Goal: Task Accomplishment & Management: Use online tool/utility

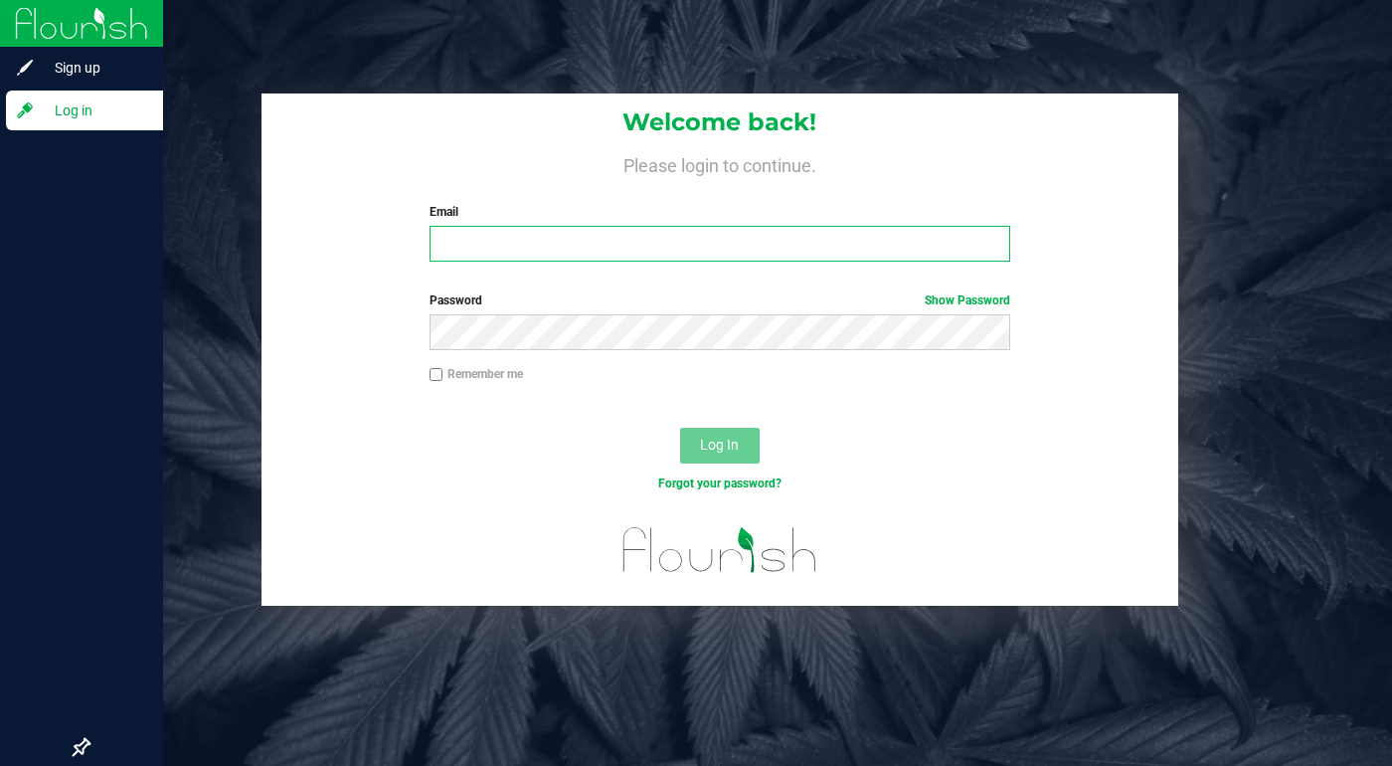
type input "[EMAIL_ADDRESS][DOMAIN_NAME]"
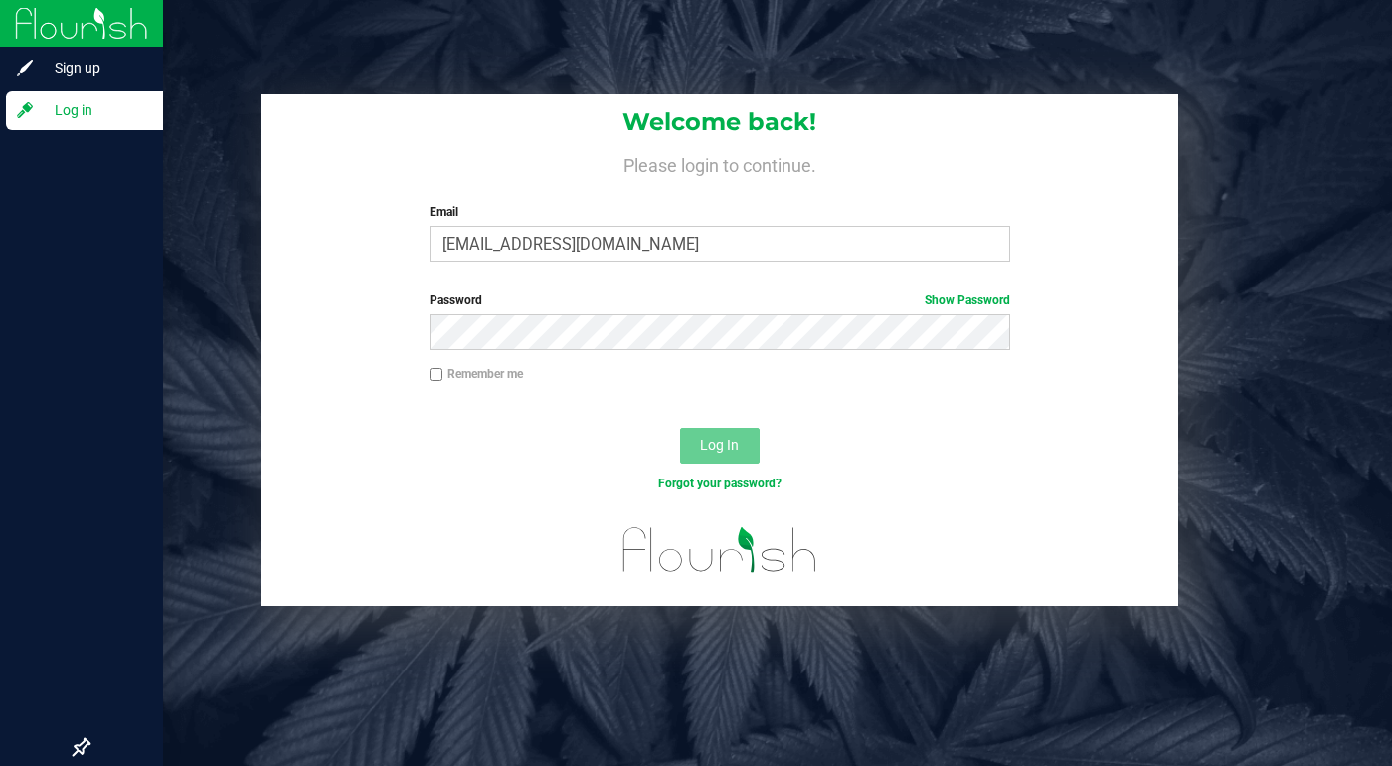
click at [102, 104] on span "Log in" at bounding box center [94, 110] width 119 height 24
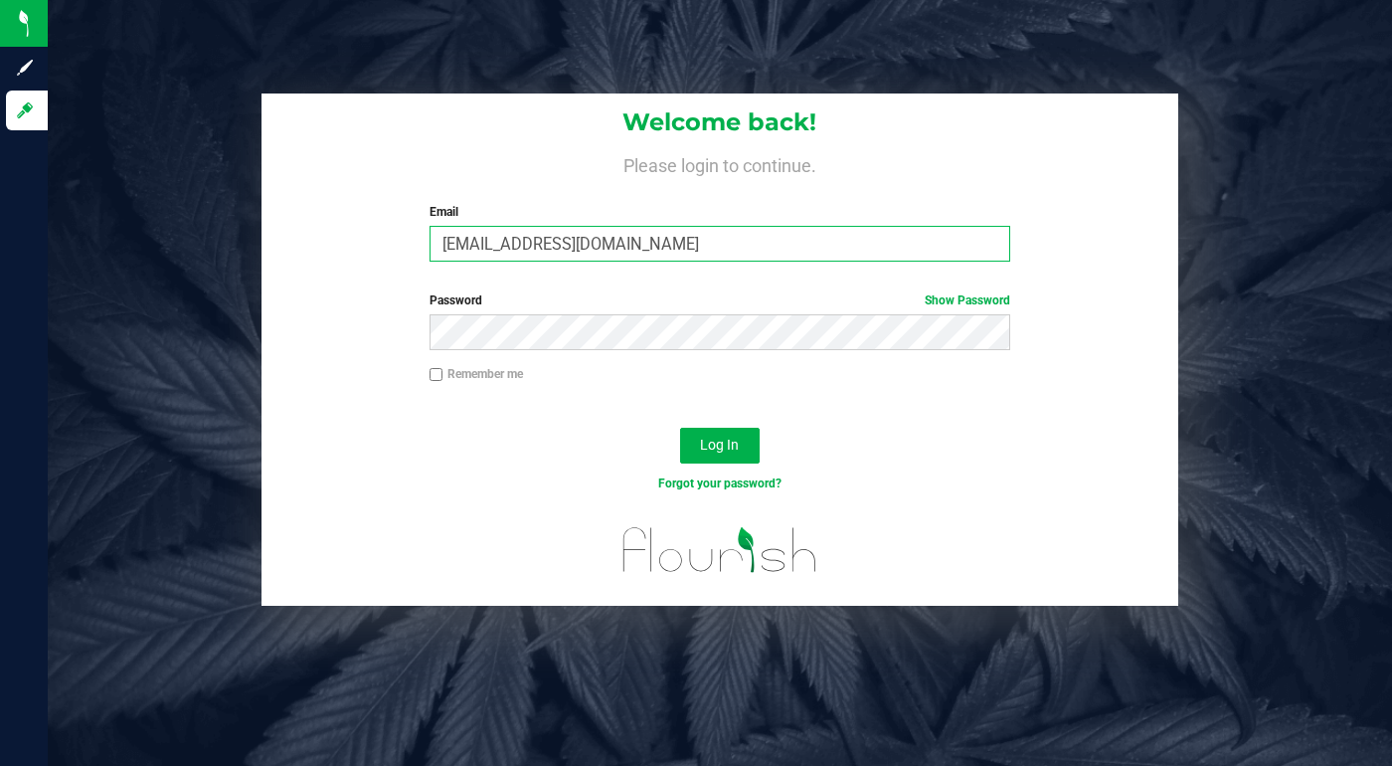
click at [473, 247] on input "[EMAIL_ADDRESS][DOMAIN_NAME]" at bounding box center [720, 244] width 581 height 36
click at [717, 450] on span "Log In" at bounding box center [719, 445] width 39 height 16
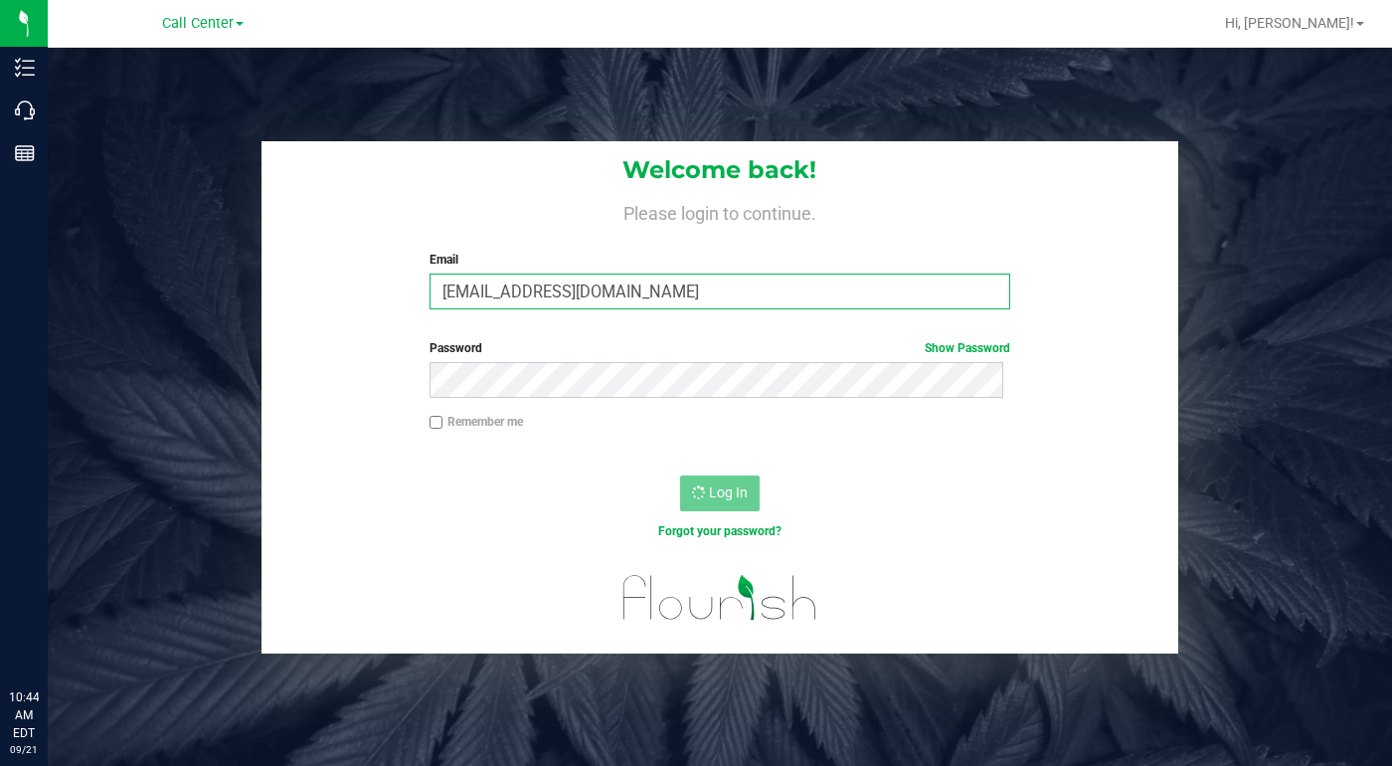
click at [486, 283] on input "[EMAIL_ADDRESS][DOMAIN_NAME]" at bounding box center [720, 292] width 581 height 36
click at [494, 296] on input "[EMAIL_ADDRESS][DOMAIN_NAME]" at bounding box center [720, 292] width 581 height 36
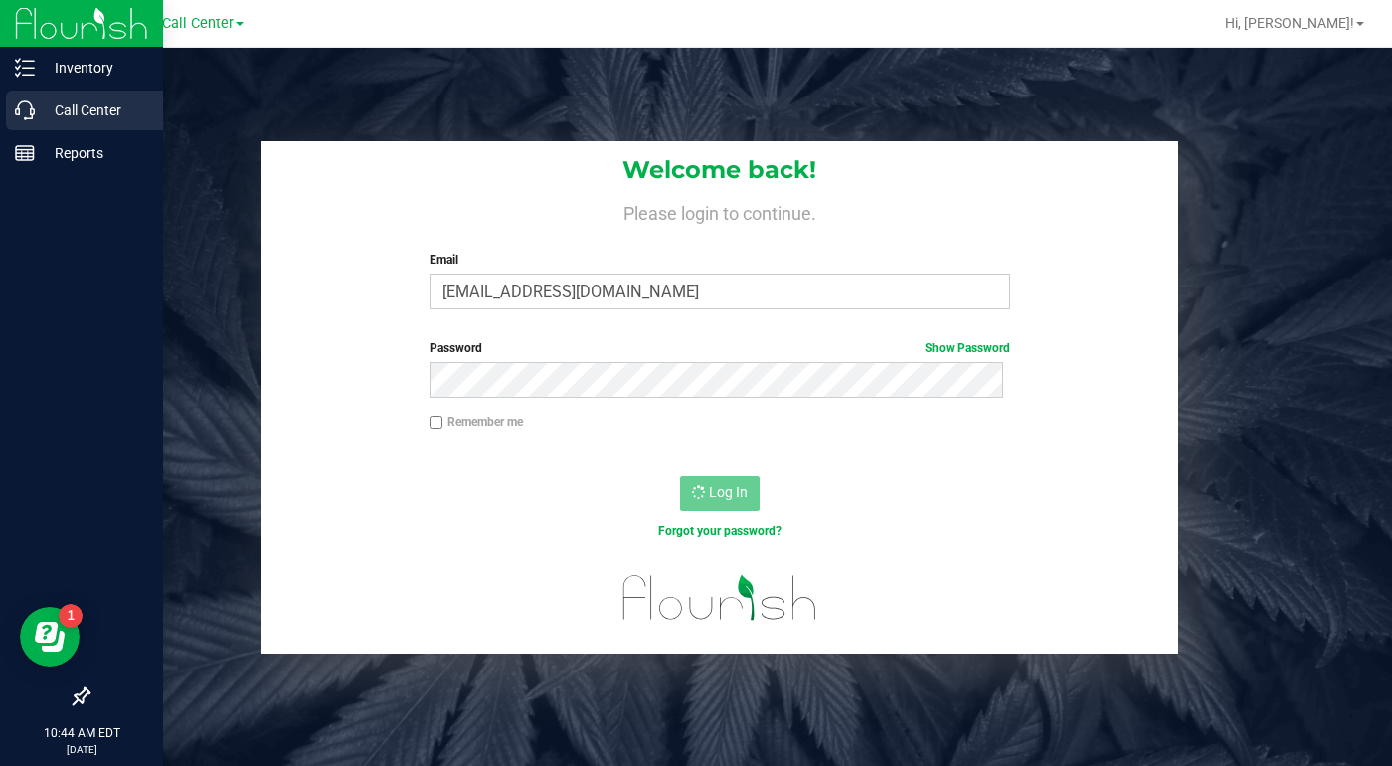
click at [84, 114] on p "Call Center" at bounding box center [94, 110] width 119 height 24
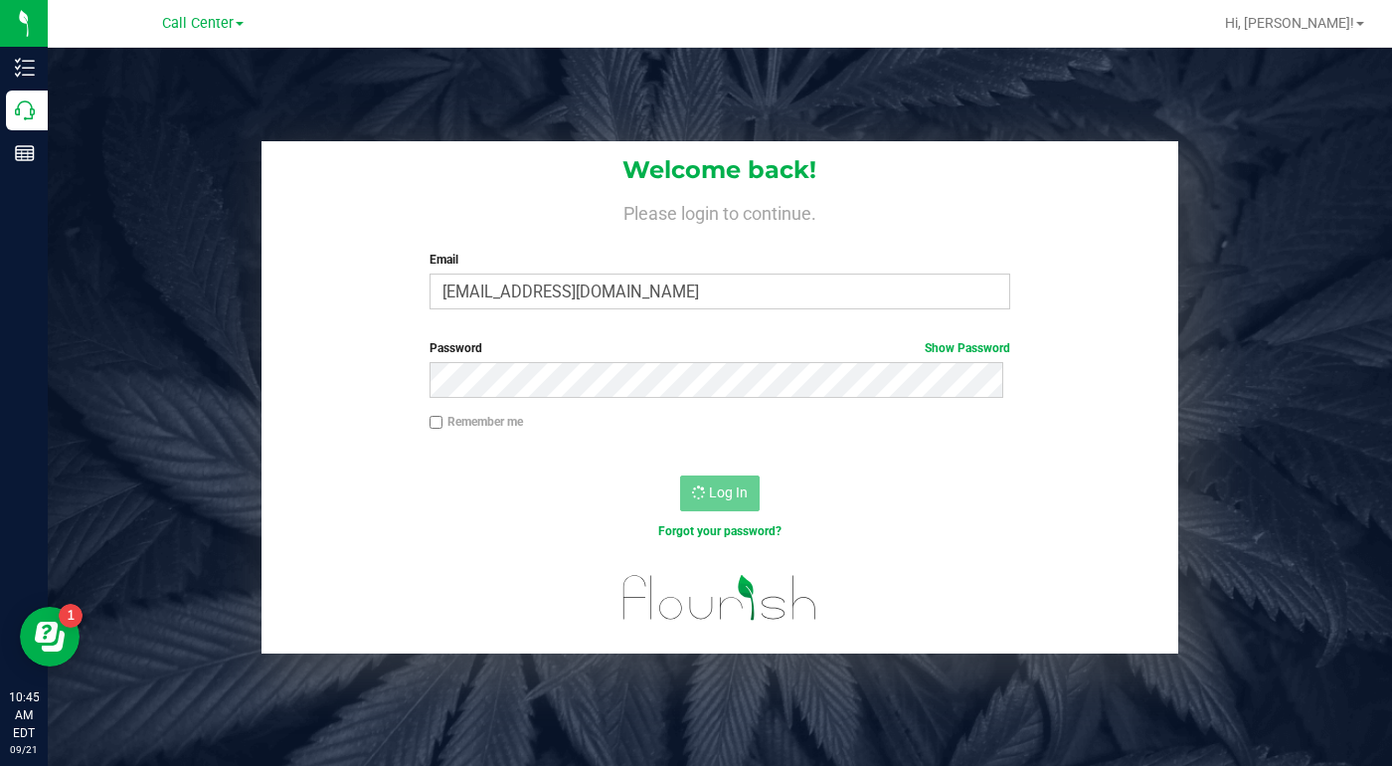
drag, startPoint x: 1067, startPoint y: 612, endPoint x: 879, endPoint y: 548, distance: 198.5
click at [1065, 612] on div at bounding box center [720, 607] width 916 height 92
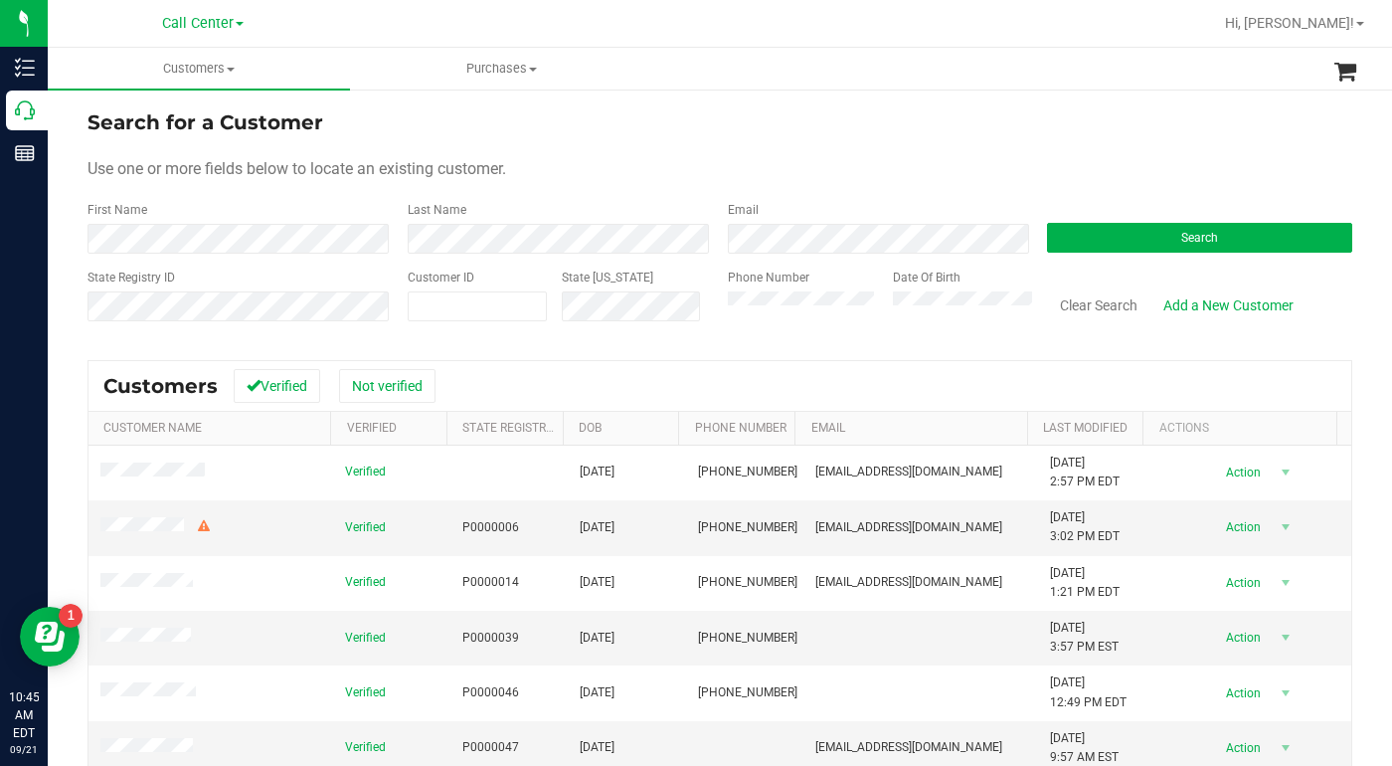
click at [1128, 150] on form "Search for a Customer Use one or more fields below to locate an existing custom…" at bounding box center [720, 223] width 1265 height 232
click at [1092, 165] on div "Use one or more fields below to locate an existing customer." at bounding box center [720, 169] width 1265 height 24
click at [478, 311] on span at bounding box center [478, 306] width 140 height 30
type input "19928"
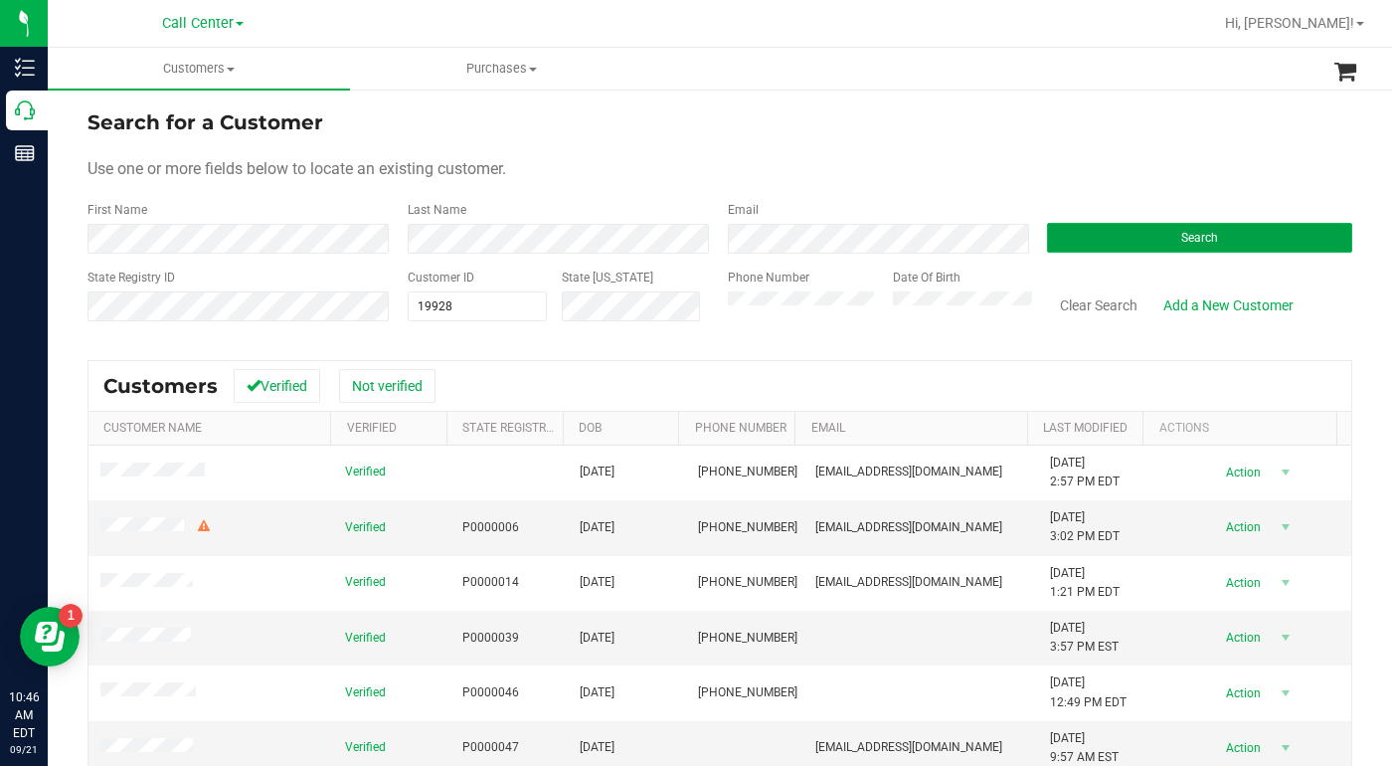
click at [1094, 250] on button "Search" at bounding box center [1199, 238] width 305 height 30
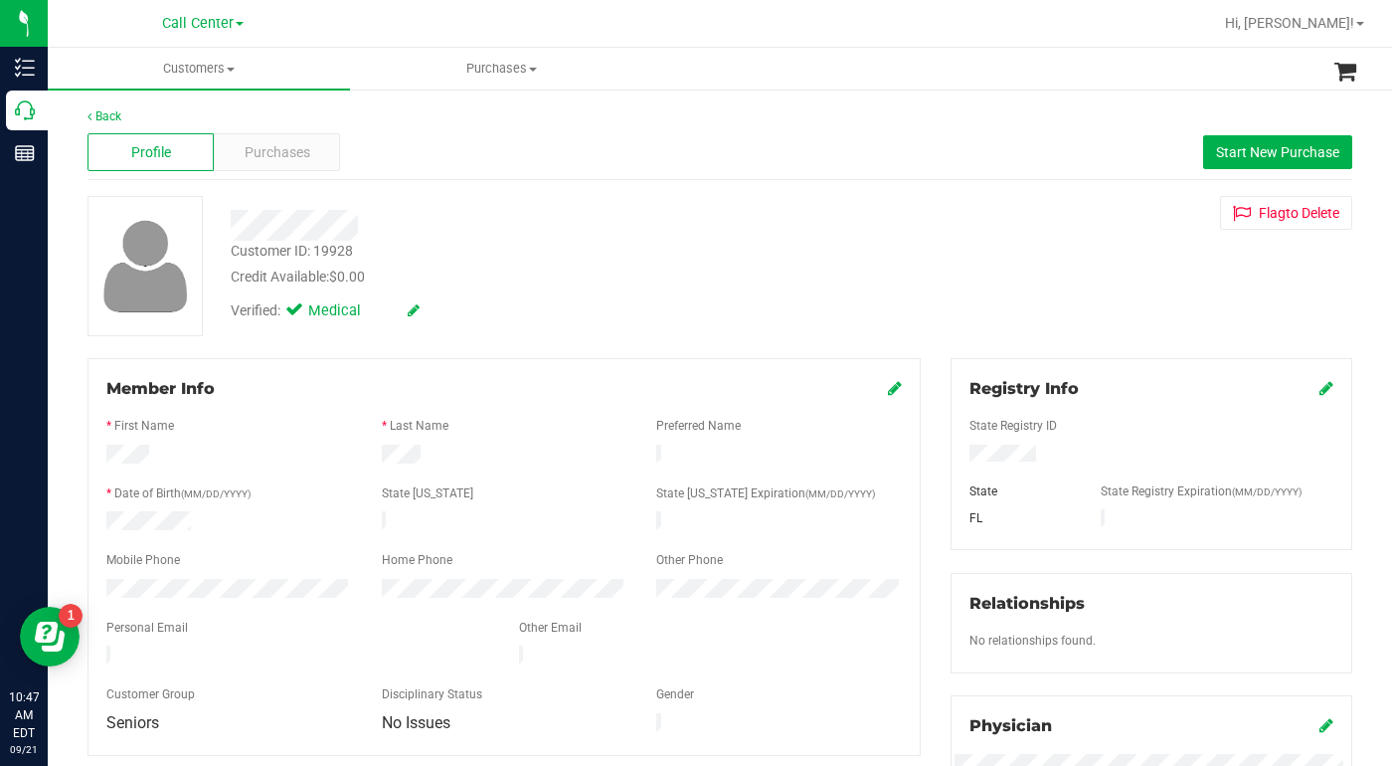
click at [1011, 263] on div "Customer ID: 19928 Credit Available: $0.00 Verified: Medical Flag to Delete" at bounding box center [720, 266] width 1295 height 140
click at [259, 153] on span "Purchases" at bounding box center [278, 152] width 66 height 21
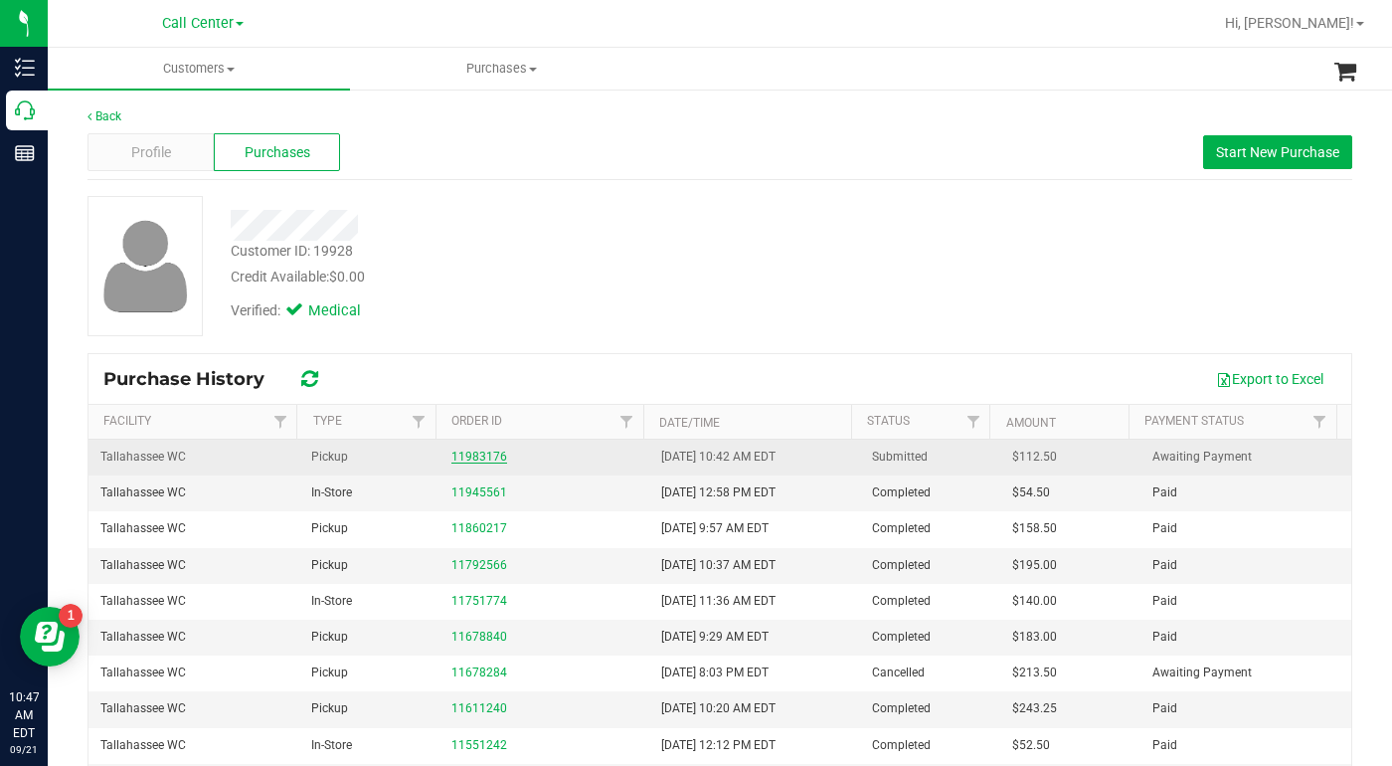
click at [473, 461] on link "11983176" at bounding box center [480, 457] width 56 height 14
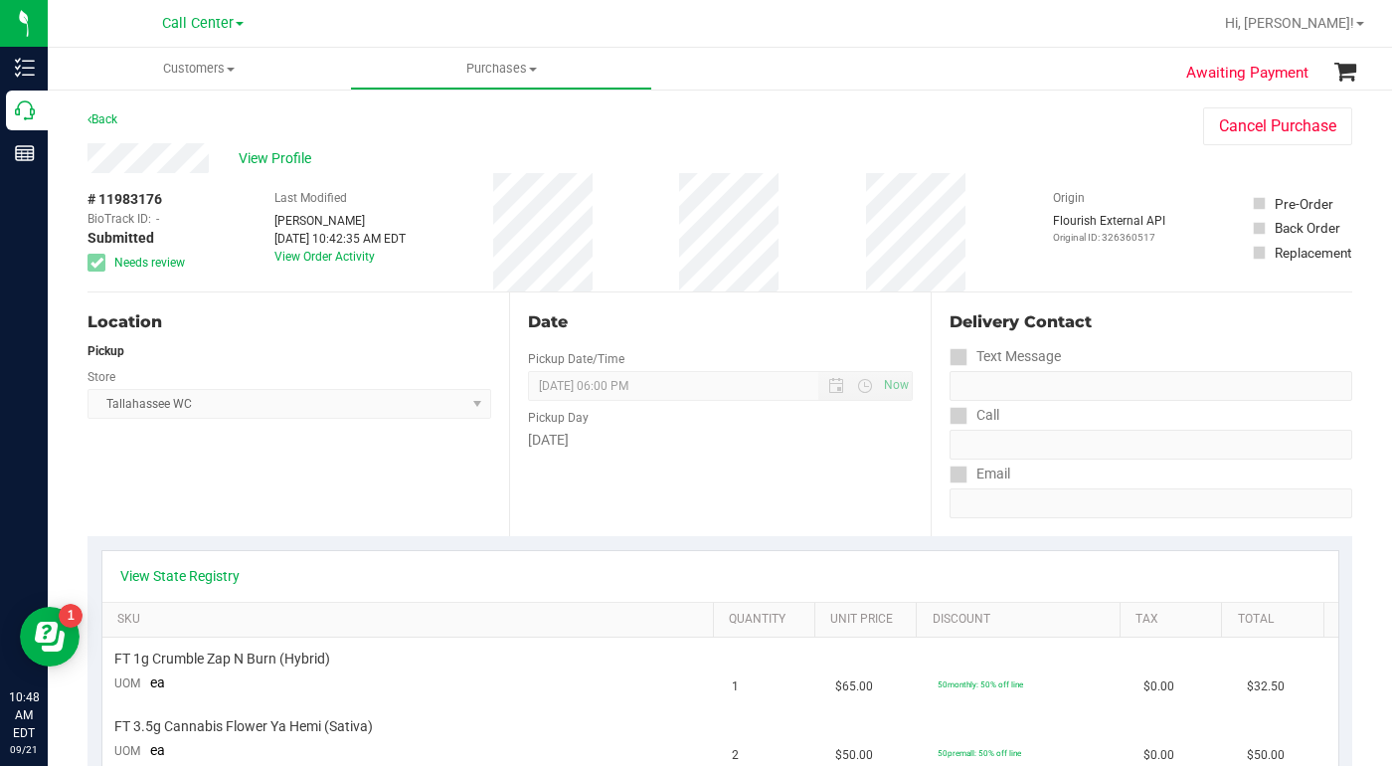
click at [1079, 144] on div "View Profile" at bounding box center [626, 158] width 1076 height 30
click at [1050, 145] on div "View Profile" at bounding box center [626, 158] width 1076 height 30
click at [276, 161] on span "View Profile" at bounding box center [279, 158] width 80 height 21
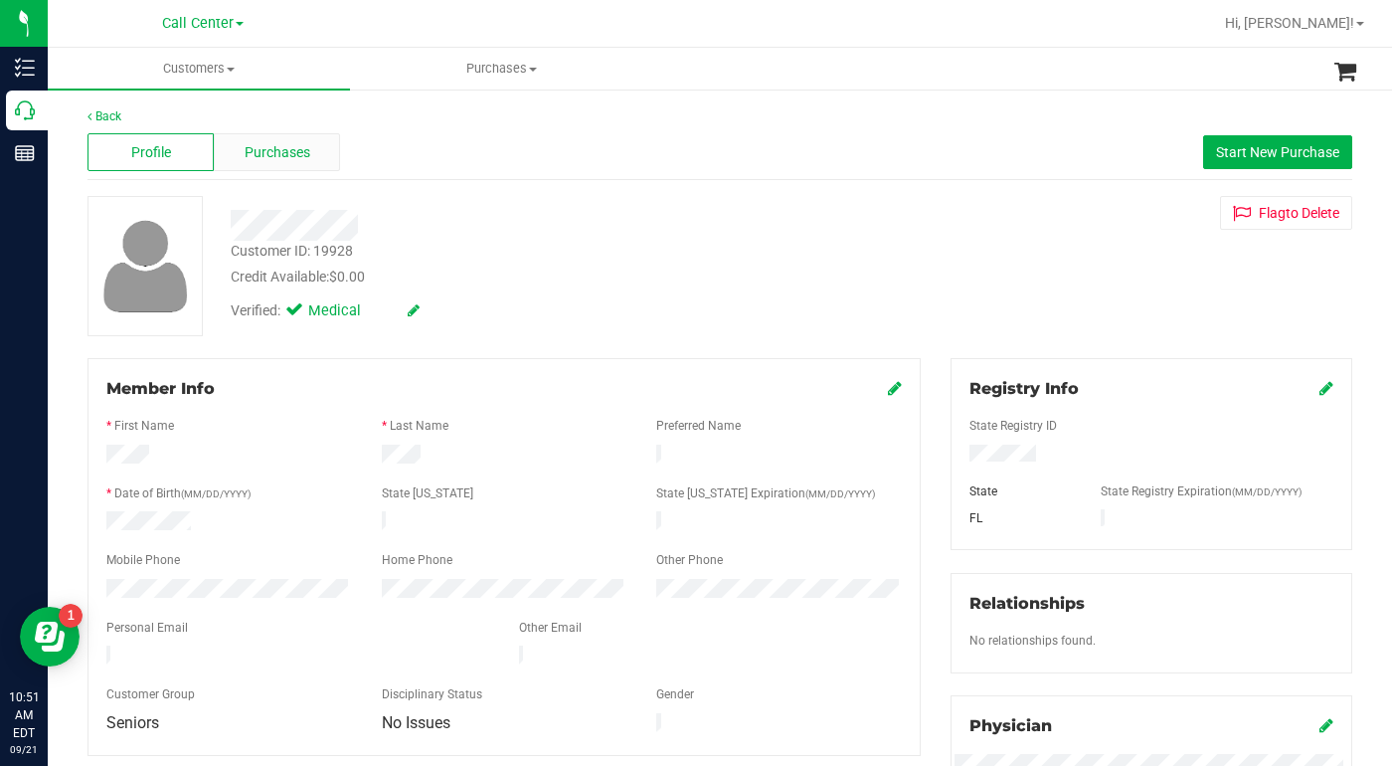
click at [272, 155] on span "Purchases" at bounding box center [278, 152] width 66 height 21
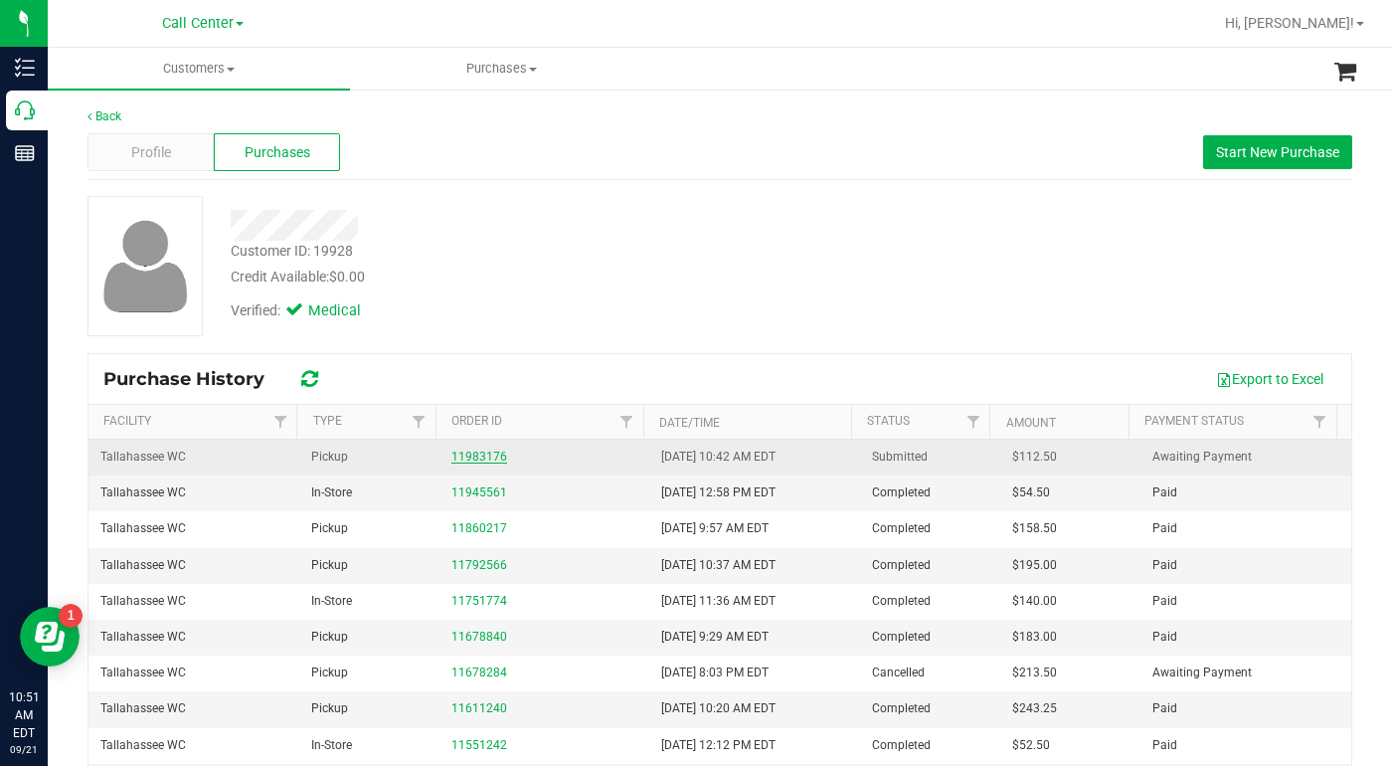
click at [464, 460] on link "11983176" at bounding box center [480, 457] width 56 height 14
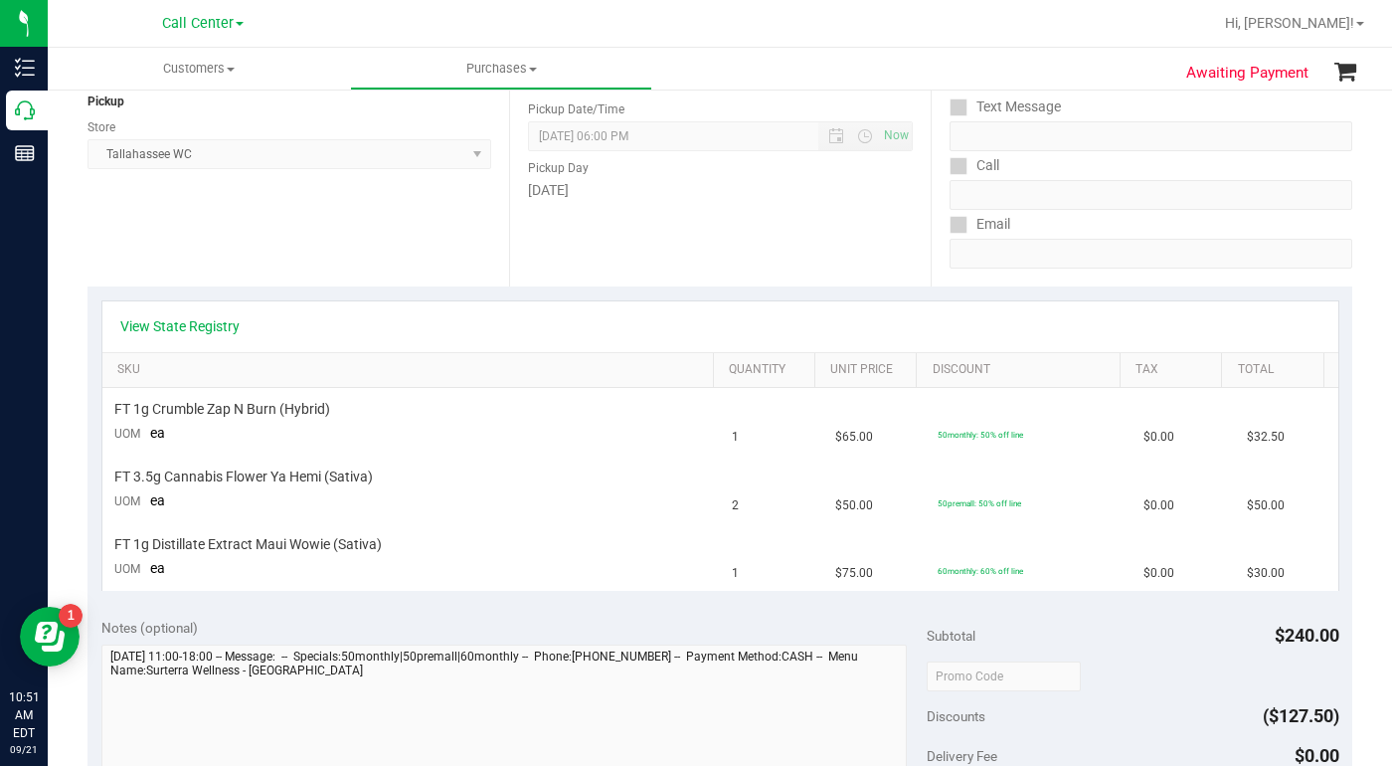
scroll to position [398, 0]
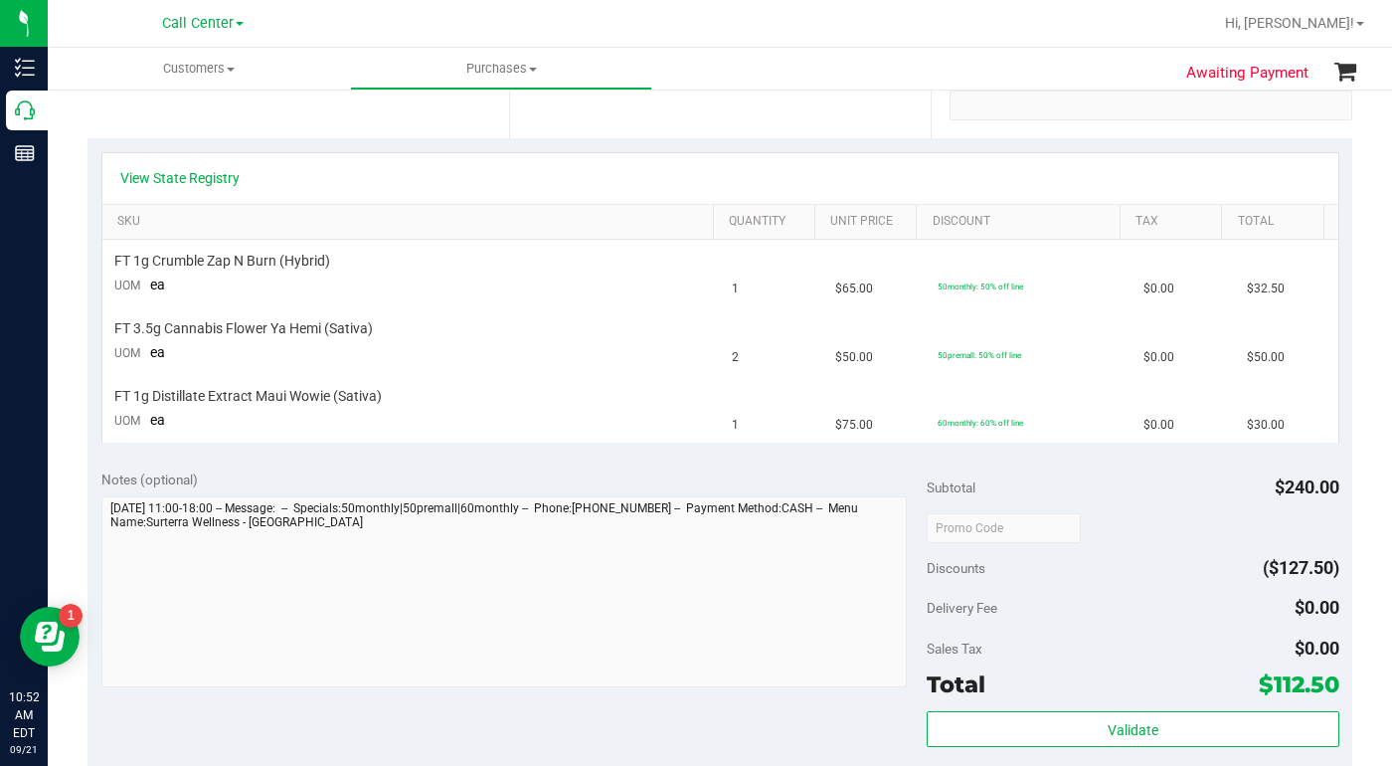
click at [584, 720] on div "Notes (optional) Subtotal $240.00 Discounts ($127.50) Delivery Fee $0.00 Sales …" at bounding box center [720, 635] width 1265 height 358
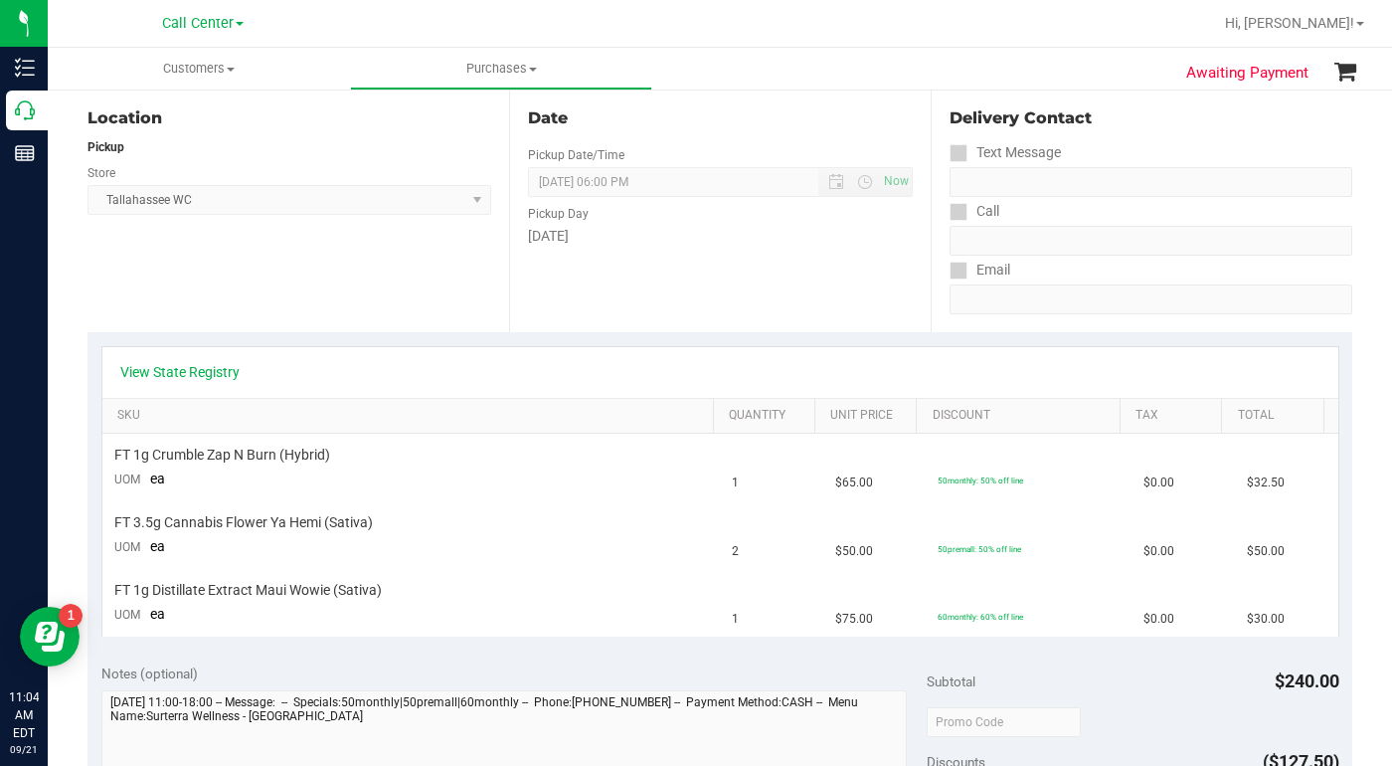
scroll to position [0, 0]
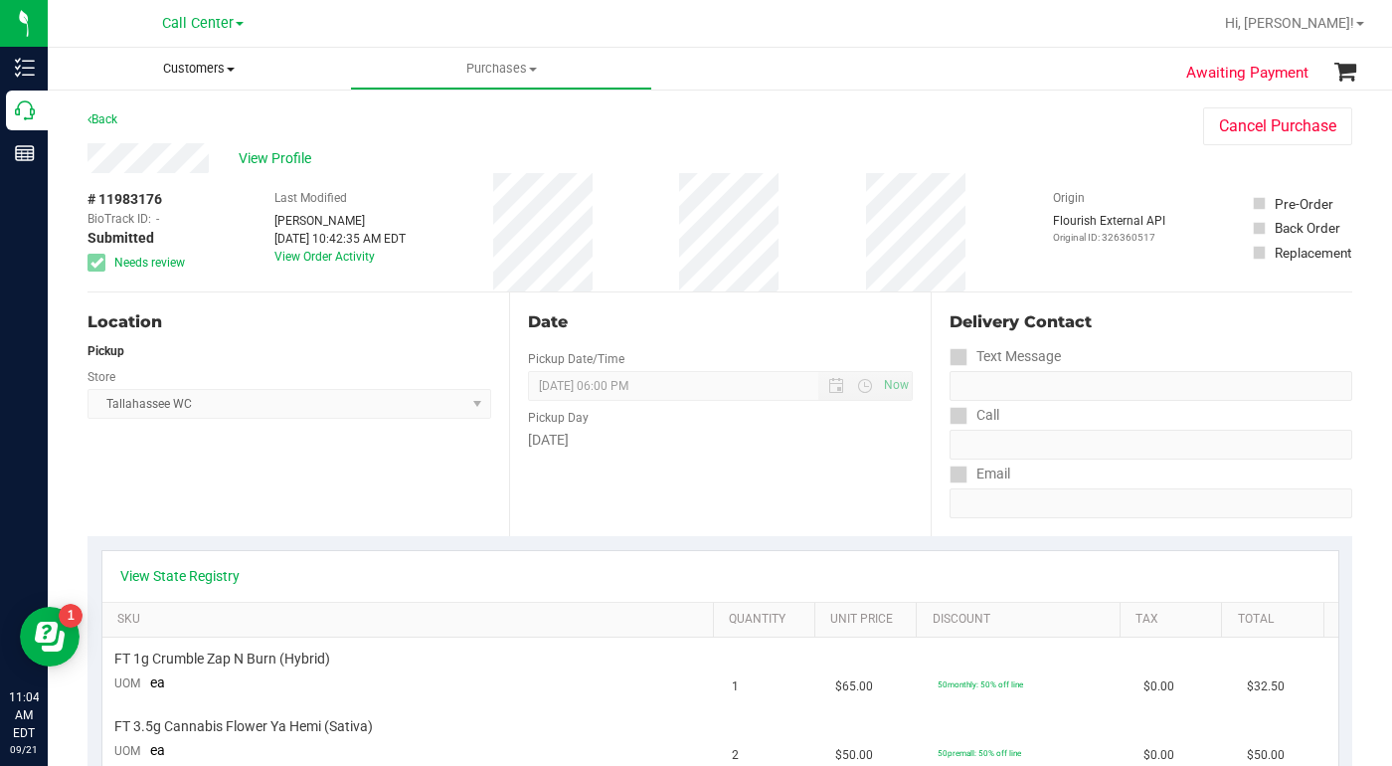
click at [235, 71] on span at bounding box center [231, 70] width 8 height 4
click at [162, 127] on span "All customers" at bounding box center [119, 119] width 143 height 17
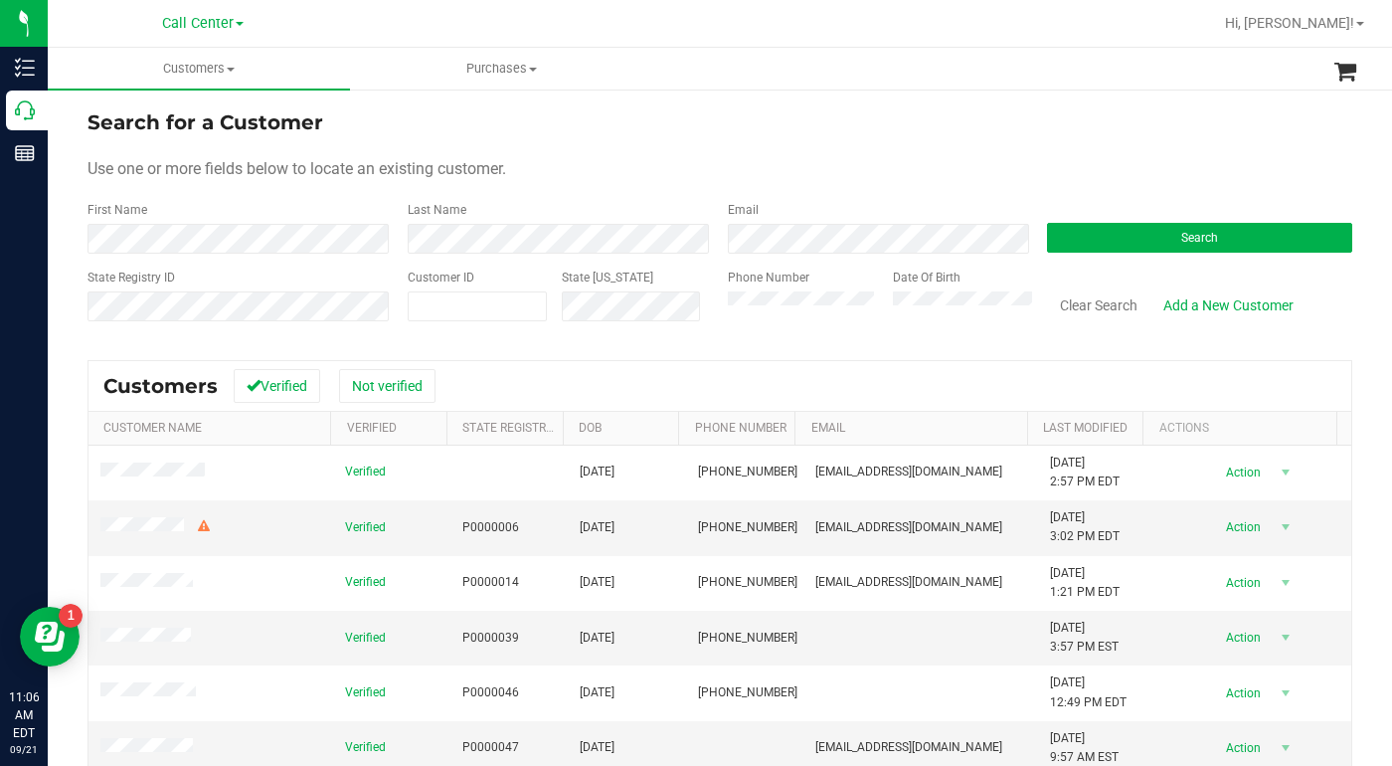
click at [1015, 155] on form "Search for a Customer Use one or more fields below to locate an existing custom…" at bounding box center [720, 223] width 1265 height 232
click at [651, 132] on div "Search for a Customer" at bounding box center [720, 122] width 1265 height 30
click at [1030, 168] on div "Use one or more fields below to locate an existing customer." at bounding box center [720, 169] width 1265 height 24
click at [1022, 159] on div "Use one or more fields below to locate an existing customer." at bounding box center [720, 169] width 1265 height 24
click at [227, 69] on span "Customers" at bounding box center [199, 69] width 302 height 18
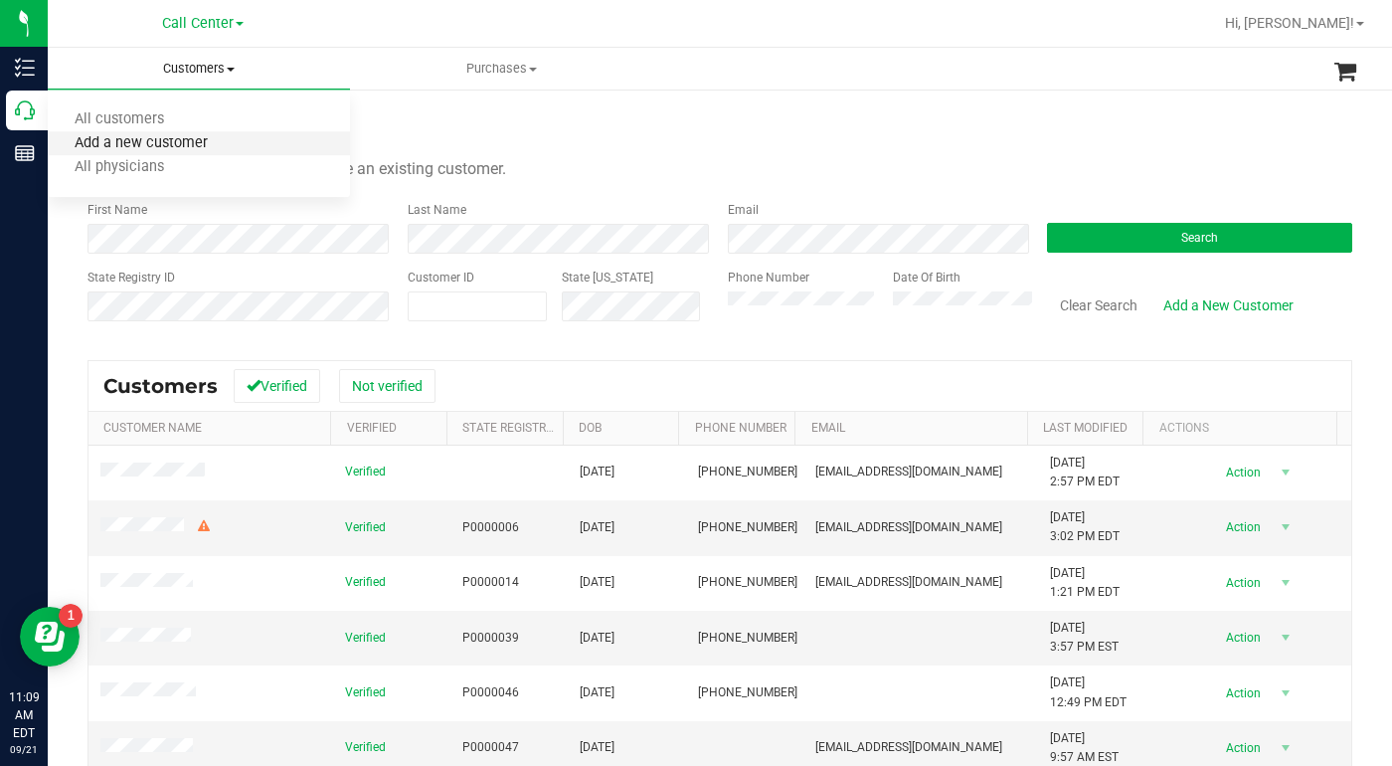
click at [146, 147] on span "Add a new customer" at bounding box center [141, 143] width 187 height 17
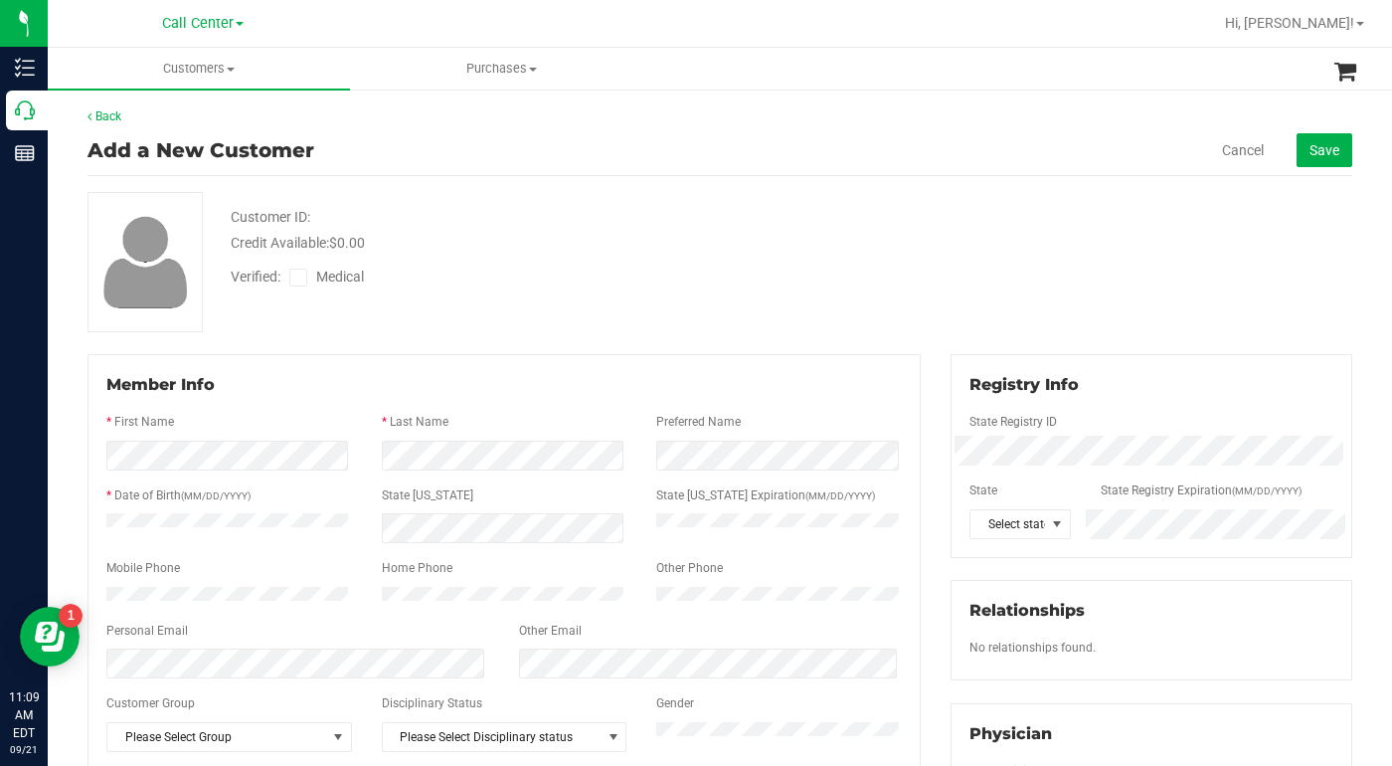
click at [1009, 288] on div "Customer ID: Credit Available: $0.00 Verified: Medical" at bounding box center [720, 262] width 1295 height 140
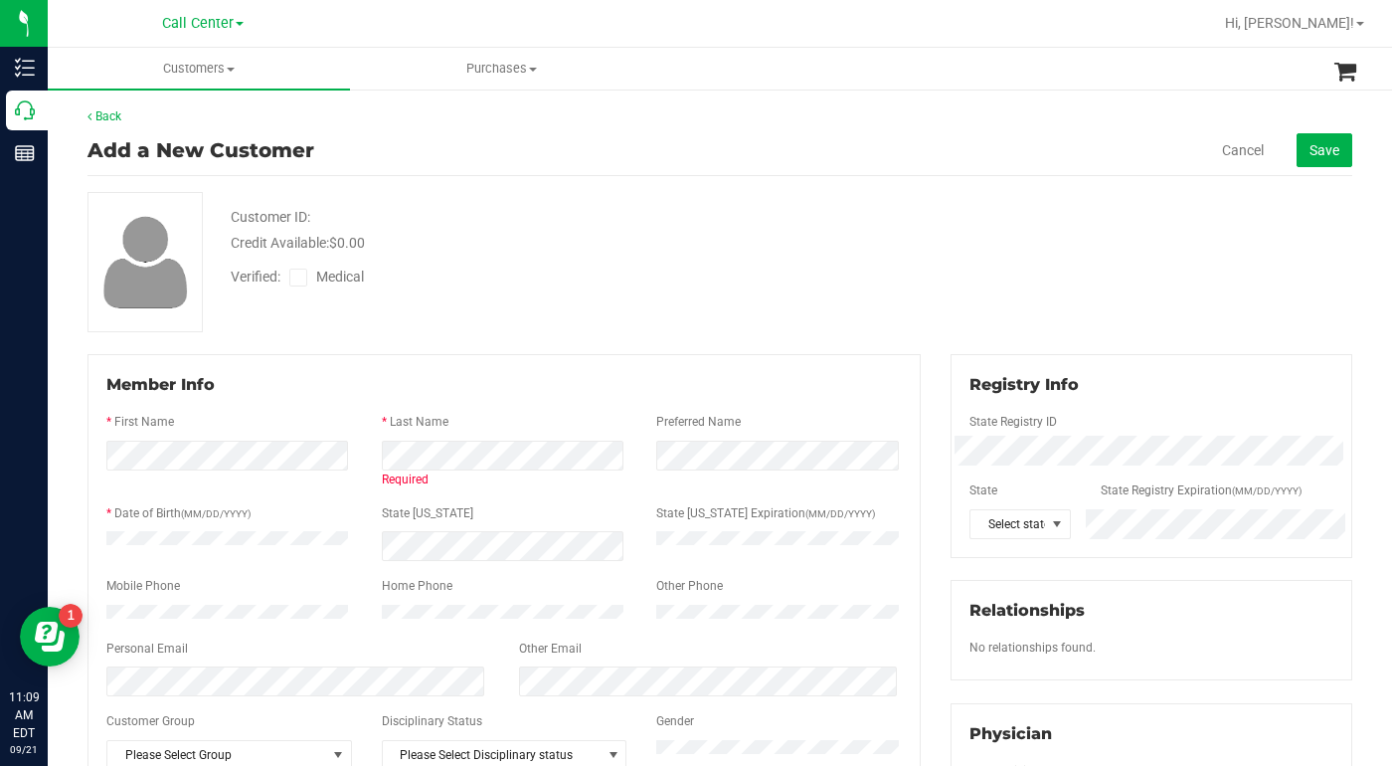
click at [987, 261] on div "Customer ID: Credit Available: $0.00 Verified: Medical" at bounding box center [720, 262] width 1295 height 140
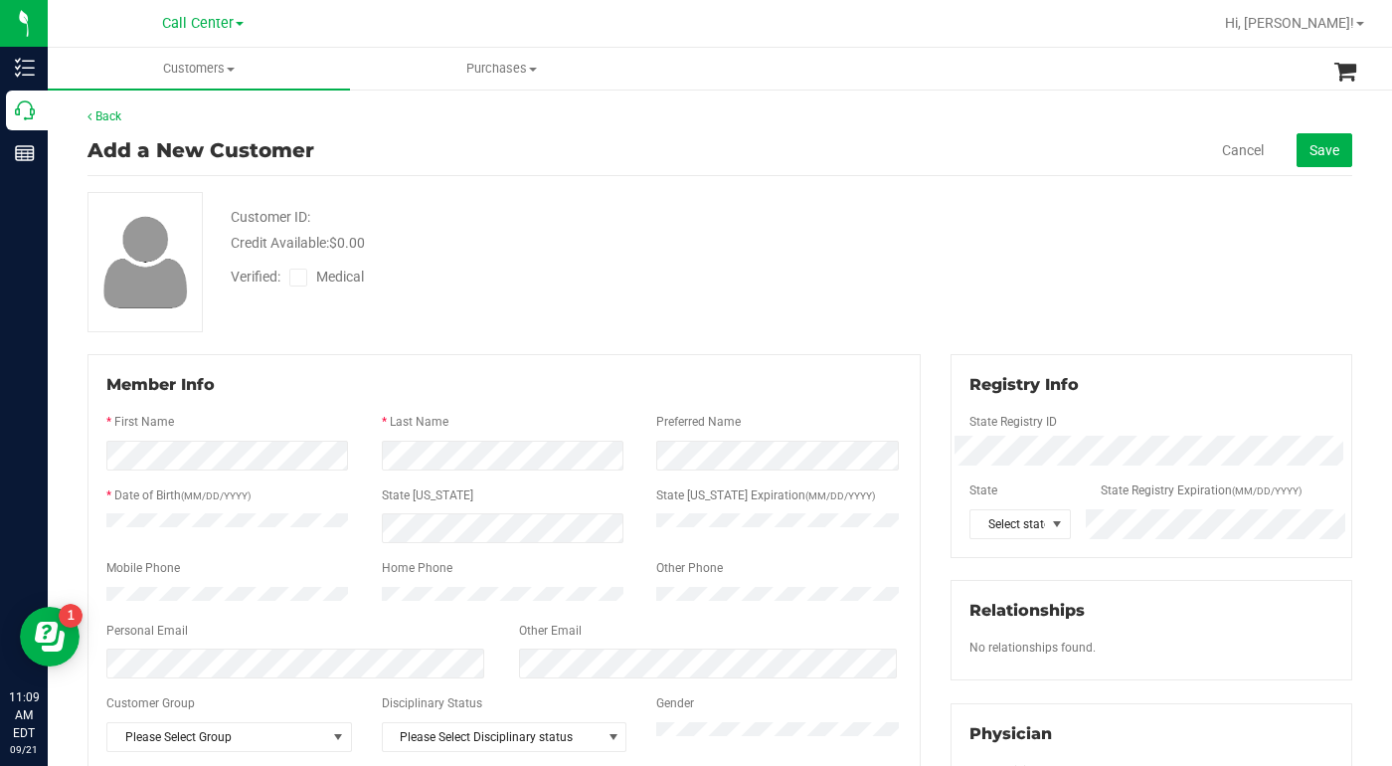
click at [971, 431] on label "State Registry ID" at bounding box center [1014, 422] width 88 height 18
click at [979, 305] on div "Customer ID: Credit Available: $0.00 Verified: Medical" at bounding box center [720, 262] width 1295 height 140
click at [1051, 526] on span at bounding box center [1057, 524] width 16 height 16
click at [986, 425] on li "FL" at bounding box center [1009, 429] width 97 height 34
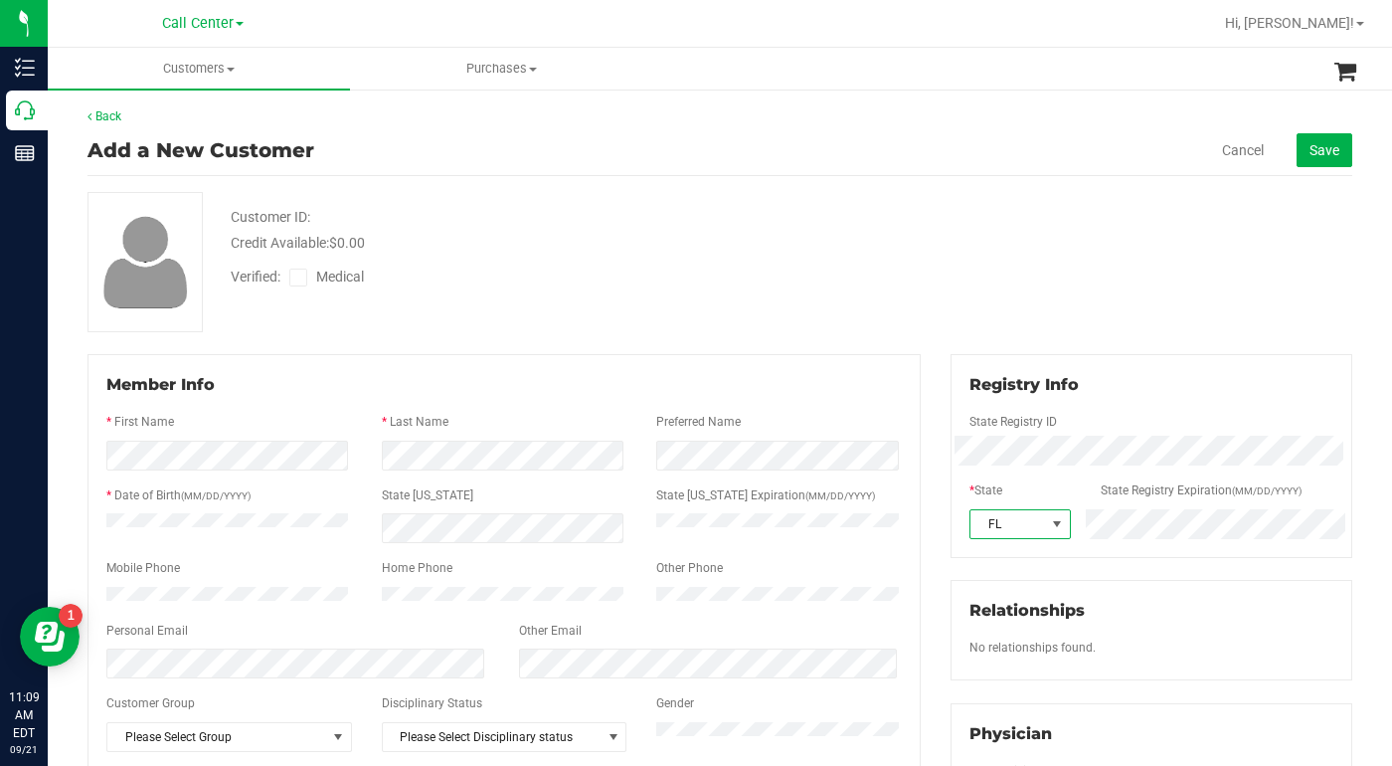
click at [877, 239] on div "Customer ID: Credit Available: $0.00 Verified: Medical" at bounding box center [720, 262] width 1295 height 140
click at [1055, 289] on div "Customer ID: Credit Available: $0.00 Verified: Medical" at bounding box center [720, 262] width 1295 height 140
click at [1056, 271] on div "Customer ID: Credit Available: $0.00 Verified: Medical" at bounding box center [720, 262] width 1295 height 140
click at [974, 262] on div "Customer ID: Credit Available: $0.00 Verified: Medical" at bounding box center [720, 262] width 1295 height 140
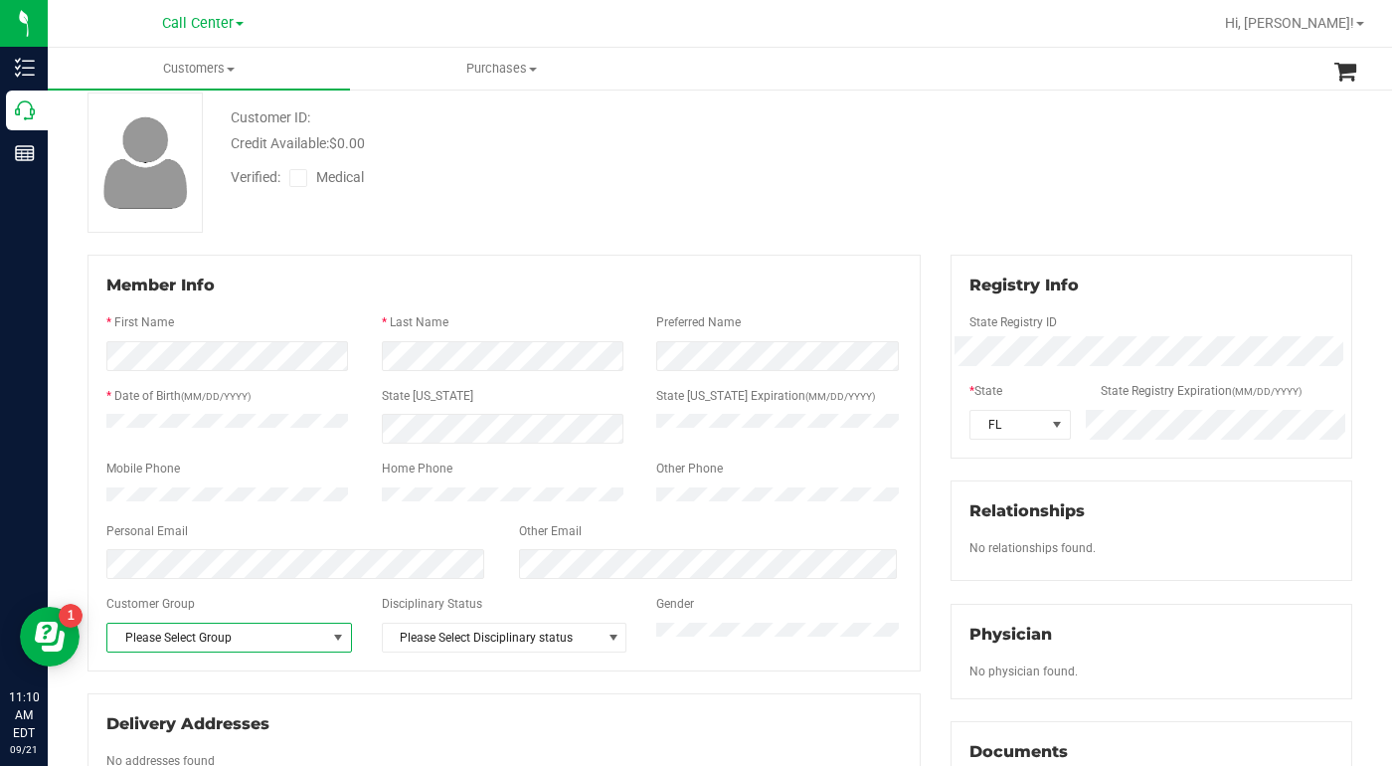
click at [339, 645] on span "select" at bounding box center [338, 638] width 16 height 16
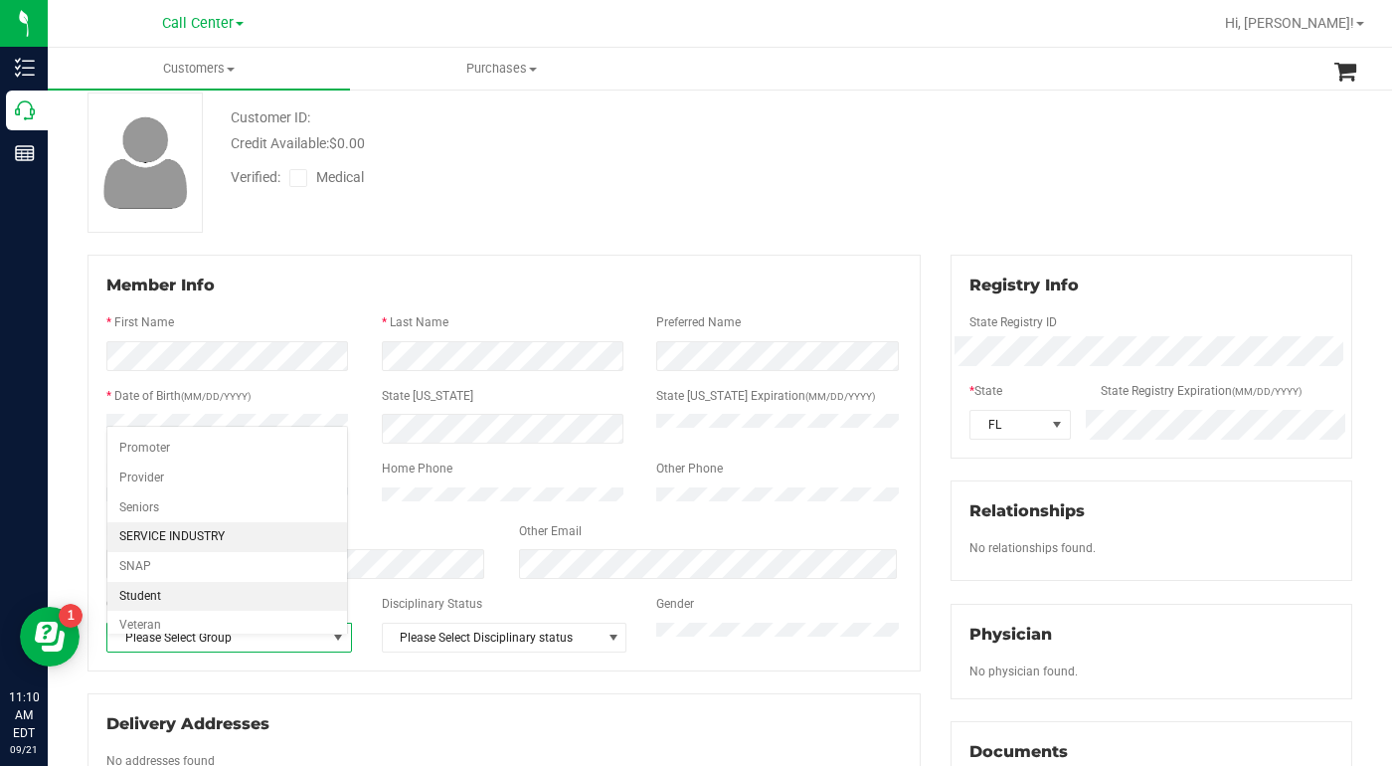
scroll to position [245, 0]
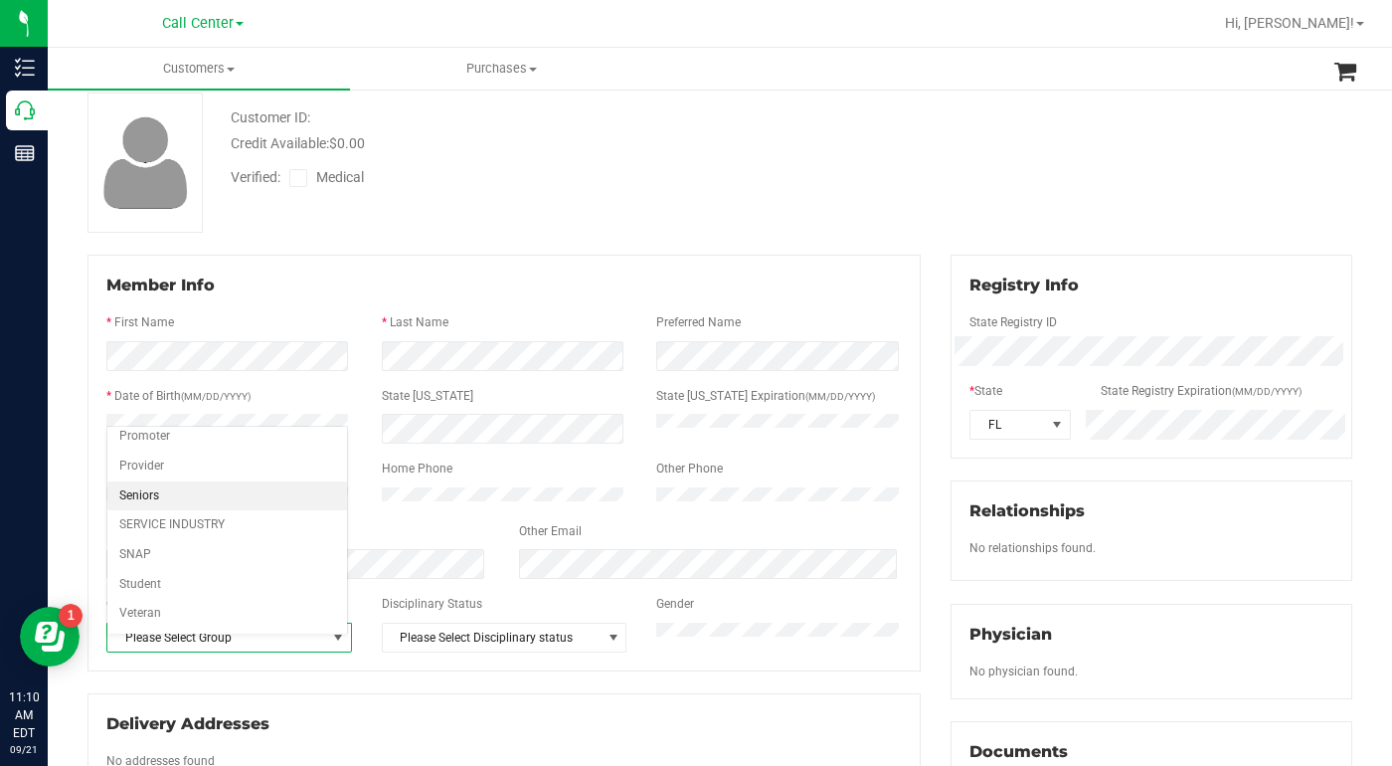
click at [138, 500] on li "Seniors" at bounding box center [227, 496] width 240 height 30
click at [390, 211] on div "Customer ID: Credit Available: $0.00 Verified: Medical" at bounding box center [720, 162] width 1295 height 140
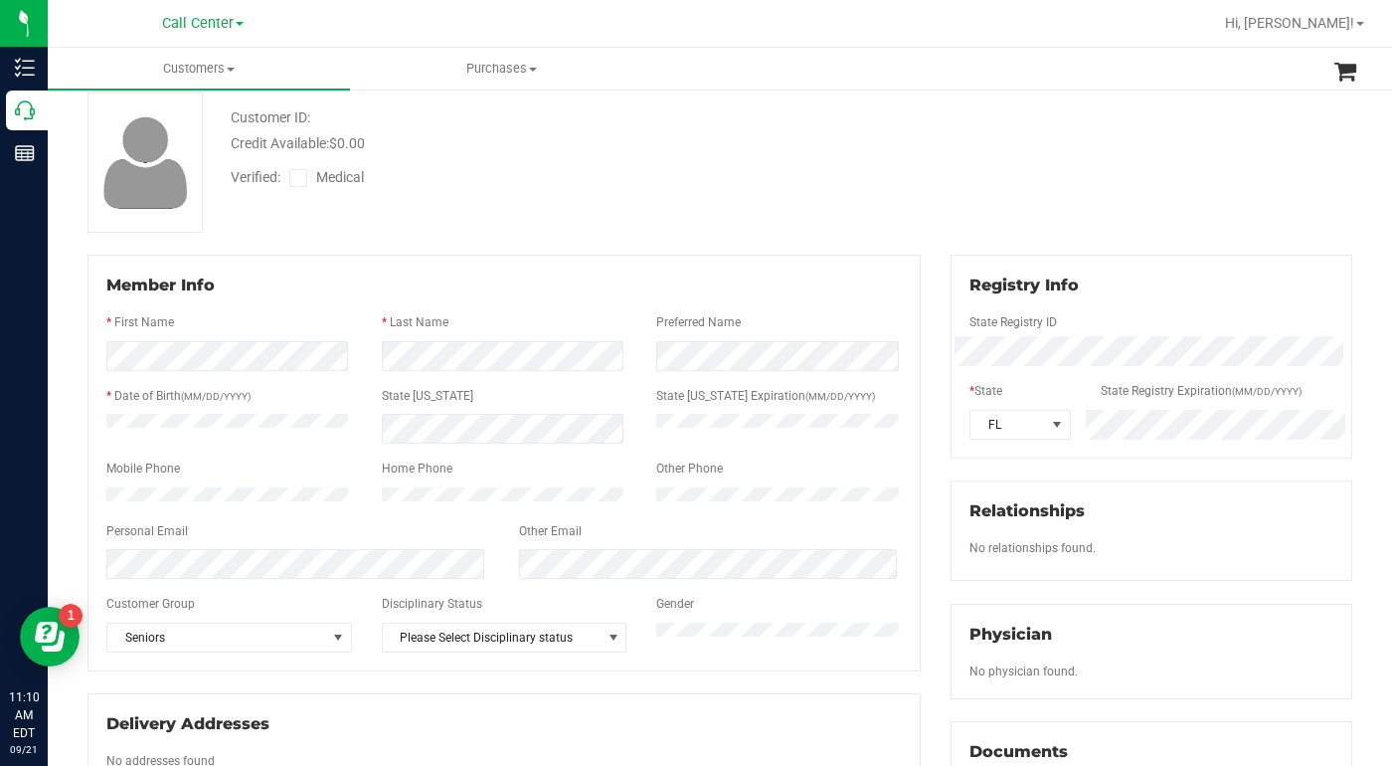
click at [295, 178] on icon at bounding box center [298, 178] width 13 height 0
click at [0, 0] on input "Medical" at bounding box center [0, 0] width 0 height 0
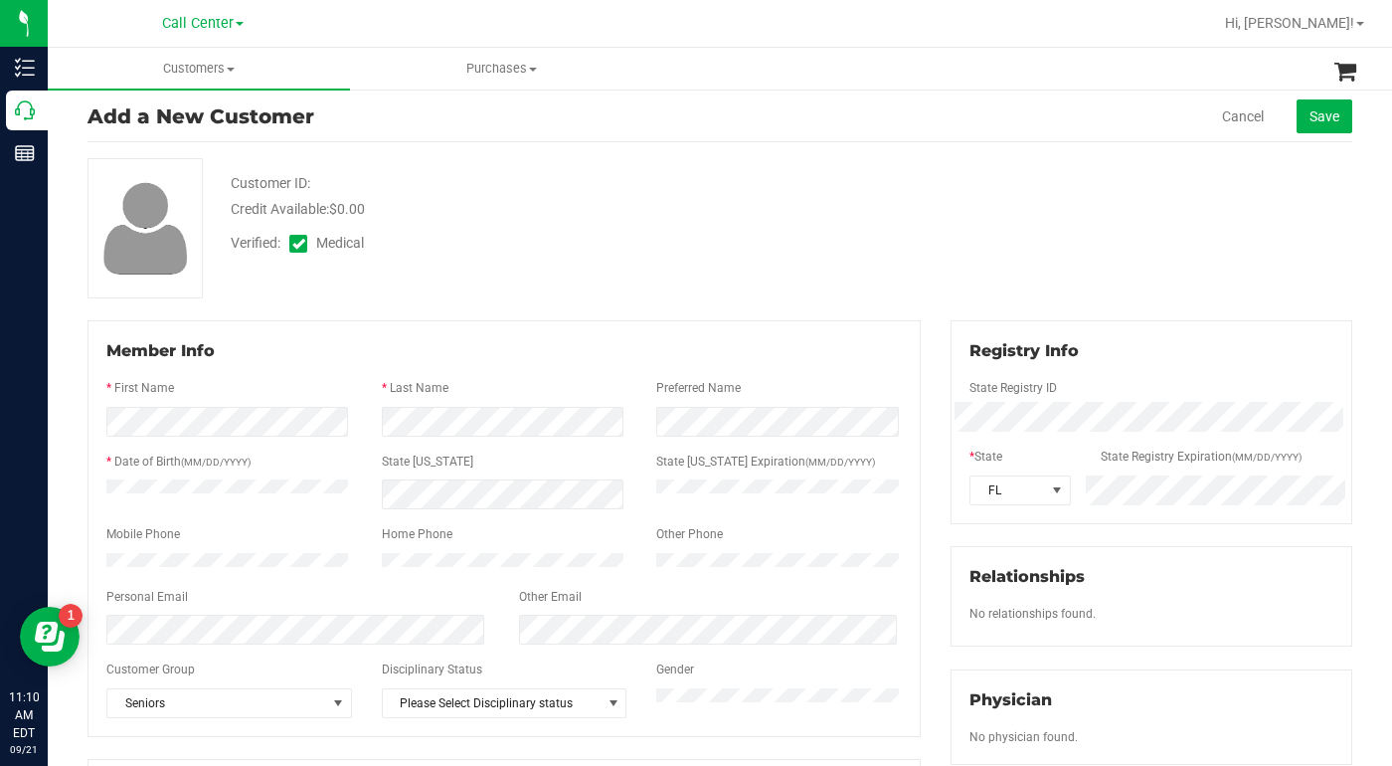
scroll to position [0, 0]
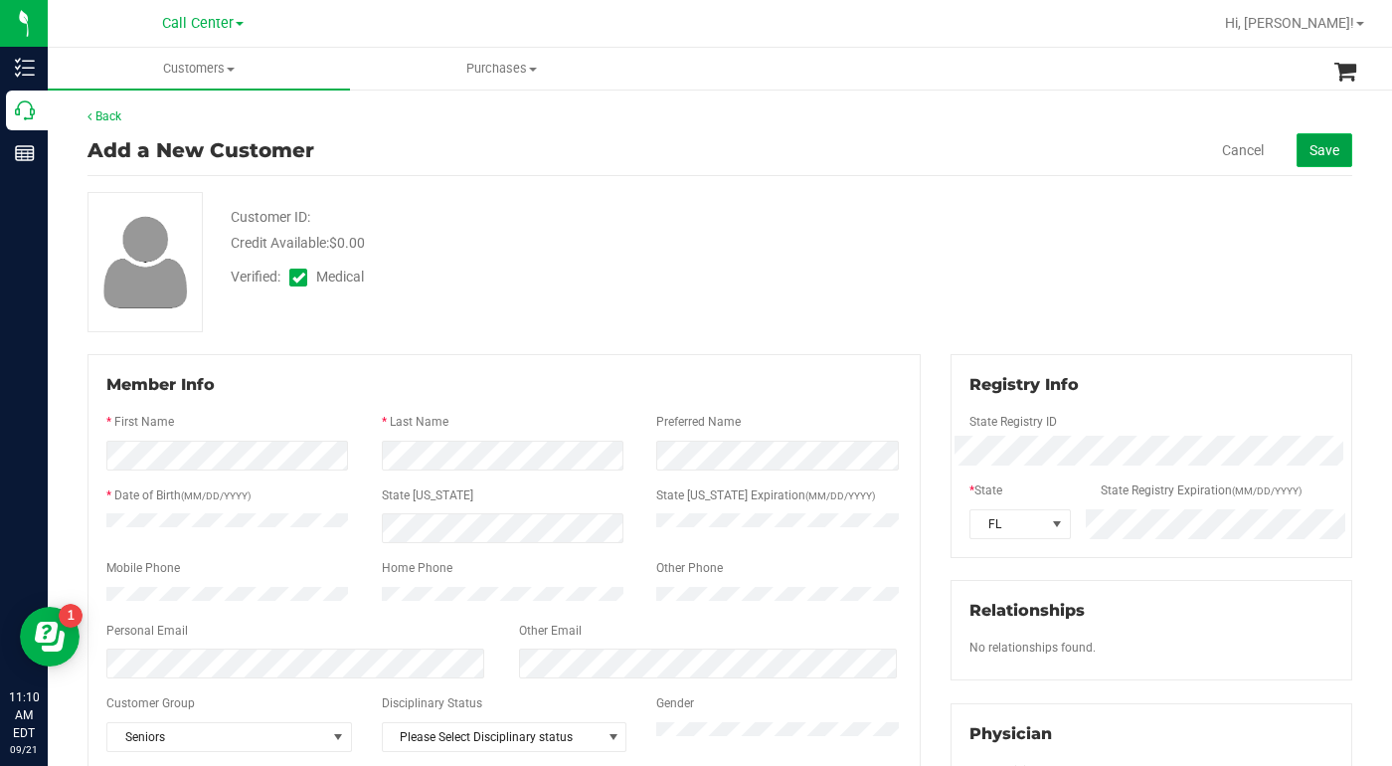
click at [1322, 153] on span "Save" at bounding box center [1325, 150] width 30 height 16
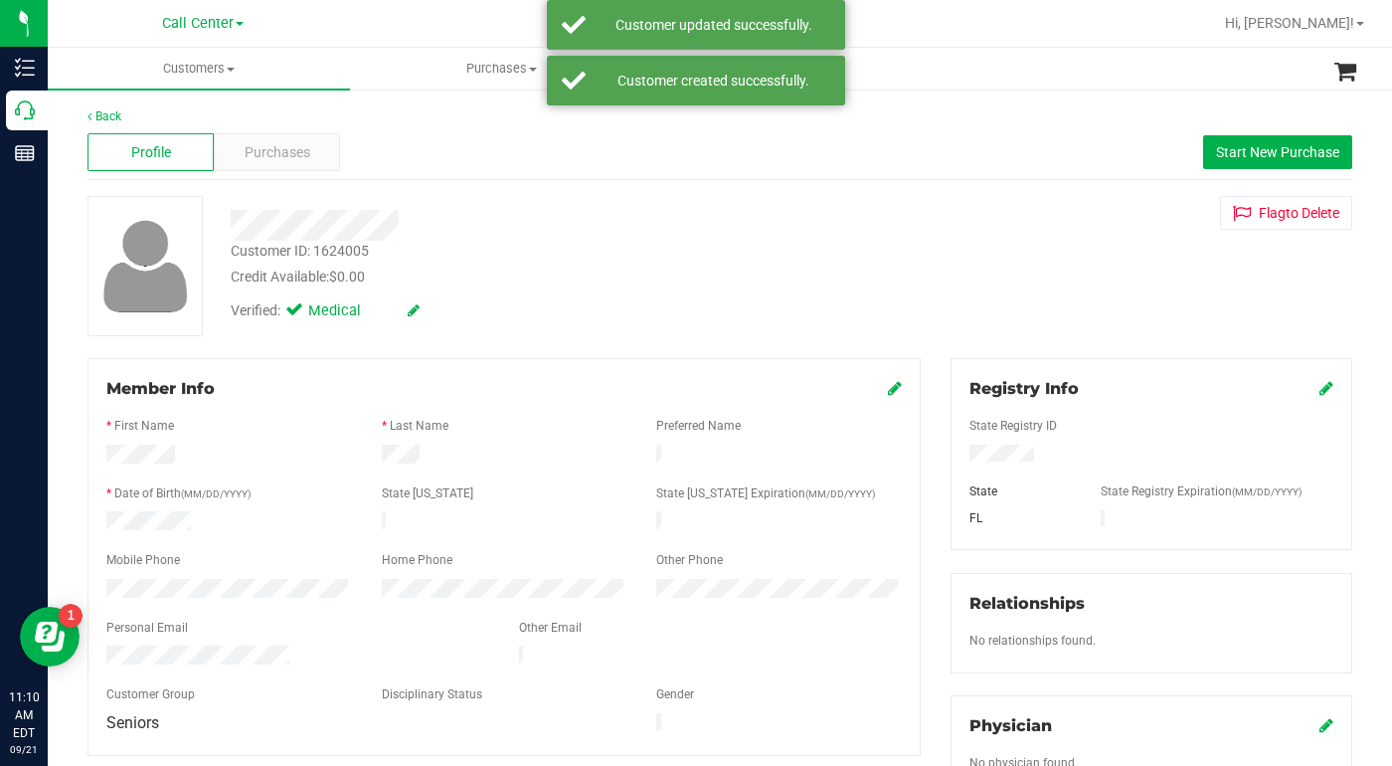
click at [386, 328] on div "Verified: Medical" at bounding box center [324, 315] width 216 height 31
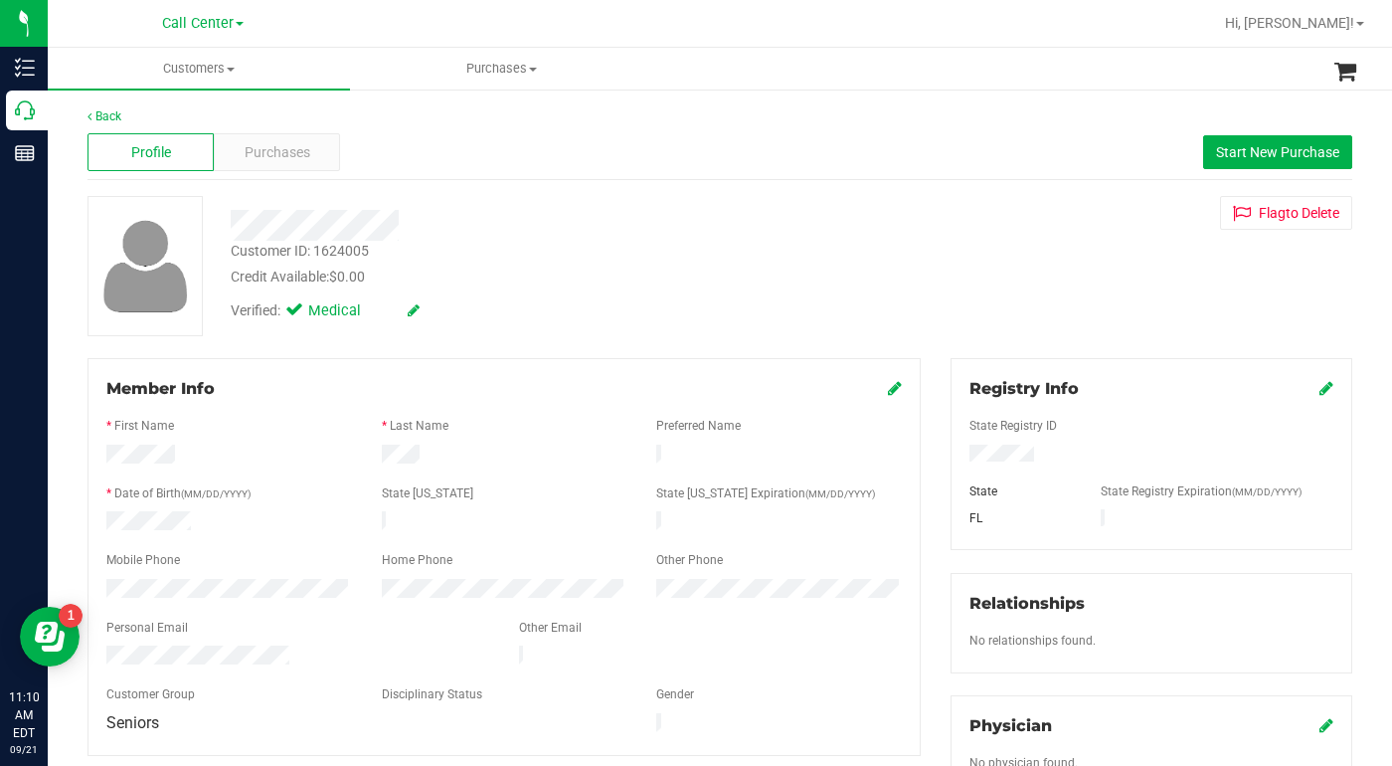
click at [580, 324] on div "Verified: Medical" at bounding box center [539, 309] width 647 height 44
click at [263, 160] on span "Purchases" at bounding box center [278, 152] width 66 height 21
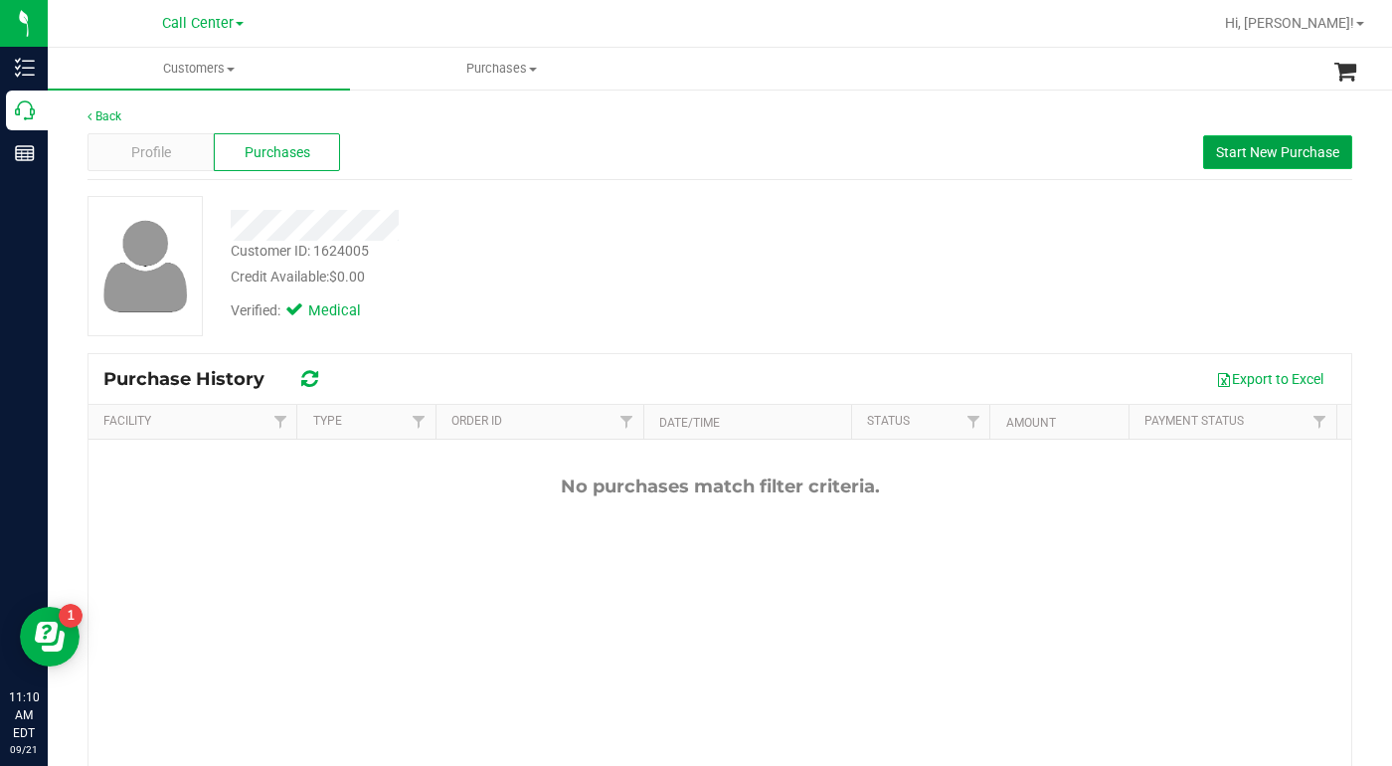
click at [1230, 154] on span "Start New Purchase" at bounding box center [1277, 152] width 123 height 16
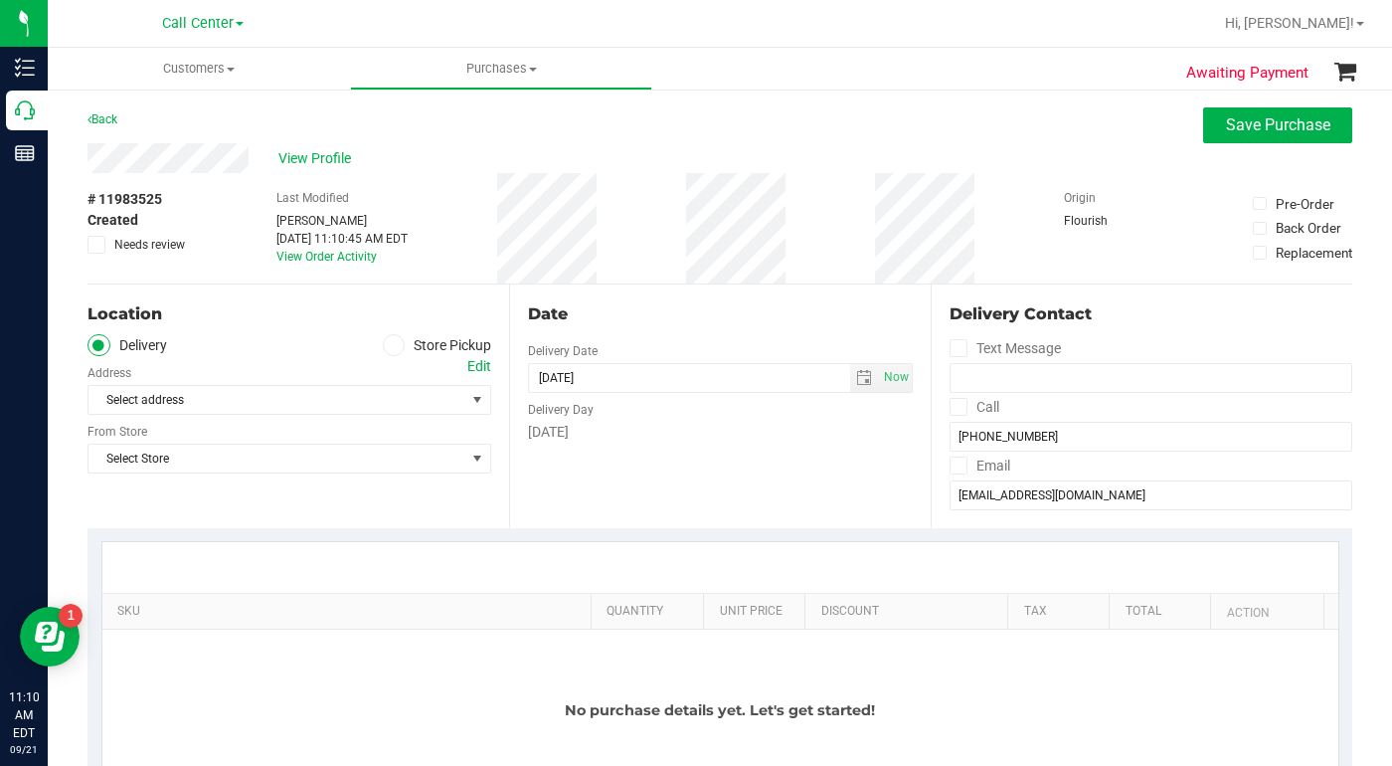
click at [388, 345] on icon at bounding box center [394, 345] width 12 height 0
click at [0, 0] on input "Store Pickup" at bounding box center [0, 0] width 0 height 0
click at [281, 401] on span "Select Store" at bounding box center [277, 400] width 377 height 28
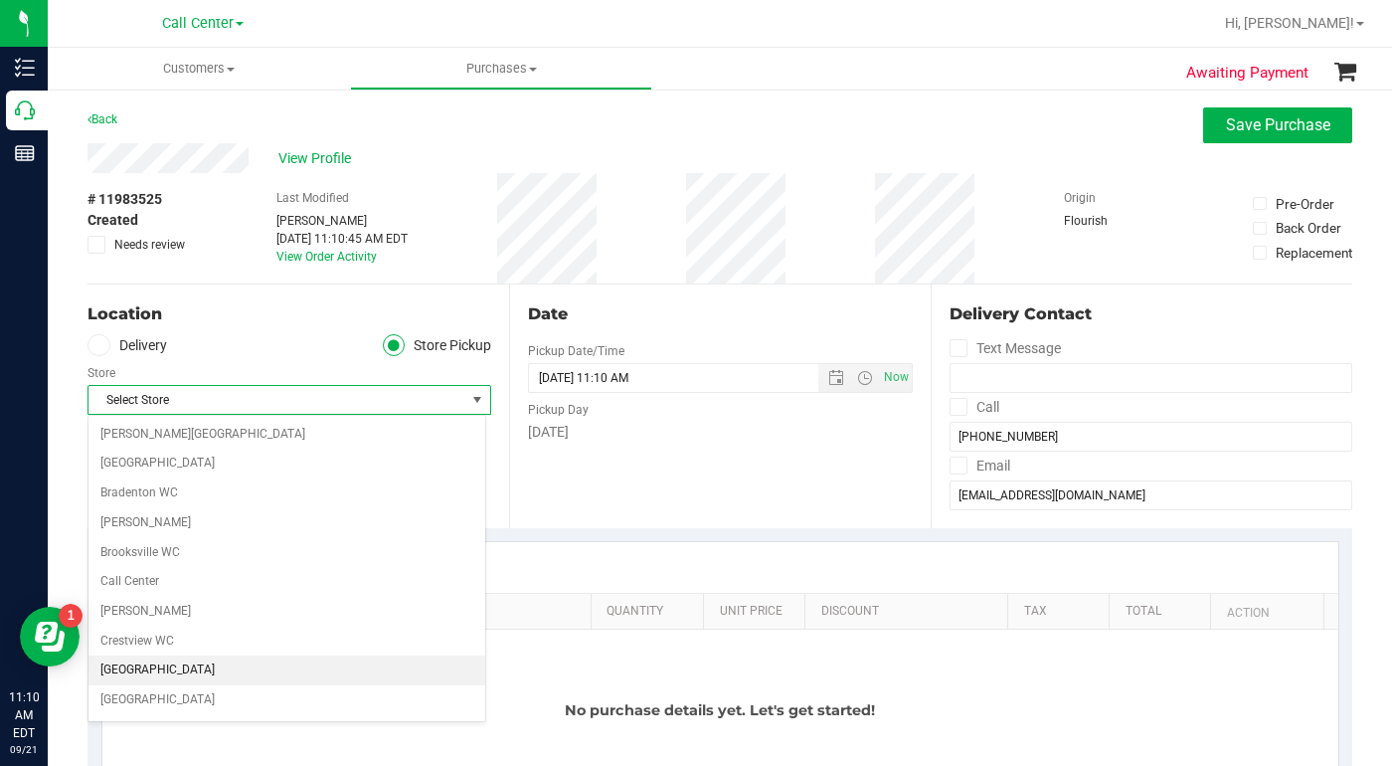
click at [166, 672] on li "[GEOGRAPHIC_DATA]" at bounding box center [287, 670] width 397 height 30
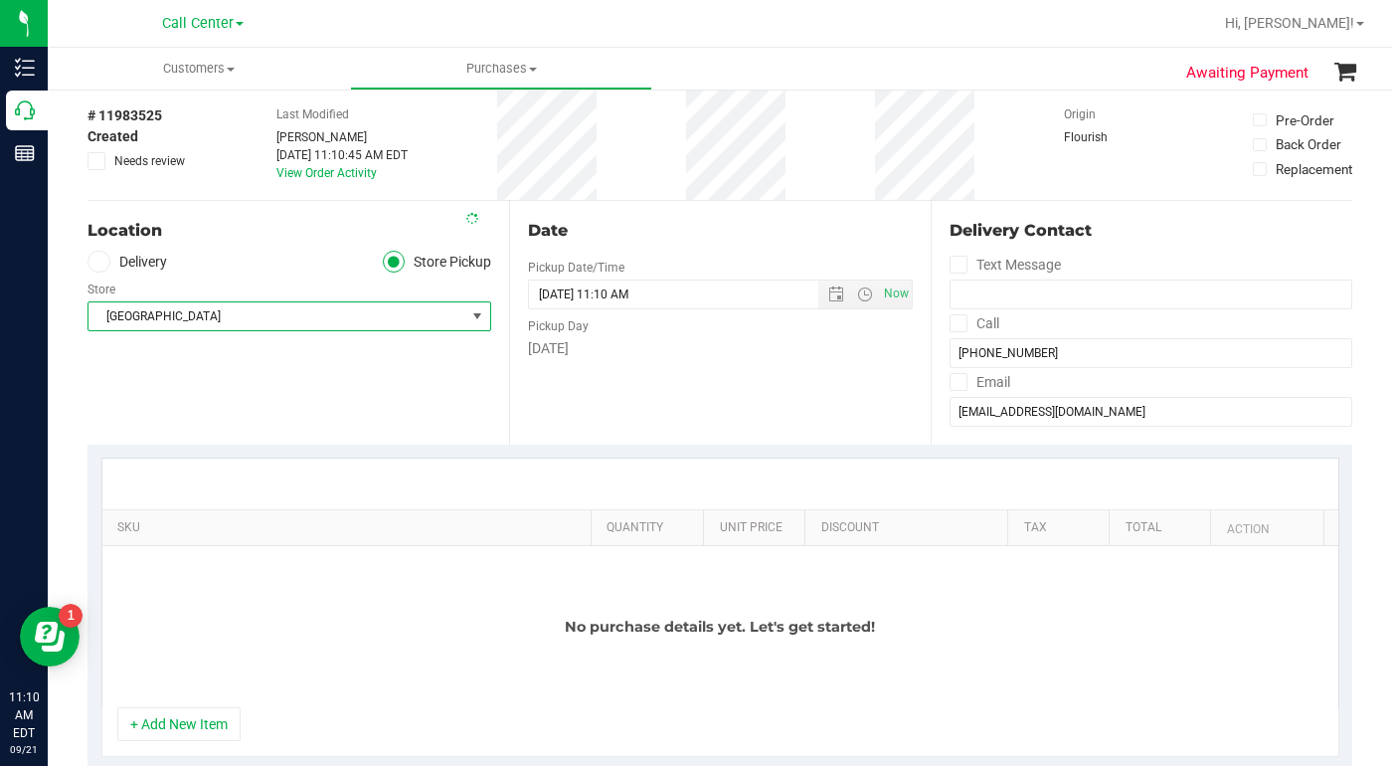
scroll to position [199, 0]
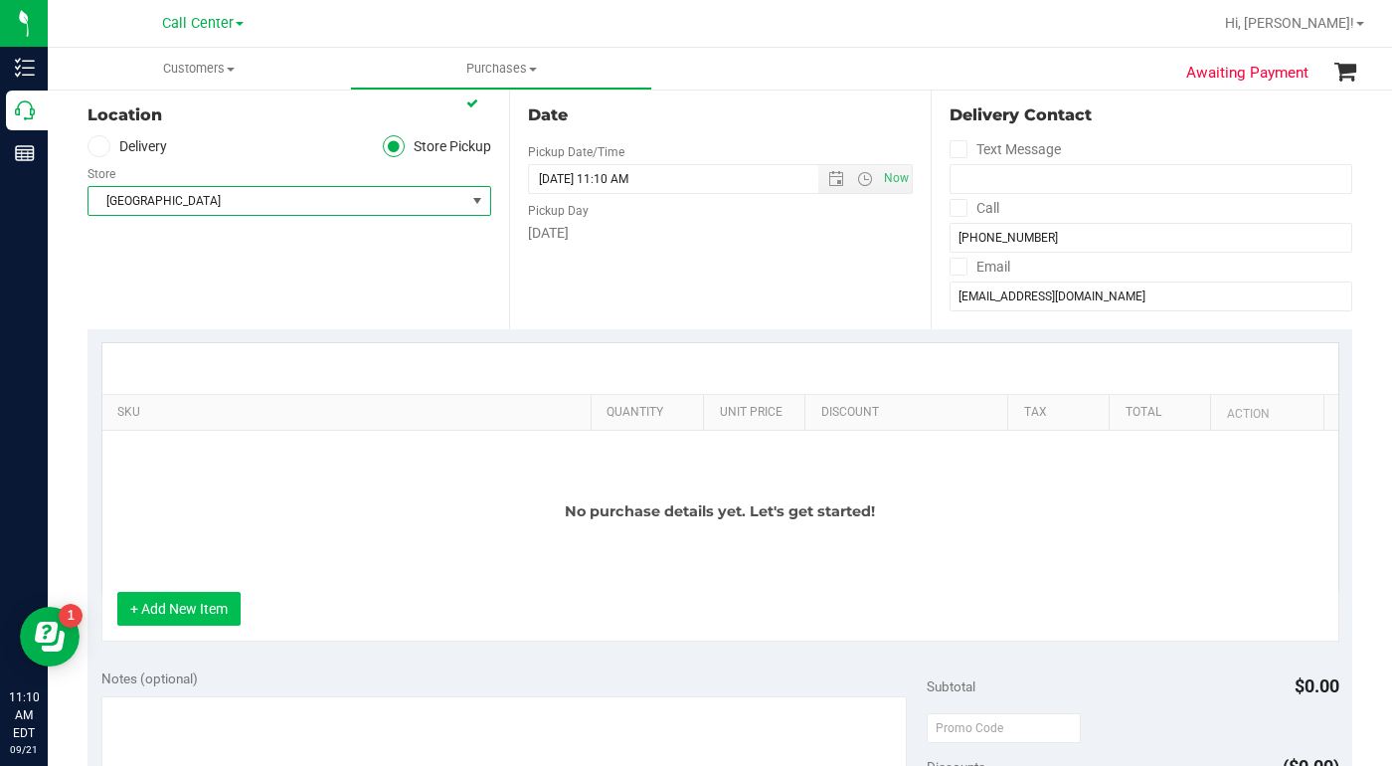
click at [218, 617] on button "+ Add New Item" at bounding box center [178, 609] width 123 height 34
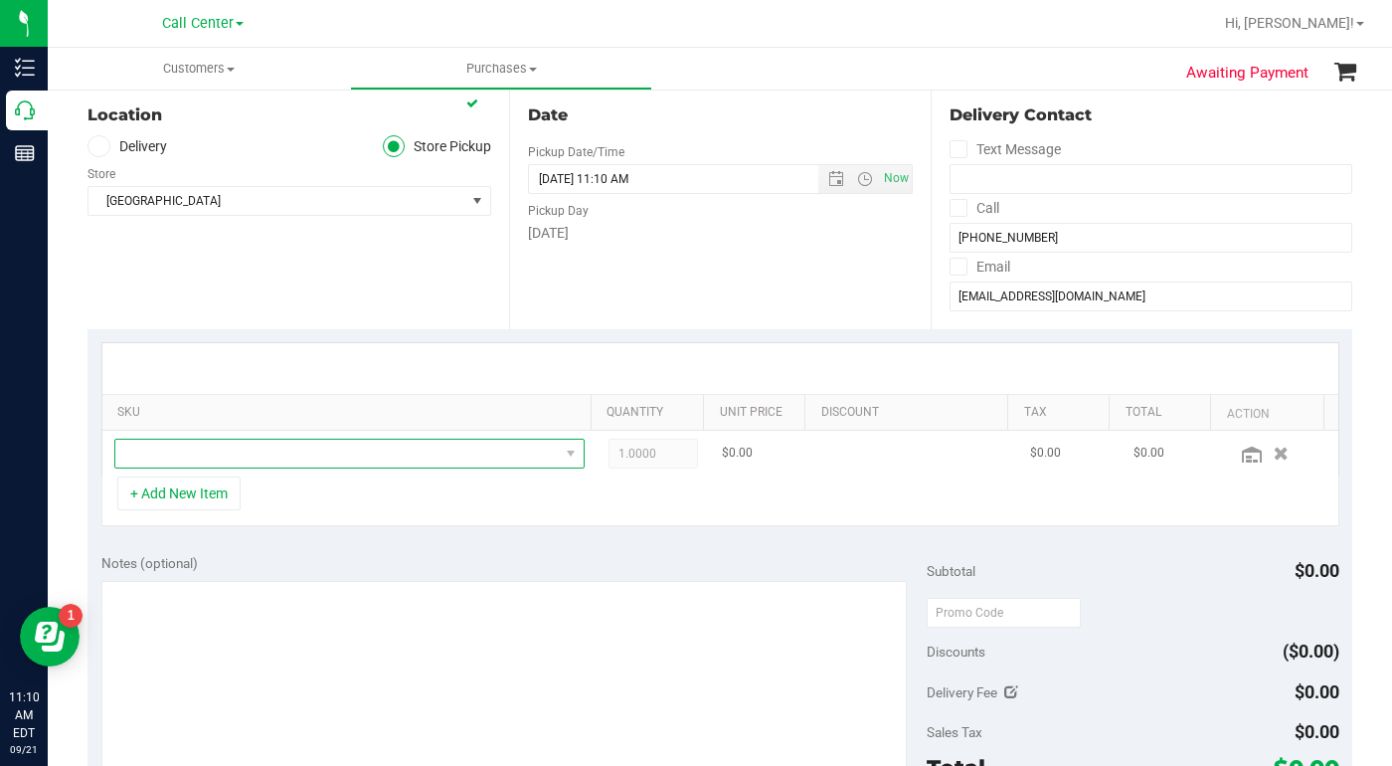
click at [175, 453] on span "NO DATA FOUND" at bounding box center [337, 454] width 444 height 28
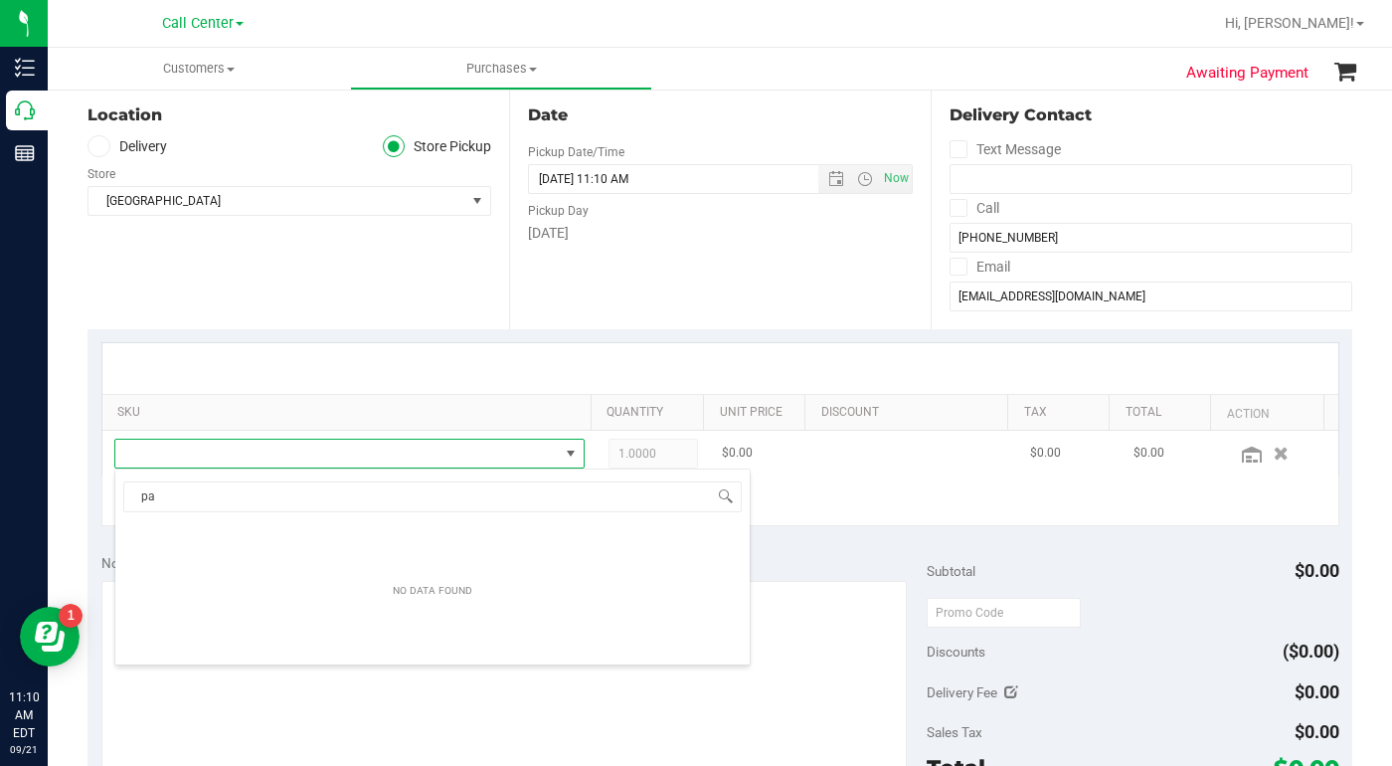
scroll to position [30, 454]
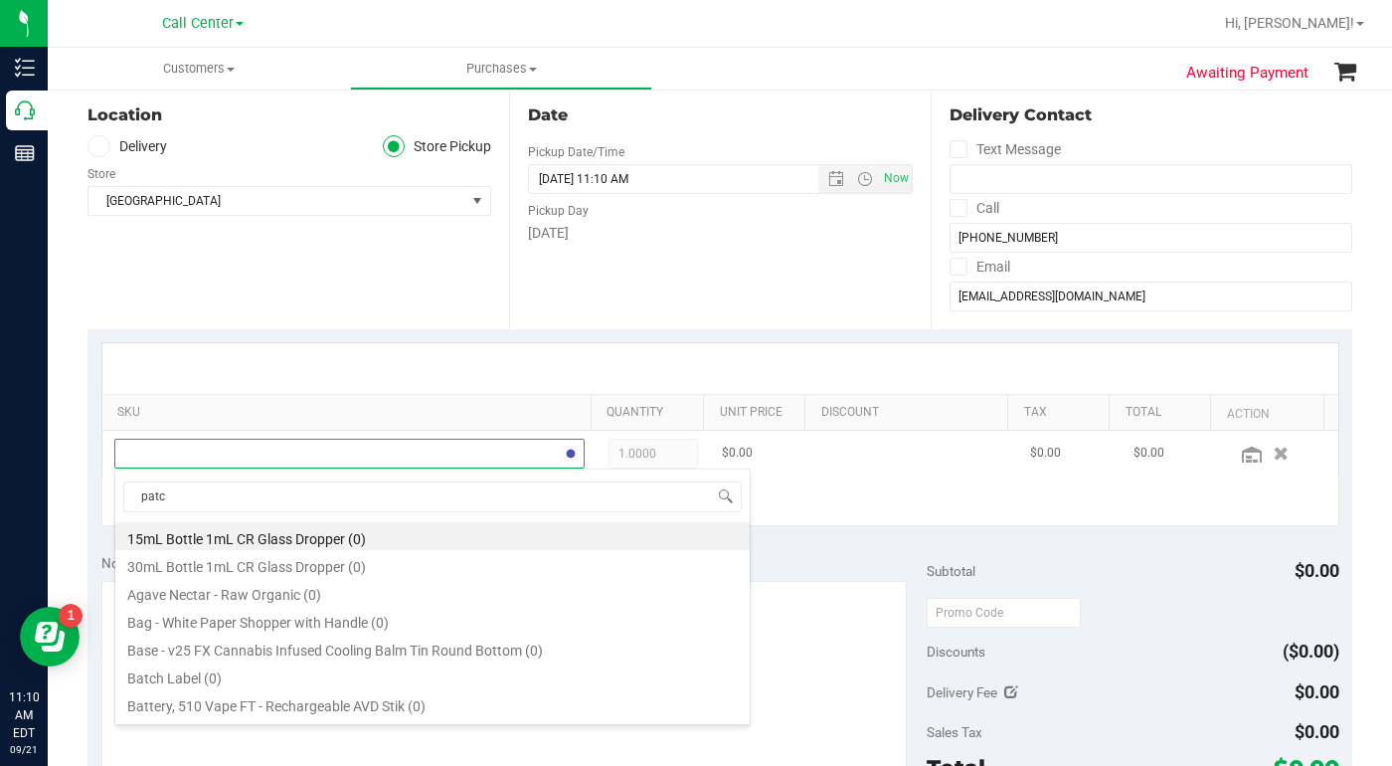
type input "patch"
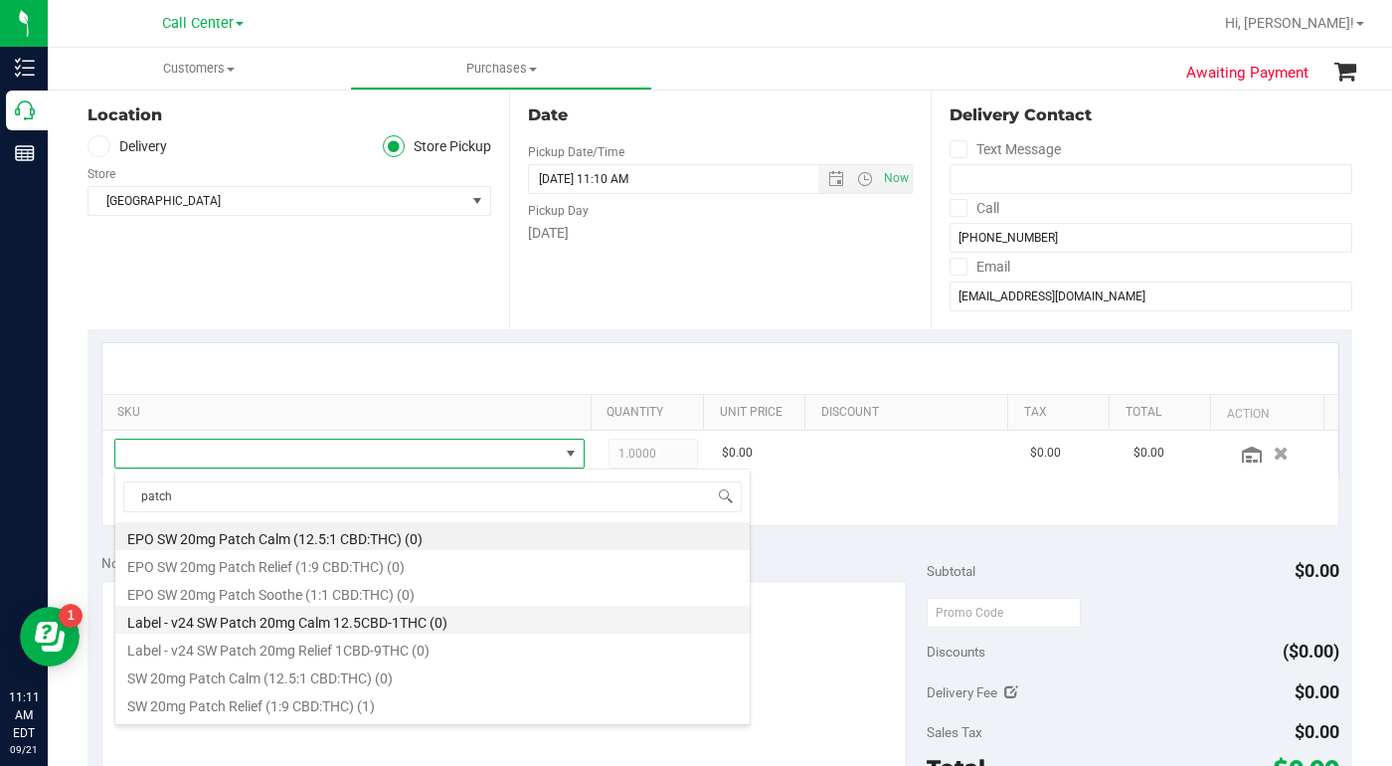
scroll to position [52, 0]
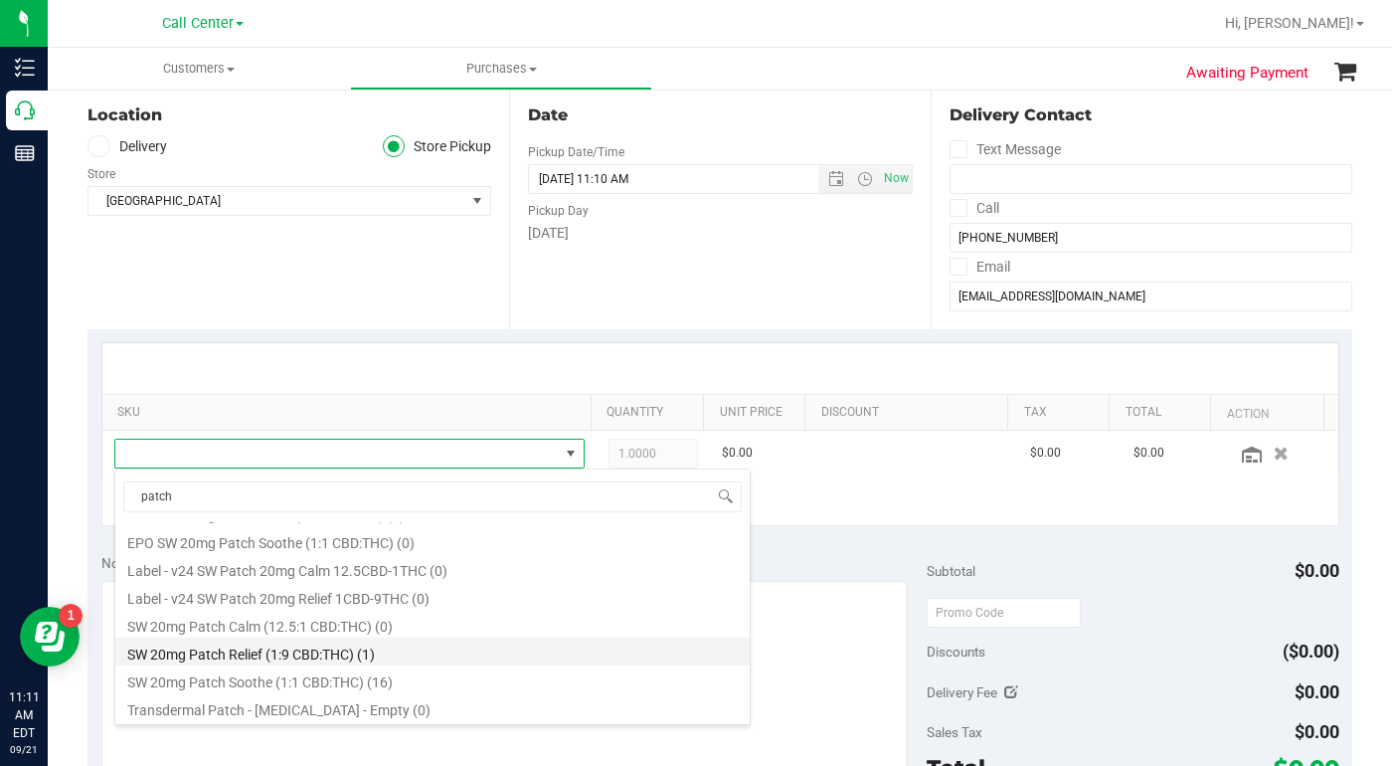
click at [350, 653] on li "SW 20mg Patch Relief (1:9 CBD:THC) (1)" at bounding box center [432, 652] width 635 height 28
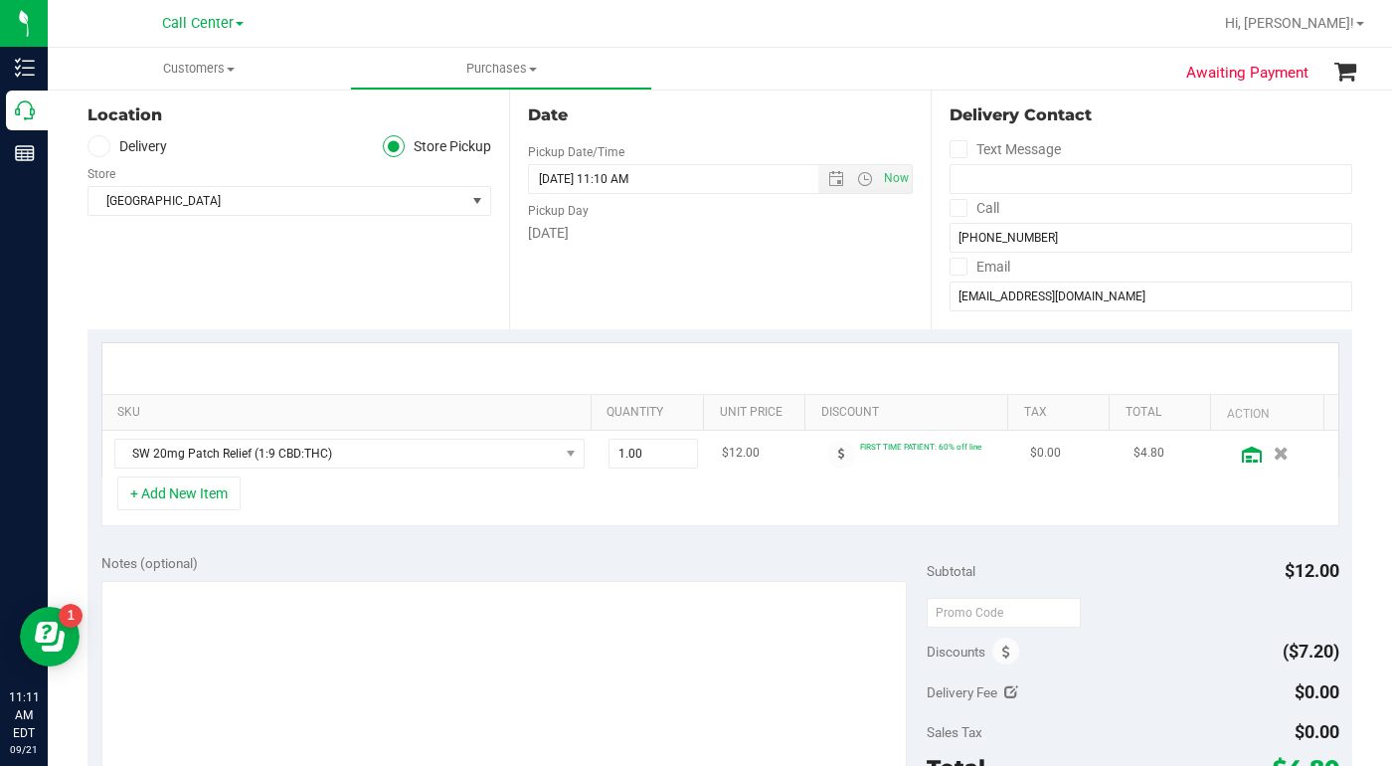
click at [1242, 454] on icon at bounding box center [1252, 455] width 20 height 16
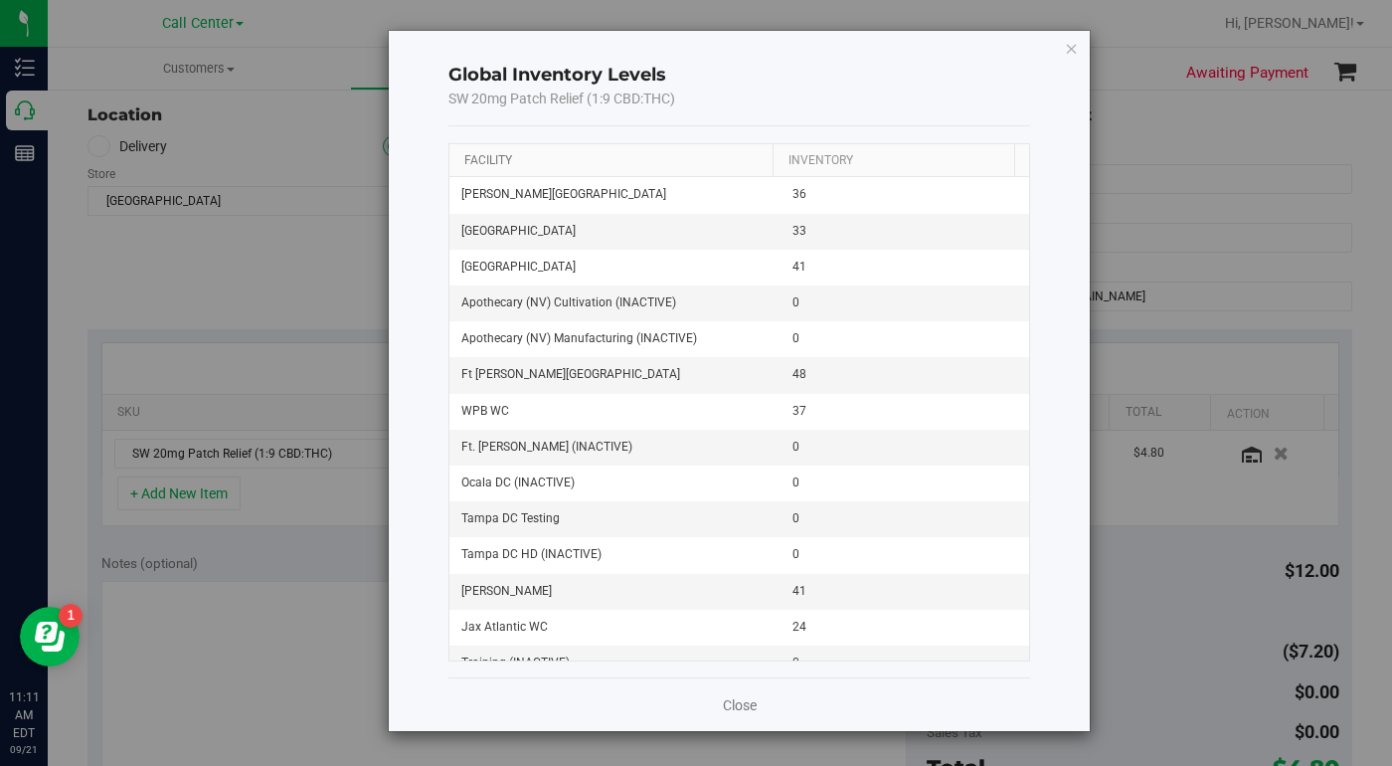
click at [503, 160] on link "Facility" at bounding box center [488, 160] width 48 height 14
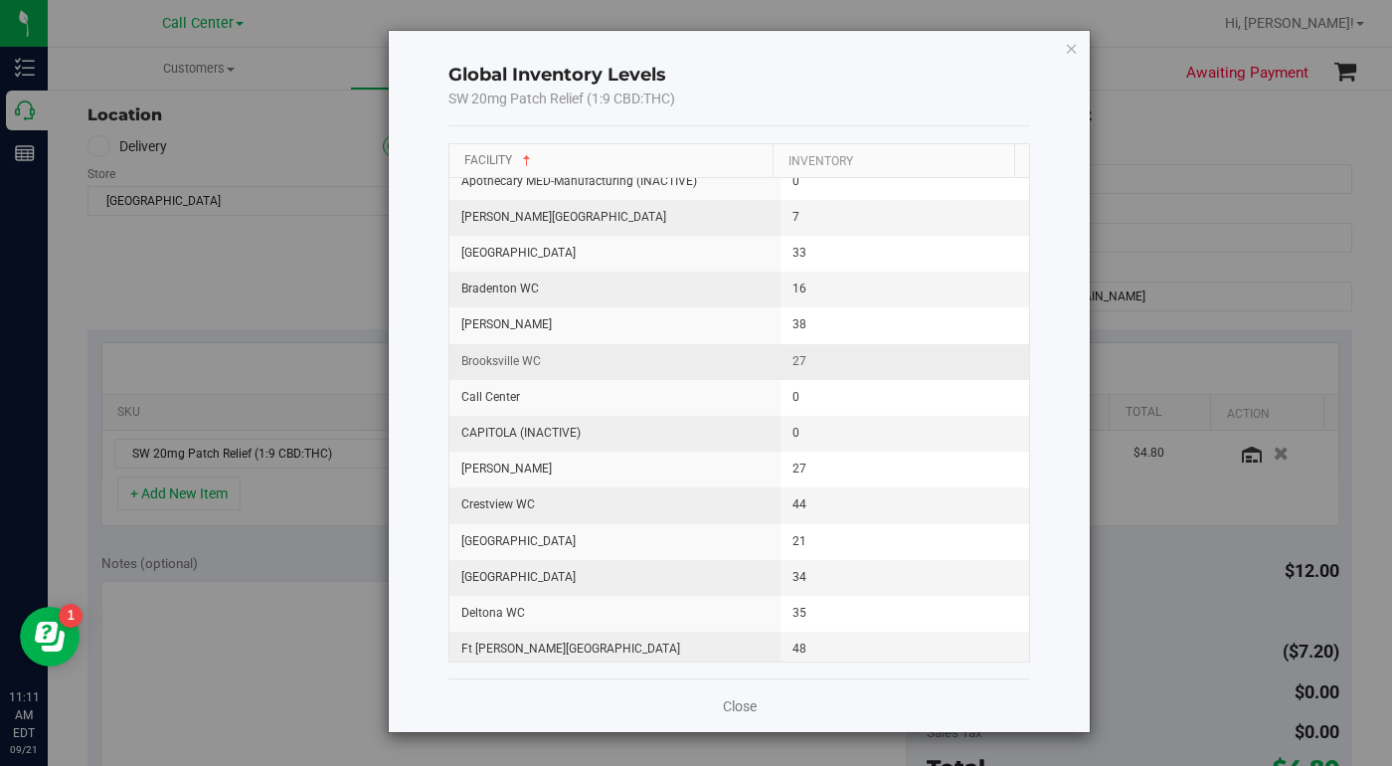
scroll to position [199, 0]
click at [1071, 46] on icon "button" at bounding box center [1072, 48] width 14 height 24
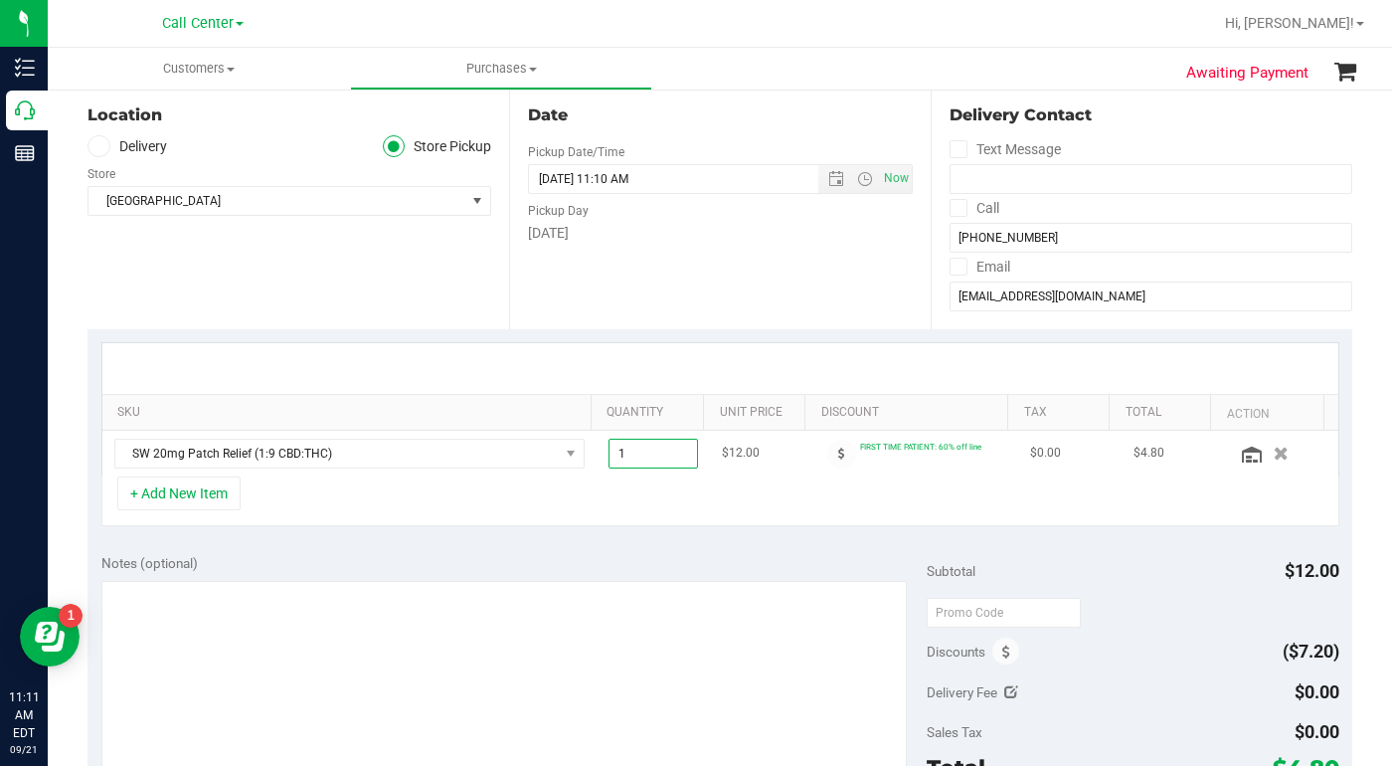
drag, startPoint x: 614, startPoint y: 461, endPoint x: 598, endPoint y: 461, distance: 15.9
click at [609, 461] on span "1.00 1" at bounding box center [654, 454] width 91 height 30
type input "20"
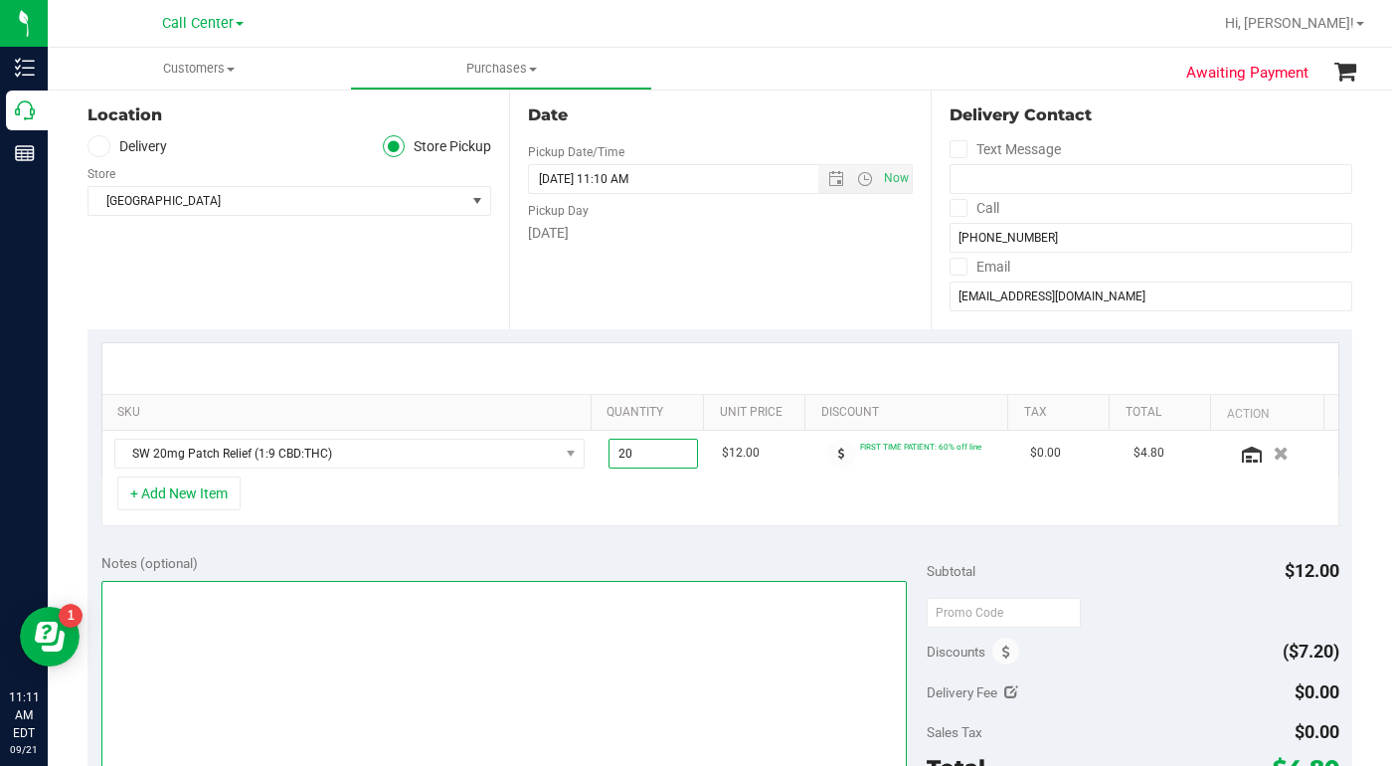
type input "20.00"
click at [564, 616] on textarea at bounding box center [504, 676] width 806 height 191
click at [530, 705] on textarea at bounding box center [504, 676] width 806 height 191
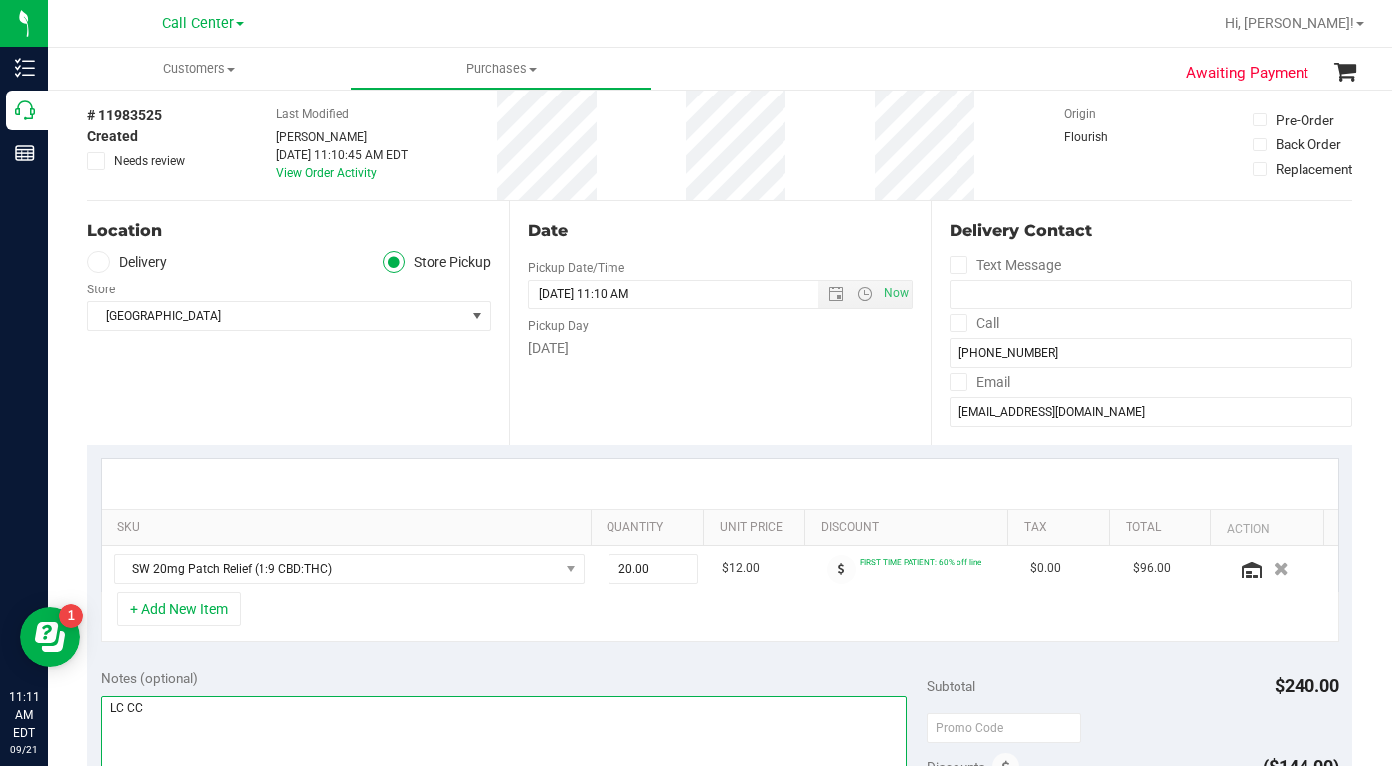
scroll to position [0, 0]
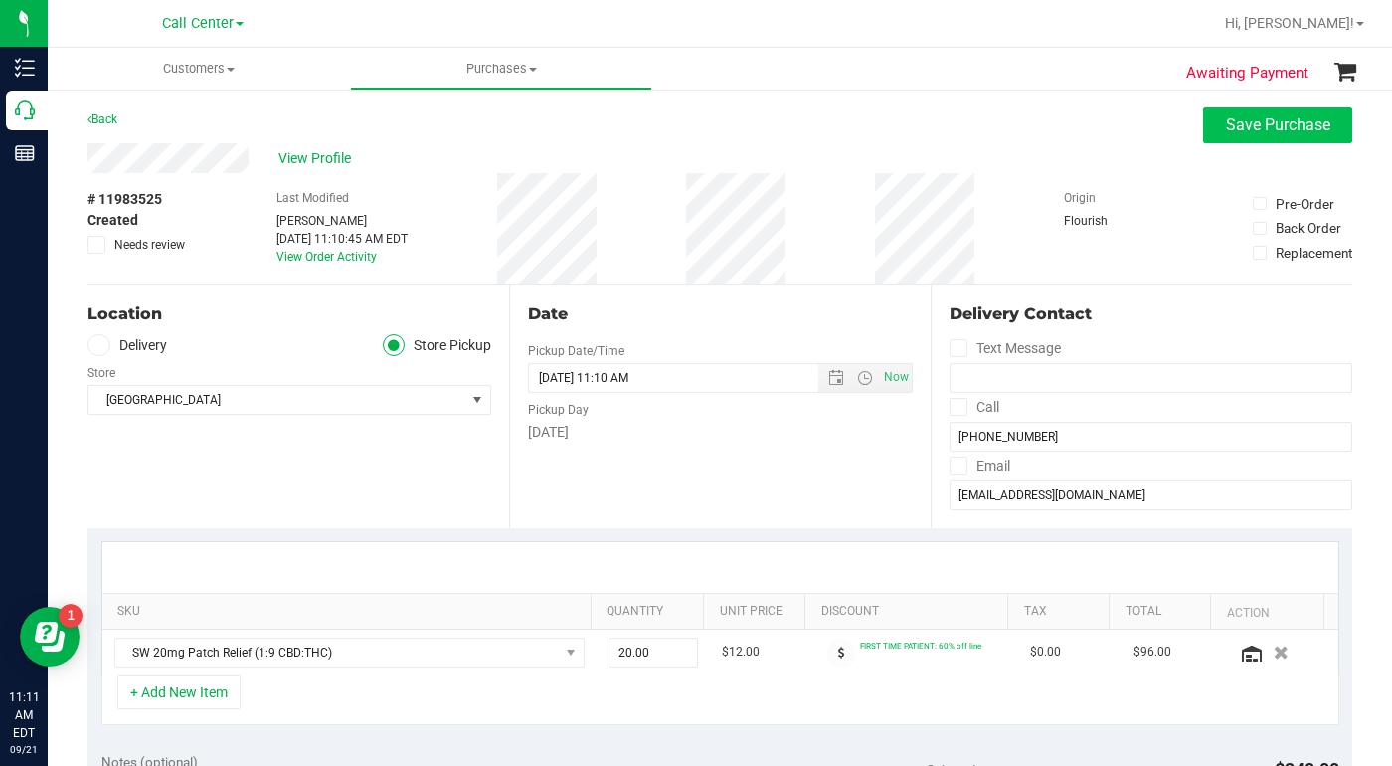
type textarea "LC CC"
click at [1251, 122] on span "Save Purchase" at bounding box center [1278, 124] width 104 height 19
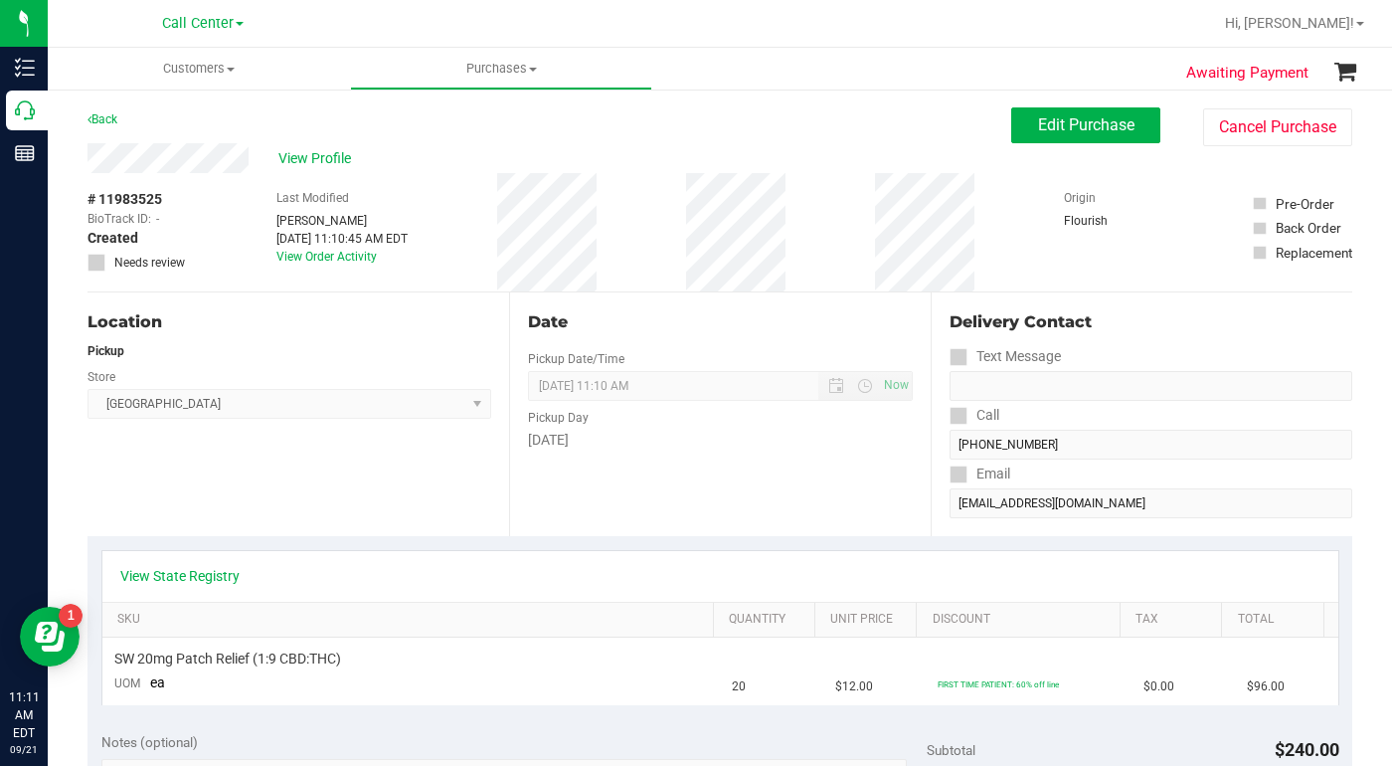
click at [345, 492] on div "Location Pickup Store Deerfield Beach WC Select Store Bonita Springs WC Boynton…" at bounding box center [299, 414] width 422 height 244
click at [298, 474] on div "Location Pickup Store Deerfield Beach WC Select Store Bonita Springs WC Boynton…" at bounding box center [299, 414] width 422 height 244
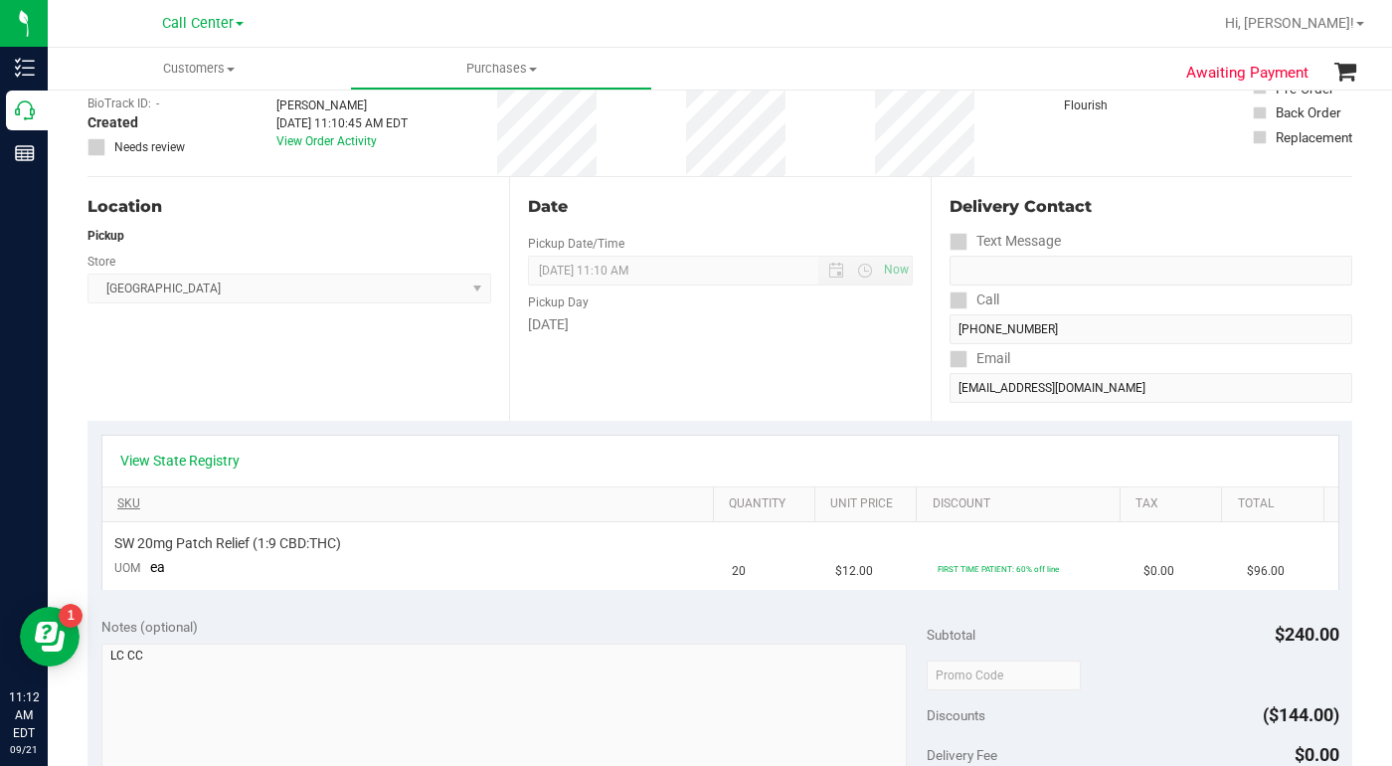
scroll to position [99, 0]
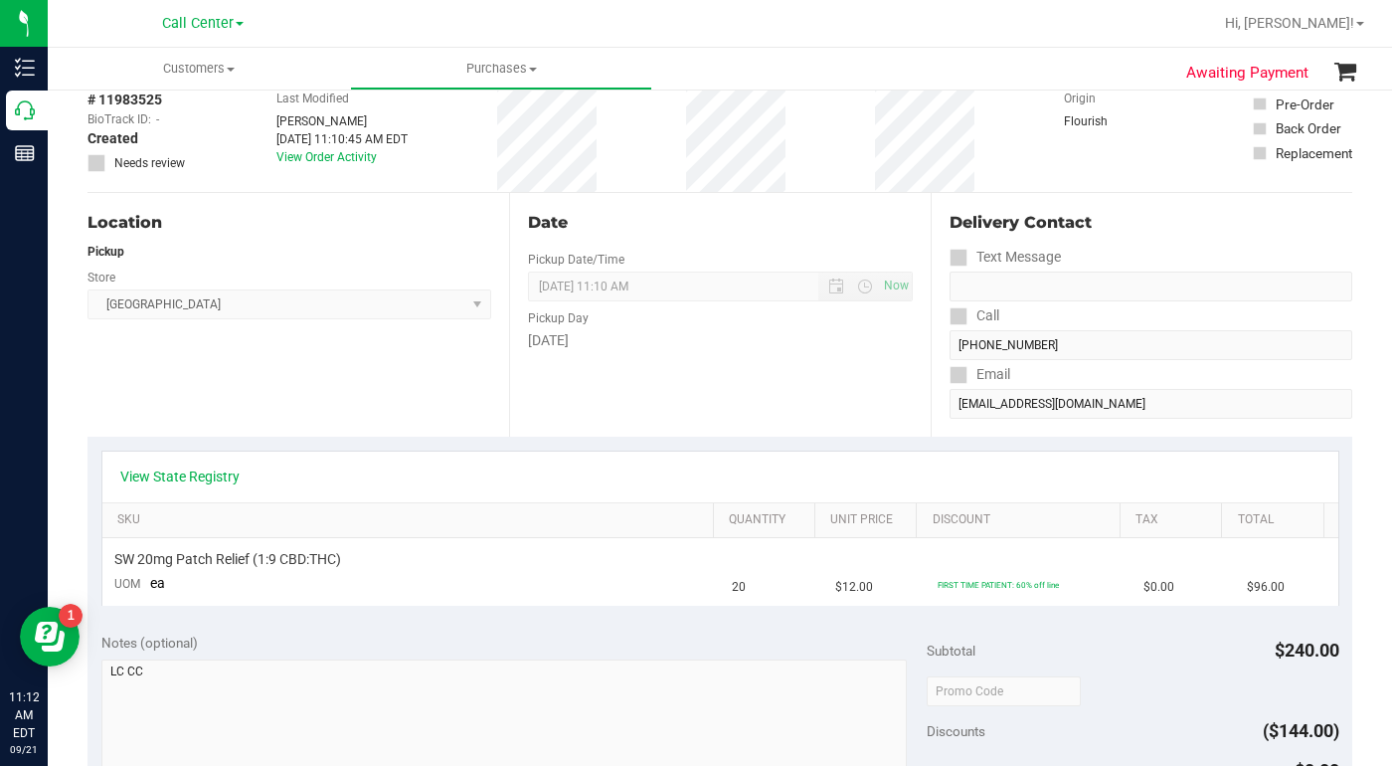
click at [283, 399] on div "Location Pickup Store Deerfield Beach WC Select Store Bonita Springs WC Boynton…" at bounding box center [299, 315] width 422 height 244
click at [282, 400] on div "Location Pickup Store Deerfield Beach WC Select Store Bonita Springs WC Boynton…" at bounding box center [299, 315] width 422 height 244
click at [281, 389] on div "Location Pickup Store Deerfield Beach WC Select Store Bonita Springs WC Boynton…" at bounding box center [299, 315] width 422 height 244
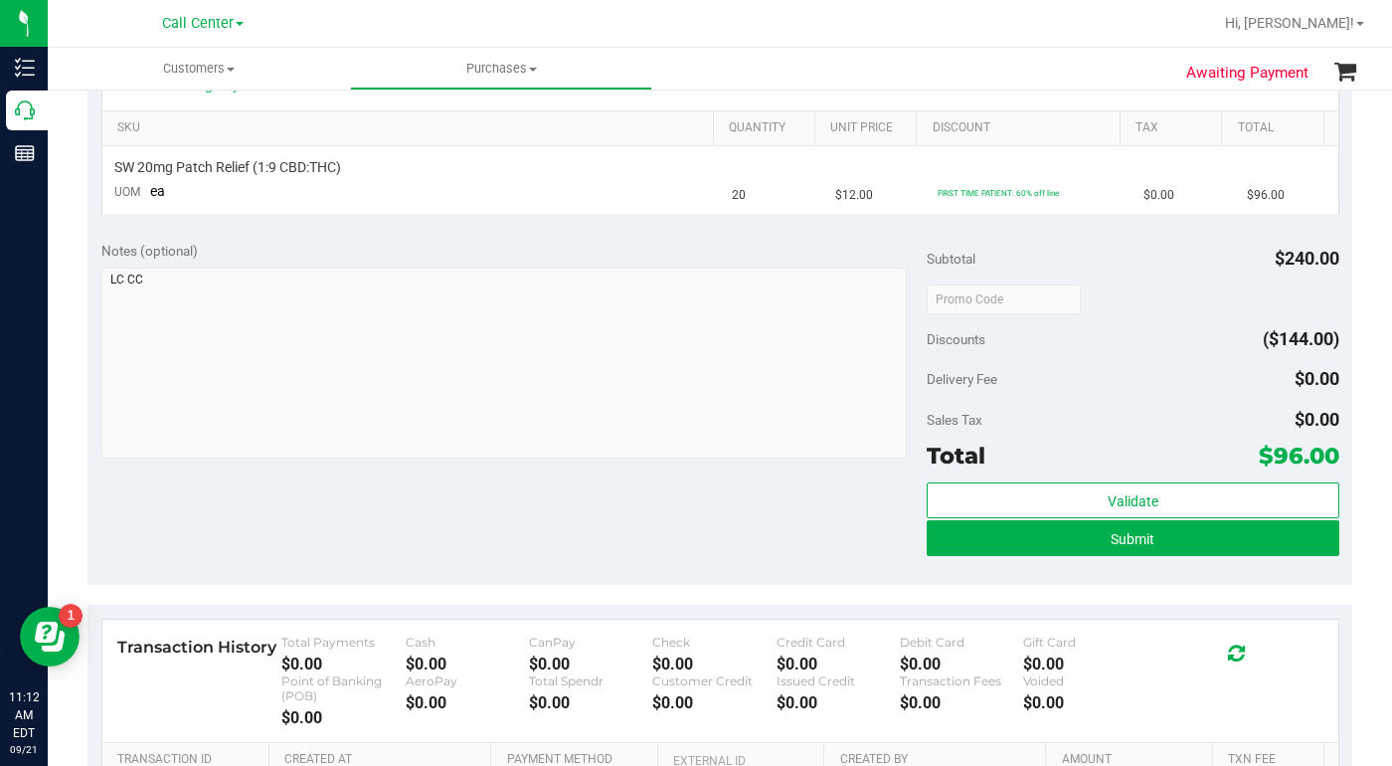
scroll to position [497, 0]
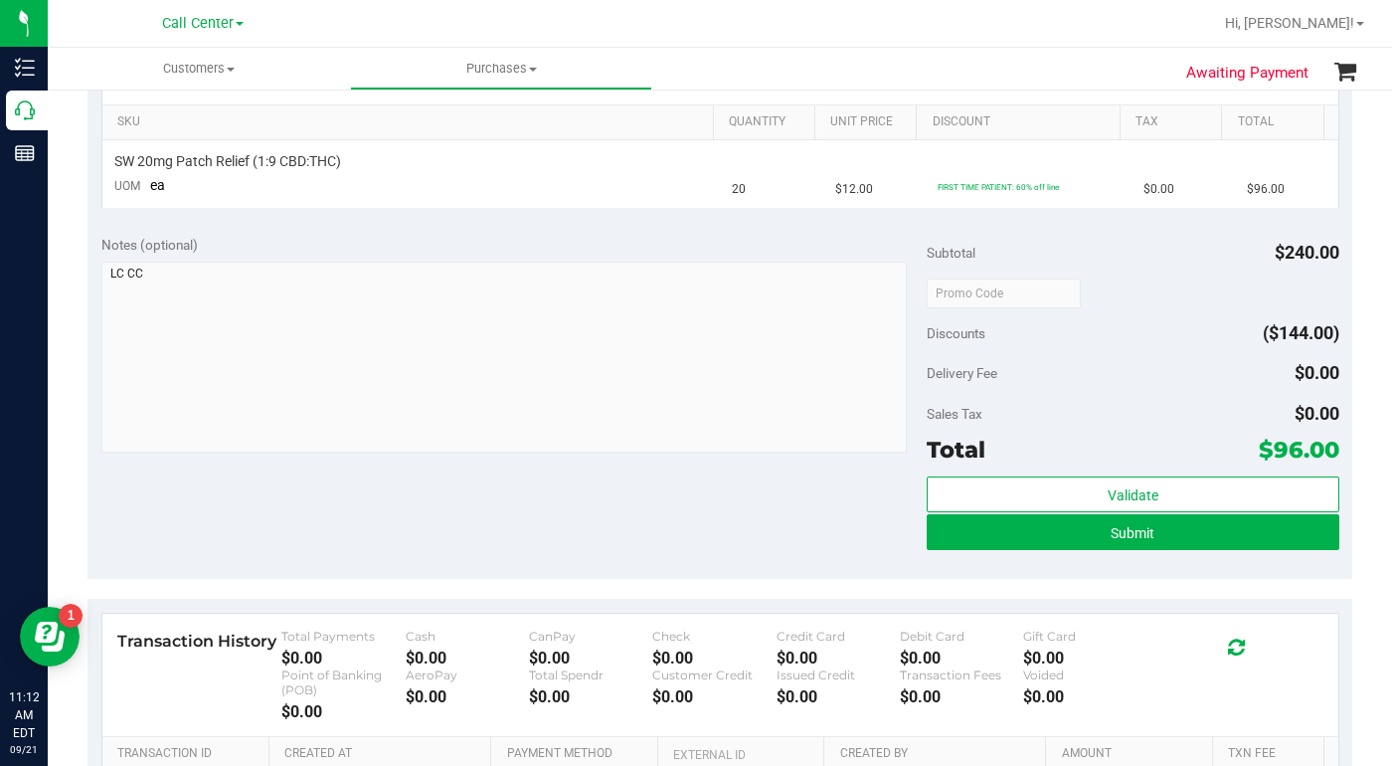
click at [350, 524] on div "Notes (optional) Subtotal $240.00 Discounts ($144.00) Delivery Fee $0.00 Sales …" at bounding box center [720, 400] width 1265 height 358
click at [971, 538] on button "Submit" at bounding box center [1133, 532] width 413 height 36
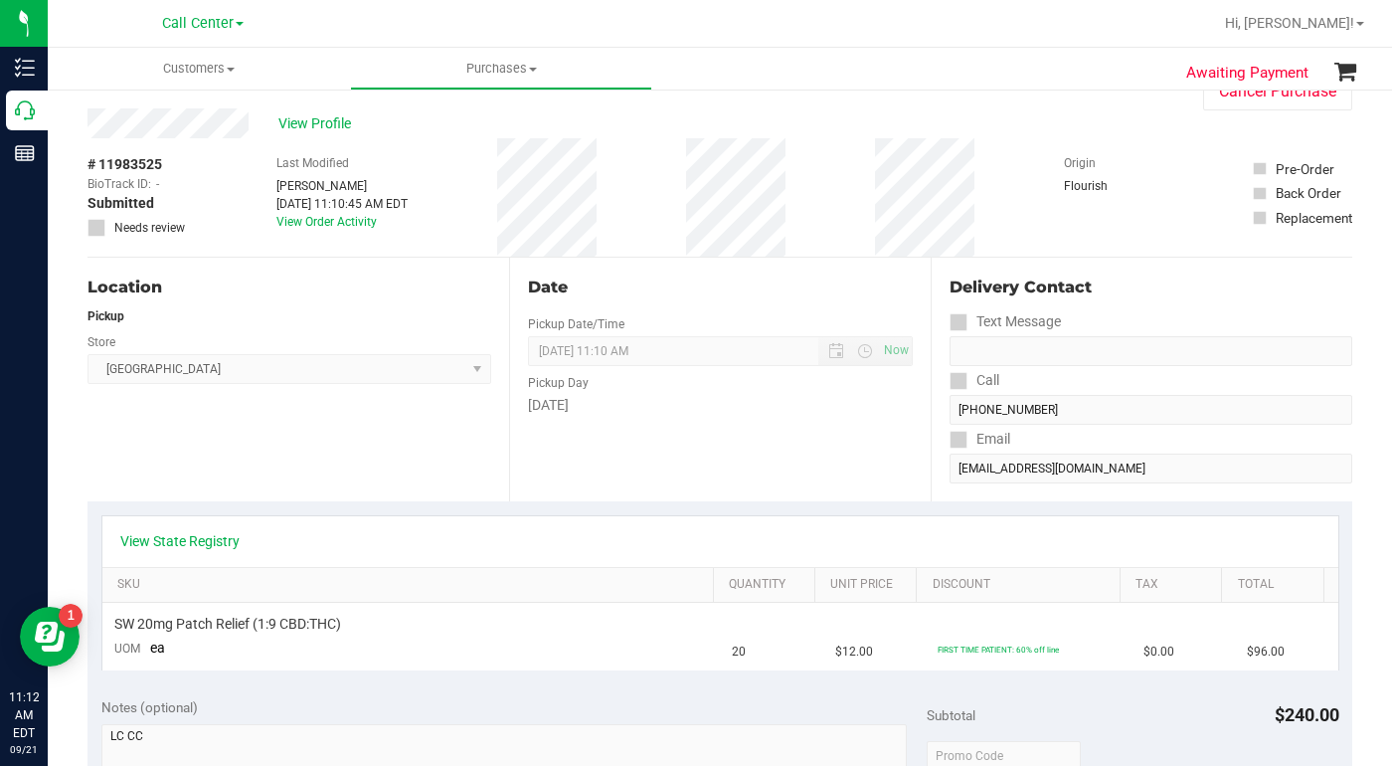
scroll to position [0, 0]
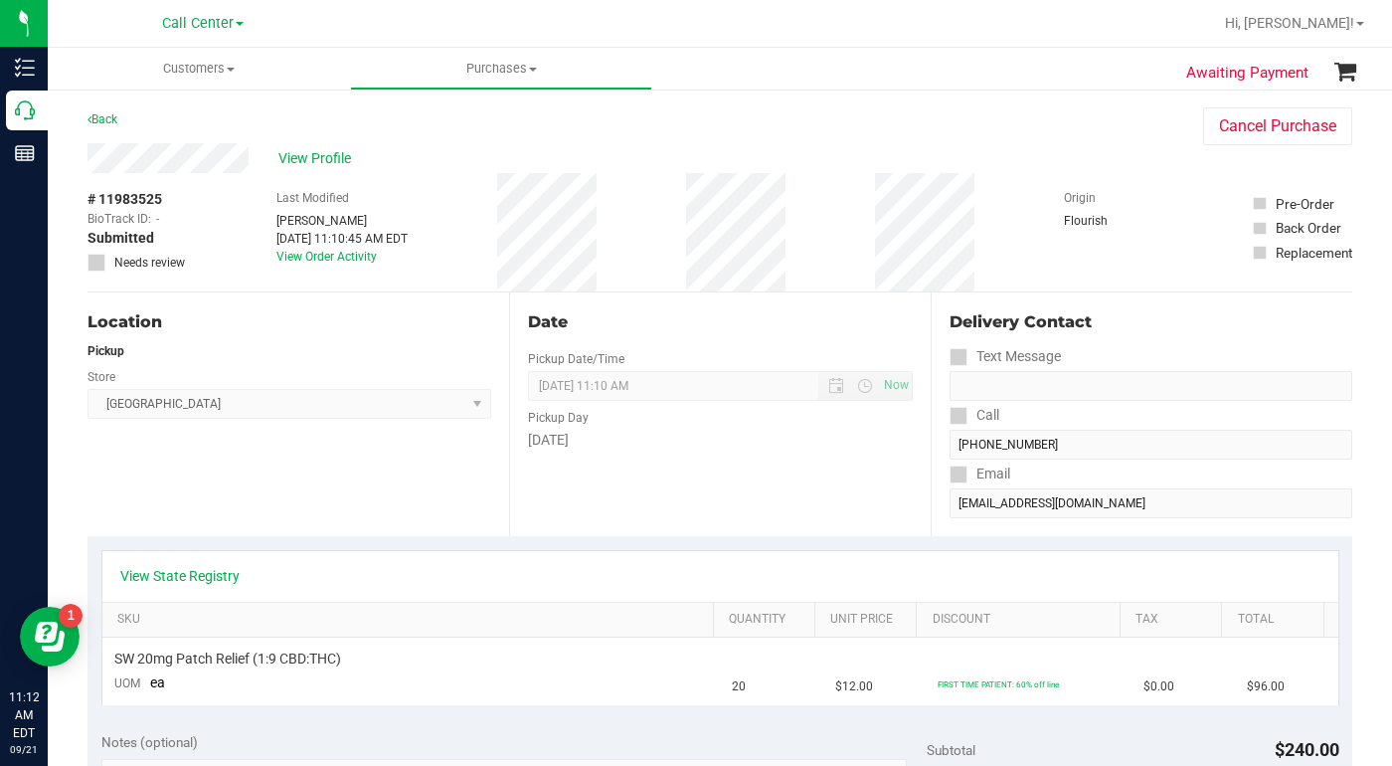
click at [473, 160] on div "View Profile" at bounding box center [626, 158] width 1076 height 30
click at [260, 447] on div "Location Pickup Store Deerfield Beach WC Select Store Bonita Springs WC Boynton…" at bounding box center [299, 414] width 422 height 244
click at [233, 477] on div "Location Pickup Store Deerfield Beach WC Select Store Bonita Springs WC Boynton…" at bounding box center [299, 414] width 422 height 244
click at [219, 487] on div "Location Pickup Store Deerfield Beach WC Select Store Bonita Springs WC Boynton…" at bounding box center [299, 414] width 422 height 244
click at [160, 488] on div "Location Pickup Store Deerfield Beach WC Select Store Bonita Springs WC Boynton…" at bounding box center [299, 414] width 422 height 244
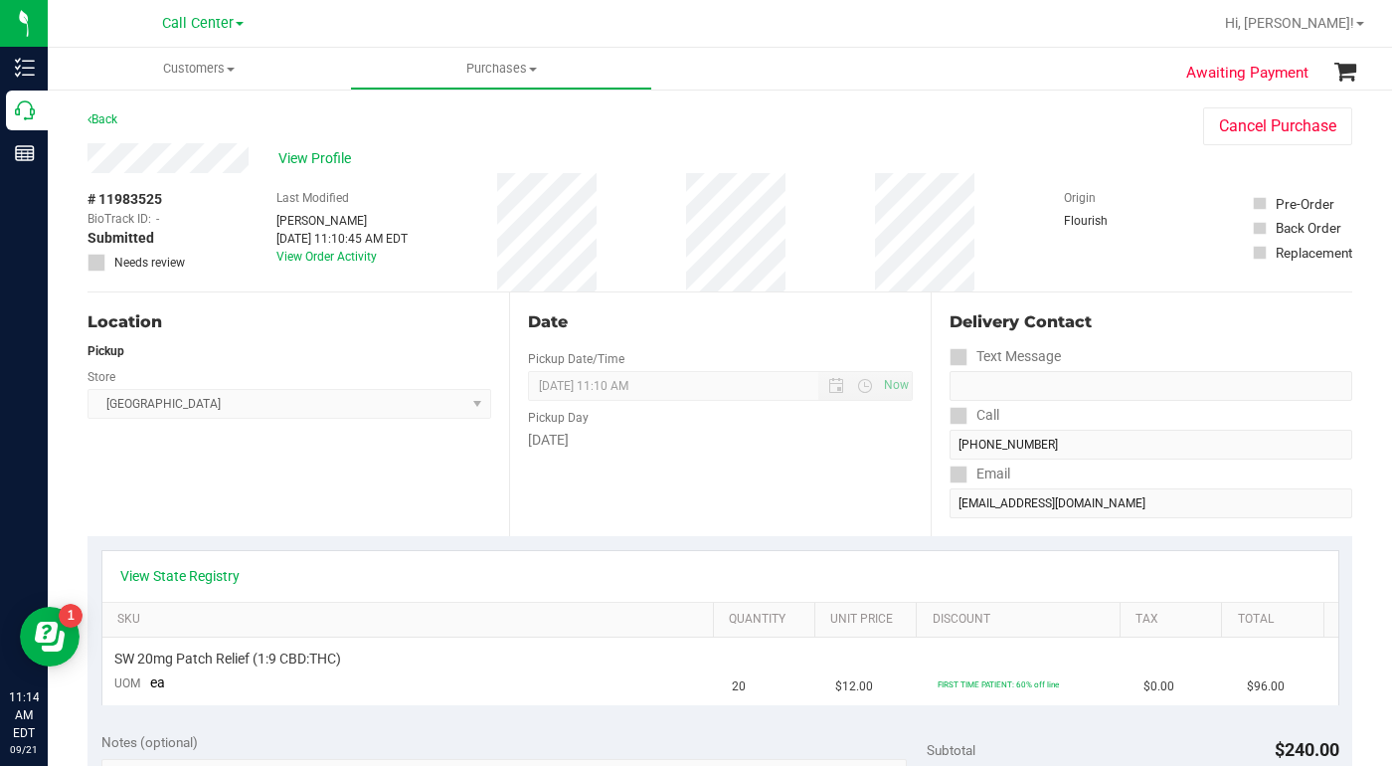
click at [189, 493] on div "Location Pickup Store Deerfield Beach WC Select Store Bonita Springs WC Boynton…" at bounding box center [299, 414] width 422 height 244
click at [194, 493] on div "Location Pickup Store Deerfield Beach WC Select Store Bonita Springs WC Boynton…" at bounding box center [299, 414] width 422 height 244
click at [214, 474] on div "Location Pickup Store Deerfield Beach WC Select Store Bonita Springs WC Boynton…" at bounding box center [299, 414] width 422 height 244
click at [233, 454] on div "Location Pickup Store Deerfield Beach WC Select Store Bonita Springs WC Boynton…" at bounding box center [299, 414] width 422 height 244
click at [198, 497] on div "Location Pickup Store Deerfield Beach WC Select Store Bonita Springs WC Boynton…" at bounding box center [299, 414] width 422 height 244
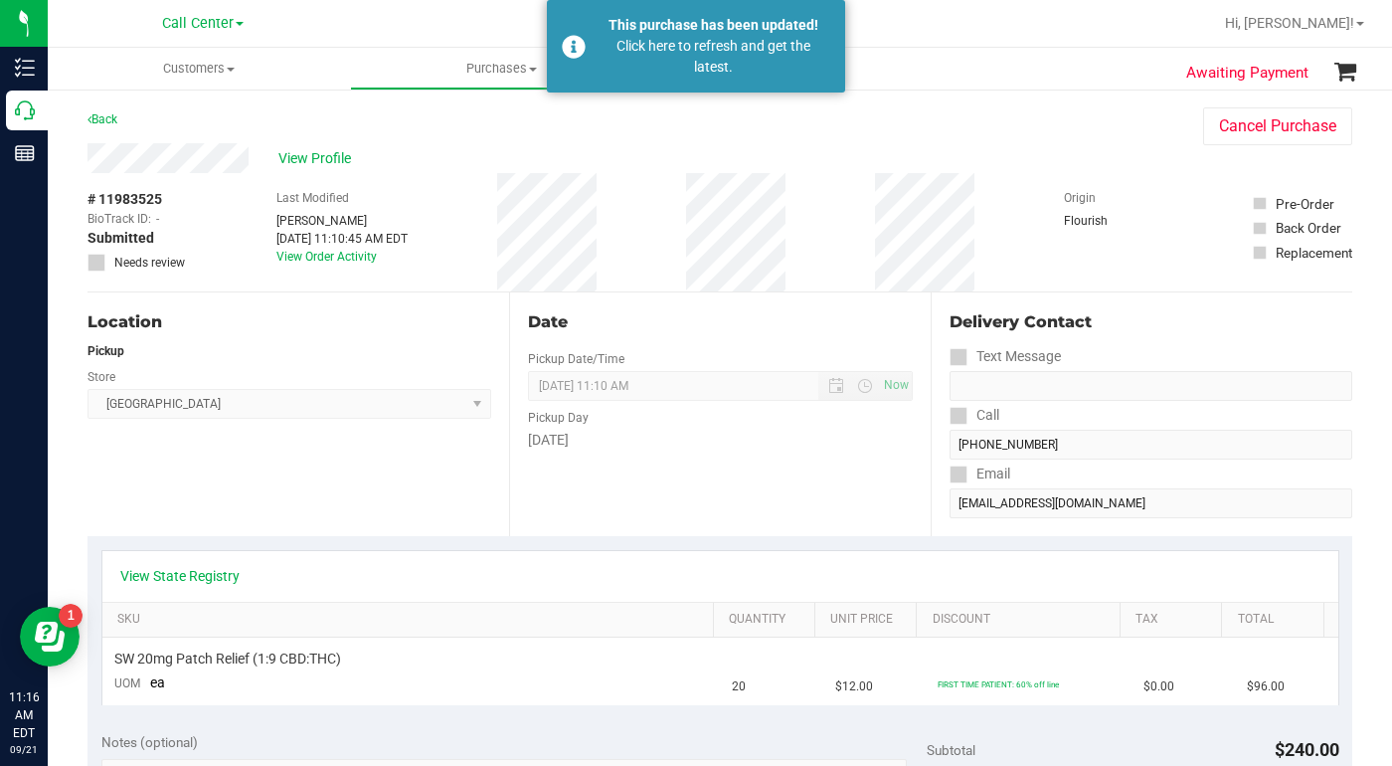
click at [160, 485] on div "Location Pickup Store Deerfield Beach WC Select Store Bonita Springs WC Boynton…" at bounding box center [299, 414] width 422 height 244
click at [184, 518] on div "Location Pickup Store Deerfield Beach WC Select Store Bonita Springs WC Boynton…" at bounding box center [299, 414] width 422 height 244
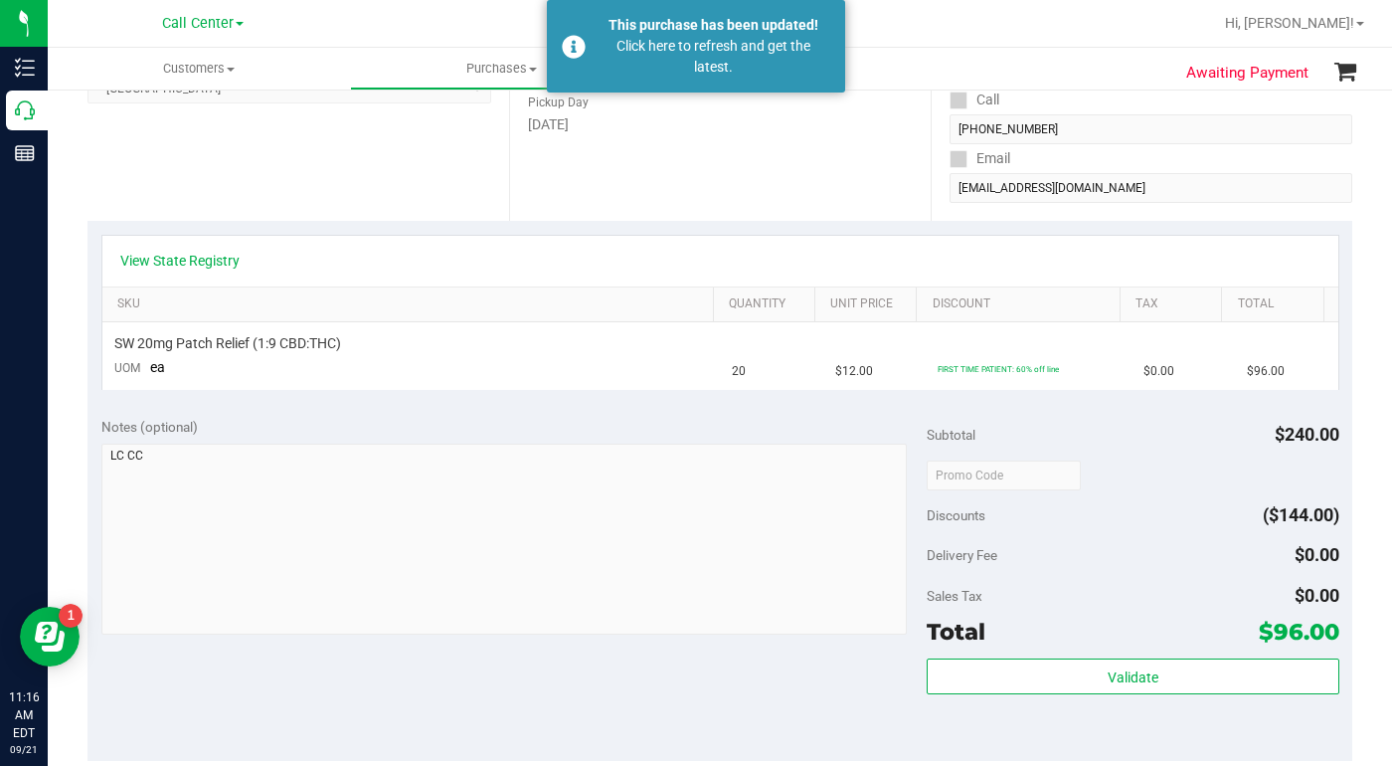
scroll to position [298, 0]
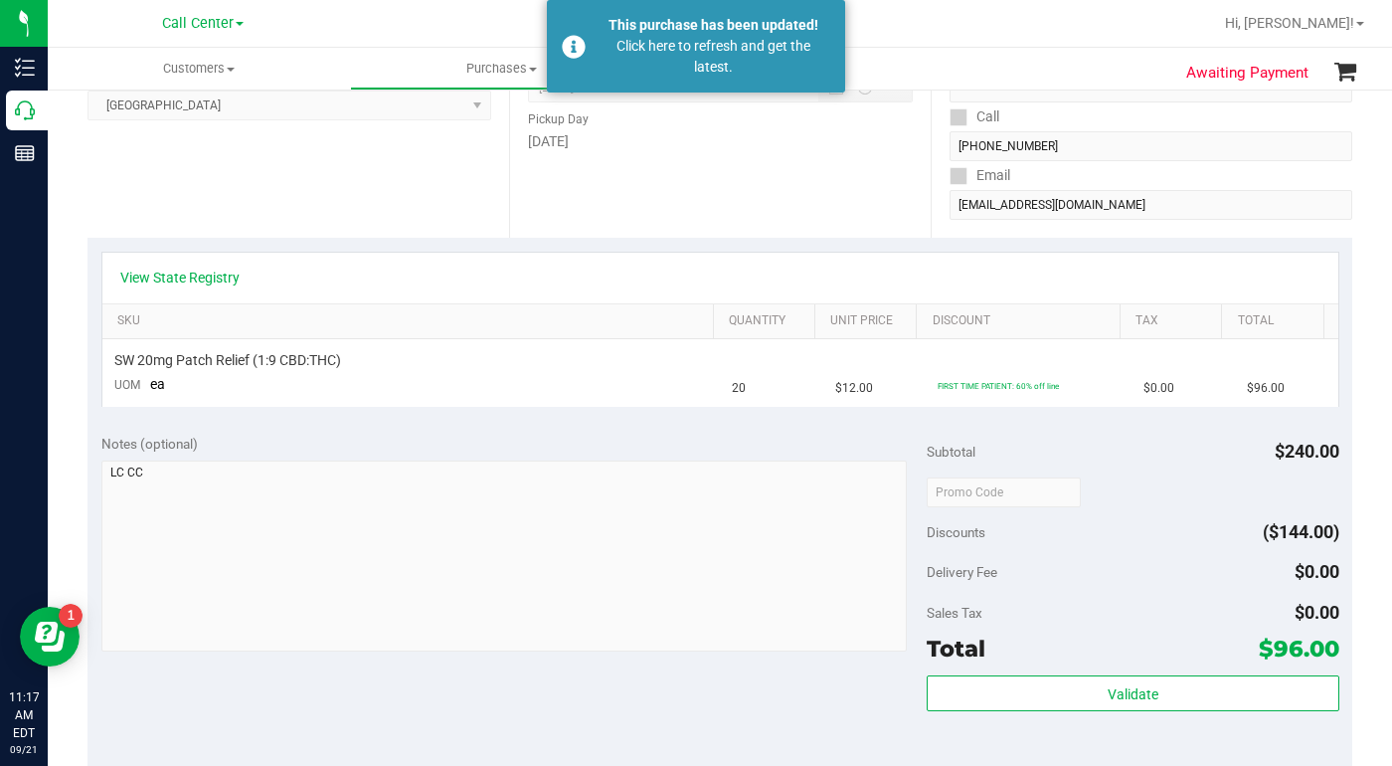
click at [202, 212] on div "Location Pickup Store Deerfield Beach WC Select Store Bonita Springs WC Boynton…" at bounding box center [299, 116] width 422 height 244
click at [224, 205] on div "Location Pickup Store Deerfield Beach WC Select Store Bonita Springs WC Boynton…" at bounding box center [299, 116] width 422 height 244
click at [227, 191] on div "Location Pickup Store Deerfield Beach WC Select Store Bonita Springs WC Boynton…" at bounding box center [299, 116] width 422 height 244
click at [259, 213] on div "Location Pickup Store Deerfield Beach WC Select Store Bonita Springs WC Boynton…" at bounding box center [299, 116] width 422 height 244
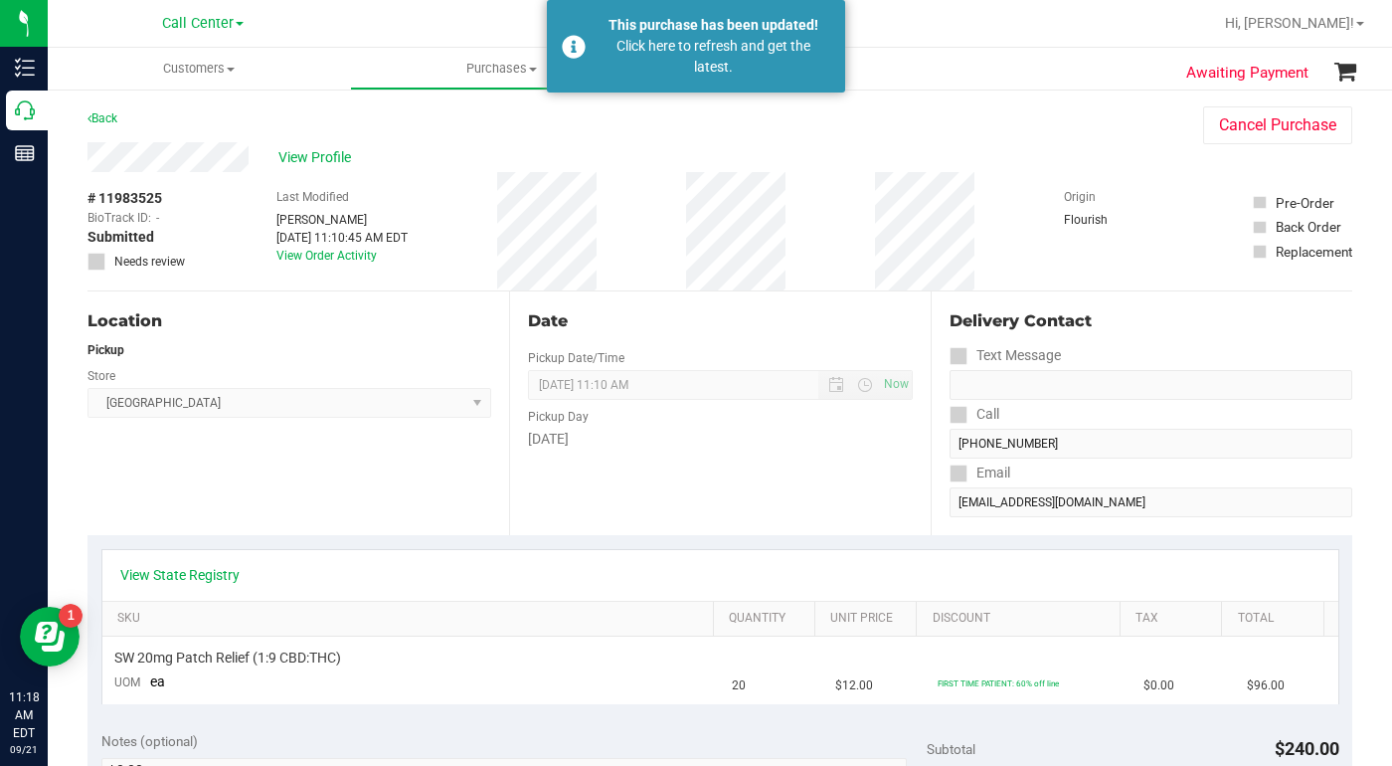
scroll to position [0, 0]
click at [220, 462] on div "Location Pickup Store Deerfield Beach WC Select Store Bonita Springs WC Boynton…" at bounding box center [299, 414] width 422 height 244
click at [154, 497] on div "Location Pickup Store Deerfield Beach WC Select Store Bonita Springs WC Boynton…" at bounding box center [299, 414] width 422 height 244
click at [157, 492] on div "Location Pickup Store Deerfield Beach WC Select Store Bonita Springs WC Boynton…" at bounding box center [299, 414] width 422 height 244
click at [150, 491] on div "Location Pickup Store Deerfield Beach WC Select Store Bonita Springs WC Boynton…" at bounding box center [299, 414] width 422 height 244
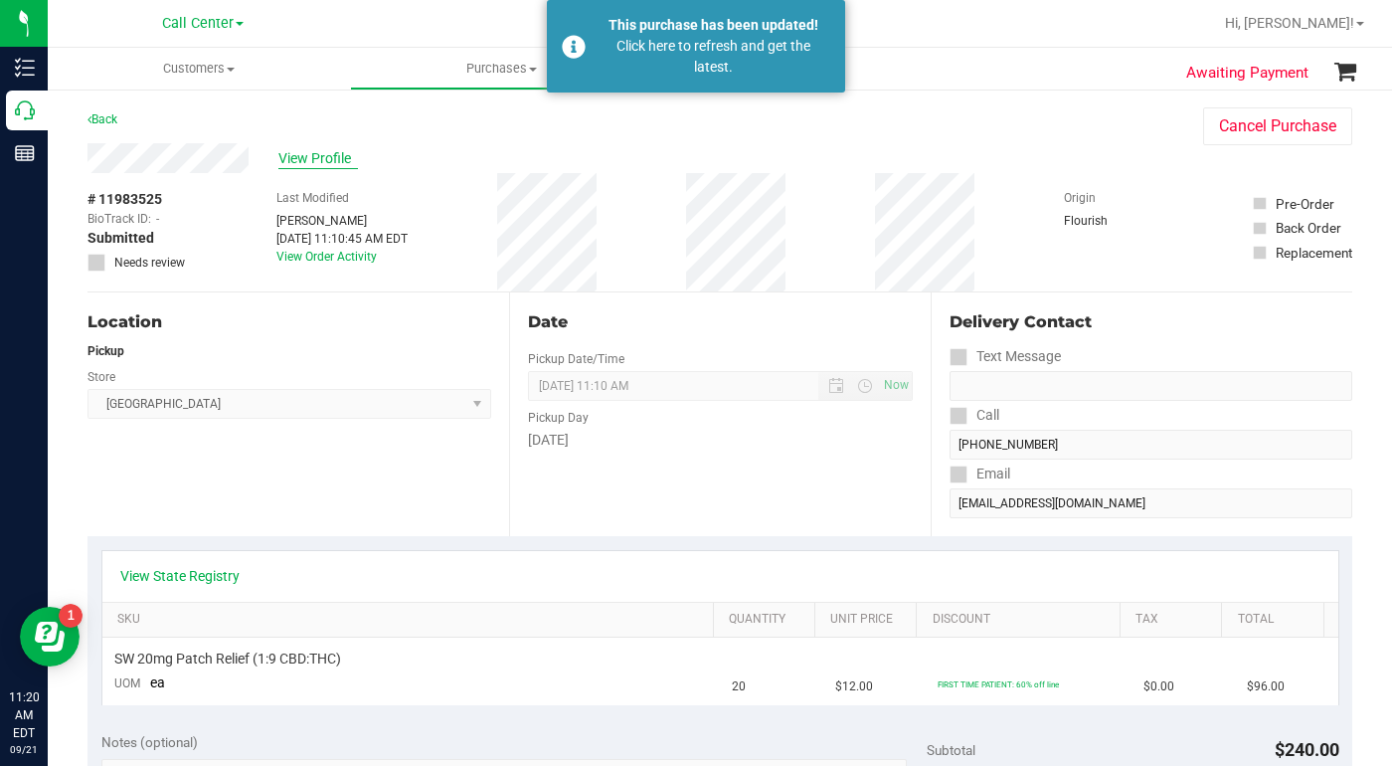
click at [307, 158] on span "View Profile" at bounding box center [318, 158] width 80 height 21
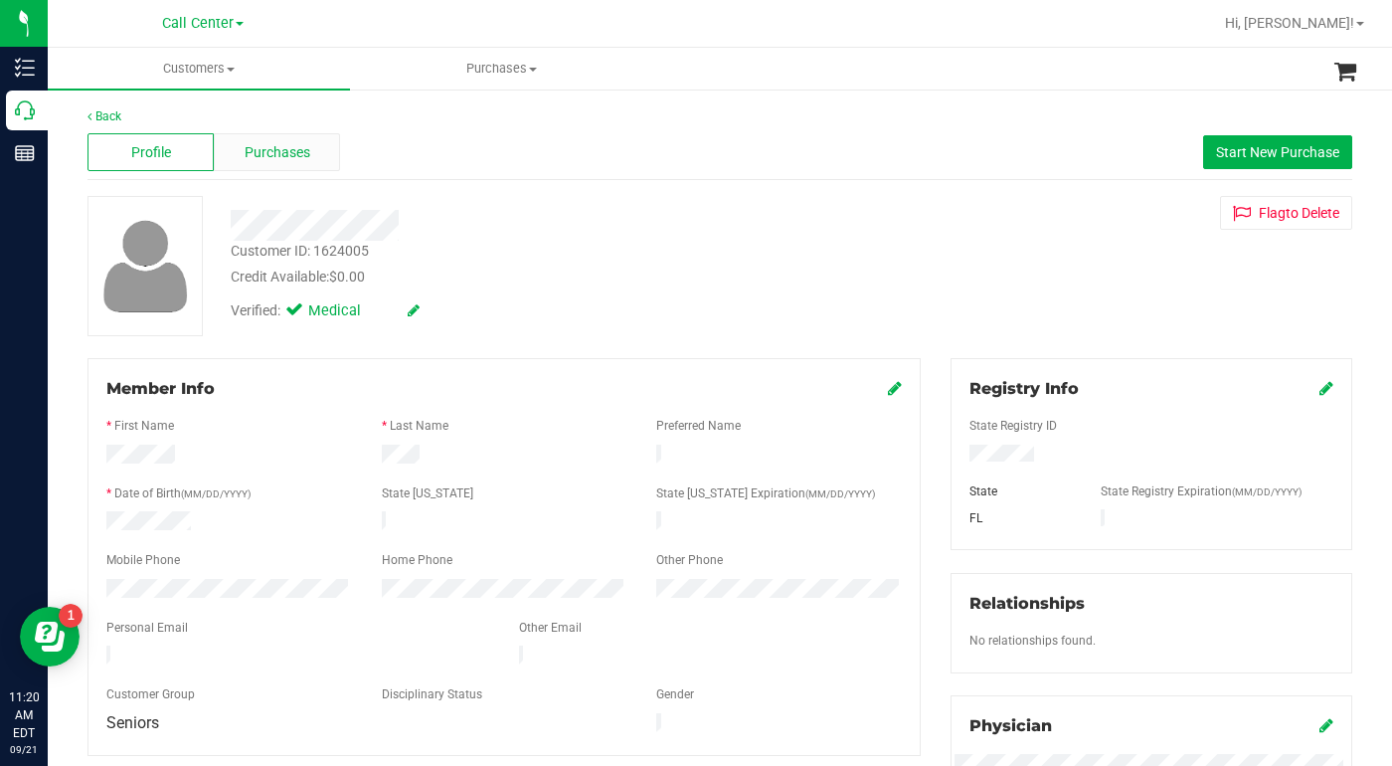
click at [302, 159] on span "Purchases" at bounding box center [278, 152] width 66 height 21
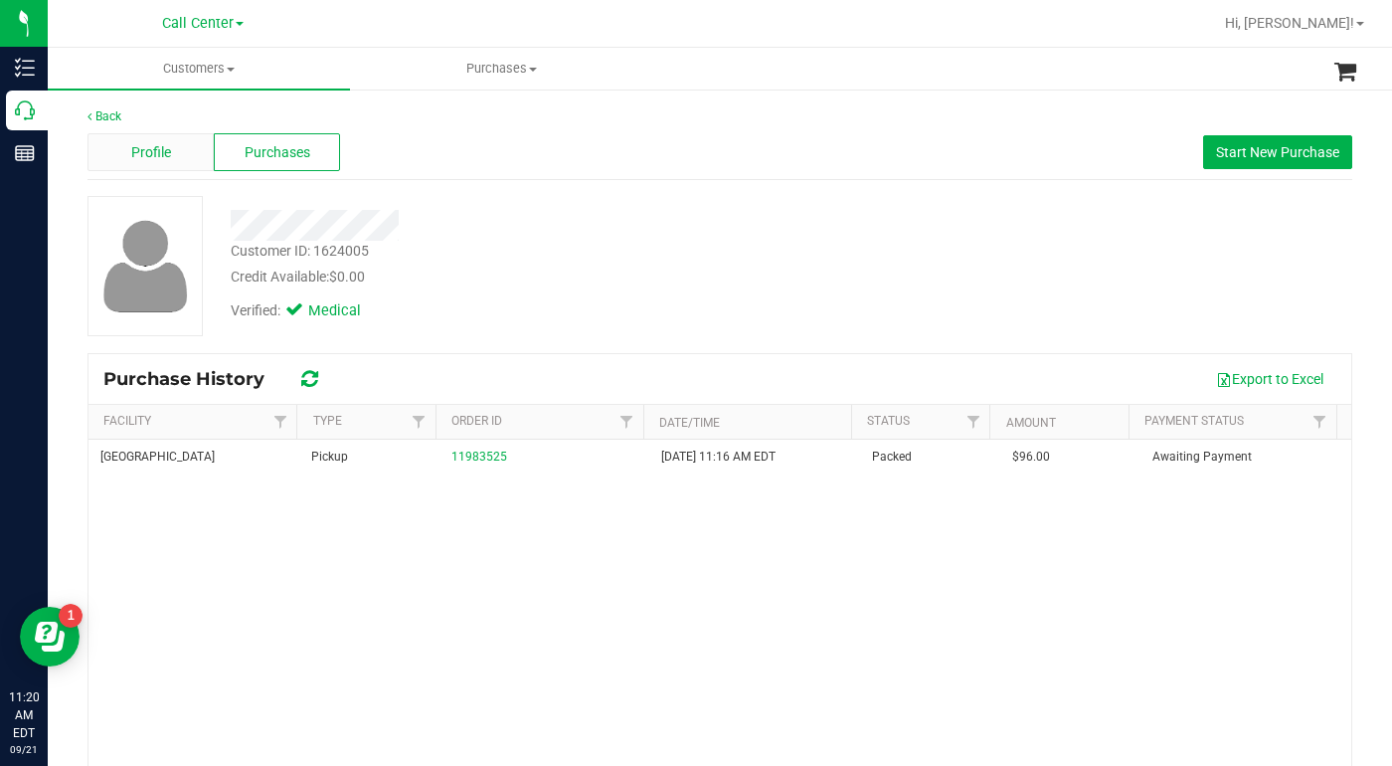
click at [147, 160] on span "Profile" at bounding box center [151, 152] width 40 height 21
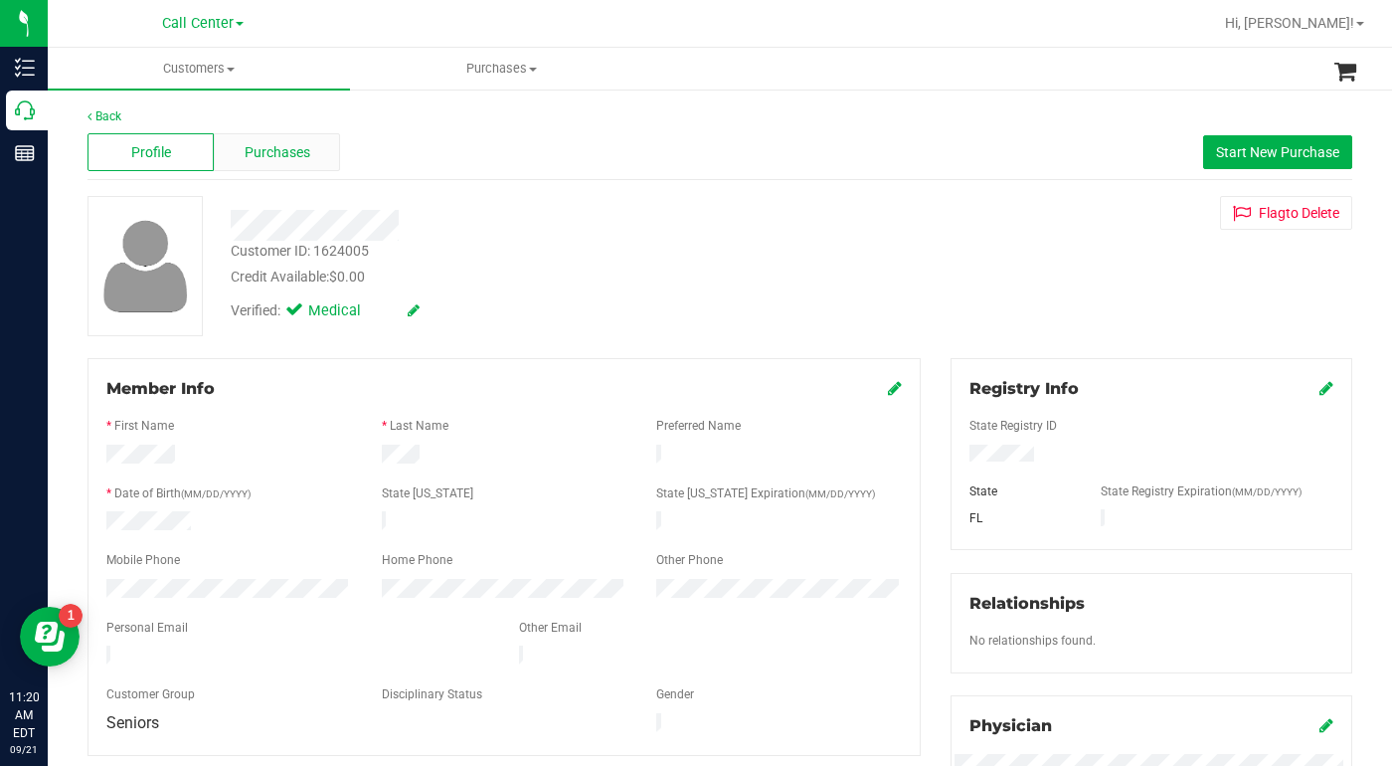
click at [272, 159] on span "Purchases" at bounding box center [278, 152] width 66 height 21
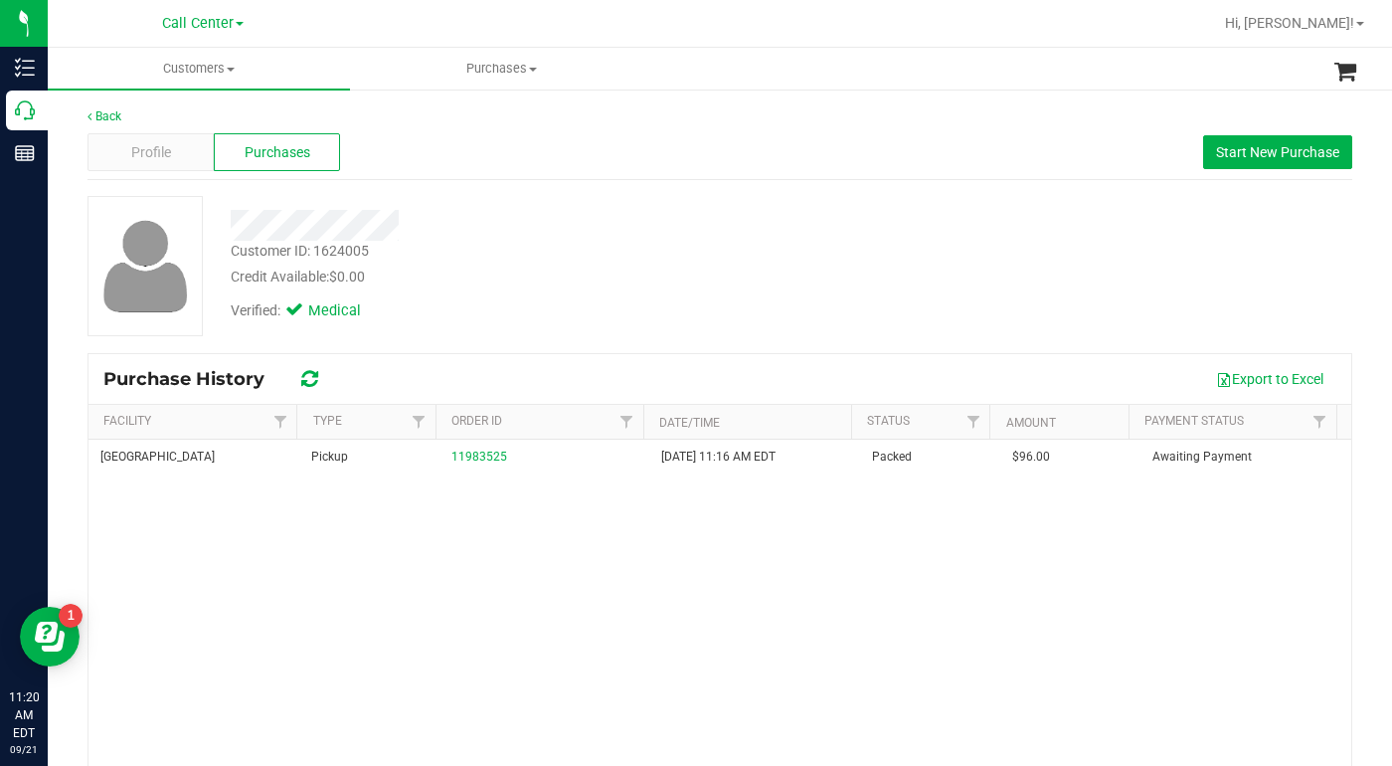
click at [601, 276] on div "Credit Available: $0.00" at bounding box center [540, 277] width 618 height 21
click at [998, 239] on div "Customer ID: 1624005 Credit Available: $0.00 Verified: Medical" at bounding box center [720, 266] width 1295 height 140
click at [571, 278] on div "Credit Available: $0.00" at bounding box center [540, 277] width 618 height 21
click at [1066, 295] on div "Customer ID: 1624005 Credit Available: $0.00 Verified: Medical" at bounding box center [720, 266] width 1295 height 140
click at [154, 159] on span "Profile" at bounding box center [151, 152] width 40 height 21
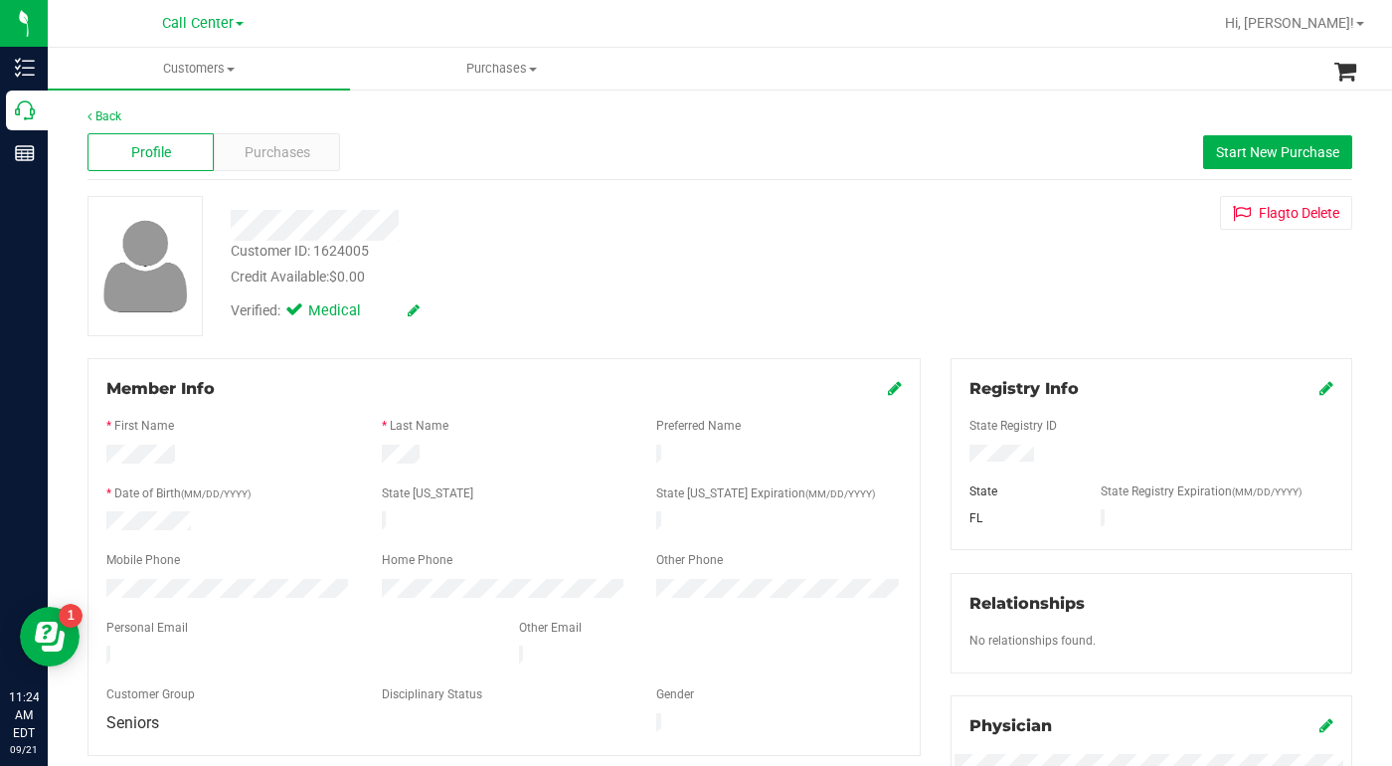
click at [178, 455] on div at bounding box center [230, 457] width 276 height 24
click at [955, 258] on div "Customer ID: 1624005 Credit Available: $0.00 Verified: Medical Flag to Delete" at bounding box center [720, 266] width 1295 height 140
drag, startPoint x: 372, startPoint y: 453, endPoint x: 438, endPoint y: 452, distance: 65.7
click at [438, 452] on div at bounding box center [505, 457] width 276 height 24
click at [1049, 309] on div "Customer ID: 1624005 Credit Available: $0.00 Verified: Medical Flag to Delete" at bounding box center [720, 266] width 1295 height 140
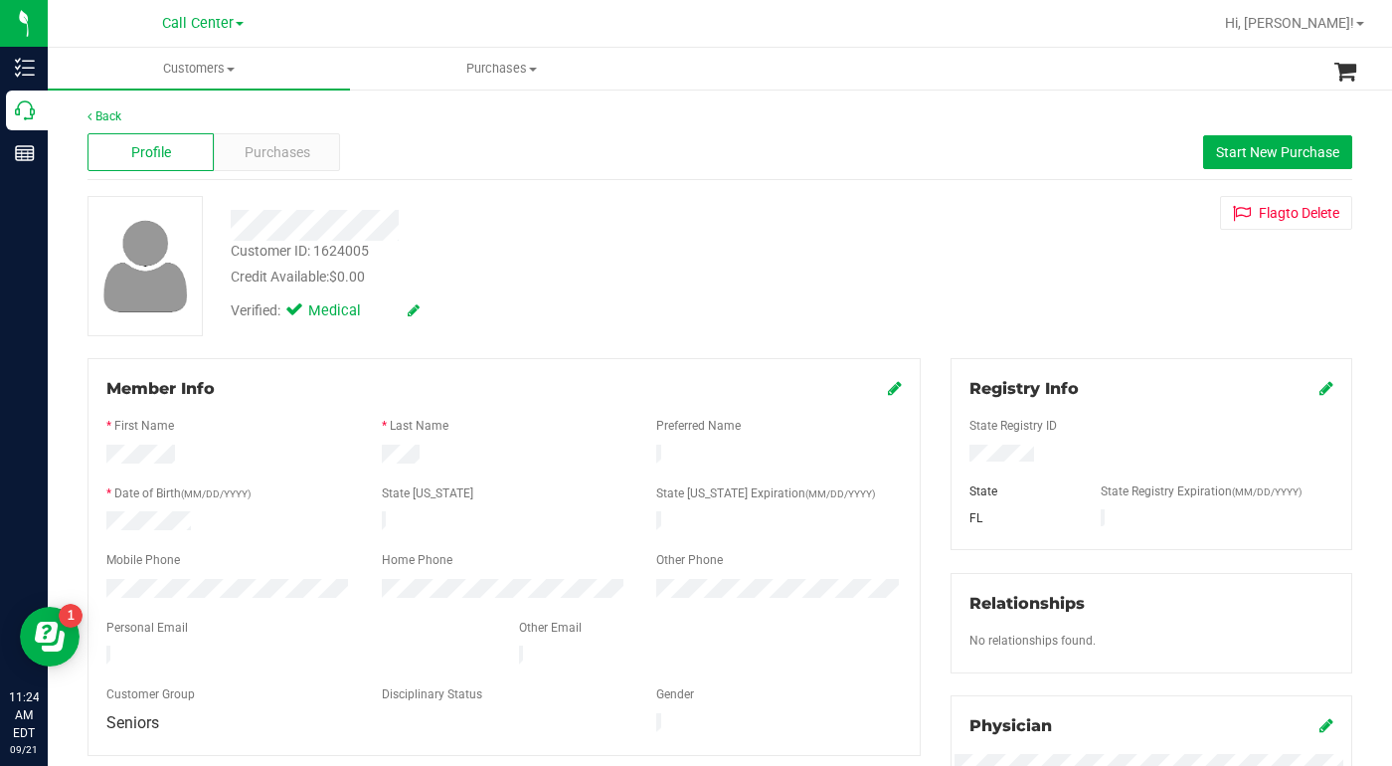
drag, startPoint x: 104, startPoint y: 645, endPoint x: 333, endPoint y: 658, distance: 229.1
click at [337, 656] on form "Member Info * First Name * Last Name Preferred Name * Date of Birth (MM/DD/YYYY…" at bounding box center [504, 557] width 796 height 360
click at [182, 685] on label "Customer Group" at bounding box center [150, 694] width 89 height 18
drag, startPoint x: 1066, startPoint y: 312, endPoint x: 904, endPoint y: 370, distance: 172.1
click at [1065, 312] on div "Customer ID: 1624005 Credit Available: $0.00 Verified: Medical Flag to Delete" at bounding box center [720, 266] width 1295 height 140
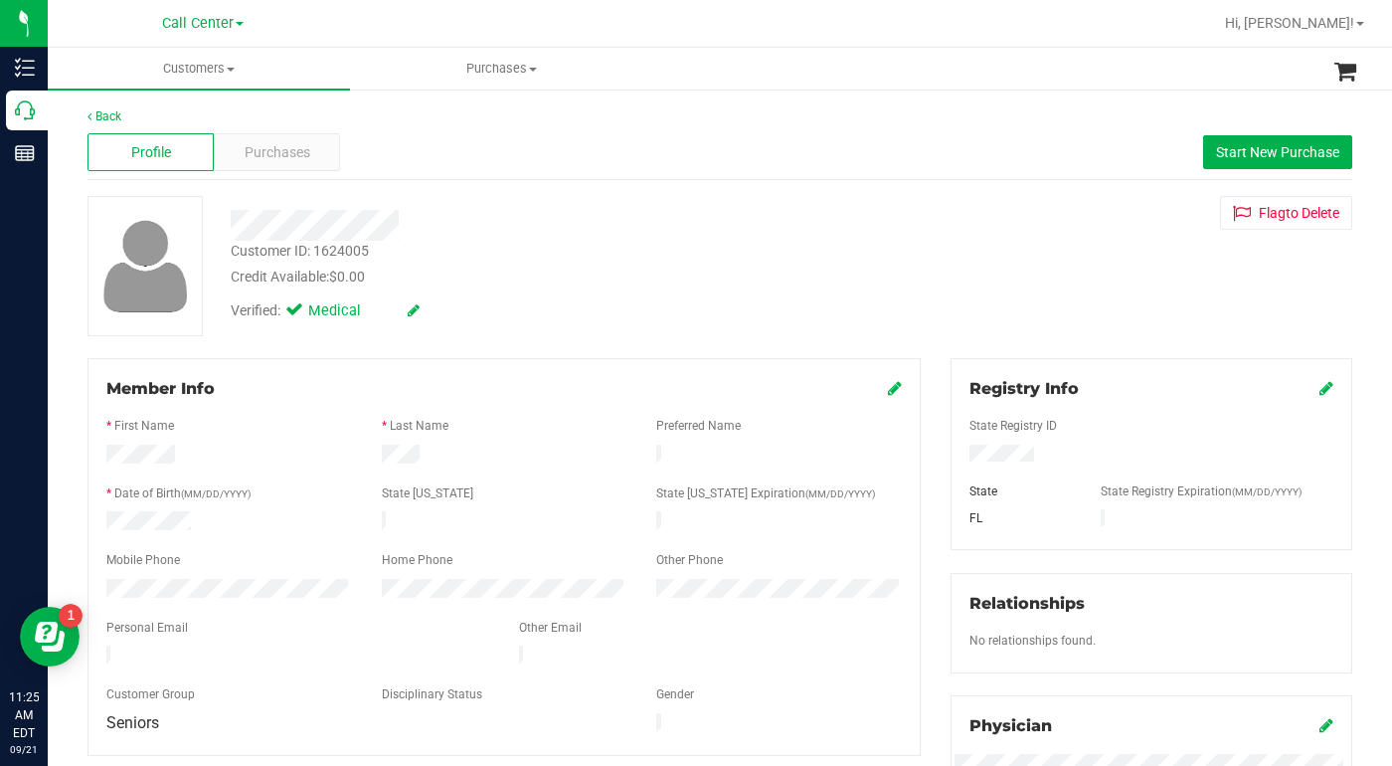
drag, startPoint x: 1079, startPoint y: 285, endPoint x: 960, endPoint y: 238, distance: 128.5
click at [1078, 285] on div "Customer ID: 1624005 Credit Available: $0.00 Verified: Medical Flag to Delete" at bounding box center [720, 266] width 1295 height 140
click at [262, 161] on span "Purchases" at bounding box center [278, 152] width 66 height 21
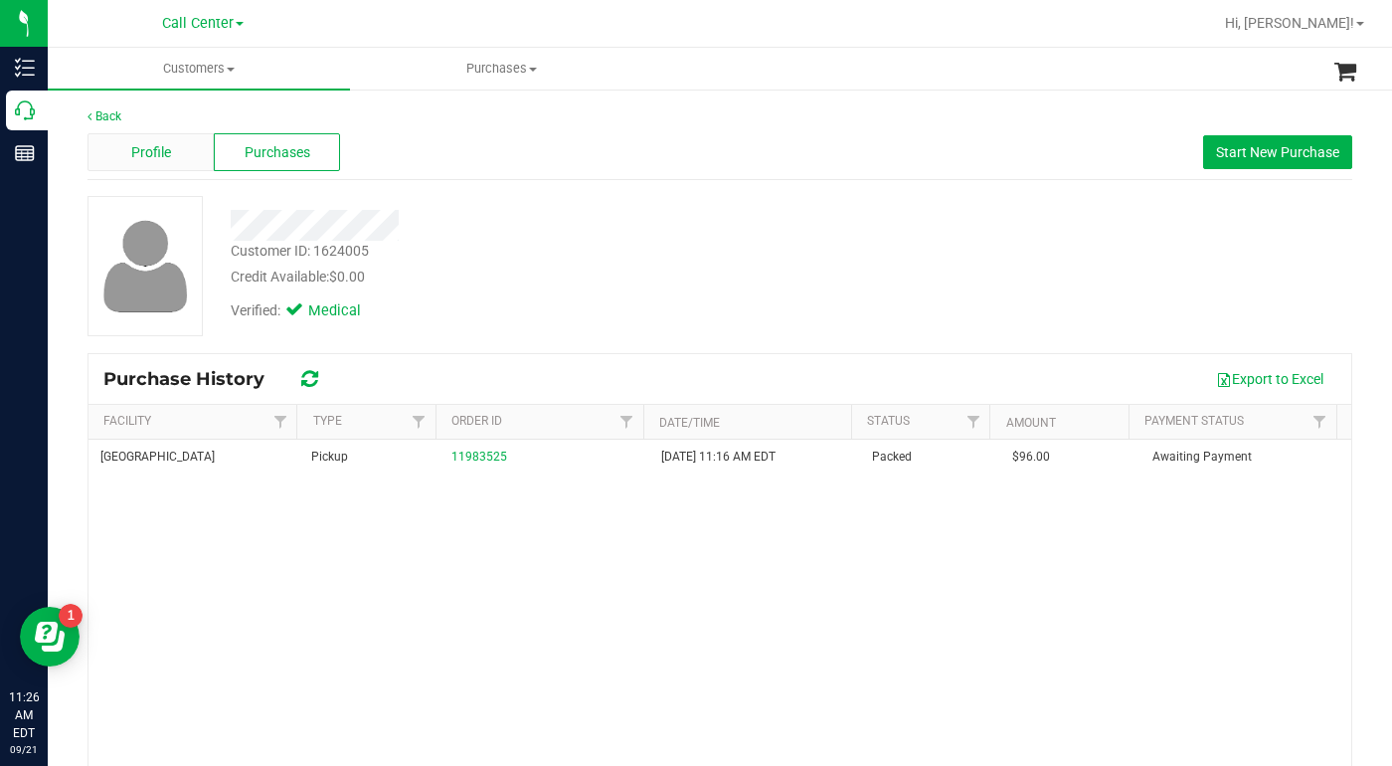
click at [145, 153] on span "Profile" at bounding box center [151, 152] width 40 height 21
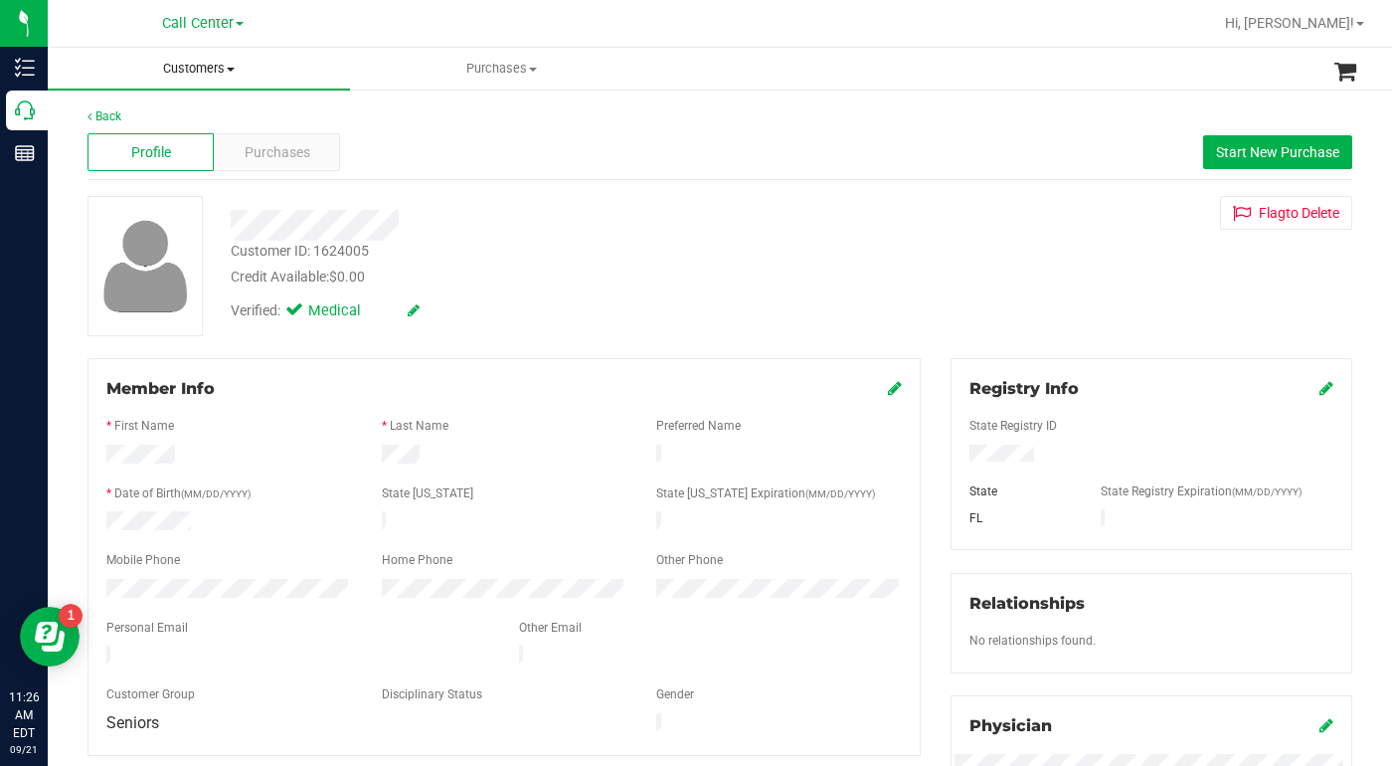
click at [239, 70] on span "Customers" at bounding box center [199, 69] width 302 height 18
click at [132, 124] on span "All customers" at bounding box center [119, 119] width 143 height 17
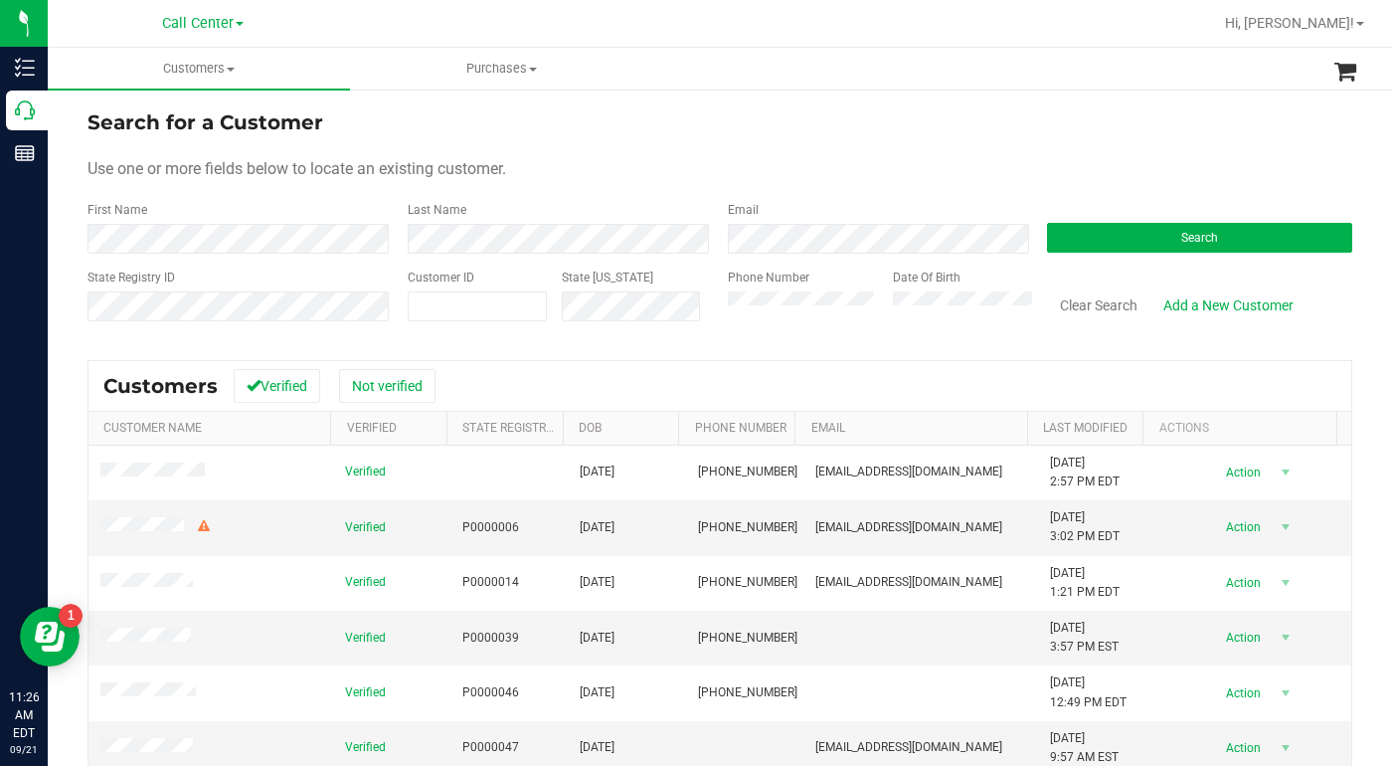
click at [724, 146] on form "Search for a Customer Use one or more fields below to locate an existing custom…" at bounding box center [720, 223] width 1265 height 232
drag, startPoint x: 1152, startPoint y: 142, endPoint x: 1134, endPoint y: 143, distance: 17.9
click at [1150, 143] on form "Search for a Customer Use one or more fields below to locate an existing custom…" at bounding box center [720, 223] width 1265 height 232
click at [977, 202] on div "Email" at bounding box center [873, 227] width 320 height 53
click at [1163, 233] on button "Search" at bounding box center [1199, 238] width 305 height 30
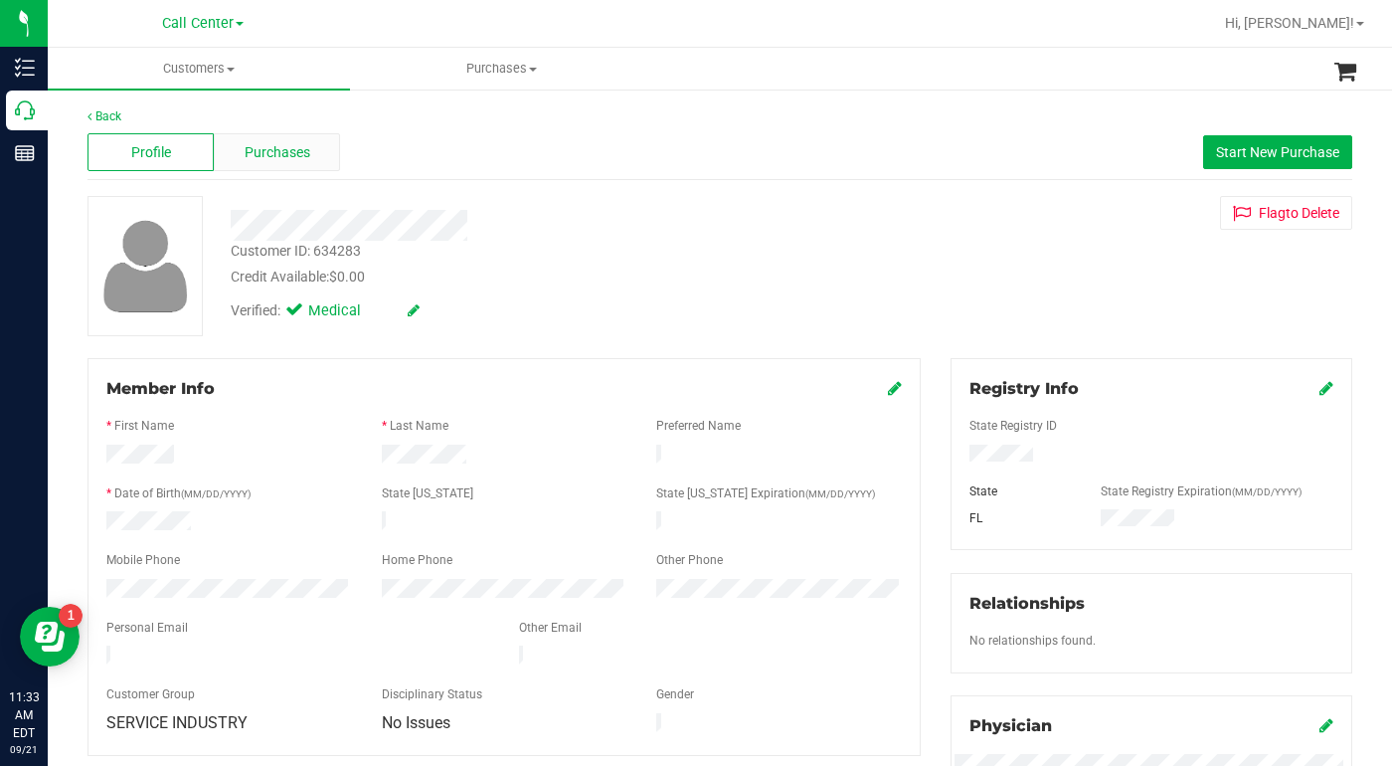
click at [269, 147] on span "Purchases" at bounding box center [278, 152] width 66 height 21
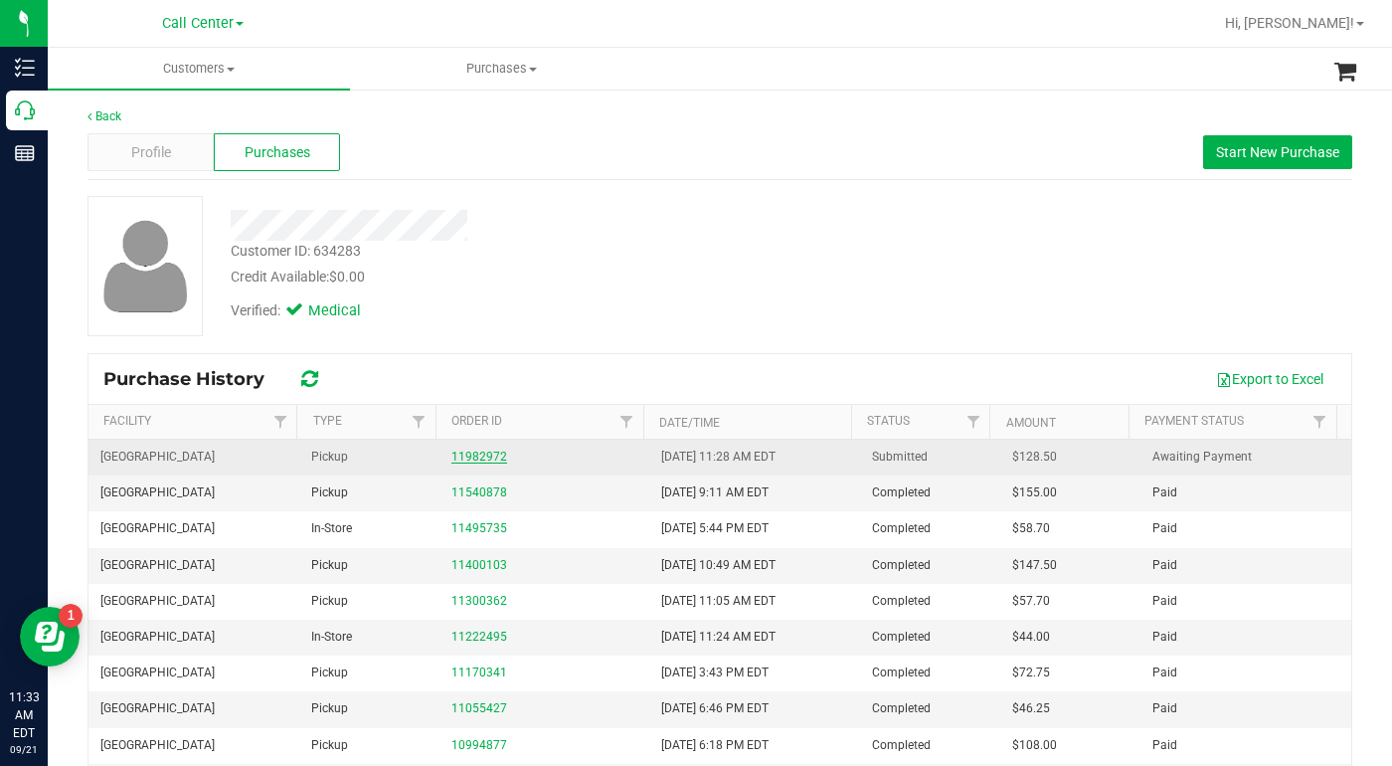
click at [480, 453] on link "11982972" at bounding box center [480, 457] width 56 height 14
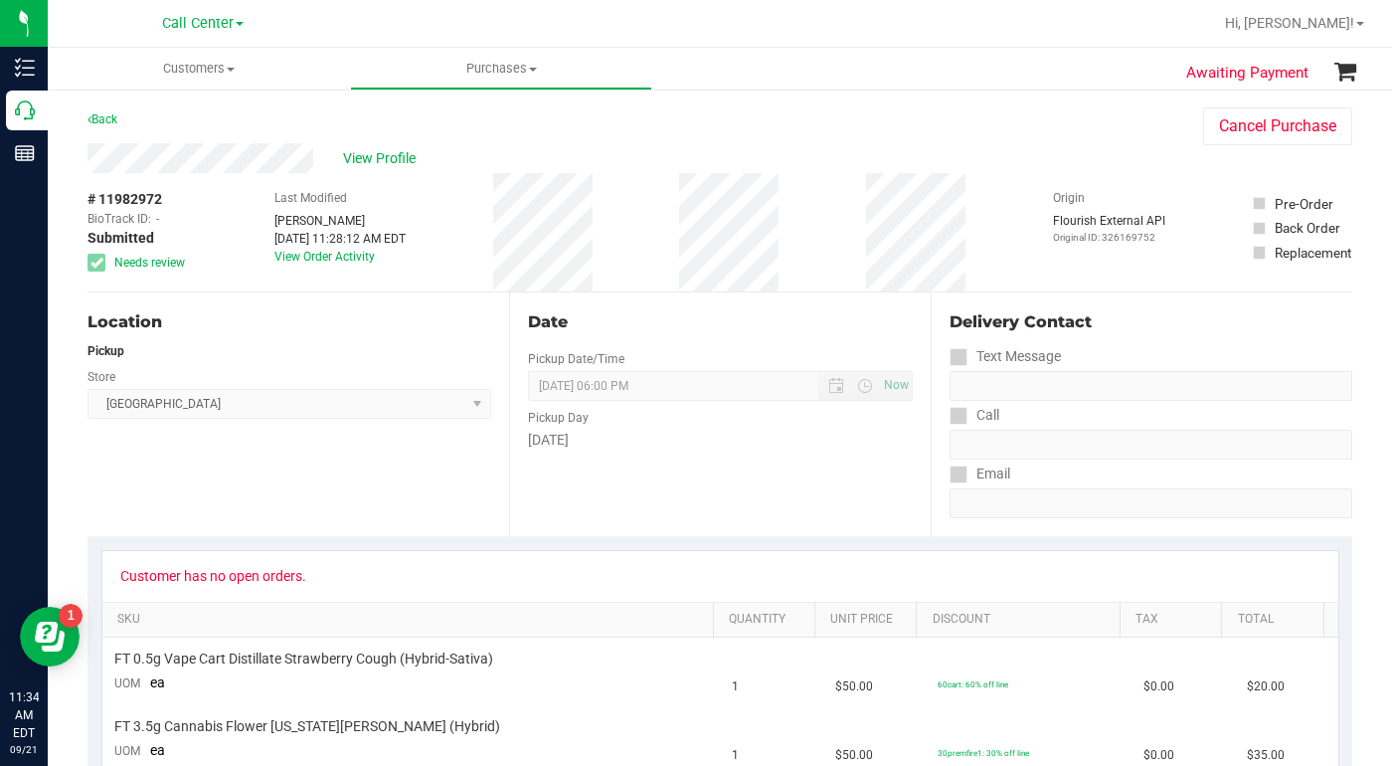
click at [327, 490] on div "Location Pickup Store Port St. Lucie WC Select Store Bonita Springs WC Boynton …" at bounding box center [299, 414] width 422 height 244
click at [314, 474] on div "Location Pickup Store Port St. Lucie WC Select Store Bonita Springs WC Boynton …" at bounding box center [299, 414] width 422 height 244
click at [1019, 130] on div "Back Cancel Purchase" at bounding box center [720, 125] width 1265 height 36
click at [993, 130] on div "Back Cancel Purchase" at bounding box center [720, 125] width 1265 height 36
click at [1020, 159] on div "View Profile" at bounding box center [626, 158] width 1076 height 30
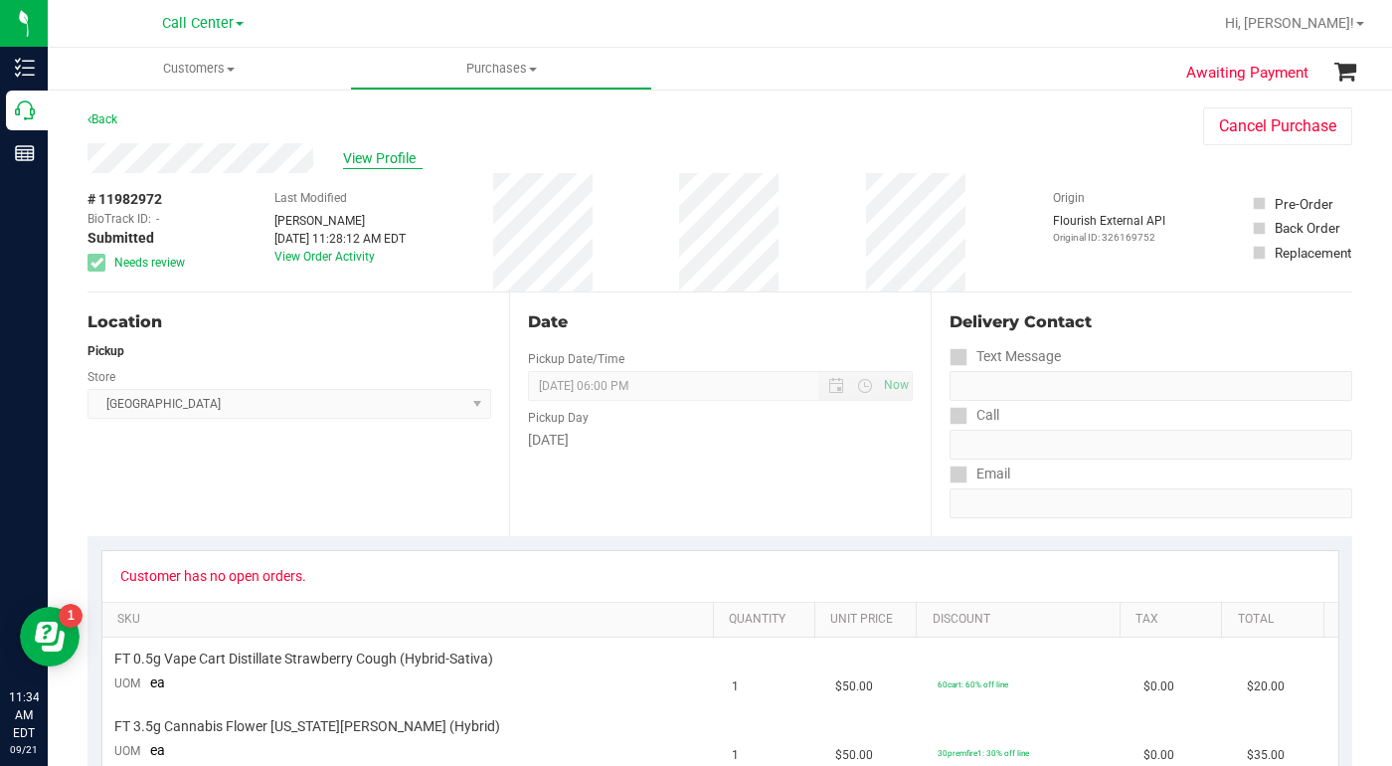
click at [384, 165] on span "View Profile" at bounding box center [383, 158] width 80 height 21
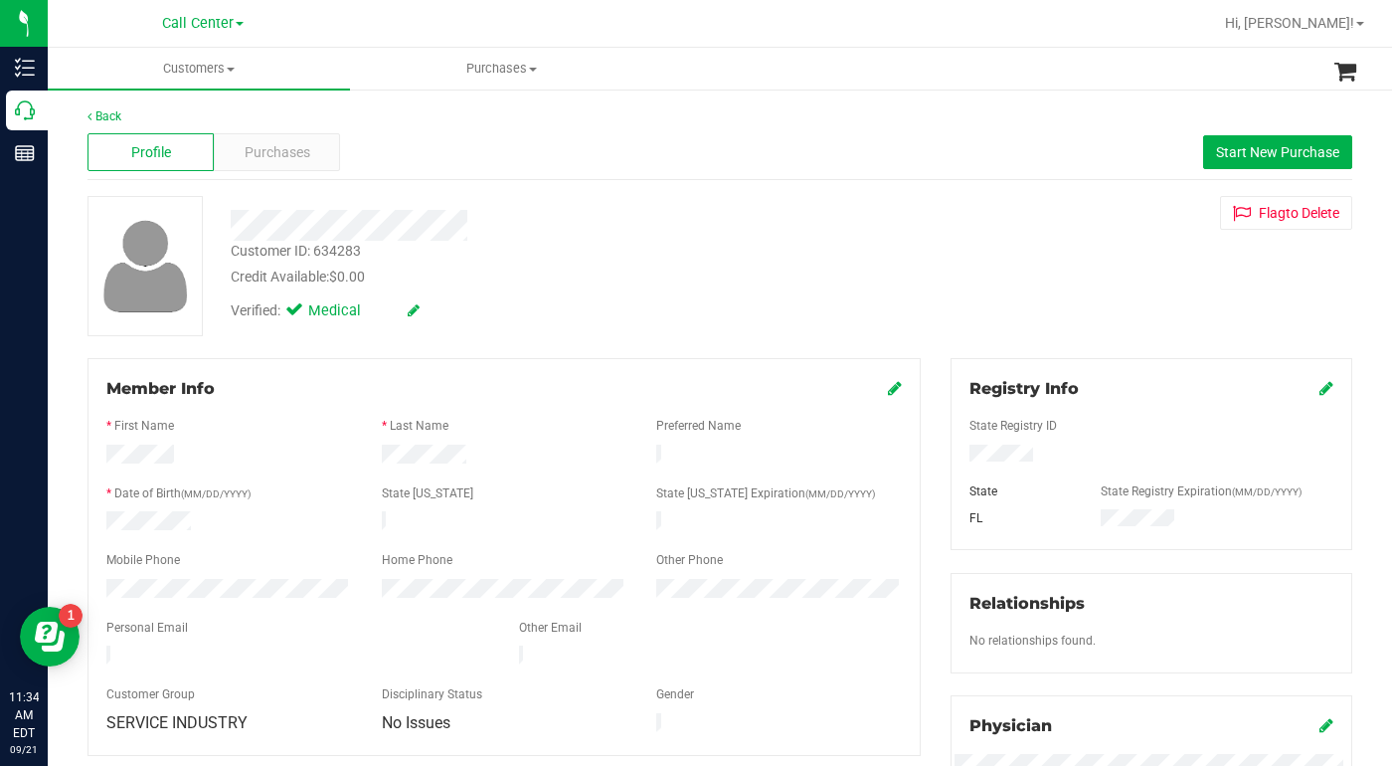
click at [152, 507] on div at bounding box center [504, 509] width 796 height 5
click at [982, 288] on div "Customer ID: 634283 Credit Available: $0.00 Verified: Medical Flag to Delete" at bounding box center [720, 266] width 1295 height 140
click at [271, 154] on span "Purchases" at bounding box center [278, 152] width 66 height 21
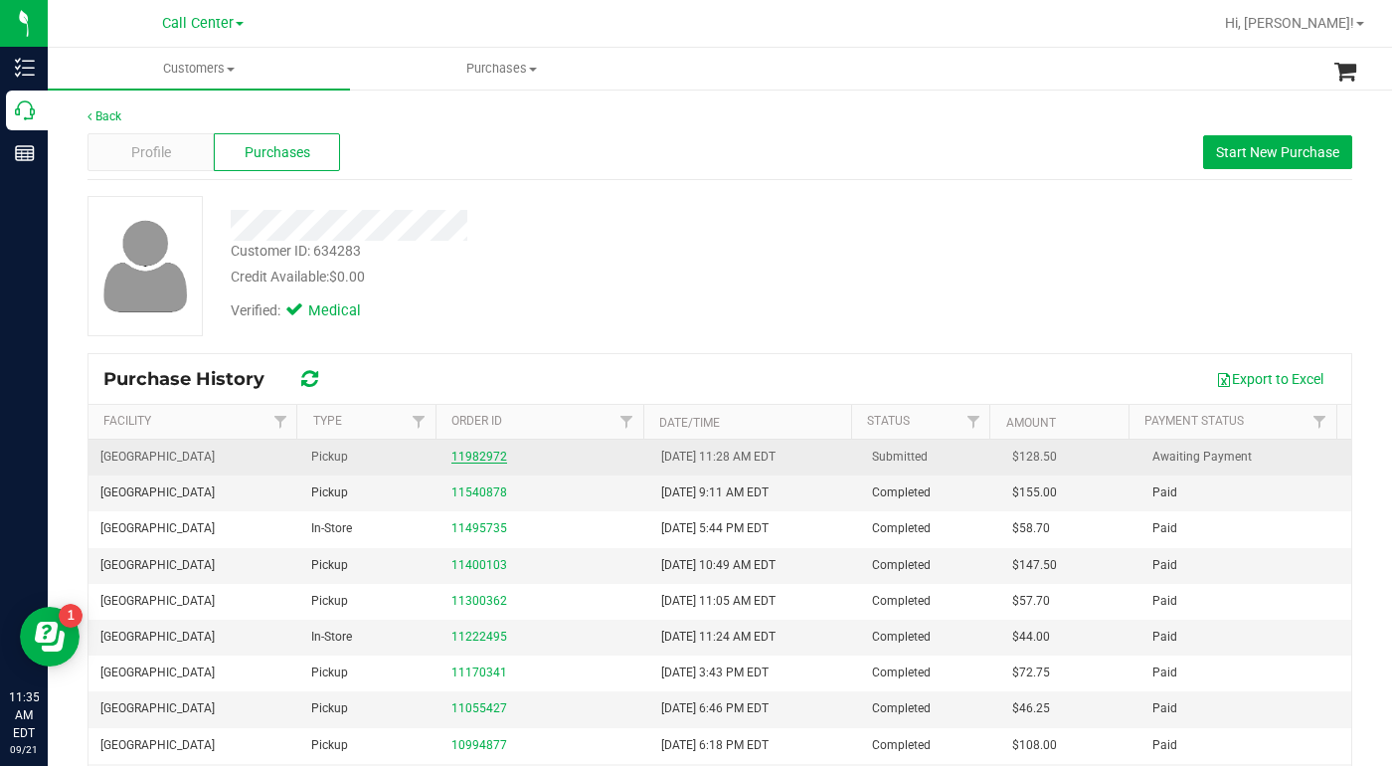
click at [482, 455] on link "11982972" at bounding box center [480, 457] width 56 height 14
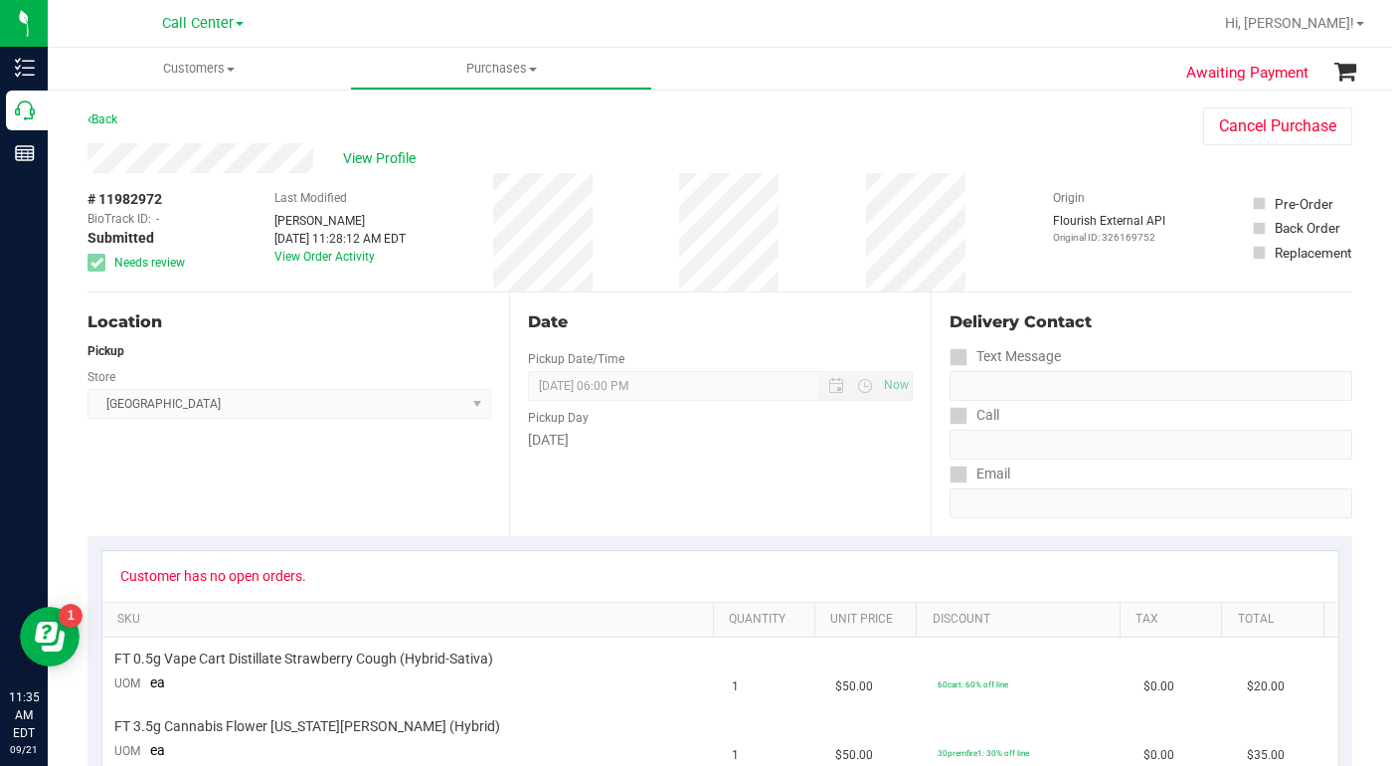
click at [276, 476] on div "Location Pickup Store Port St. Lucie WC Select Store Bonita Springs WC Boynton …" at bounding box center [299, 414] width 422 height 244
click at [976, 154] on div "View Profile" at bounding box center [626, 158] width 1076 height 30
click at [233, 71] on span at bounding box center [231, 70] width 8 height 4
click at [132, 114] on span "All customers" at bounding box center [119, 119] width 143 height 17
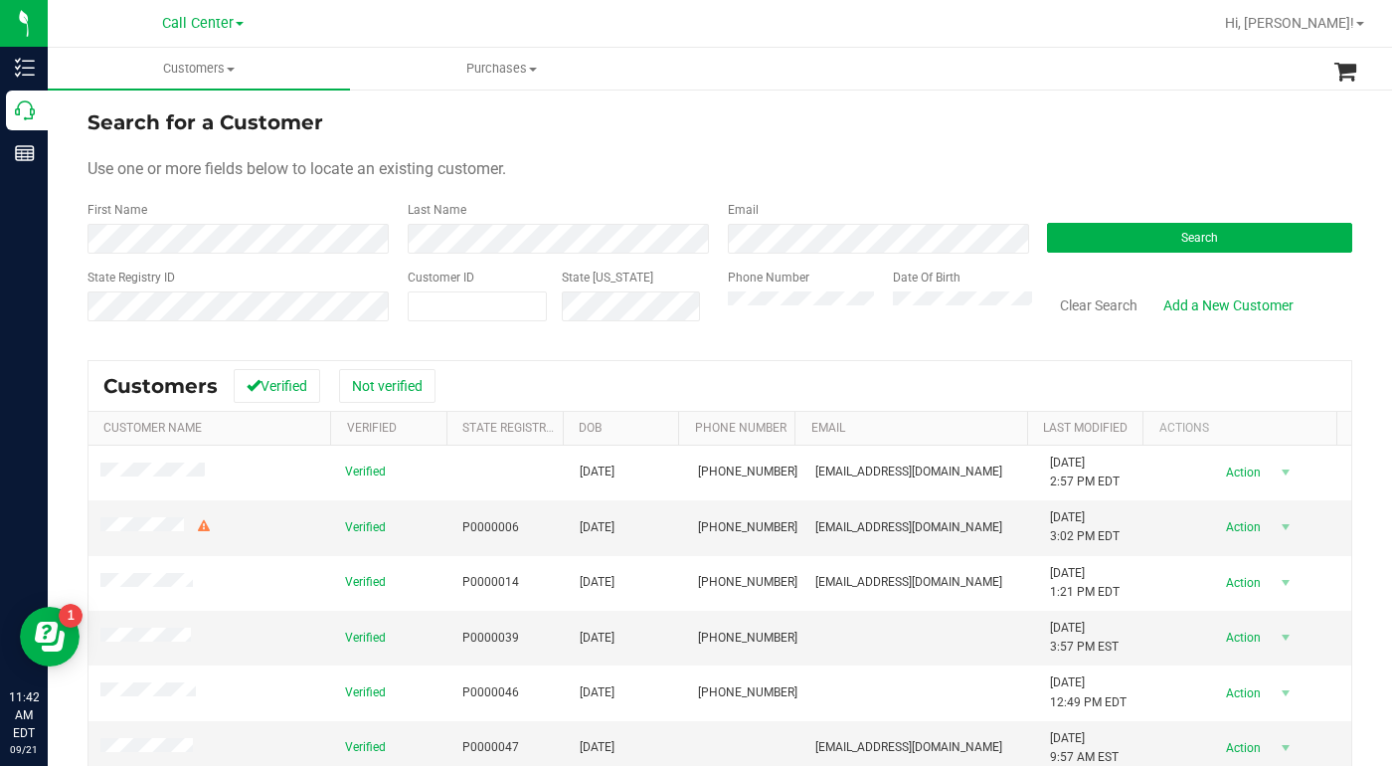
click at [1040, 167] on div "Use one or more fields below to locate an existing customer." at bounding box center [720, 169] width 1265 height 24
click at [461, 297] on span at bounding box center [478, 306] width 140 height 30
type input "13289"
click at [1086, 231] on button "Search" at bounding box center [1199, 238] width 305 height 30
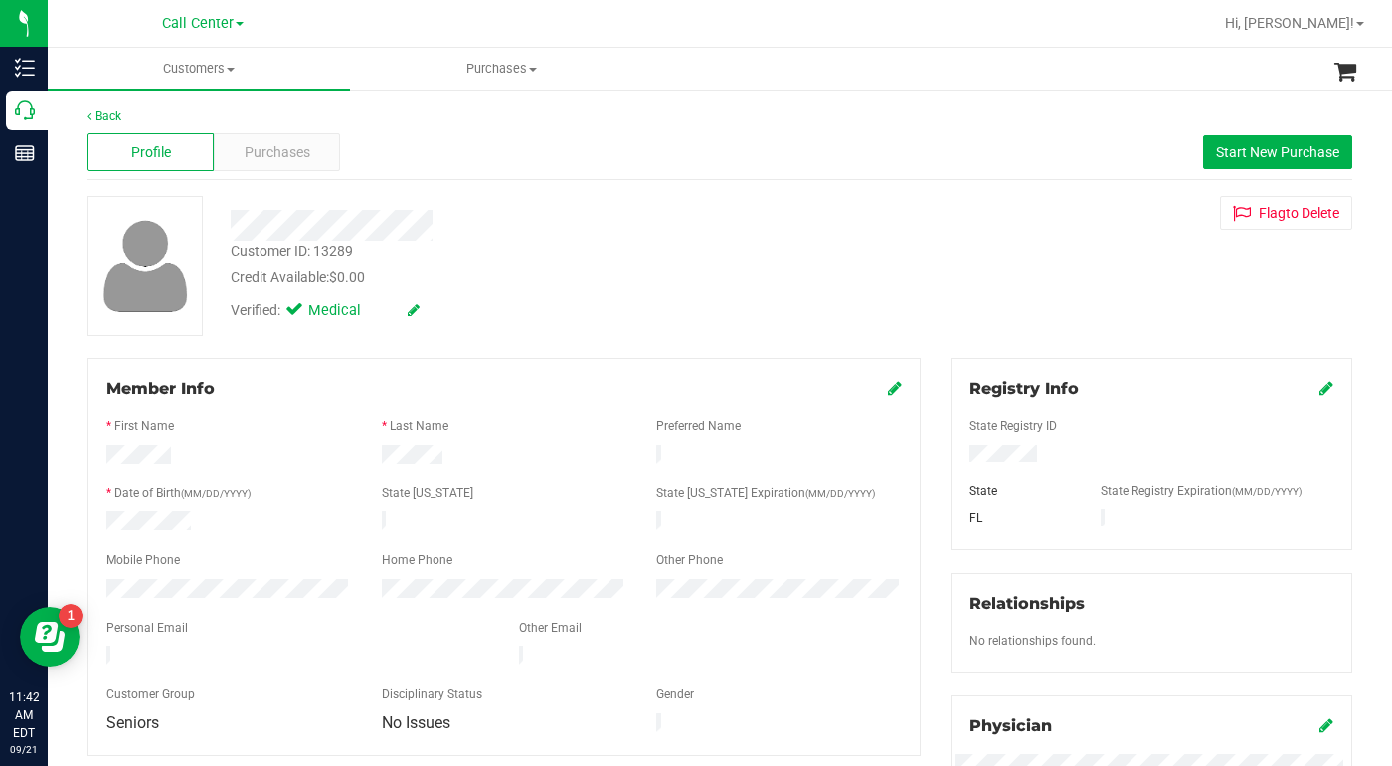
click at [589, 274] on div "Credit Available: $0.00" at bounding box center [540, 277] width 618 height 21
click at [267, 153] on span "Purchases" at bounding box center [278, 152] width 66 height 21
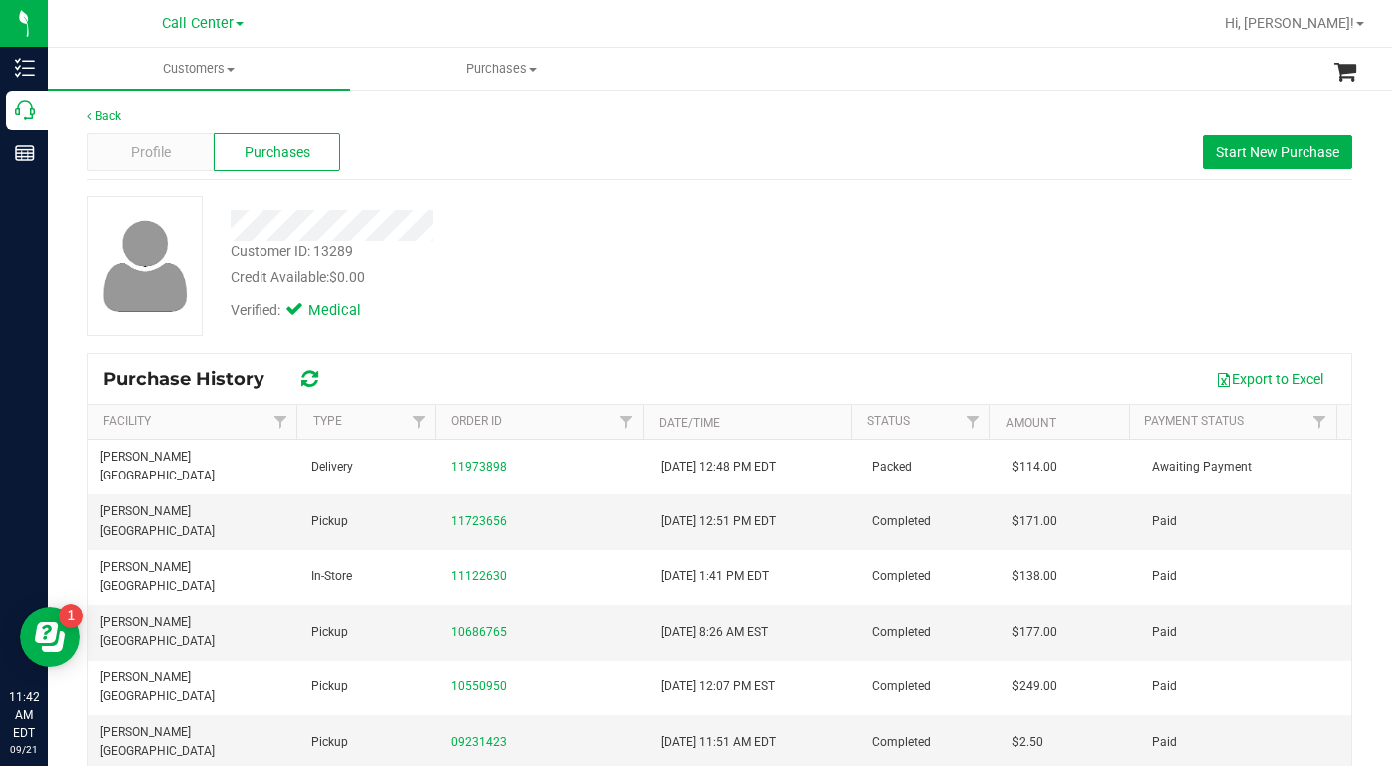
click at [252, 247] on div "Customer ID: 13289" at bounding box center [292, 251] width 122 height 21
click at [251, 246] on div "Customer ID: 13289" at bounding box center [292, 251] width 122 height 21
copy div "Customer ID: 13289"
click at [982, 290] on div "Customer ID: 13289 Credit Available: $0.00 Verified: Medical" at bounding box center [720, 266] width 1295 height 140
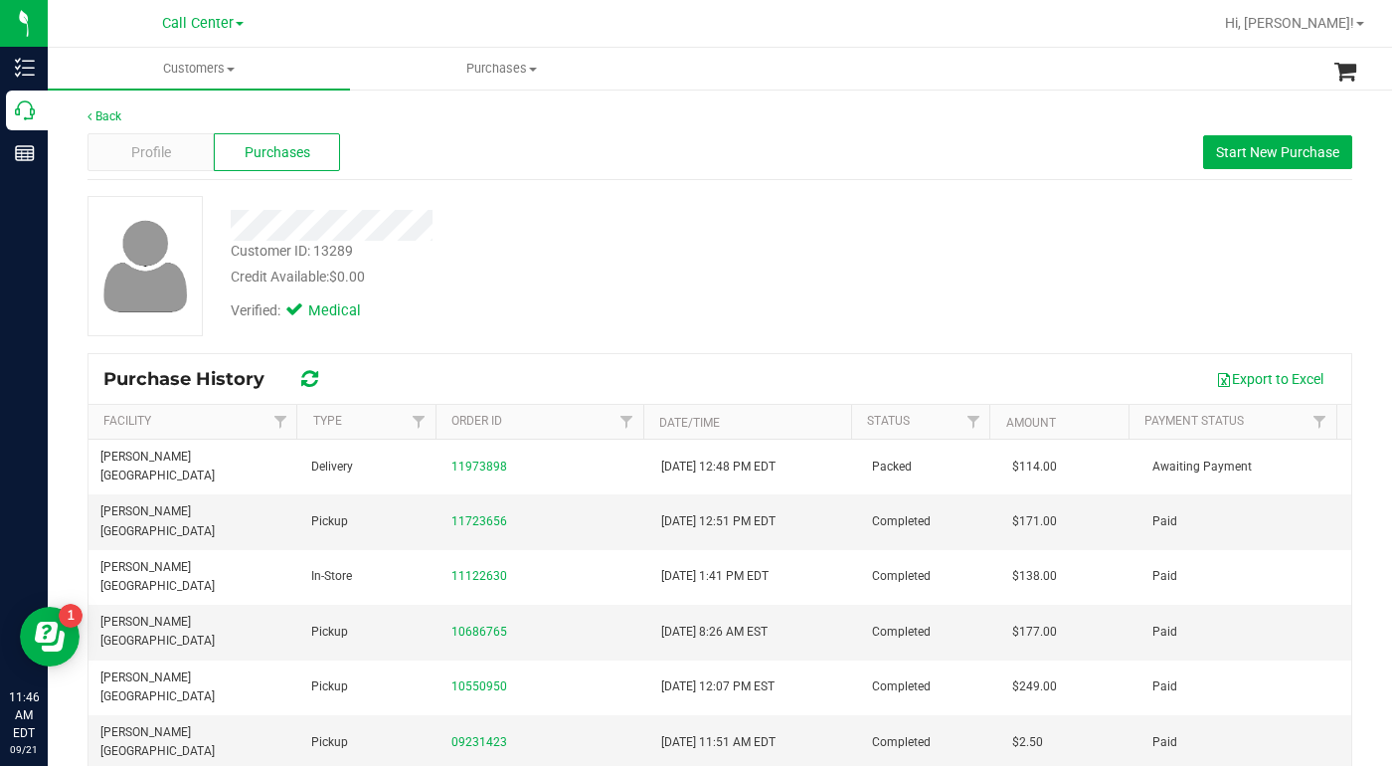
click at [1015, 313] on div "Customer ID: 13289 Credit Available: $0.00 Verified: Medical" at bounding box center [720, 266] width 1295 height 140
click at [231, 68] on span at bounding box center [231, 70] width 8 height 4
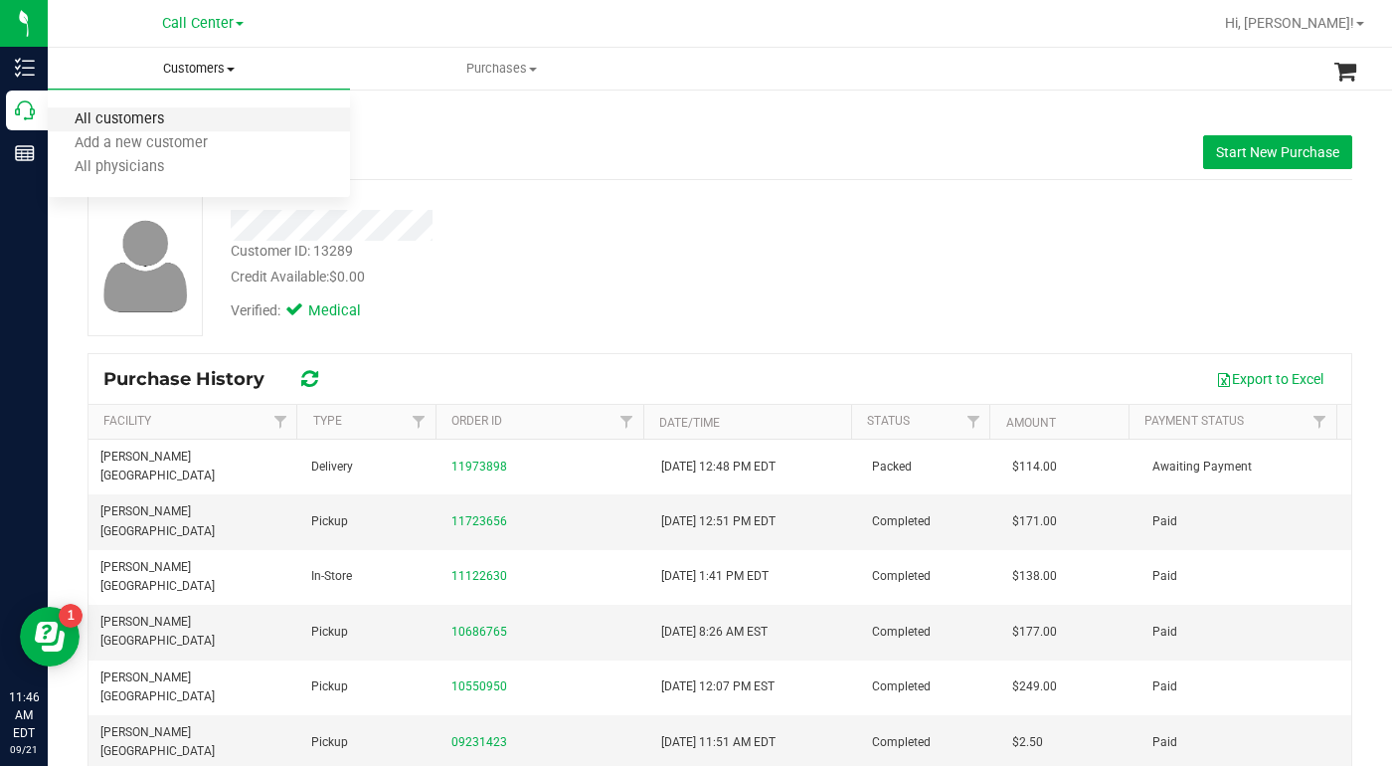
click at [172, 120] on span "All customers" at bounding box center [119, 119] width 143 height 17
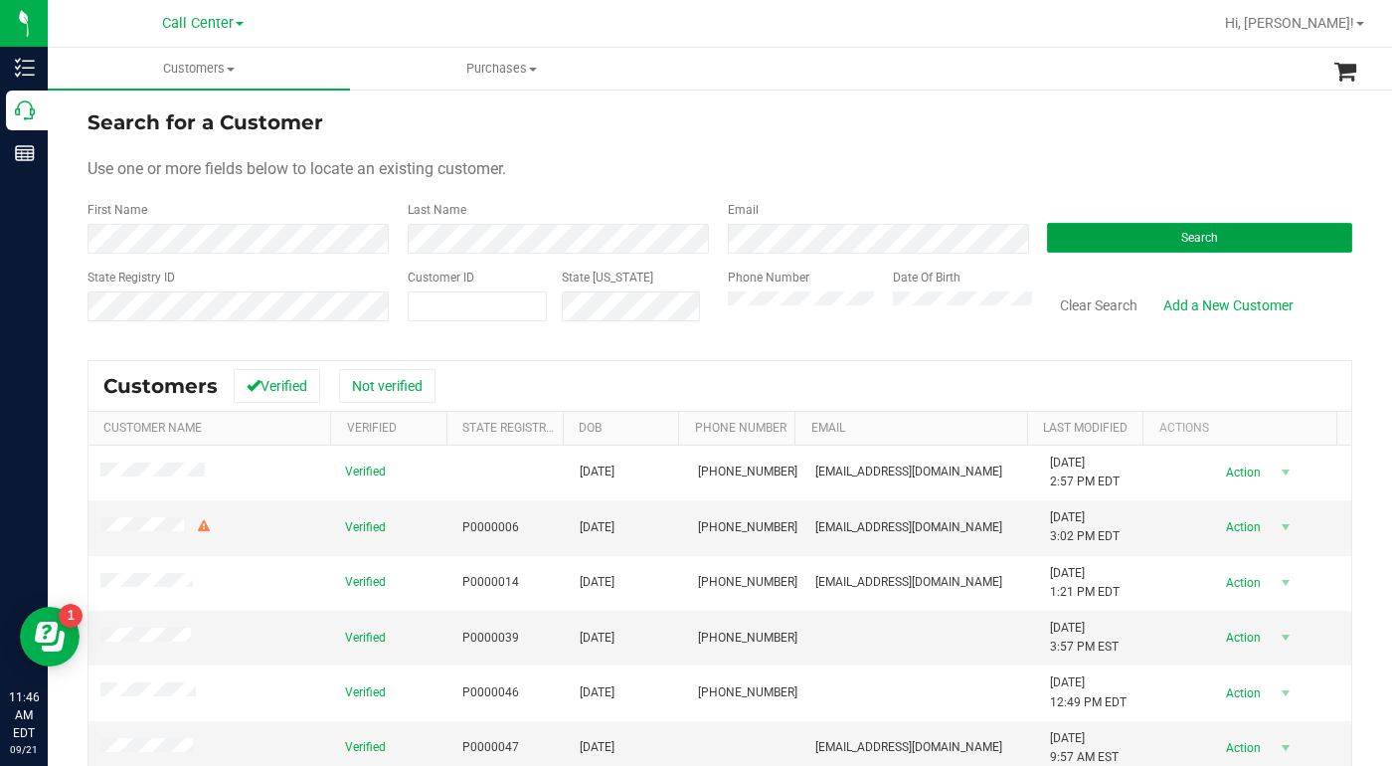
click at [1124, 239] on button "Search" at bounding box center [1199, 238] width 305 height 30
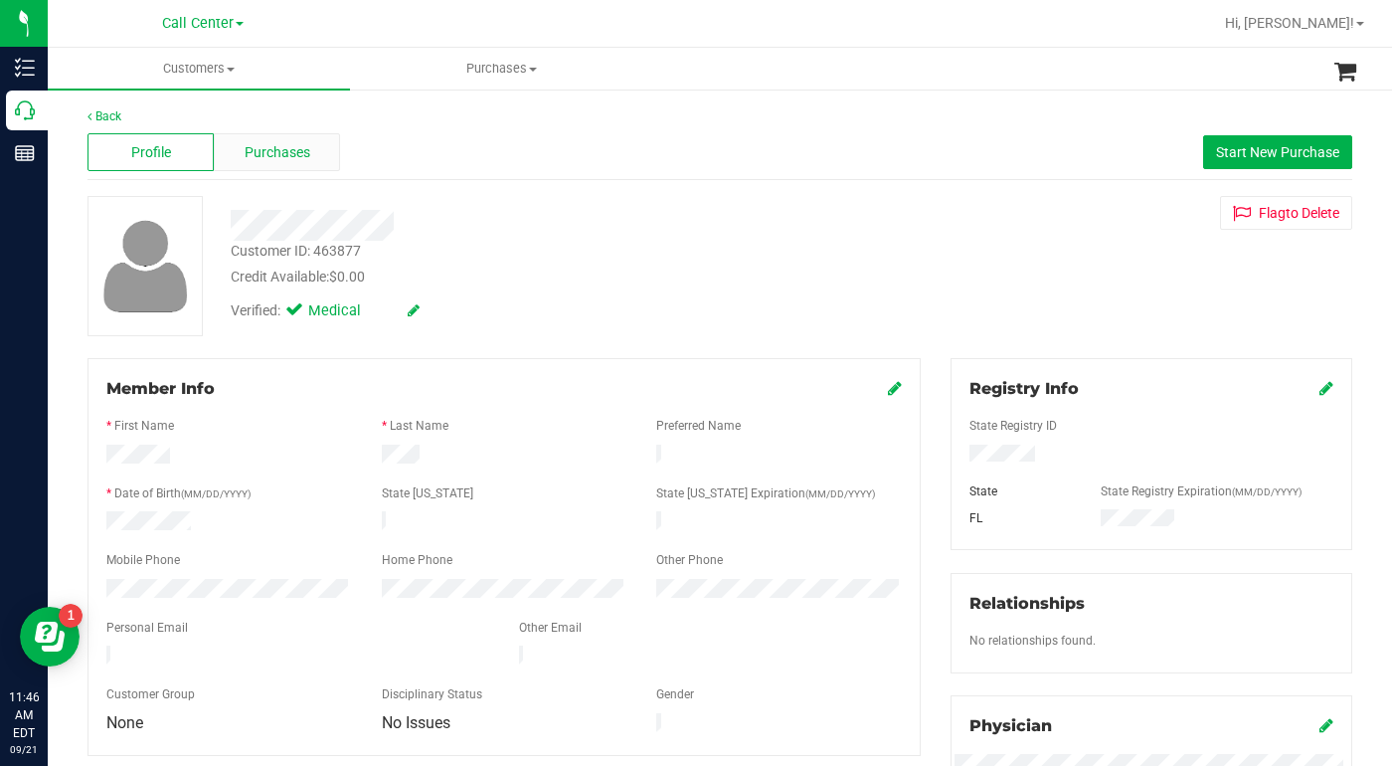
click at [262, 153] on span "Purchases" at bounding box center [278, 152] width 66 height 21
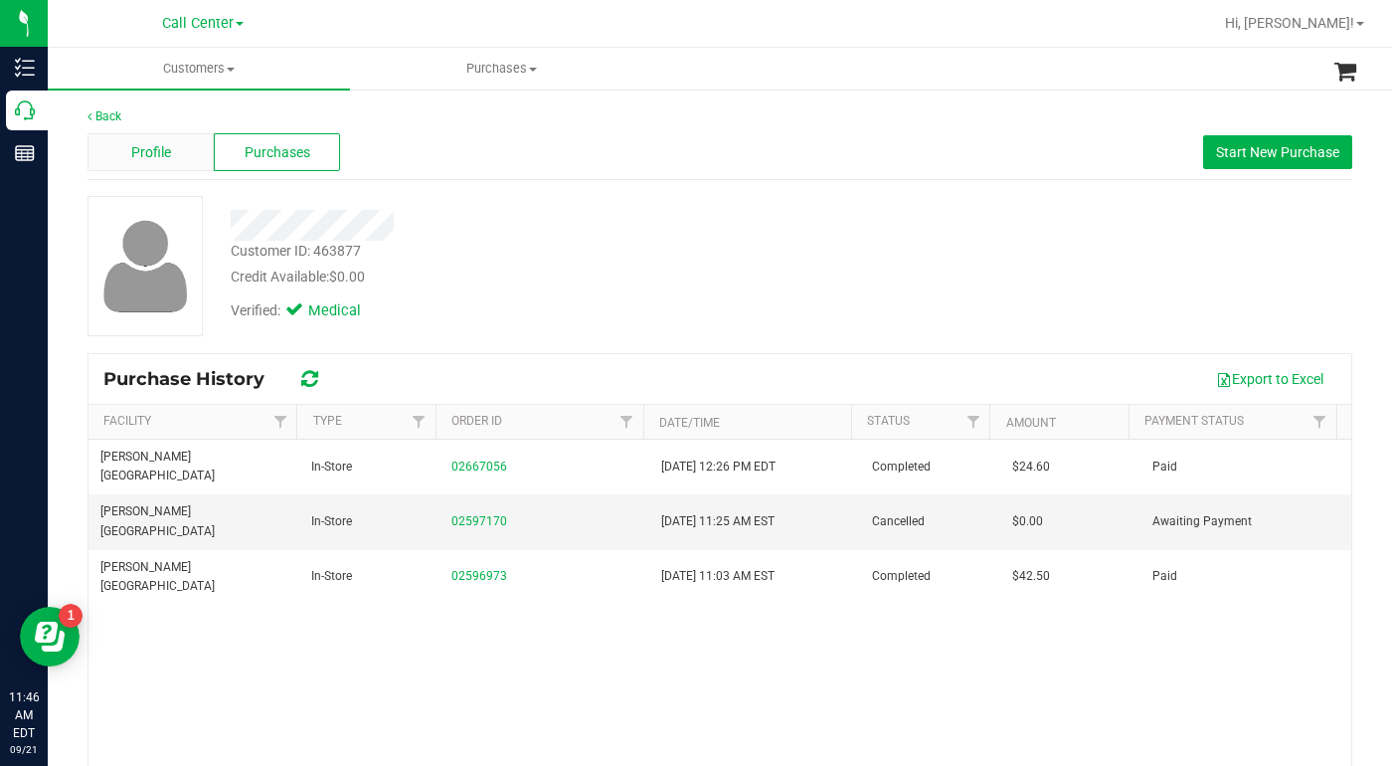
click at [140, 152] on span "Profile" at bounding box center [151, 152] width 40 height 21
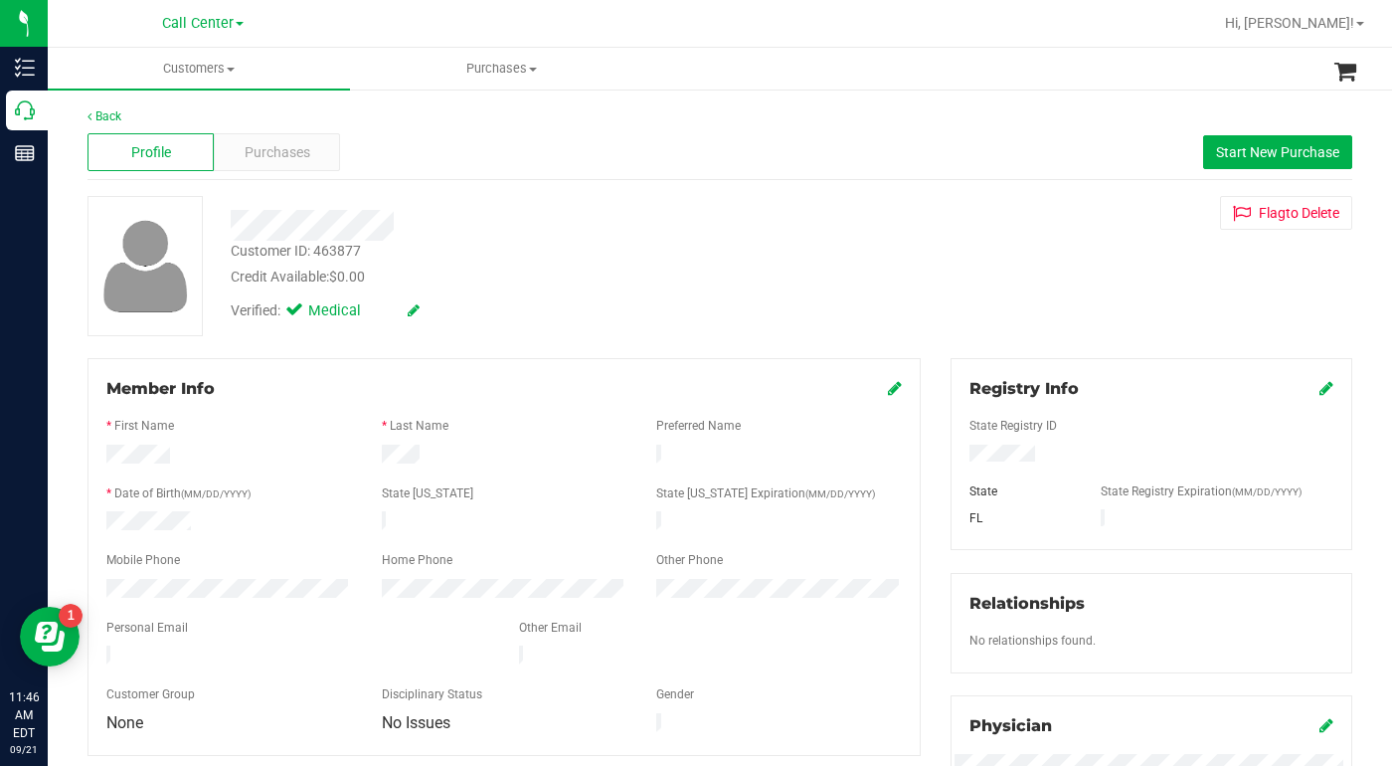
click at [712, 302] on div "Verified: Medical" at bounding box center [539, 309] width 647 height 44
click at [1028, 300] on div "Customer ID: 463877 Credit Available: $0.00 Verified: Medical Flag to Delete" at bounding box center [720, 266] width 1295 height 140
click at [232, 70] on span at bounding box center [231, 70] width 8 height 4
click at [161, 115] on span "All customers" at bounding box center [119, 119] width 143 height 17
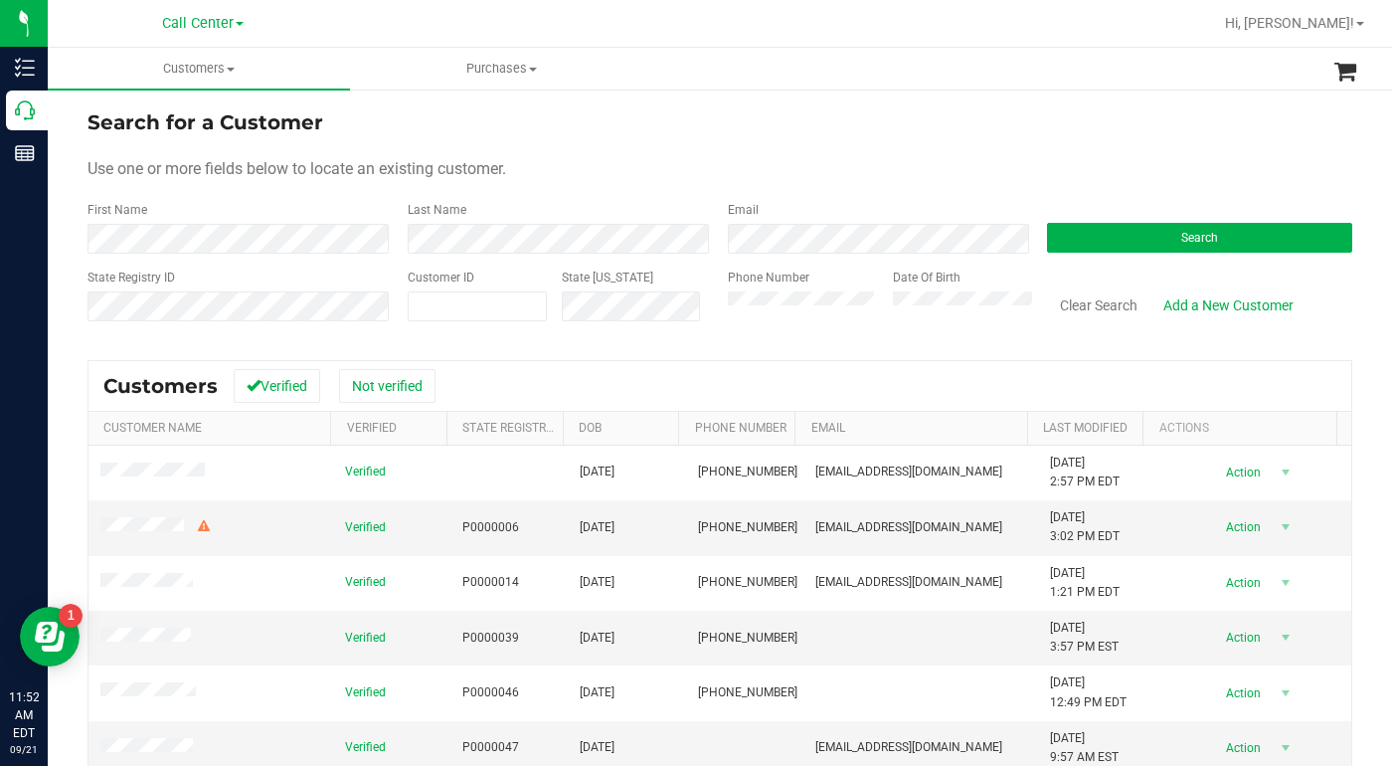
click at [906, 213] on div "Email" at bounding box center [873, 227] width 320 height 53
click at [495, 293] on span at bounding box center [478, 306] width 140 height 30
type input "416722"
click at [1107, 246] on button "Search" at bounding box center [1199, 238] width 305 height 30
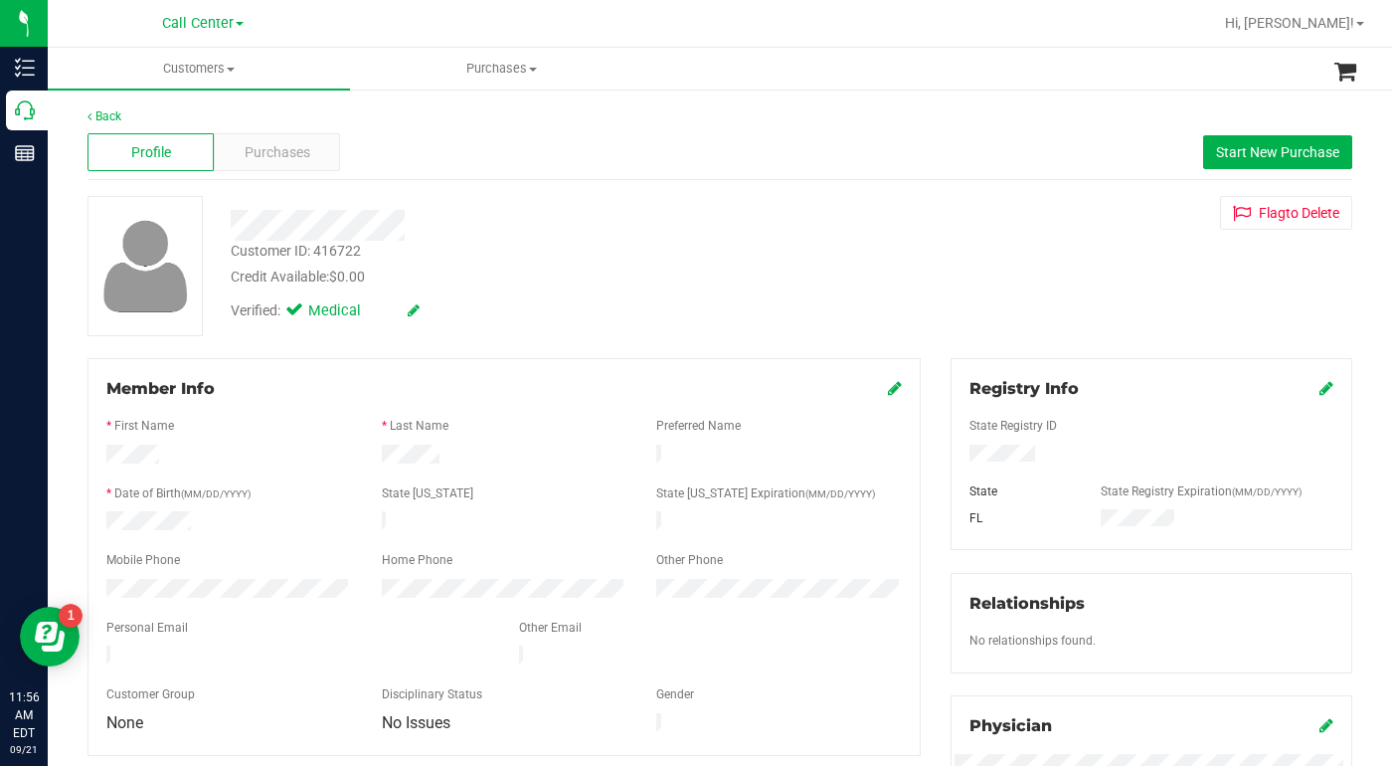
click at [1035, 255] on div "Customer ID: 416722 Credit Available: $0.00 Verified: Medical Flag to Delete" at bounding box center [720, 266] width 1295 height 140
drag, startPoint x: 1086, startPoint y: 256, endPoint x: 1064, endPoint y: 273, distance: 27.7
click at [1086, 256] on div "Customer ID: 416722 Credit Available: $0.00 Verified: Medical Flag to Delete" at bounding box center [720, 266] width 1295 height 140
click at [888, 386] on icon at bounding box center [895, 388] width 14 height 16
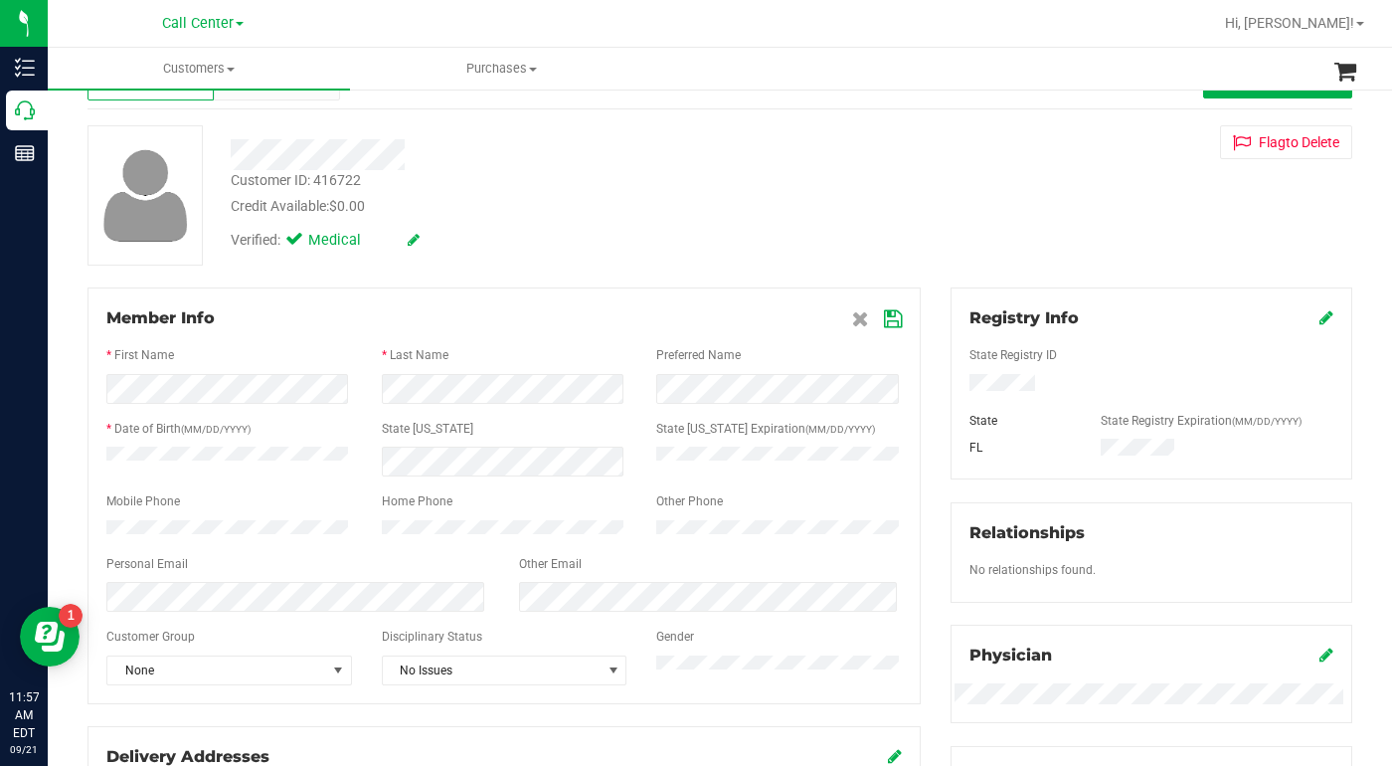
scroll to position [99, 0]
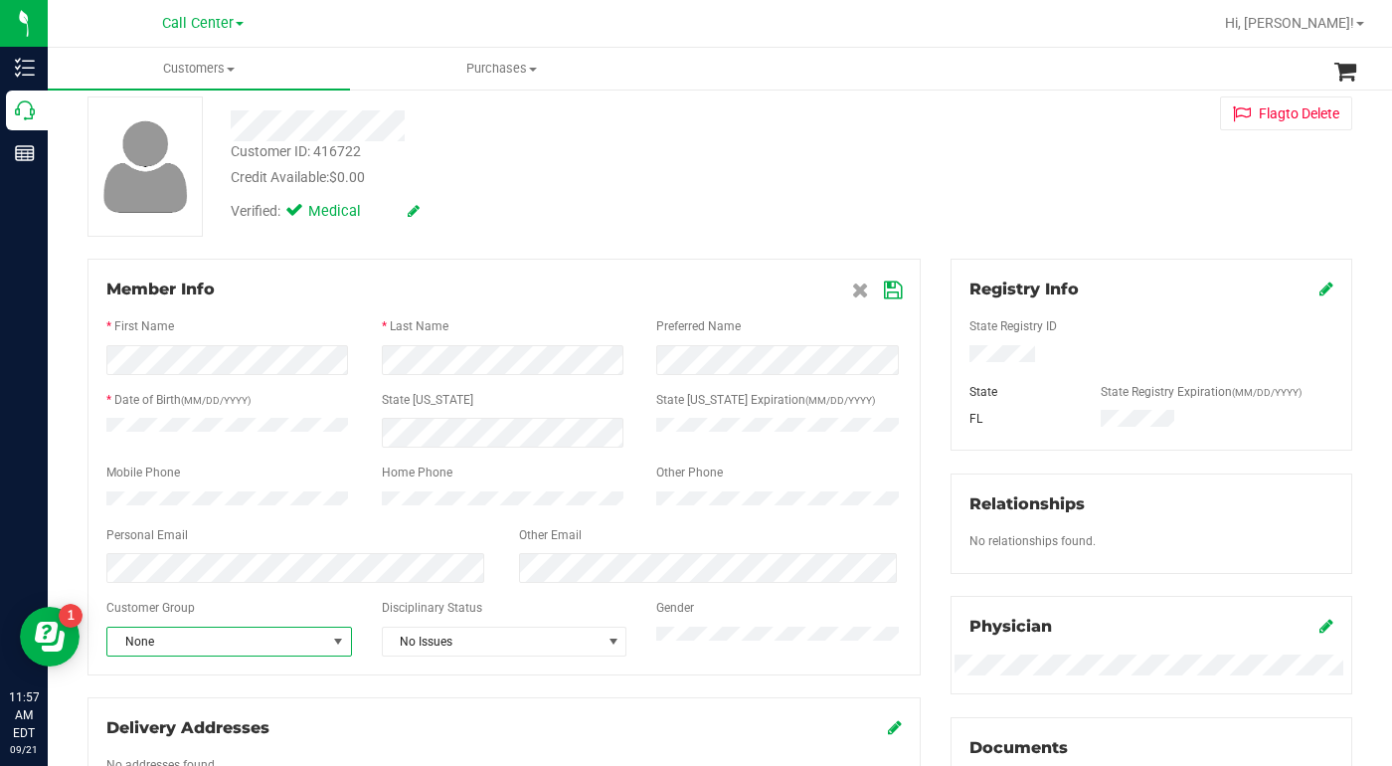
click at [339, 649] on span "select" at bounding box center [338, 642] width 16 height 16
click at [146, 496] on li "Seniors" at bounding box center [227, 500] width 240 height 30
click at [884, 292] on icon at bounding box center [893, 290] width 18 height 16
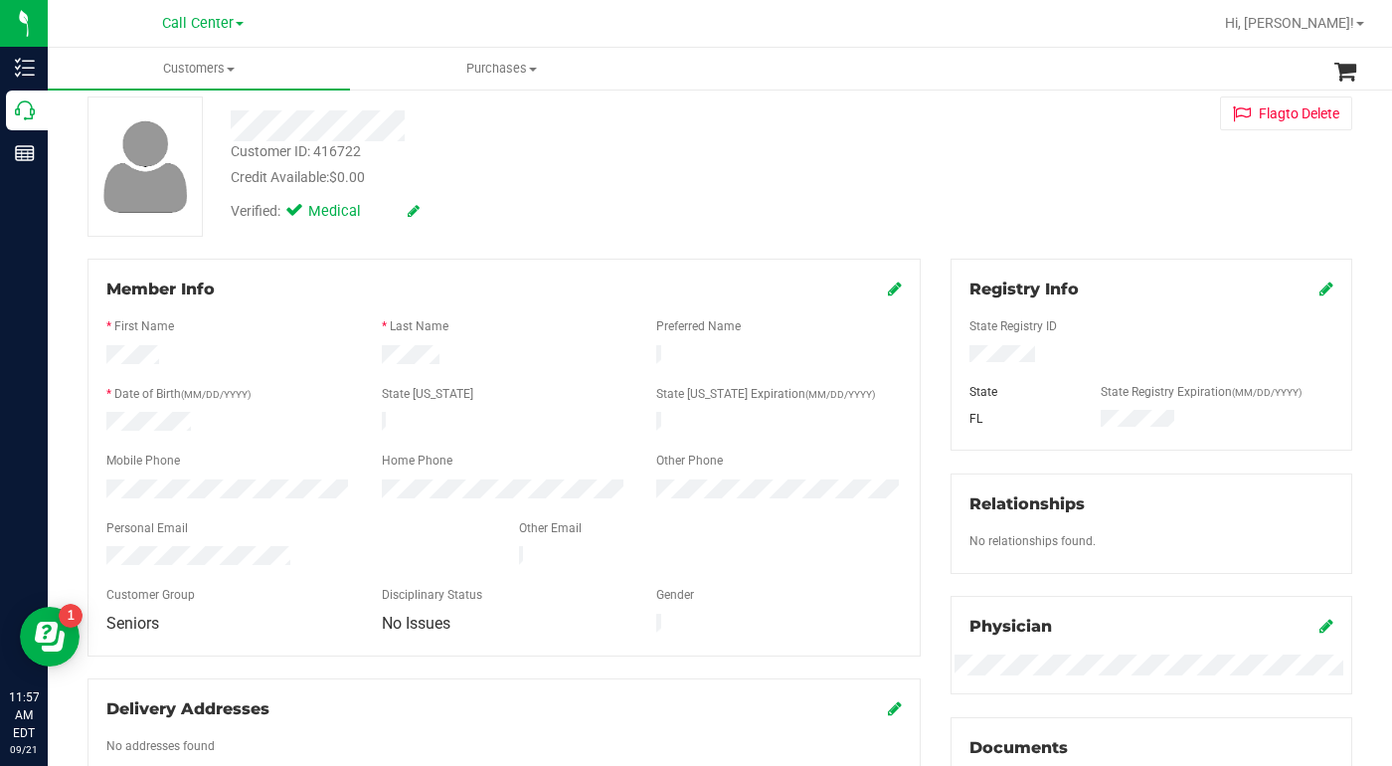
click at [1002, 201] on div "Customer ID: 416722 Credit Available: $0.00 Verified: Medical Flag to Delete" at bounding box center [720, 166] width 1295 height 140
click at [998, 173] on div "Customer ID: 416722 Credit Available: $0.00 Verified: Medical Flag to Delete" at bounding box center [720, 166] width 1295 height 140
click at [827, 193] on div "Verified: Medical" at bounding box center [539, 210] width 647 height 44
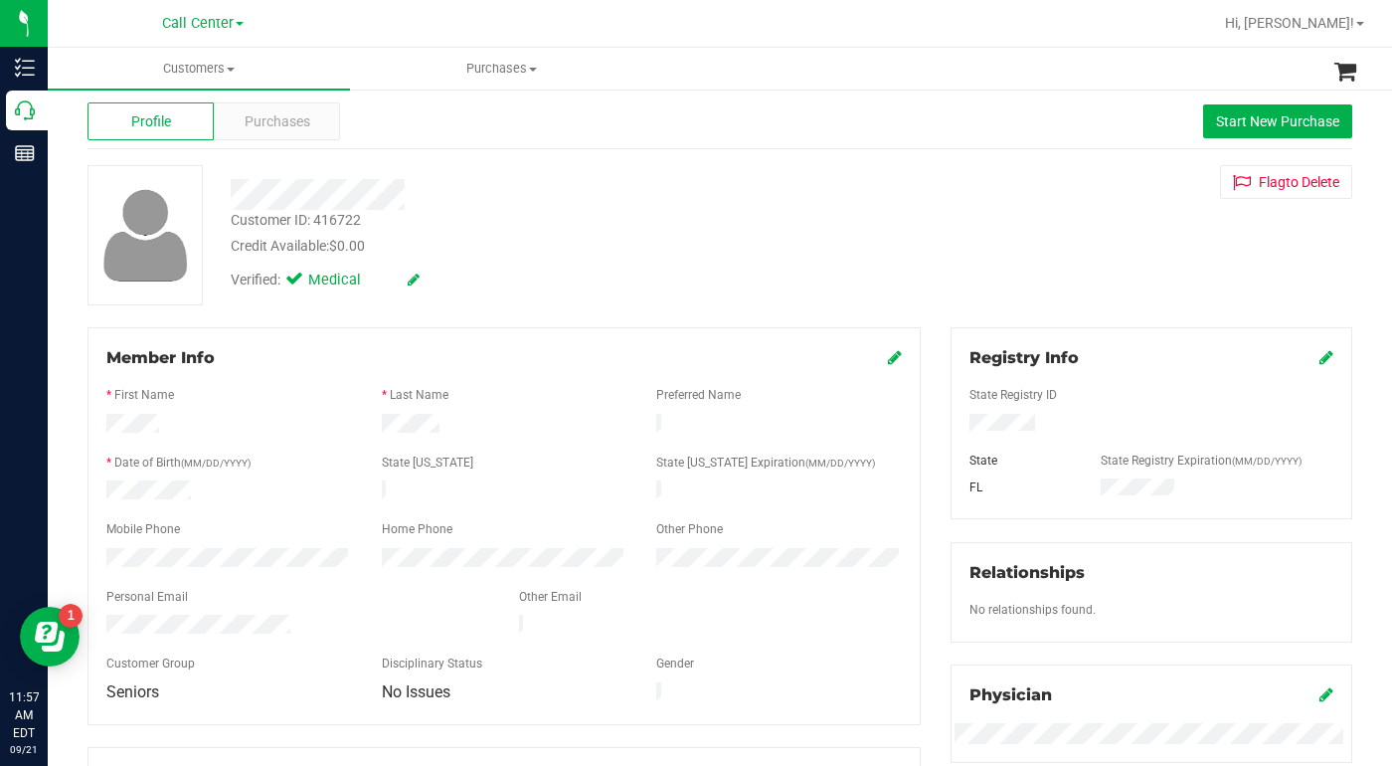
scroll to position [0, 0]
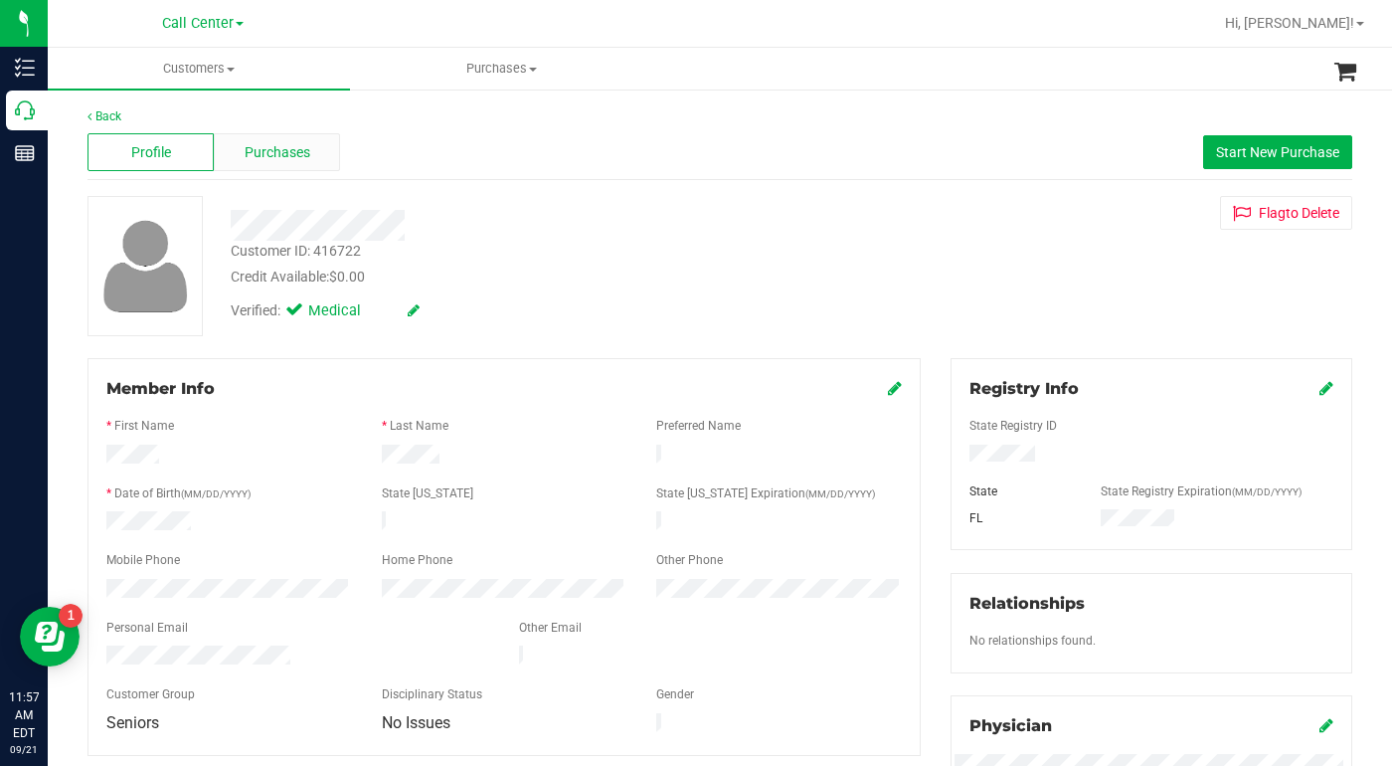
click at [281, 157] on span "Purchases" at bounding box center [278, 152] width 66 height 21
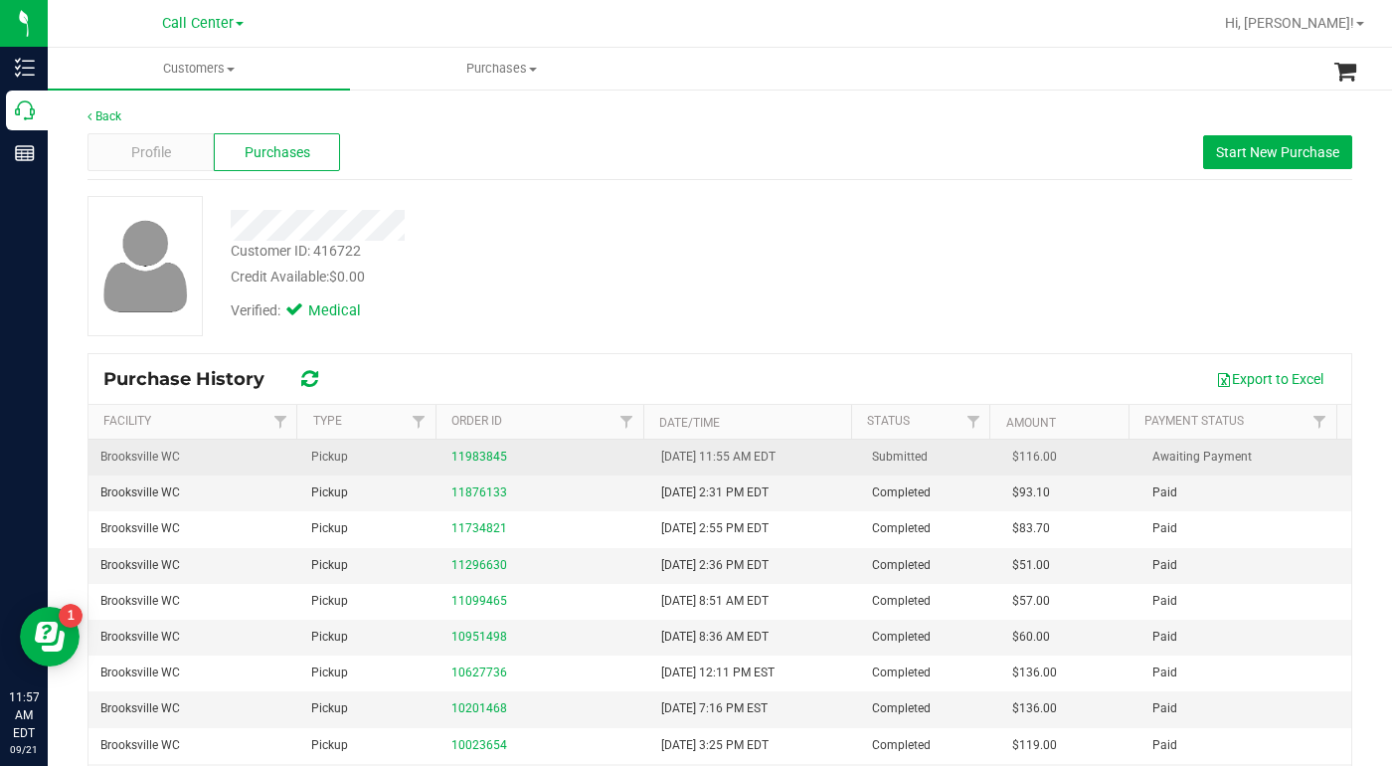
click at [462, 463] on div "11983845" at bounding box center [545, 457] width 187 height 19
click at [465, 459] on link "11983845" at bounding box center [480, 457] width 56 height 14
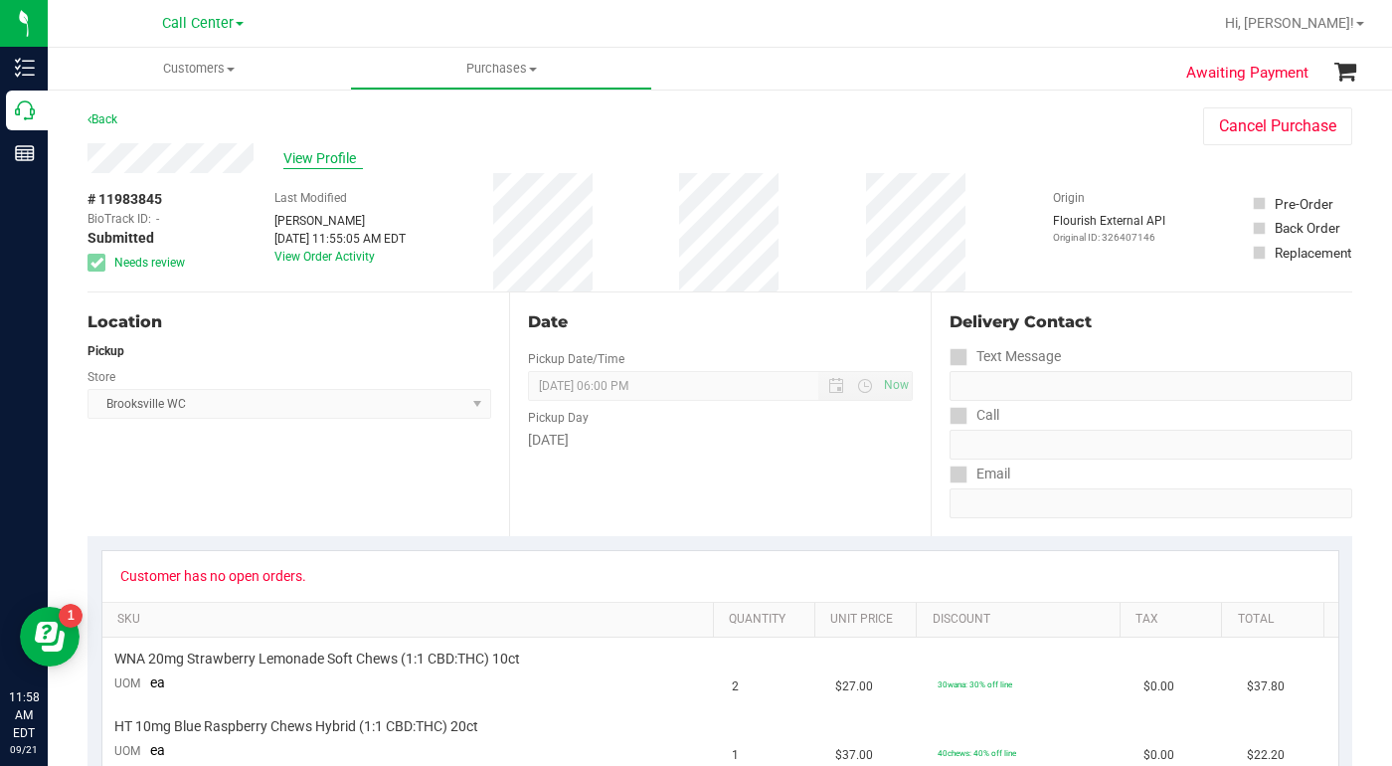
click at [317, 162] on span "View Profile" at bounding box center [323, 158] width 80 height 21
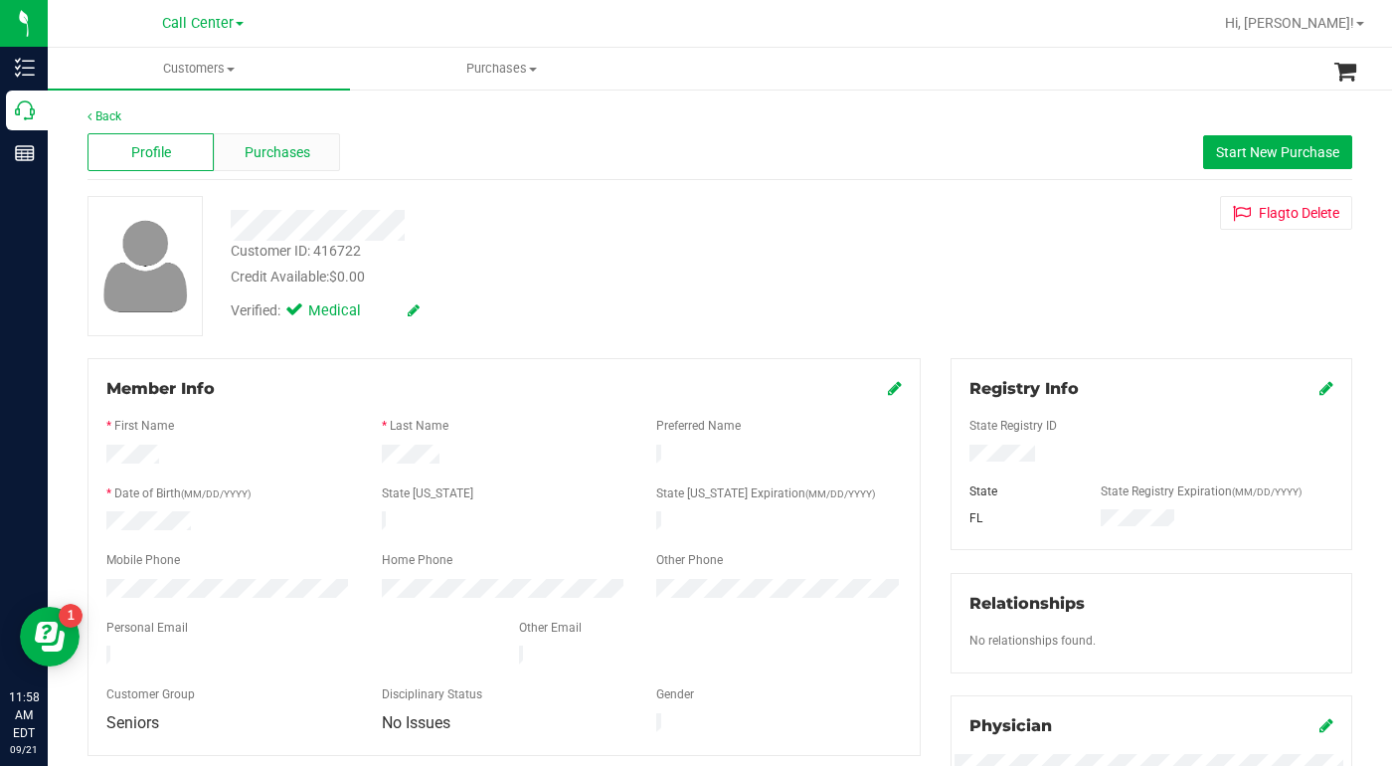
click at [273, 162] on span "Purchases" at bounding box center [278, 152] width 66 height 21
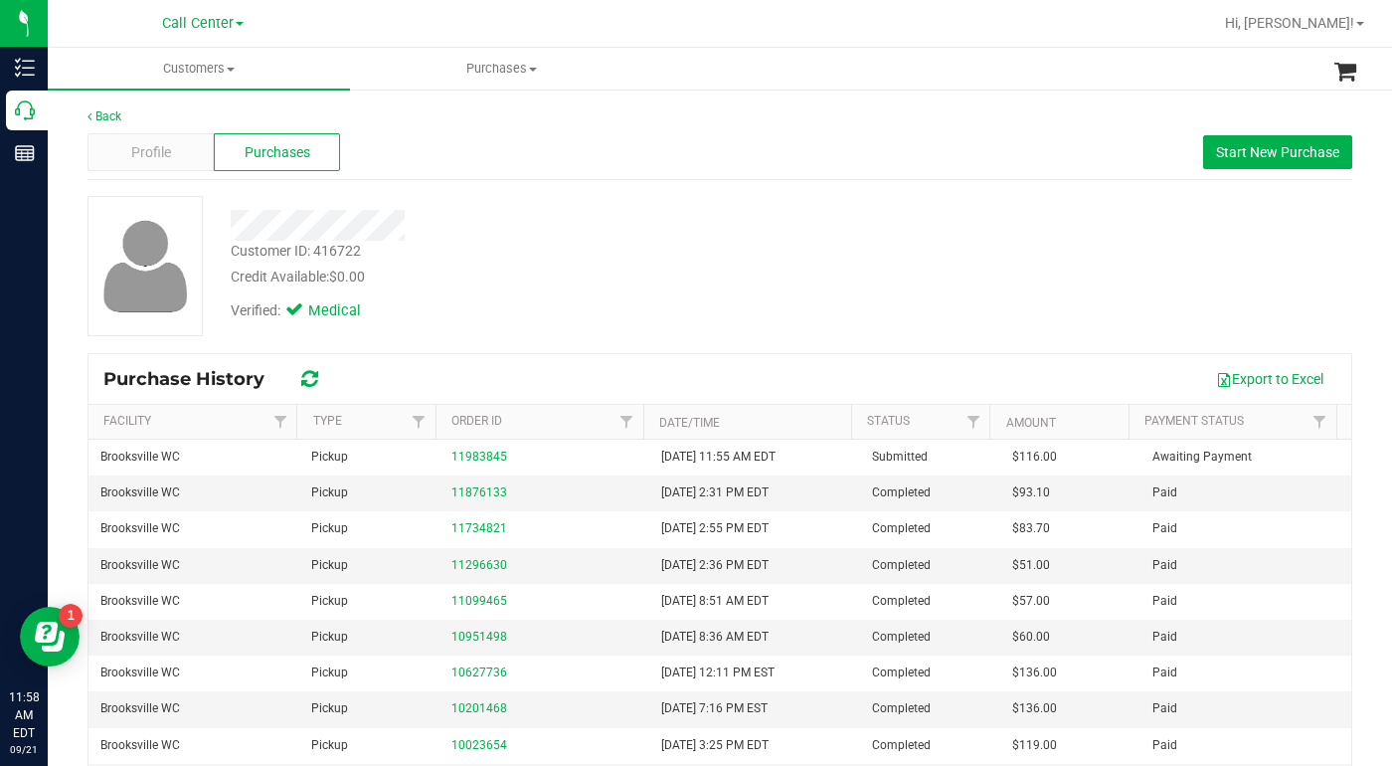
click at [988, 281] on div "Customer ID: 416722 Credit Available: $0.00 Verified: Medical" at bounding box center [720, 266] width 1295 height 140
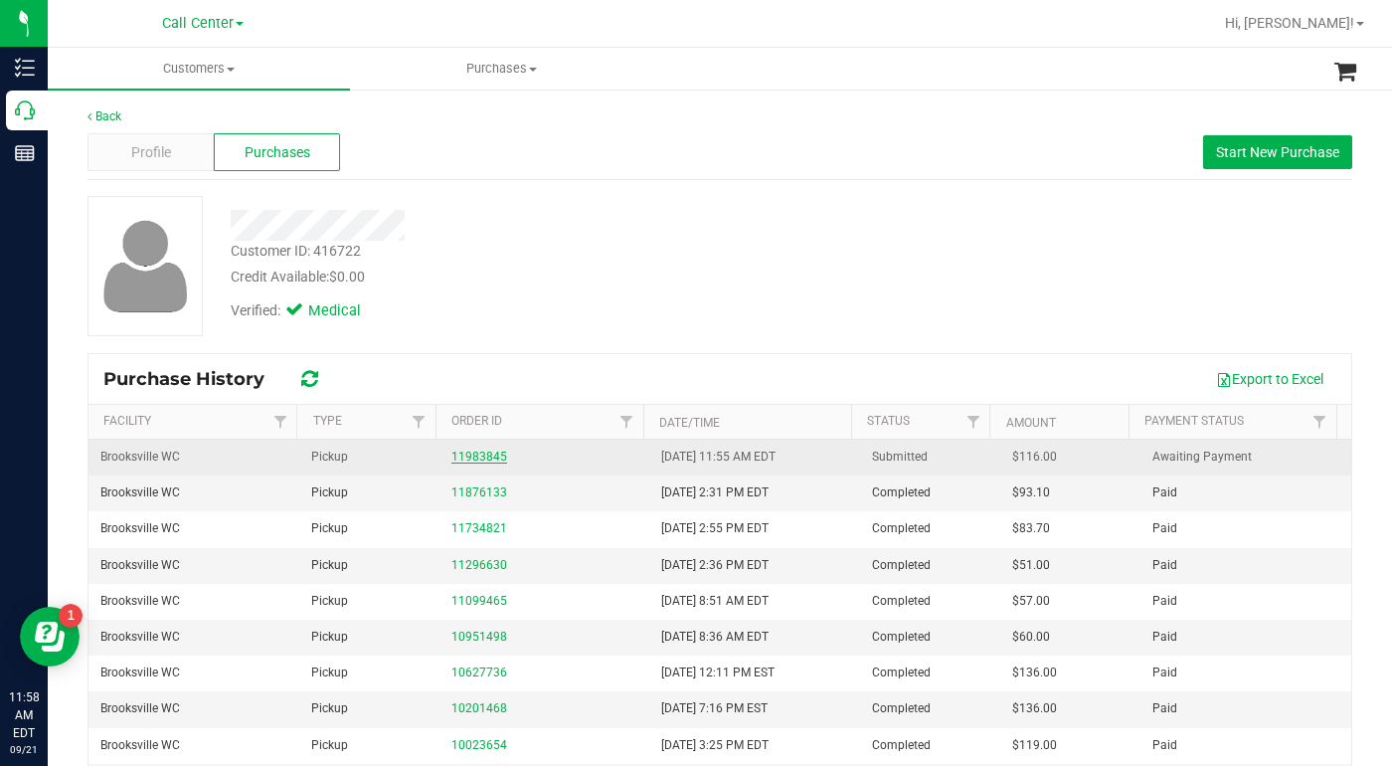
click at [483, 456] on link "11983845" at bounding box center [480, 457] width 56 height 14
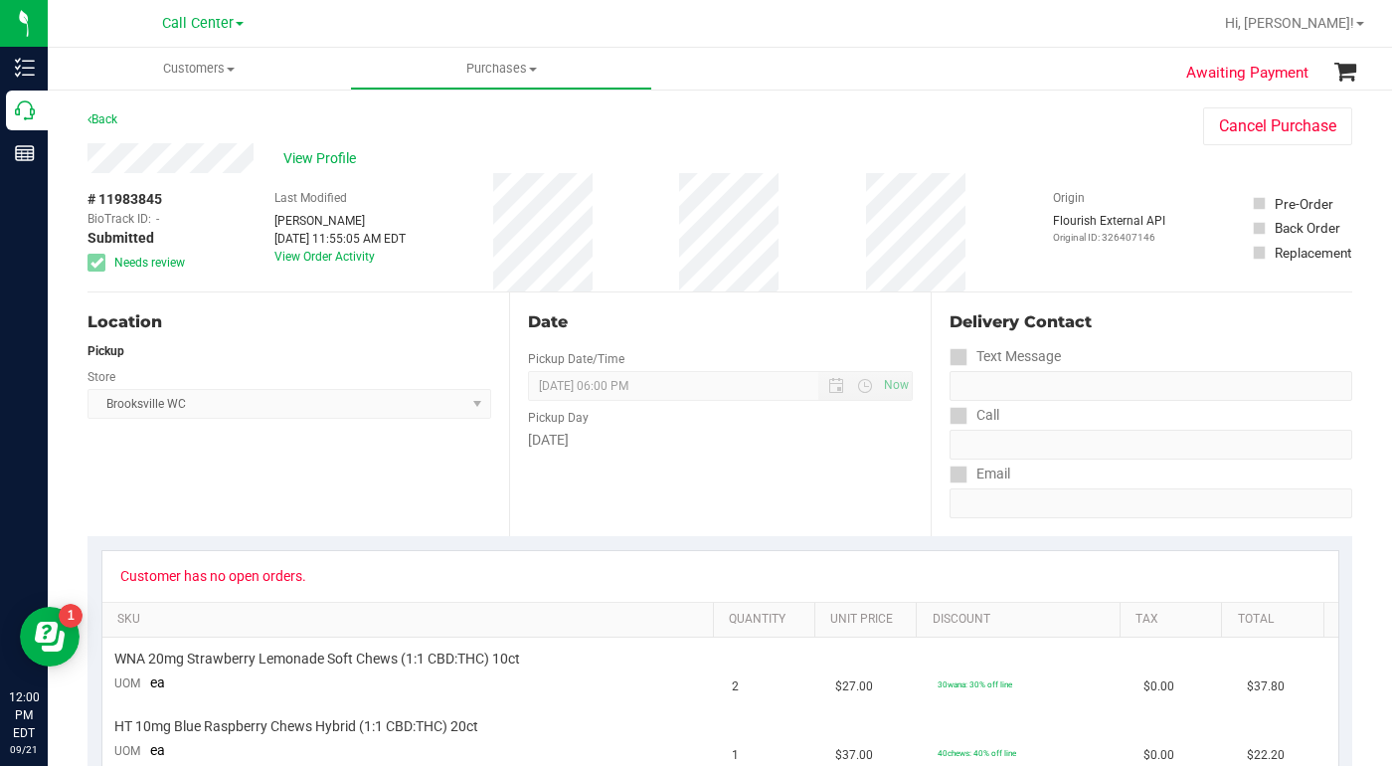
drag, startPoint x: 990, startPoint y: 130, endPoint x: 966, endPoint y: 154, distance: 33.8
click at [990, 130] on div "Back Cancel Purchase" at bounding box center [720, 125] width 1265 height 36
click at [301, 160] on span "View Profile" at bounding box center [323, 158] width 80 height 21
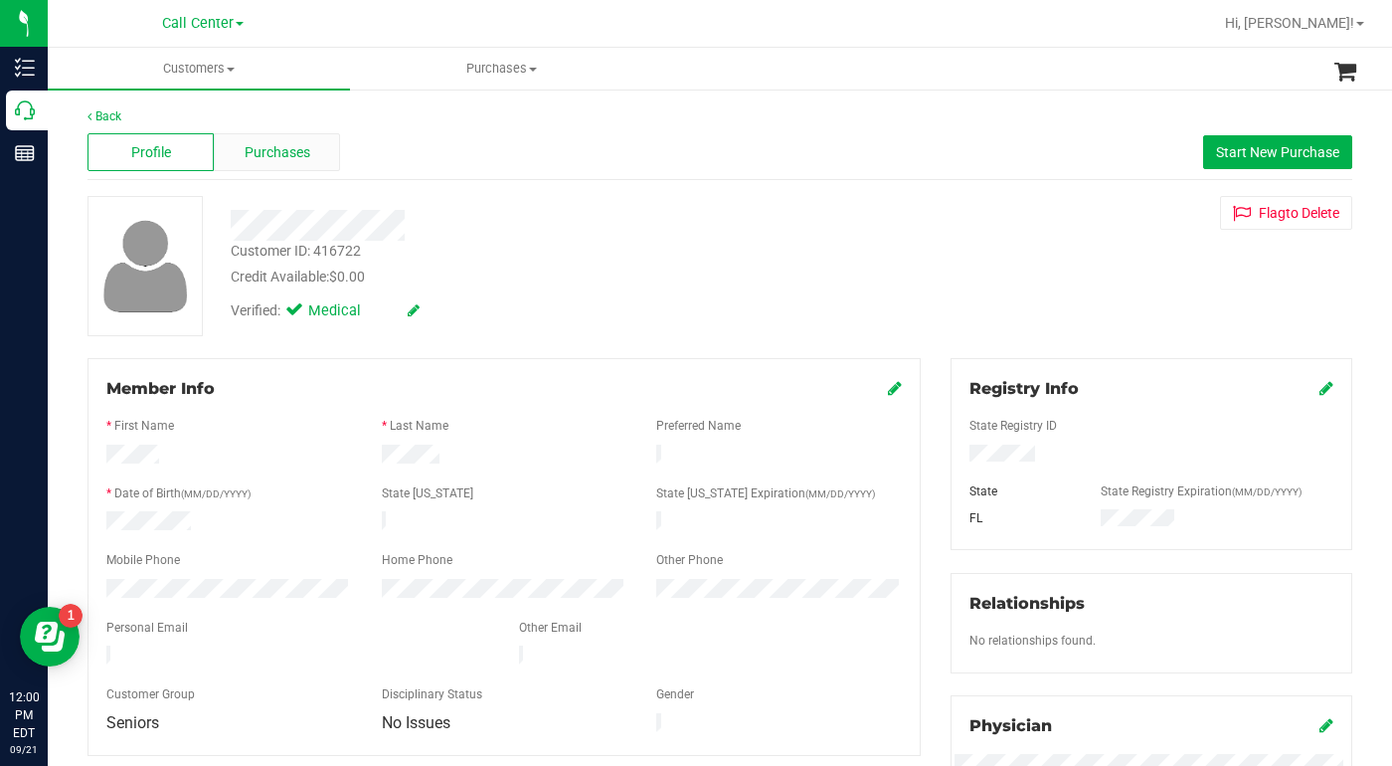
click at [267, 155] on span "Purchases" at bounding box center [278, 152] width 66 height 21
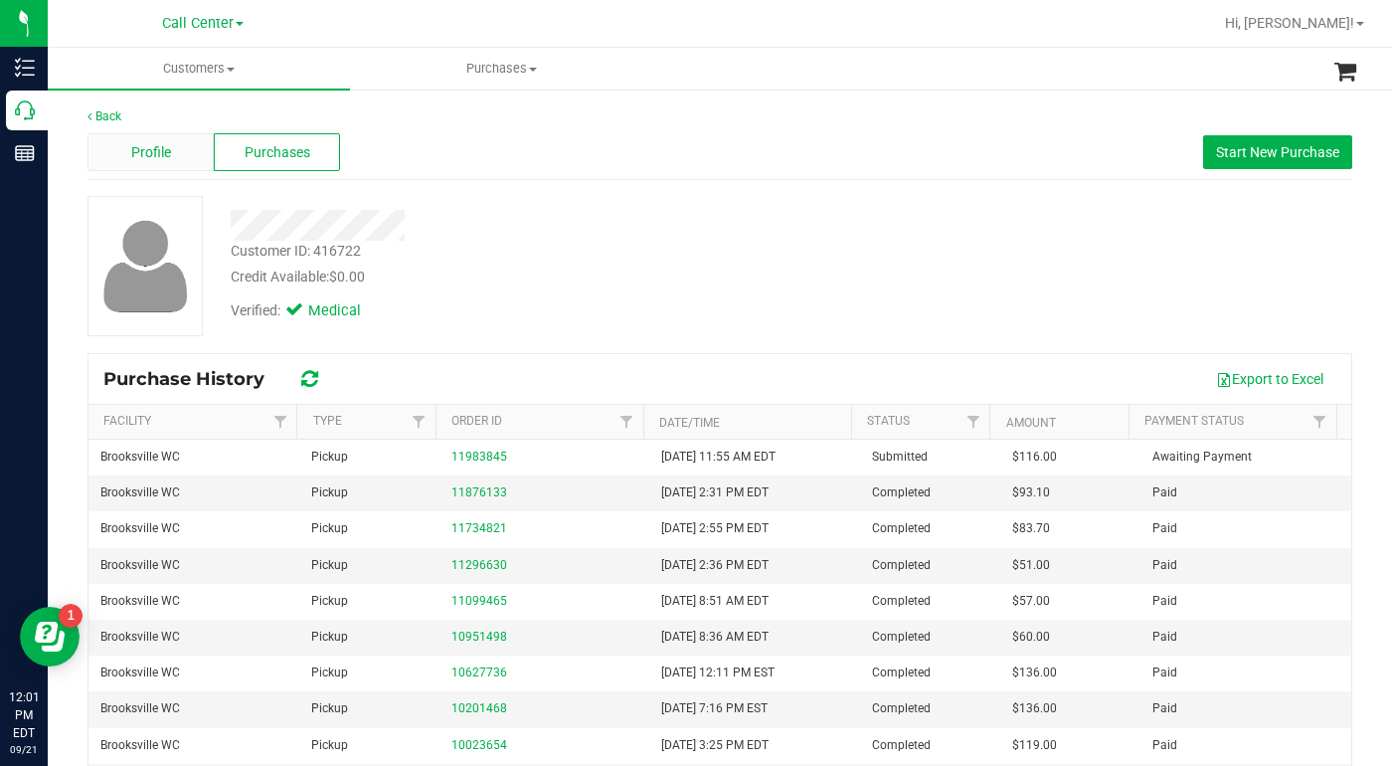
click at [163, 167] on div "Profile" at bounding box center [151, 152] width 126 height 38
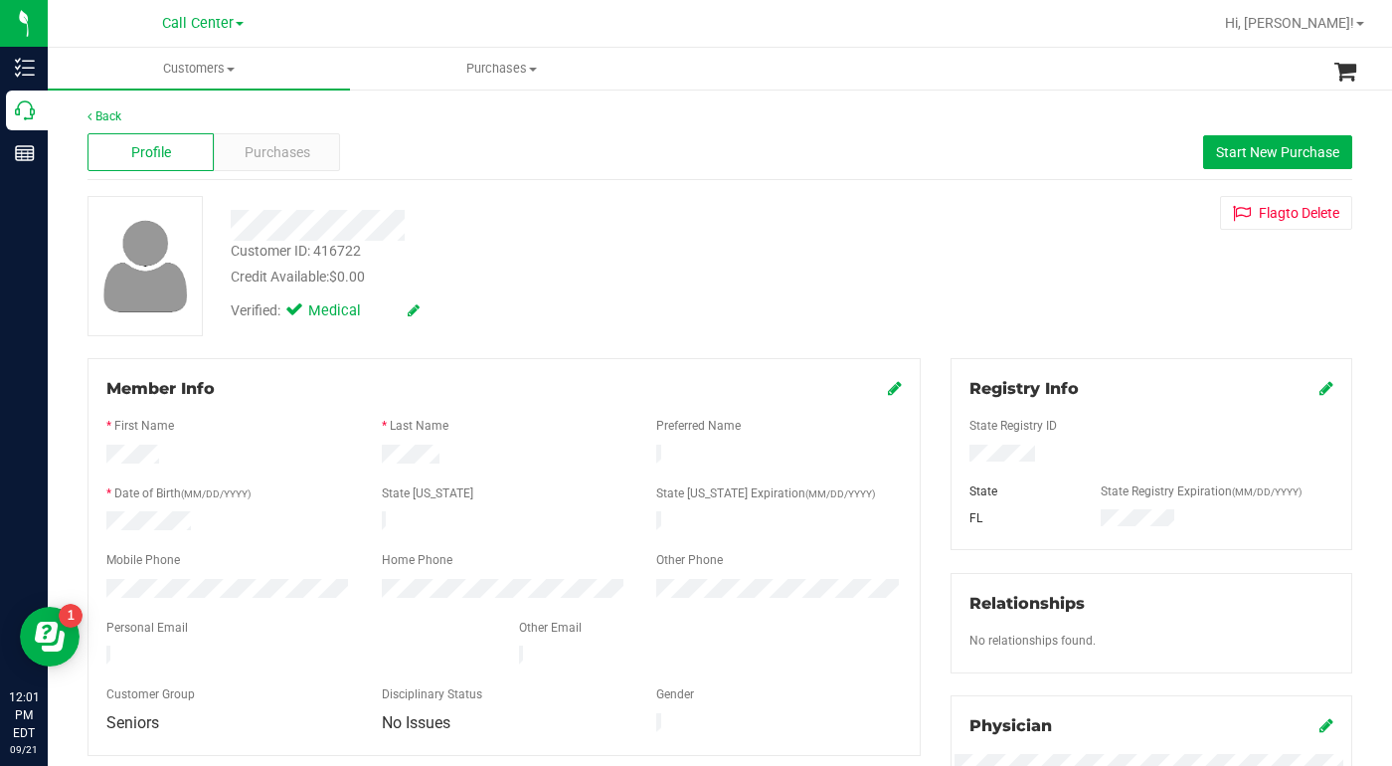
click at [582, 265] on div "Customer ID: 416722 Credit Available: $0.00" at bounding box center [539, 264] width 647 height 47
click at [794, 294] on div "Verified: Medical" at bounding box center [539, 309] width 647 height 44
click at [999, 276] on div "Customer ID: 416722 Credit Available: $0.00 Verified: Medical Flag to Delete" at bounding box center [720, 266] width 1295 height 140
click at [292, 160] on span "Purchases" at bounding box center [278, 152] width 66 height 21
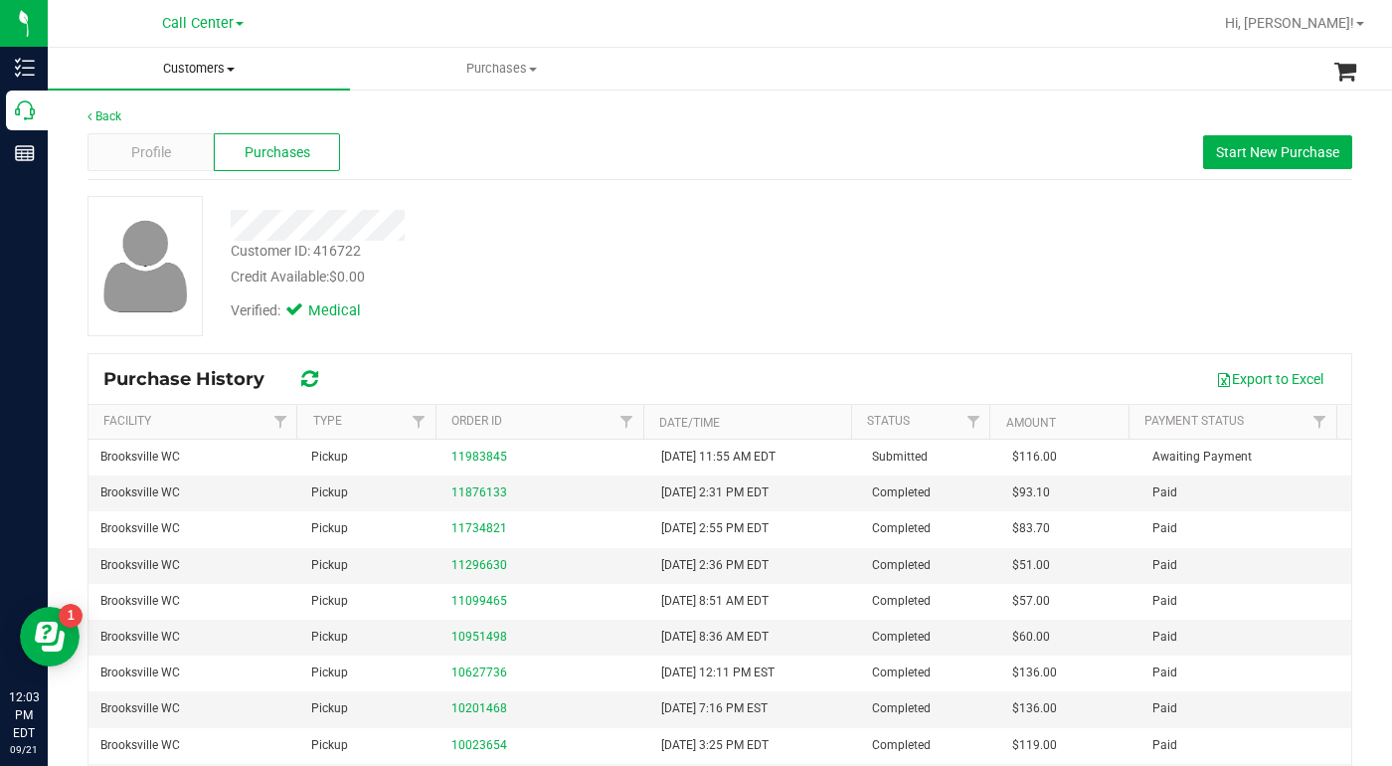
click at [227, 70] on span "Customers" at bounding box center [199, 69] width 302 height 18
click at [157, 119] on span "All customers" at bounding box center [119, 119] width 143 height 17
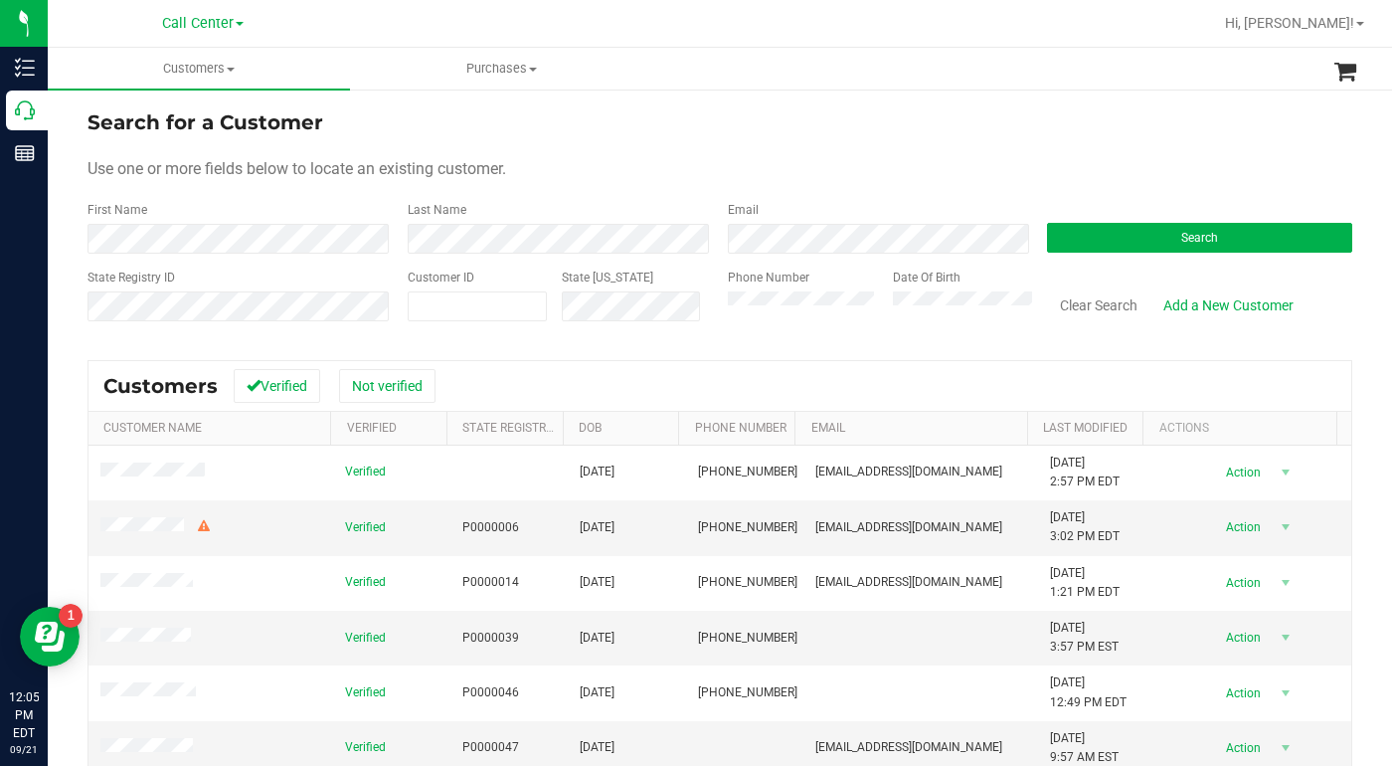
click at [1055, 159] on div "Use one or more fields below to locate an existing customer." at bounding box center [720, 169] width 1265 height 24
click at [921, 148] on form "Search for a Customer Use one or more fields below to locate an existing custom…" at bounding box center [720, 223] width 1265 height 232
click at [1011, 151] on form "Search for a Customer Use one or more fields below to locate an existing custom…" at bounding box center [720, 223] width 1265 height 232
click at [992, 171] on div "Use one or more fields below to locate an existing customer." at bounding box center [720, 169] width 1265 height 24
click at [441, 310] on span at bounding box center [478, 306] width 140 height 30
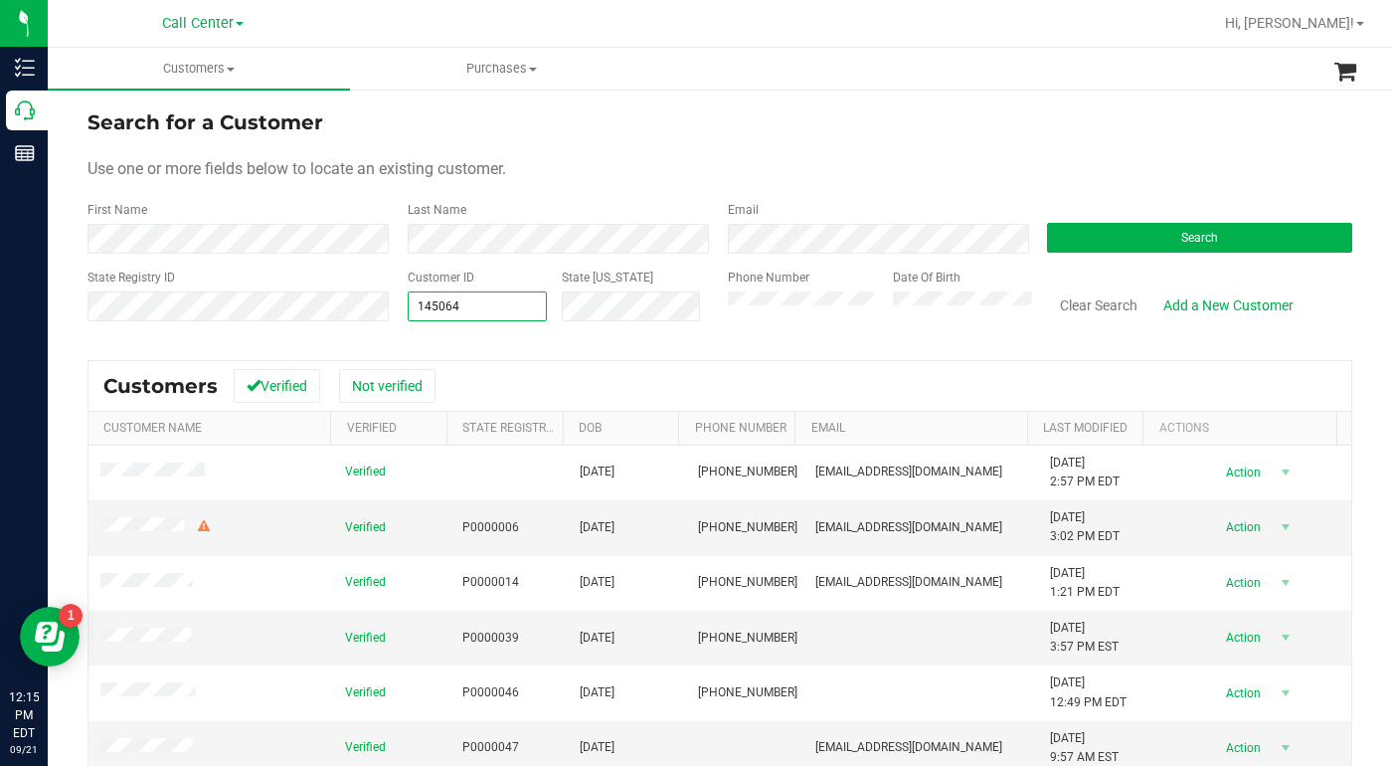
type input "1450646"
click at [1135, 233] on button "Search" at bounding box center [1199, 238] width 305 height 30
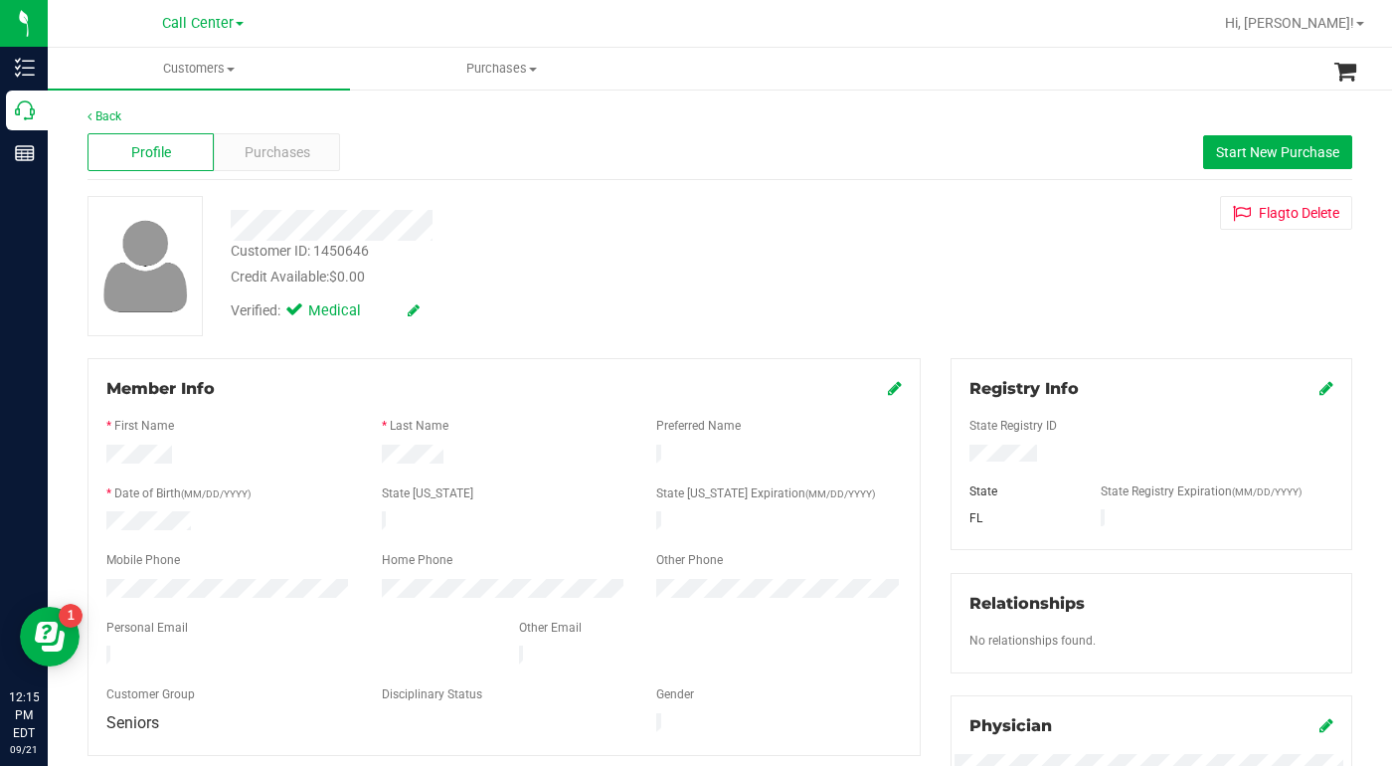
click at [662, 270] on div "Credit Available: $0.00" at bounding box center [540, 277] width 618 height 21
click at [231, 74] on span "Customers" at bounding box center [199, 69] width 302 height 18
click at [158, 121] on span "All customers" at bounding box center [119, 119] width 143 height 17
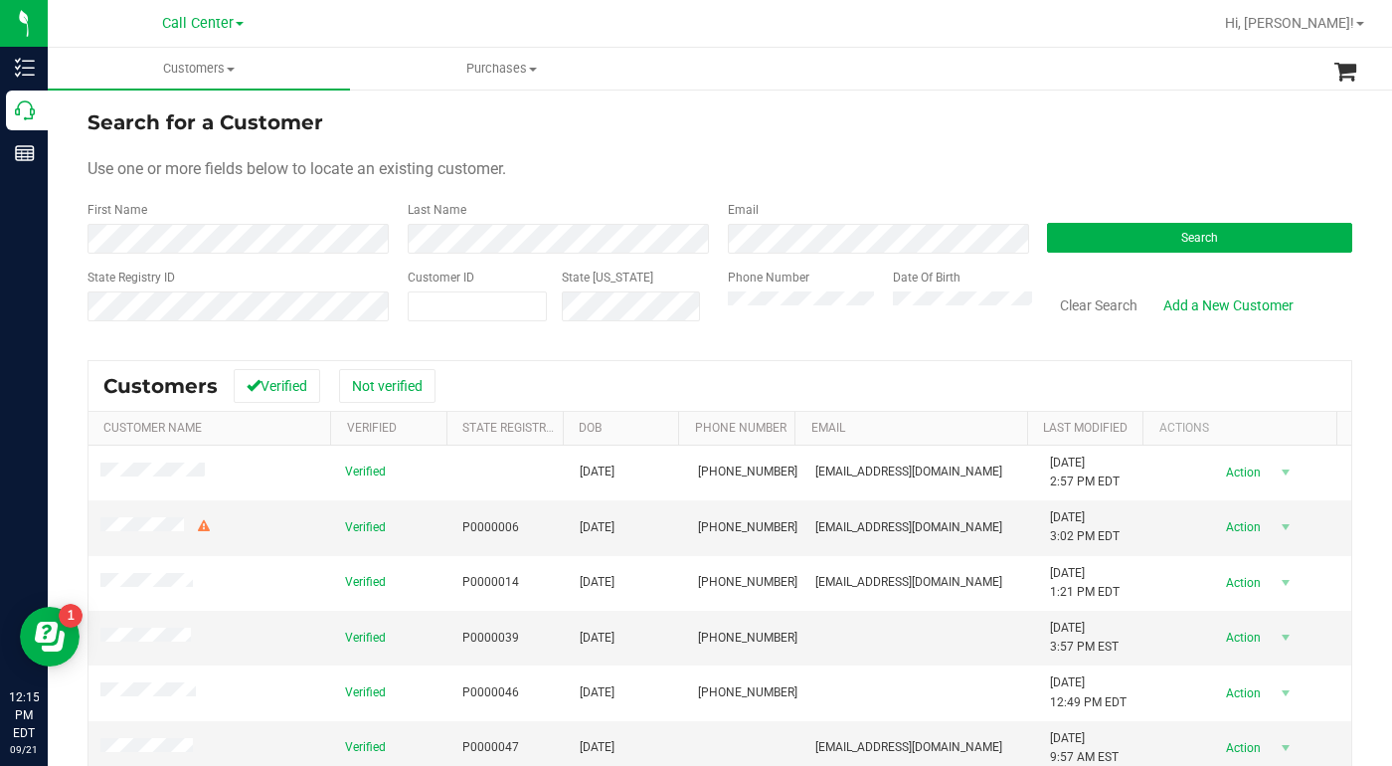
click at [1069, 164] on div "Use one or more fields below to locate an existing customer." at bounding box center [720, 169] width 1265 height 24
click at [1101, 236] on button "Search" at bounding box center [1199, 238] width 305 height 30
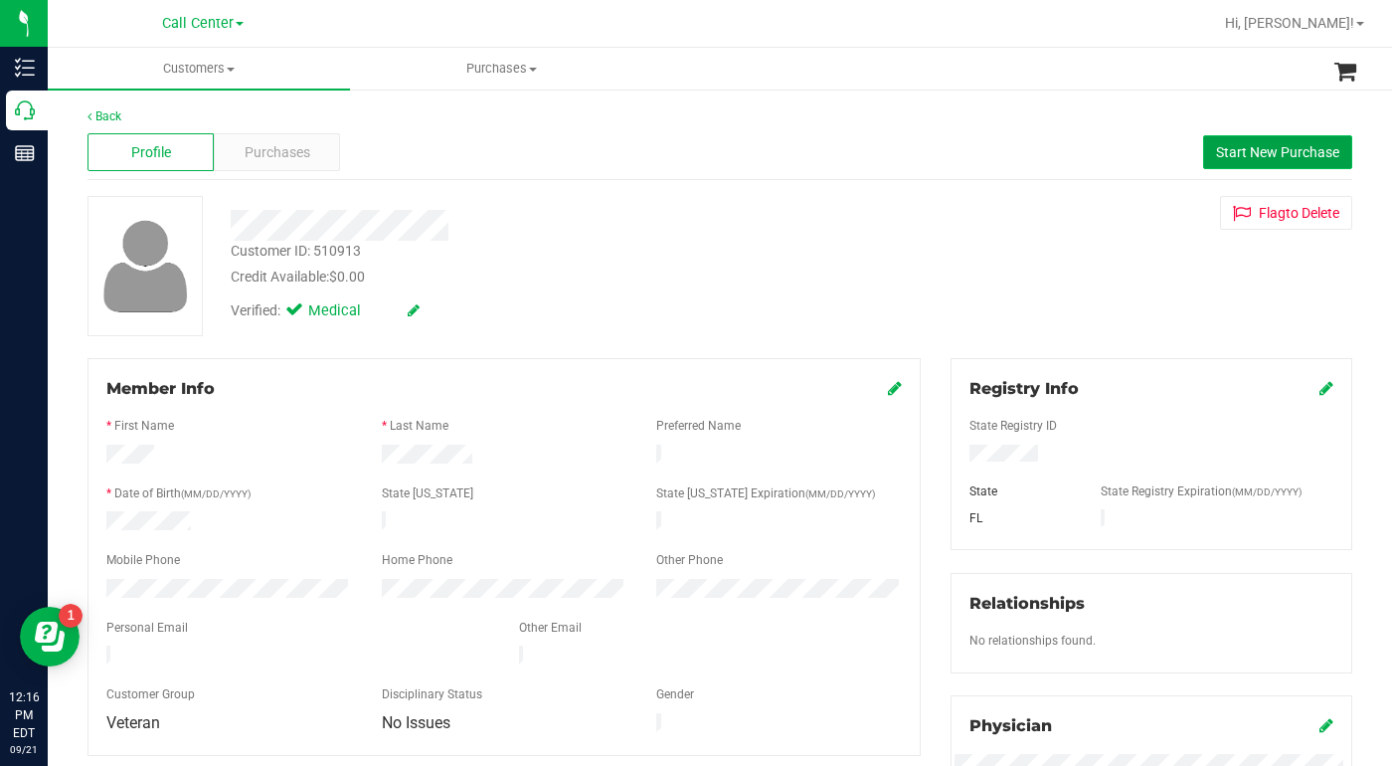
click at [1247, 154] on span "Start New Purchase" at bounding box center [1277, 152] width 123 height 16
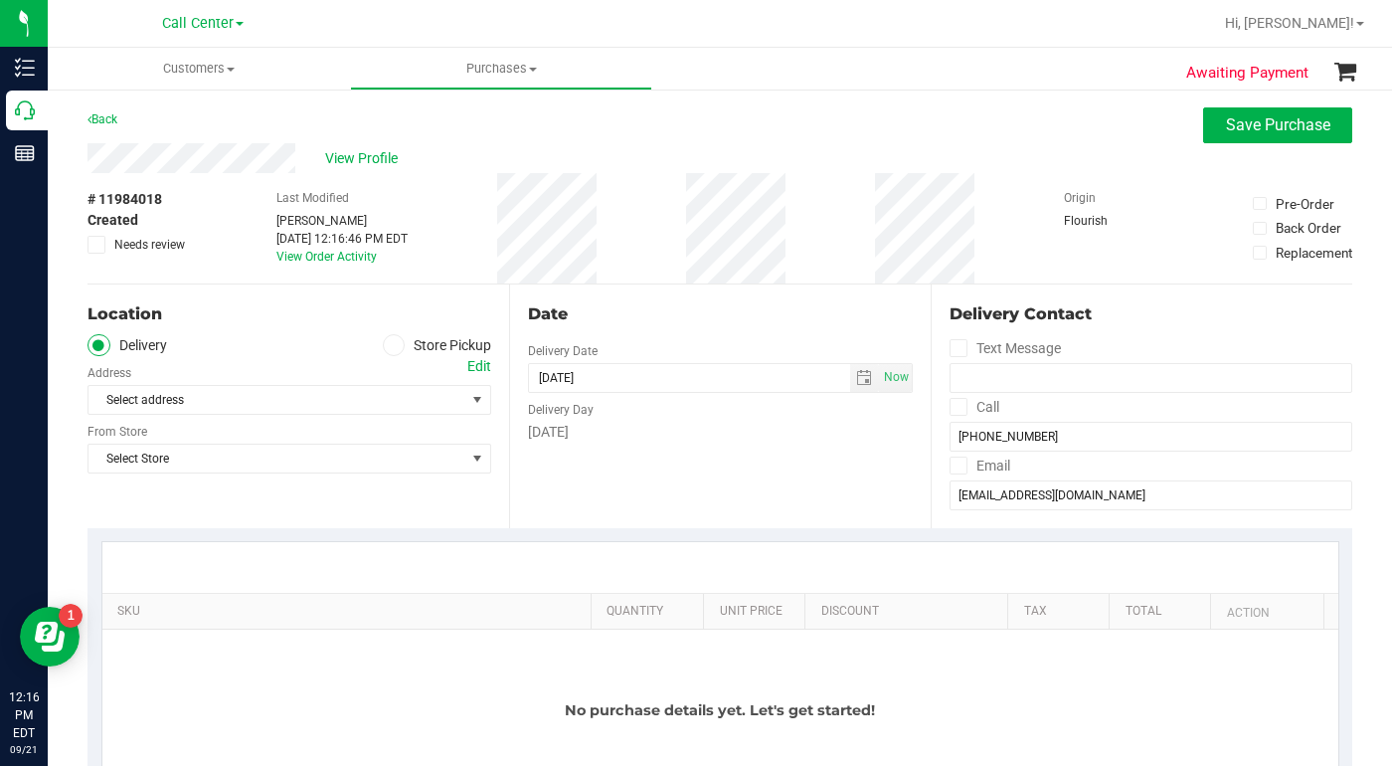
click at [388, 345] on icon at bounding box center [394, 345] width 12 height 0
click at [0, 0] on input "Store Pickup" at bounding box center [0, 0] width 0 height 0
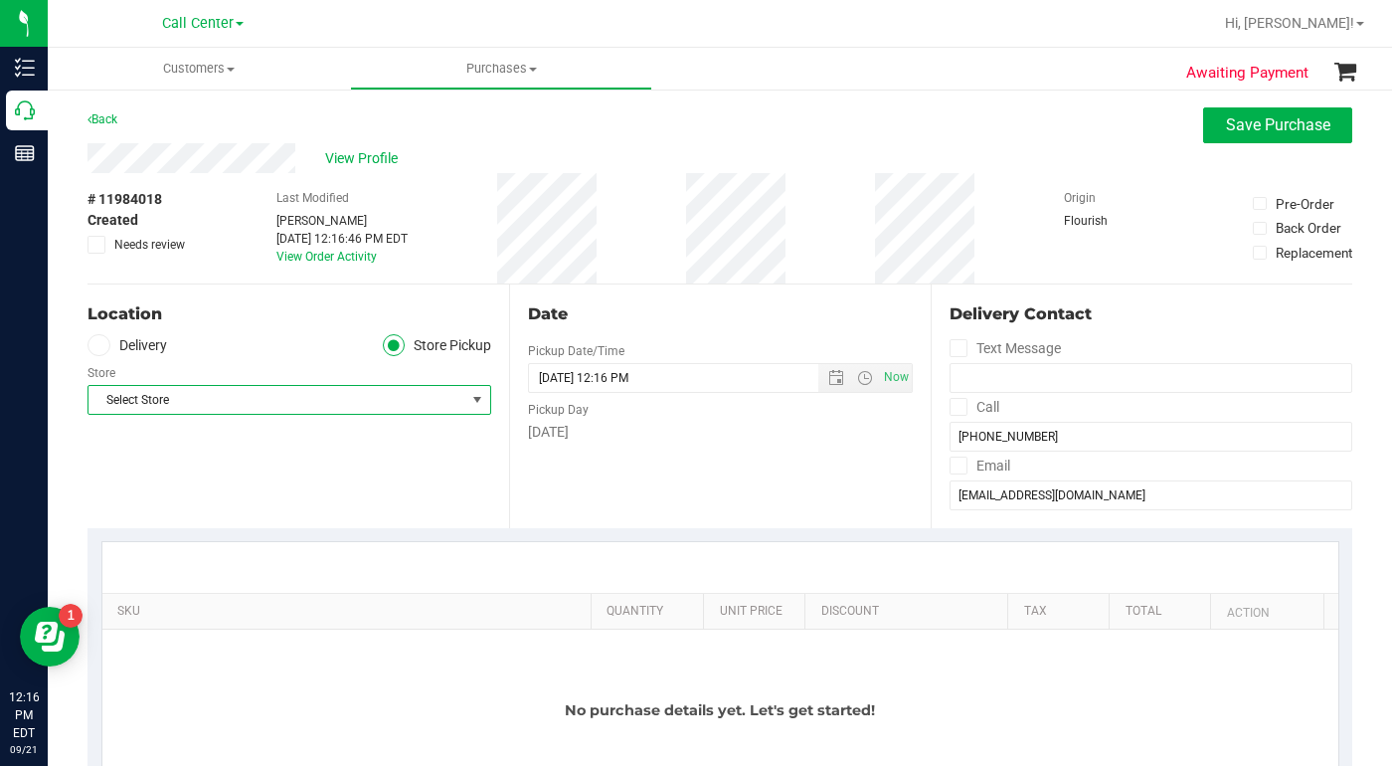
click at [210, 400] on span "Select Store" at bounding box center [277, 400] width 377 height 28
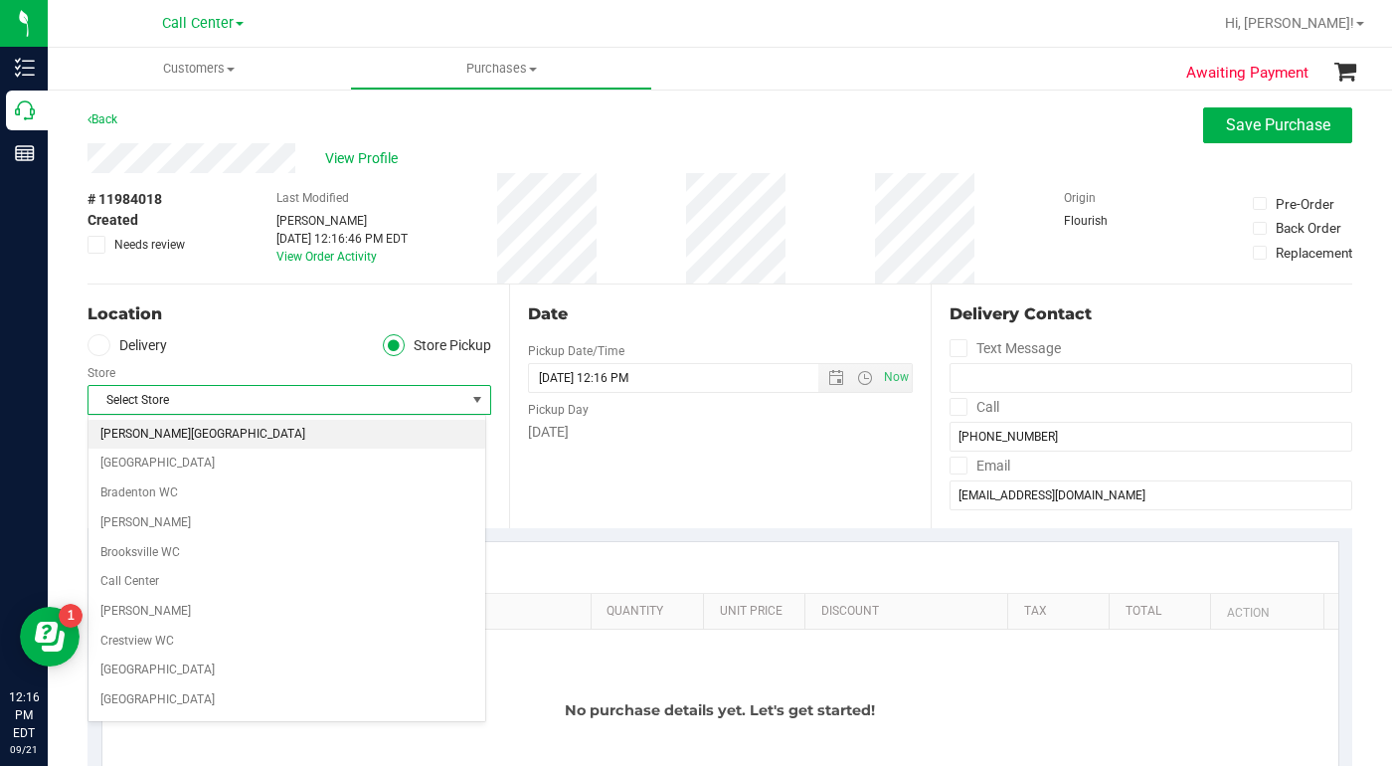
click at [143, 439] on li "[PERSON_NAME][GEOGRAPHIC_DATA]" at bounding box center [287, 435] width 397 height 30
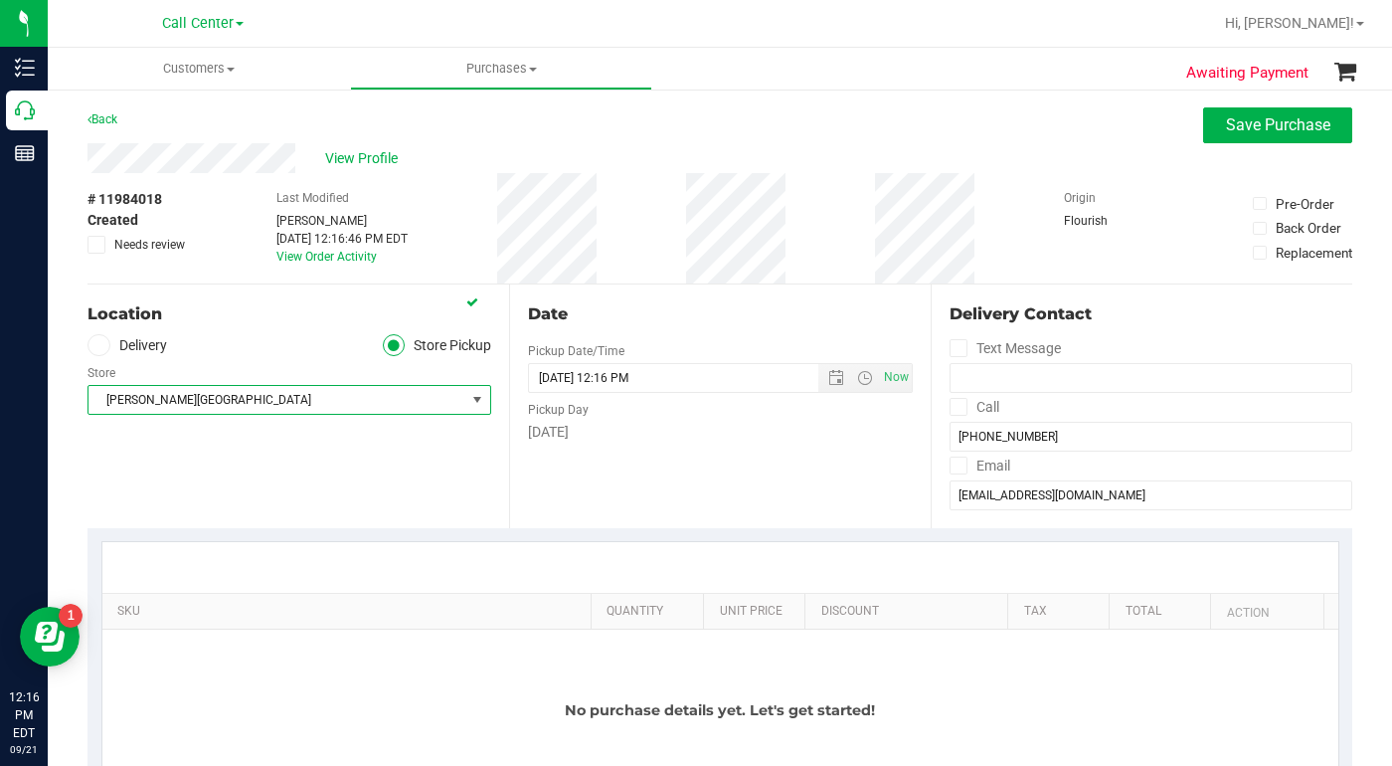
click at [362, 487] on div "Location Delivery Store Pickup Store Bonita Springs WC Select Store Bonita Spri…" at bounding box center [299, 406] width 422 height 244
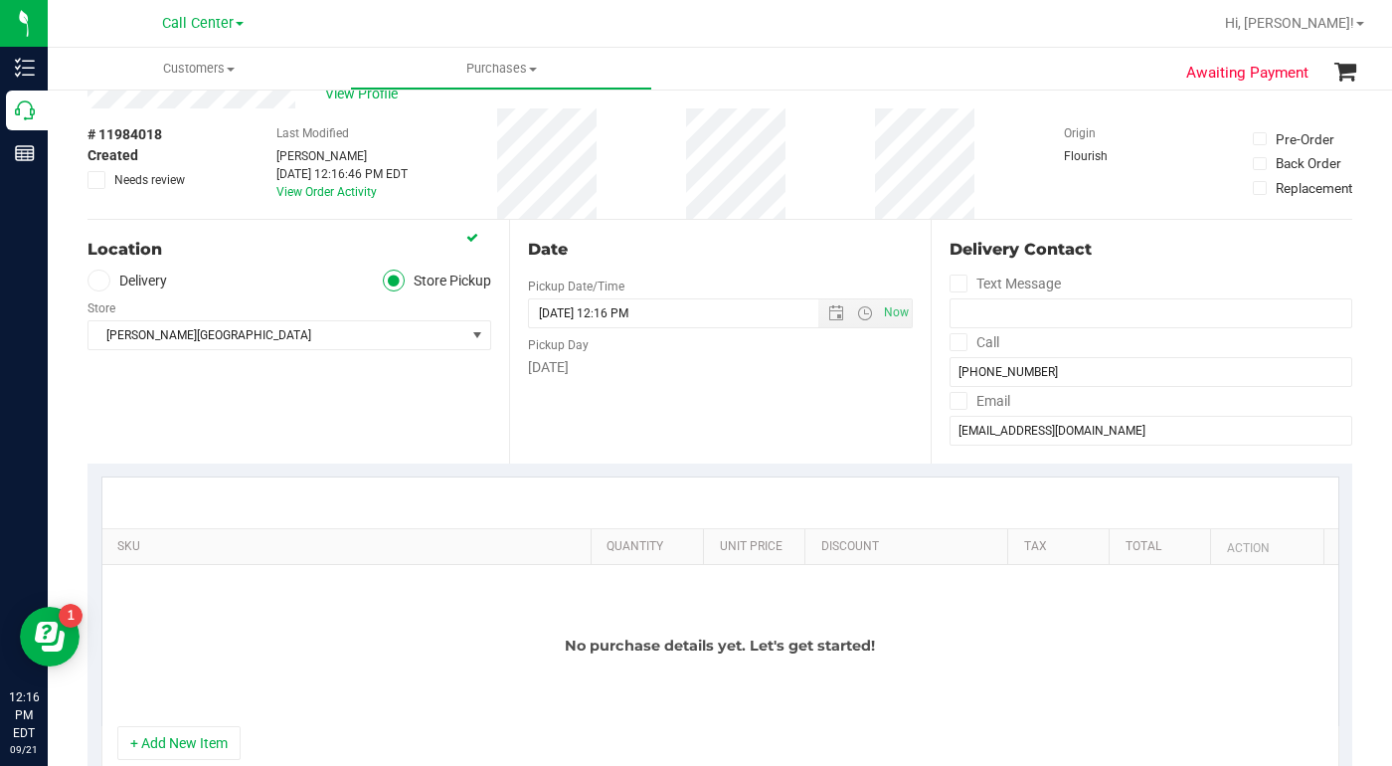
scroll to position [99, 0]
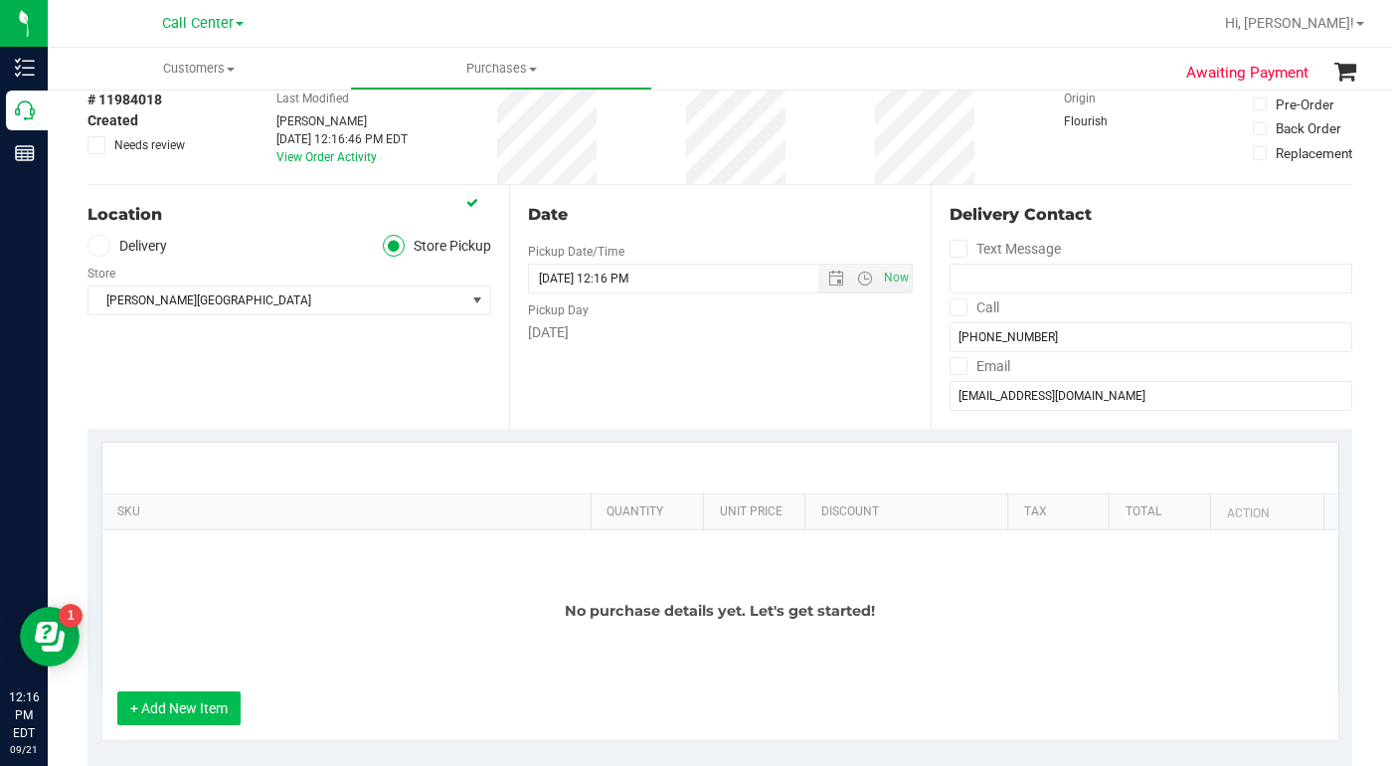
click at [201, 708] on button "+ Add New Item" at bounding box center [178, 708] width 123 height 34
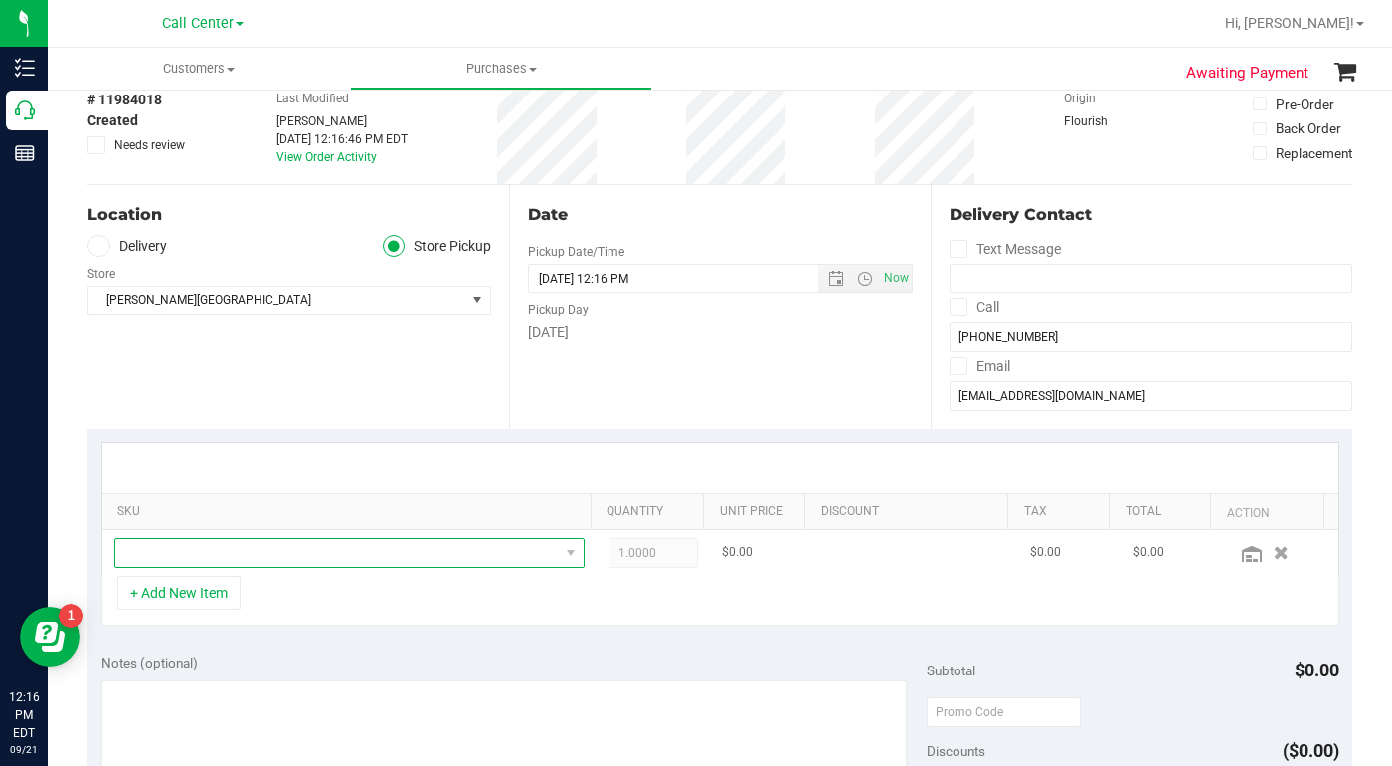
click at [186, 563] on span "NO DATA FOUND" at bounding box center [337, 553] width 444 height 28
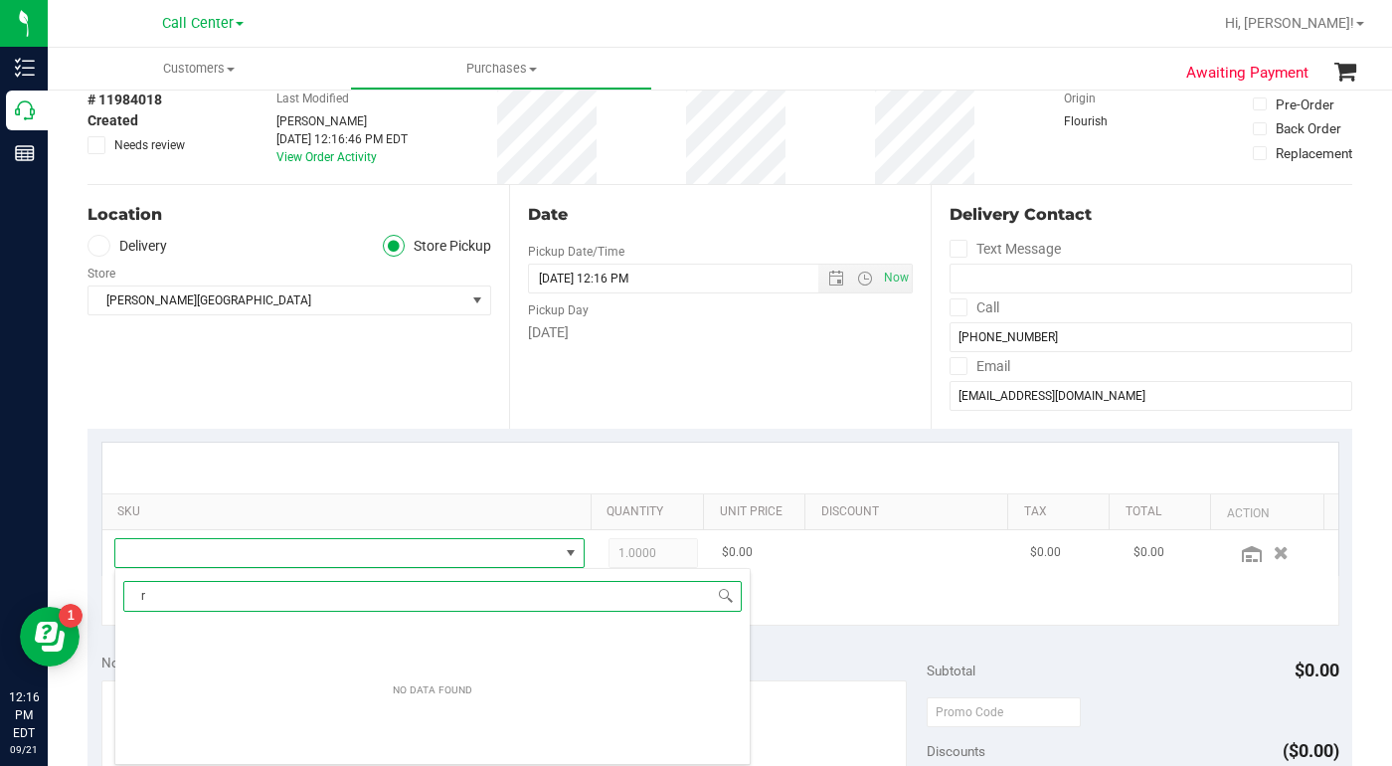
scroll to position [30, 454]
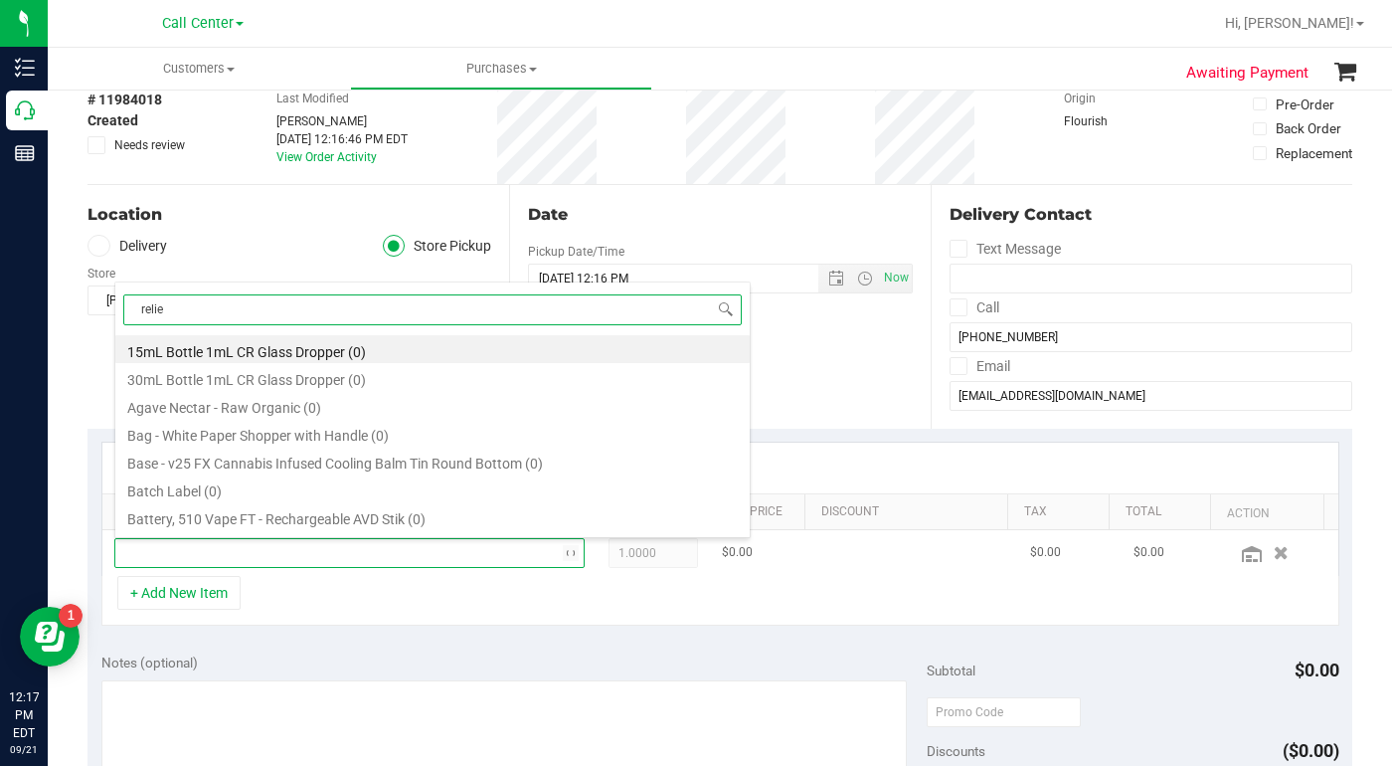
type input "relief"
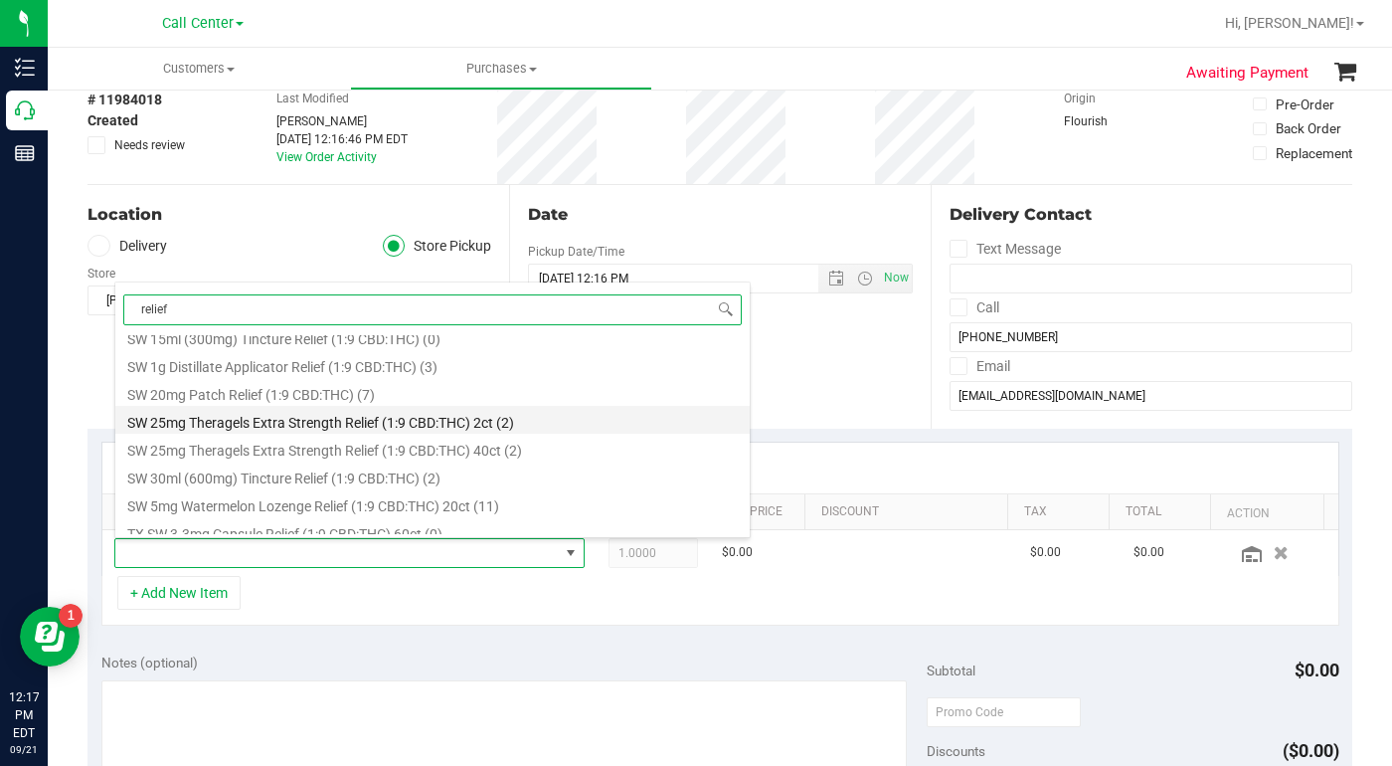
scroll to position [796, 0]
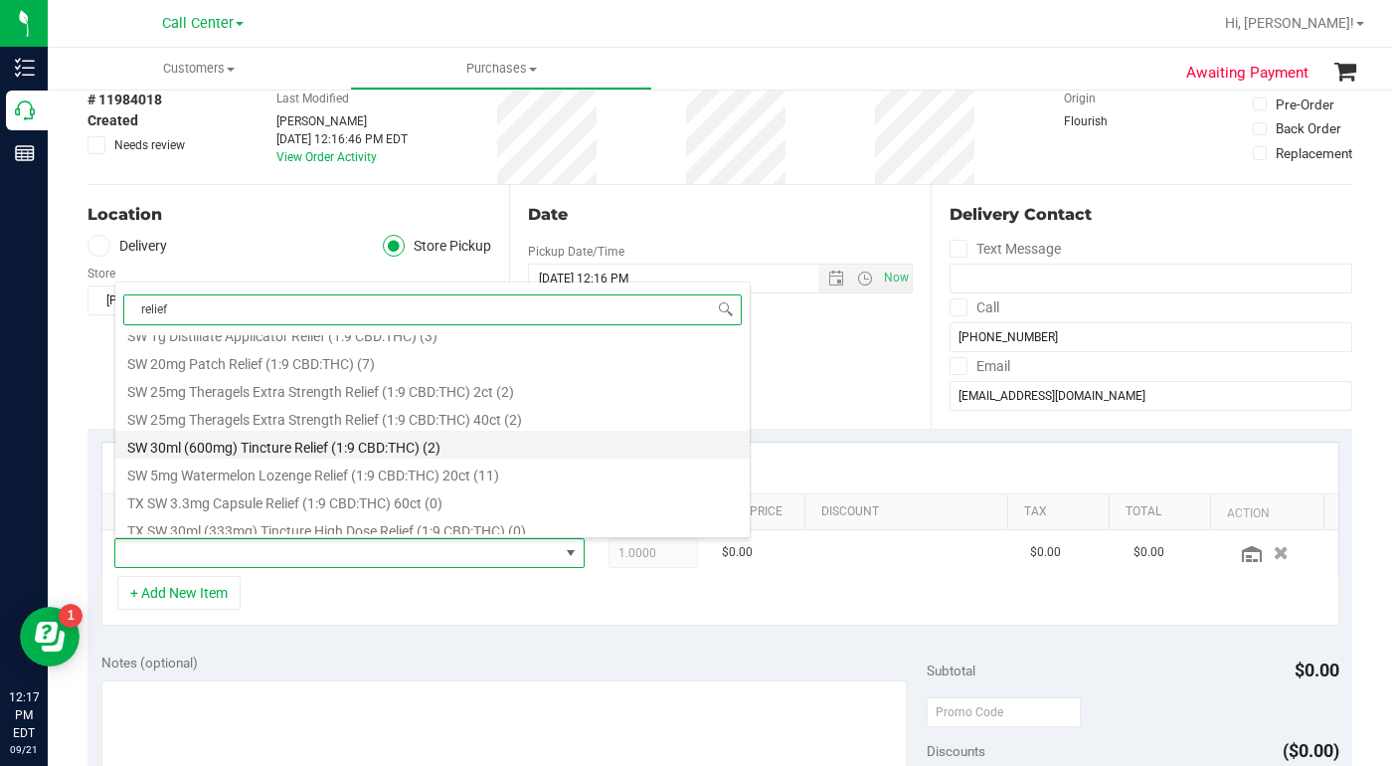
click at [190, 450] on li "SW 30ml (600mg) Tincture Relief (1:9 CBD:THC) (2)" at bounding box center [432, 445] width 635 height 28
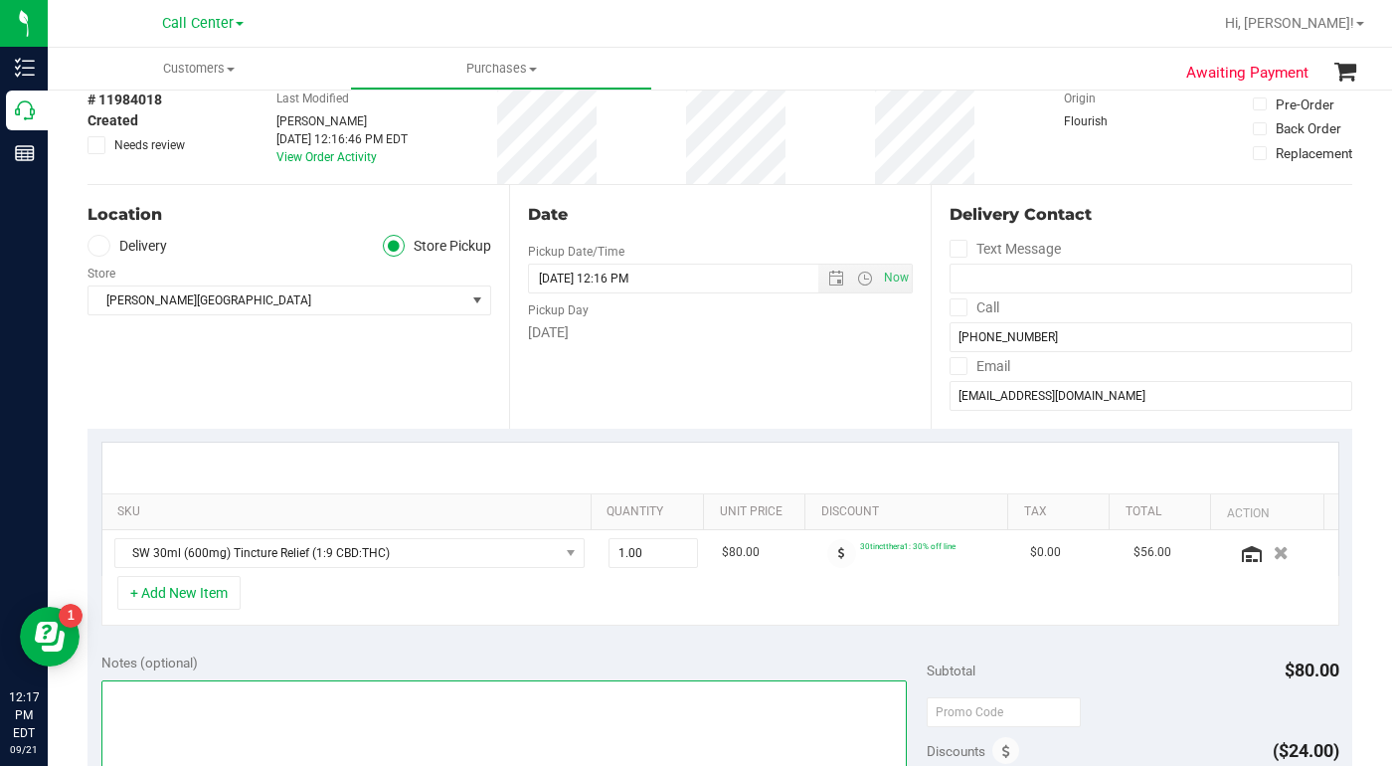
click at [151, 703] on textarea at bounding box center [504, 775] width 806 height 191
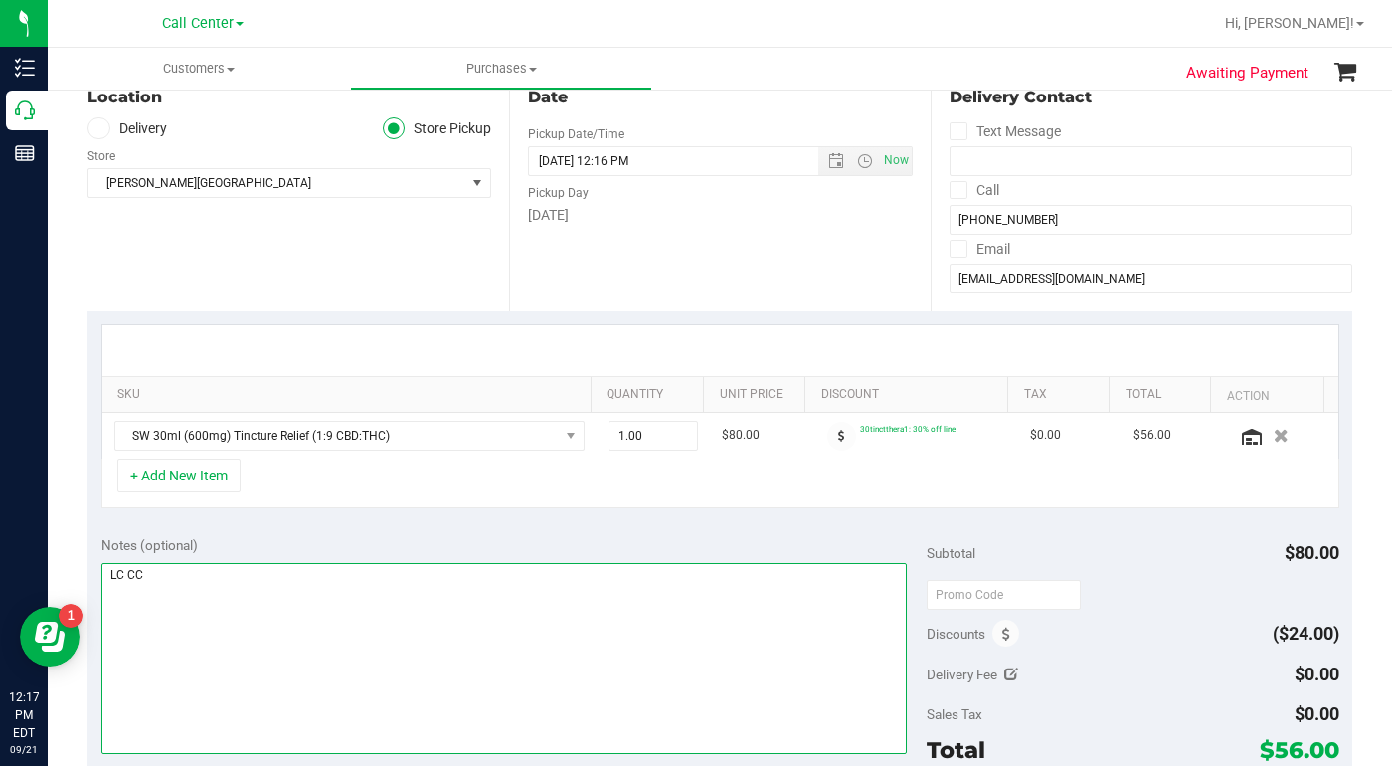
scroll to position [99, 0]
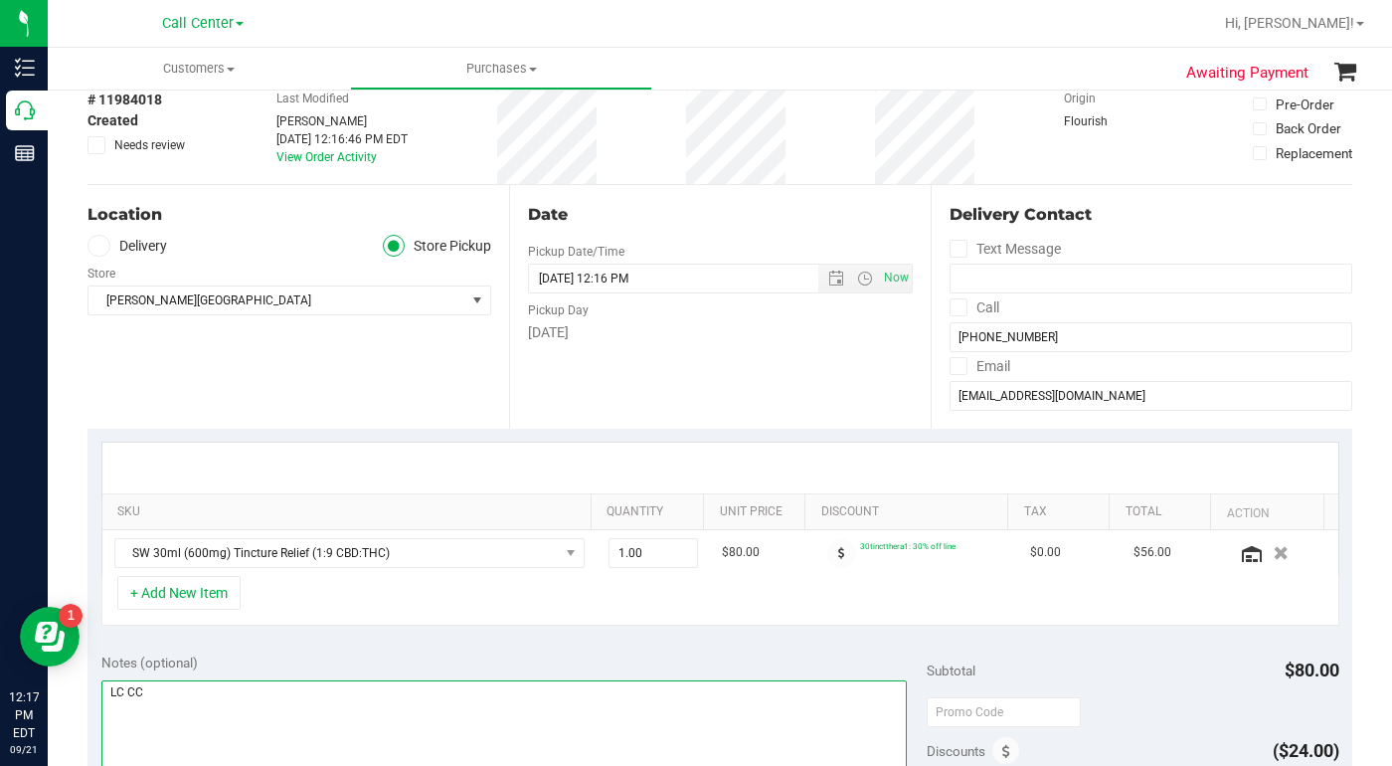
type textarea "LC CC"
click at [162, 389] on div "Location Delivery Store Pickup Store Bonita Springs WC Select Store Bonita Spri…" at bounding box center [299, 307] width 422 height 244
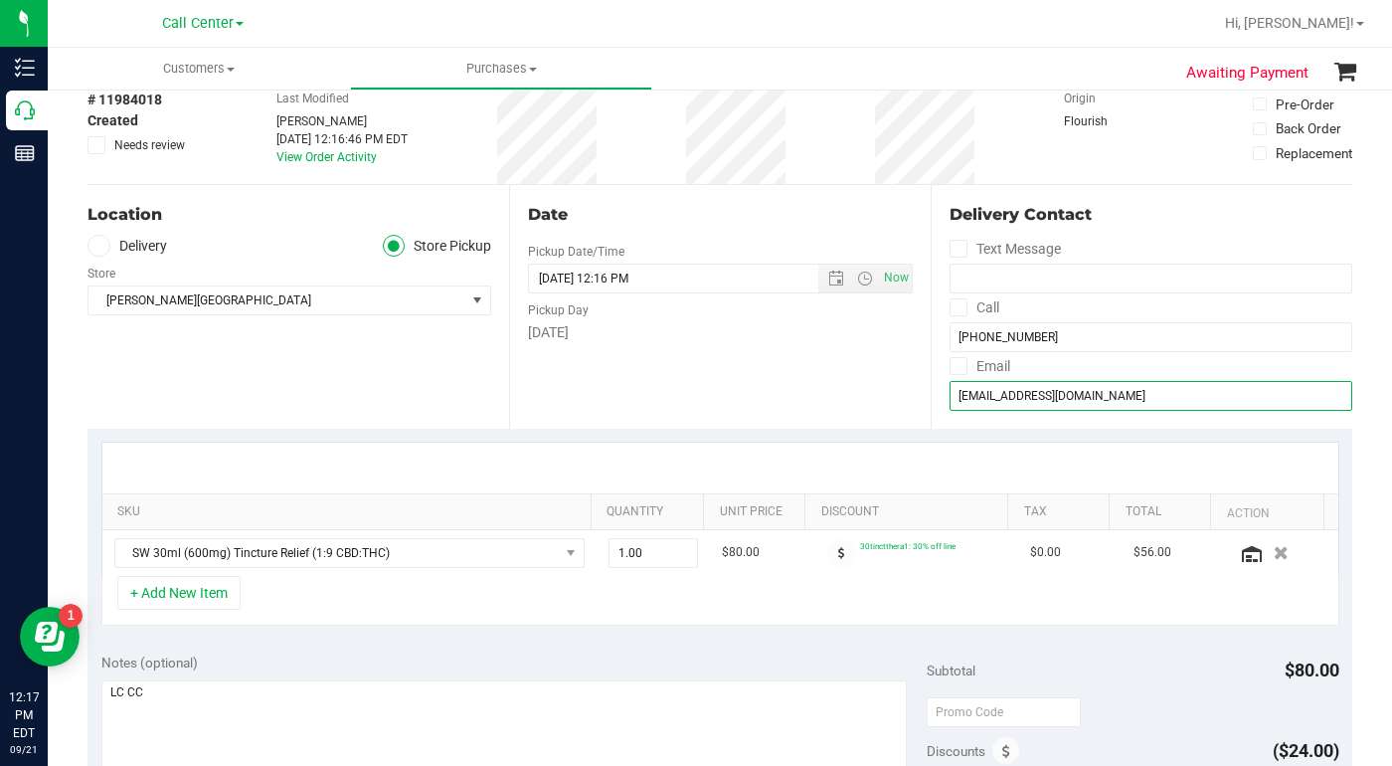
click at [1007, 397] on input "PLACANFORA@aol.com" at bounding box center [1151, 396] width 403 height 30
click at [1006, 397] on input "PLACANFORA@aol.com" at bounding box center [1151, 396] width 403 height 30
click at [224, 379] on div "Location Delivery Store Pickup Store Bonita Springs WC Select Store Bonita Spri…" at bounding box center [299, 307] width 422 height 244
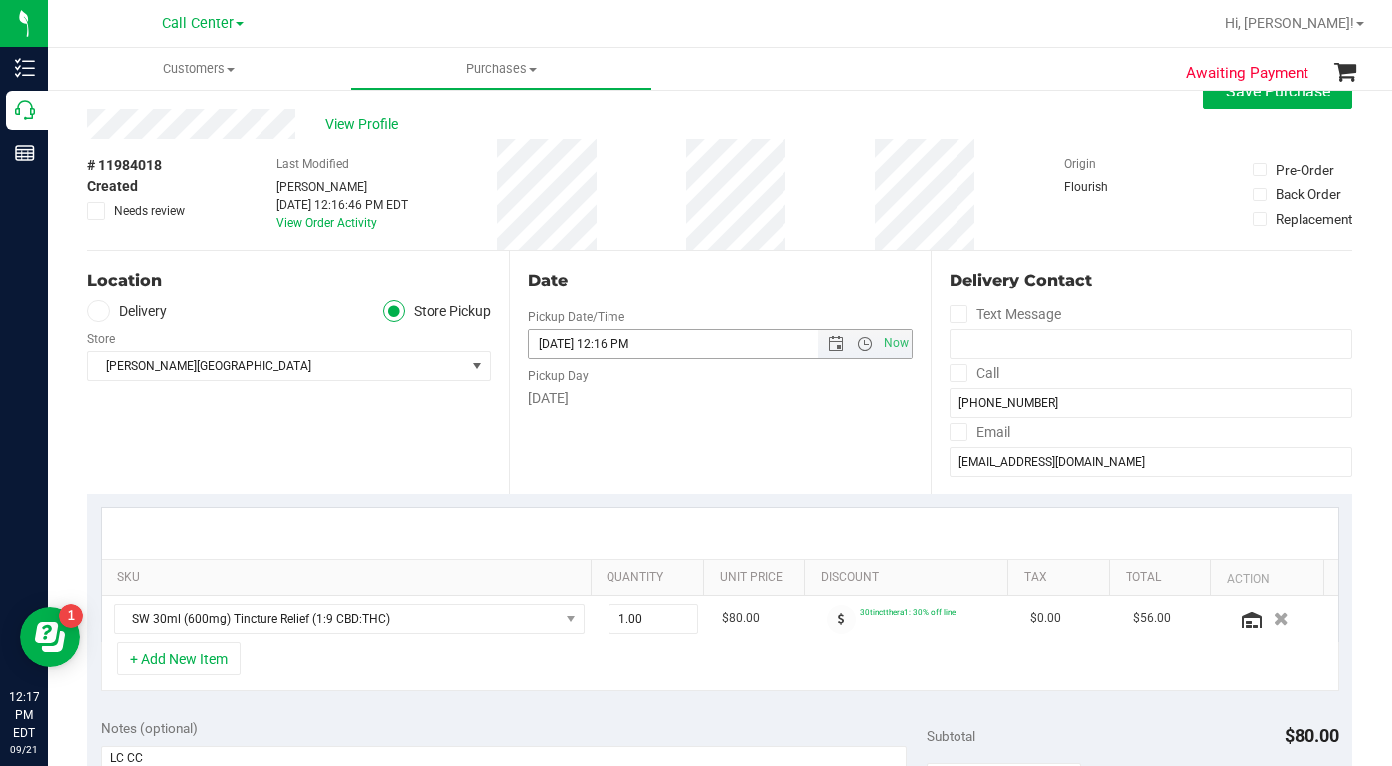
scroll to position [0, 0]
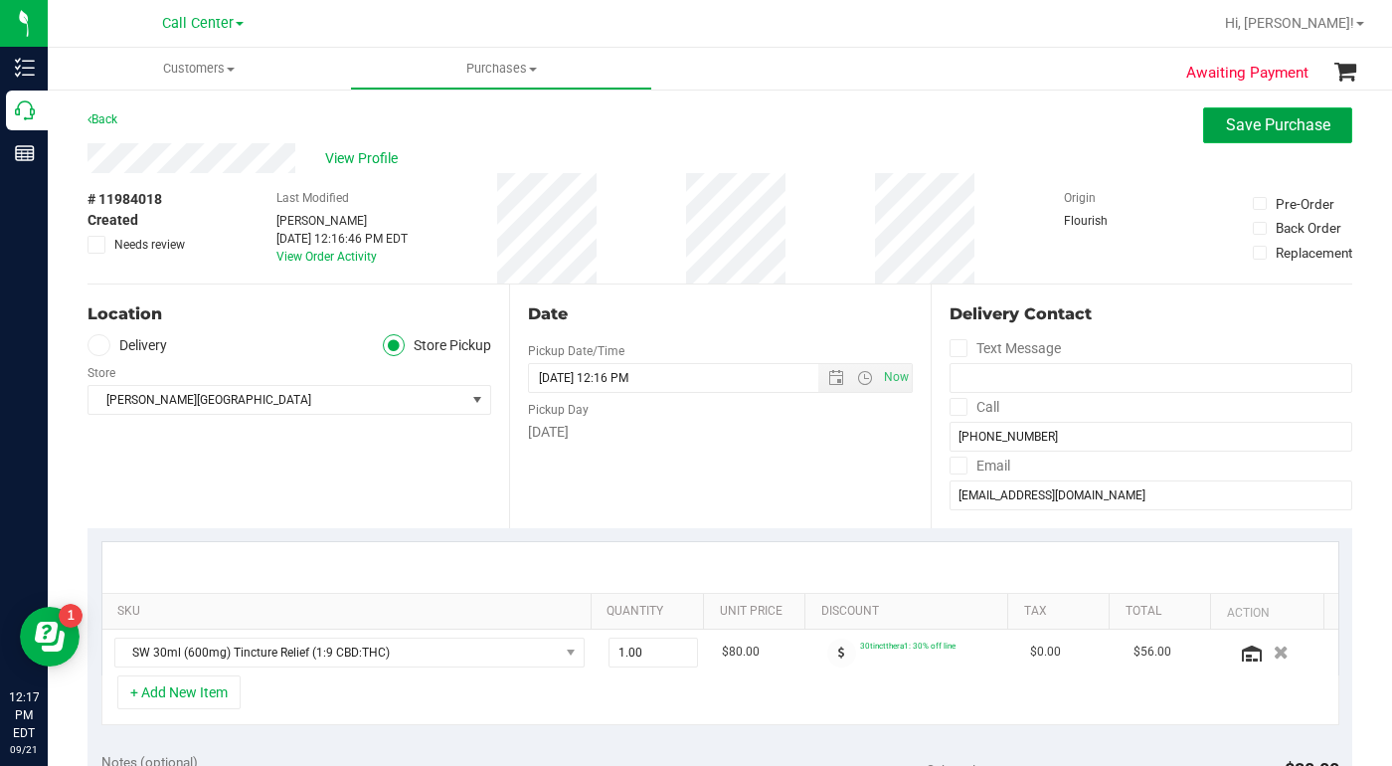
click at [1226, 120] on span "Save Purchase" at bounding box center [1278, 124] width 104 height 19
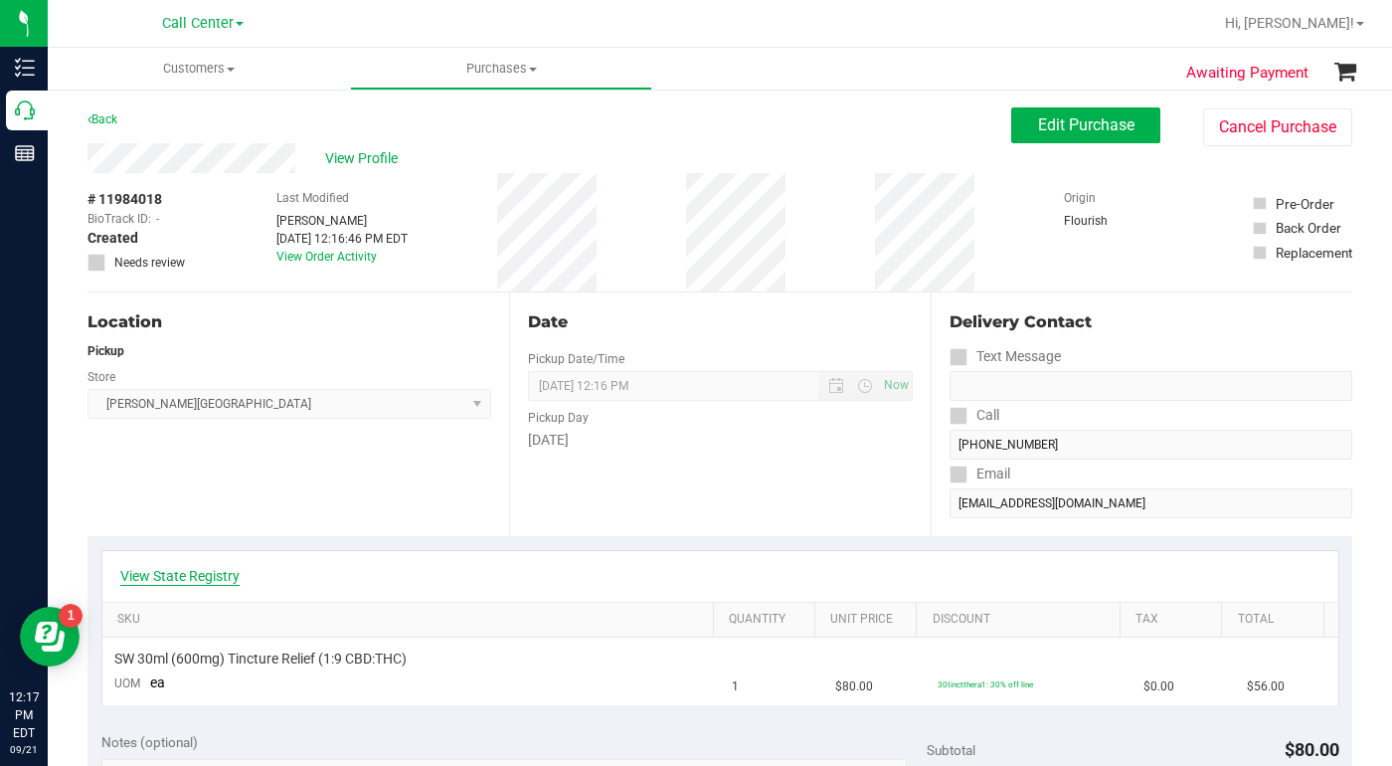
click at [190, 578] on link "View State Registry" at bounding box center [179, 576] width 119 height 20
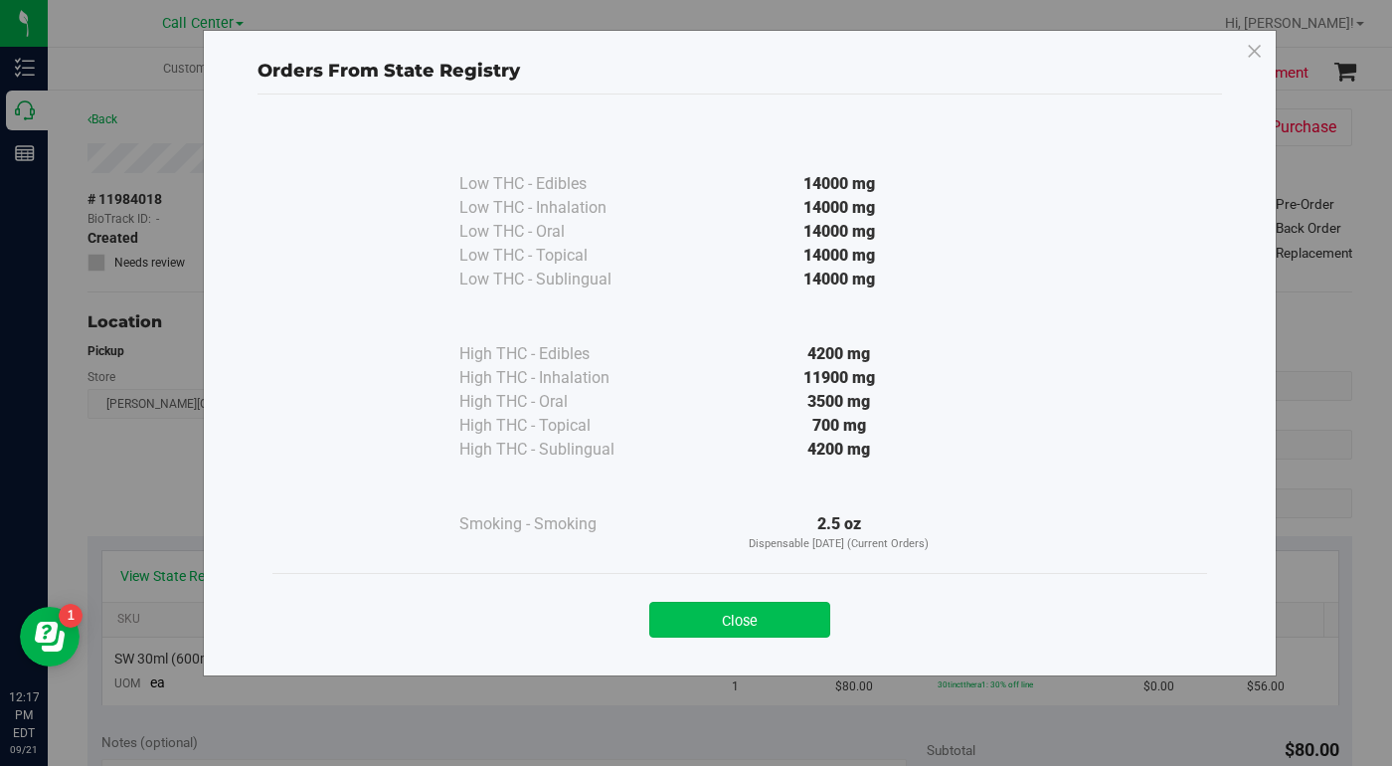
click at [714, 623] on button "Close" at bounding box center [739, 620] width 181 height 36
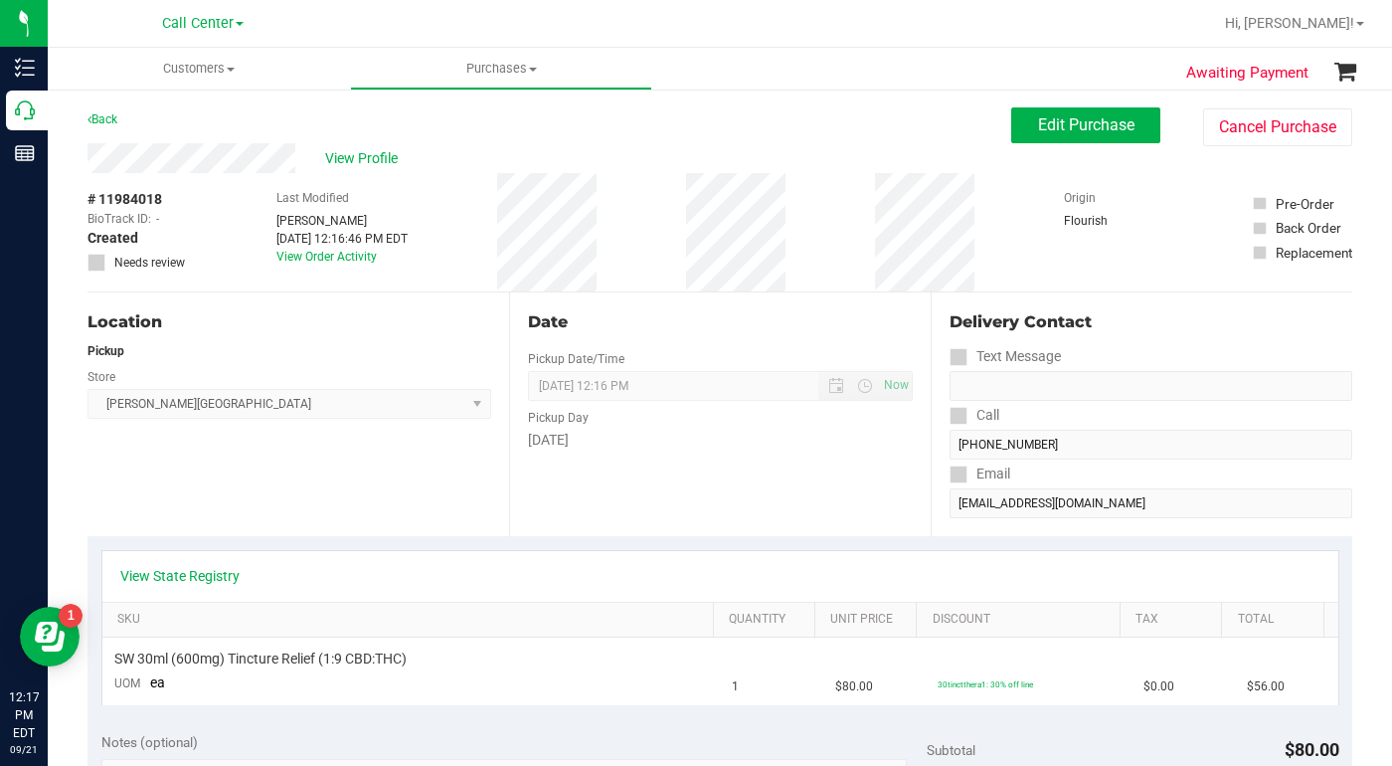
click at [271, 500] on div "Location Pickup Store Bonita Springs WC Select Store Bonita Springs WC Boynton …" at bounding box center [299, 414] width 422 height 244
click at [264, 477] on div "Location Pickup Store Bonita Springs WC Select Store Bonita Springs WC Boynton …" at bounding box center [299, 414] width 422 height 244
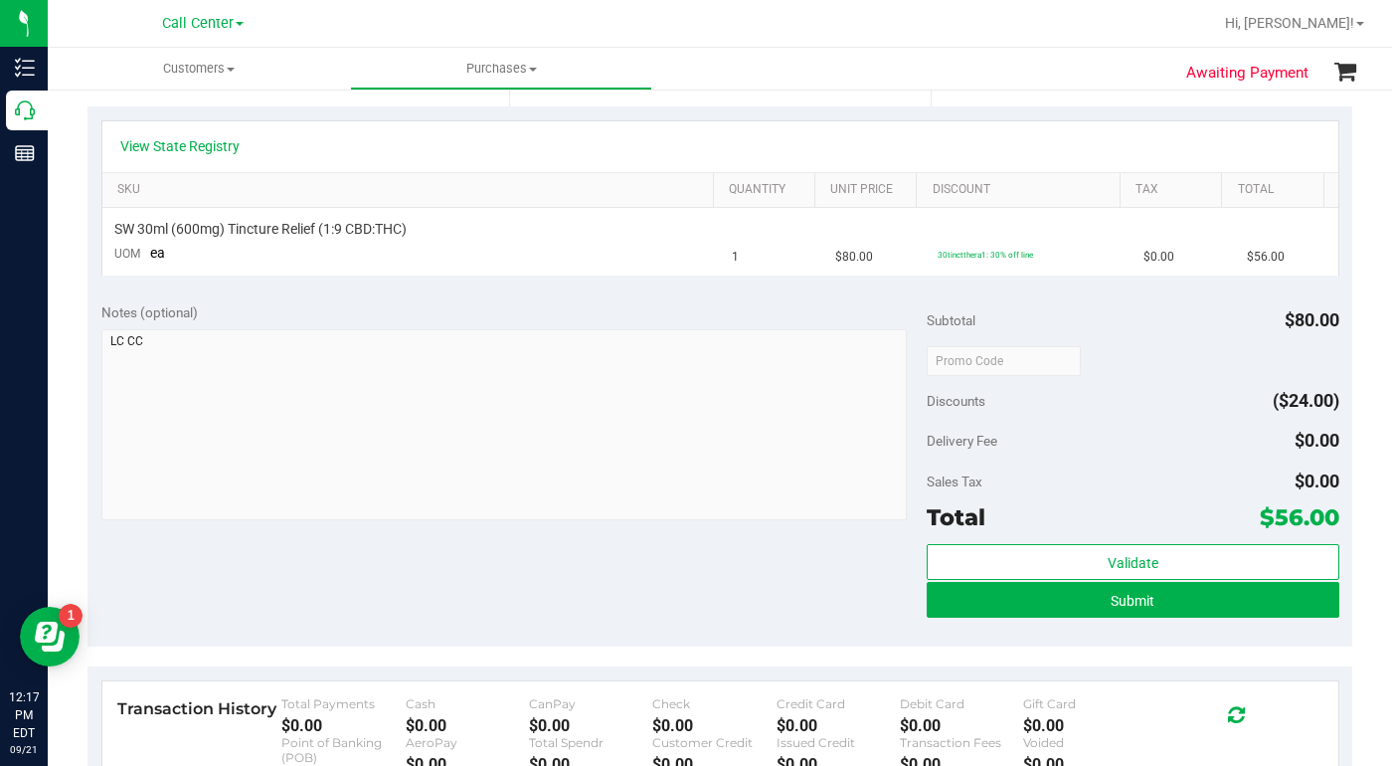
scroll to position [597, 0]
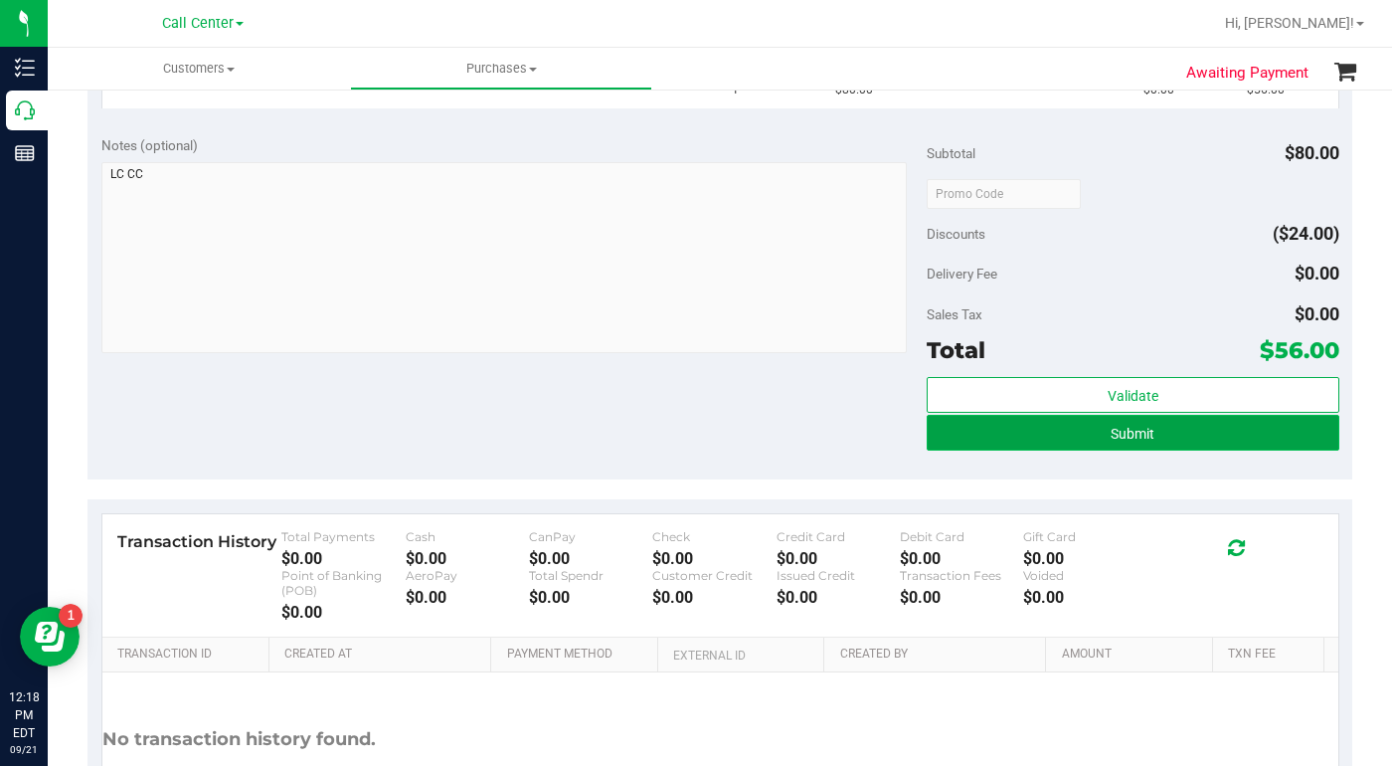
click at [995, 445] on button "Submit" at bounding box center [1133, 433] width 413 height 36
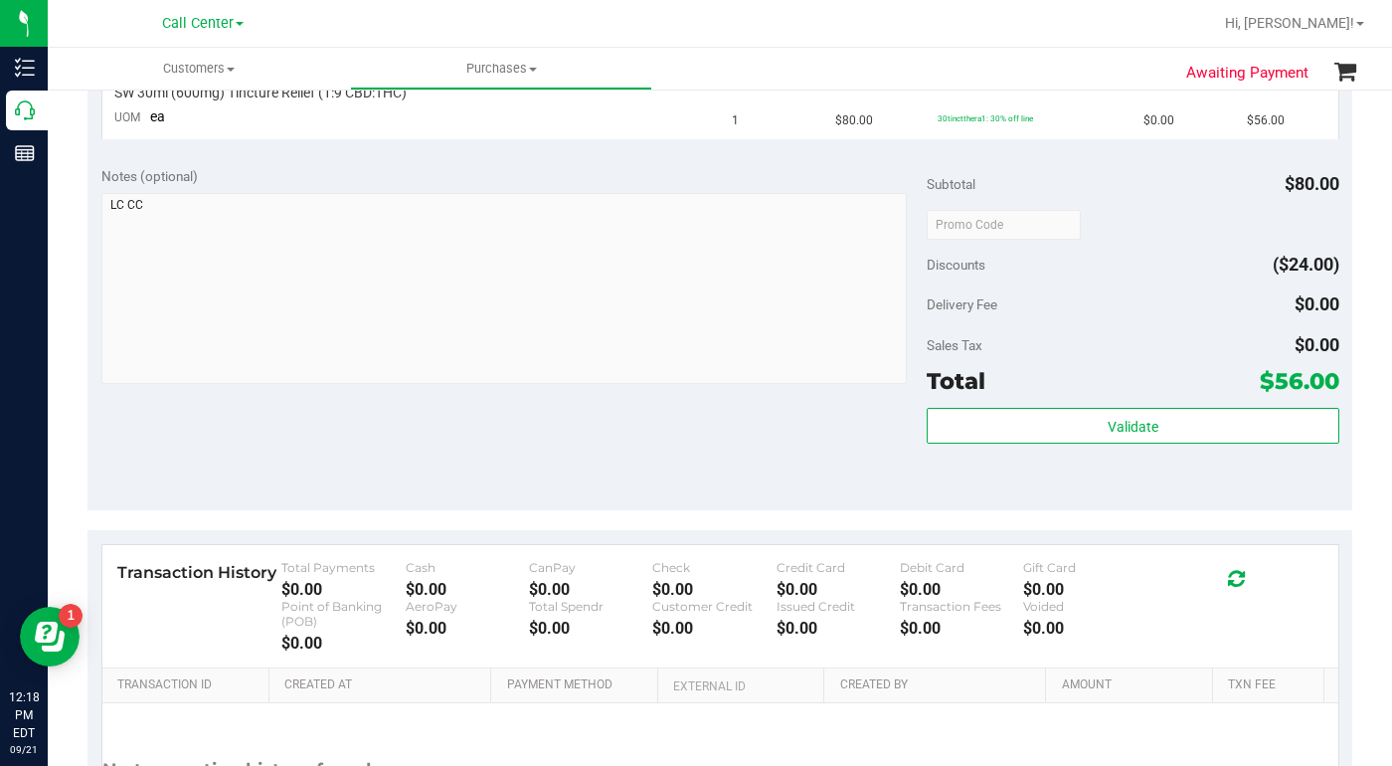
scroll to position [168, 0]
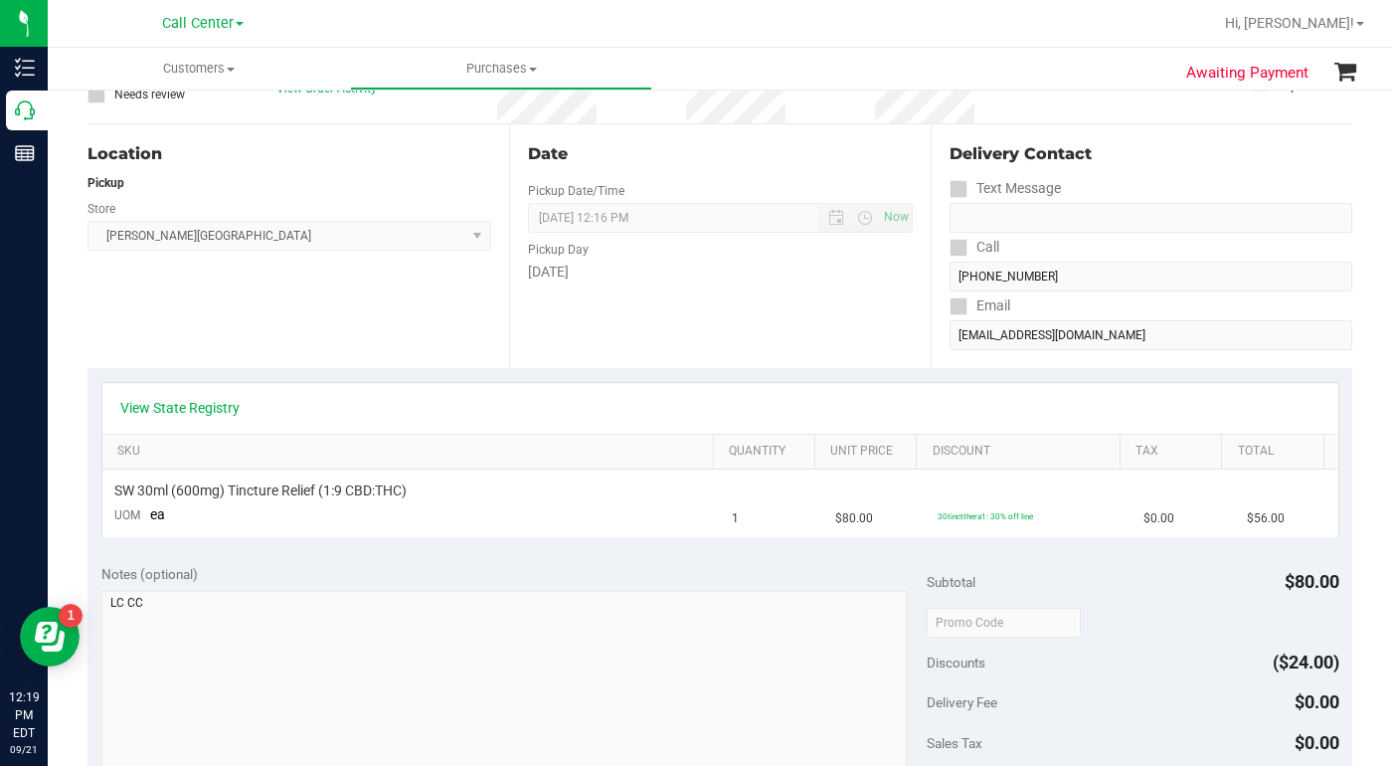
click at [1077, 52] on ul "Customers All customers Add a new customer All physicians Purchases All purchas…" at bounding box center [744, 69] width 1392 height 43
click at [244, 323] on div "Location Pickup Store Bonita Springs WC Select Store Bonita Springs WC Boynton …" at bounding box center [299, 246] width 422 height 244
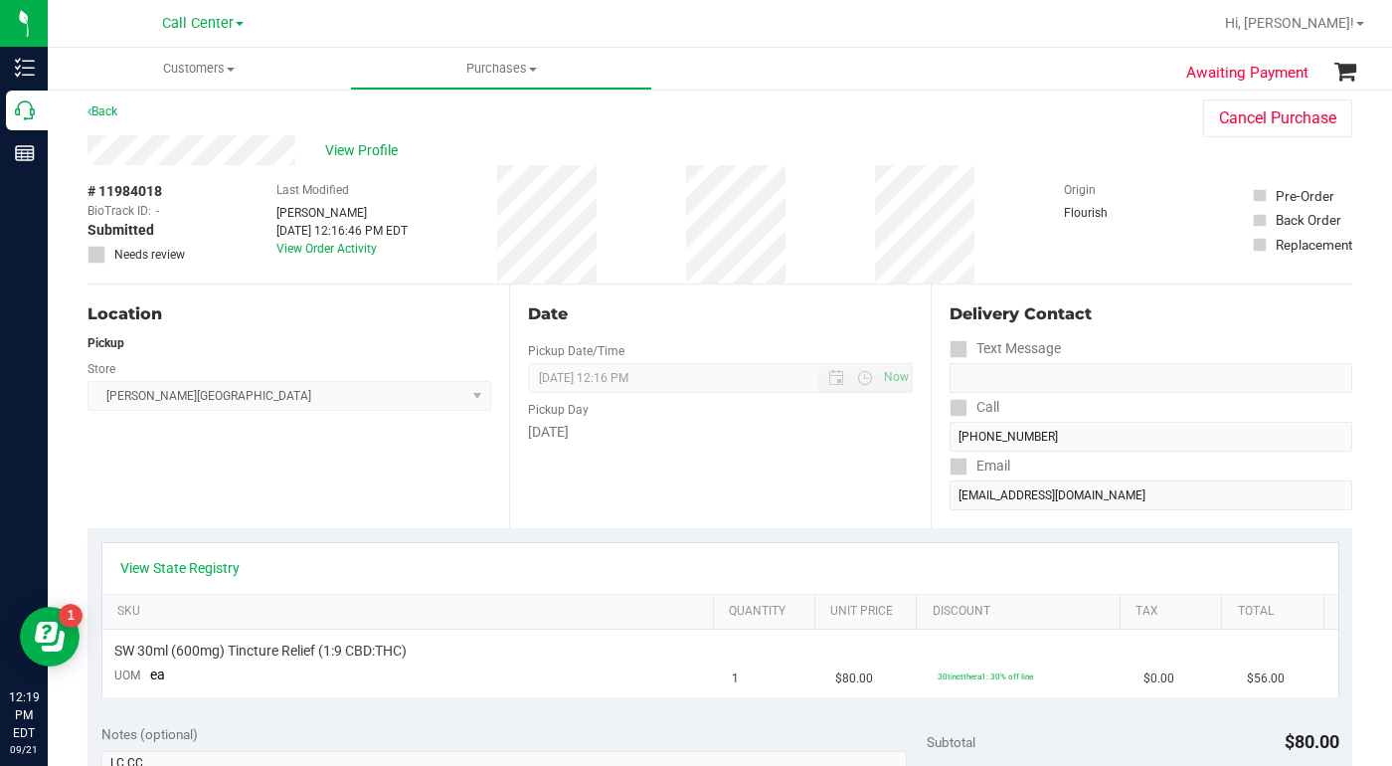
scroll to position [0, 0]
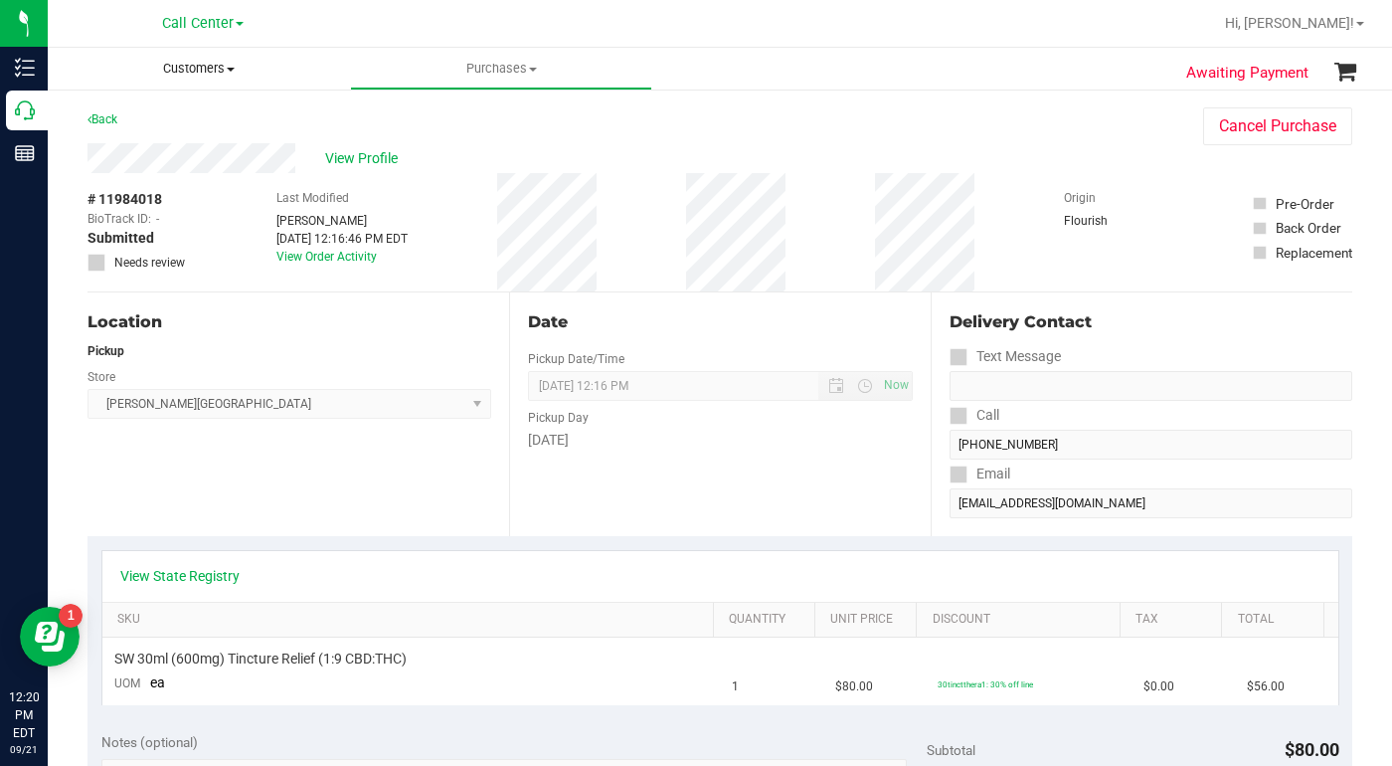
click at [231, 71] on span at bounding box center [231, 70] width 8 height 4
click at [154, 121] on span "All customers" at bounding box center [119, 119] width 143 height 17
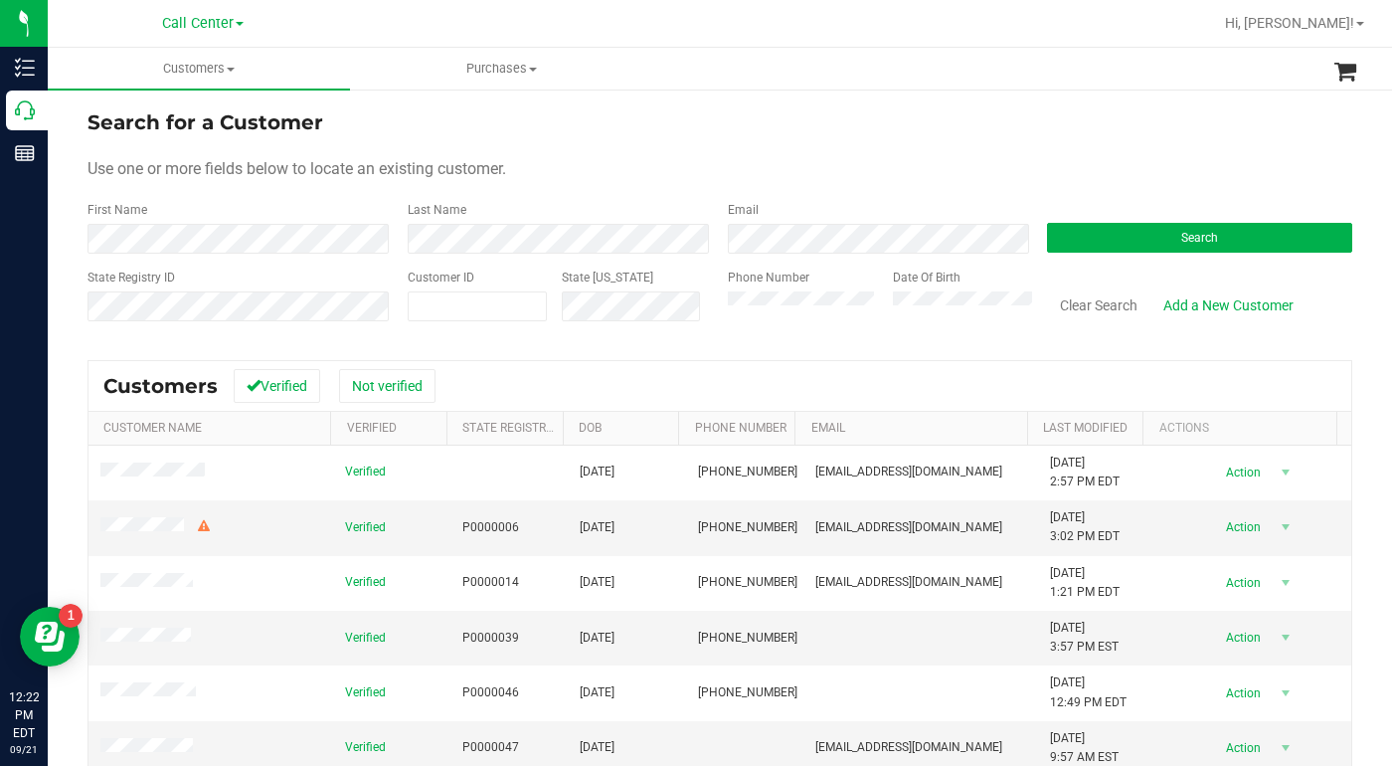
click at [982, 147] on form "Search for a Customer Use one or more fields below to locate an existing custom…" at bounding box center [720, 223] width 1265 height 232
click at [954, 139] on form "Search for a Customer Use one or more fields below to locate an existing custom…" at bounding box center [720, 223] width 1265 height 232
click at [1103, 241] on button "Search" at bounding box center [1199, 238] width 305 height 30
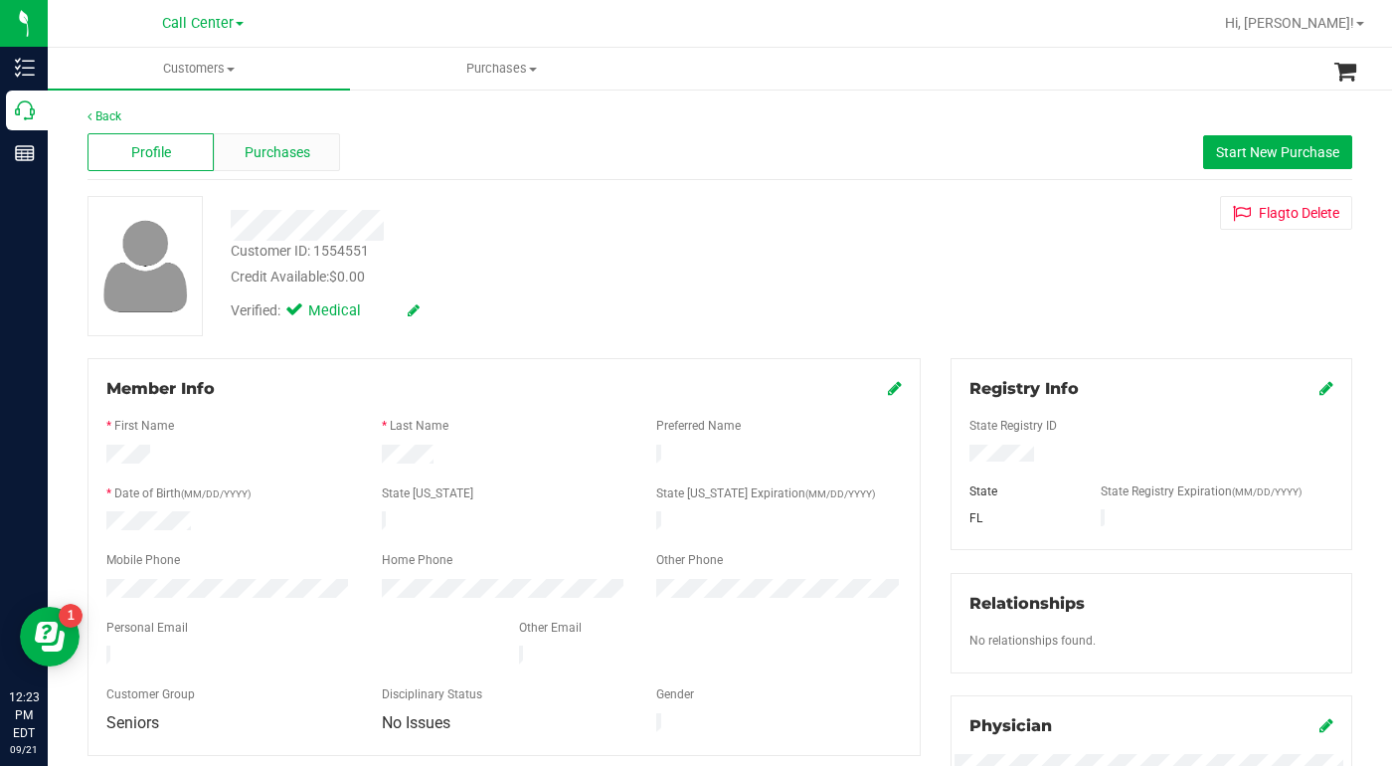
click at [287, 151] on span "Purchases" at bounding box center [278, 152] width 66 height 21
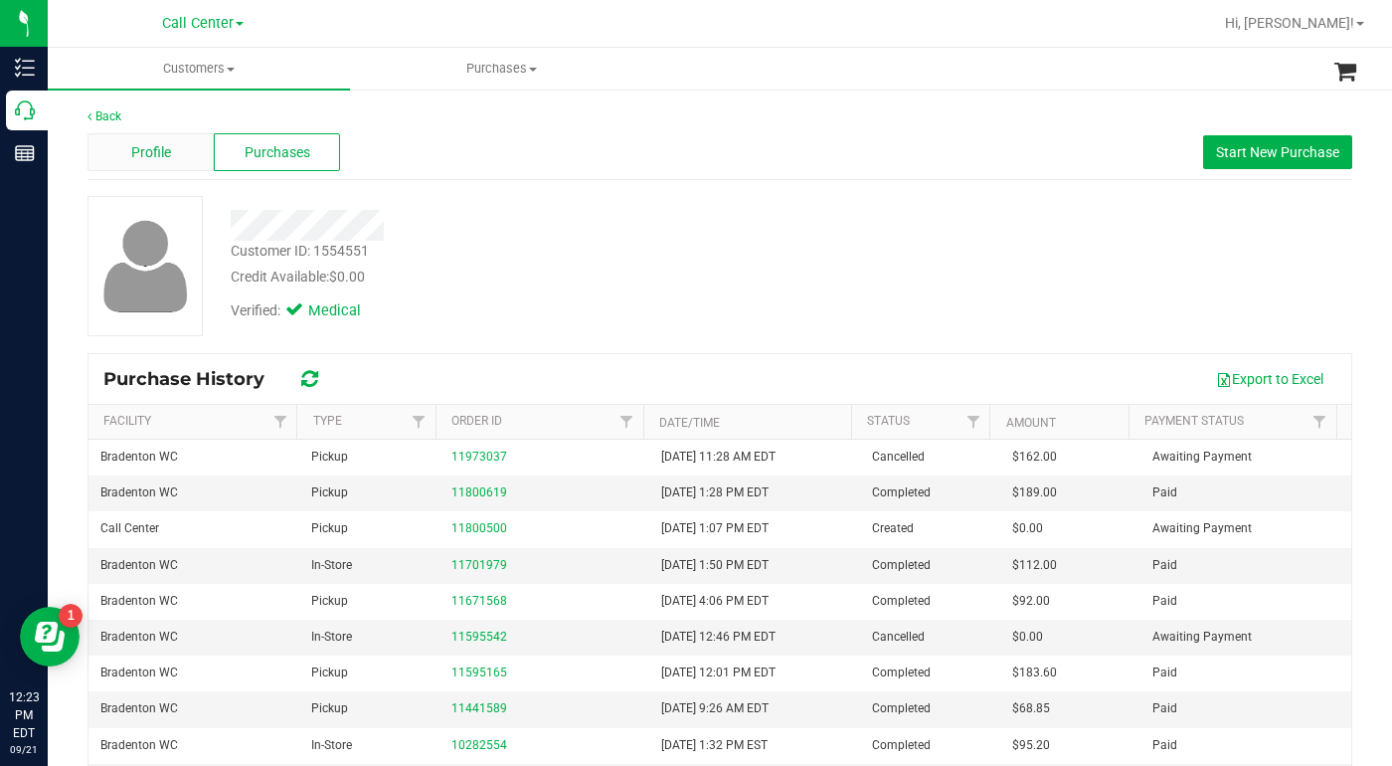
click at [135, 165] on div "Profile" at bounding box center [151, 152] width 126 height 38
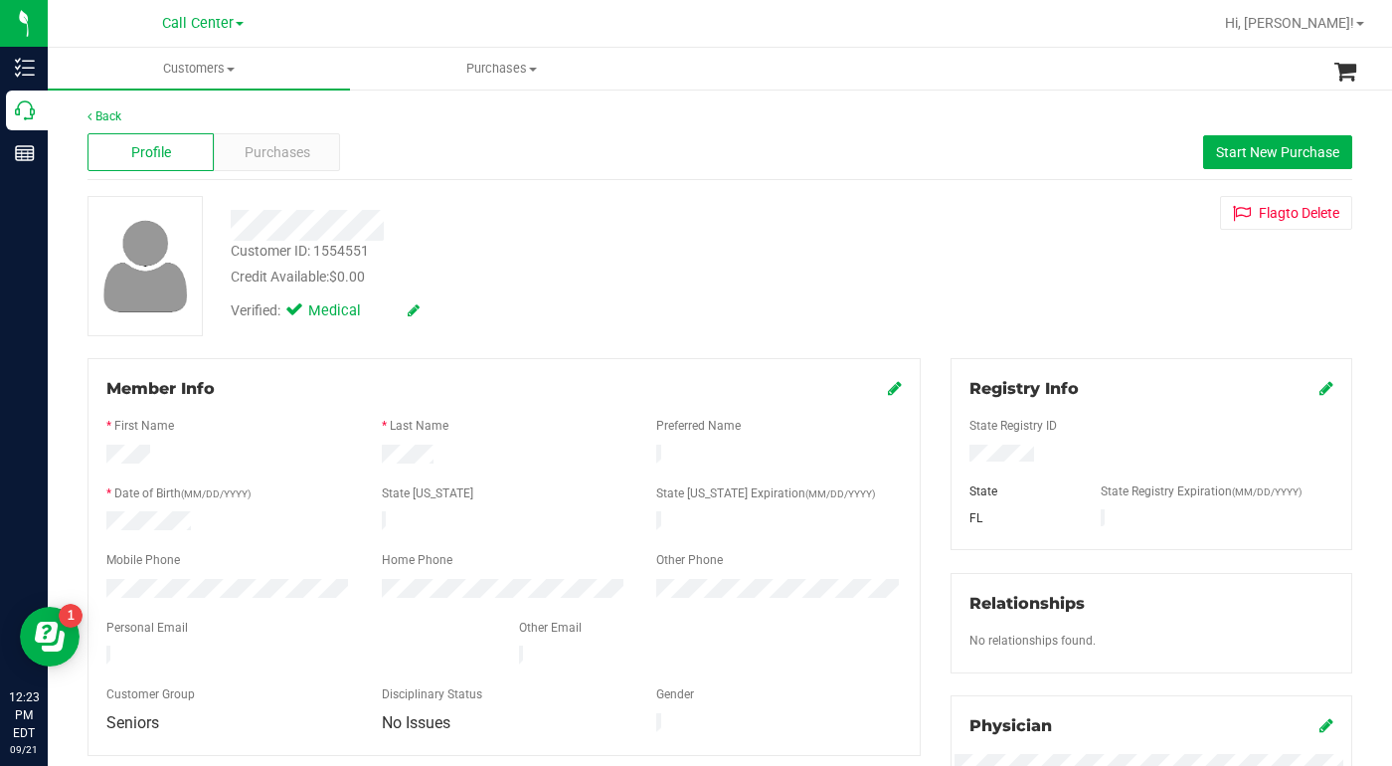
click at [587, 260] on div "Customer ID: 1554551 Credit Available: $0.00" at bounding box center [539, 264] width 647 height 47
drag, startPoint x: 231, startPoint y: 72, endPoint x: 228, endPoint y: 91, distance: 19.1
click at [231, 72] on span "Customers" at bounding box center [199, 69] width 302 height 18
click at [161, 121] on span "All customers" at bounding box center [119, 119] width 143 height 17
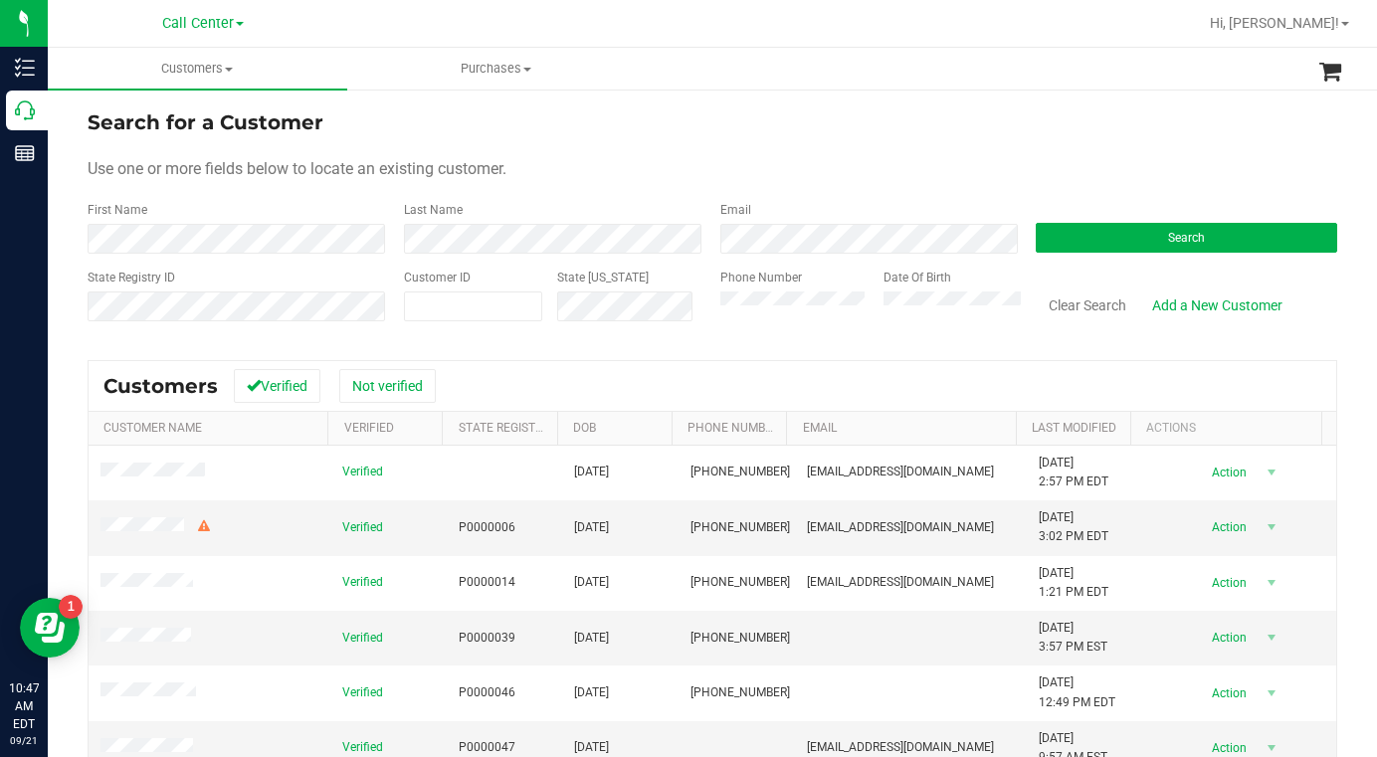
click at [242, 22] on span at bounding box center [240, 24] width 8 height 4
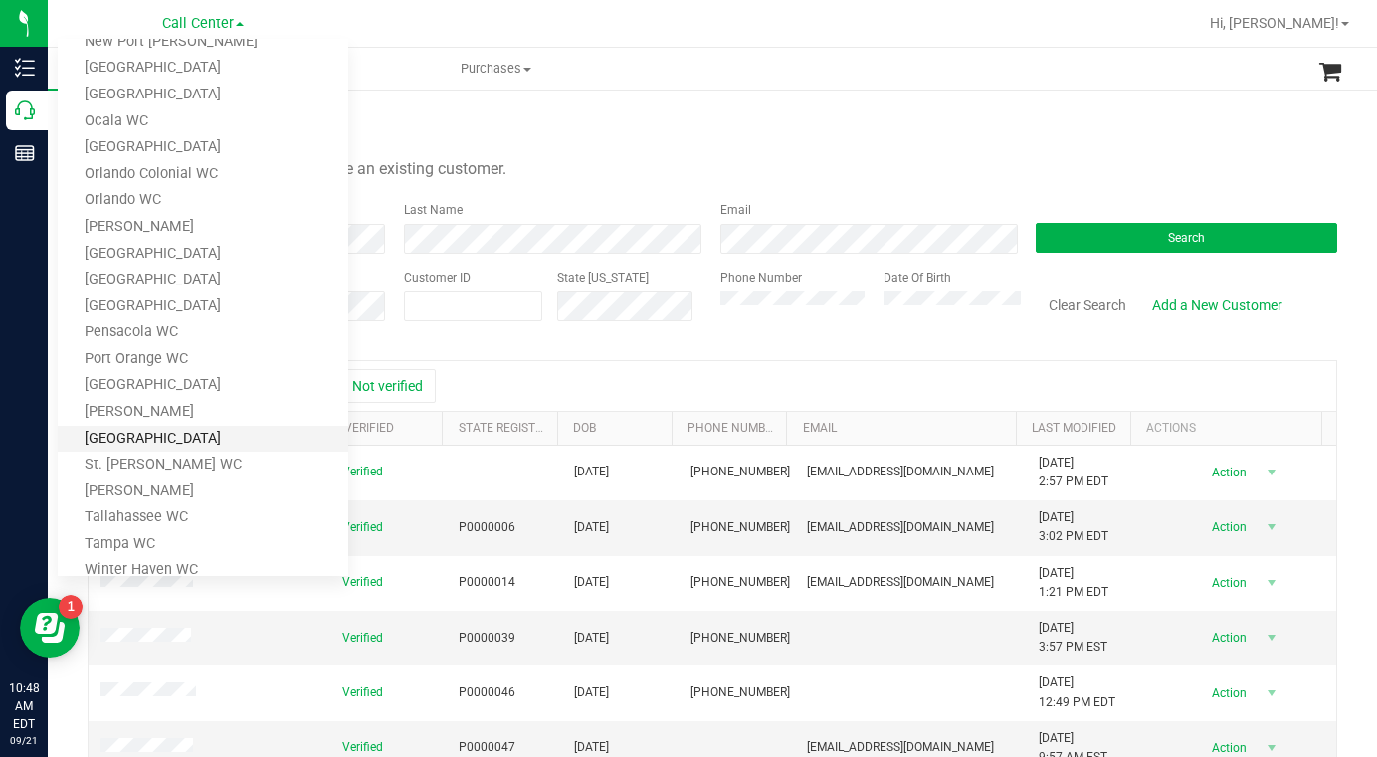
scroll to position [741, 0]
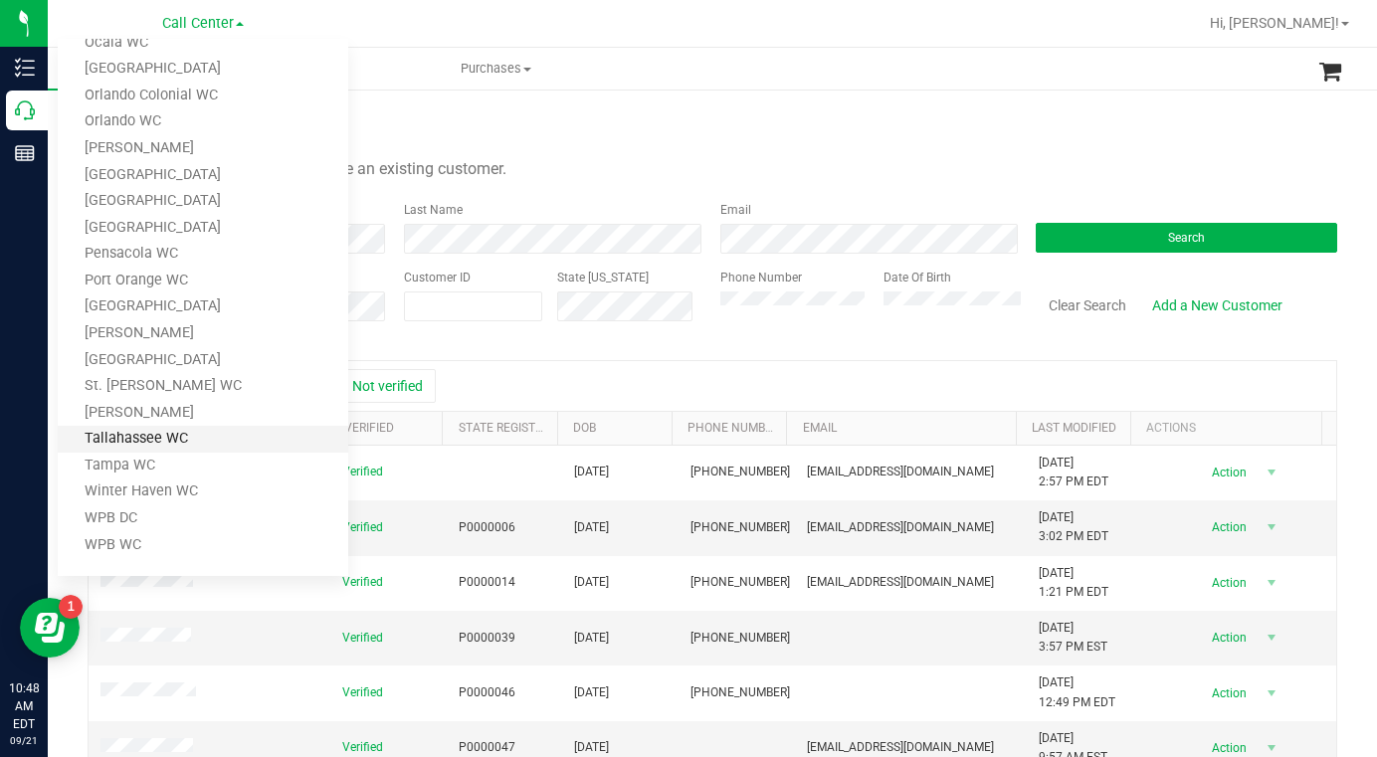
click at [118, 446] on link "Tallahassee WC" at bounding box center [203, 439] width 290 height 27
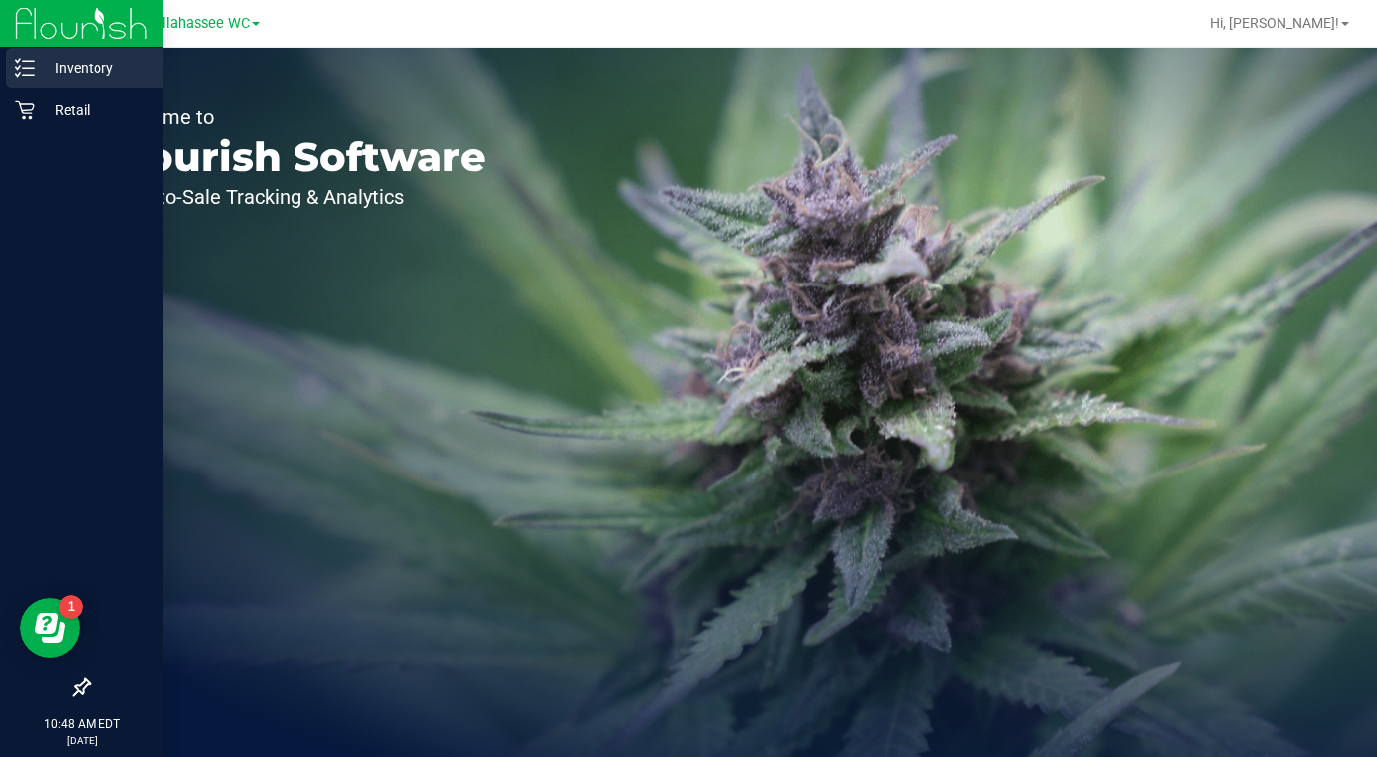
click at [72, 72] on p "Inventory" at bounding box center [94, 68] width 119 height 24
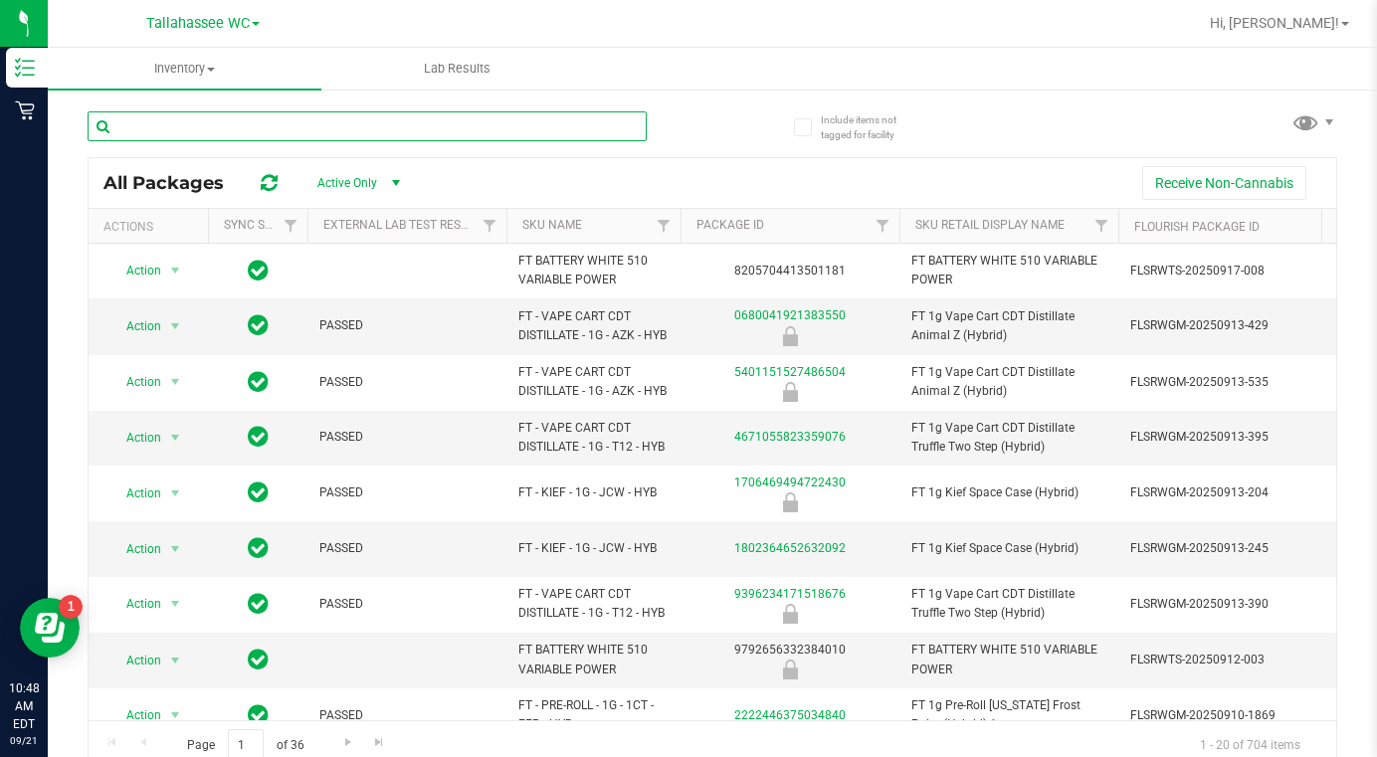
click at [193, 131] on input "text" at bounding box center [367, 126] width 559 height 30
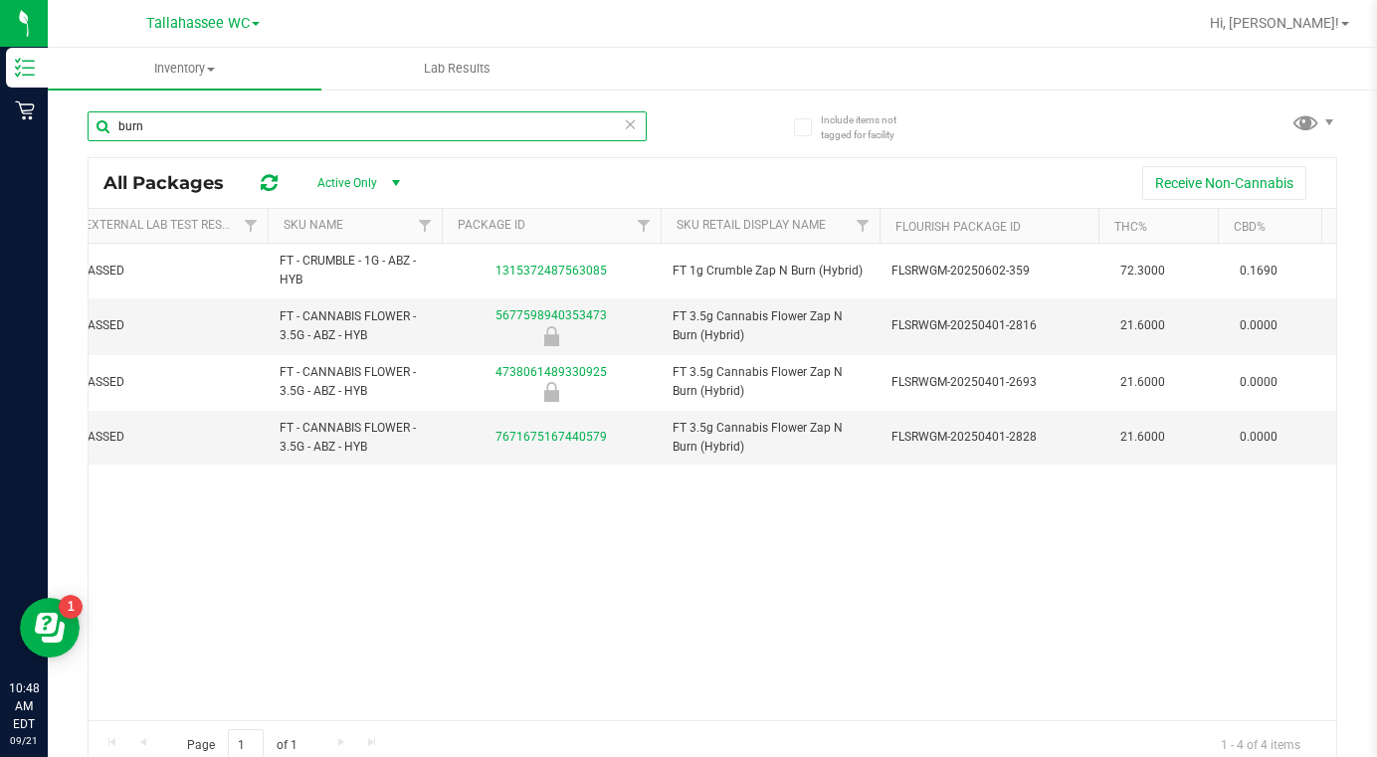
scroll to position [0, 266]
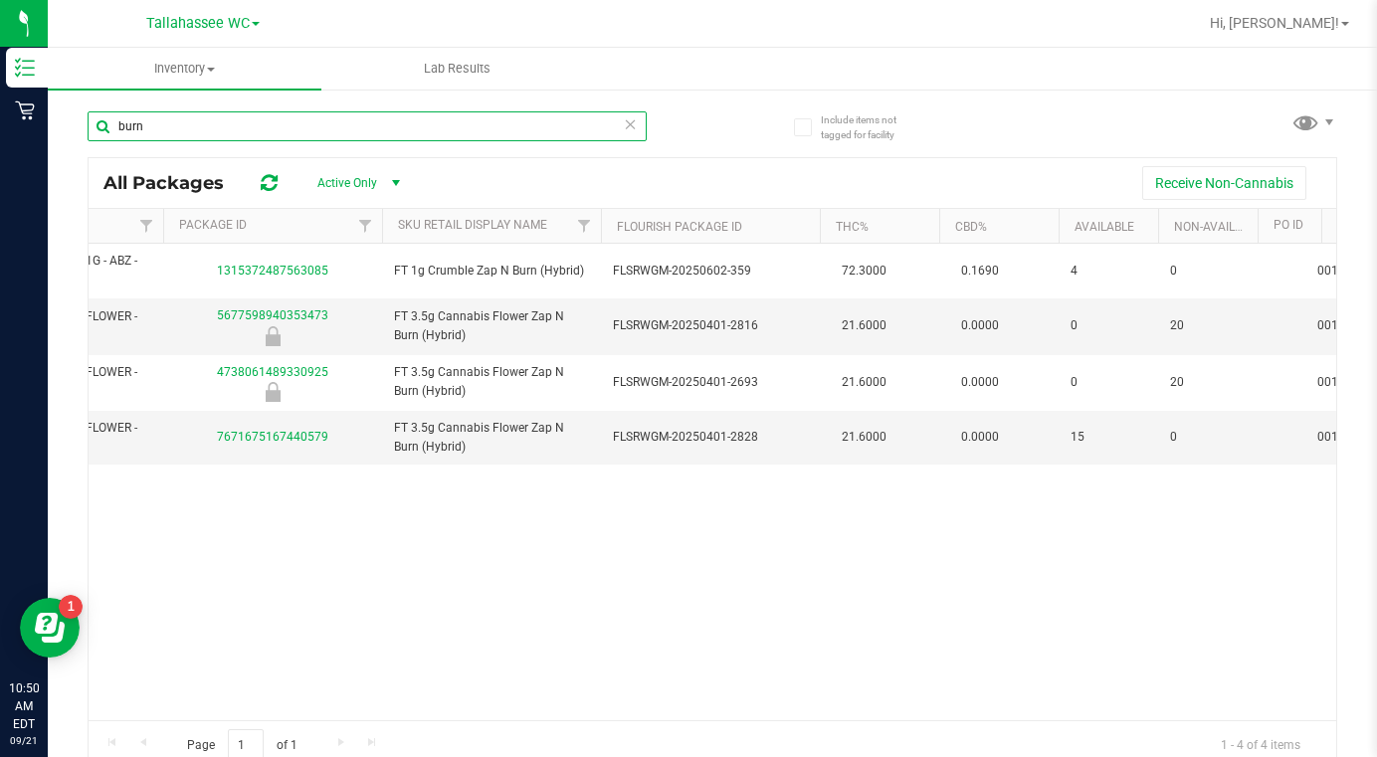
drag, startPoint x: 165, startPoint y: 133, endPoint x: 72, endPoint y: 134, distance: 93.5
click at [72, 134] on div "Include items not tagged for facility burn All Packages Active Only Active Only…" at bounding box center [712, 391] width 1329 height 607
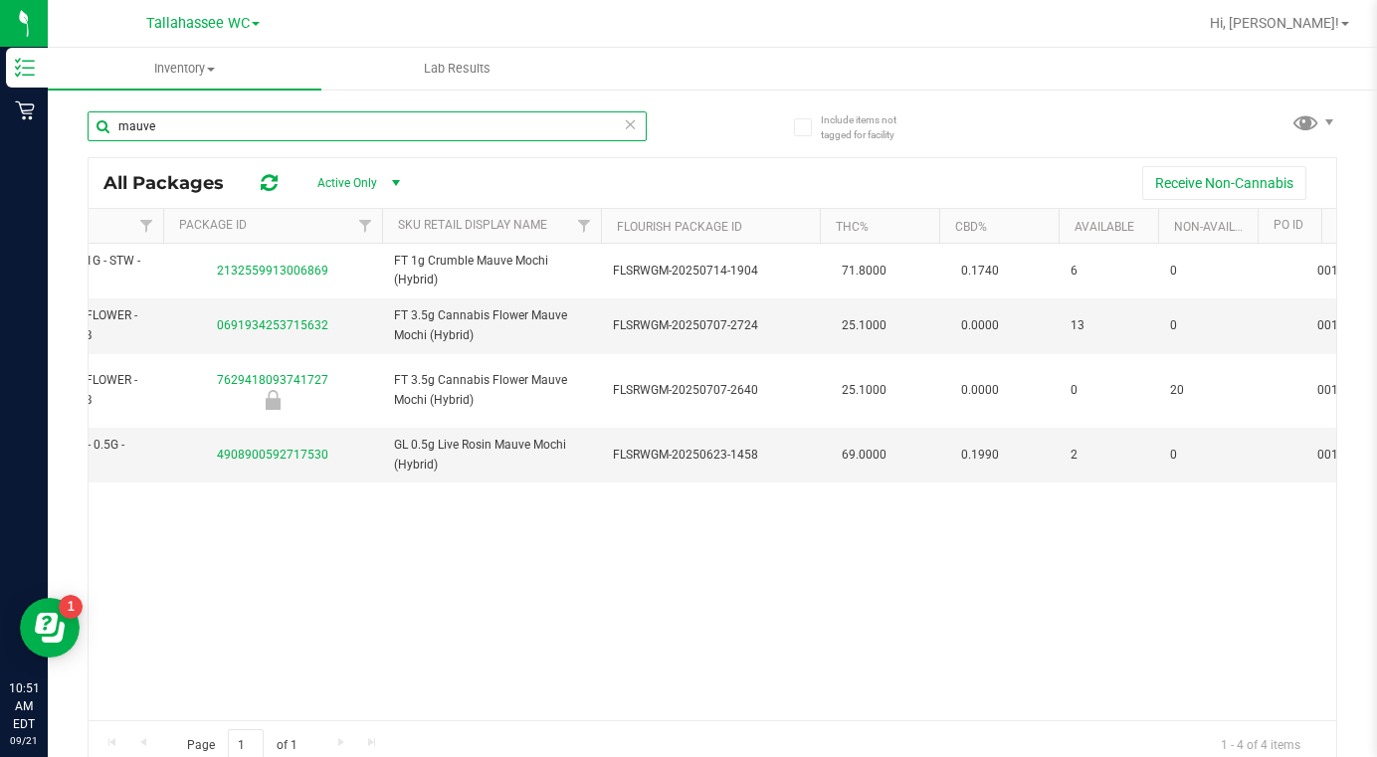
drag, startPoint x: 199, startPoint y: 138, endPoint x: 74, endPoint y: 132, distance: 125.5
click at [74, 132] on div "Include items not tagged for facility mauve All Packages Active Only Active Onl…" at bounding box center [712, 391] width 1329 height 607
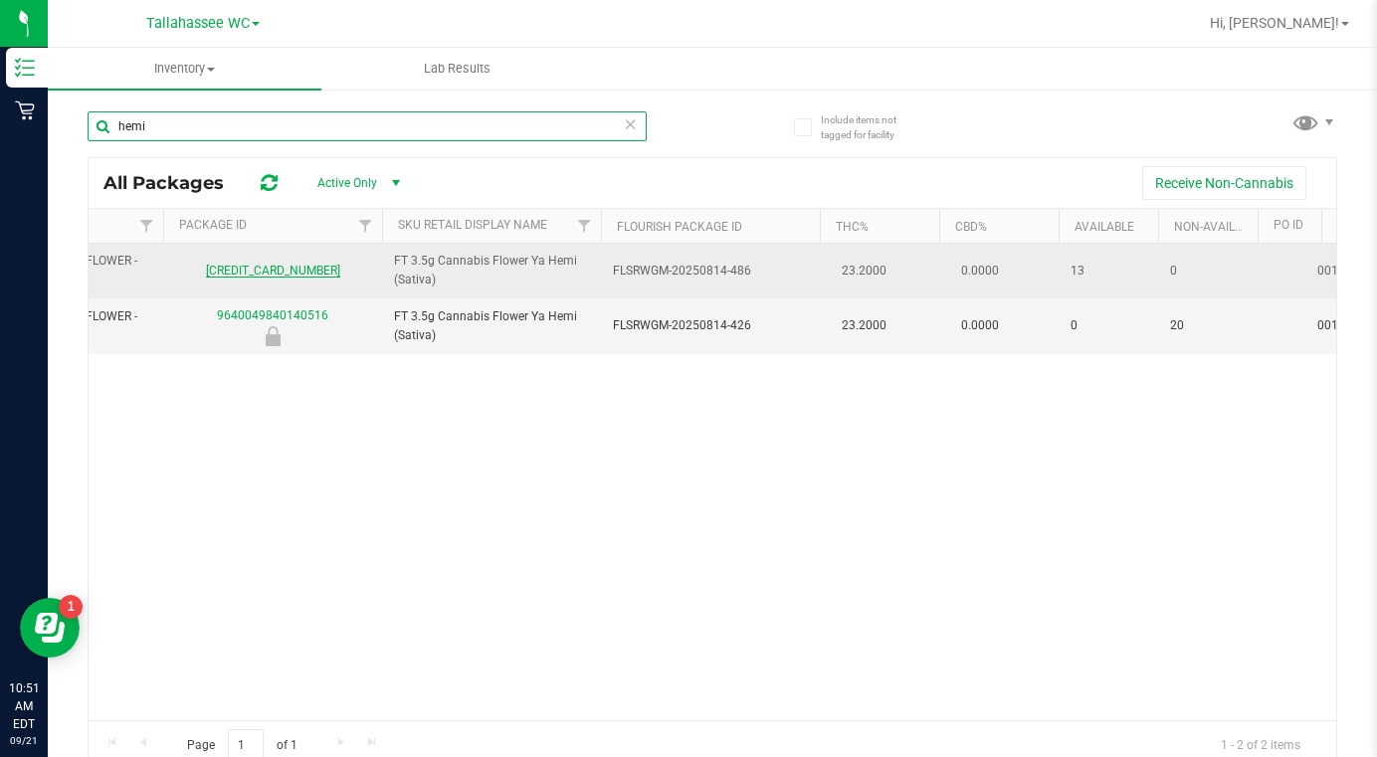
type input "hemi"
click at [277, 265] on link "5641331177003673" at bounding box center [273, 271] width 134 height 14
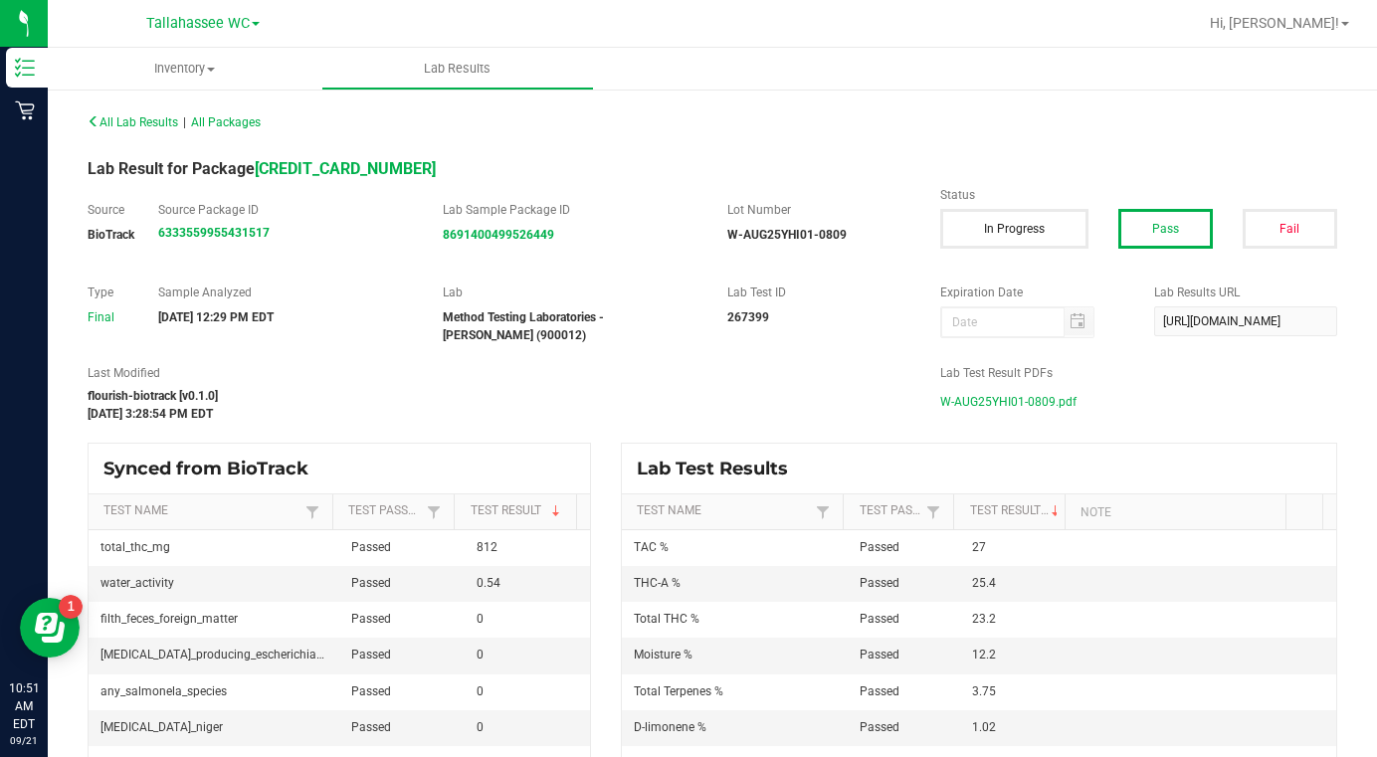
click at [989, 404] on span "W-AUG25YHI01-0809.pdf" at bounding box center [1008, 402] width 136 height 30
click at [256, 26] on span at bounding box center [256, 24] width 8 height 4
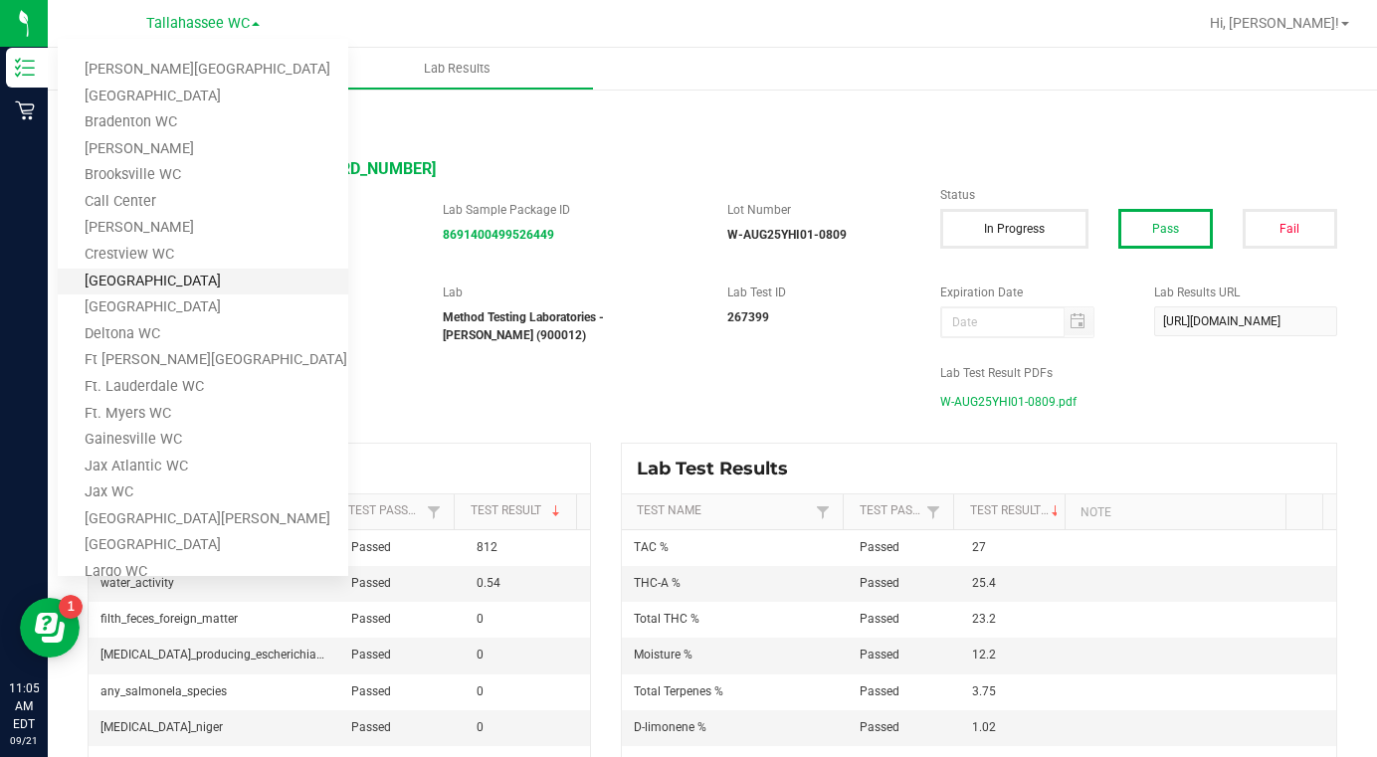
click at [128, 286] on link "[GEOGRAPHIC_DATA]" at bounding box center [203, 282] width 290 height 27
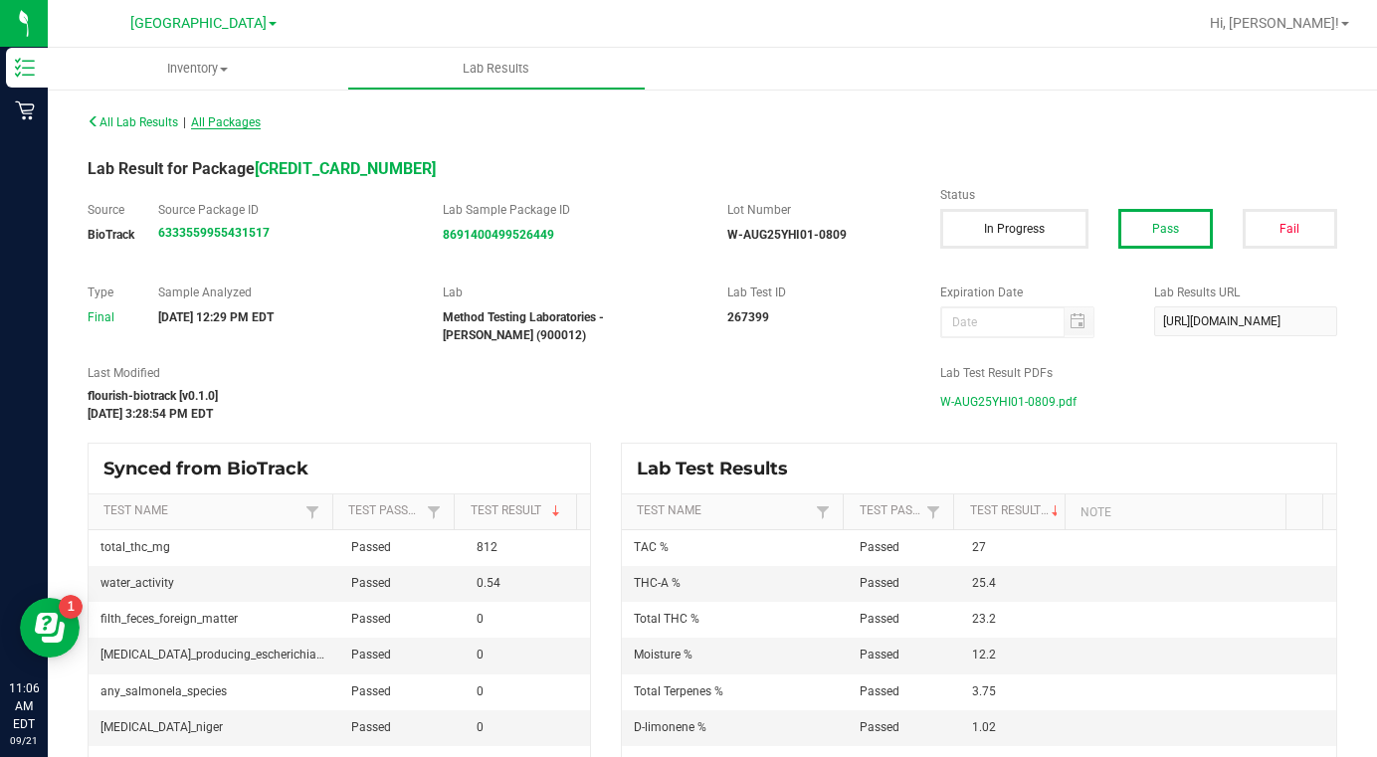
click at [249, 124] on span "All Packages" at bounding box center [226, 122] width 70 height 14
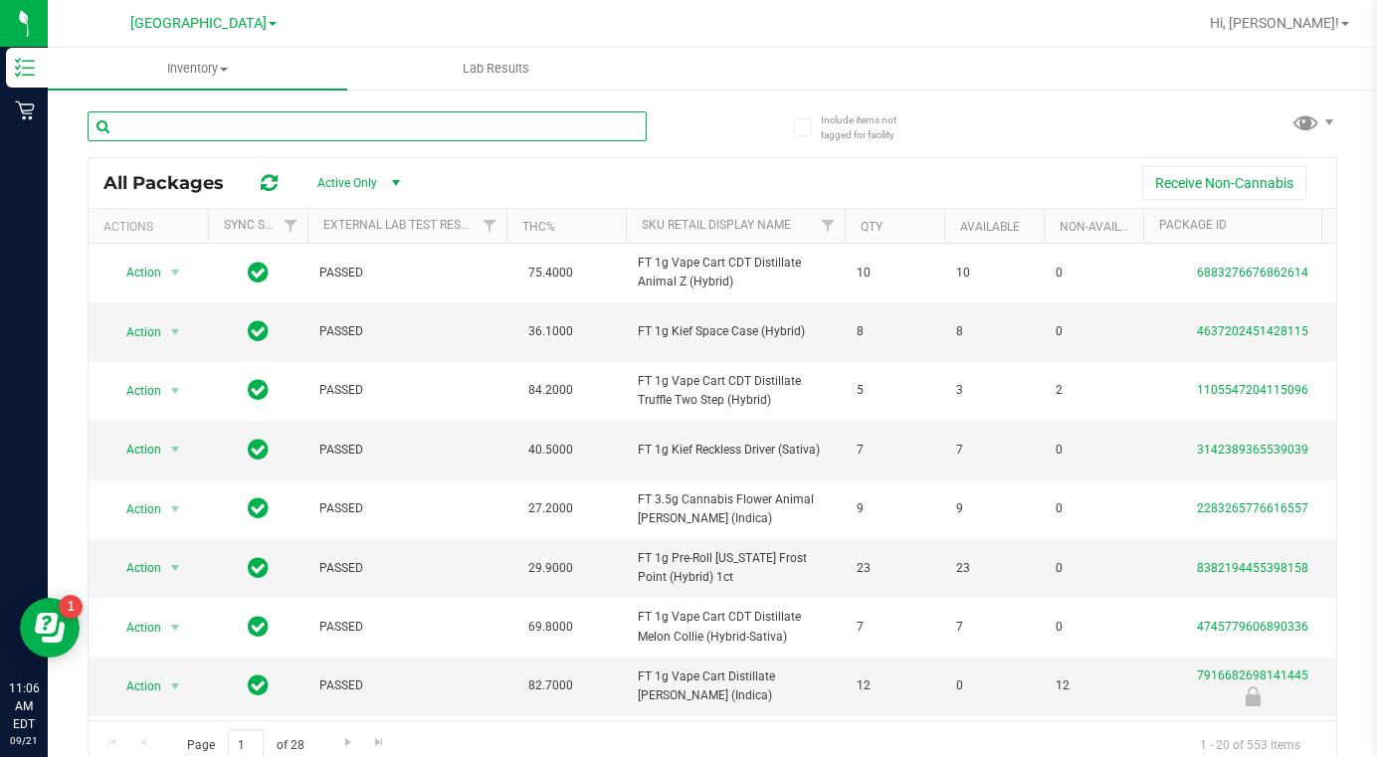
click at [188, 130] on input "text" at bounding box center [367, 126] width 559 height 30
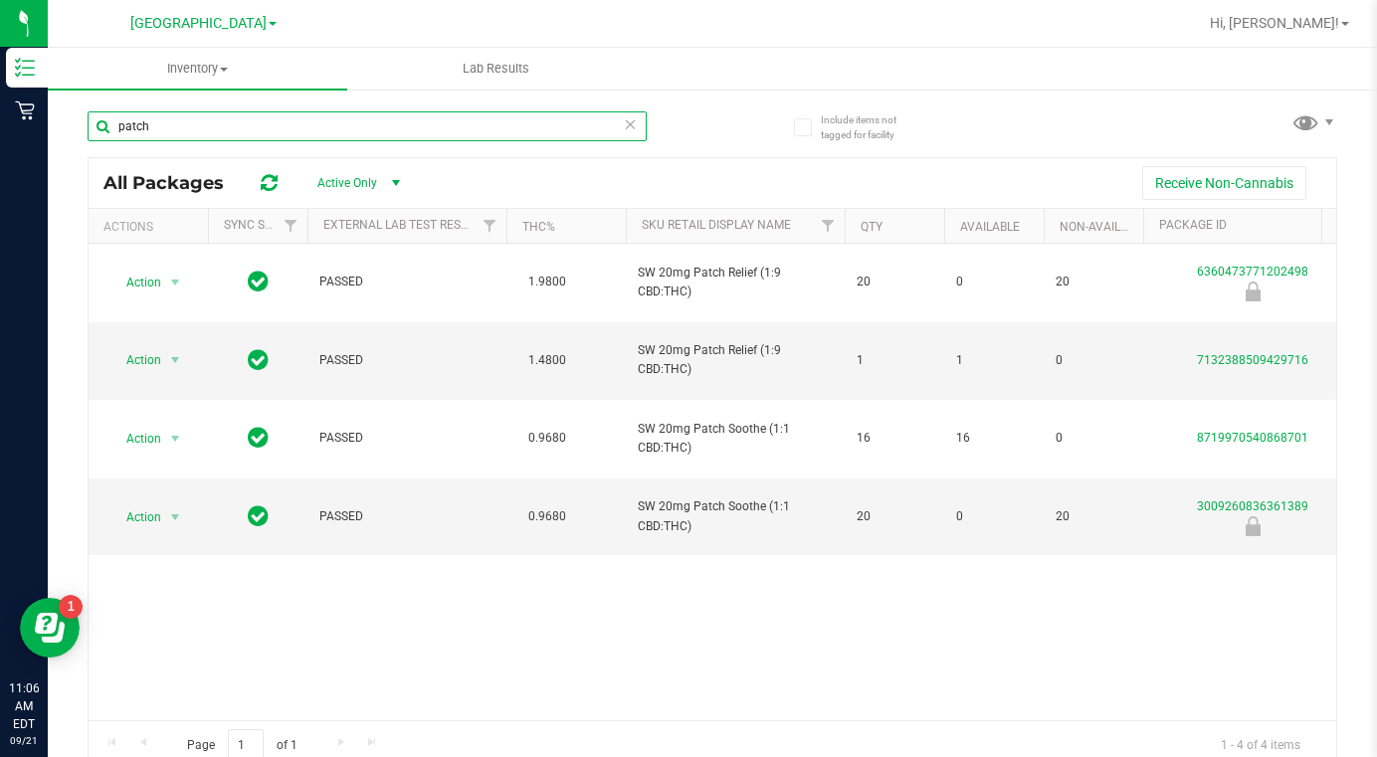
type input "patch"
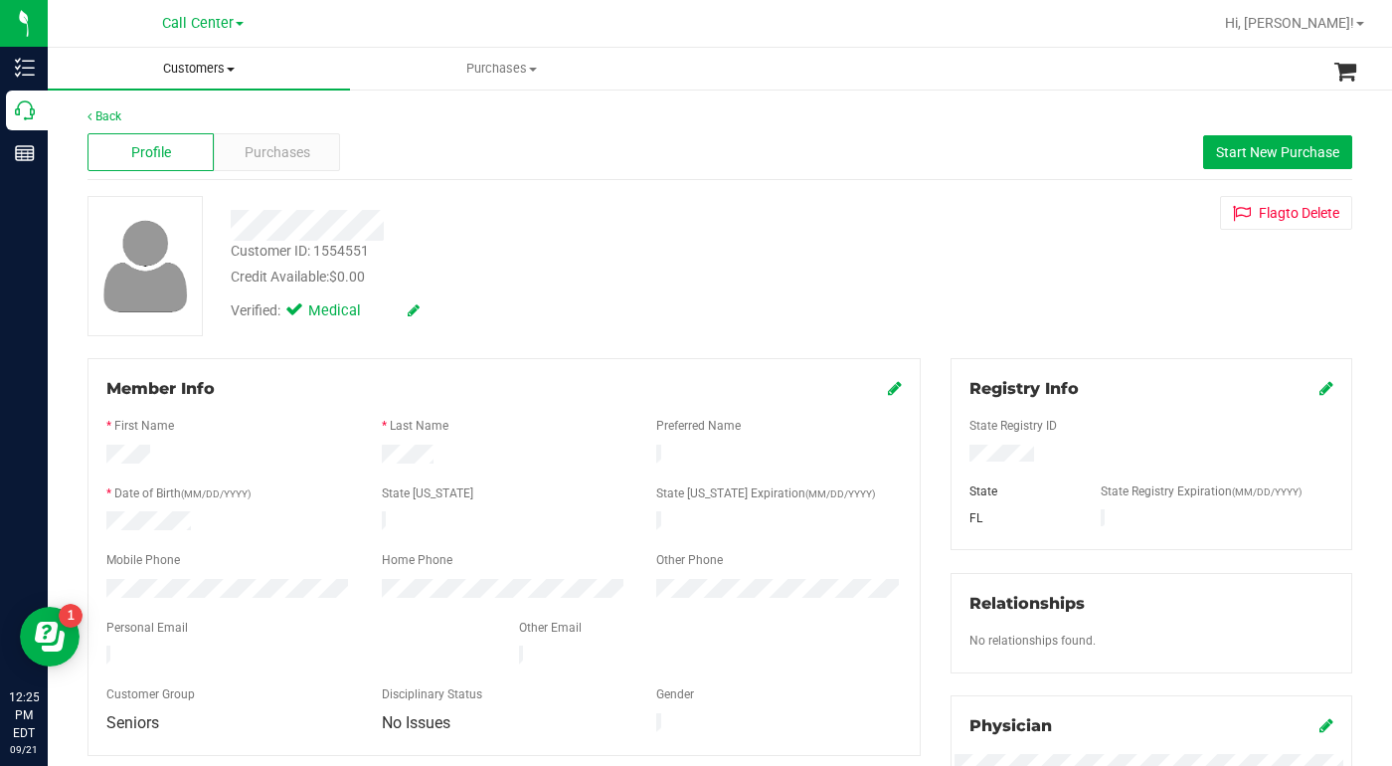
click at [233, 70] on span at bounding box center [231, 70] width 8 height 4
click at [166, 123] on span "All customers" at bounding box center [119, 119] width 143 height 17
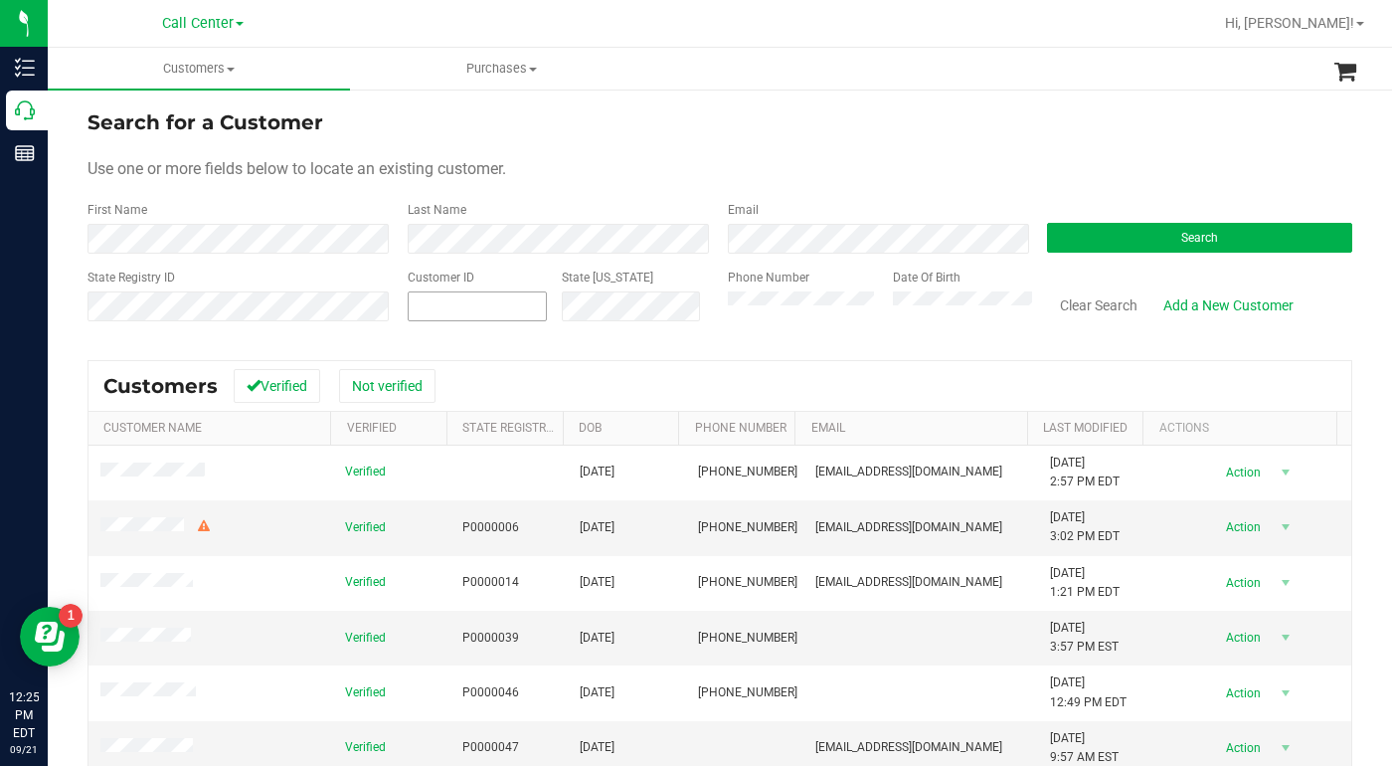
click at [465, 313] on span at bounding box center [478, 306] width 140 height 30
type input "1579211"
click at [1142, 254] on form "Search for a Customer Use one or more fields below to locate an existing custom…" at bounding box center [720, 223] width 1265 height 232
click at [1113, 237] on button "Search" at bounding box center [1199, 238] width 305 height 30
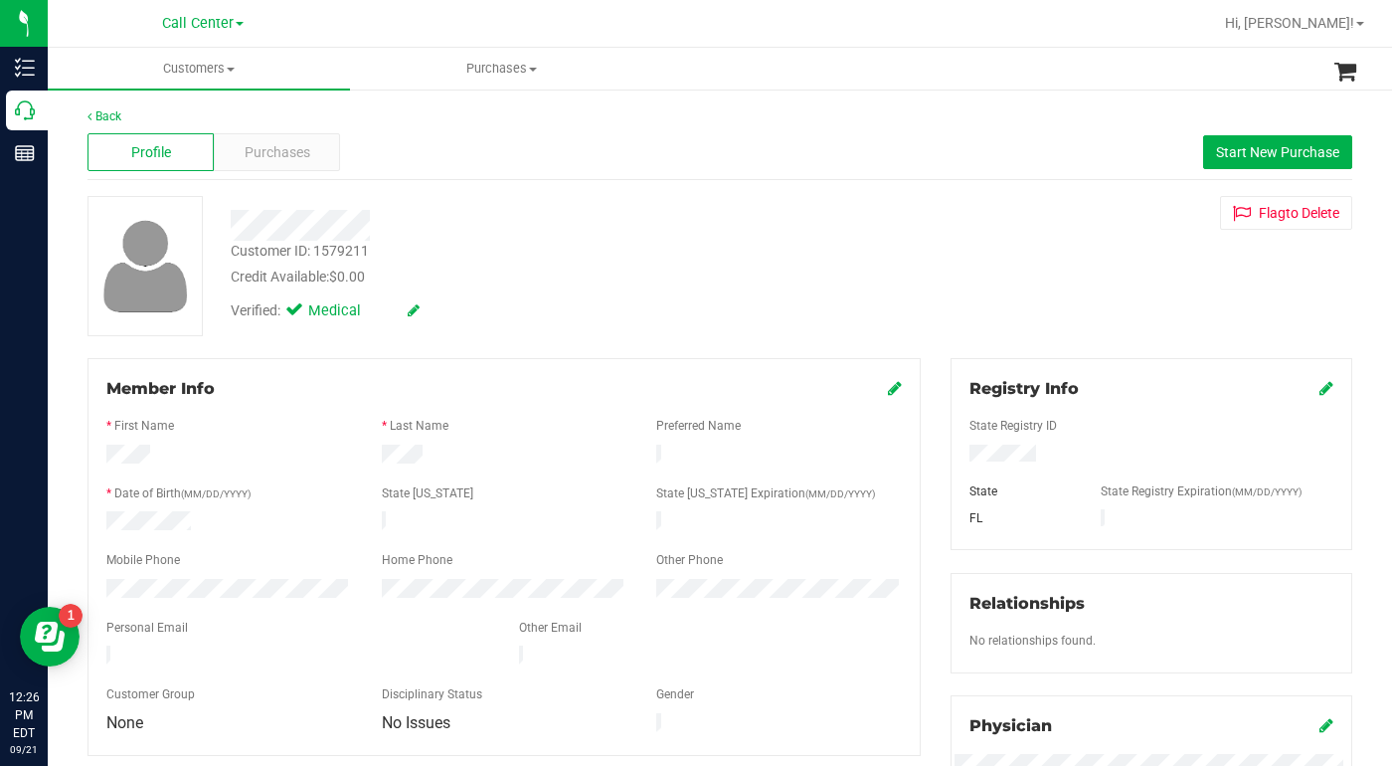
click at [931, 279] on div "Customer ID: 1579211 Credit Available: $0.00 Verified: Medical Flag to [GEOGRAP…" at bounding box center [720, 266] width 1295 height 140
click at [233, 68] on span at bounding box center [231, 70] width 8 height 4
click at [148, 117] on span "All customers" at bounding box center [119, 119] width 143 height 17
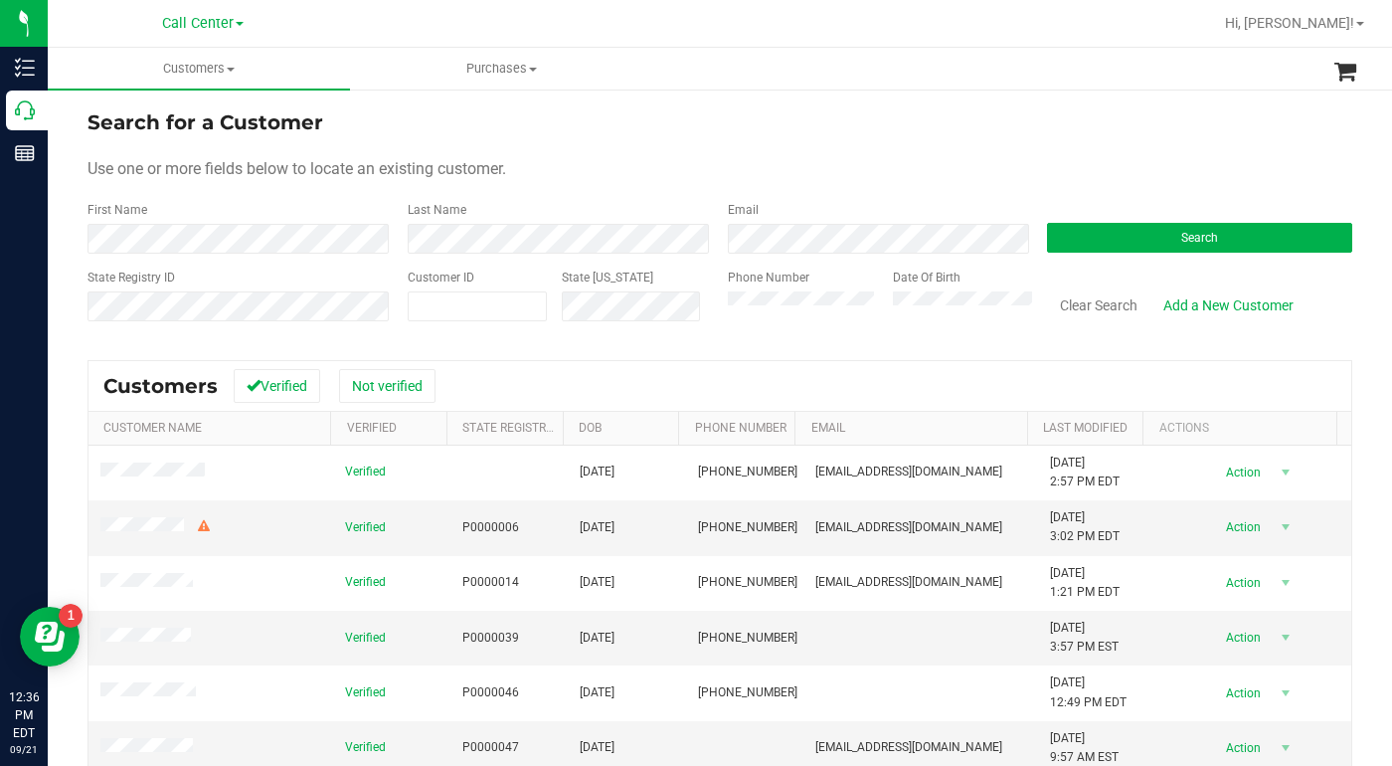
drag, startPoint x: 1008, startPoint y: 164, endPoint x: 962, endPoint y: 167, distance: 45.8
click at [1008, 164] on div "Use one or more fields below to locate an existing customer." at bounding box center [720, 169] width 1265 height 24
click at [478, 305] on span at bounding box center [478, 306] width 140 height 30
type input "1527956"
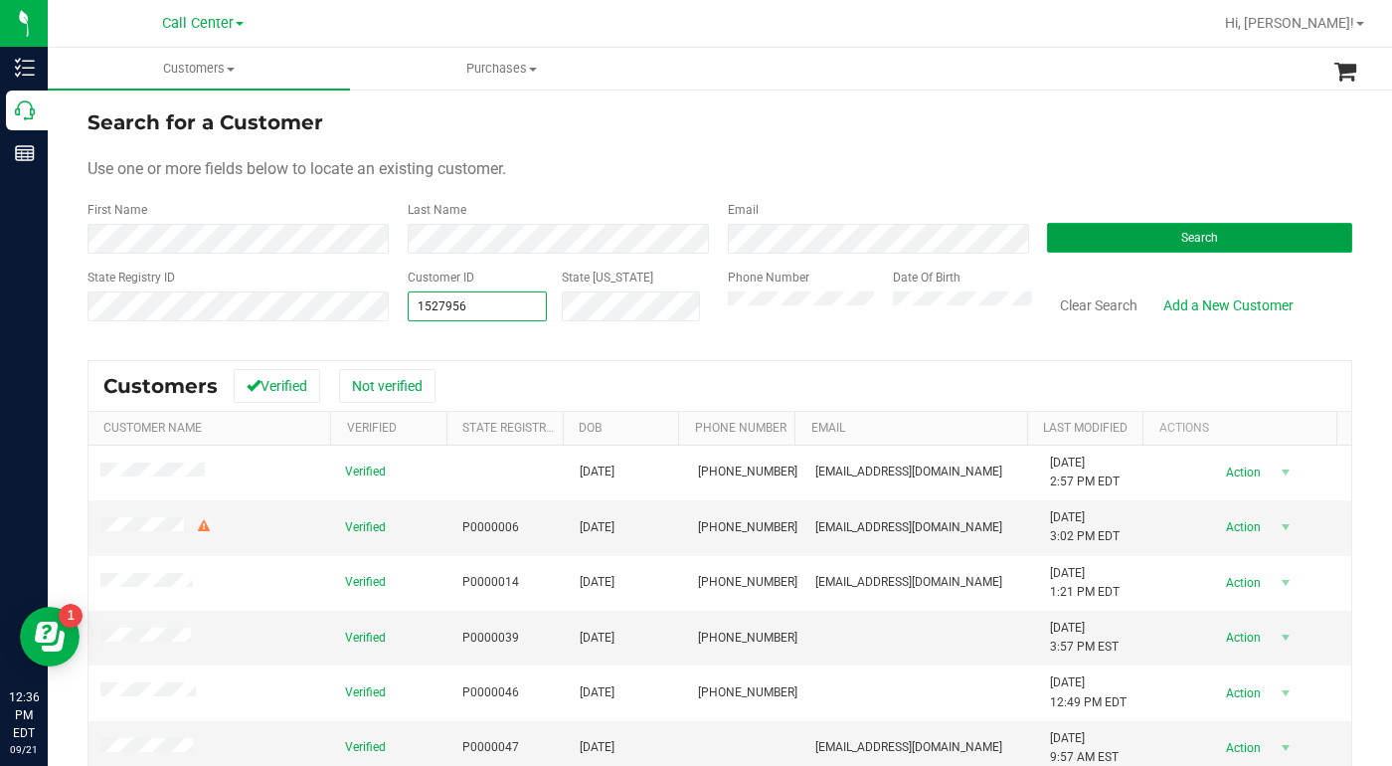
click at [1106, 241] on button "Search" at bounding box center [1199, 238] width 305 height 30
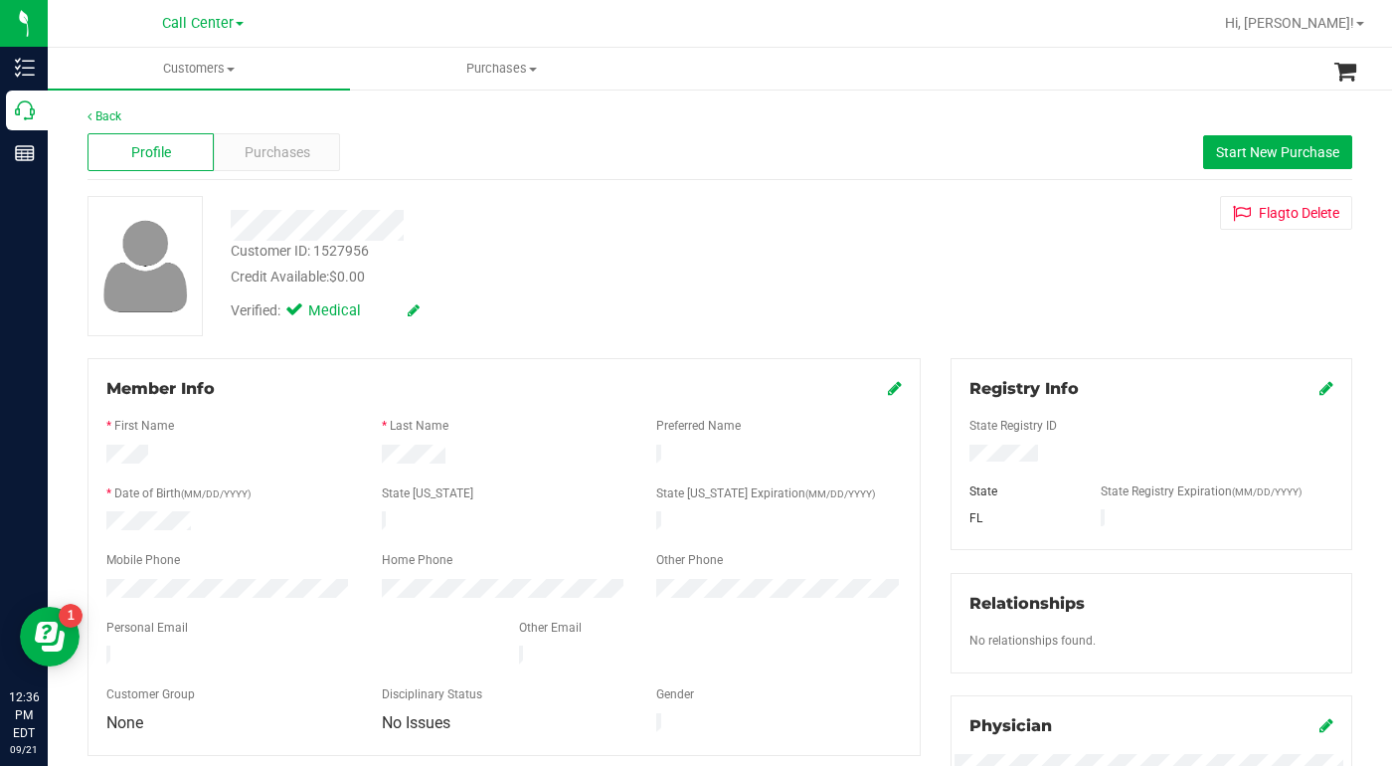
click at [1078, 337] on div "Back Profile Purchases Start New Purchase Customer ID: 1527956 Credit Available…" at bounding box center [720, 741] width 1265 height 1268
drag, startPoint x: 1149, startPoint y: 314, endPoint x: 1131, endPoint y: 318, distance: 18.3
click at [1148, 314] on div "Customer ID: 1527956 Credit Available: $0.00 Verified: Medical Flag to [GEOGRAP…" at bounding box center [720, 266] width 1295 height 140
drag, startPoint x: 962, startPoint y: 280, endPoint x: 817, endPoint y: 396, distance: 185.5
click at [963, 278] on div "Customer ID: 1527956 Credit Available: $0.00 Verified: Medical Flag to [GEOGRAP…" at bounding box center [720, 266] width 1295 height 140
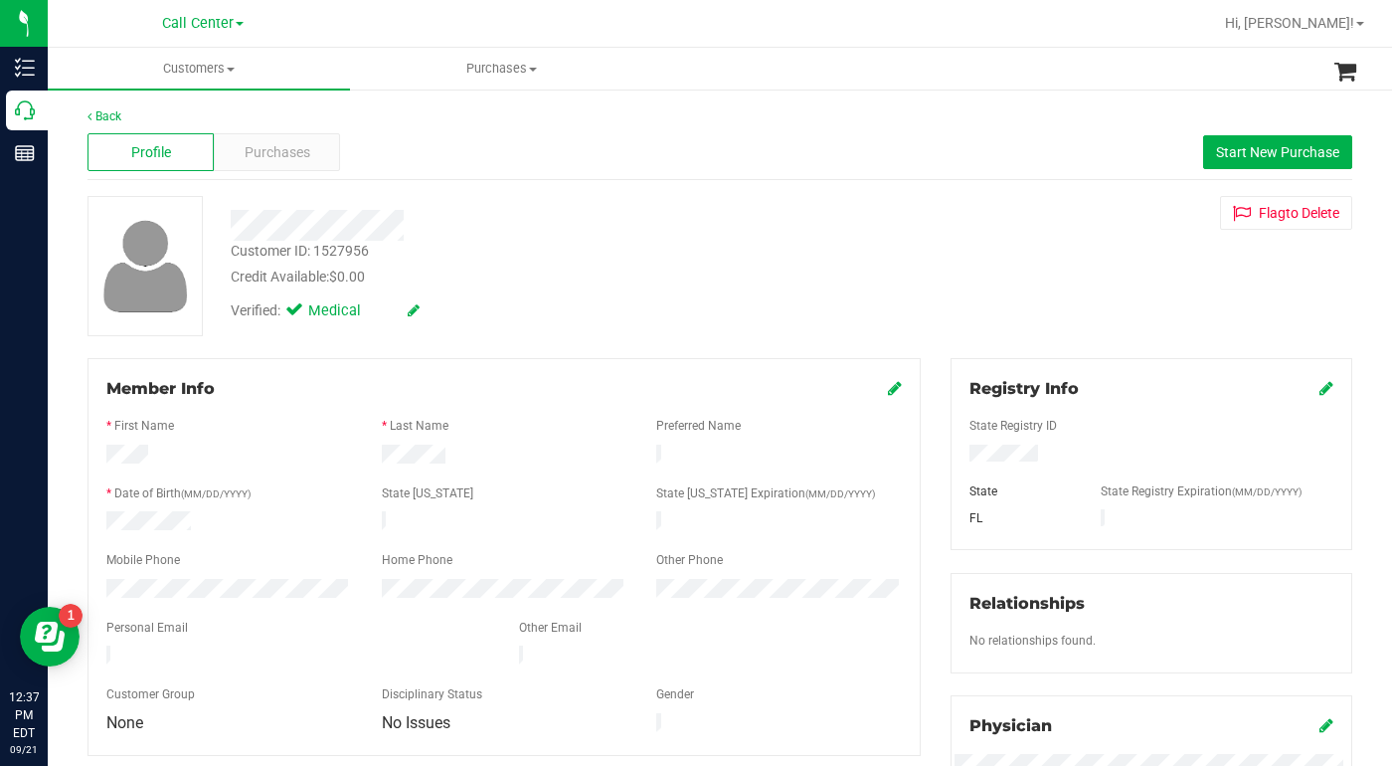
click at [989, 286] on div "Customer ID: 1527956 Credit Available: $0.00 Verified: Medical Flag to [GEOGRAP…" at bounding box center [720, 266] width 1295 height 140
click at [272, 167] on div "Purchases" at bounding box center [277, 152] width 126 height 38
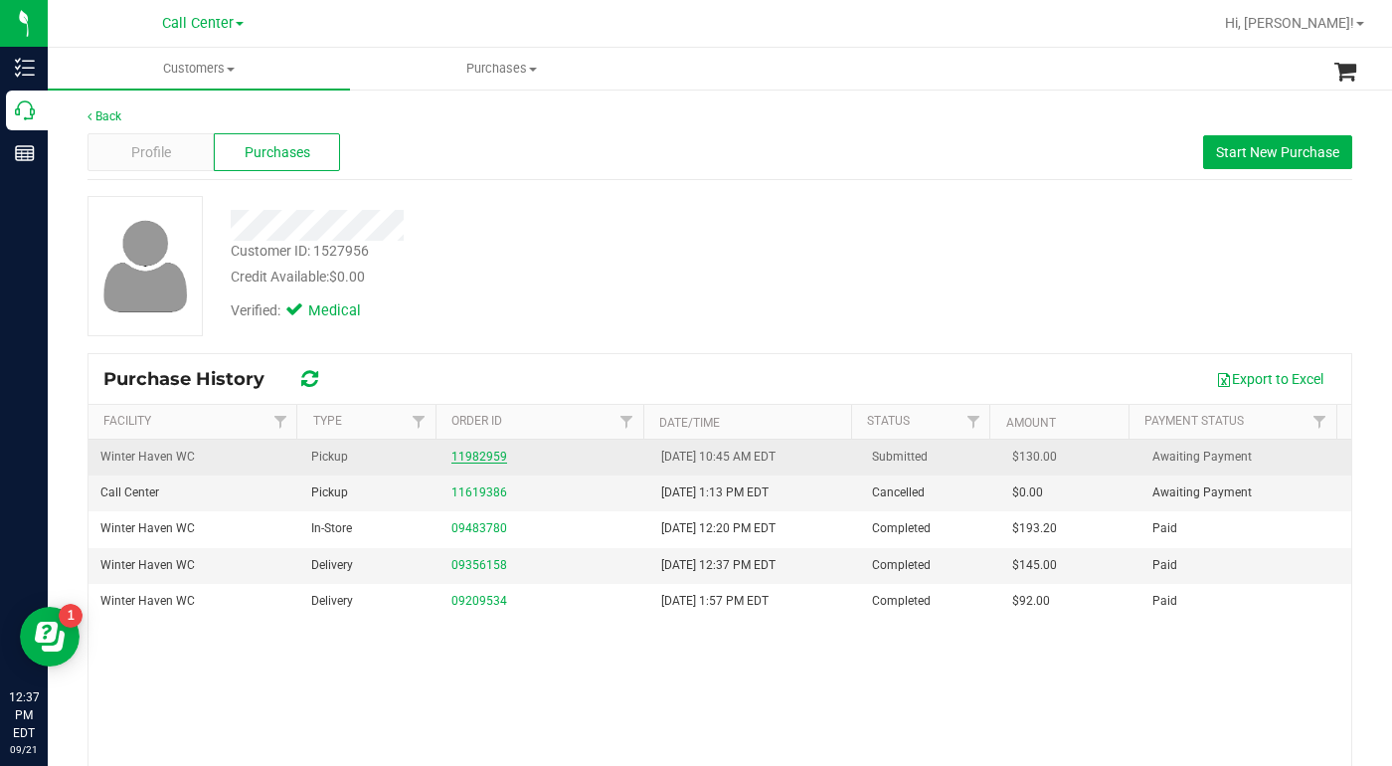
click at [471, 461] on link "11982959" at bounding box center [480, 457] width 56 height 14
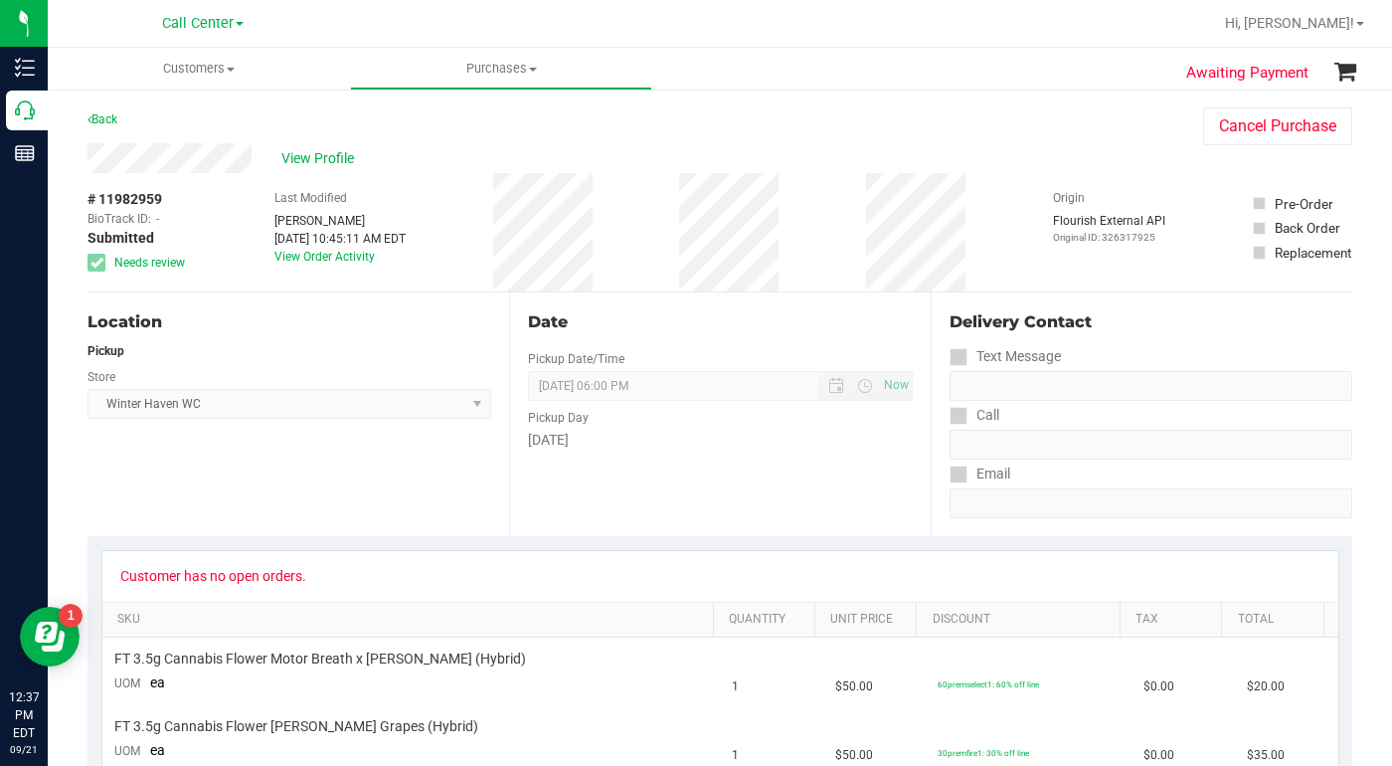
click at [1019, 137] on div "Back Cancel Purchase" at bounding box center [720, 125] width 1265 height 36
click at [1067, 164] on div "View Profile" at bounding box center [626, 158] width 1076 height 30
click at [299, 155] on span "View Profile" at bounding box center [321, 158] width 80 height 21
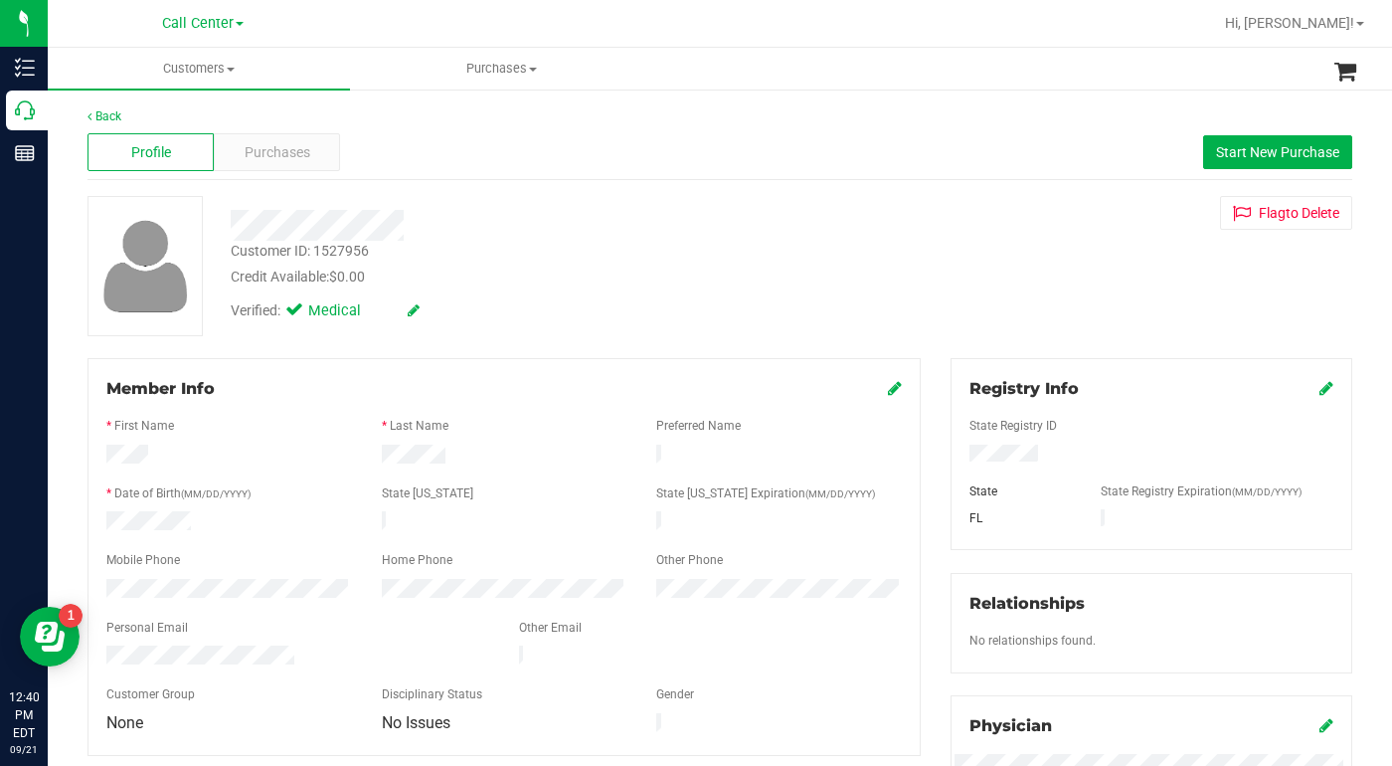
click at [1066, 288] on div "Customer ID: 1527956 Credit Available: $0.00 Verified: Medical Flag to [GEOGRAP…" at bounding box center [720, 266] width 1295 height 140
click at [231, 71] on span at bounding box center [231, 70] width 8 height 4
click at [134, 123] on span "All customers" at bounding box center [119, 119] width 143 height 17
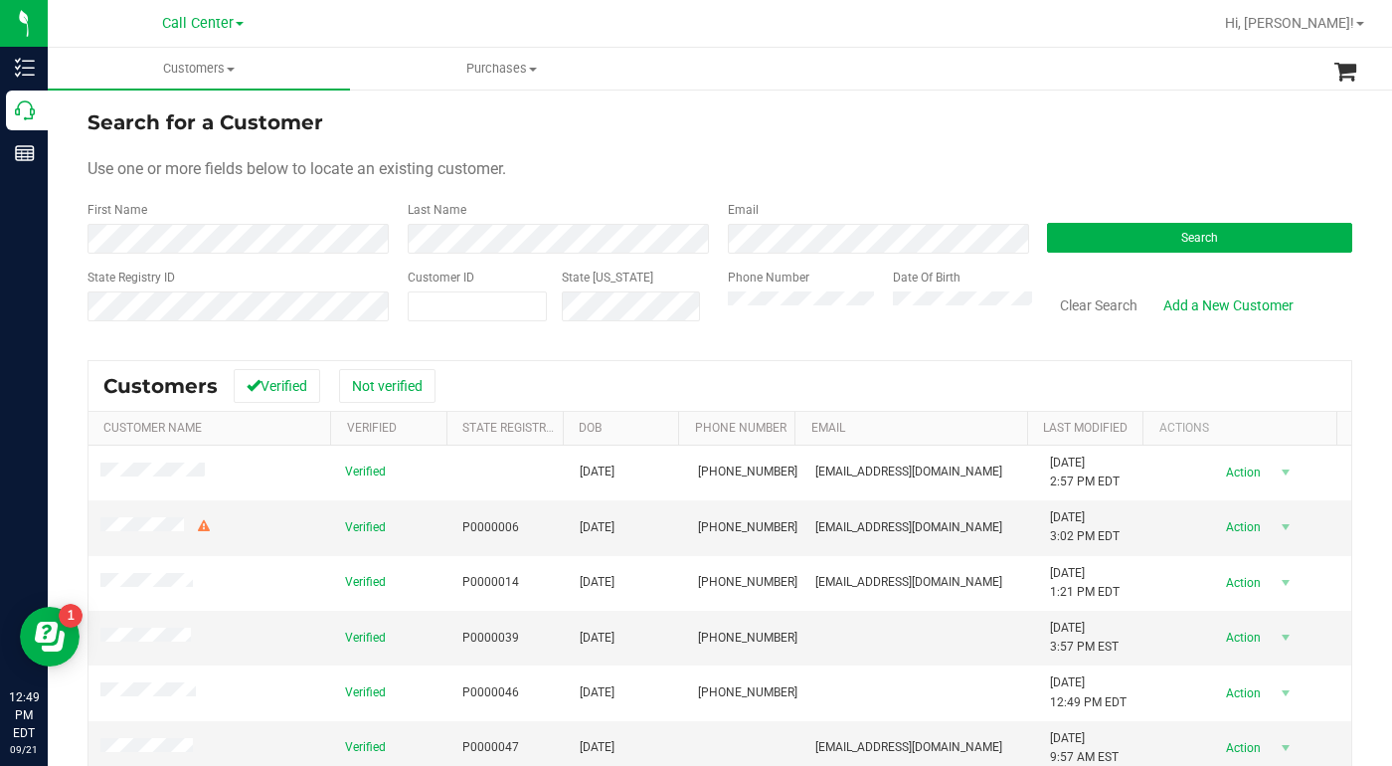
click at [584, 143] on form "Search for a Customer Use one or more fields below to locate an existing custom…" at bounding box center [720, 223] width 1265 height 232
click at [1223, 168] on div "Use one or more fields below to locate an existing customer." at bounding box center [720, 169] width 1265 height 24
click at [1032, 157] on div "Use one or more fields below to locate an existing customer." at bounding box center [720, 169] width 1265 height 24
click at [1085, 175] on div "Use one or more fields below to locate an existing customer." at bounding box center [720, 169] width 1265 height 24
click at [1017, 138] on form "Search for a Customer Use one or more fields below to locate an existing custom…" at bounding box center [720, 223] width 1265 height 232
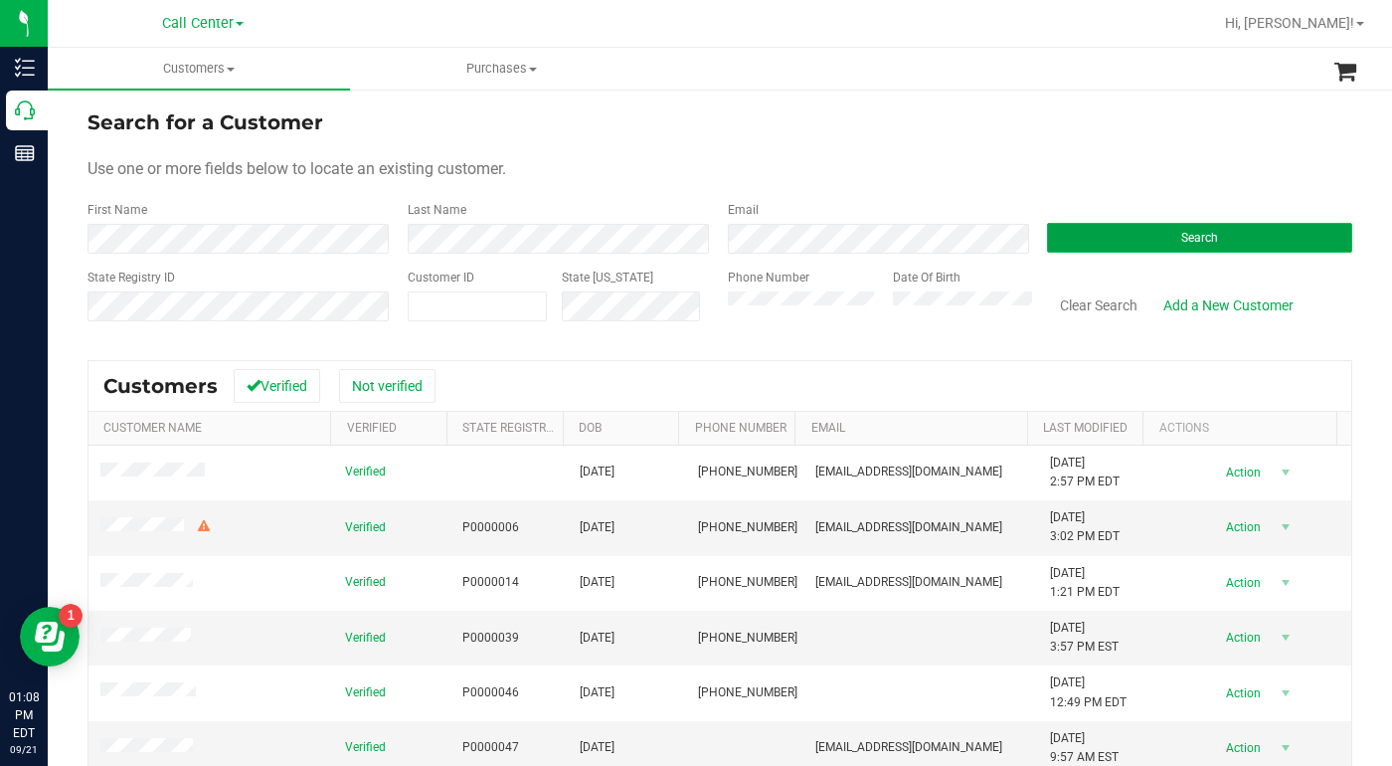
click at [1114, 235] on button "Search" at bounding box center [1199, 238] width 305 height 30
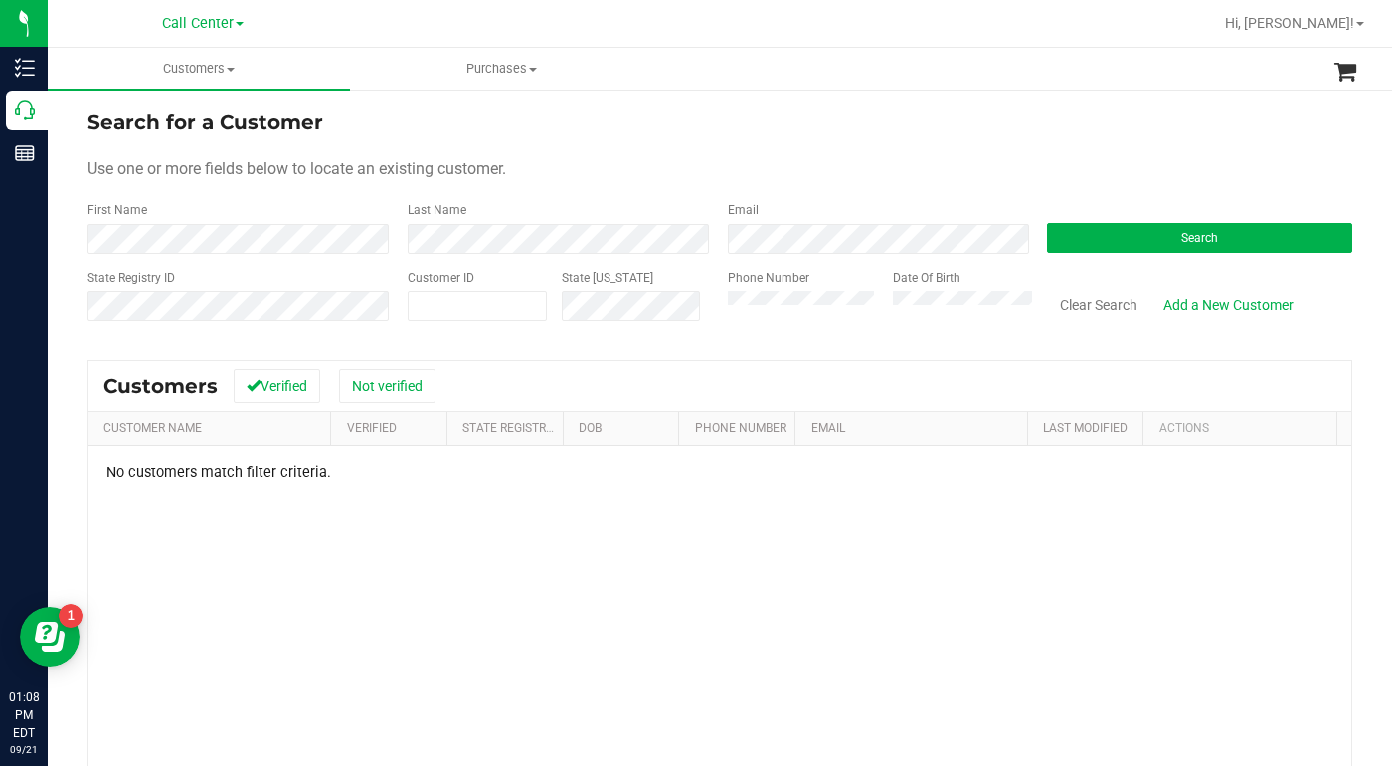
click at [686, 328] on div "State Registry ID Customer ID State [US_STATE] Phone Number Date Of Birth Clear…" at bounding box center [720, 304] width 1265 height 71
click at [973, 168] on div "Use one or more fields below to locate an existing customer." at bounding box center [720, 169] width 1265 height 24
click at [679, 314] on div "State Registry ID Customer ID State [US_STATE] Phone Number Date Of Birth Clear…" at bounding box center [720, 304] width 1265 height 71
click at [1043, 143] on form "Search for a Customer Use one or more fields below to locate an existing custom…" at bounding box center [720, 223] width 1265 height 232
click at [1050, 161] on div "Use one or more fields below to locate an existing customer." at bounding box center [720, 169] width 1265 height 24
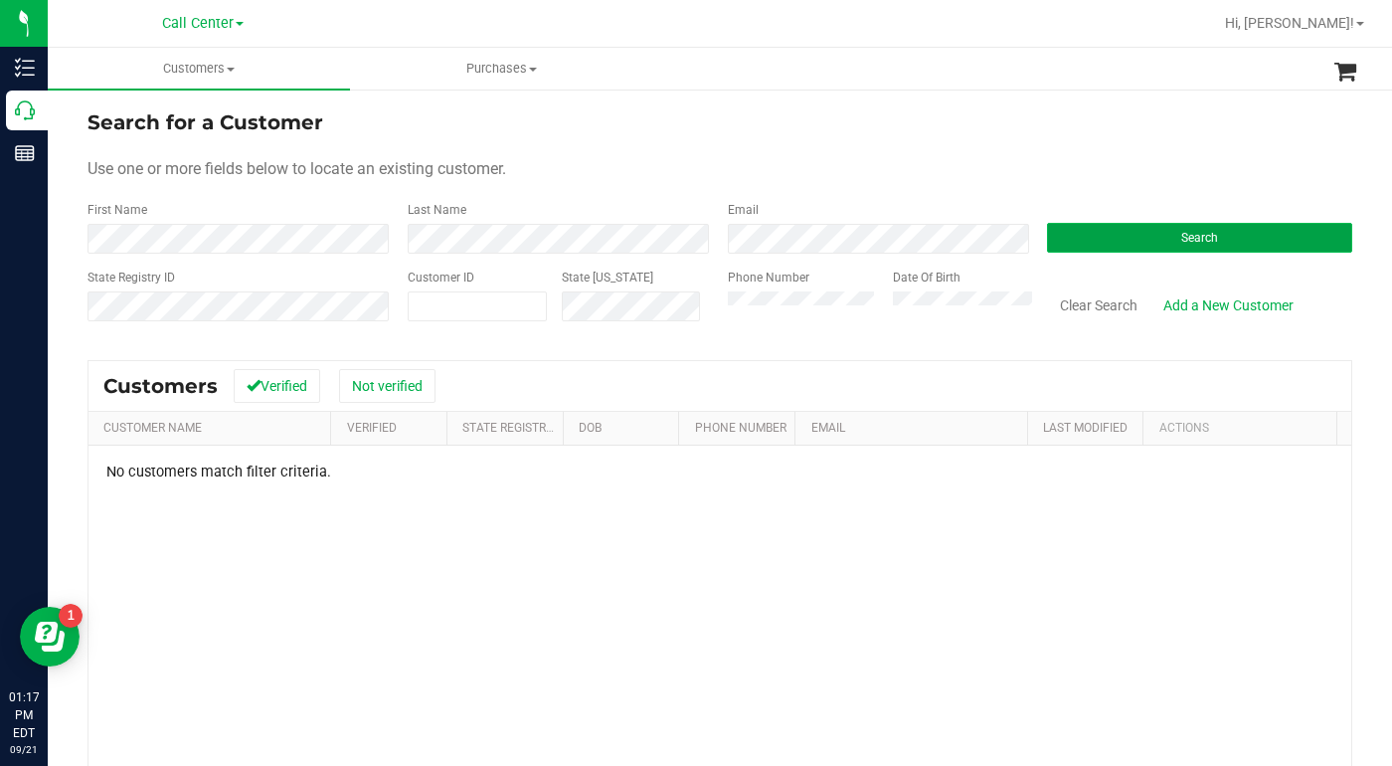
click at [1061, 239] on button "Search" at bounding box center [1199, 238] width 305 height 30
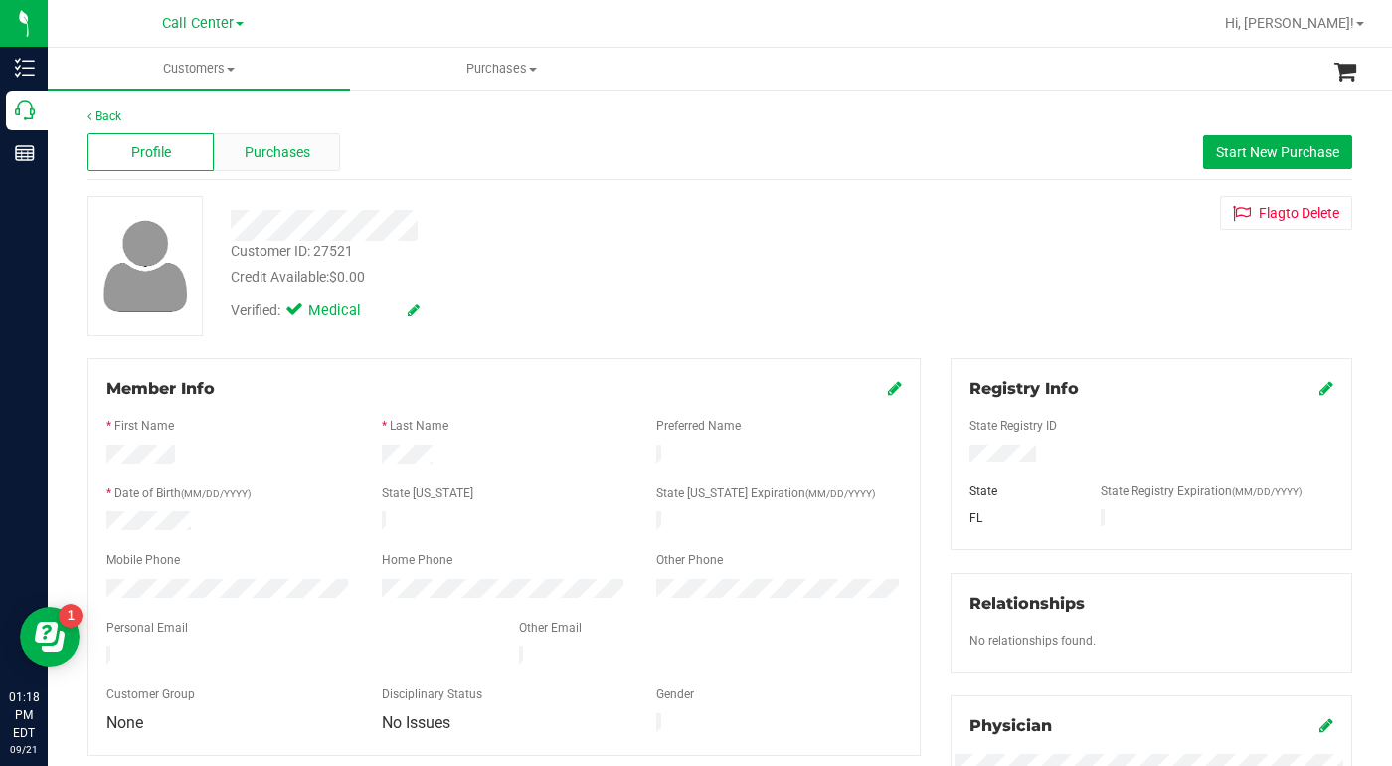
click at [288, 144] on span "Purchases" at bounding box center [278, 152] width 66 height 21
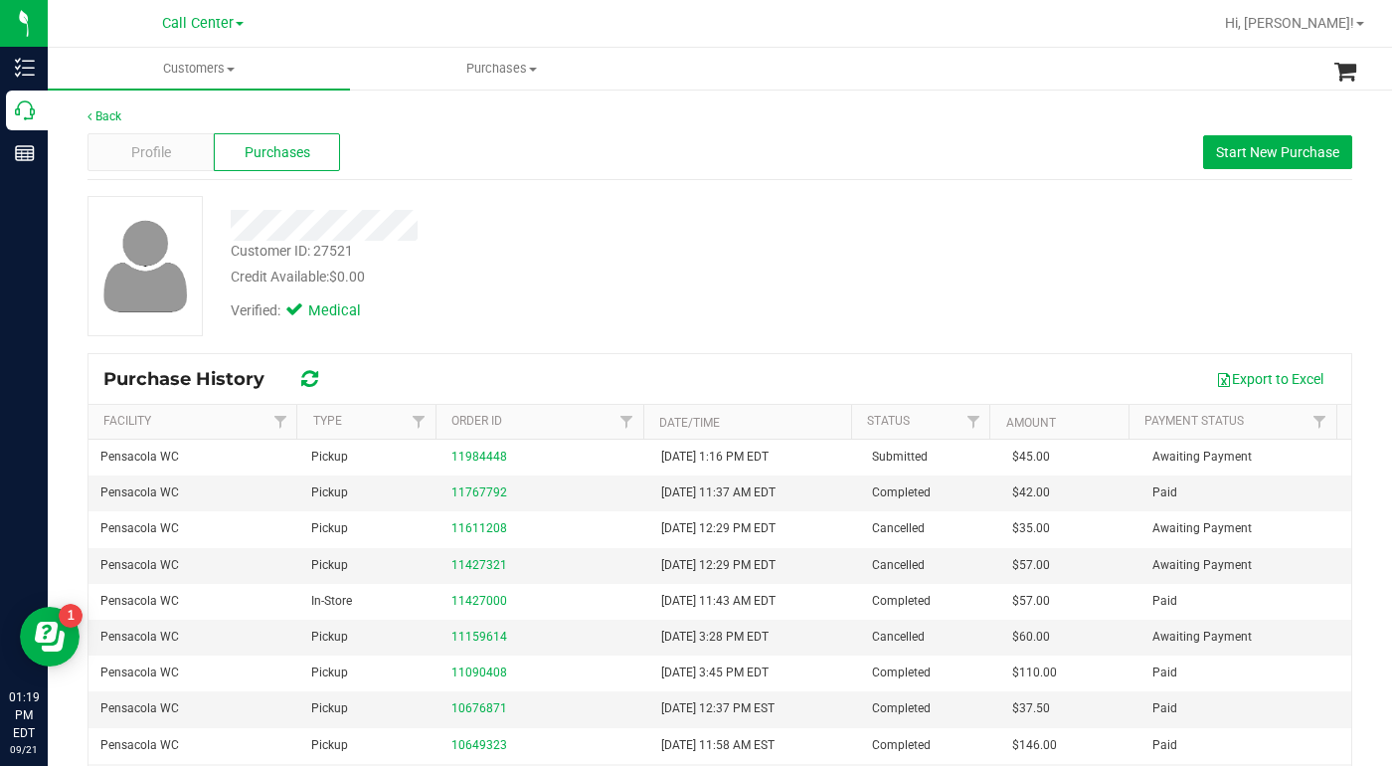
click at [959, 302] on div "Customer ID: 27521 Credit Available: $0.00 Verified: Medical" at bounding box center [720, 266] width 1295 height 140
click at [154, 154] on span "Profile" at bounding box center [151, 152] width 40 height 21
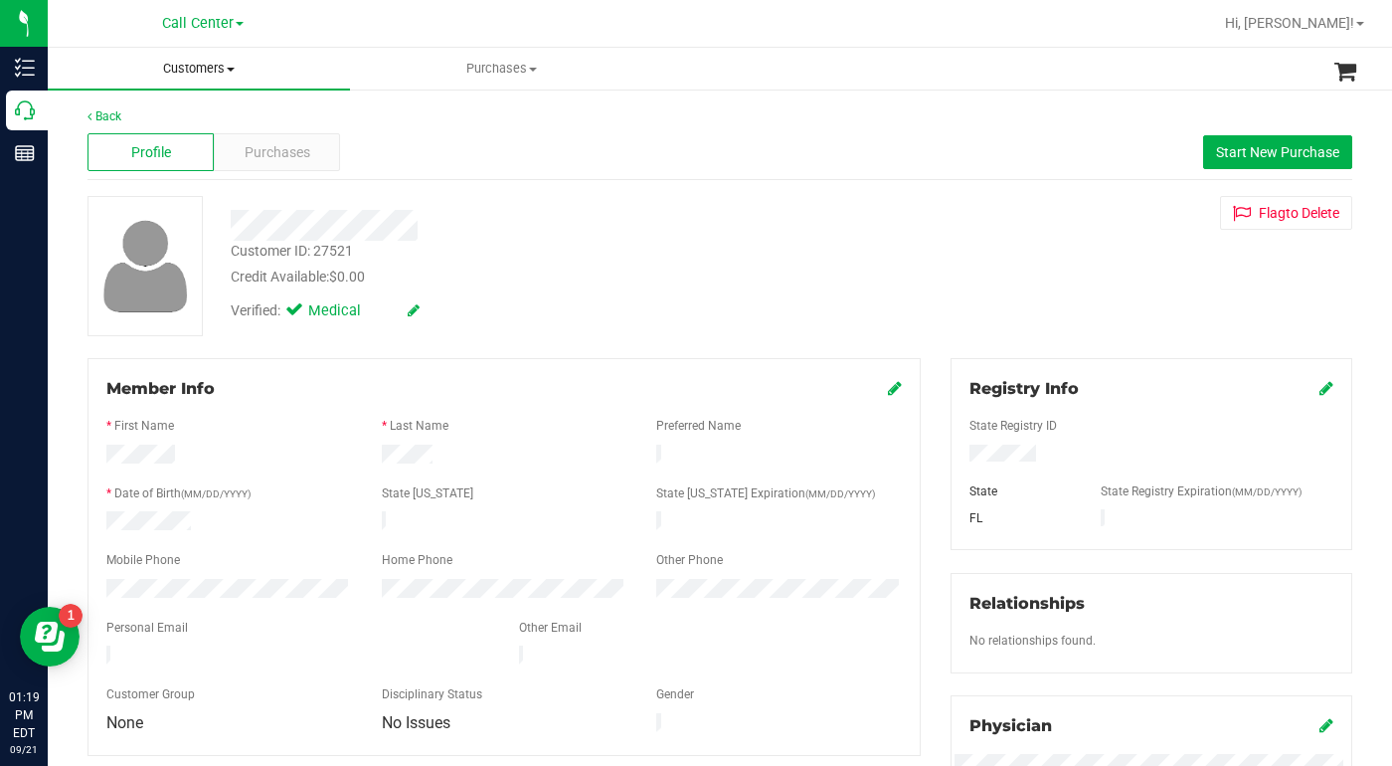
click at [231, 70] on span at bounding box center [231, 70] width 8 height 4
click at [143, 114] on span "All customers" at bounding box center [119, 119] width 143 height 17
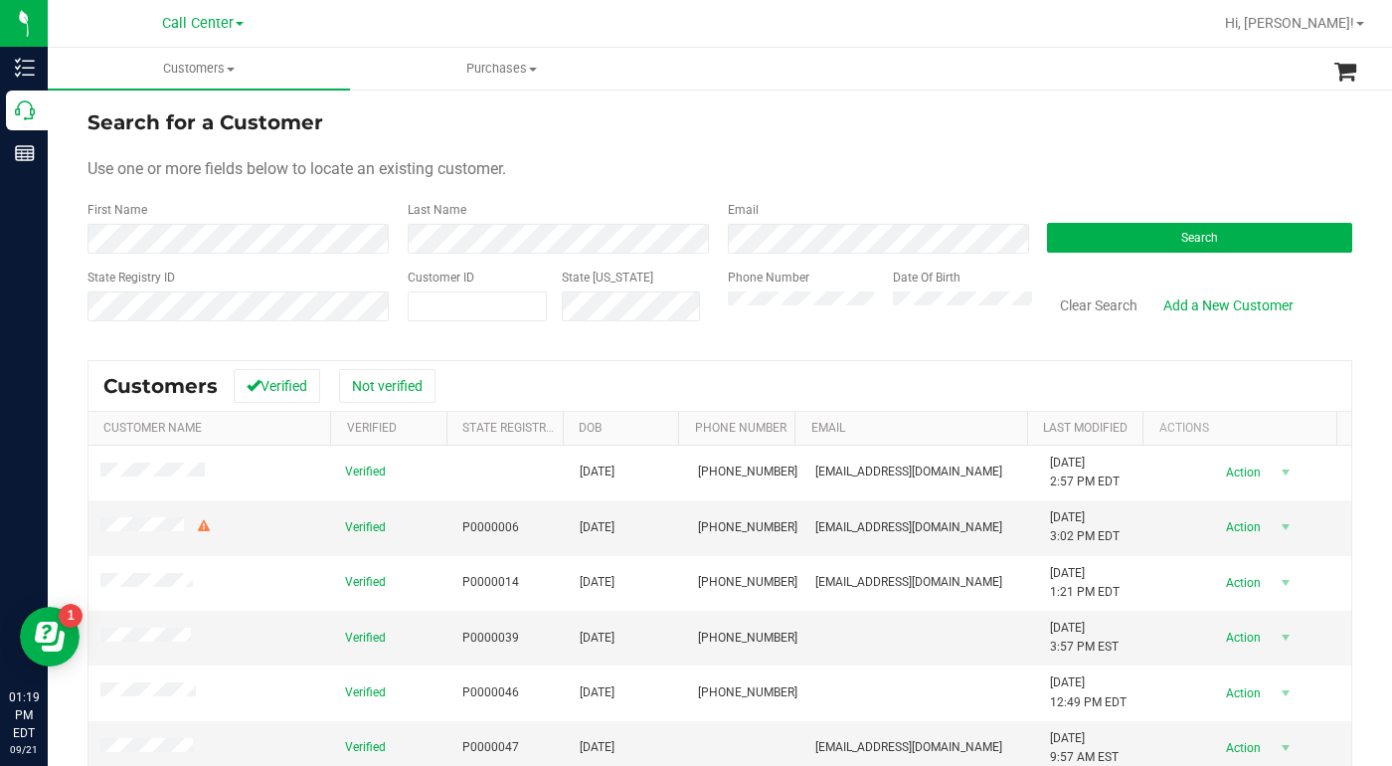
click at [723, 162] on div "Use one or more fields below to locate an existing customer." at bounding box center [720, 169] width 1265 height 24
click at [1026, 140] on form "Search for a Customer Use one or more fields below to locate an existing custom…" at bounding box center [720, 223] width 1265 height 232
click at [798, 187] on form "Search for a Customer Use one or more fields below to locate an existing custom…" at bounding box center [720, 223] width 1265 height 232
click at [1068, 126] on div "Search for a Customer" at bounding box center [720, 122] width 1265 height 30
click at [454, 308] on span at bounding box center [478, 306] width 140 height 30
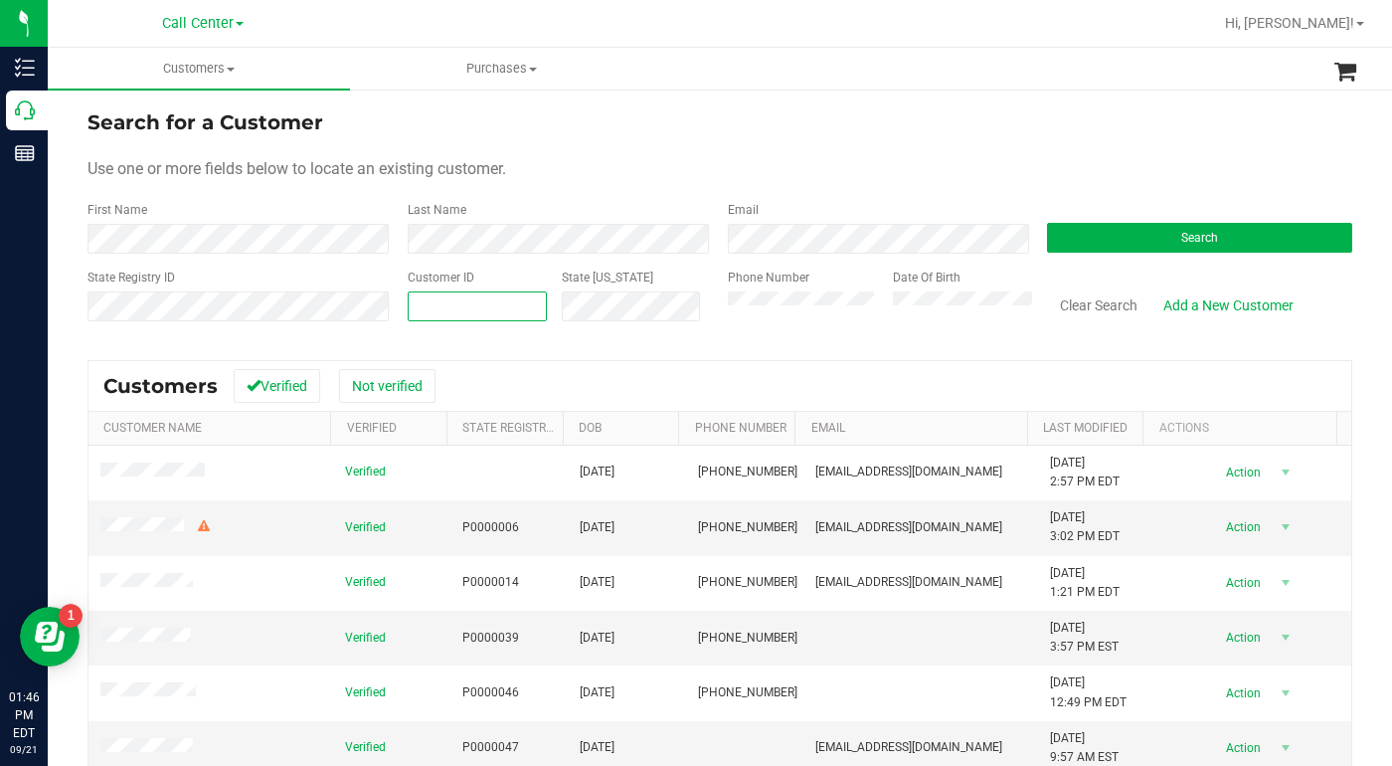
paste input "322256"
type input "322256"
click at [1070, 246] on button "Search" at bounding box center [1199, 238] width 305 height 30
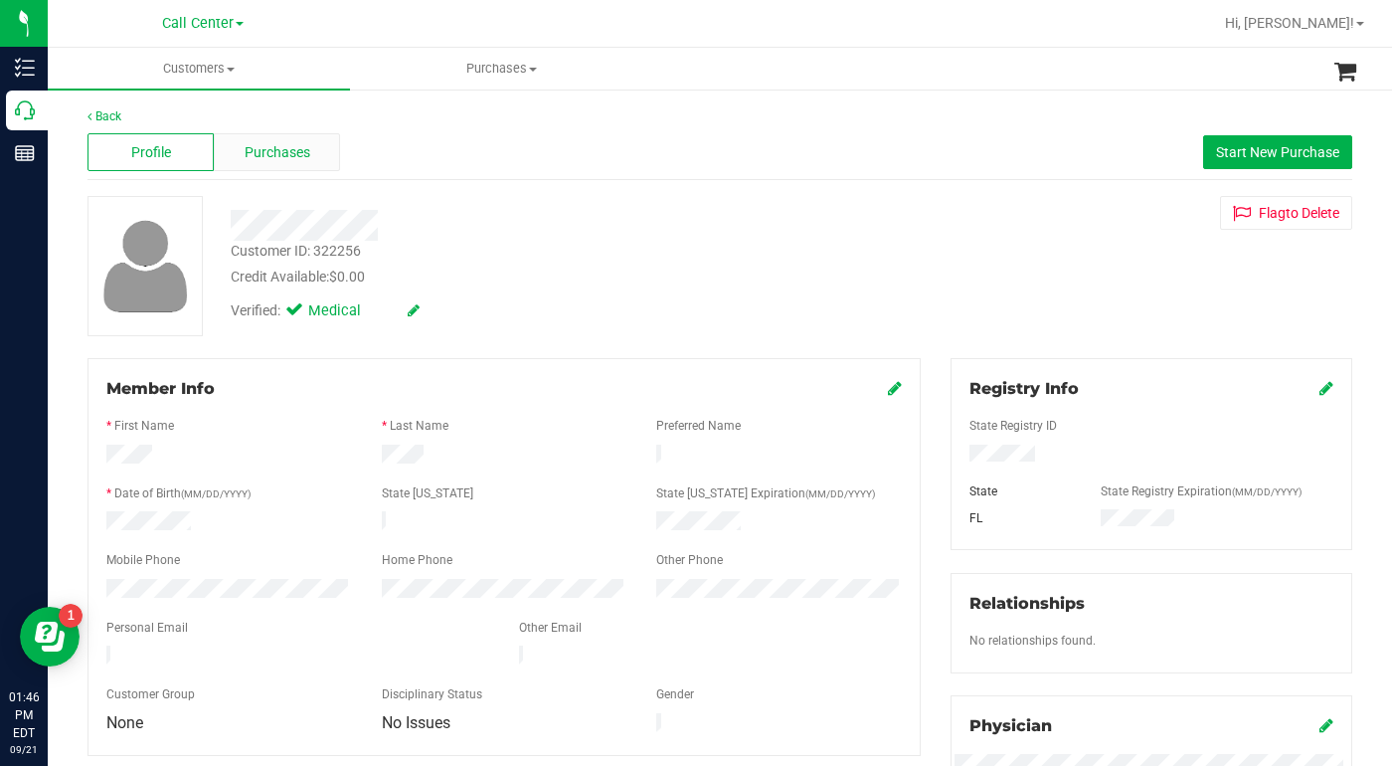
click at [277, 155] on span "Purchases" at bounding box center [278, 152] width 66 height 21
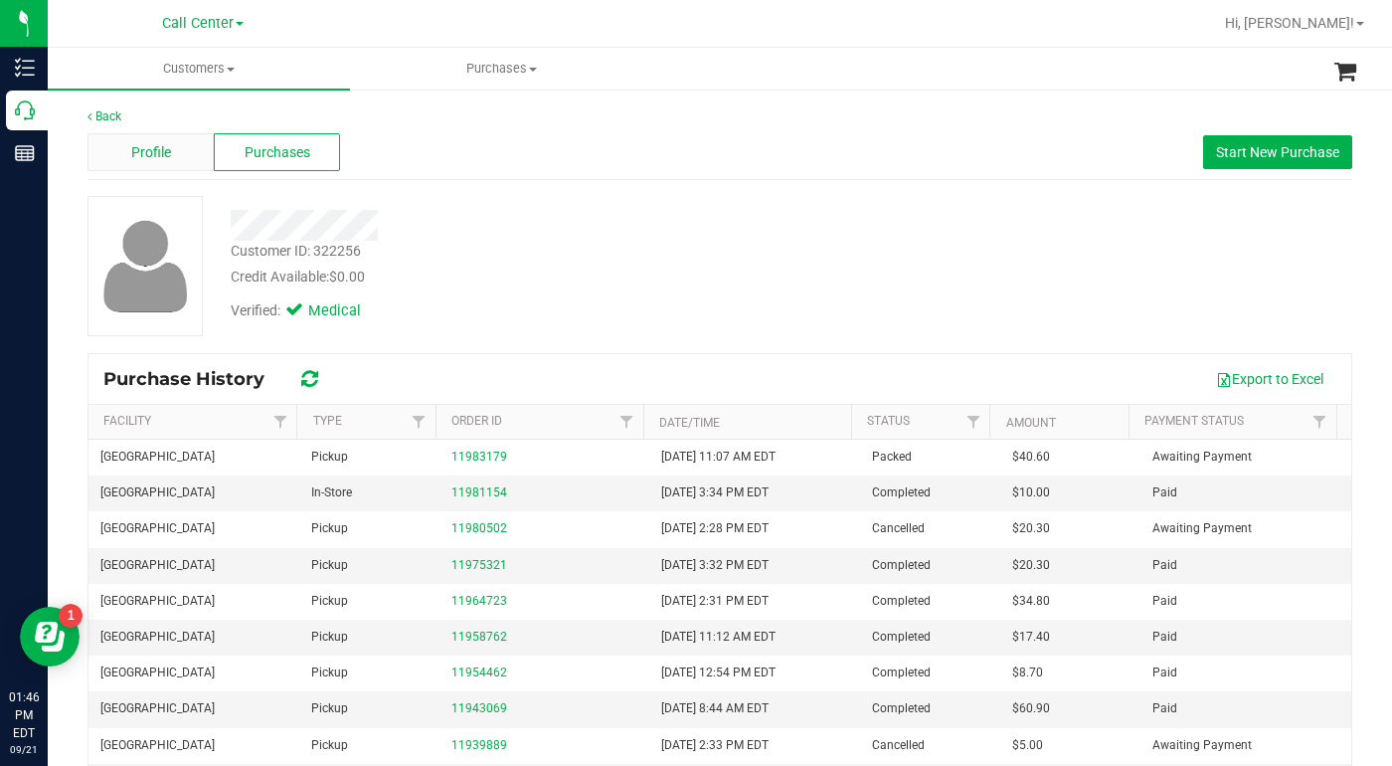
click at [145, 153] on span "Profile" at bounding box center [151, 152] width 40 height 21
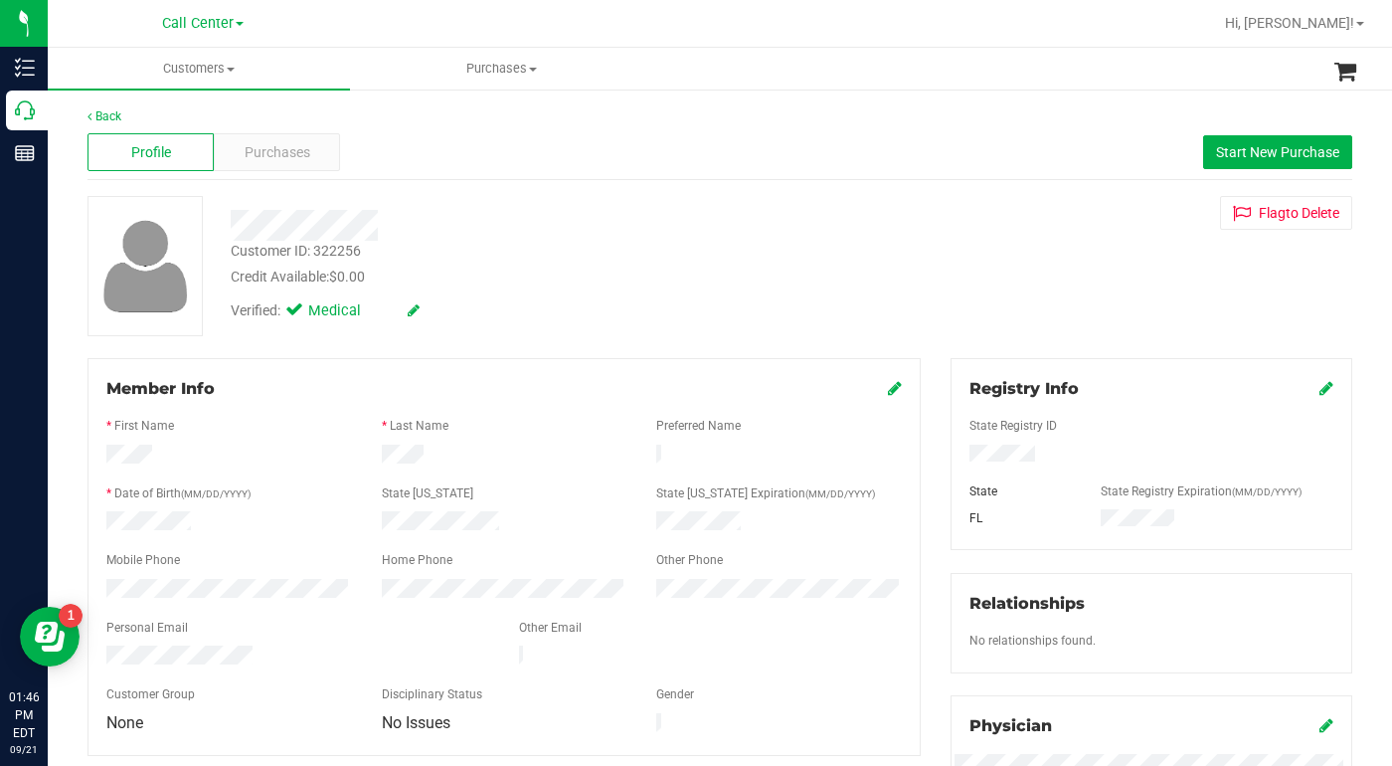
click at [565, 302] on div "Verified: Medical" at bounding box center [539, 309] width 647 height 44
click at [979, 297] on div "Customer ID: 322256 Credit Available: $0.00 Verified: Medical Flag to Delete" at bounding box center [720, 266] width 1295 height 140
click at [281, 155] on span "Purchases" at bounding box center [278, 152] width 66 height 21
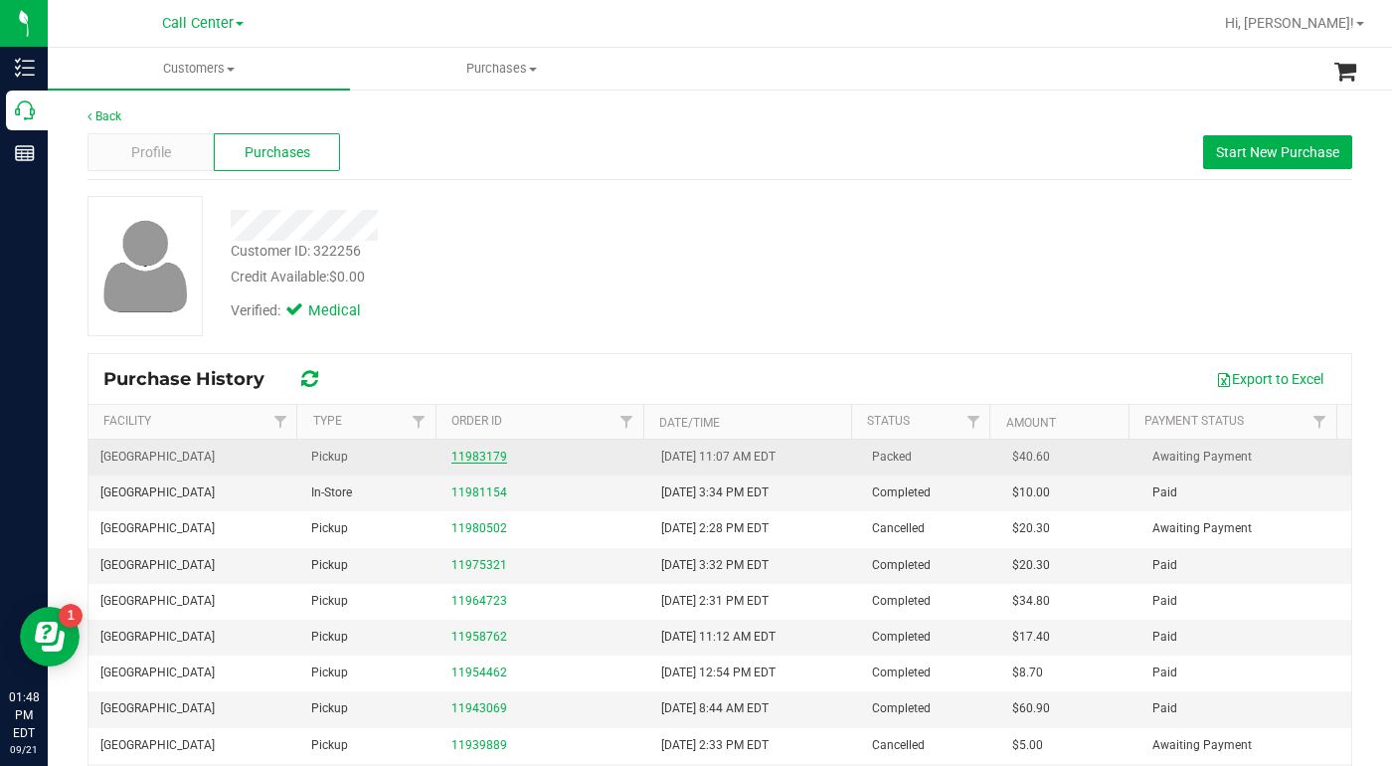
click at [463, 457] on link "11983179" at bounding box center [480, 457] width 56 height 14
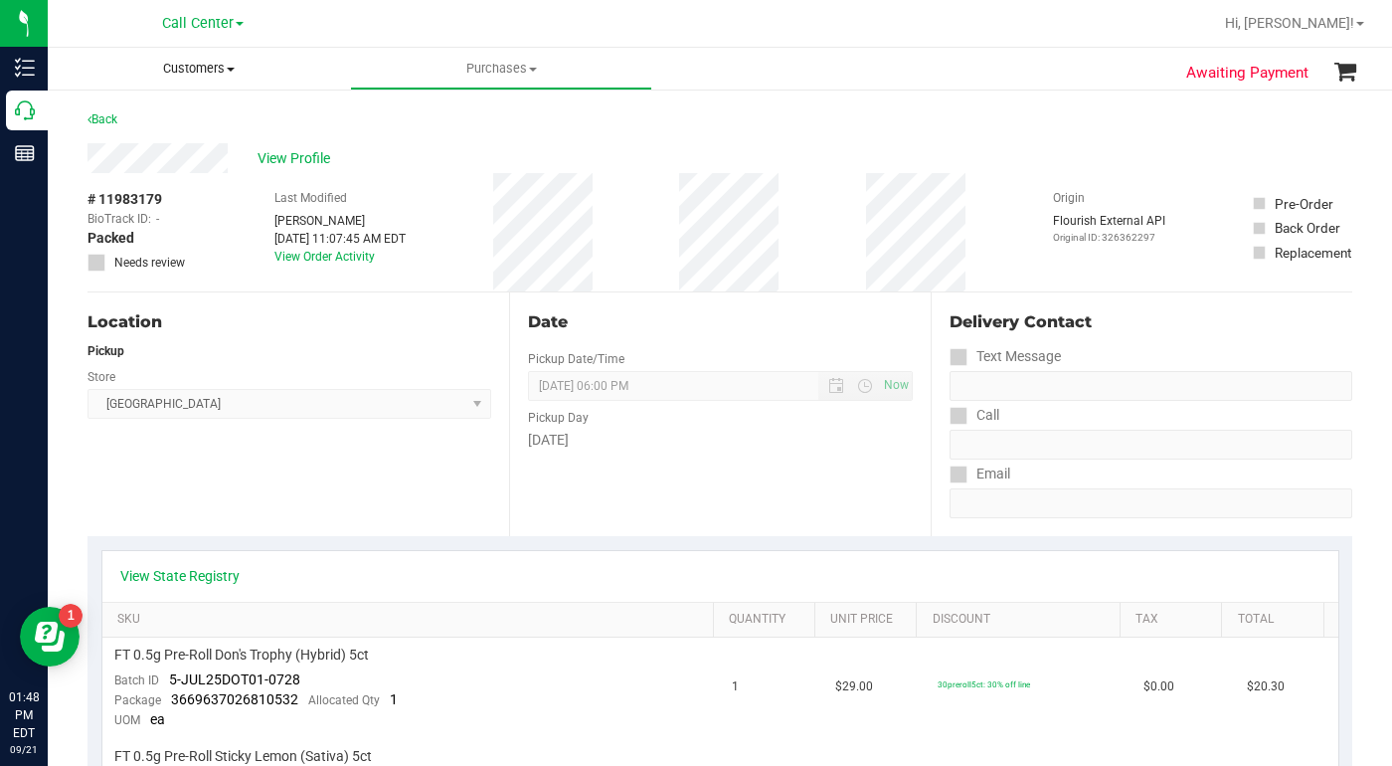
click at [233, 68] on span at bounding box center [231, 70] width 8 height 4
click at [163, 118] on span "All customers" at bounding box center [119, 119] width 143 height 17
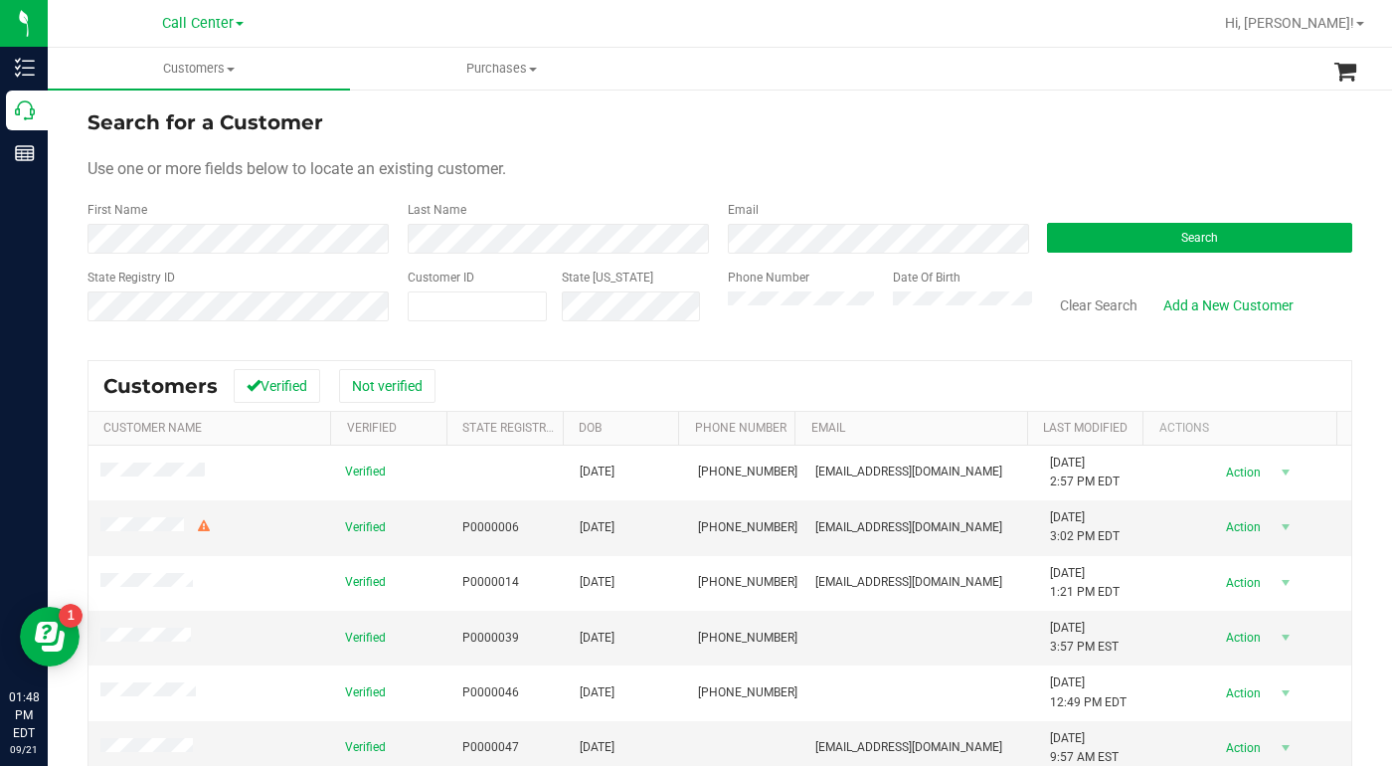
click at [621, 191] on form "Search for a Customer Use one or more fields below to locate an existing custom…" at bounding box center [720, 223] width 1265 height 232
click at [975, 155] on form "Search for a Customer Use one or more fields below to locate an existing custom…" at bounding box center [720, 223] width 1265 height 232
click at [450, 291] on span at bounding box center [478, 306] width 140 height 30
click at [450, 296] on span at bounding box center [478, 306] width 140 height 30
type input "452979"
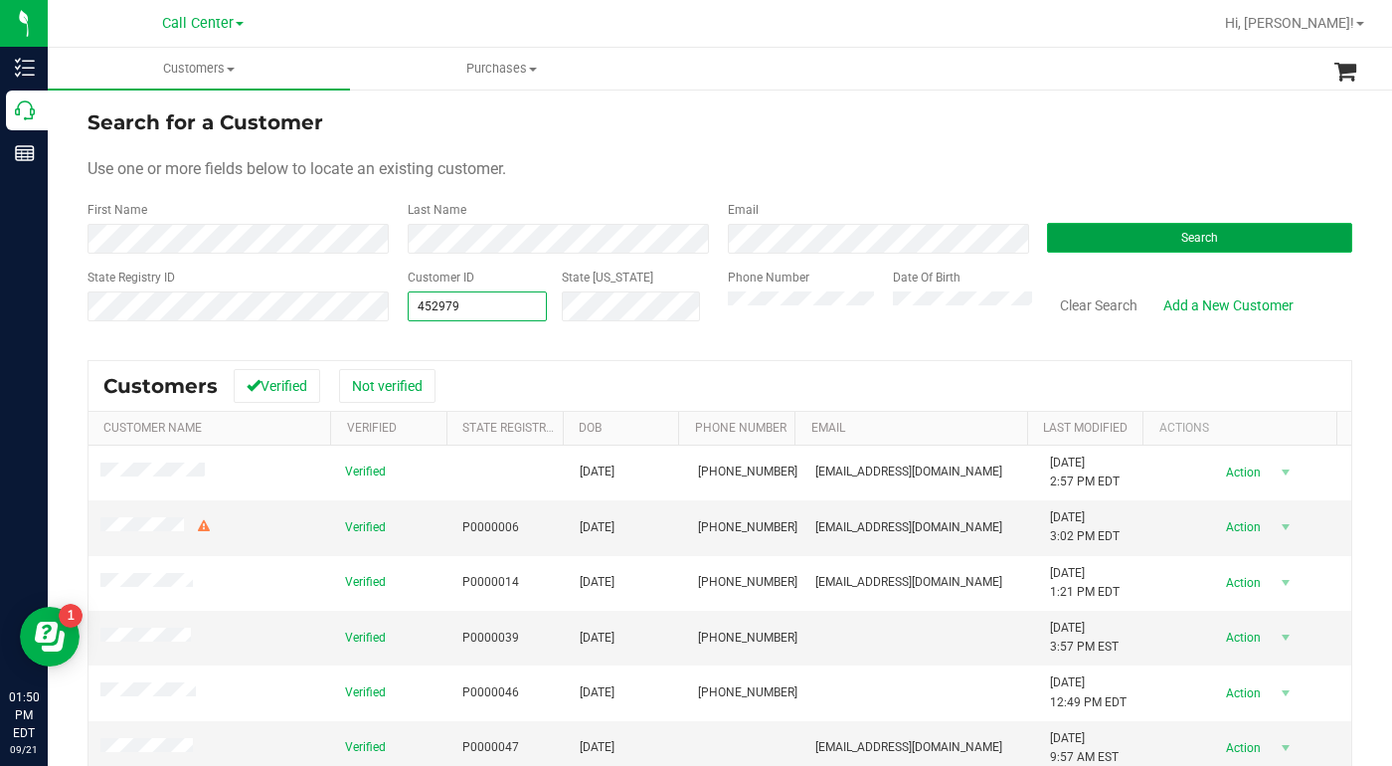
type input "452979"
click at [1135, 241] on button "Search" at bounding box center [1199, 238] width 305 height 30
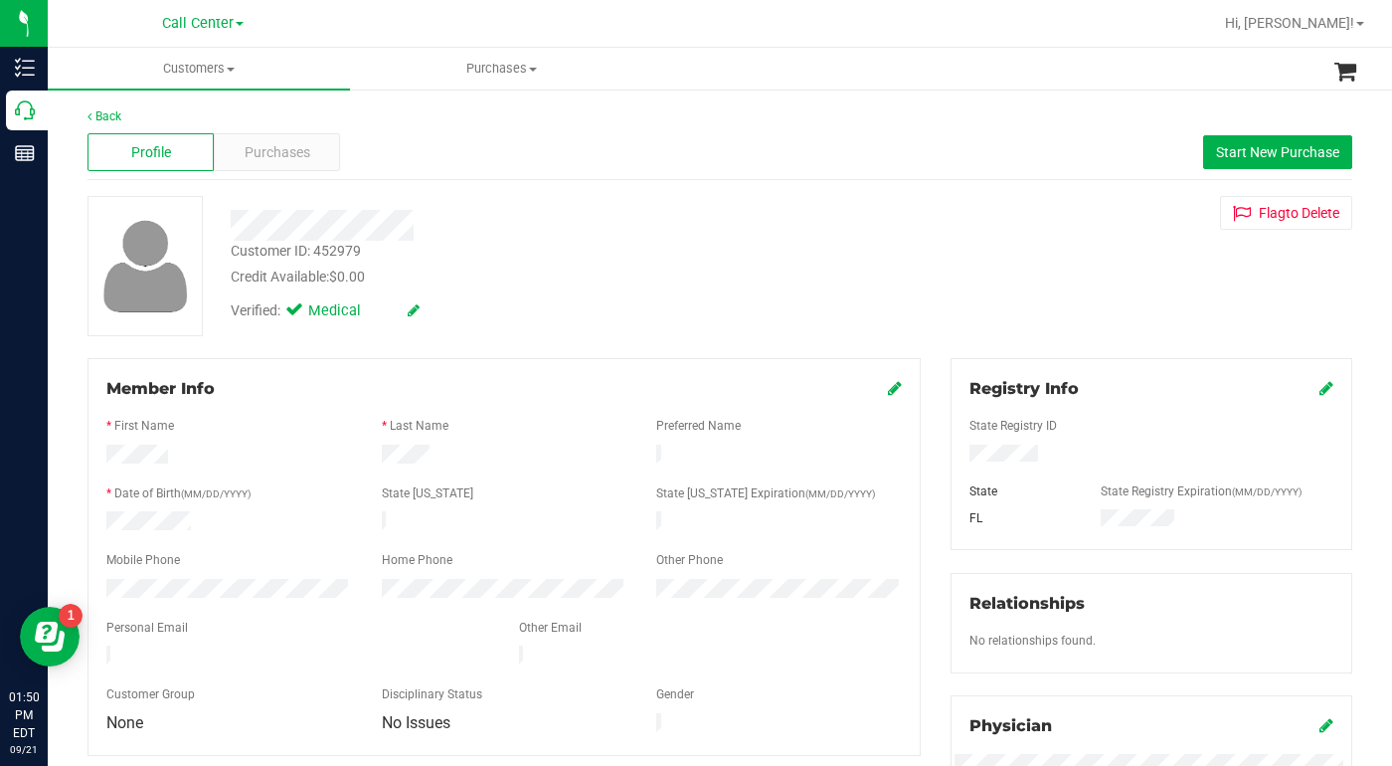
click at [976, 251] on div "Customer ID: 452979 Credit Available: $0.00 Verified: Medical Flag to Delete" at bounding box center [720, 266] width 1295 height 140
click at [266, 162] on span "Purchases" at bounding box center [278, 152] width 66 height 21
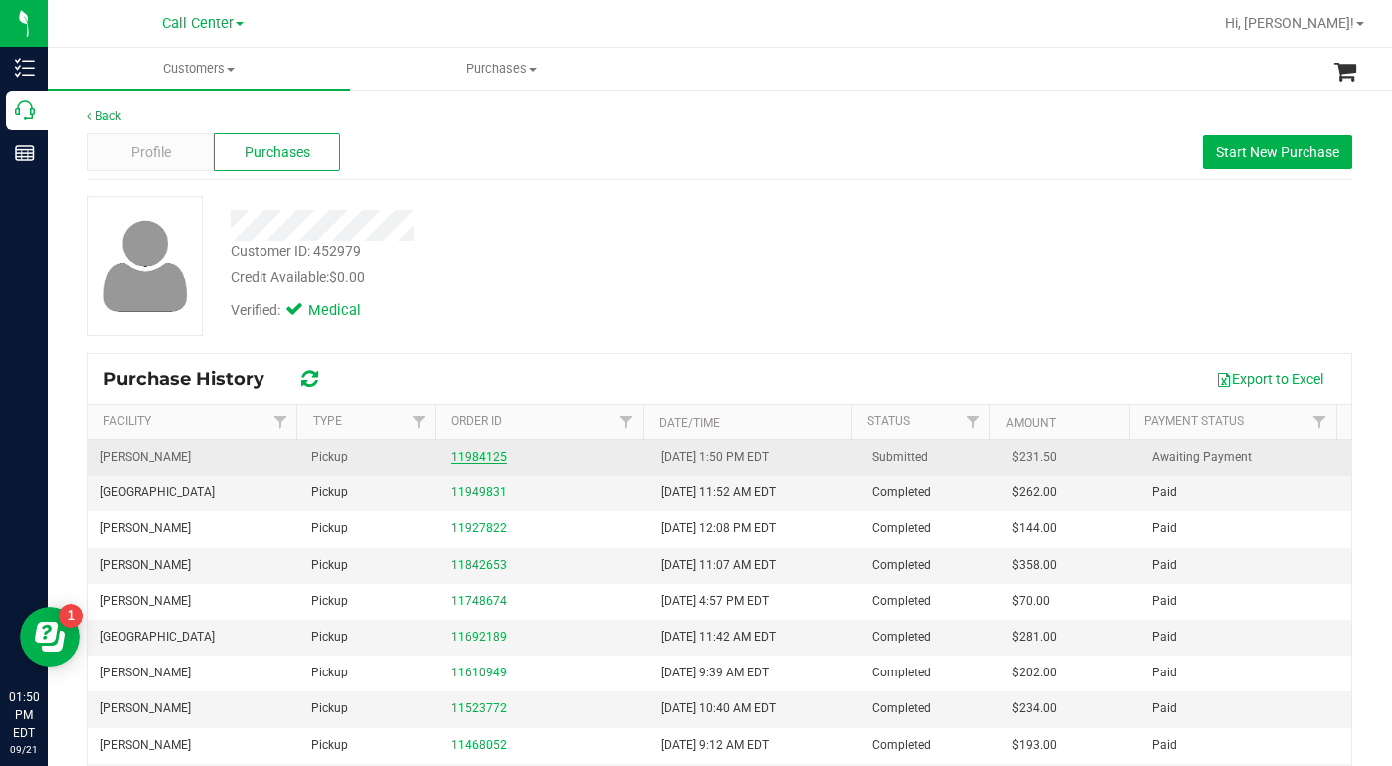
click at [460, 462] on link "11984125" at bounding box center [480, 457] width 56 height 14
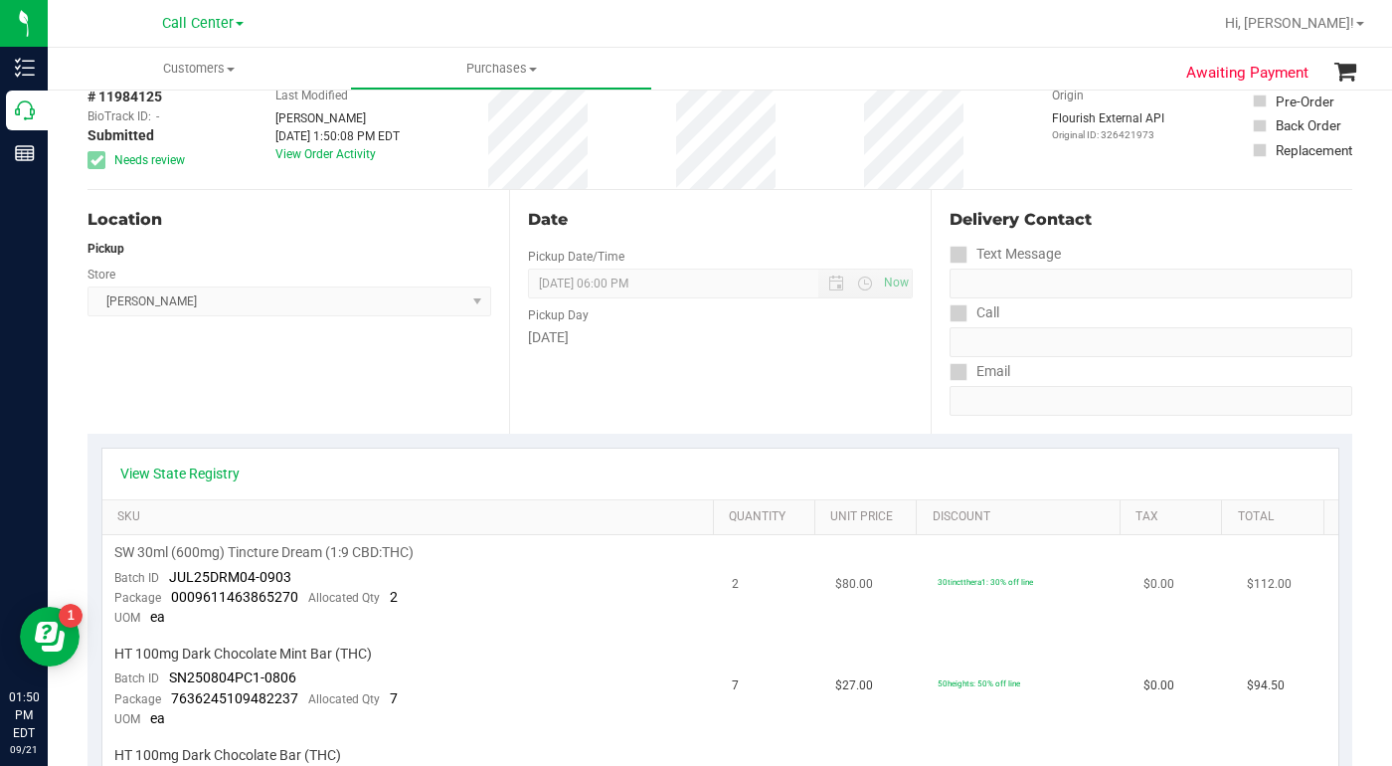
scroll to position [199, 0]
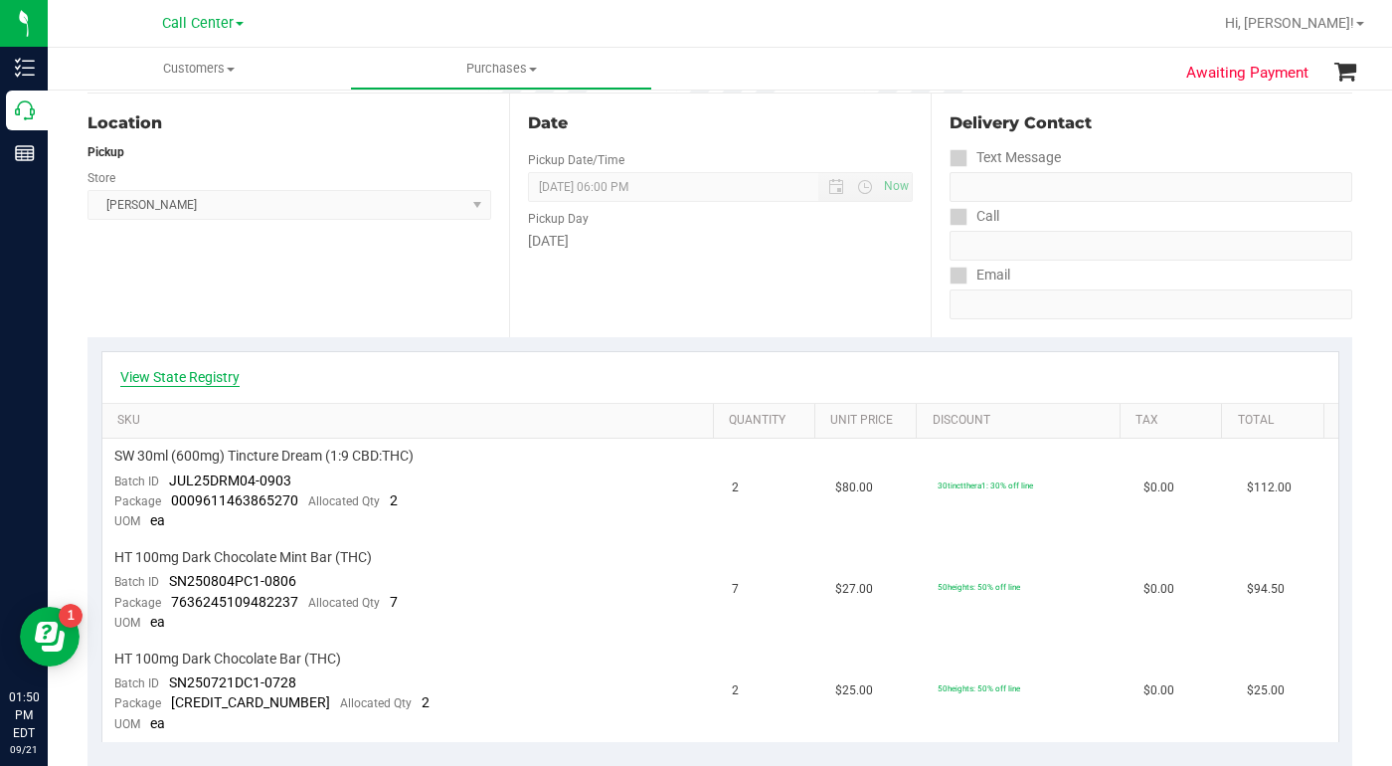
click at [196, 376] on link "View State Registry" at bounding box center [179, 377] width 119 height 20
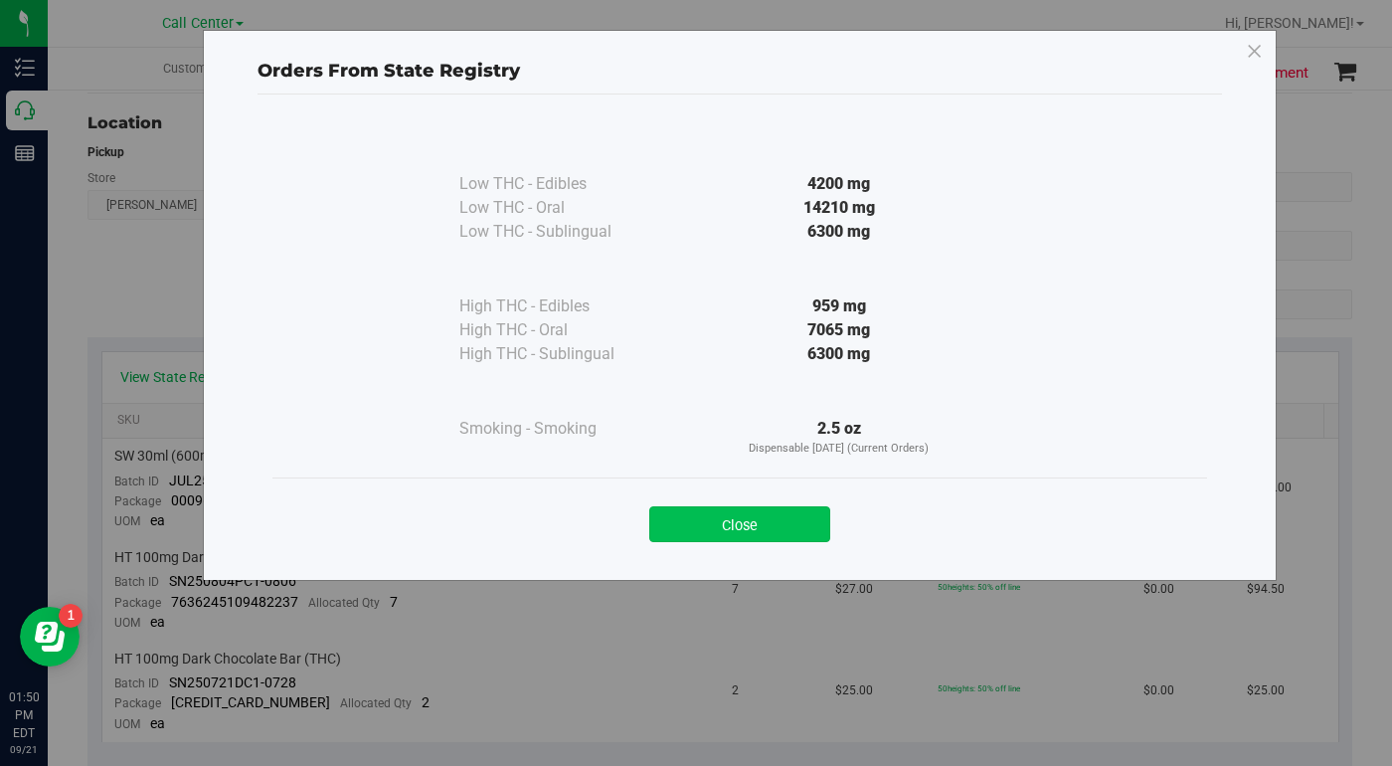
click at [688, 533] on button "Close" at bounding box center [739, 524] width 181 height 36
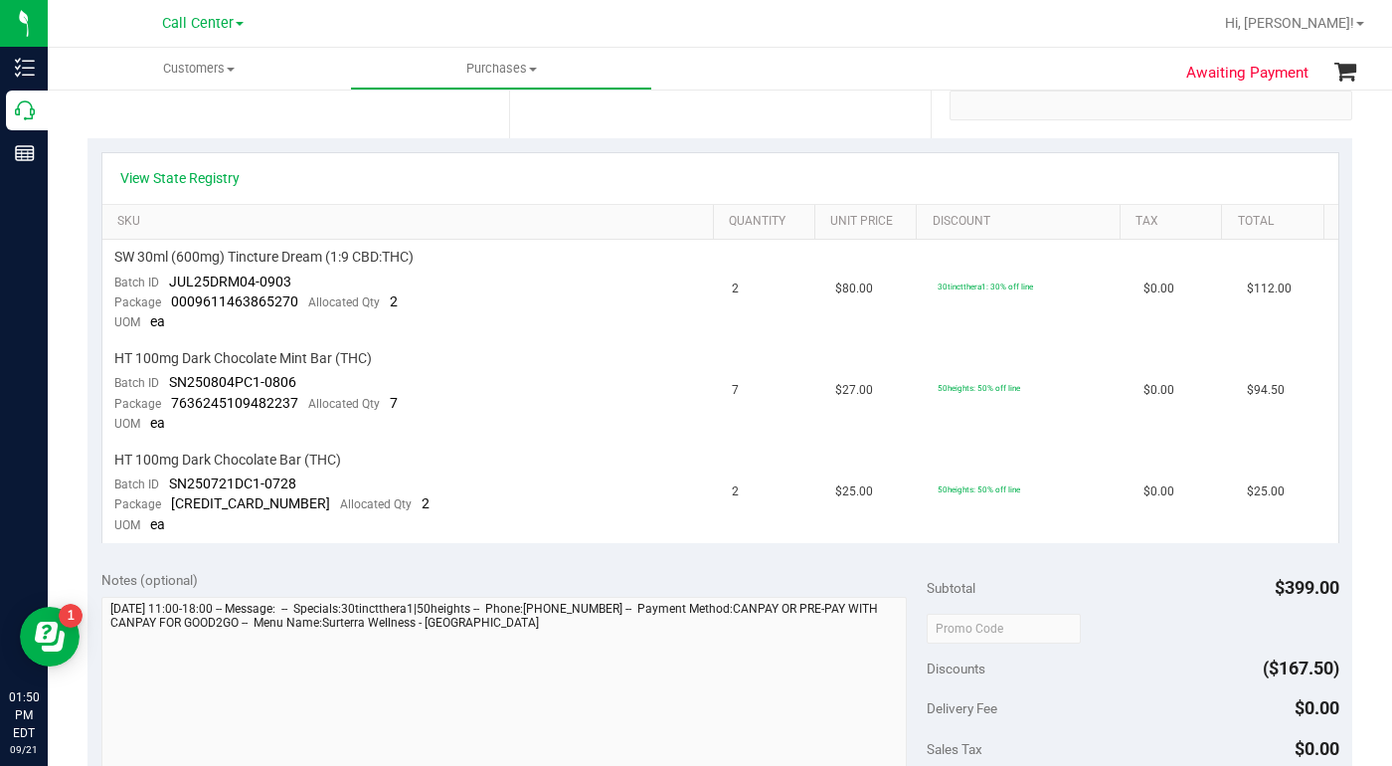
scroll to position [99, 0]
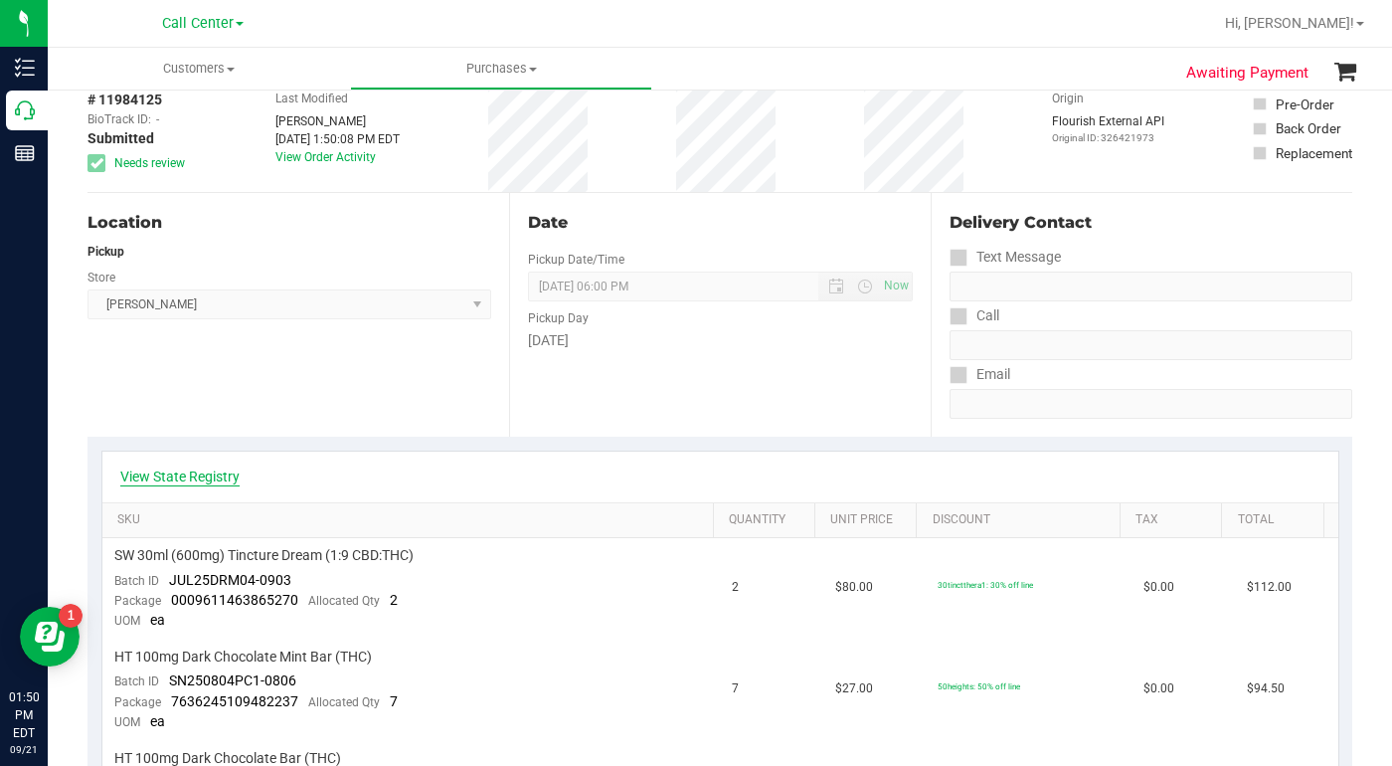
click at [218, 475] on link "View State Registry" at bounding box center [179, 476] width 119 height 20
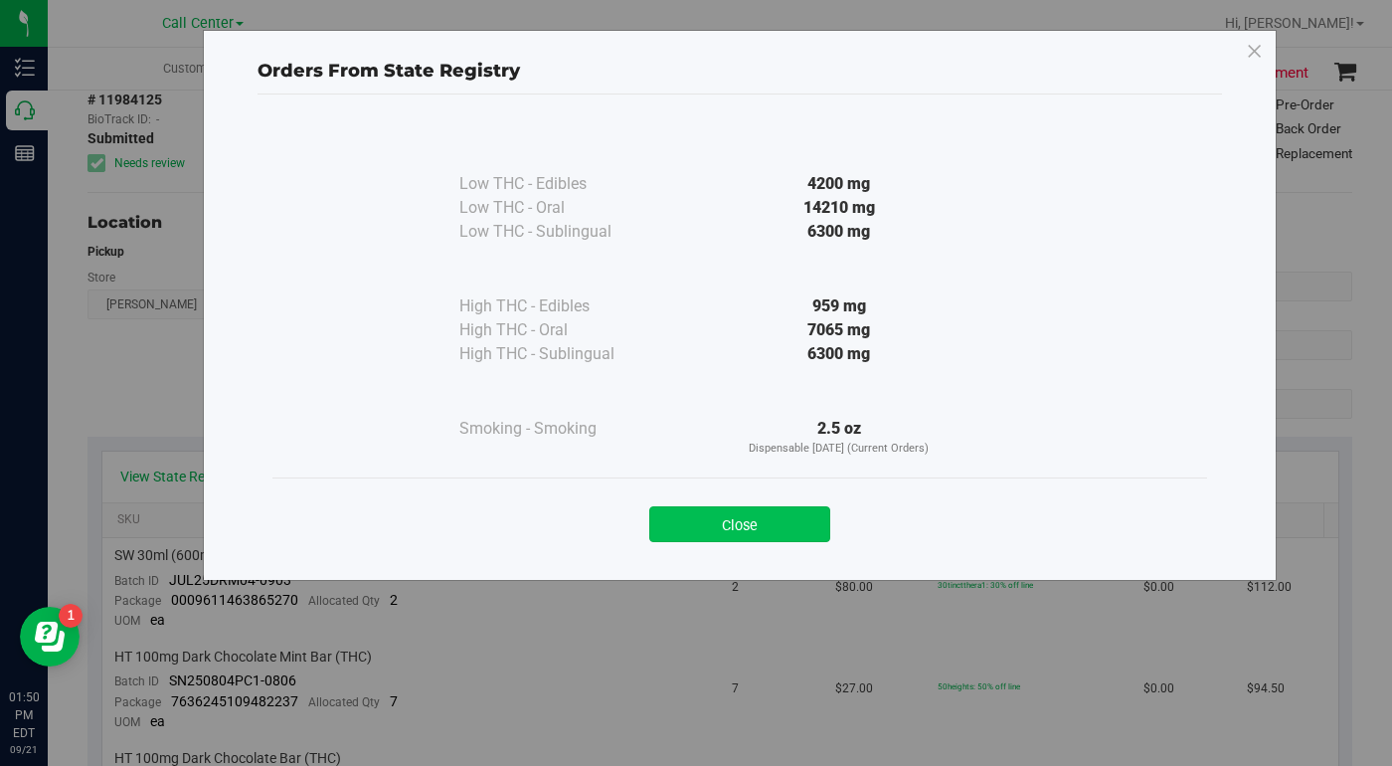
click at [681, 525] on button "Close" at bounding box center [739, 524] width 181 height 36
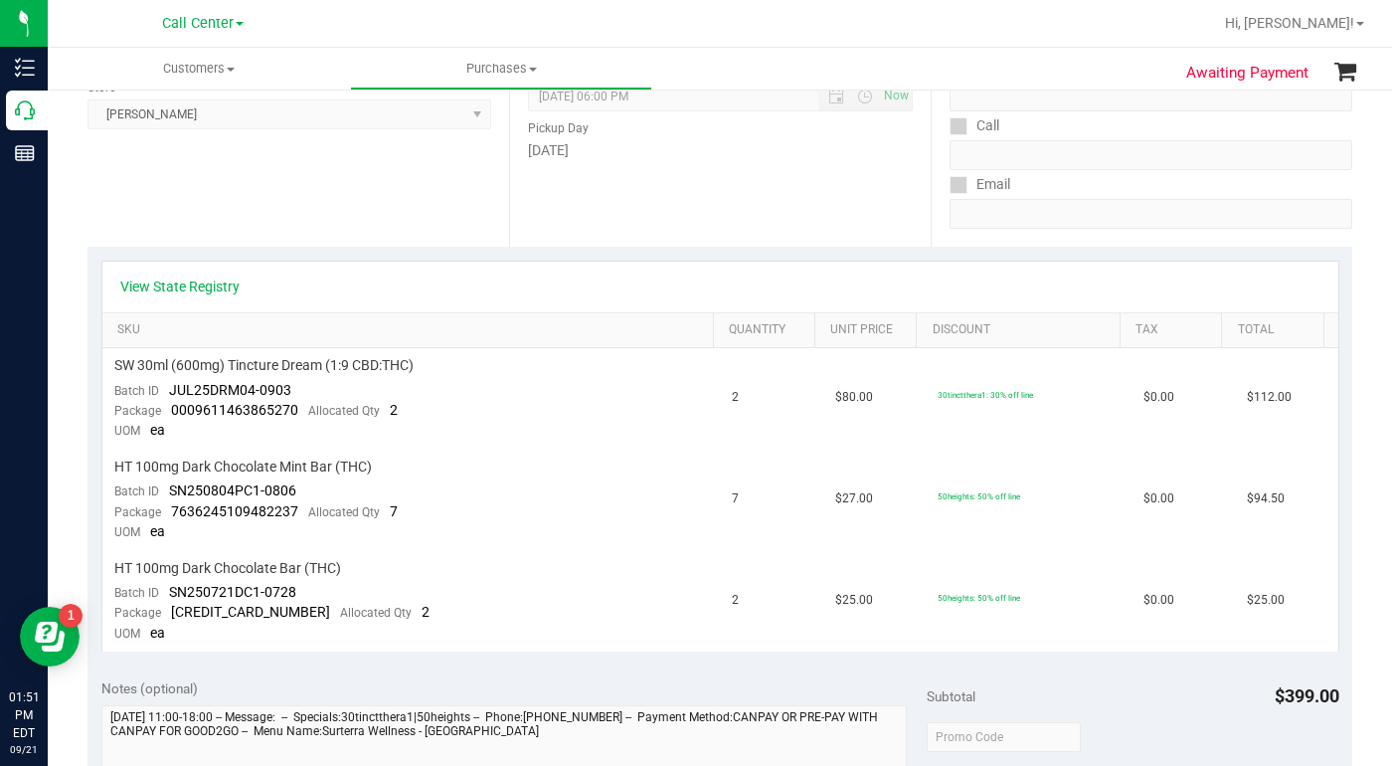
scroll to position [298, 0]
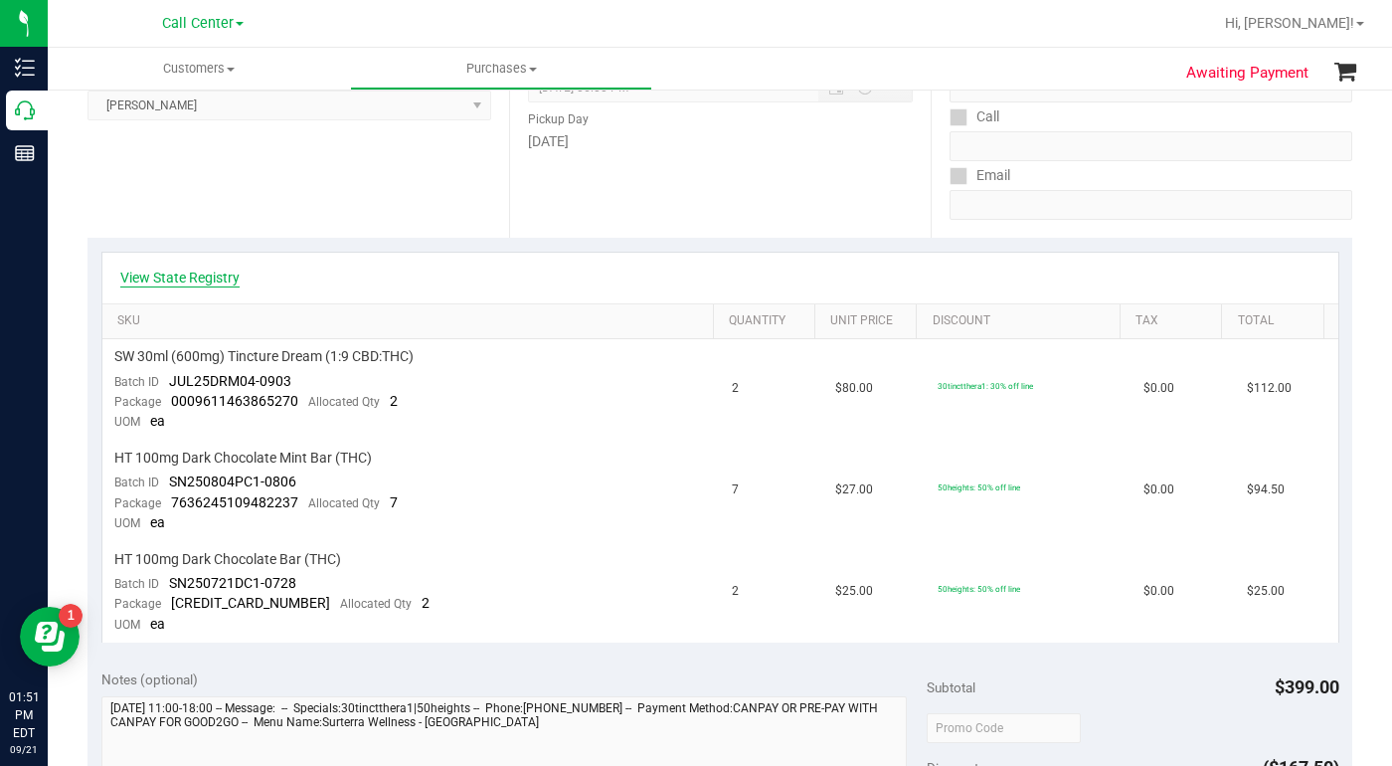
click at [172, 280] on link "View State Registry" at bounding box center [179, 278] width 119 height 20
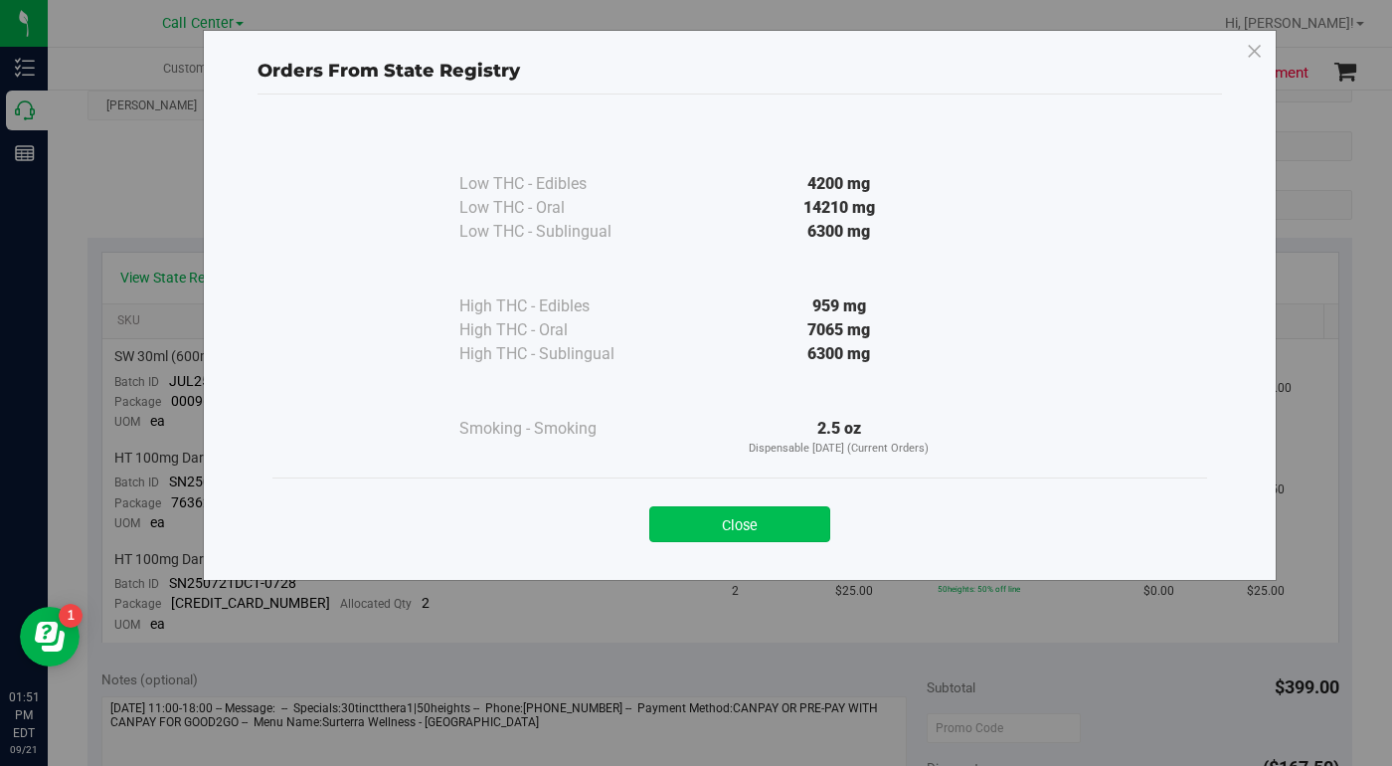
click at [742, 525] on button "Close" at bounding box center [739, 524] width 181 height 36
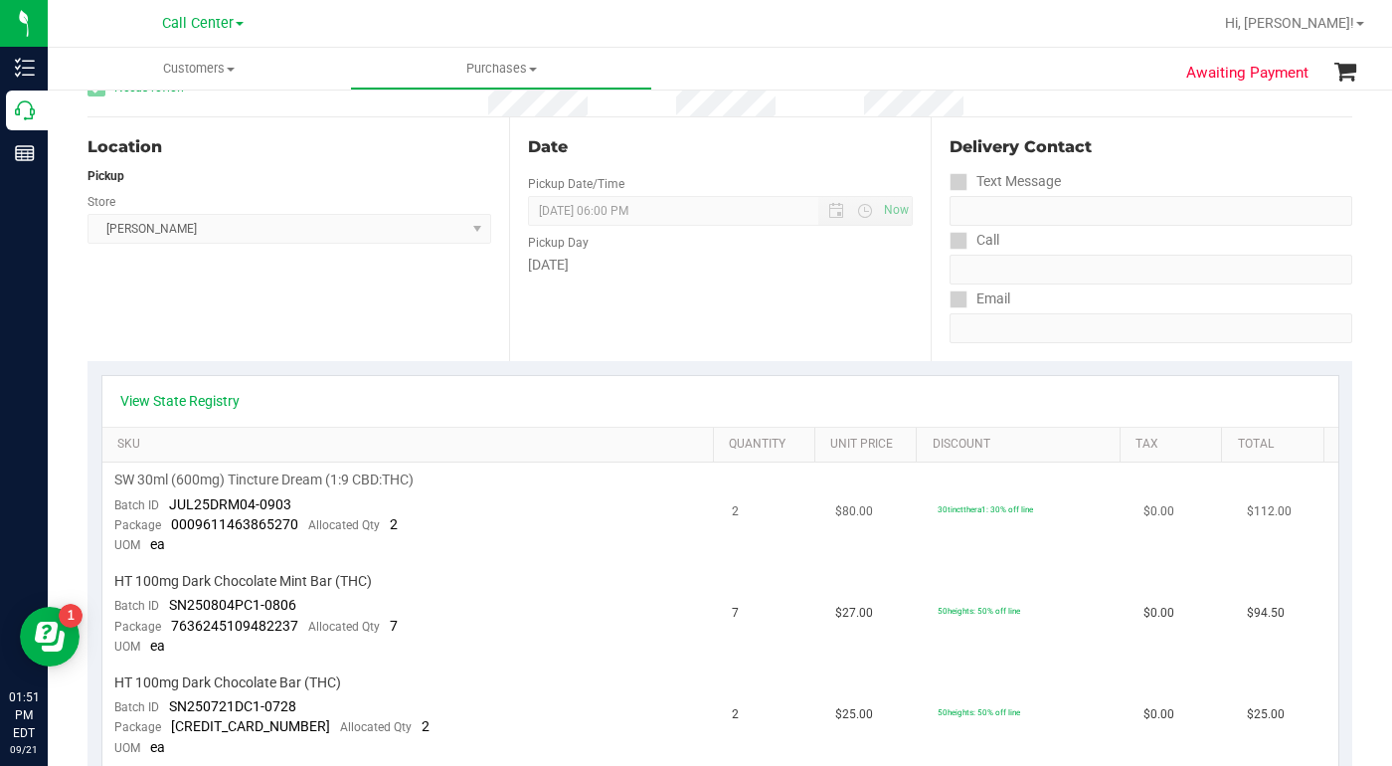
scroll to position [199, 0]
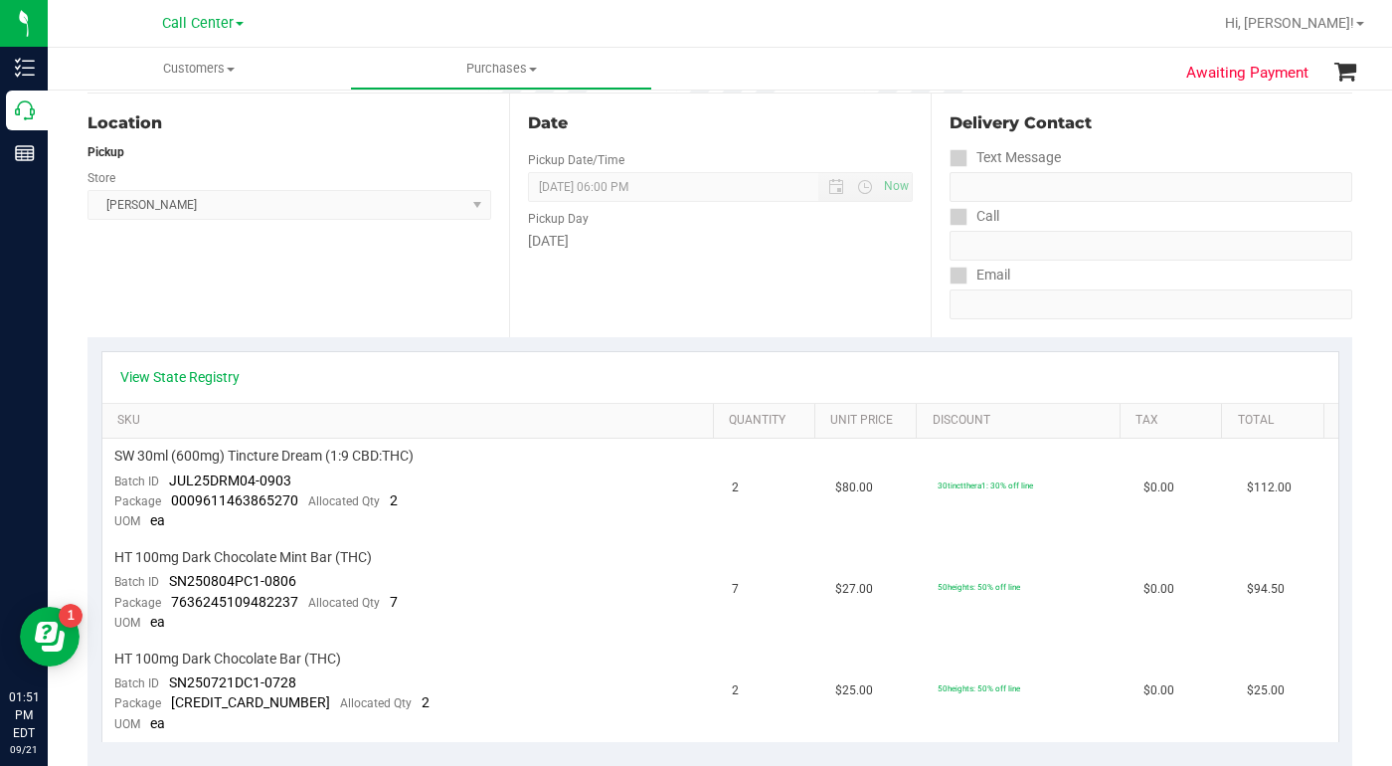
click at [1068, 321] on div "Delivery Contact Text Message Call Email" at bounding box center [1142, 215] width 422 height 244
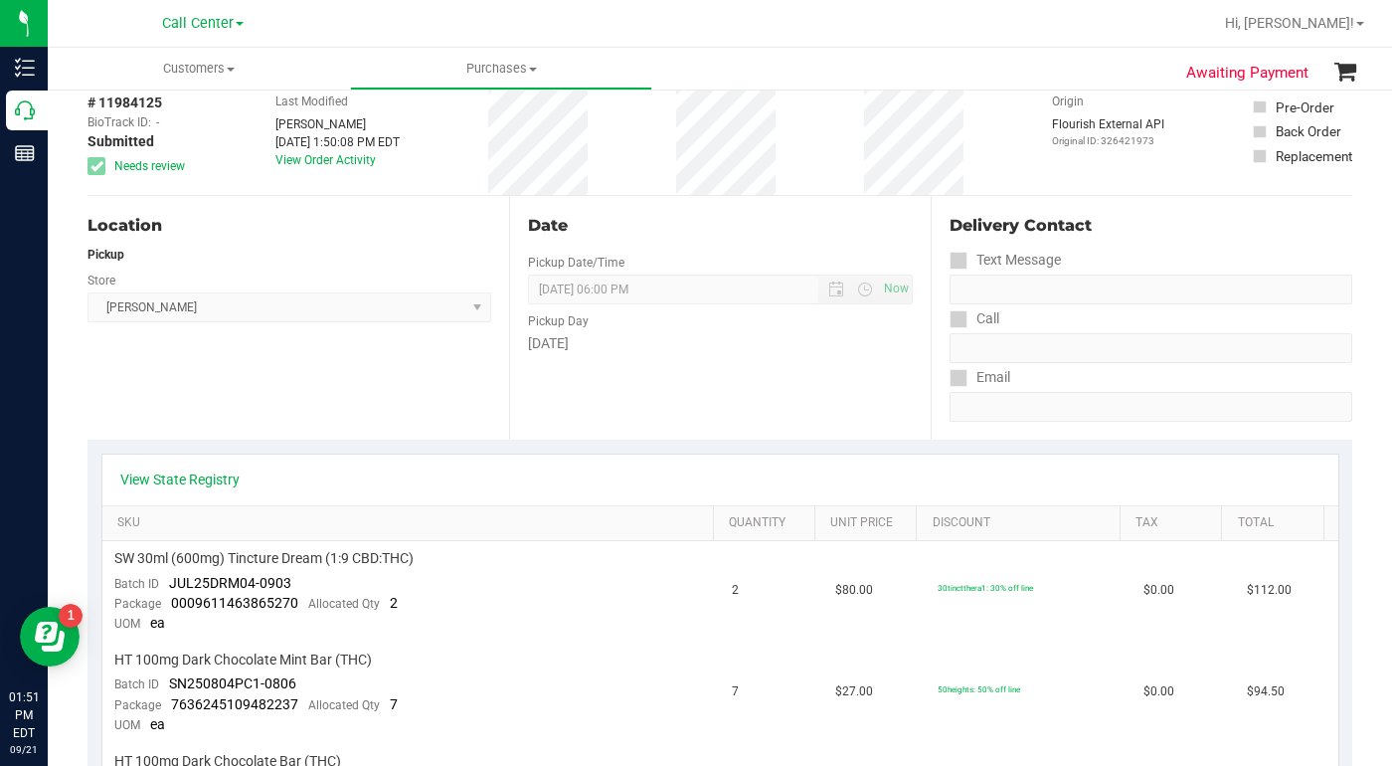
scroll to position [0, 0]
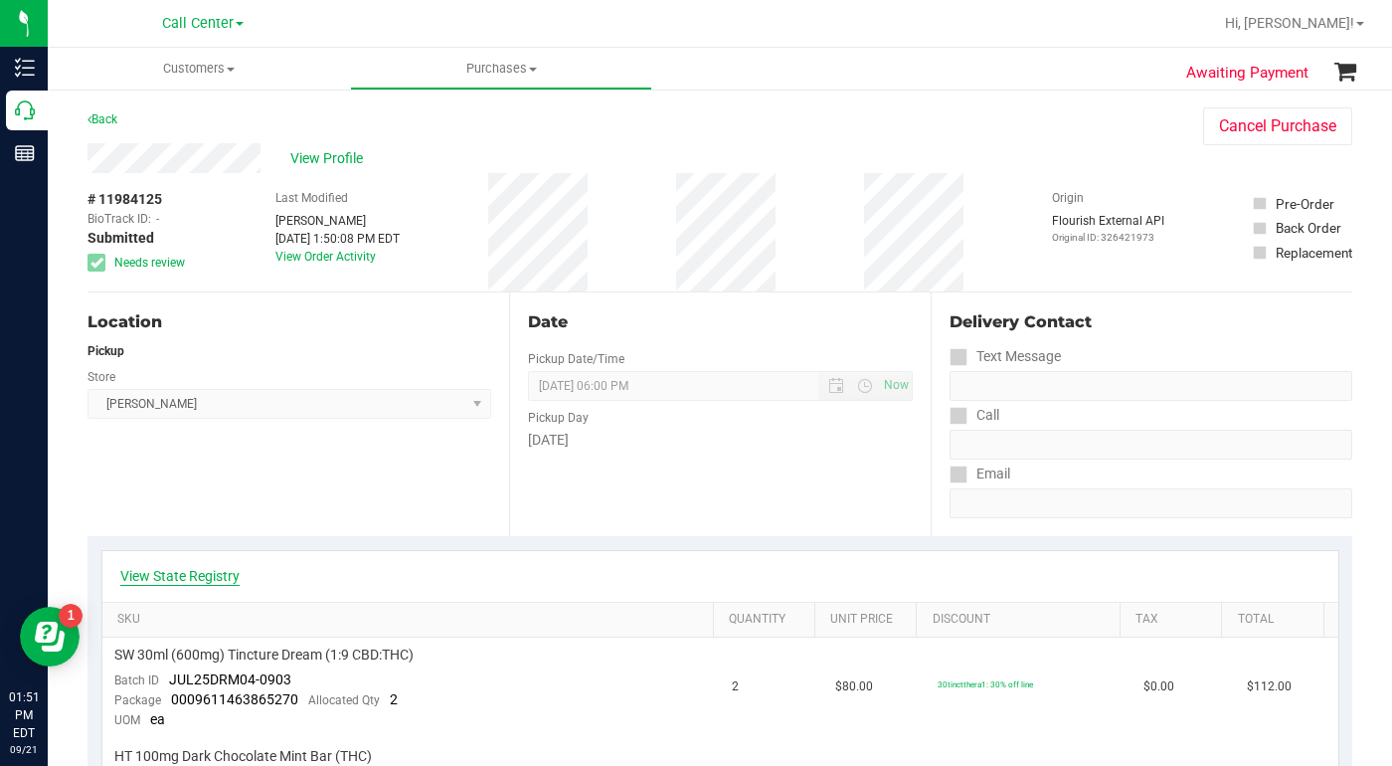
click at [187, 568] on link "View State Registry" at bounding box center [179, 576] width 119 height 20
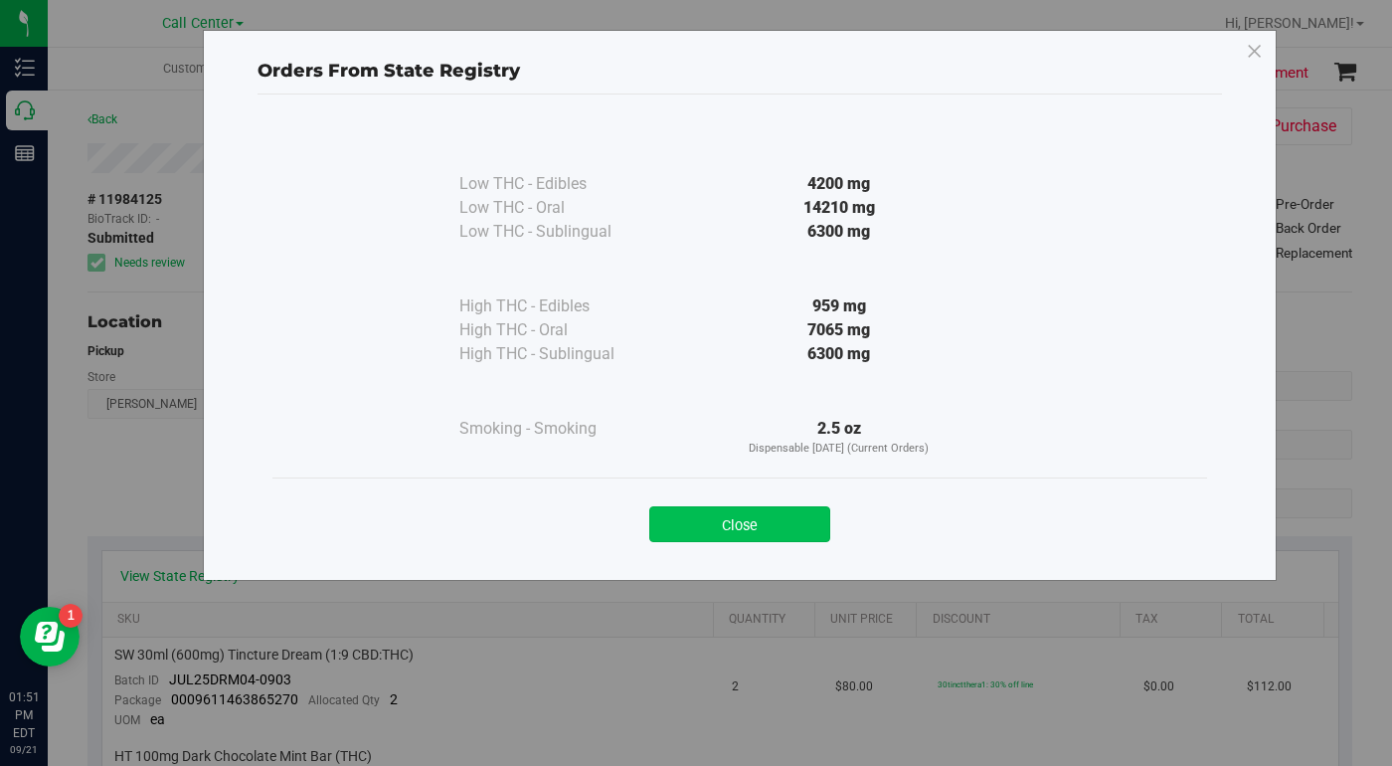
click at [725, 527] on button "Close" at bounding box center [739, 524] width 181 height 36
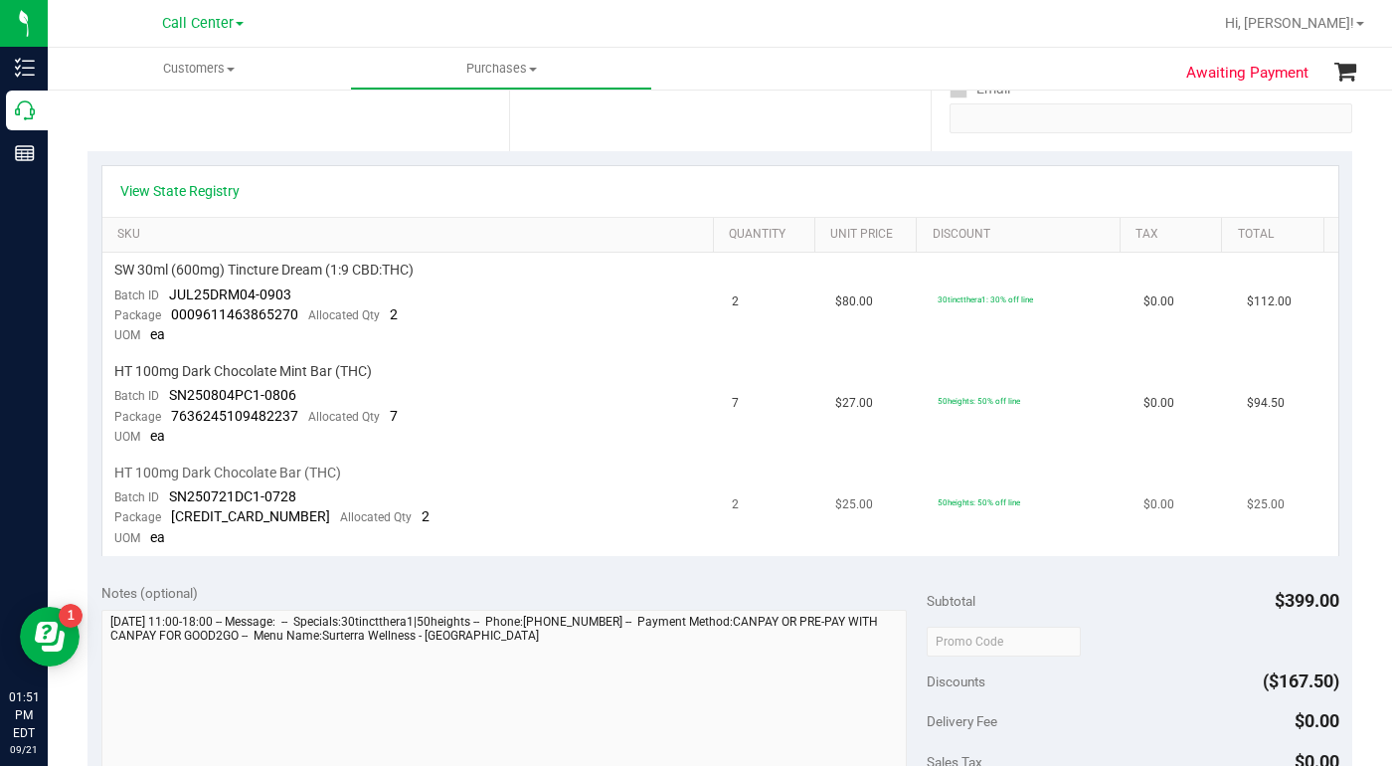
scroll to position [298, 0]
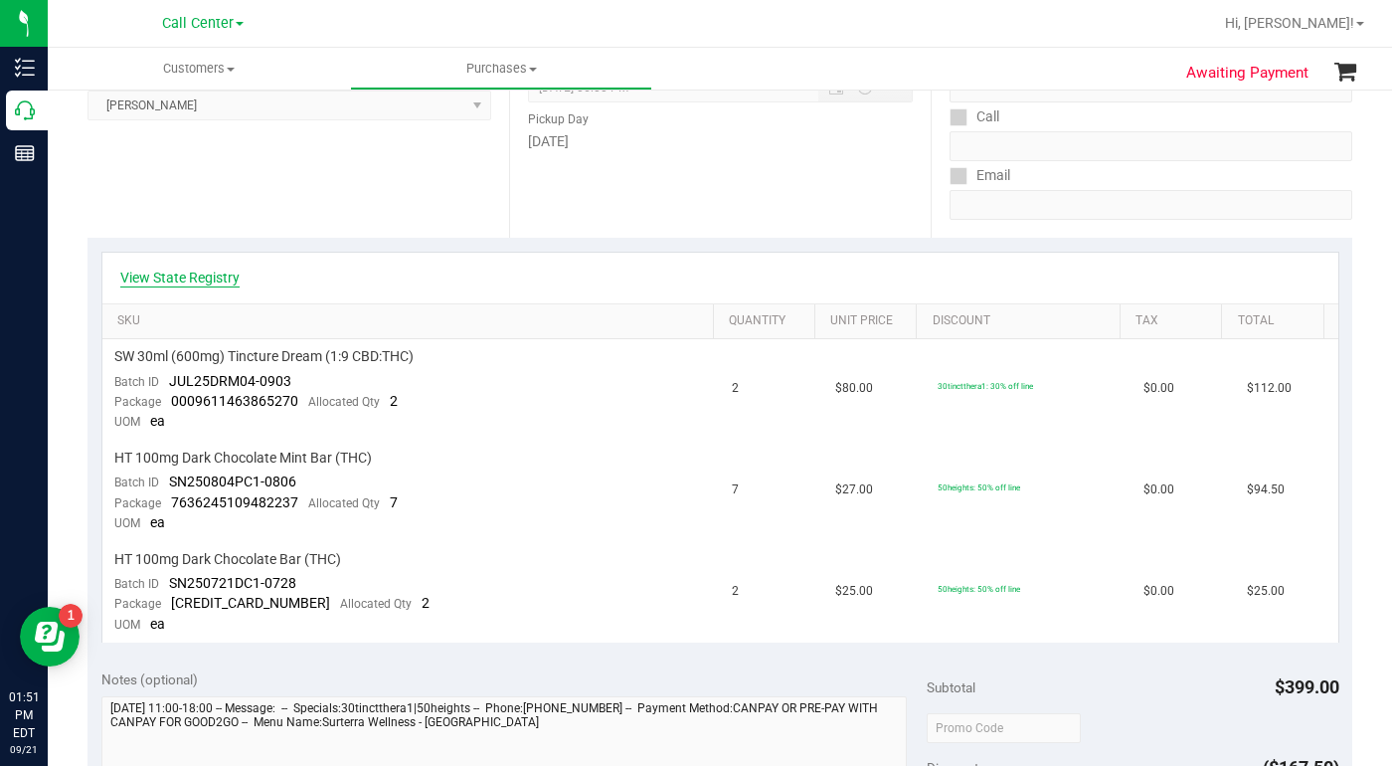
click at [212, 283] on link "View State Registry" at bounding box center [179, 278] width 119 height 20
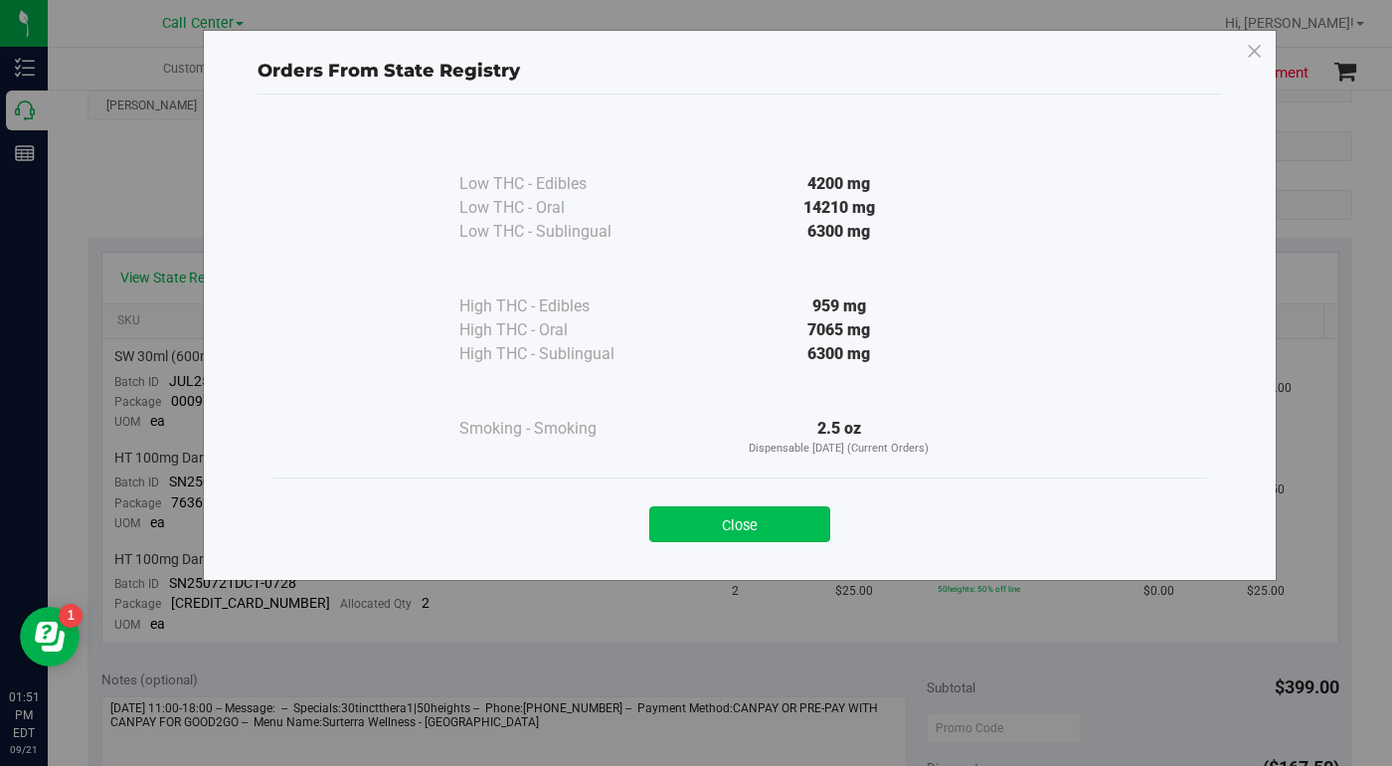
click at [703, 531] on button "Close" at bounding box center [739, 524] width 181 height 36
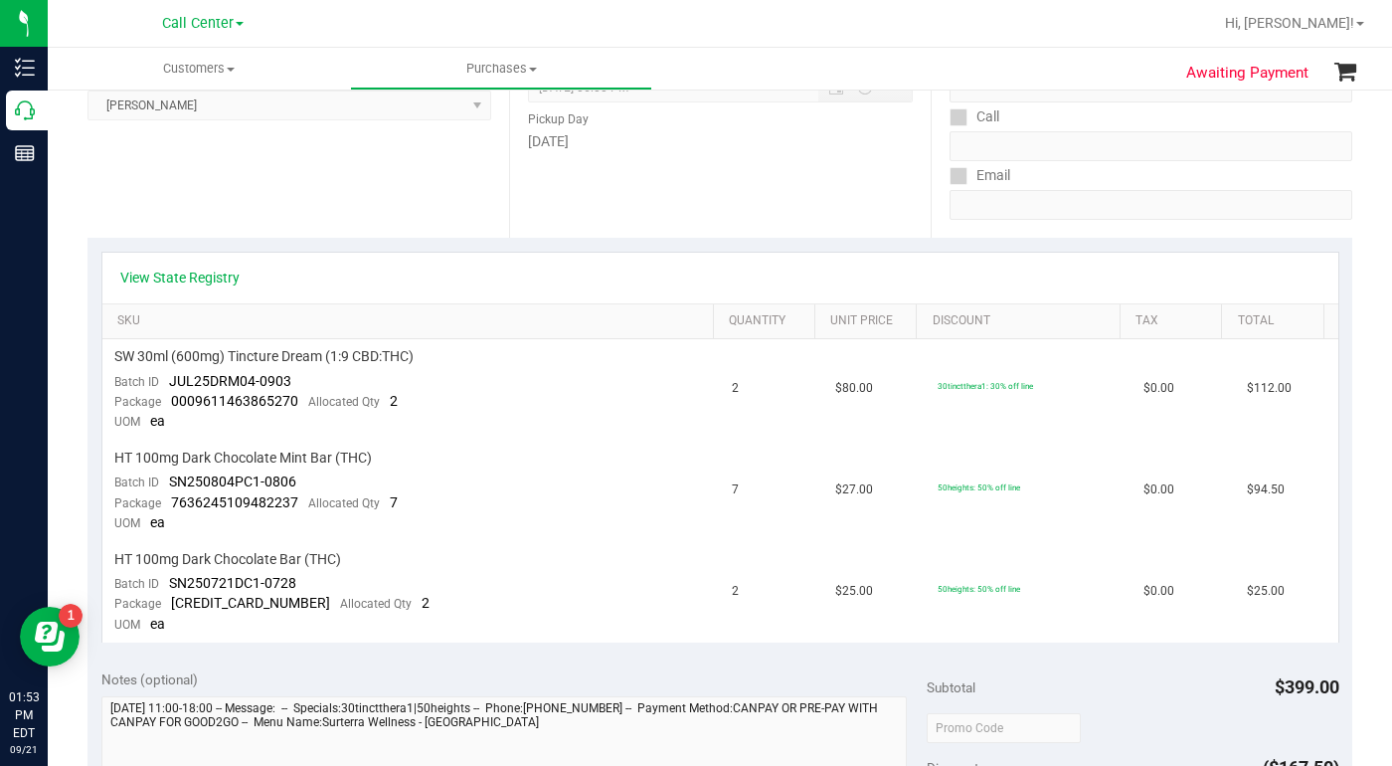
drag, startPoint x: 1183, startPoint y: 238, endPoint x: 1161, endPoint y: 238, distance: 21.9
click at [1183, 238] on div "View State Registry SKU Quantity Unit Price Discount Tax Total SW 30ml (600mg) …" at bounding box center [720, 447] width 1265 height 418
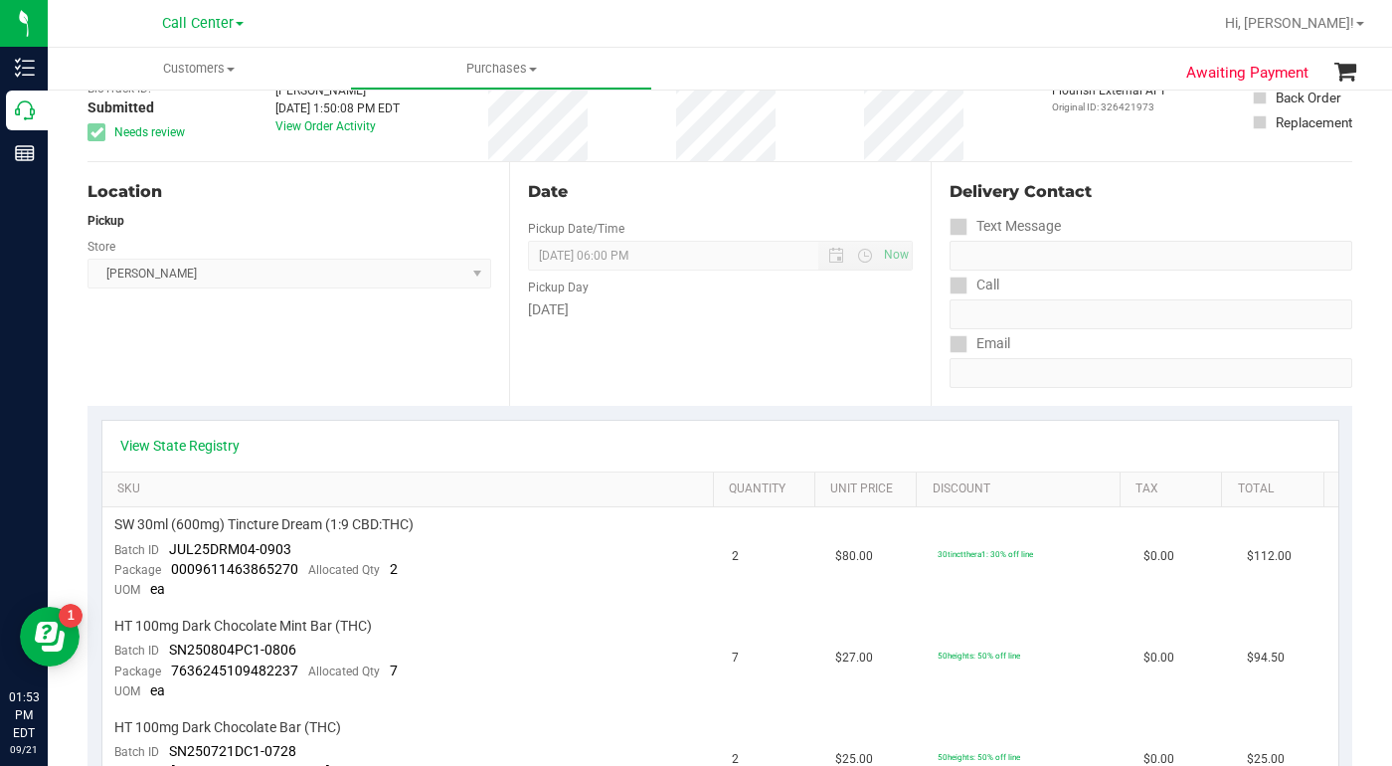
scroll to position [0, 0]
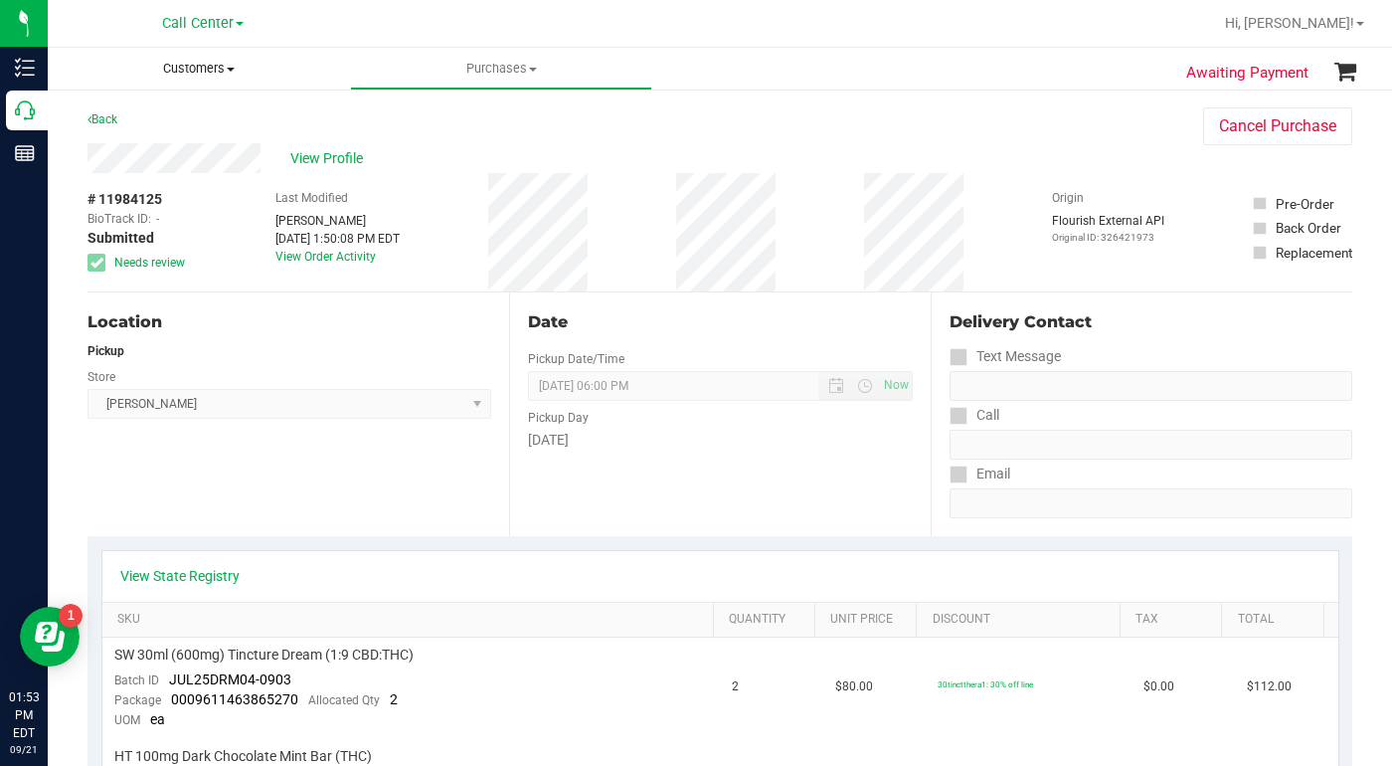
click at [233, 72] on span "Customers" at bounding box center [199, 69] width 302 height 18
click at [163, 128] on span "All customers" at bounding box center [119, 119] width 143 height 17
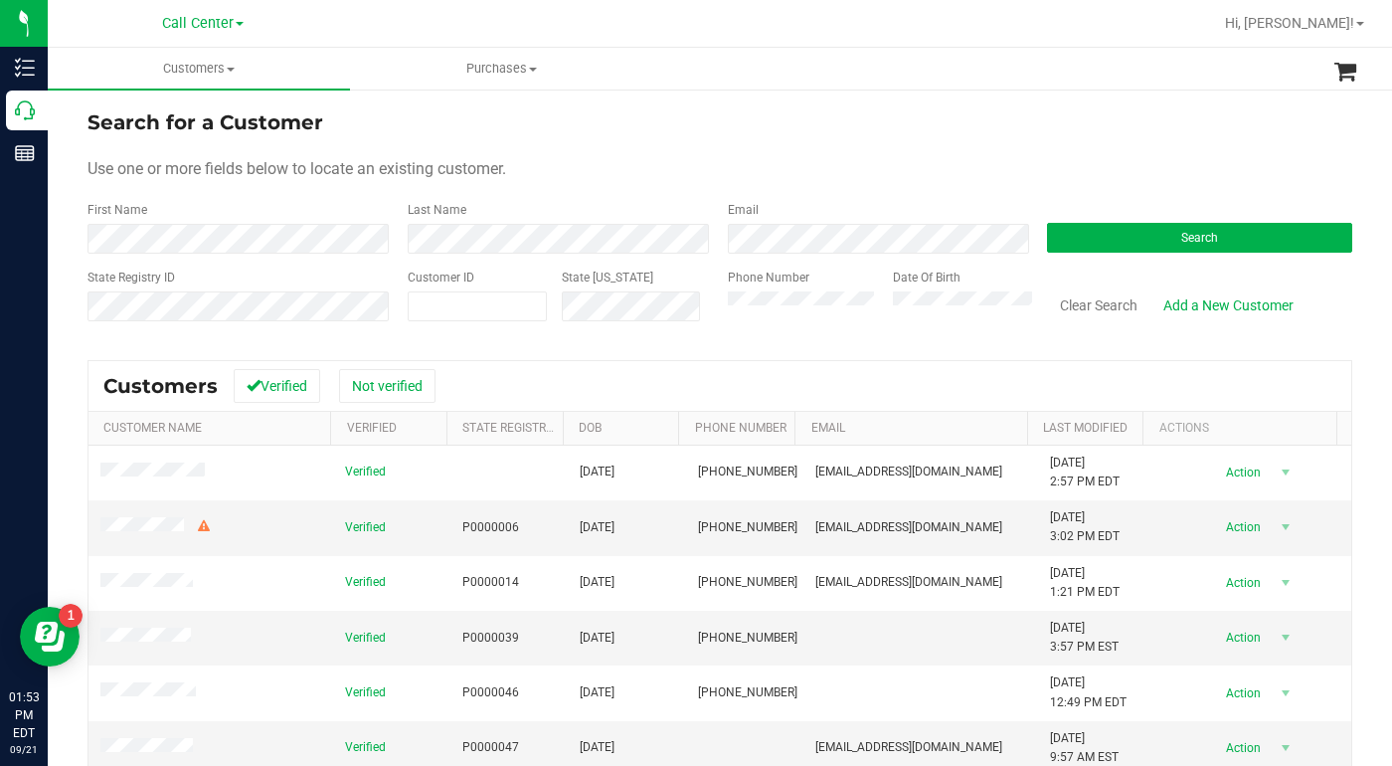
click at [711, 175] on div "Use one or more fields below to locate an existing customer." at bounding box center [720, 169] width 1265 height 24
click at [1037, 157] on div "Use one or more fields below to locate an existing customer." at bounding box center [720, 169] width 1265 height 24
click at [640, 157] on div "Use one or more fields below to locate an existing customer." at bounding box center [720, 169] width 1265 height 24
click at [1024, 164] on div "Use one or more fields below to locate an existing customer." at bounding box center [720, 169] width 1265 height 24
click at [1088, 244] on button "Search" at bounding box center [1199, 238] width 305 height 30
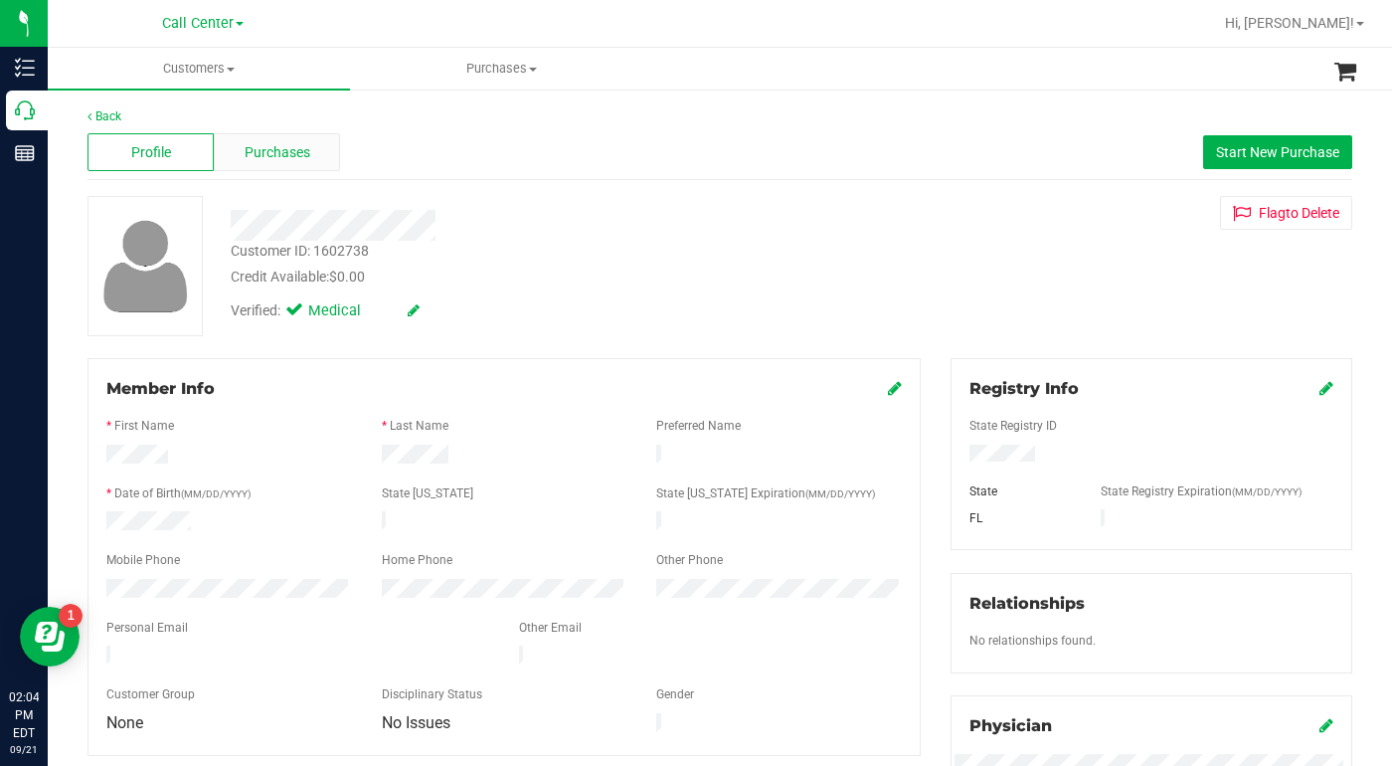
click at [259, 154] on span "Purchases" at bounding box center [278, 152] width 66 height 21
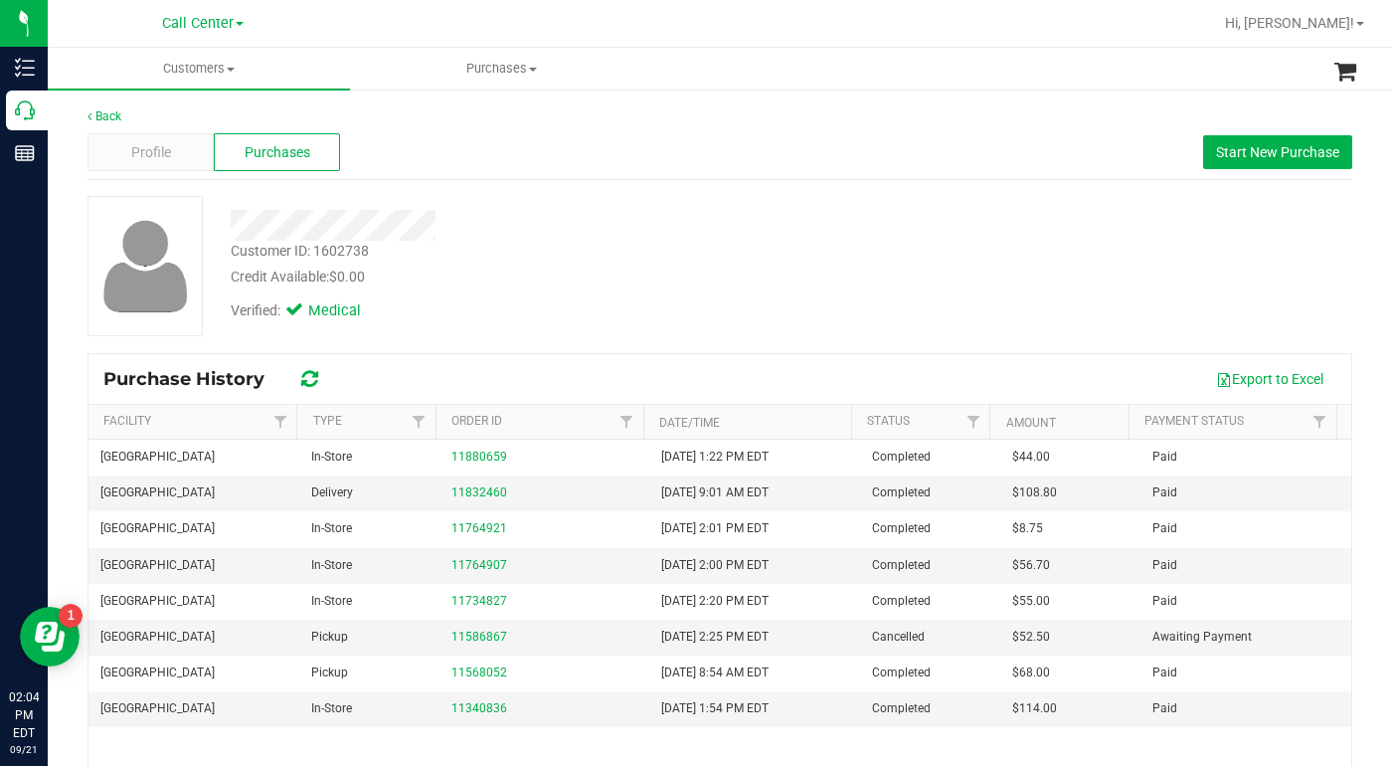
click at [563, 304] on div "Verified: Medical" at bounding box center [539, 309] width 647 height 44
click at [1020, 278] on div "Customer ID: 1602738 Credit Available: $0.00 Verified: Medical" at bounding box center [720, 266] width 1295 height 140
click at [179, 151] on div "Profile" at bounding box center [151, 152] width 126 height 38
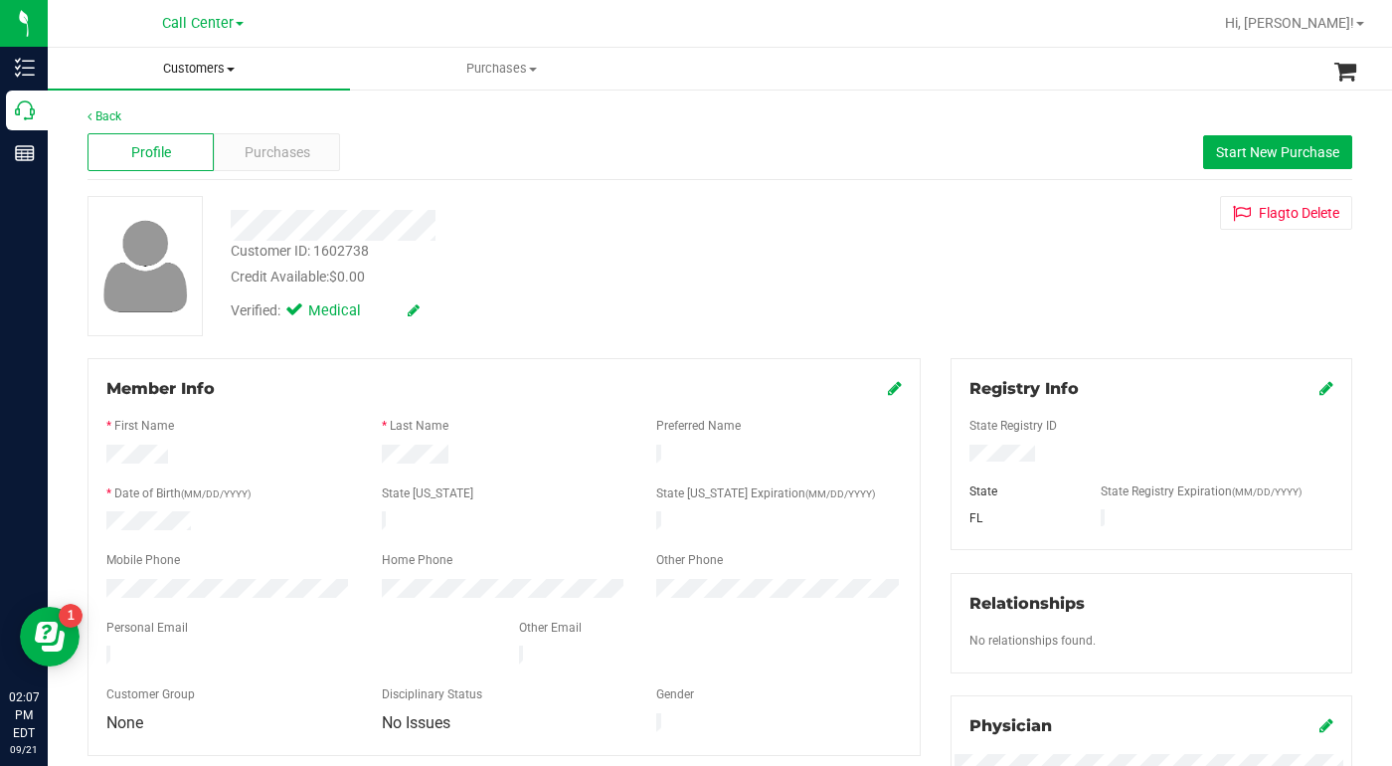
click at [237, 73] on span "Customers" at bounding box center [199, 69] width 302 height 18
click at [142, 123] on span "All customers" at bounding box center [119, 119] width 143 height 17
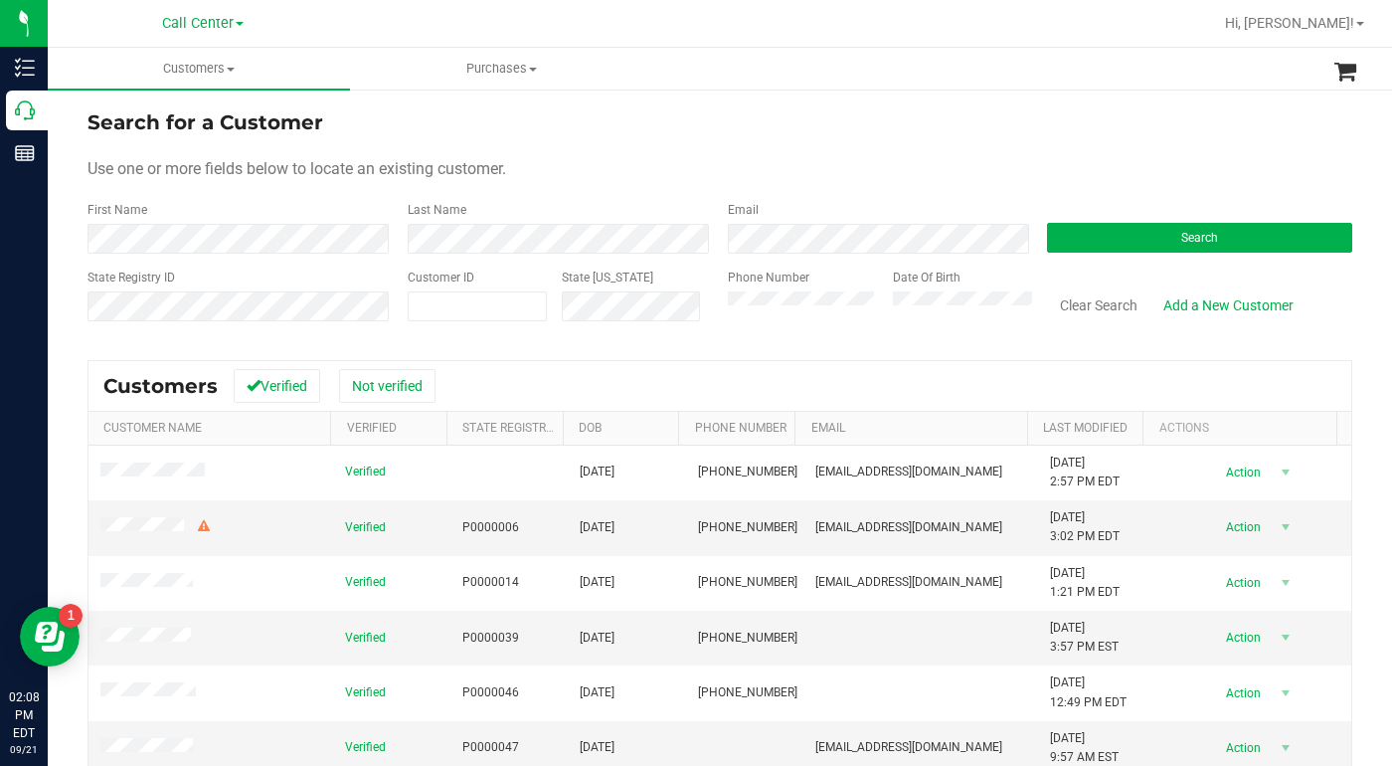
click at [420, 221] on div "Last Name" at bounding box center [553, 227] width 320 height 53
click at [1196, 245] on button "Search" at bounding box center [1199, 238] width 305 height 30
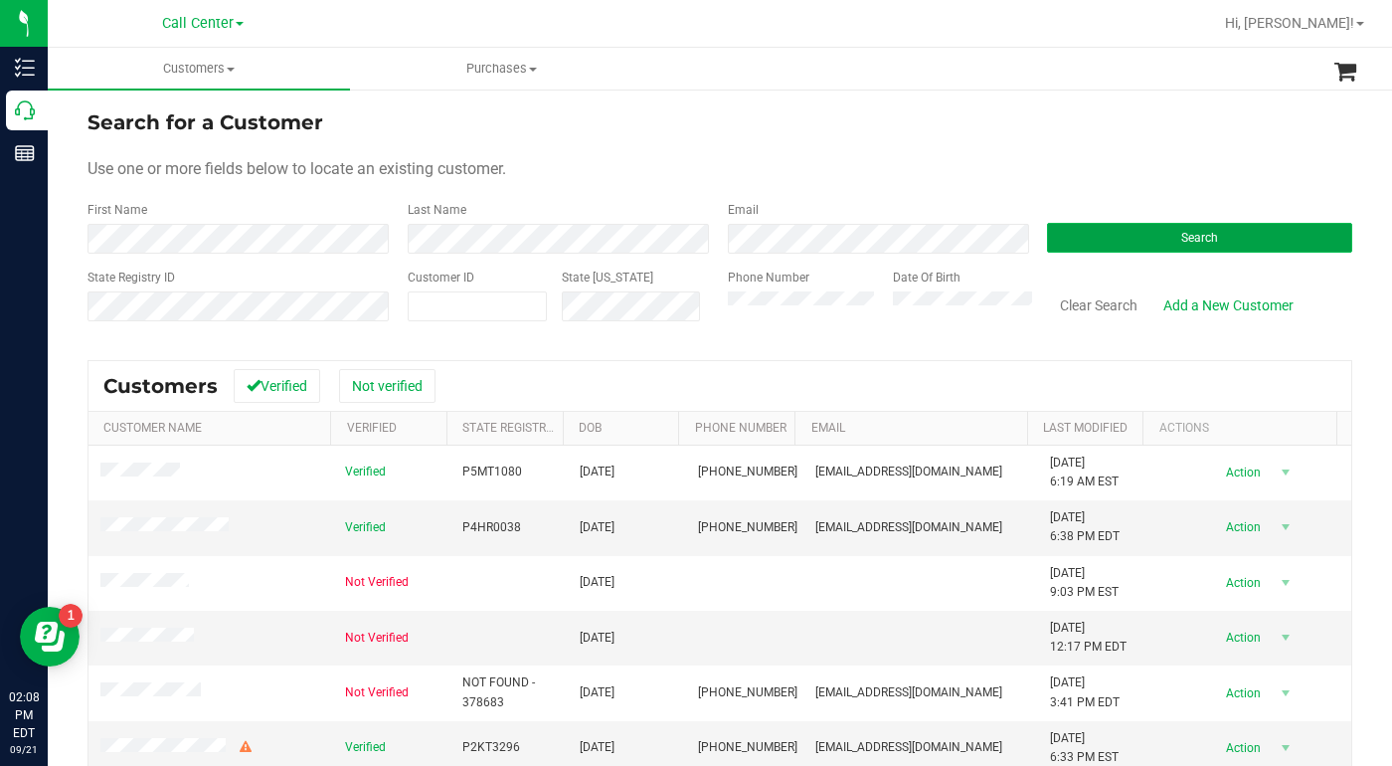
click at [1070, 234] on button "Search" at bounding box center [1199, 238] width 305 height 30
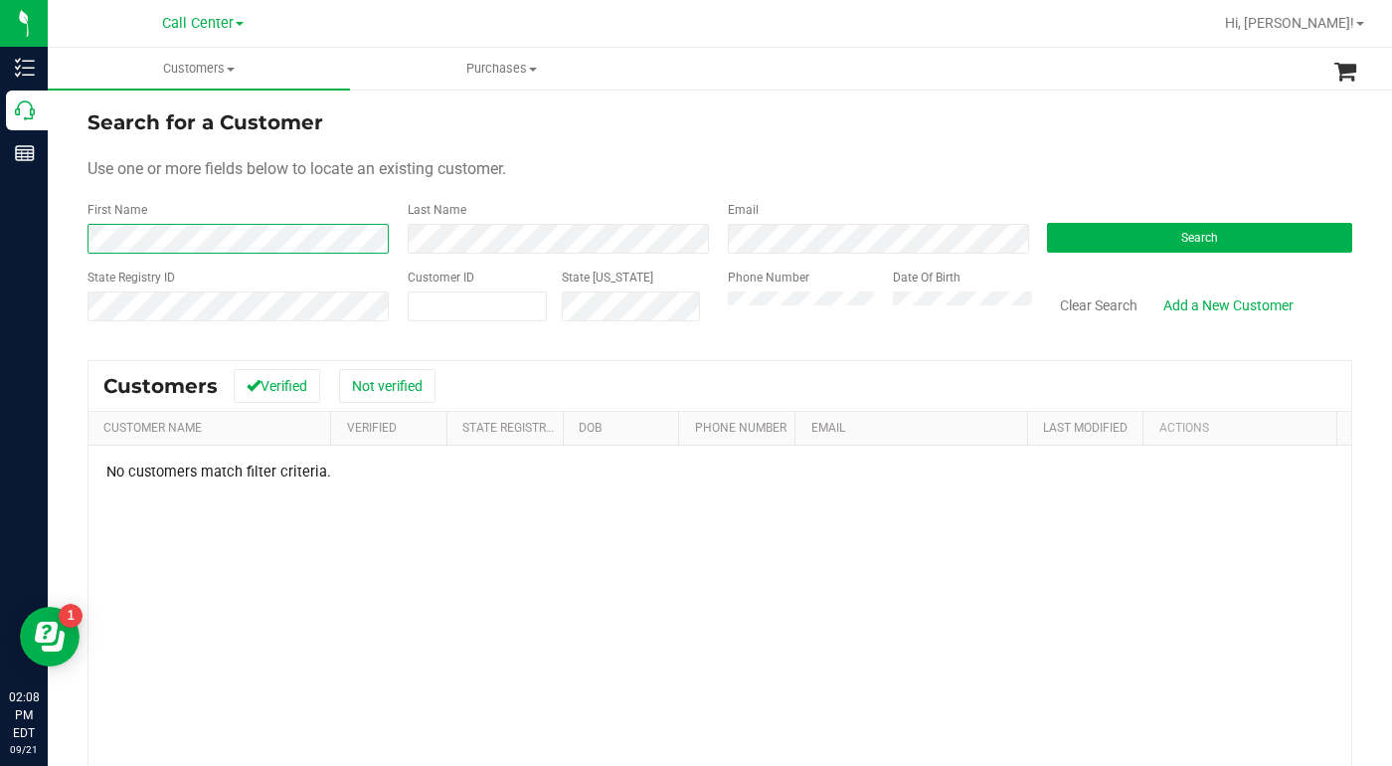
click at [77, 249] on div "Search for a Customer Use one or more fields below to locate an existing custom…" at bounding box center [720, 542] width 1345 height 909
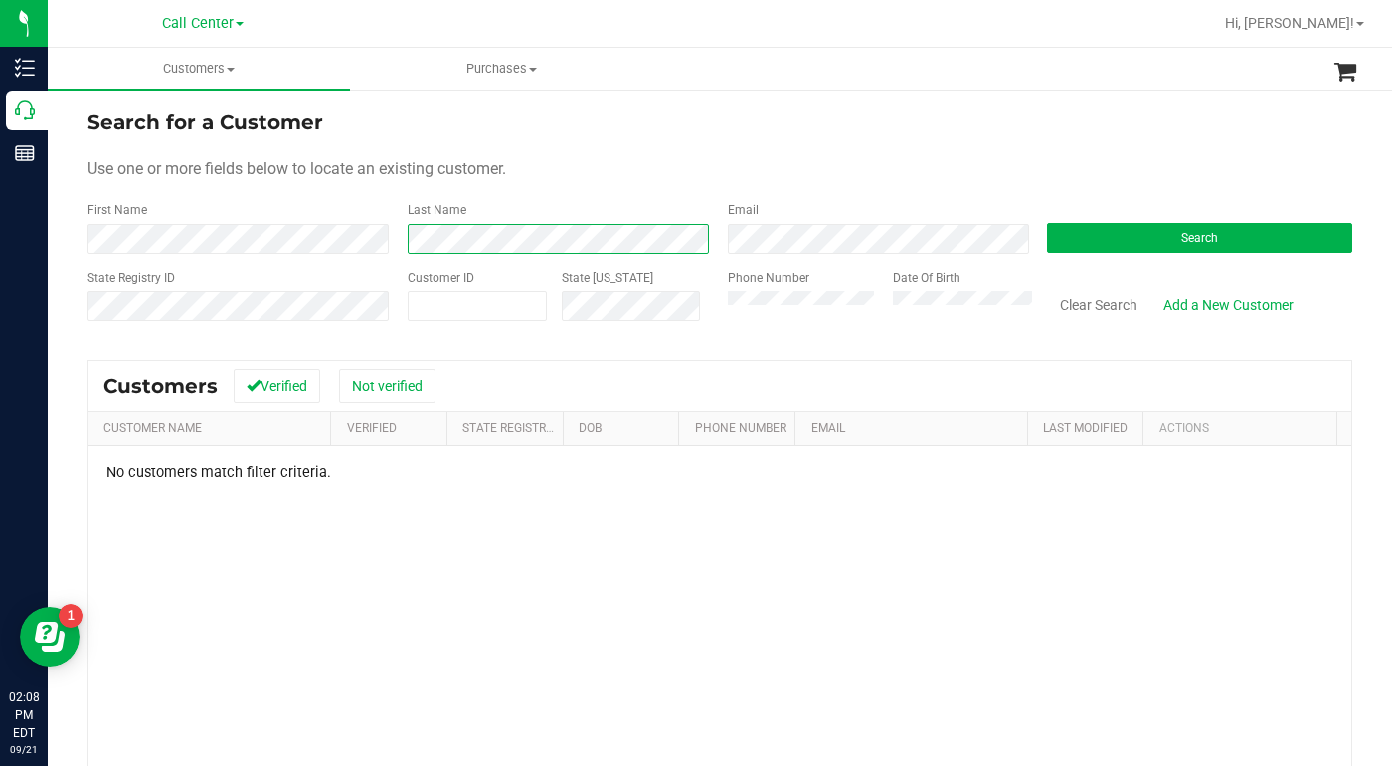
click at [357, 238] on div "First Name Last Name Email Search" at bounding box center [720, 227] width 1265 height 53
click at [1040, 353] on div "Search for a Customer Use one or more fields below to locate an existing custom…" at bounding box center [720, 541] width 1265 height 869
click at [463, 300] on span at bounding box center [478, 306] width 140 height 30
type input "283602"
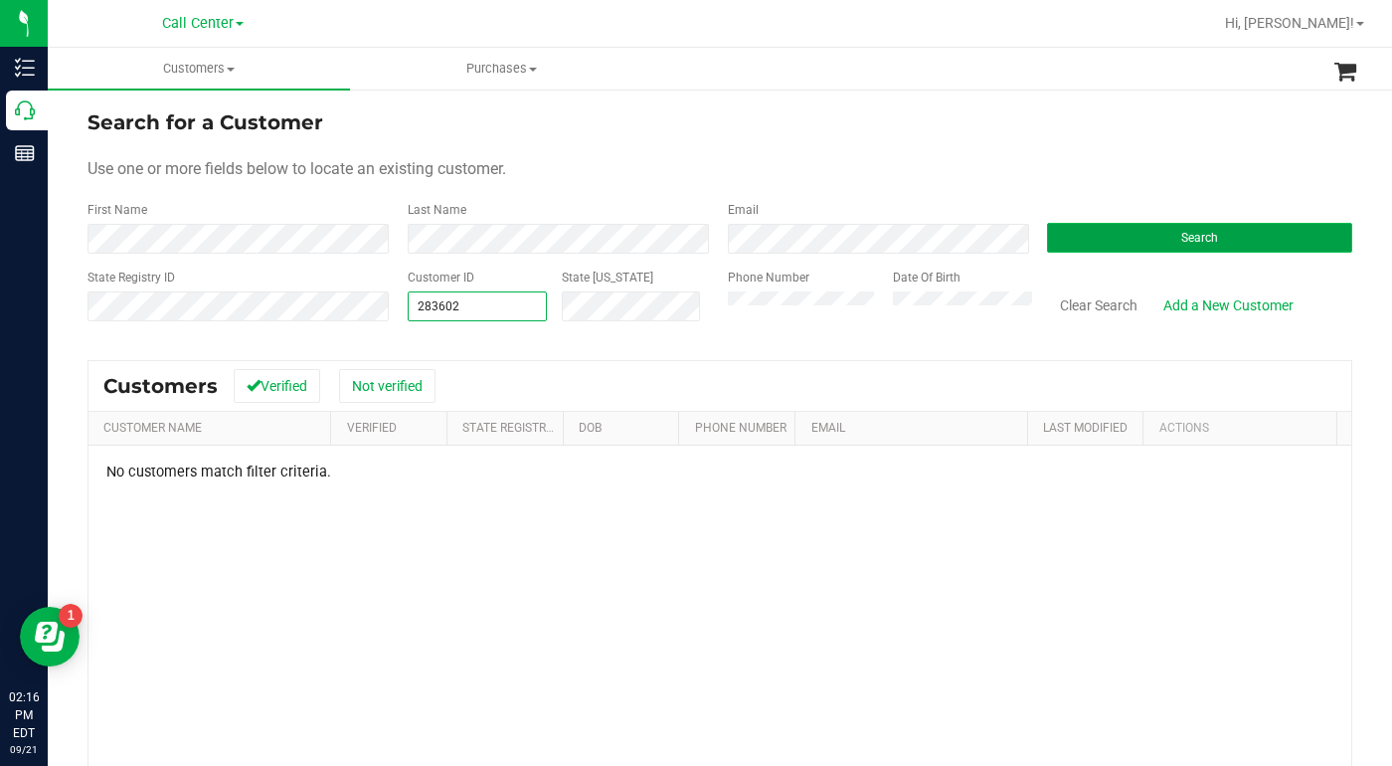
type input "283602"
click at [1099, 237] on button "Search" at bounding box center [1199, 238] width 305 height 30
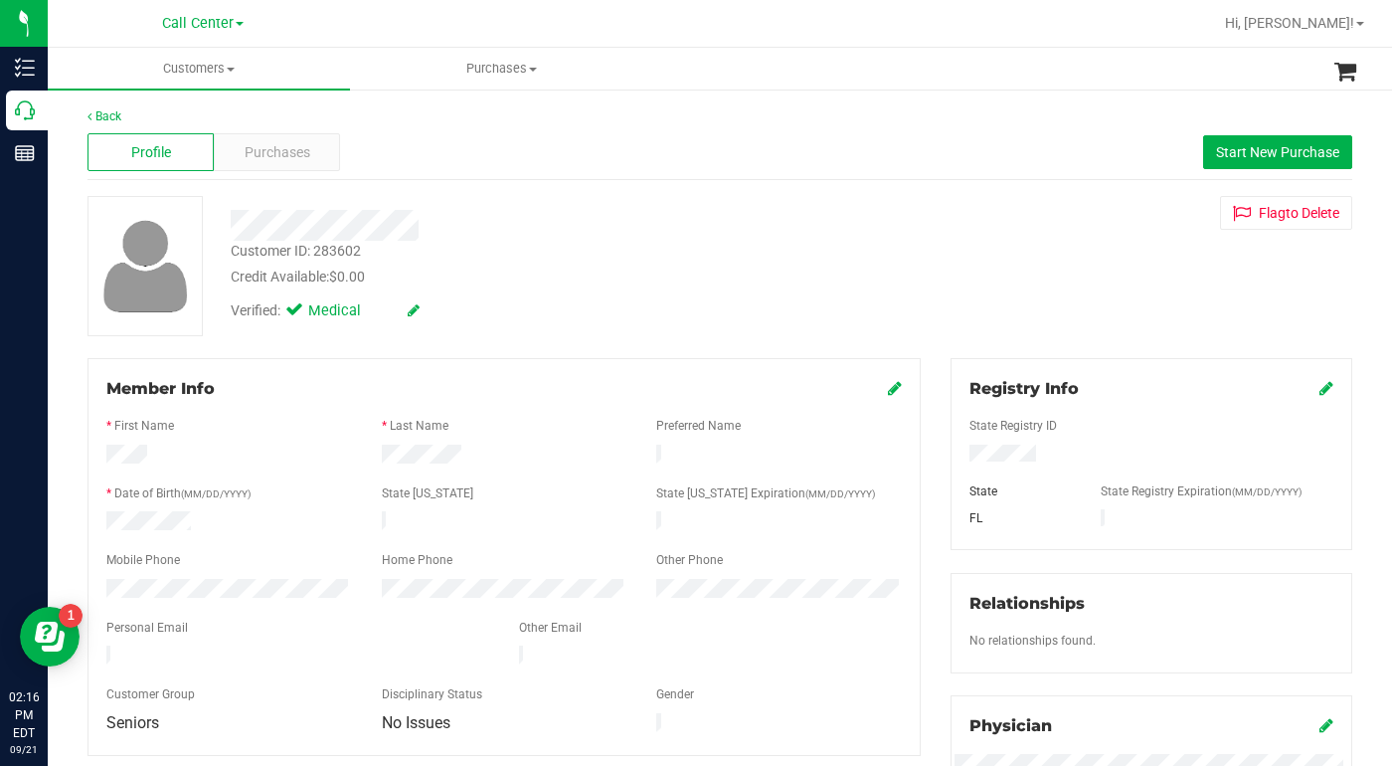
click at [1008, 306] on div "Customer ID: 283602 Credit Available: $0.00 Verified: Medical Flag to Delete" at bounding box center [720, 266] width 1295 height 140
click at [986, 279] on div "Customer ID: 283602 Credit Available: $0.00 Verified: Medical Flag to Delete" at bounding box center [720, 266] width 1295 height 140
click at [236, 66] on span "Customers" at bounding box center [199, 69] width 302 height 18
click at [160, 120] on span "All customers" at bounding box center [119, 119] width 143 height 17
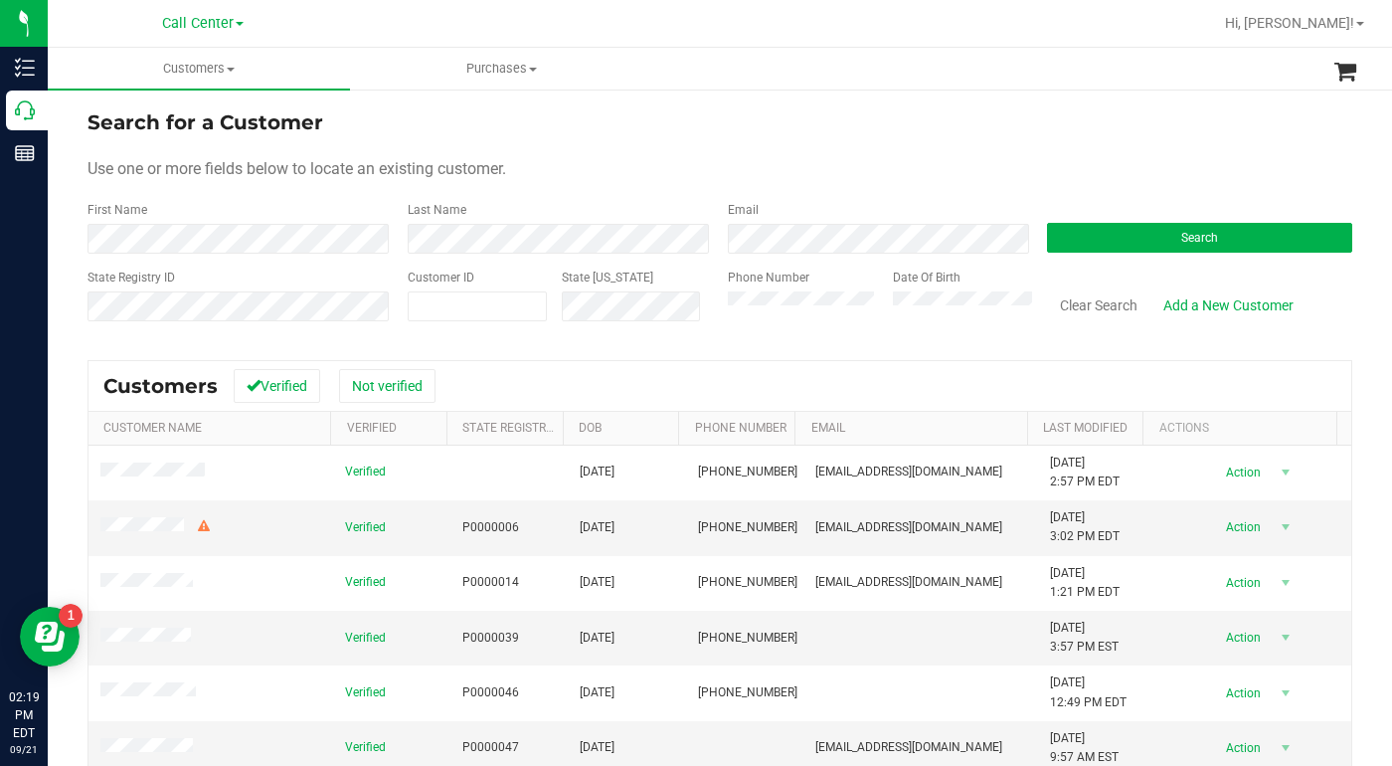
click at [969, 158] on div "Use one or more fields below to locate an existing customer." at bounding box center [720, 169] width 1265 height 24
click at [1153, 241] on button "Search" at bounding box center [1199, 238] width 305 height 30
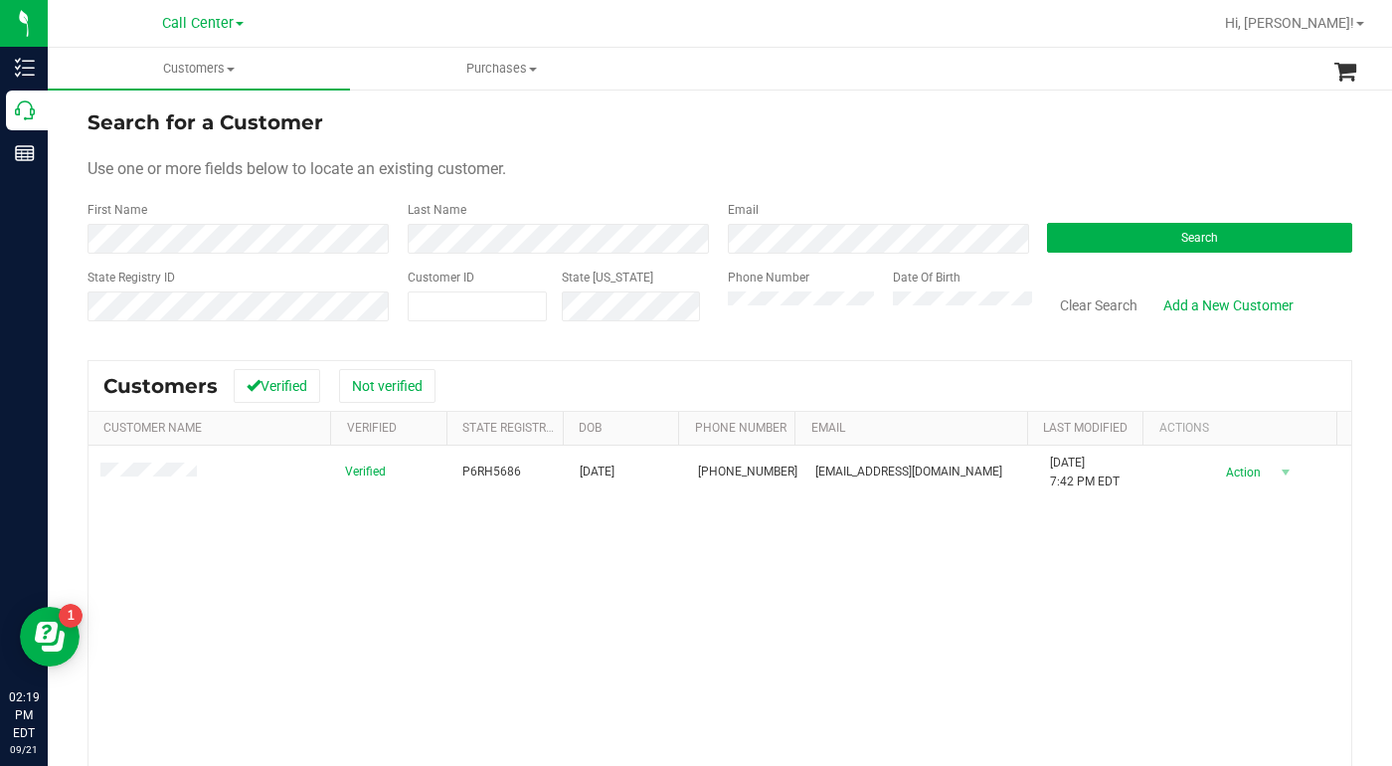
click at [984, 134] on div "Search for a Customer" at bounding box center [720, 122] width 1265 height 30
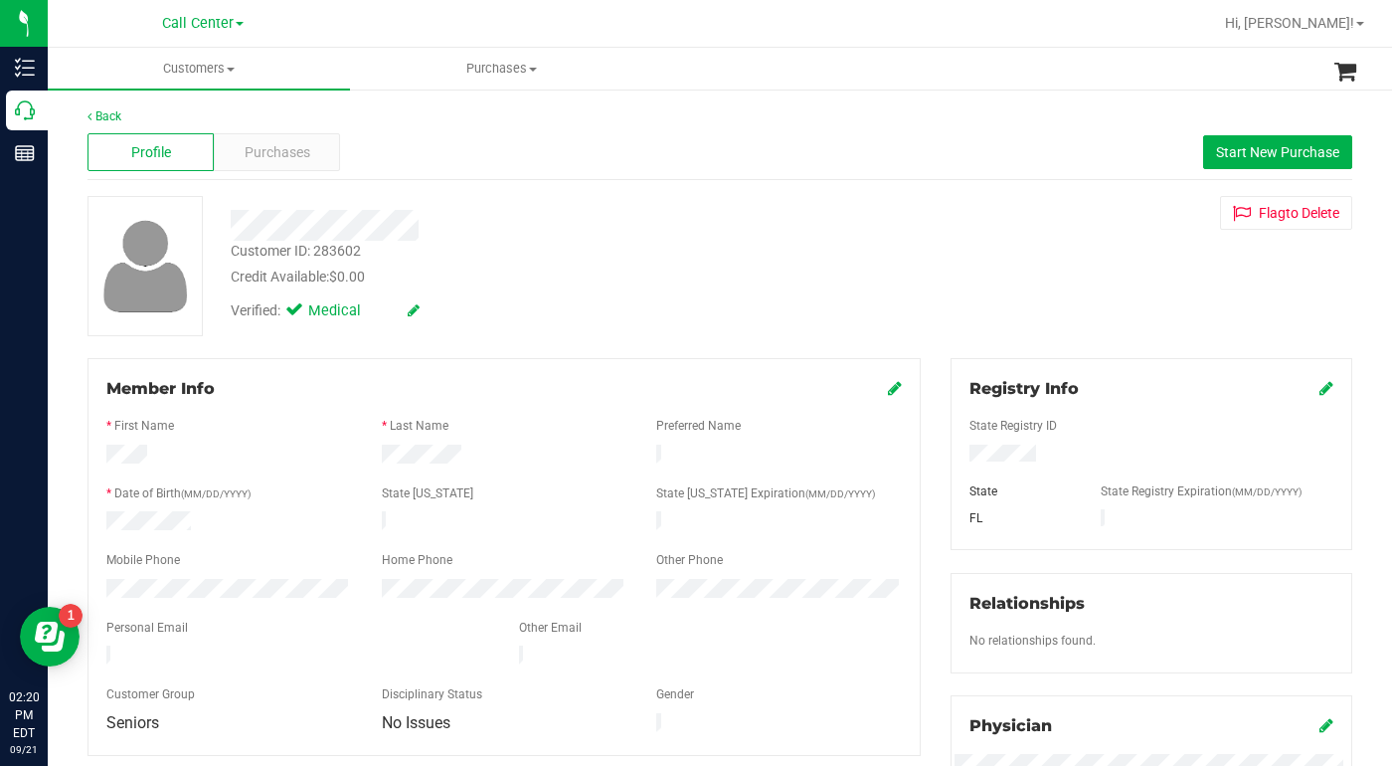
click at [610, 292] on div "Verified: Medical" at bounding box center [539, 309] width 647 height 44
click at [263, 157] on span "Purchases" at bounding box center [278, 152] width 66 height 21
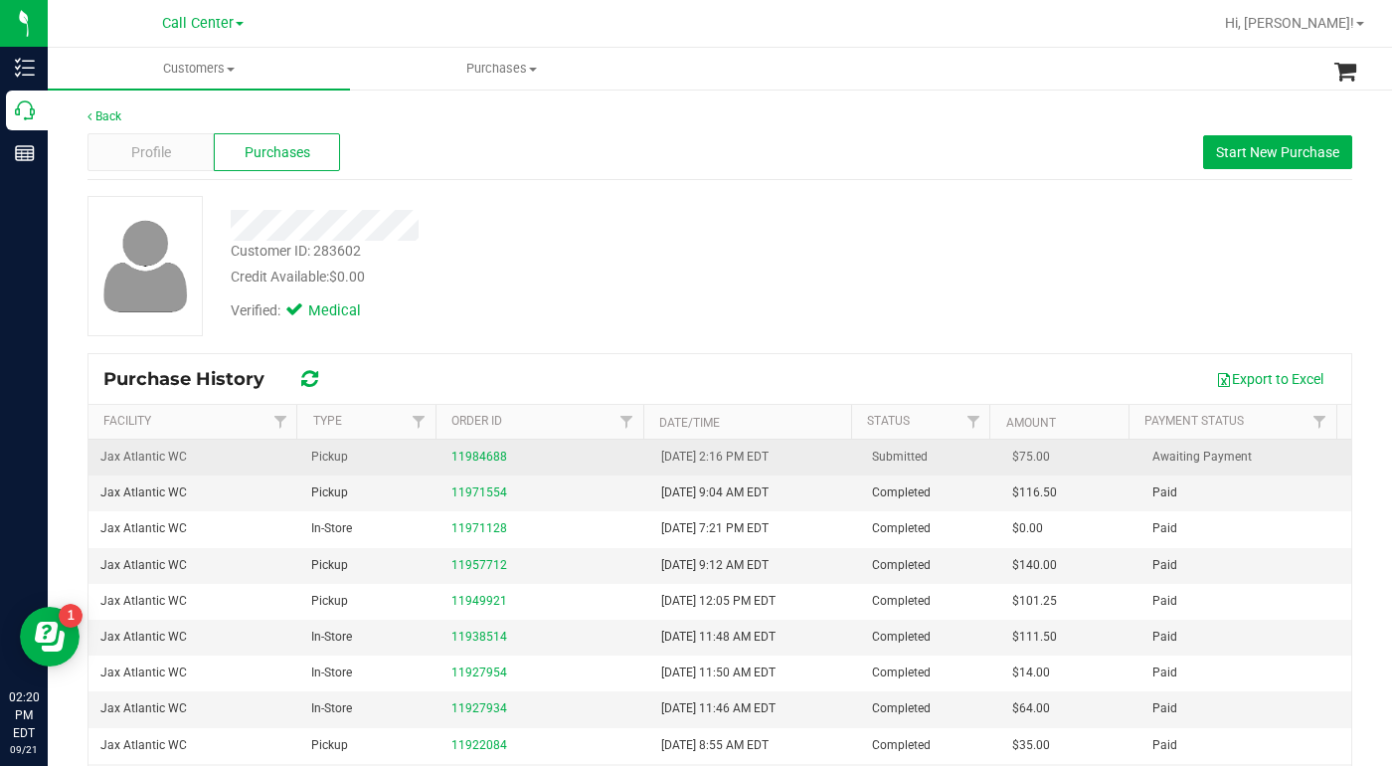
click at [462, 464] on div "11984688" at bounding box center [545, 457] width 187 height 19
click at [465, 451] on link "11984688" at bounding box center [480, 457] width 56 height 14
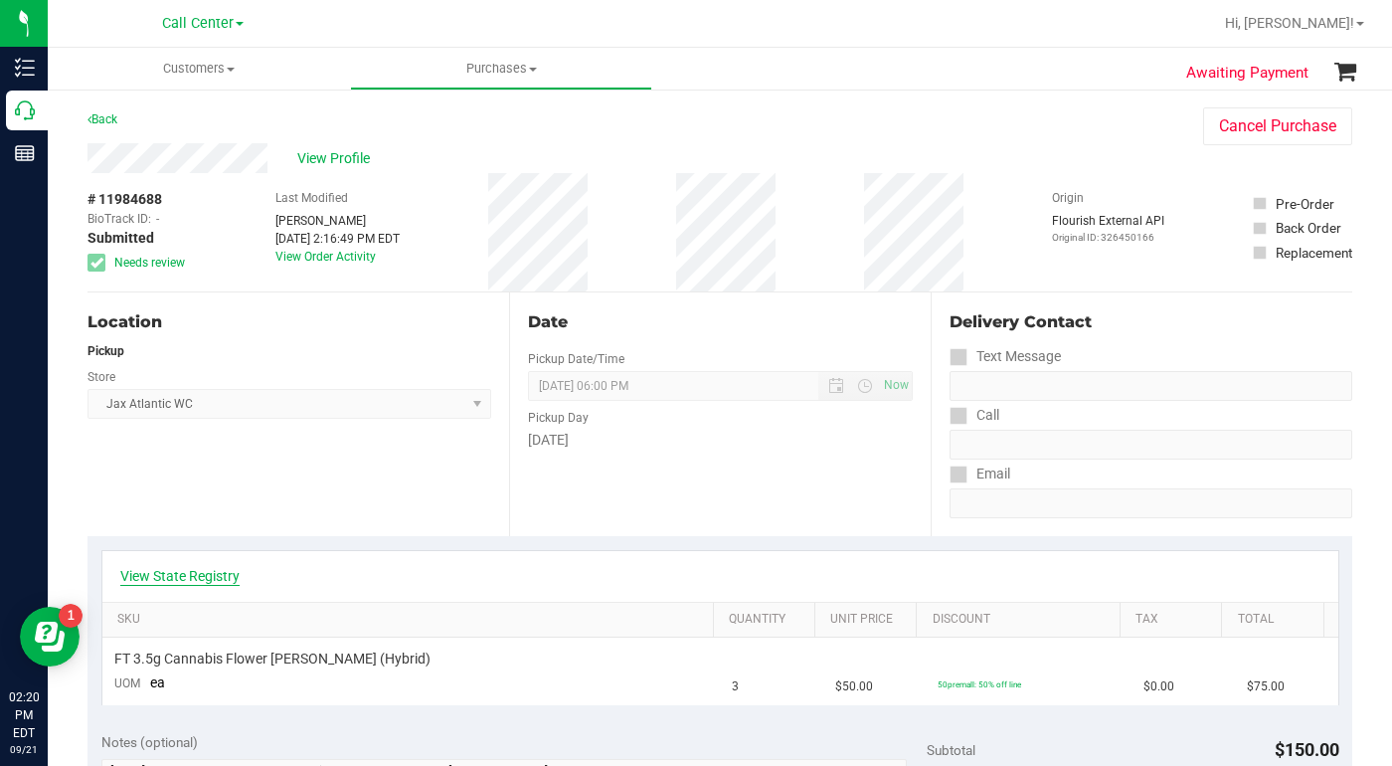
click at [193, 582] on link "View State Registry" at bounding box center [179, 576] width 119 height 20
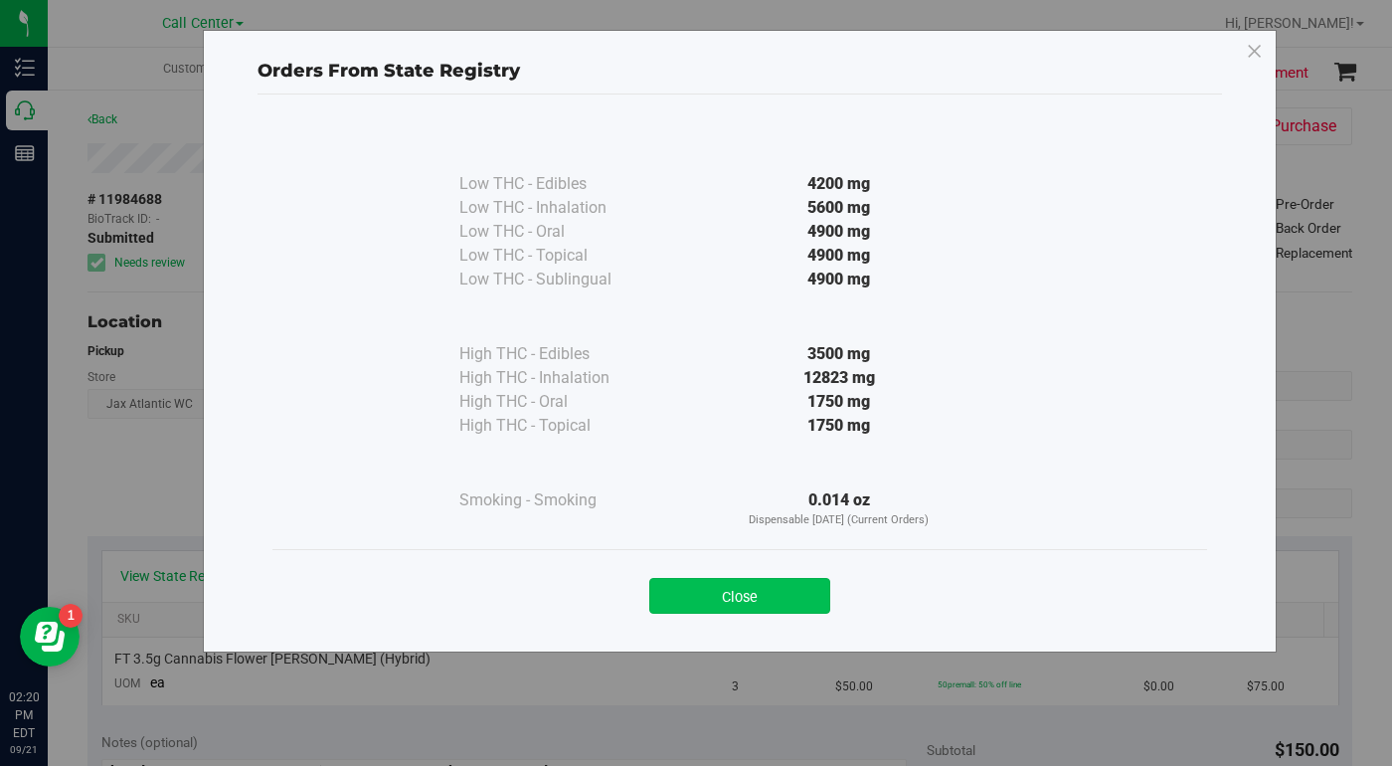
click at [696, 591] on button "Close" at bounding box center [739, 596] width 181 height 36
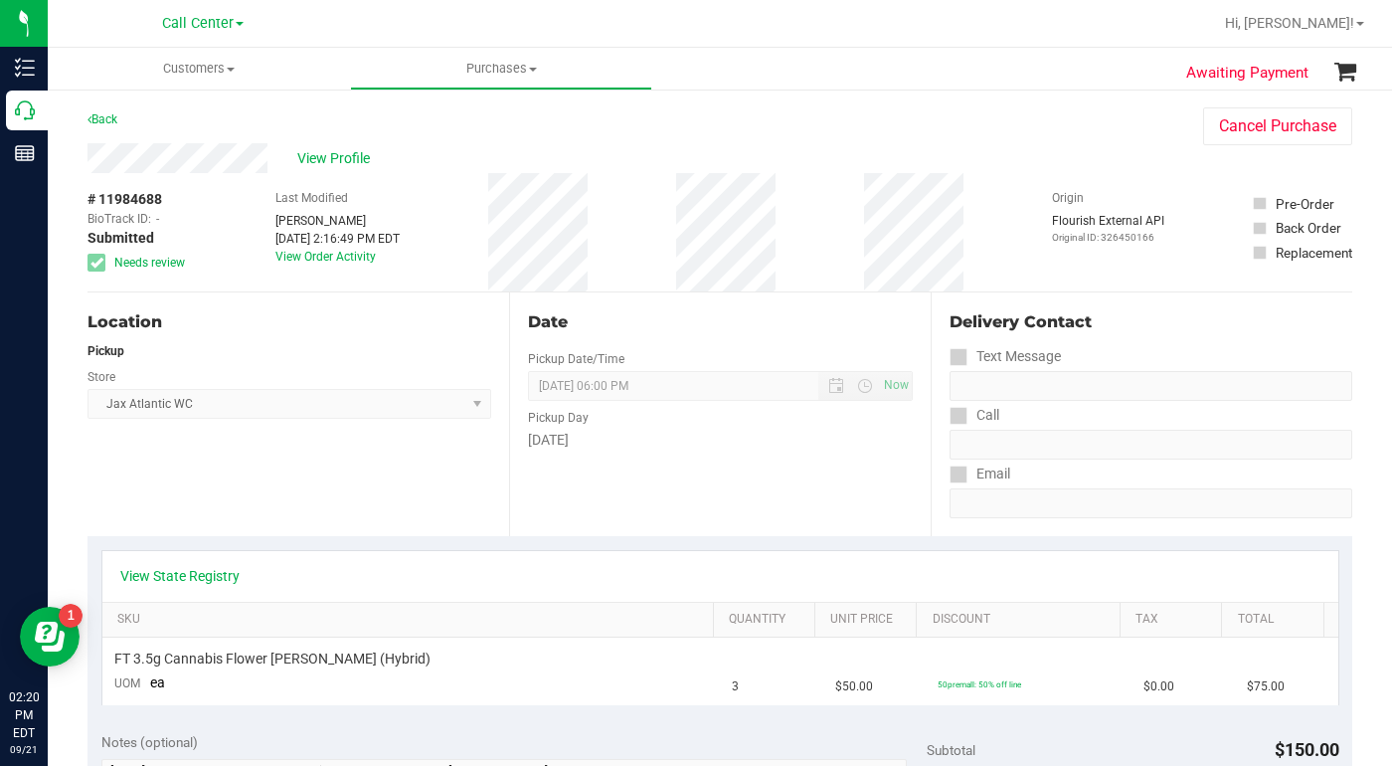
click at [368, 489] on div "Location Pickup Store Jax Atlantic WC Select Store Bonita Springs WC Boynton Be…" at bounding box center [299, 414] width 422 height 244
drag, startPoint x: 1017, startPoint y: 189, endPoint x: 983, endPoint y: 189, distance: 34.8
click at [1016, 189] on div "# 11984688 BioTrack ID: - Submitted Needs review Last Modified Shiro Faulk Sep …" at bounding box center [720, 232] width 1265 height 118
click at [232, 72] on span "Customers" at bounding box center [199, 69] width 302 height 18
click at [143, 128] on span "All customers" at bounding box center [119, 119] width 143 height 17
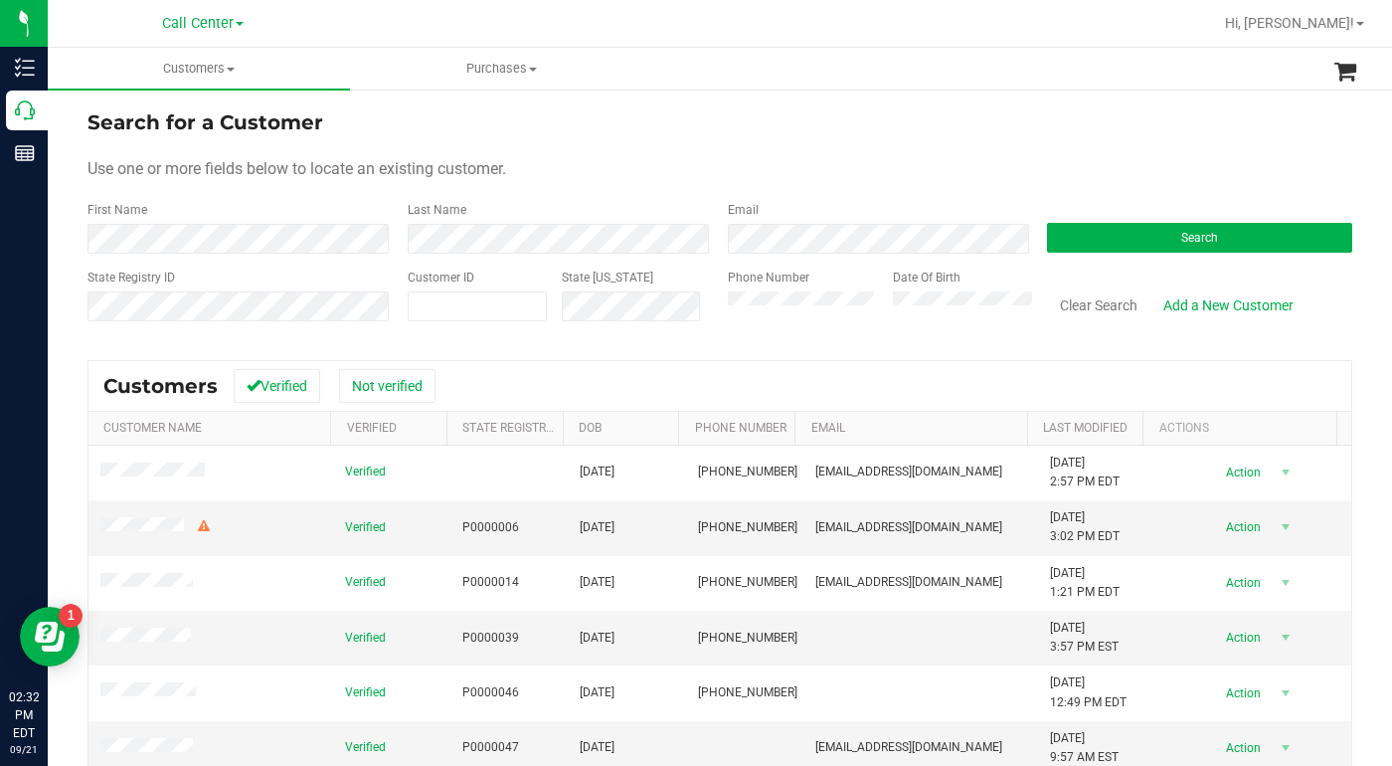
drag, startPoint x: 1106, startPoint y: 163, endPoint x: 1097, endPoint y: 171, distance: 12.0
click at [1106, 163] on div "Use one or more fields below to locate an existing customer." at bounding box center [720, 169] width 1265 height 24
click at [422, 307] on span at bounding box center [478, 306] width 140 height 30
type input "418778"
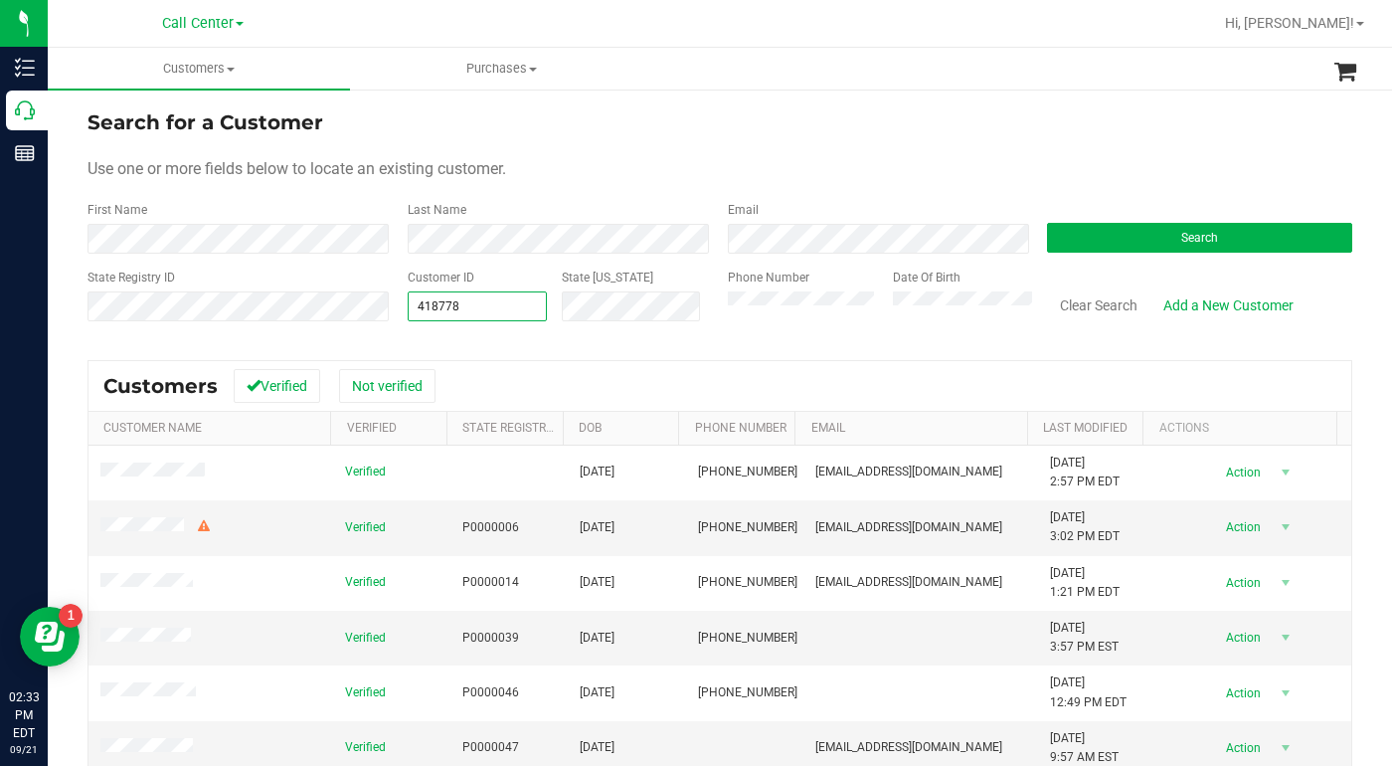
click at [1050, 255] on form "Search for a Customer Use one or more fields below to locate an existing custom…" at bounding box center [720, 223] width 1265 height 232
click at [1053, 244] on button "Search" at bounding box center [1199, 238] width 305 height 30
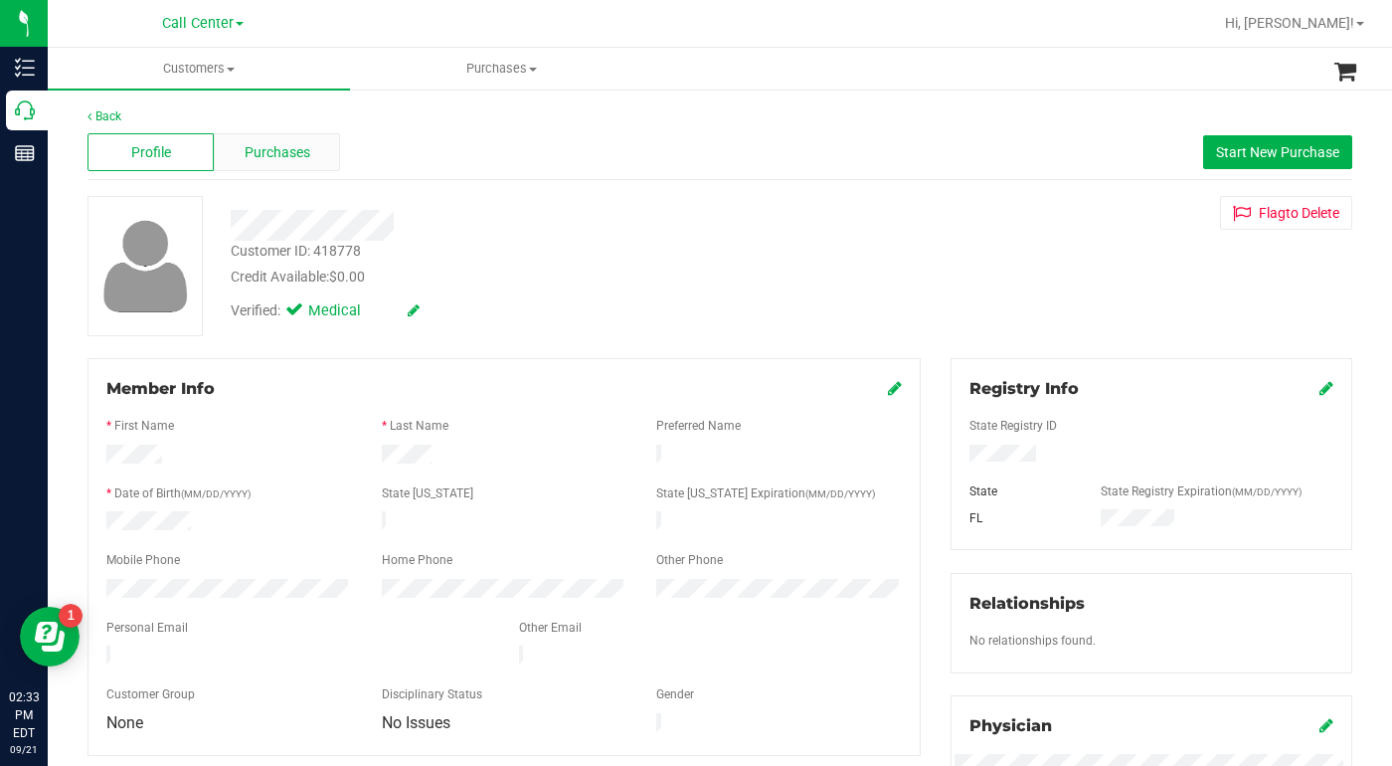
click at [277, 159] on span "Purchases" at bounding box center [278, 152] width 66 height 21
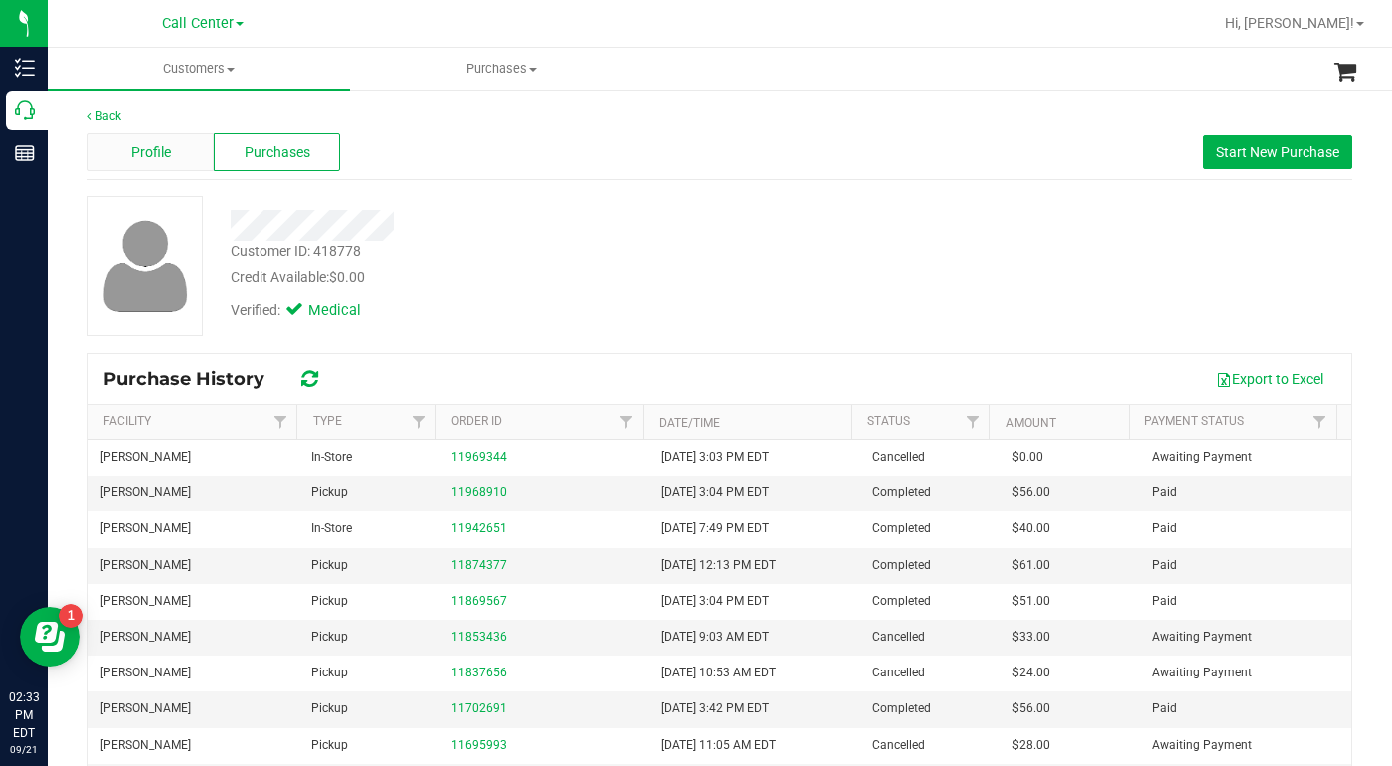
click at [134, 148] on span "Profile" at bounding box center [151, 152] width 40 height 21
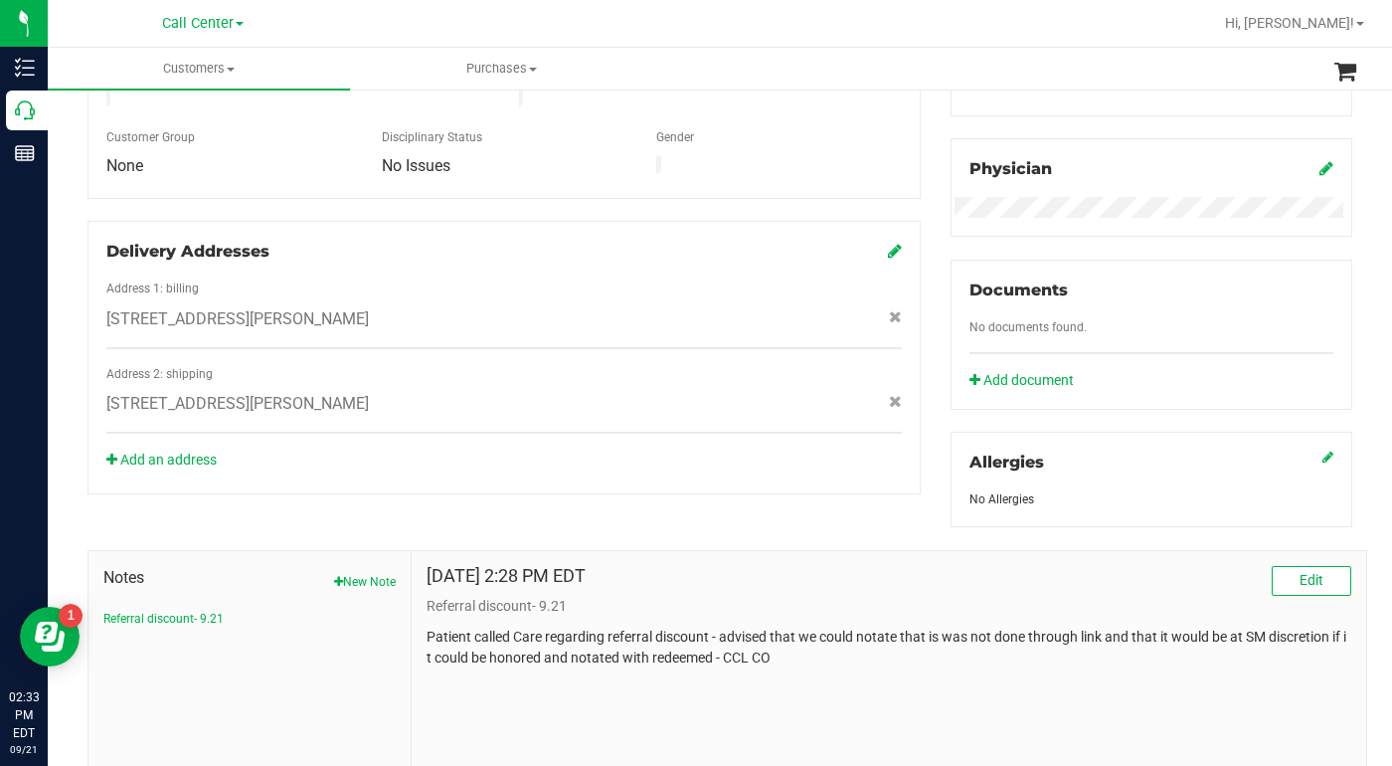
scroll to position [597, 0]
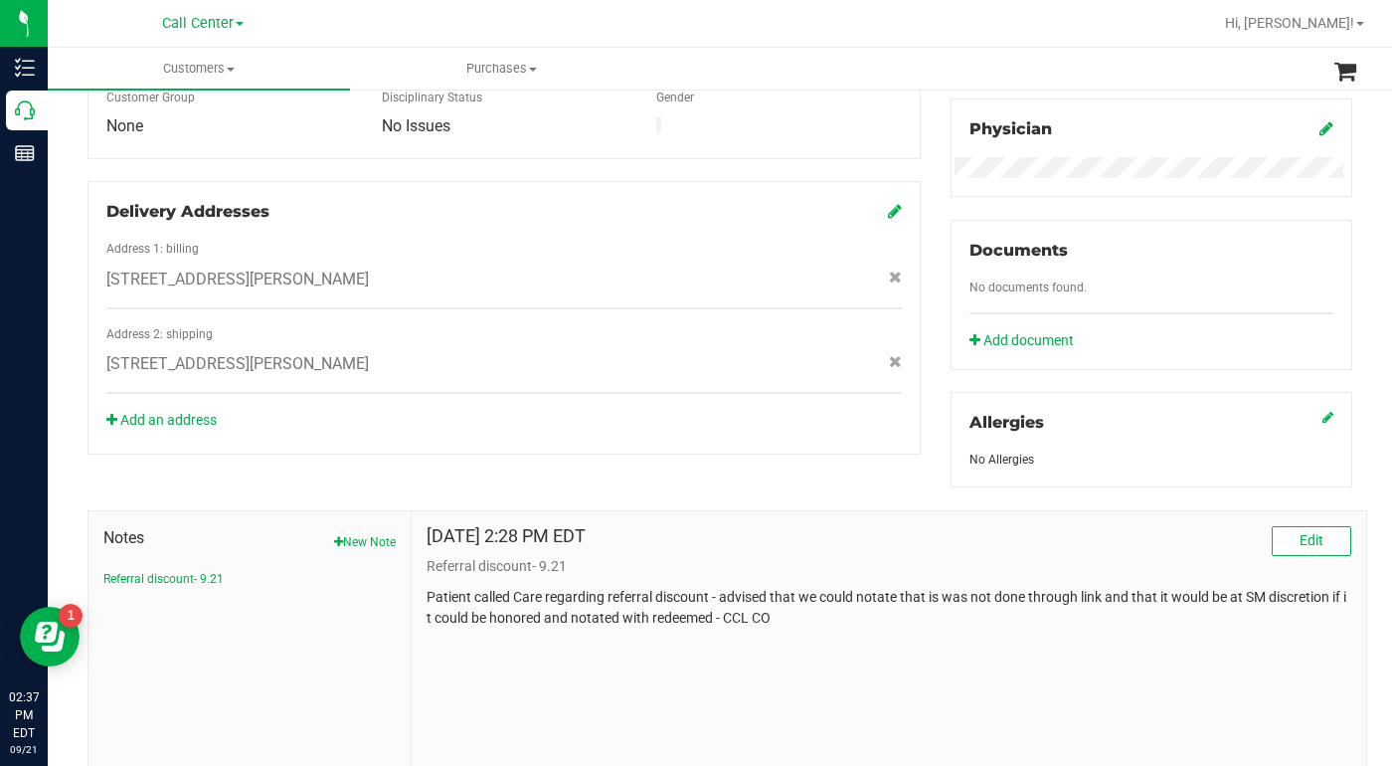
click at [1036, 67] on ul "Customers All customers Add a new customer All physicians Purchases All purchas…" at bounding box center [744, 69] width 1392 height 43
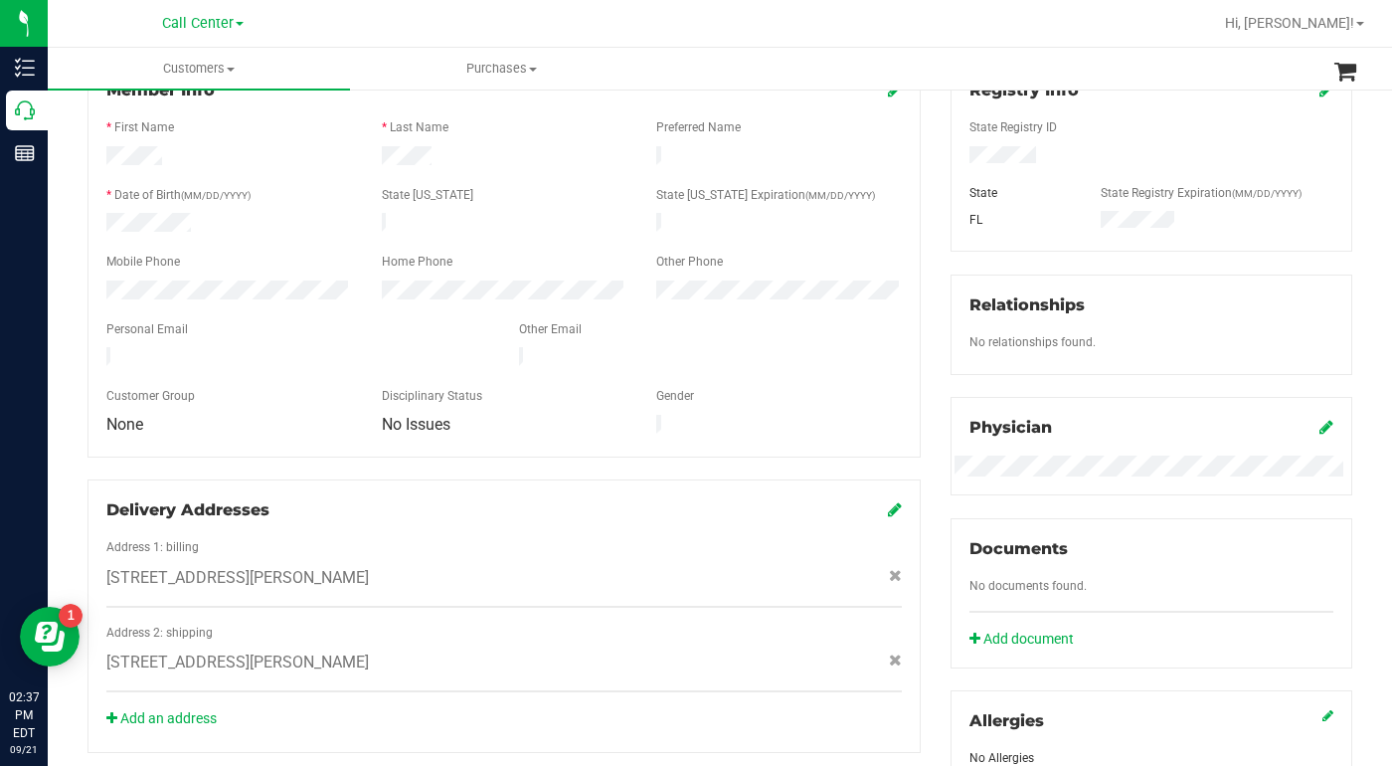
scroll to position [0, 0]
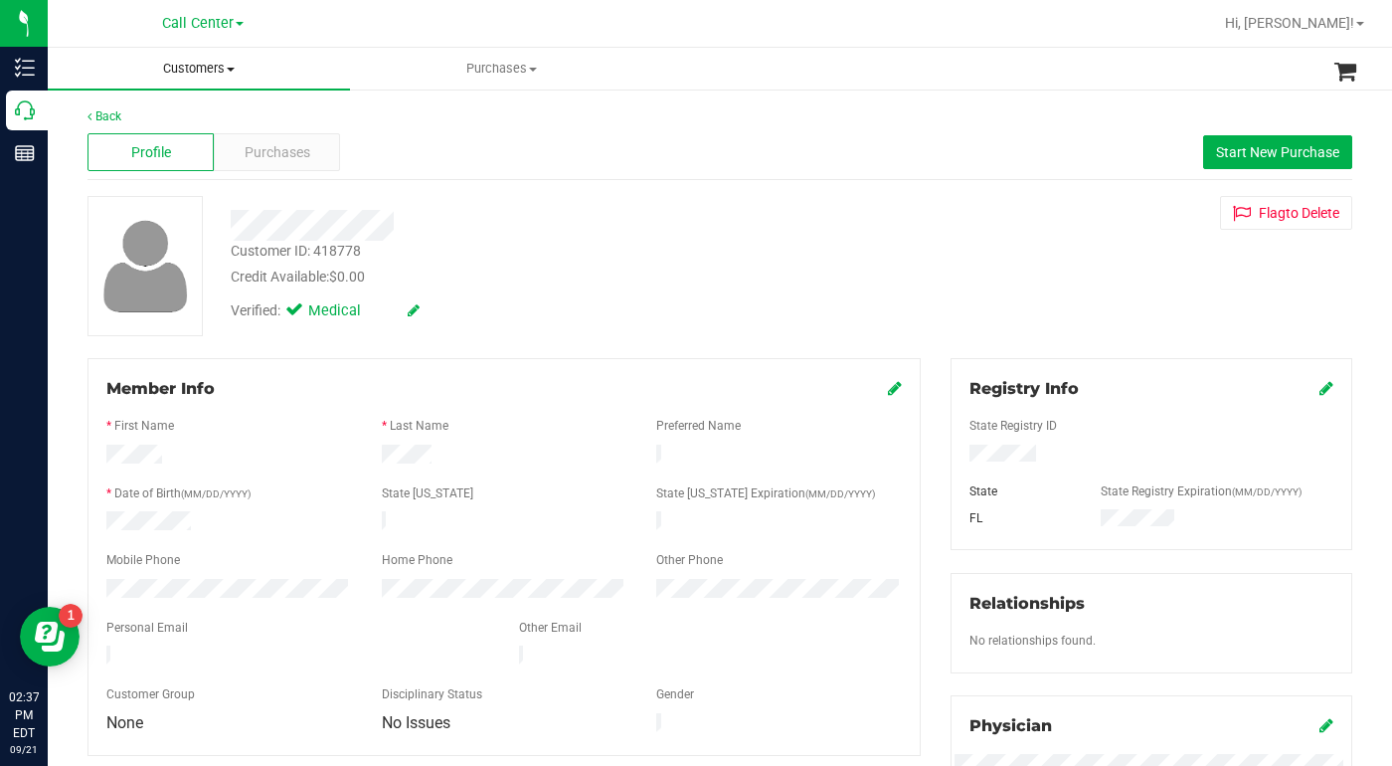
click at [232, 68] on span at bounding box center [231, 70] width 8 height 4
click at [146, 117] on span "All customers" at bounding box center [119, 119] width 143 height 17
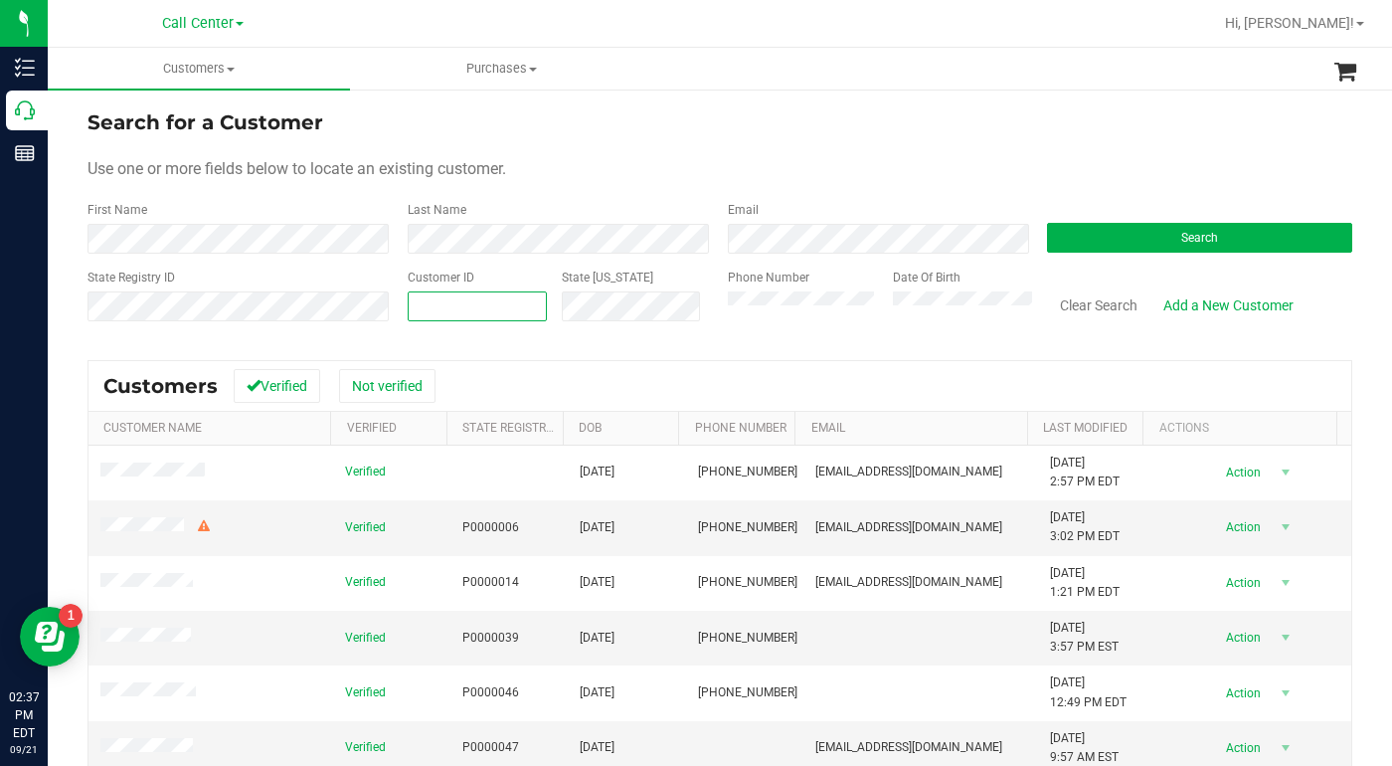
click at [434, 307] on span at bounding box center [478, 306] width 140 height 30
type input "54652"
click at [1105, 241] on button "Search" at bounding box center [1199, 238] width 305 height 30
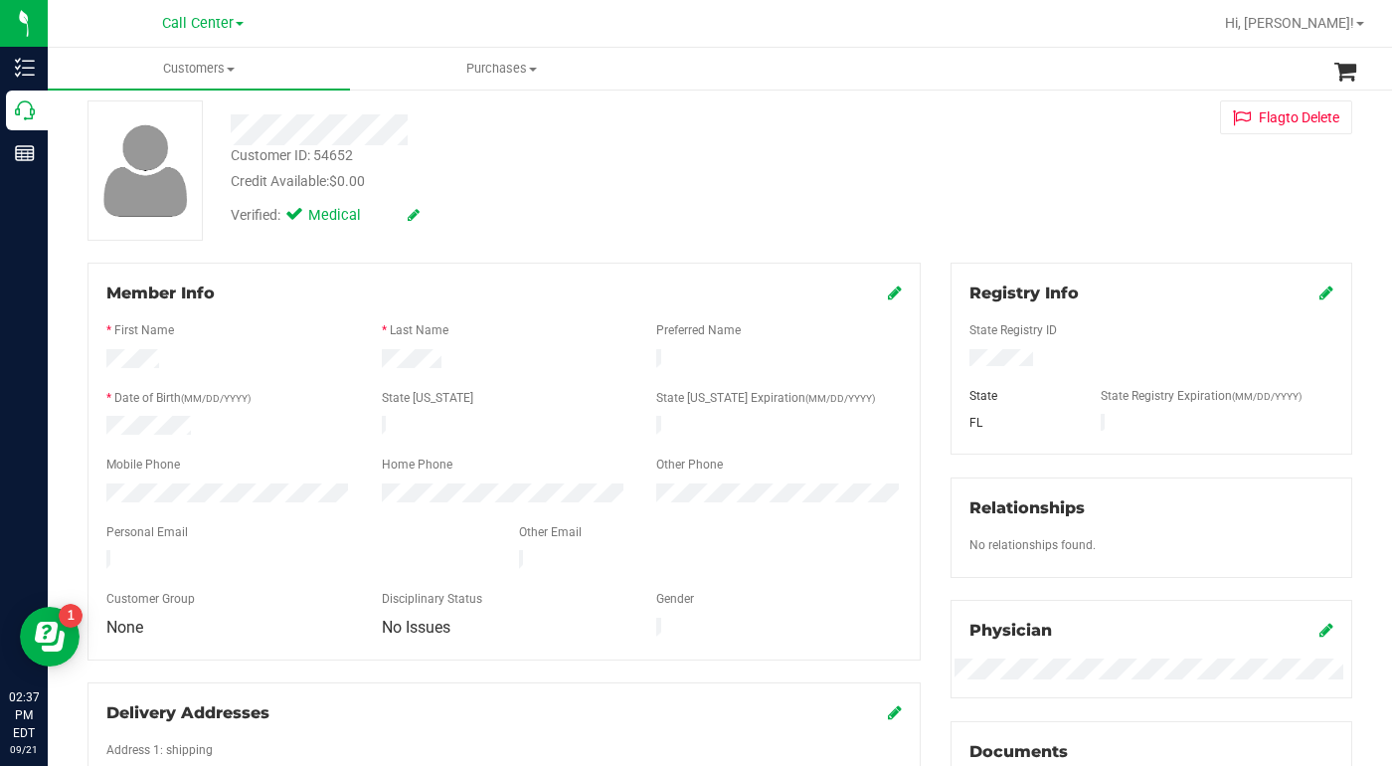
scroll to position [199, 0]
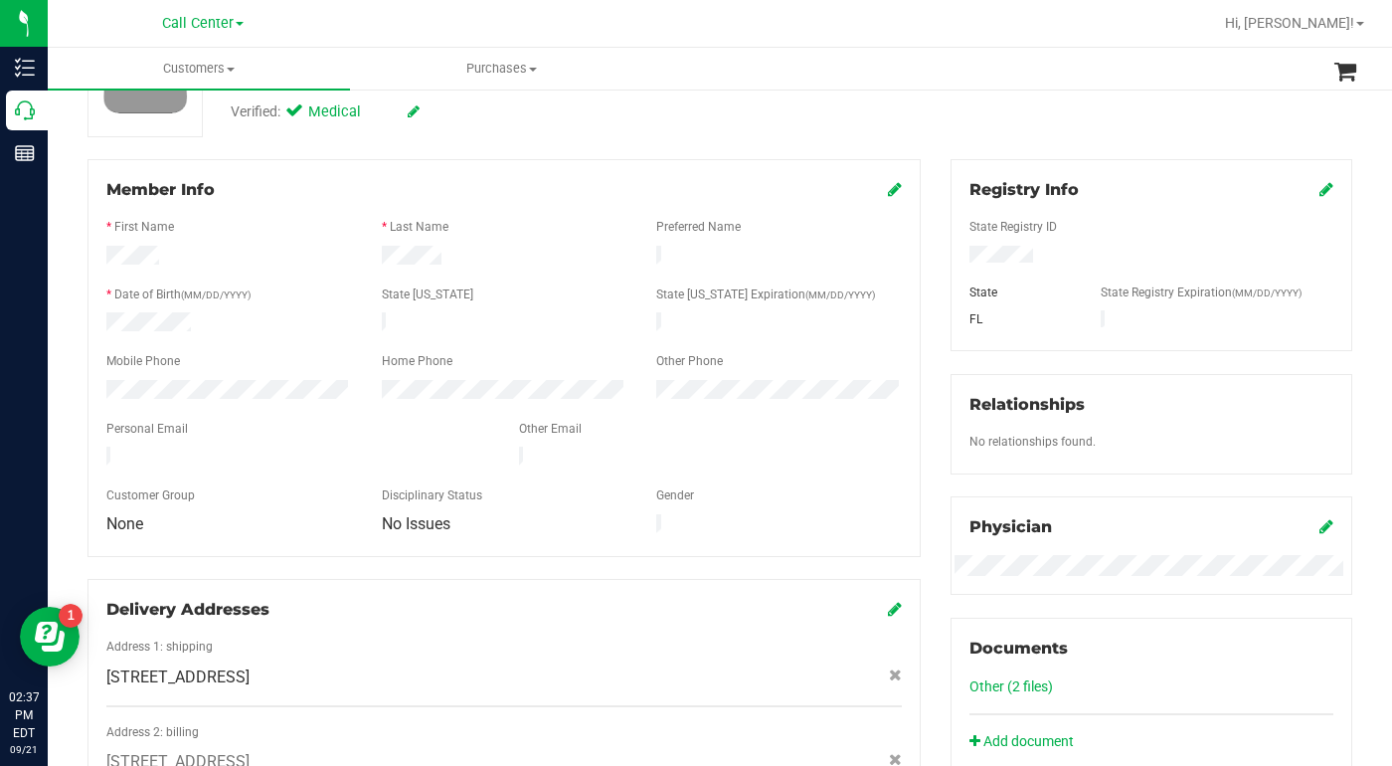
click at [888, 191] on icon at bounding box center [895, 189] width 14 height 16
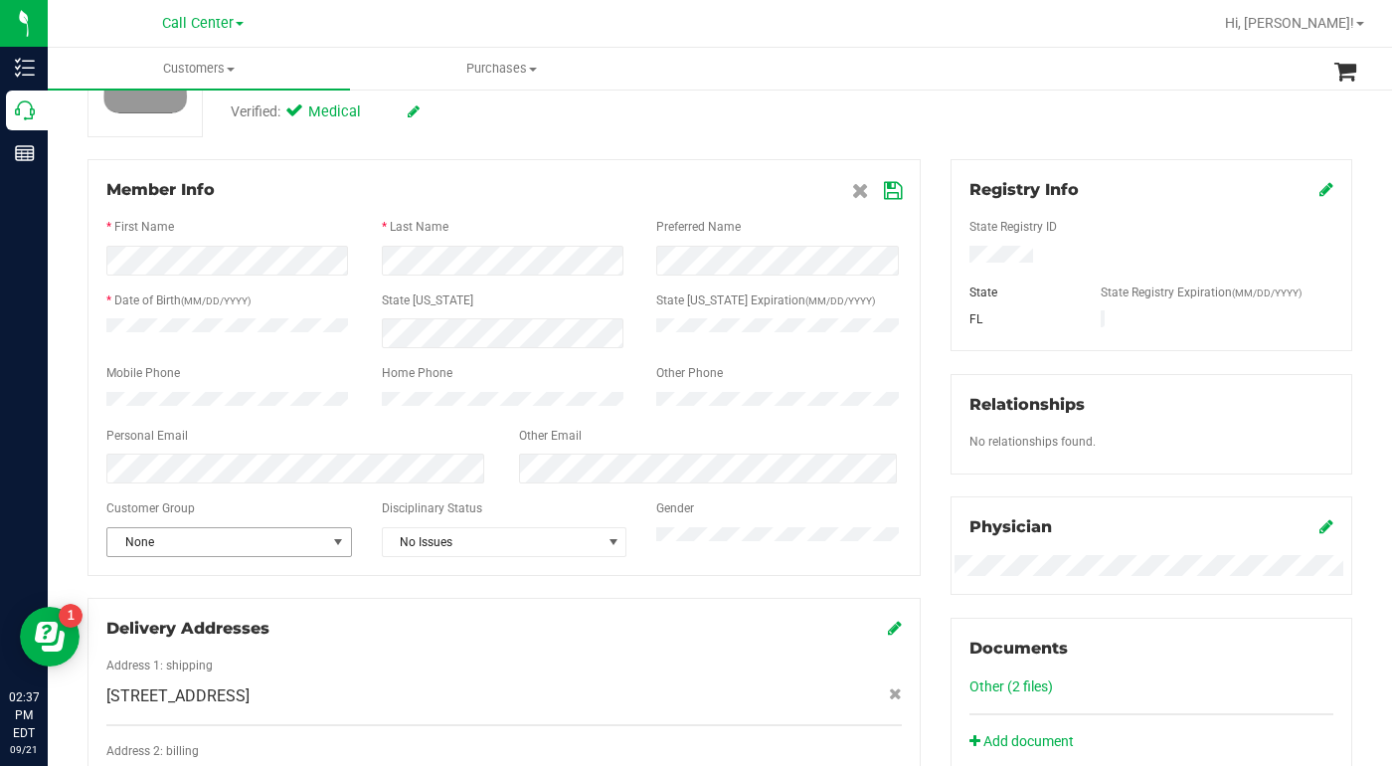
click at [341, 550] on span "select" at bounding box center [338, 542] width 16 height 16
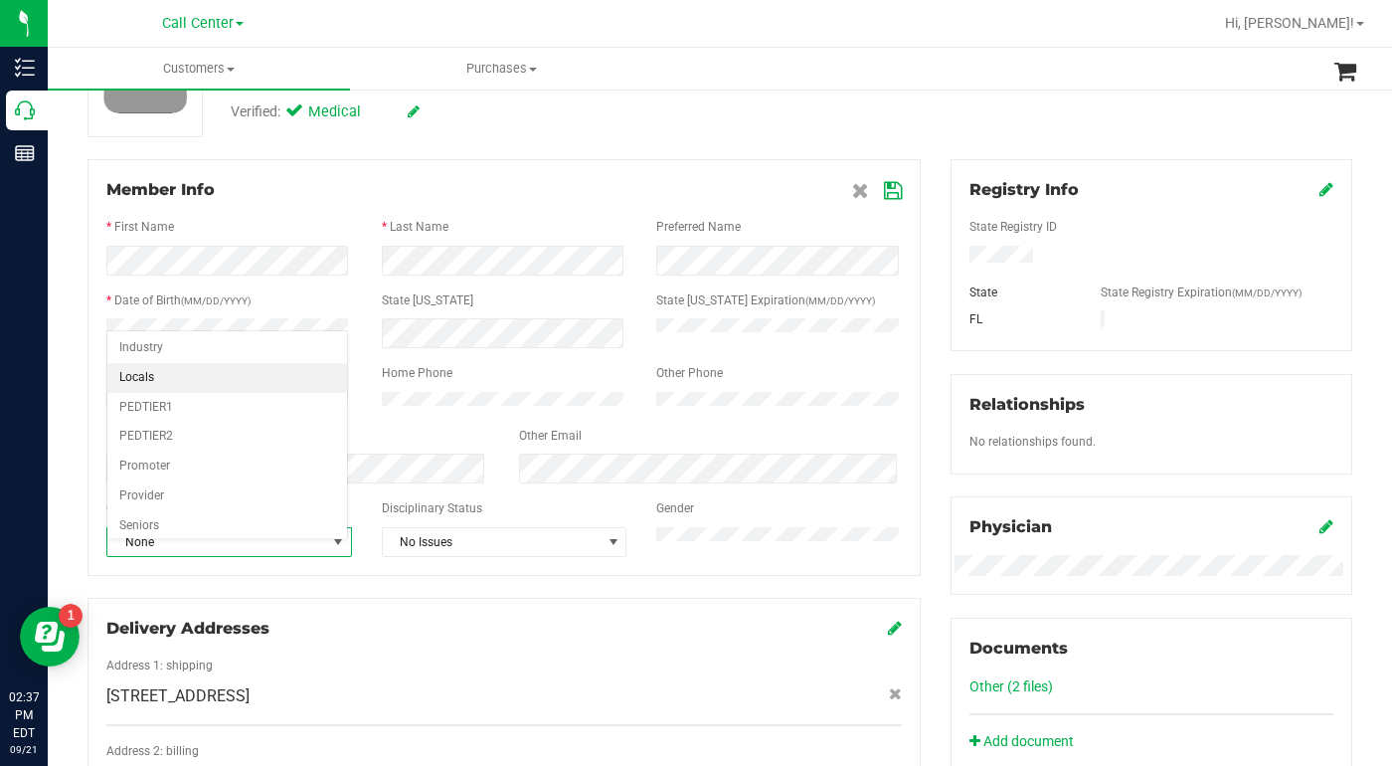
scroll to position [245, 0]
click at [190, 400] on li "Seniors" at bounding box center [227, 401] width 240 height 30
click at [885, 191] on icon at bounding box center [893, 191] width 18 height 16
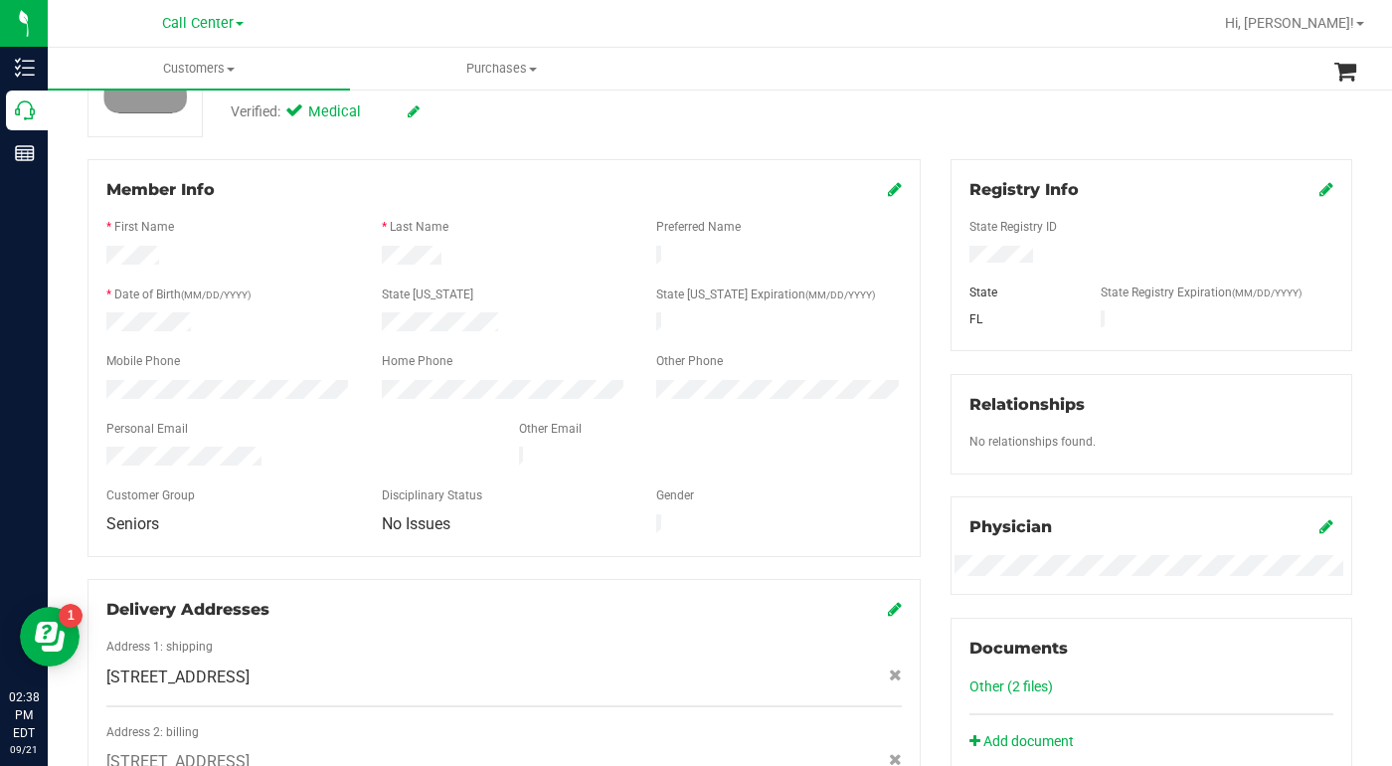
click at [1088, 158] on div "Back Profile Purchases Start New Purchase Customer ID: 54652 Credit Available: …" at bounding box center [720, 599] width 1265 height 1383
click at [1021, 137] on div "Back Profile Purchases Start New Purchase Customer ID: 54652 Credit Available: …" at bounding box center [720, 599] width 1265 height 1383
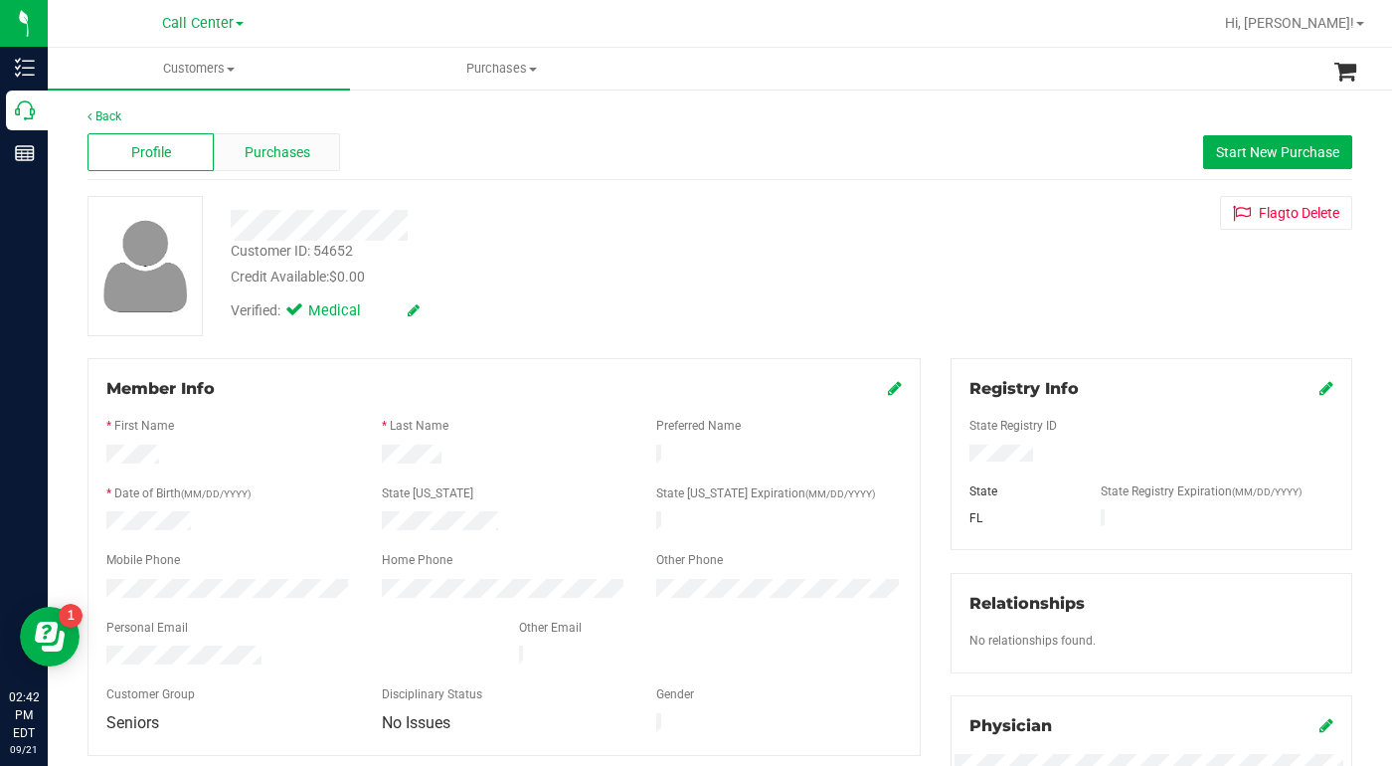
click at [248, 170] on div "Purchases" at bounding box center [277, 152] width 126 height 38
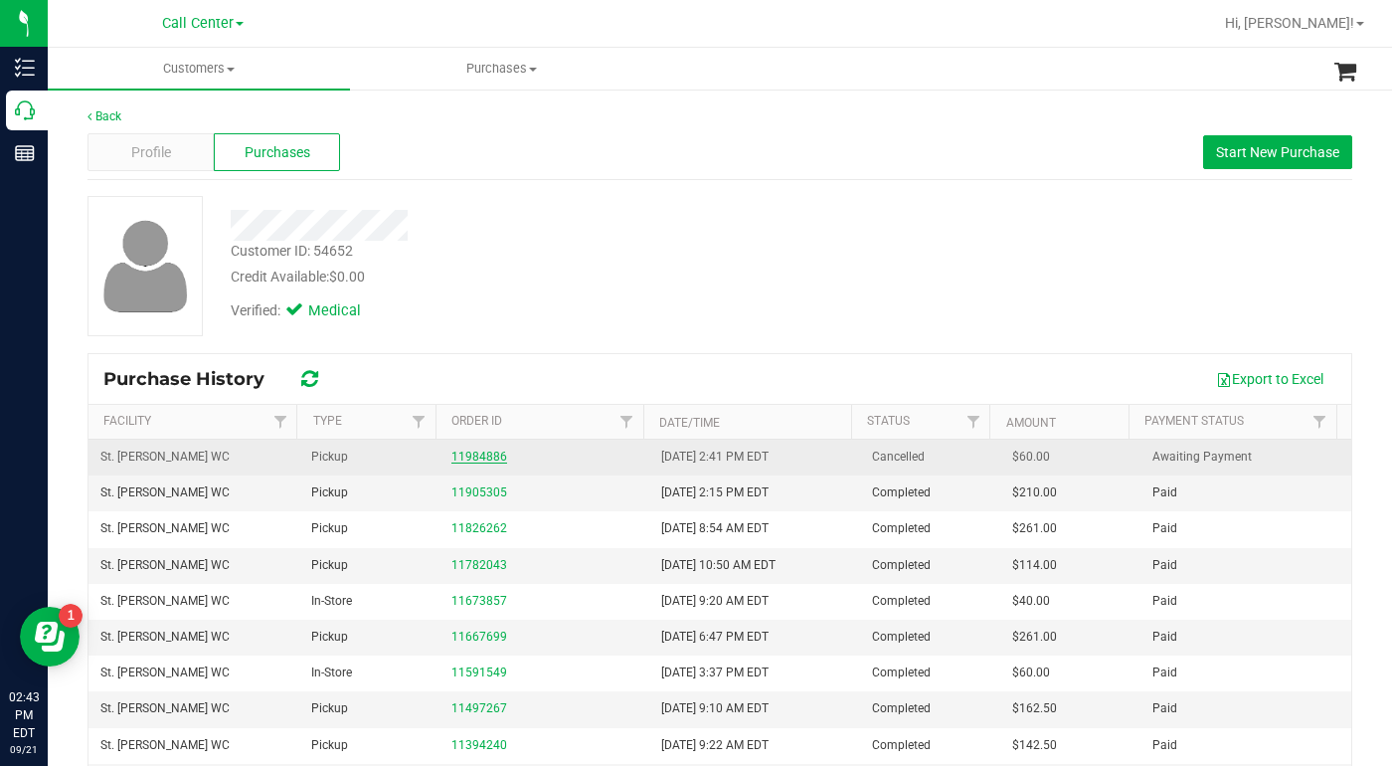
click at [475, 459] on link "11984886" at bounding box center [480, 457] width 56 height 14
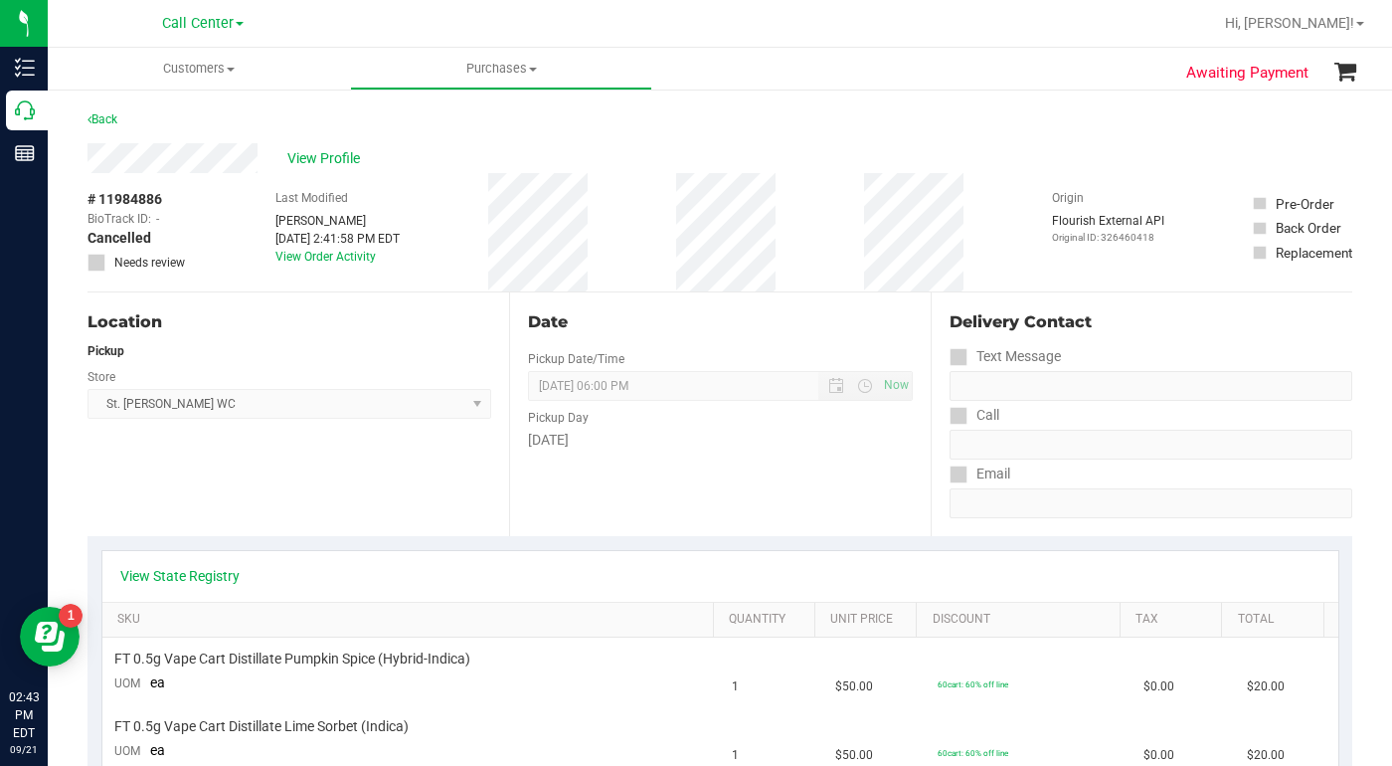
drag, startPoint x: 997, startPoint y: 188, endPoint x: 689, endPoint y: 145, distance: 310.3
click at [998, 188] on div "# 11984886 BioTrack ID: - Cancelled Needs review Last Modified Ian Ronshausen S…" at bounding box center [720, 232] width 1265 height 118
click at [235, 70] on span at bounding box center [231, 70] width 8 height 4
click at [156, 119] on span "All customers" at bounding box center [119, 119] width 143 height 17
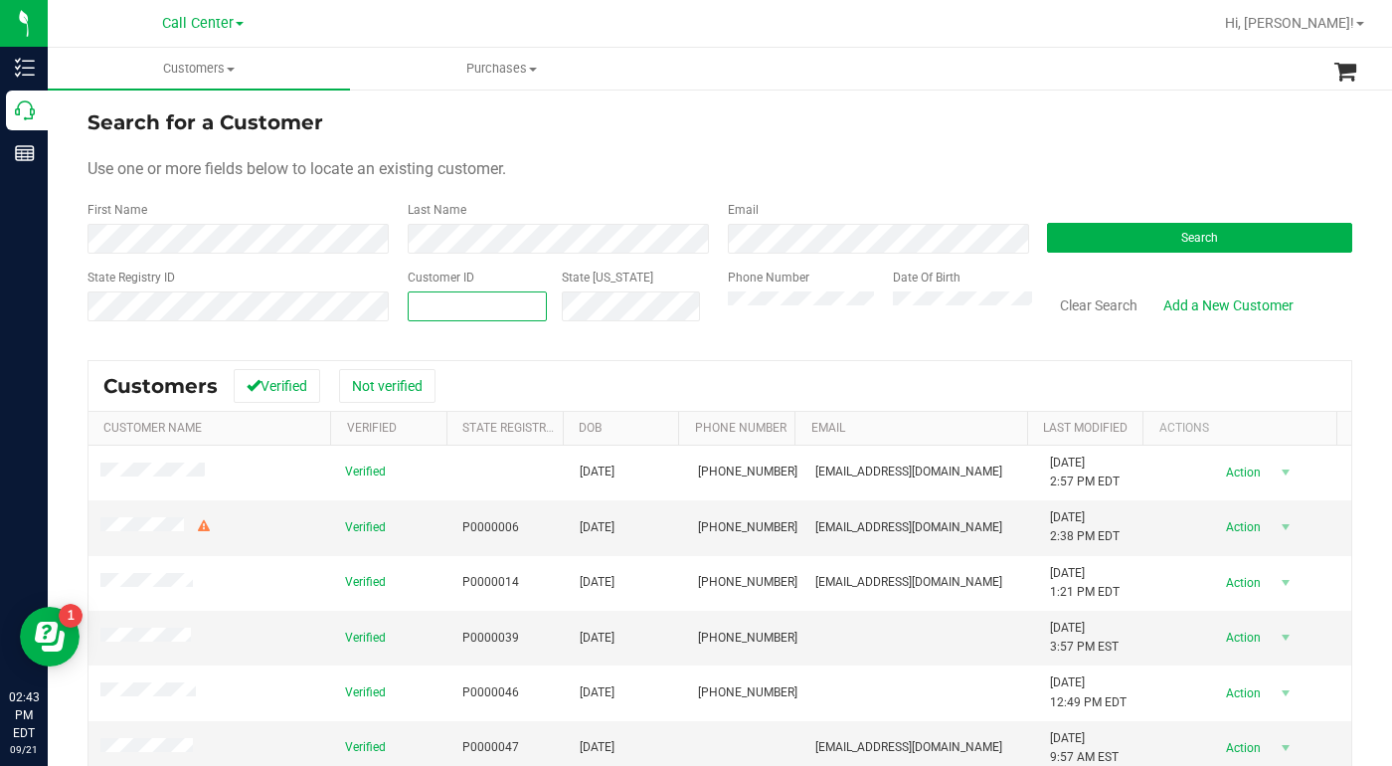
click at [459, 306] on span at bounding box center [478, 306] width 140 height 30
type input "1597040"
click at [1121, 242] on button "Search" at bounding box center [1199, 238] width 305 height 30
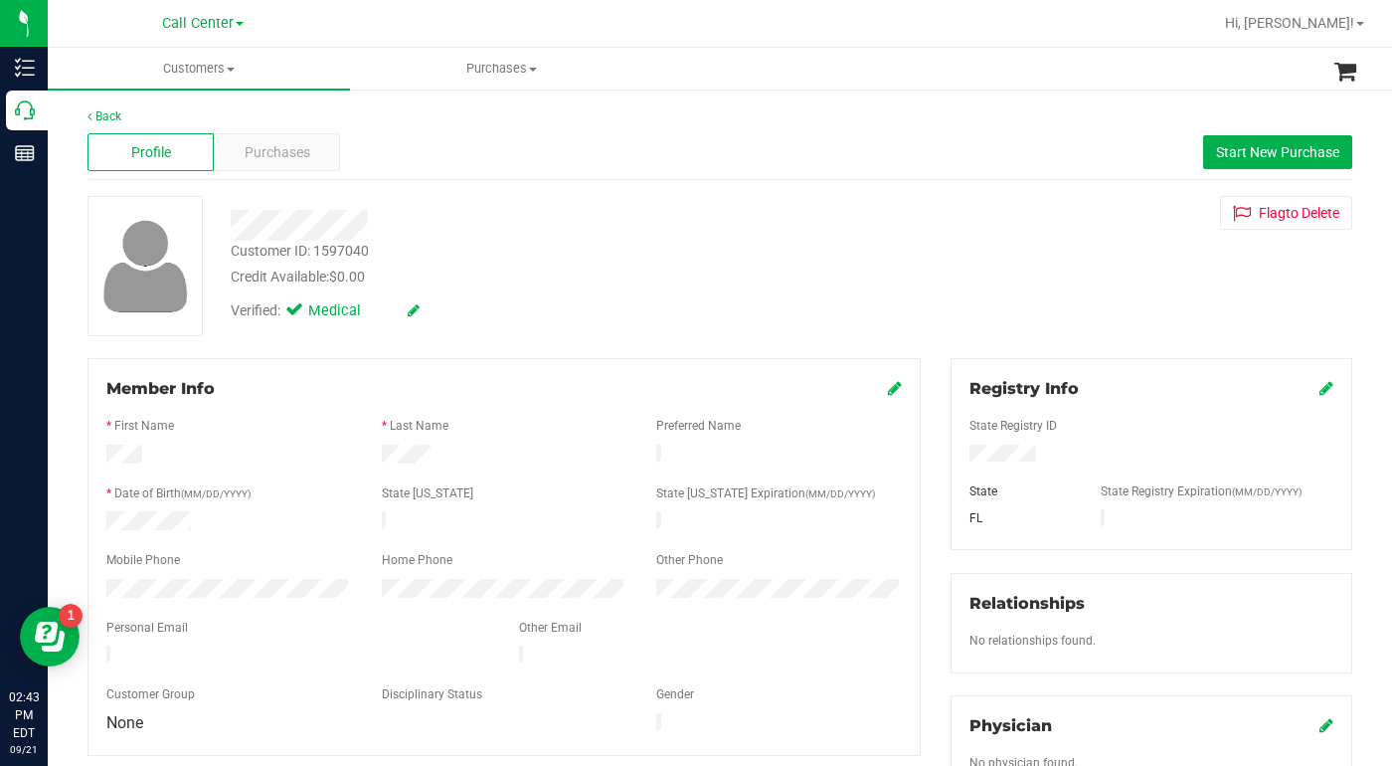
click at [982, 295] on div "Customer ID: 1597040 Credit Available: $0.00 Verified: Medical Flag to Delete" at bounding box center [720, 266] width 1295 height 140
click at [1064, 301] on div "Customer ID: 1597040 Credit Available: $0.00 Verified: Medical Flag to Delete" at bounding box center [720, 266] width 1295 height 140
drag, startPoint x: 1001, startPoint y: 255, endPoint x: 761, endPoint y: 400, distance: 280.2
click at [998, 255] on div "Customer ID: 1597040 Credit Available: $0.00 Verified: Medical Flag to Delete" at bounding box center [720, 266] width 1295 height 140
drag, startPoint x: 1054, startPoint y: 329, endPoint x: 875, endPoint y: 279, distance: 185.8
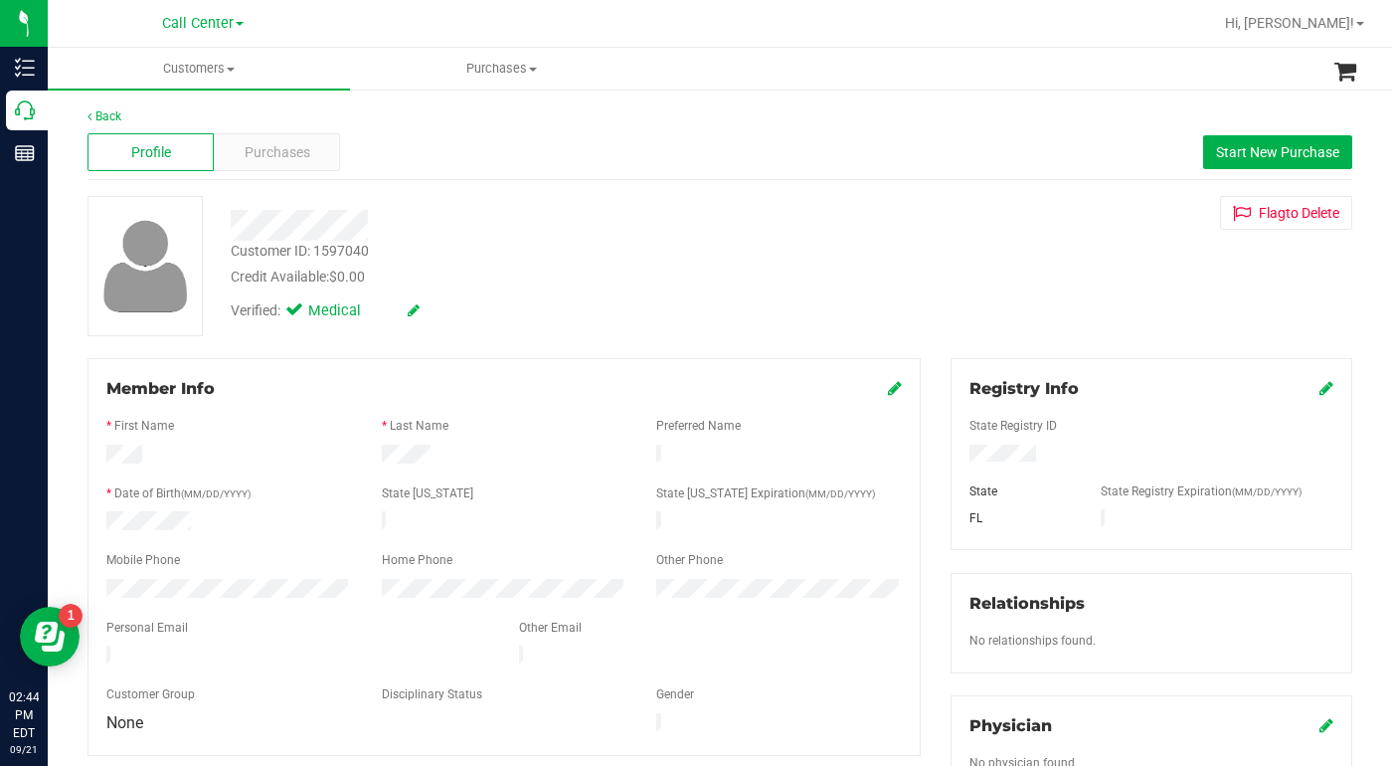
click at [1050, 328] on div "Customer ID: 1597040 Credit Available: $0.00 Verified: Medical Flag to Delete" at bounding box center [720, 266] width 1295 height 140
click at [271, 155] on span "Purchases" at bounding box center [278, 152] width 66 height 21
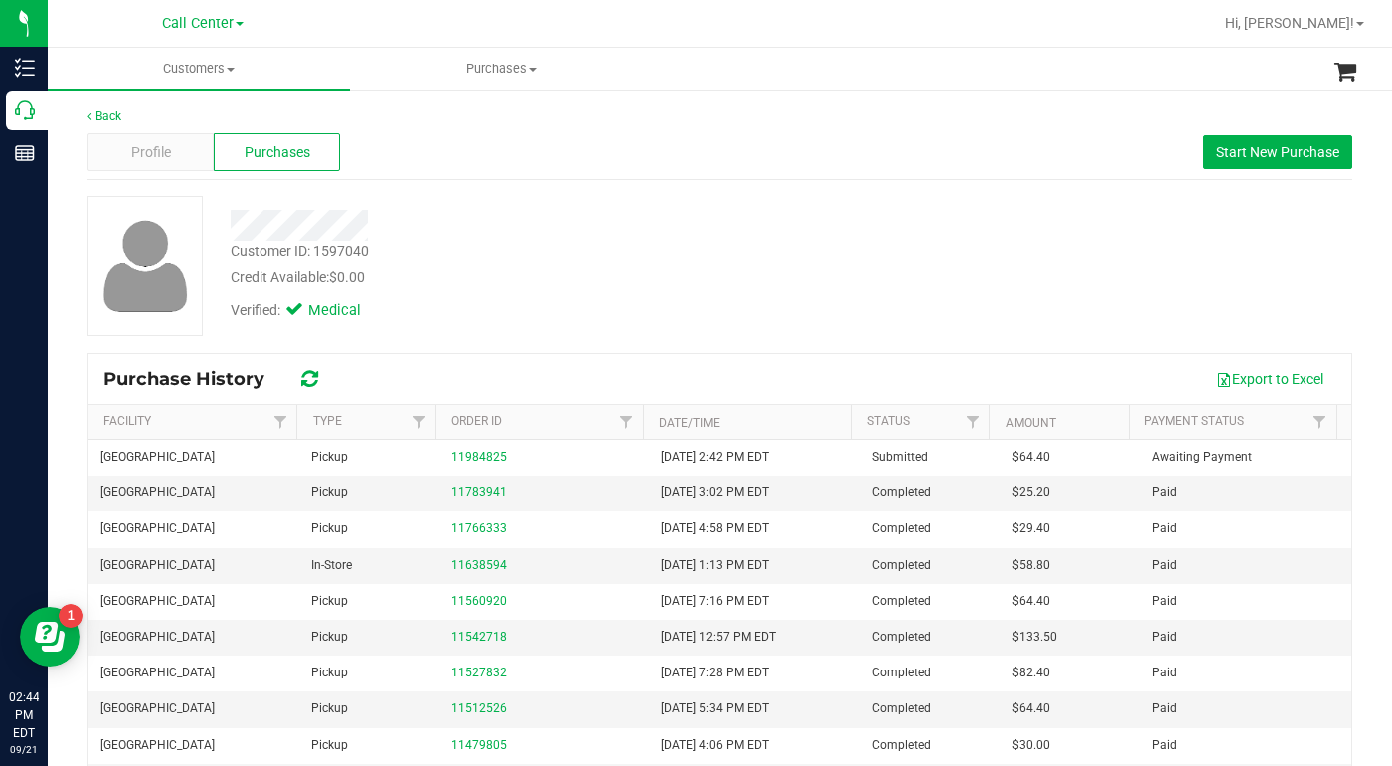
click at [972, 314] on div "Customer ID: 1597040 Credit Available: $0.00 Verified: Medical" at bounding box center [720, 266] width 1295 height 140
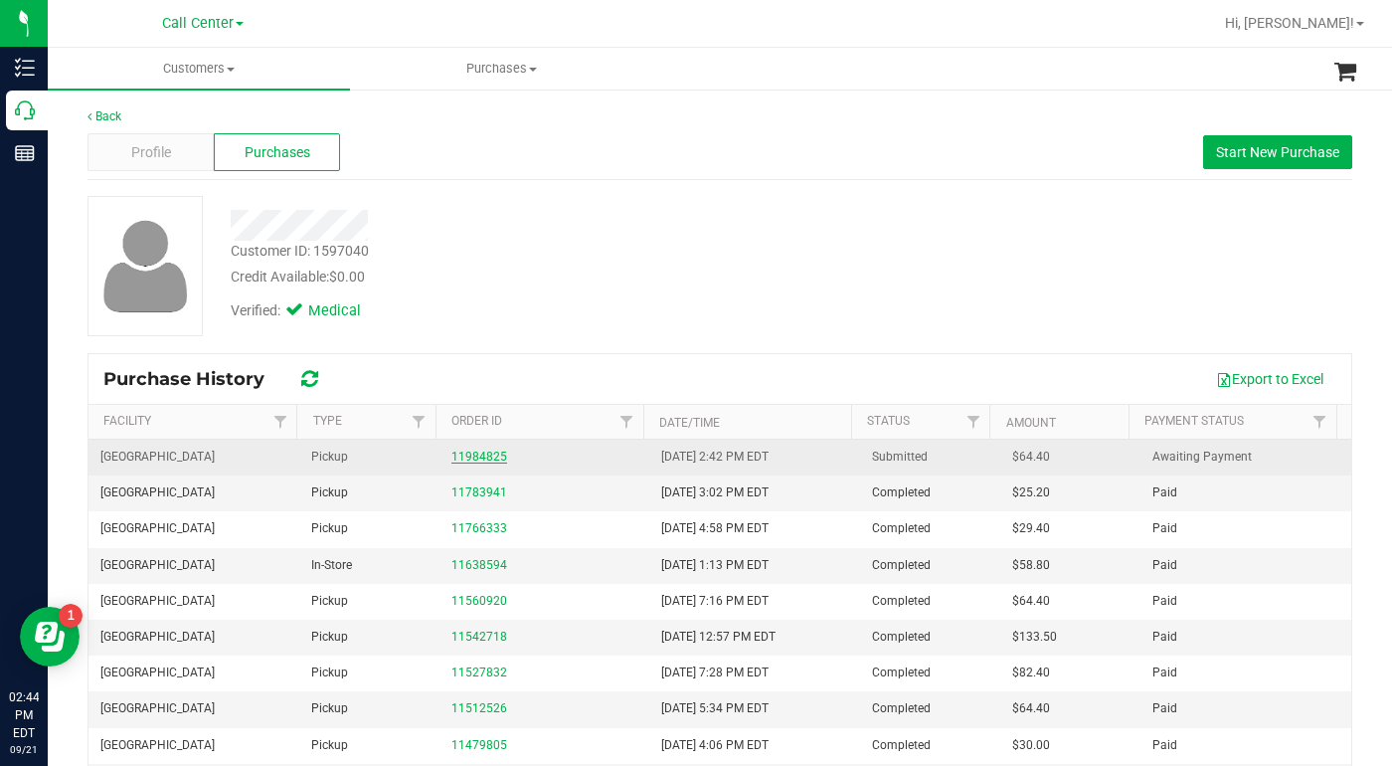
click at [486, 457] on link "11984825" at bounding box center [480, 457] width 56 height 14
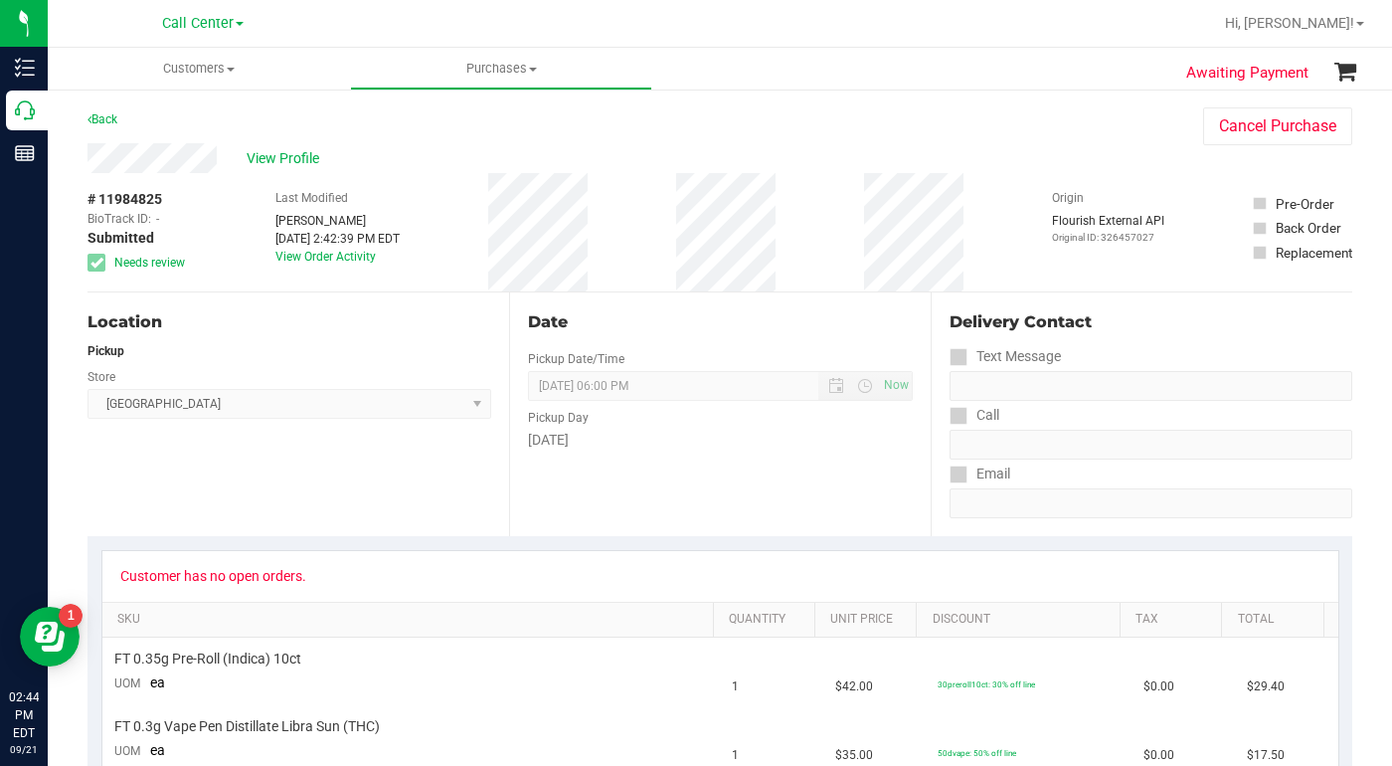
click at [973, 163] on div "View Profile" at bounding box center [626, 158] width 1076 height 30
click at [279, 451] on div "Location Pickup Store North Palm Beach WC Select Store Bonita Springs WC Boynto…" at bounding box center [299, 414] width 422 height 244
click at [230, 506] on div "Location Pickup Store North Palm Beach WC Select Store Bonita Springs WC Boynto…" at bounding box center [299, 414] width 422 height 244
click at [297, 514] on div "Location Pickup Store North Palm Beach WC Select Store Bonita Springs WC Boynto…" at bounding box center [299, 414] width 422 height 244
click at [278, 160] on span "View Profile" at bounding box center [287, 158] width 80 height 21
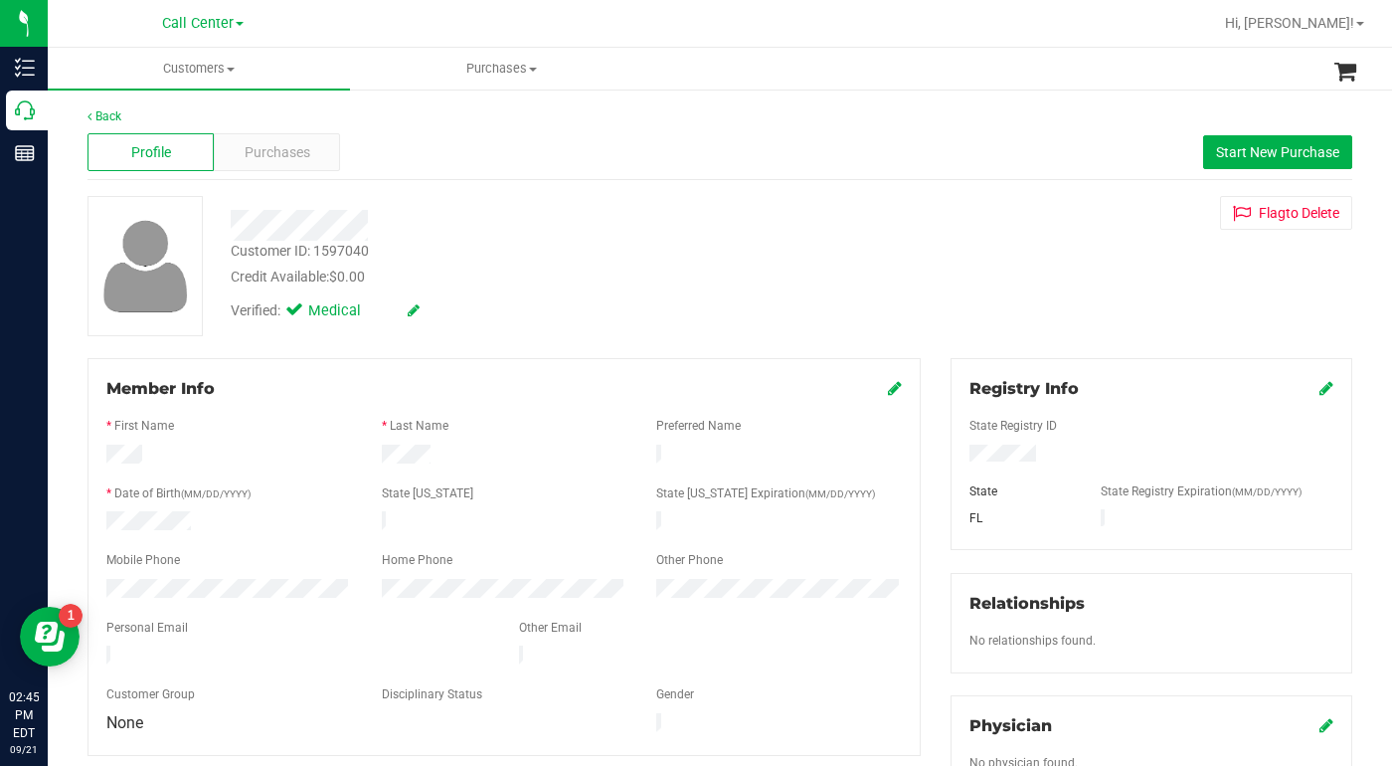
click at [976, 256] on div "Customer ID: 1597040 Credit Available: $0.00 Verified: Medical Flag to Delete" at bounding box center [720, 266] width 1295 height 140
click at [947, 268] on div "Customer ID: 1597040 Credit Available: $0.00 Verified: Medical Flag to Delete" at bounding box center [720, 266] width 1295 height 140
click at [236, 160] on div "Purchases" at bounding box center [277, 152] width 126 height 38
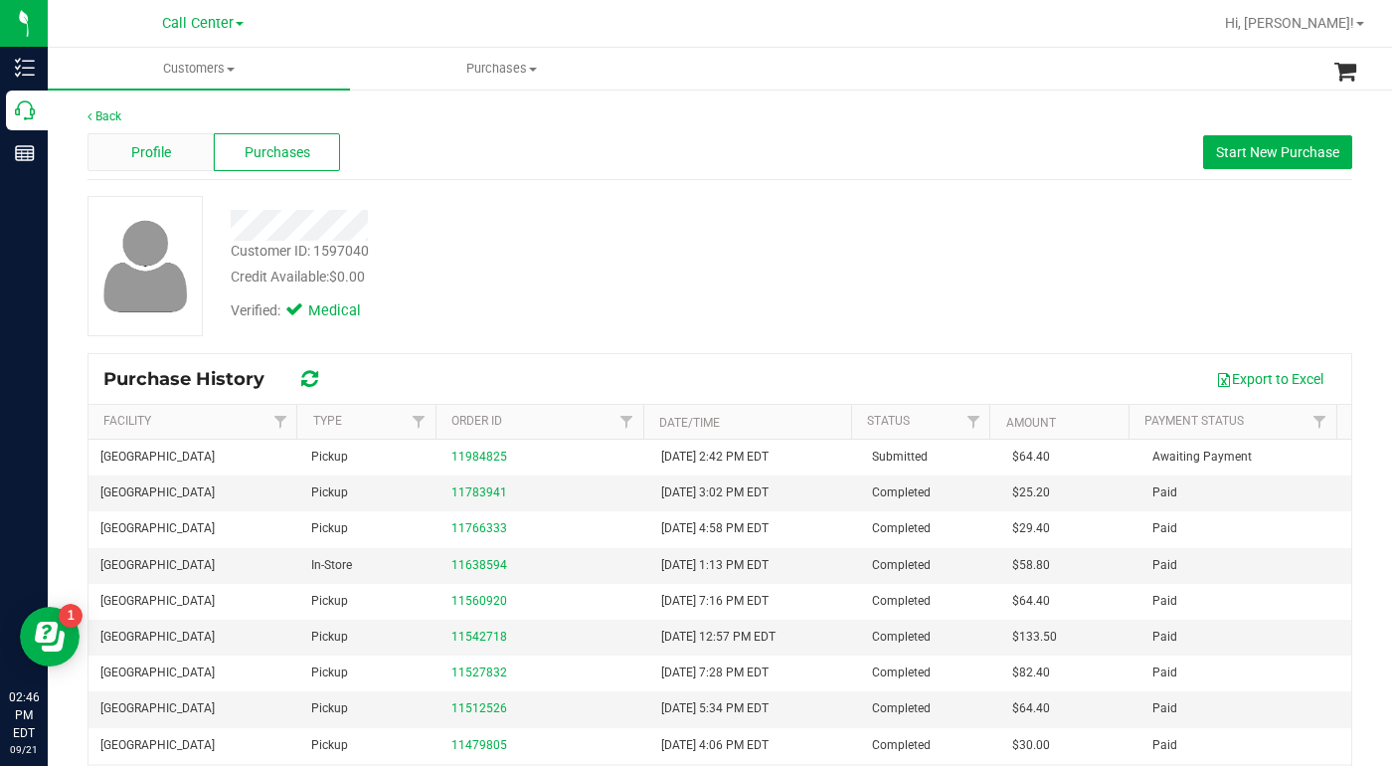
click at [147, 167] on div "Profile" at bounding box center [151, 152] width 126 height 38
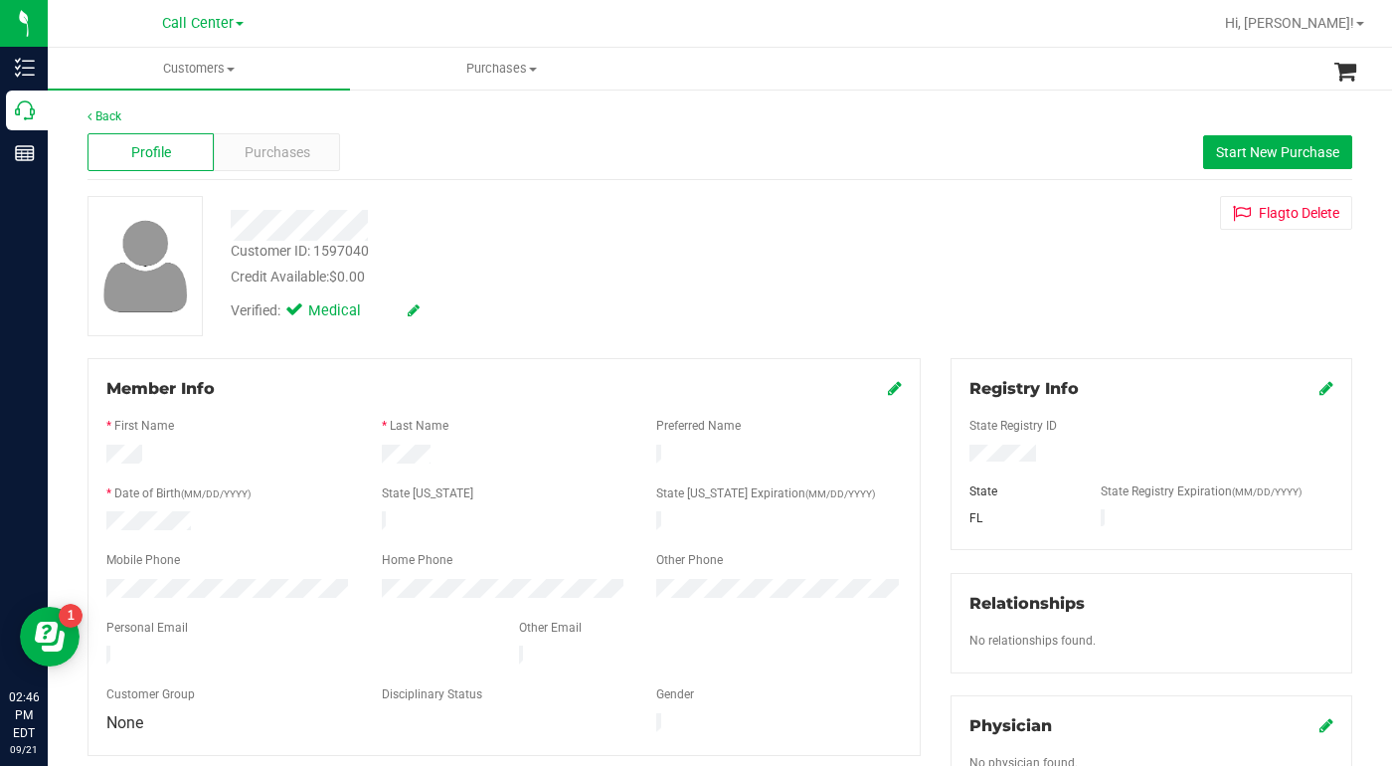
click at [665, 303] on div "Verified: Medical" at bounding box center [539, 309] width 647 height 44
click at [574, 269] on div "Credit Available: $0.00" at bounding box center [540, 277] width 618 height 21
drag, startPoint x: 1116, startPoint y: 285, endPoint x: 1094, endPoint y: 280, distance: 22.4
click at [1114, 285] on div "Customer ID: 1597040 Credit Available: $0.00 Verified: Medical Flag to Delete" at bounding box center [720, 266] width 1295 height 140
click at [228, 69] on span at bounding box center [231, 70] width 8 height 4
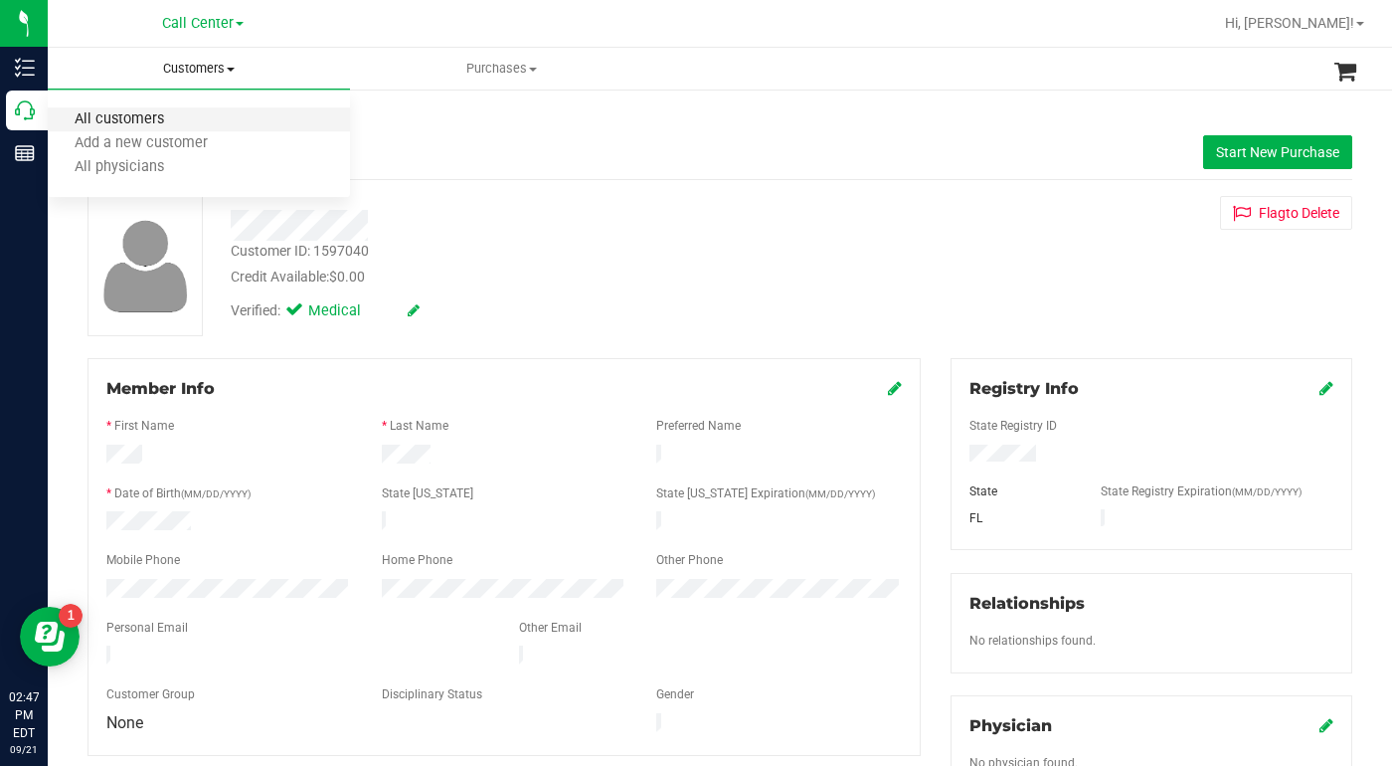
click at [111, 126] on span "All customers" at bounding box center [119, 119] width 143 height 17
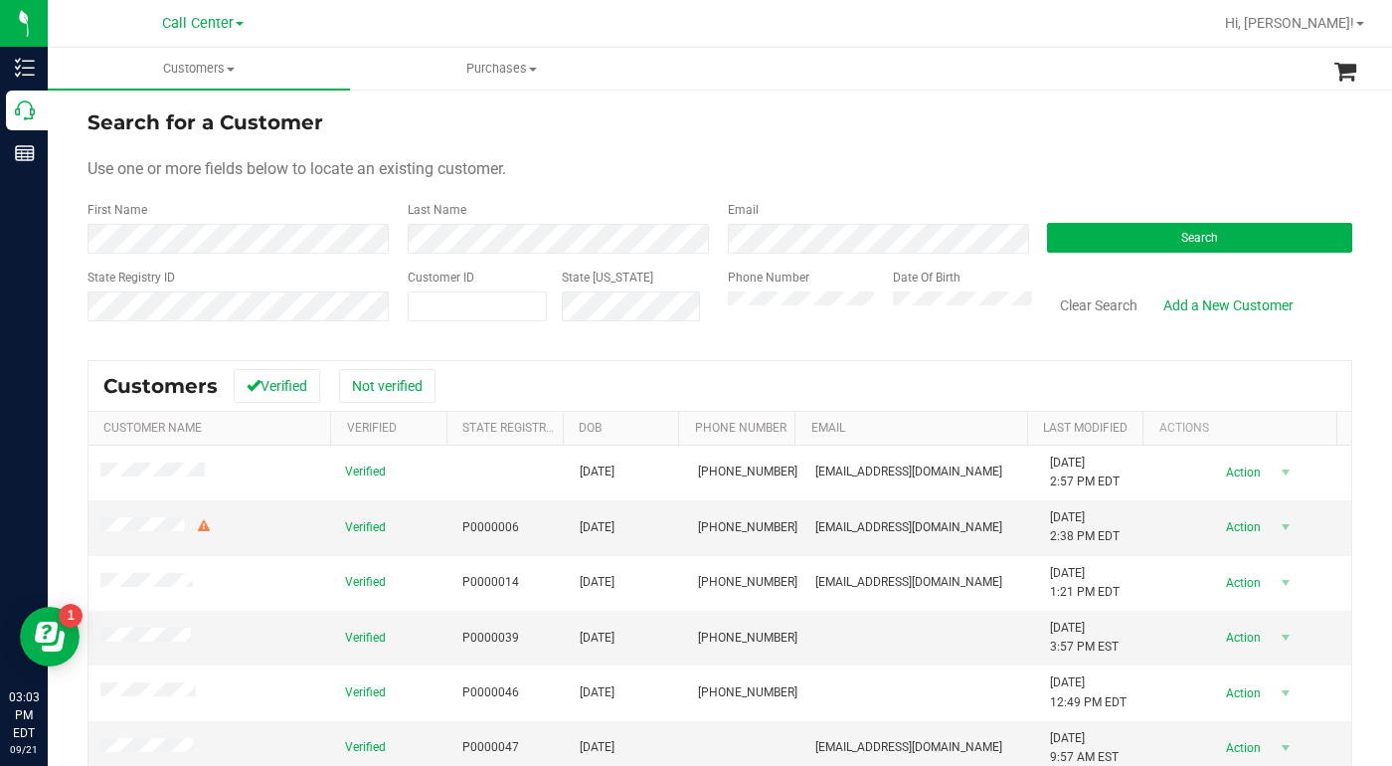
click at [1011, 107] on div "Search for a Customer" at bounding box center [720, 122] width 1265 height 30
click at [1105, 232] on button "Search" at bounding box center [1199, 238] width 305 height 30
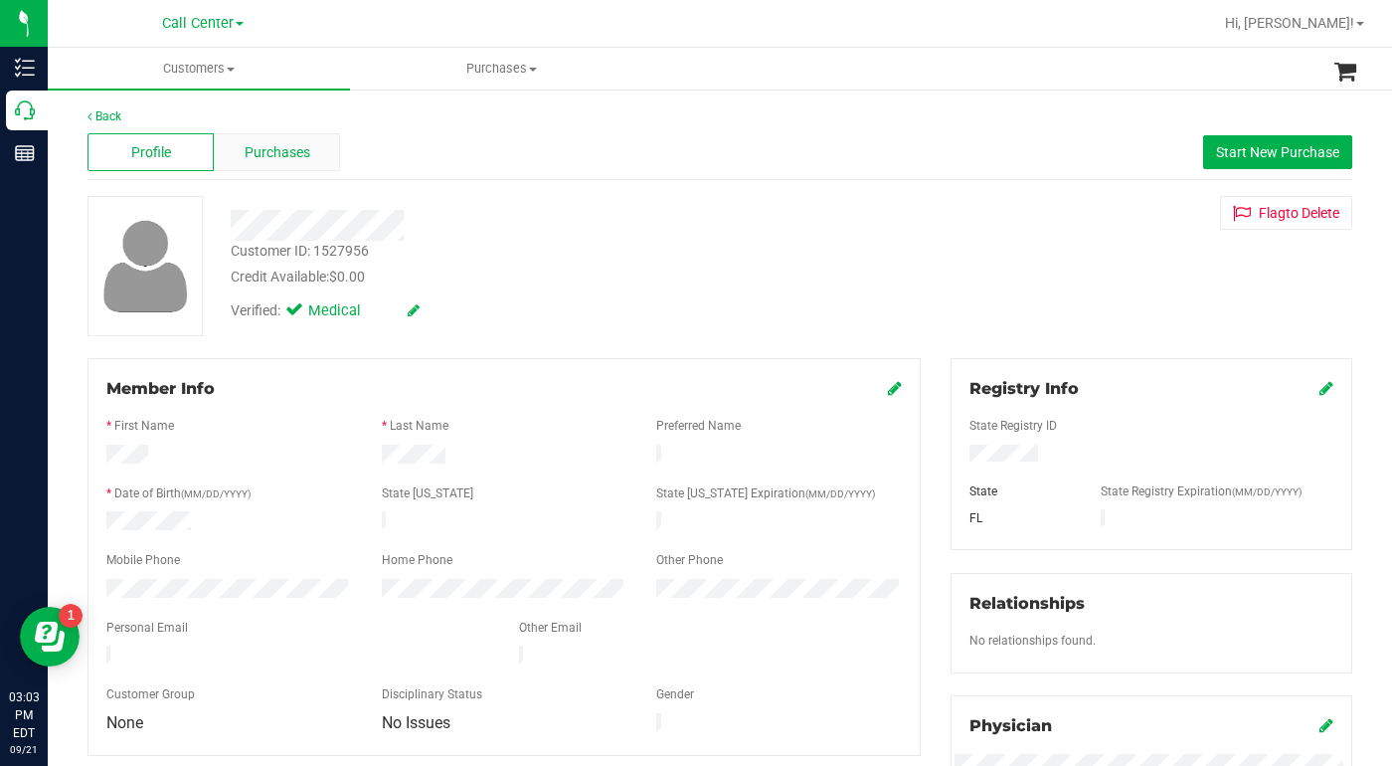
click at [254, 159] on span "Purchases" at bounding box center [278, 152] width 66 height 21
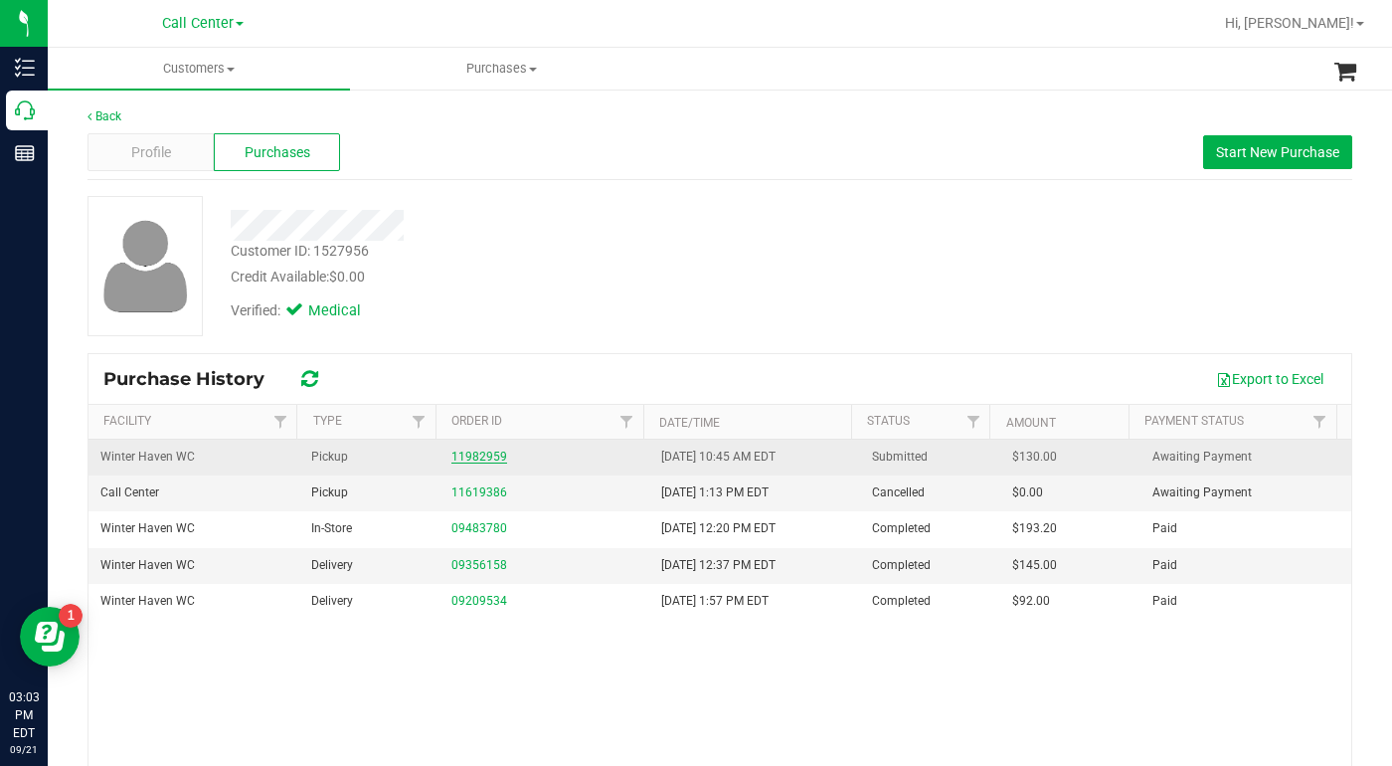
click at [477, 456] on link "11982959" at bounding box center [480, 457] width 56 height 14
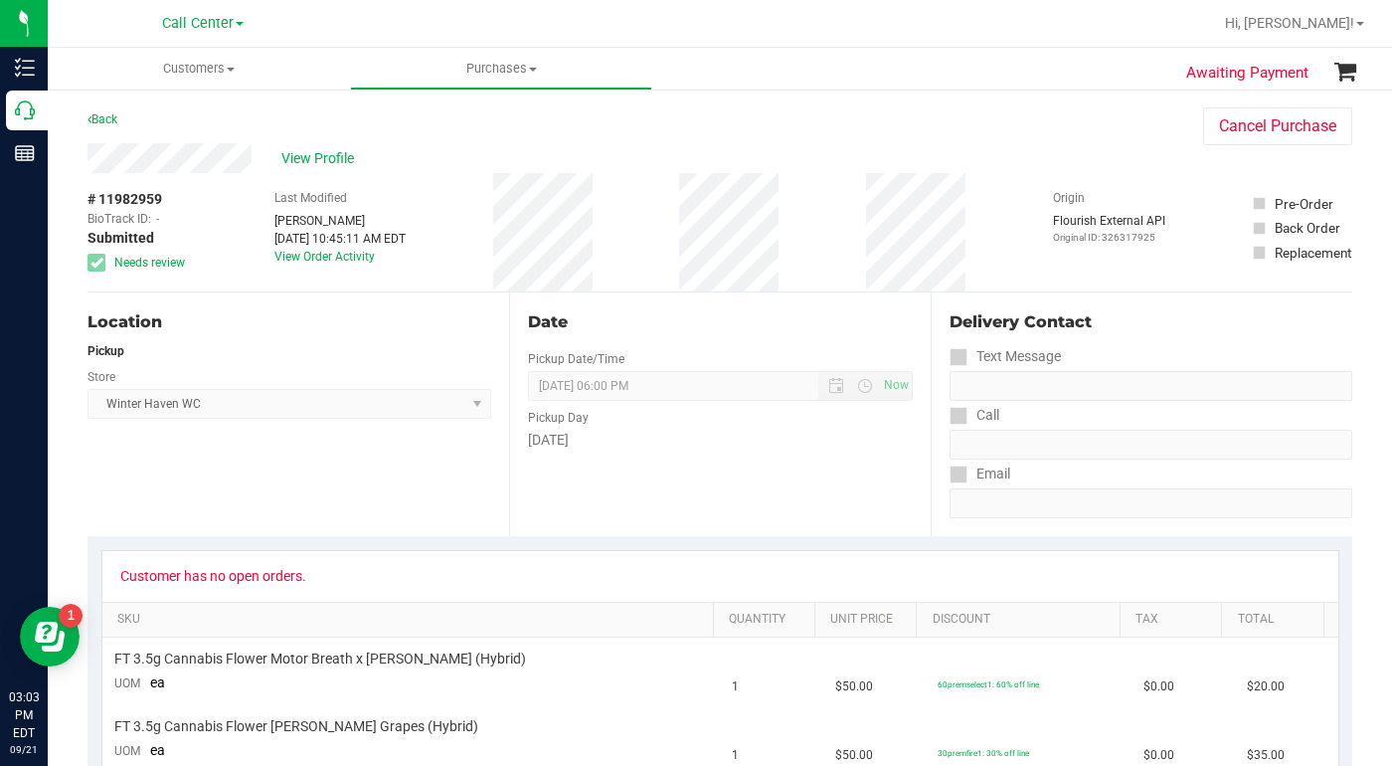
click at [283, 512] on div "Location Pickup Store Winter Haven WC Select Store Bonita Springs WC Boynton Be…" at bounding box center [299, 414] width 422 height 244
click at [279, 512] on div "Location Pickup Store Winter Haven WC Select Store Bonita Springs WC Boynton Be…" at bounding box center [299, 414] width 422 height 244
click at [259, 519] on div "Location Pickup Store Winter Haven WC Select Store Bonita Springs WC Boynton Be…" at bounding box center [299, 414] width 422 height 244
click at [1052, 132] on div "Back Cancel Purchase" at bounding box center [720, 125] width 1265 height 36
drag, startPoint x: 1029, startPoint y: 216, endPoint x: 1001, endPoint y: 219, distance: 29.0
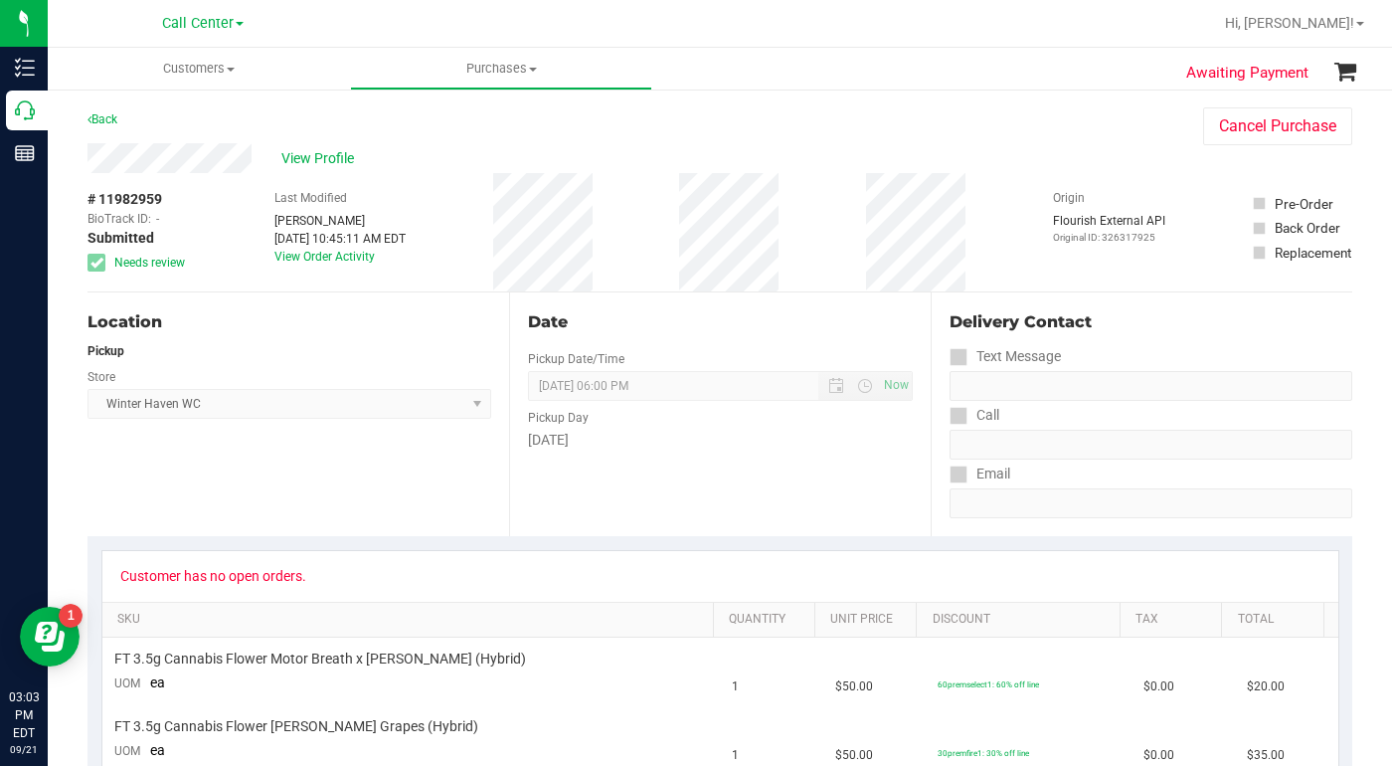
click at [1028, 216] on div "# 11982959 BioTrack ID: - Submitted Needs review Last Modified Brian Beaudin Se…" at bounding box center [720, 232] width 1265 height 118
click at [310, 154] on span "View Profile" at bounding box center [321, 158] width 80 height 21
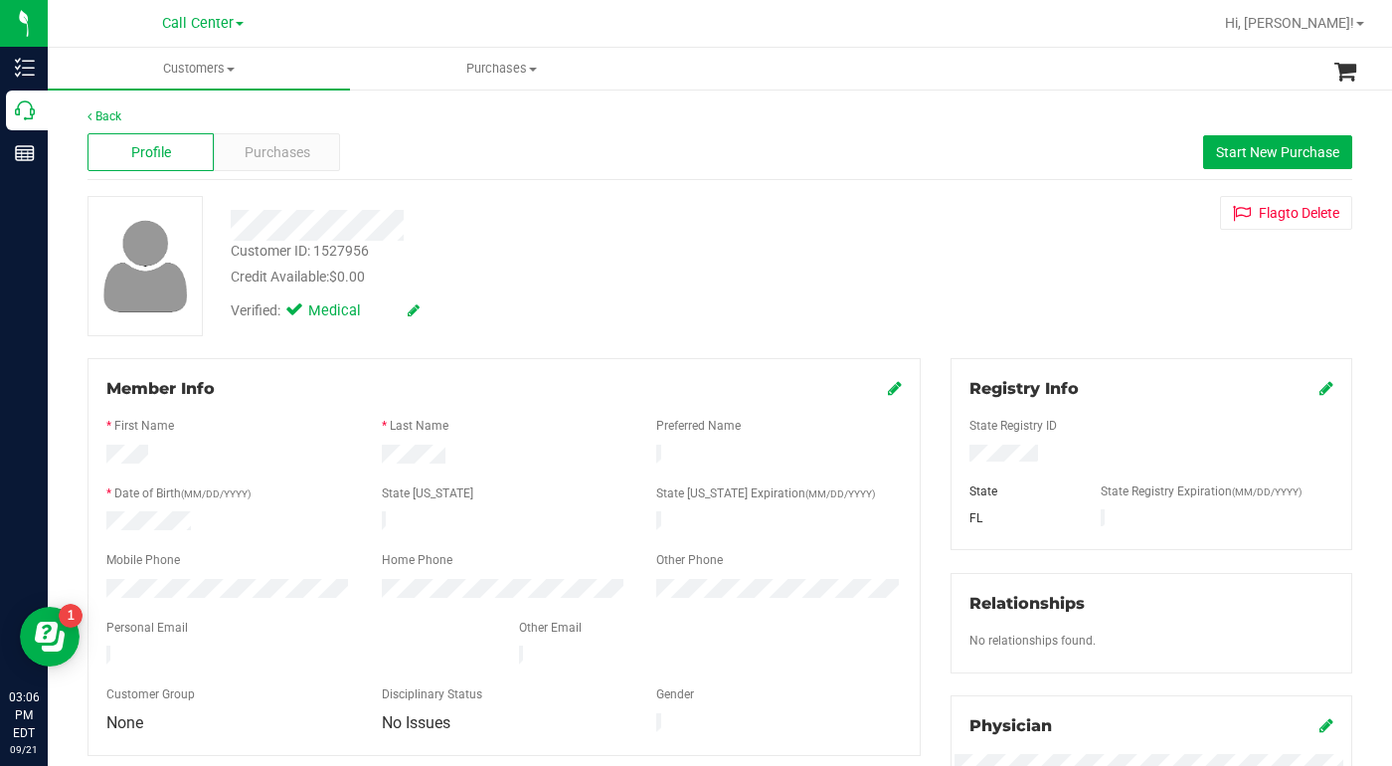
drag, startPoint x: 1023, startPoint y: 311, endPoint x: 1012, endPoint y: 315, distance: 11.6
click at [1013, 315] on div "Customer ID: 1527956 Credit Available: $0.00 Verified: Medical Flag to Delete" at bounding box center [720, 266] width 1295 height 140
click at [998, 247] on div "Customer ID: 1527956 Credit Available: $0.00 Verified: Medical Flag to Delete" at bounding box center [720, 266] width 1295 height 140
click at [260, 150] on span "Purchases" at bounding box center [278, 152] width 66 height 21
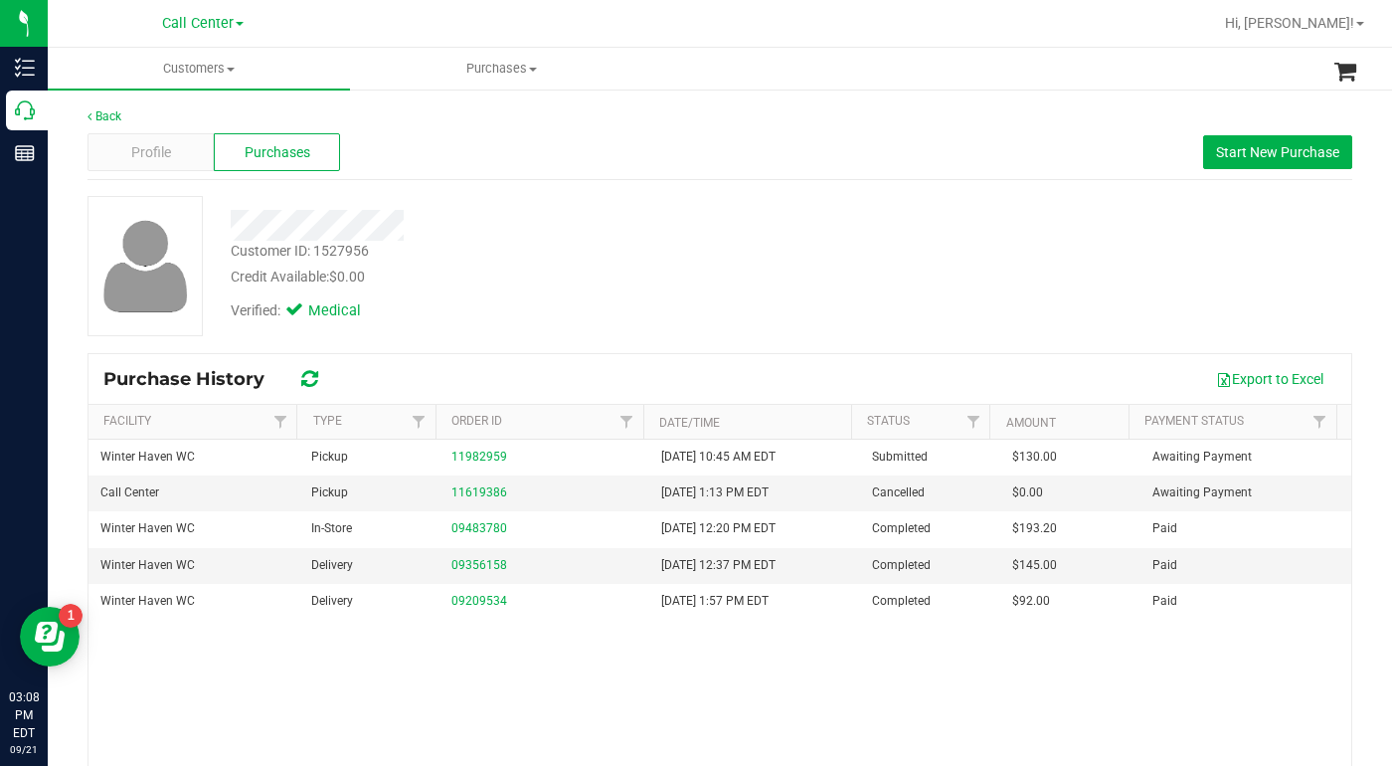
click at [1032, 296] on div "Customer ID: 1527956 Credit Available: $0.00 Verified: Medical" at bounding box center [720, 266] width 1295 height 140
click at [230, 73] on span "Customers" at bounding box center [199, 69] width 302 height 18
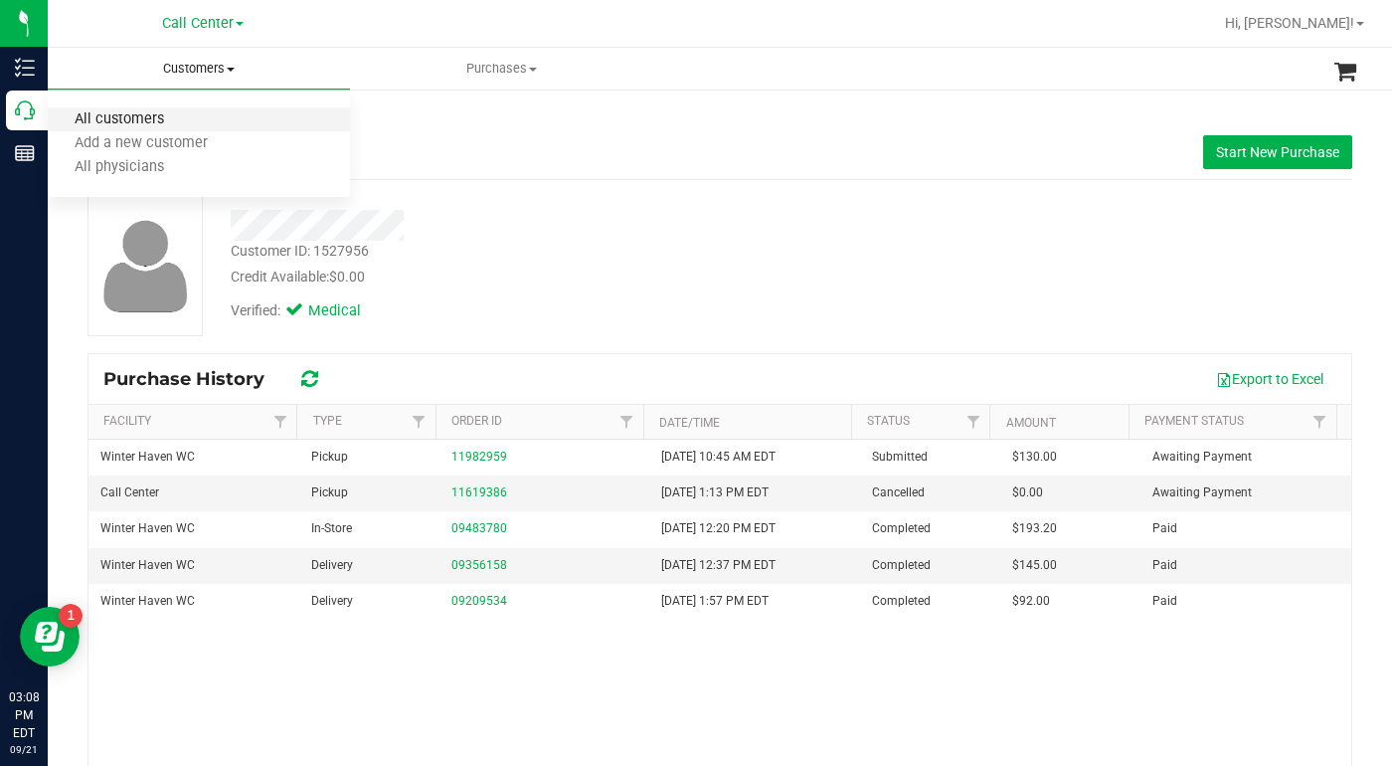
click at [159, 121] on span "All customers" at bounding box center [119, 119] width 143 height 17
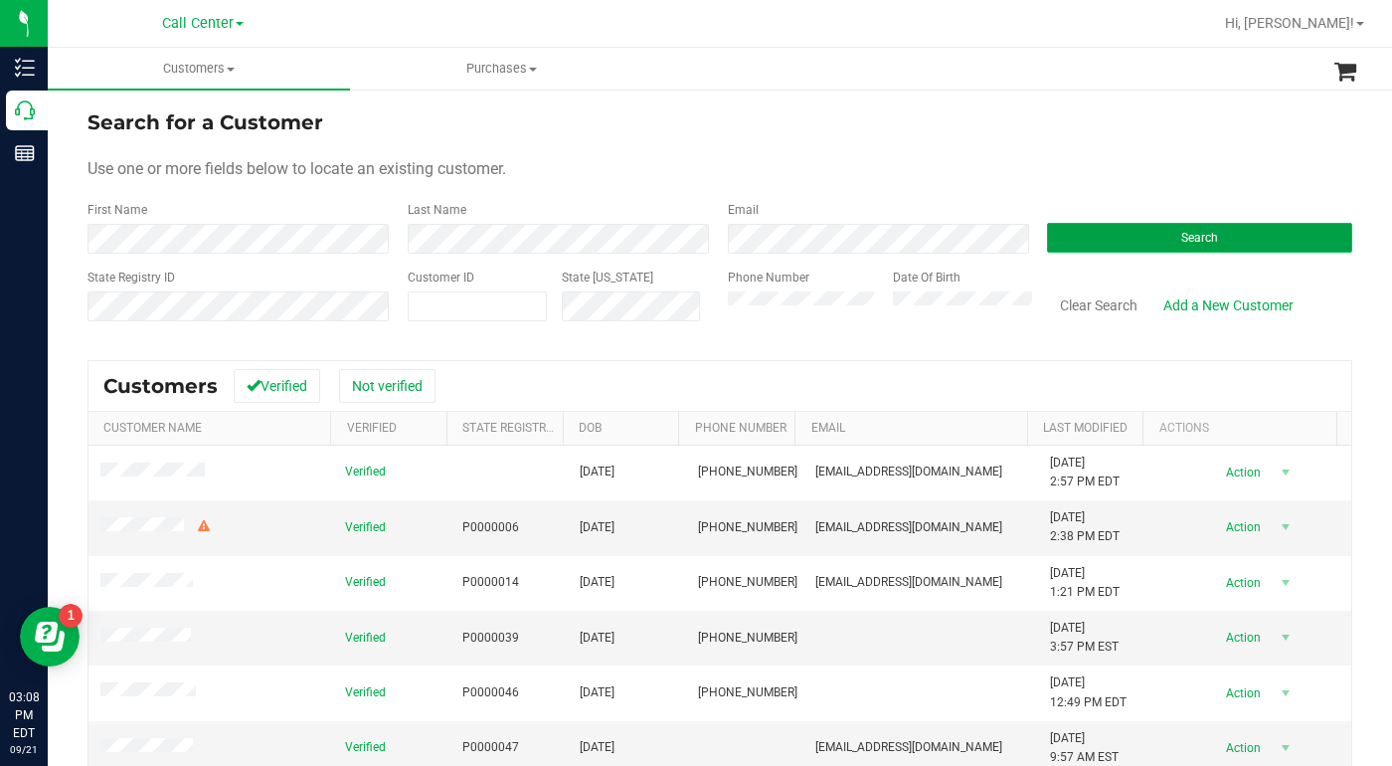
click at [1088, 230] on button "Search" at bounding box center [1199, 238] width 305 height 30
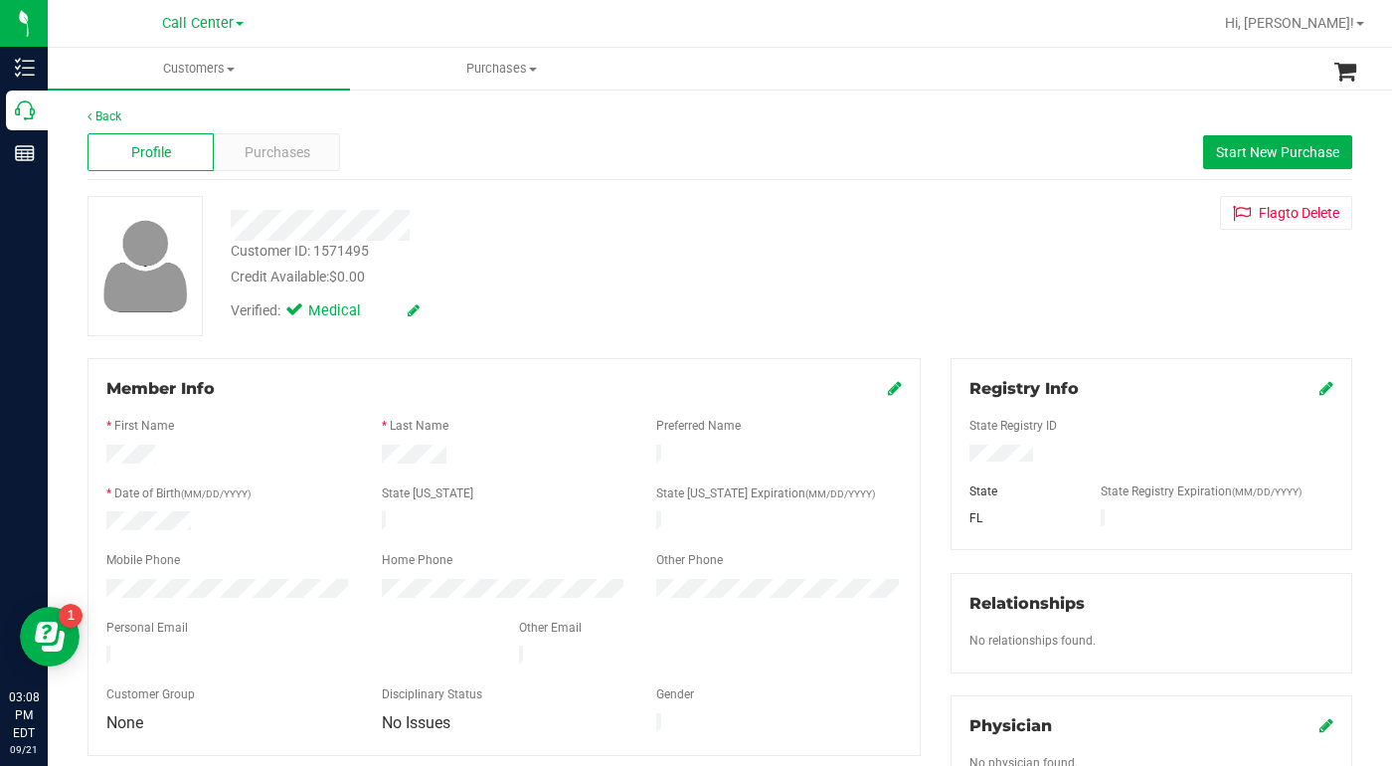
click at [524, 294] on div "Verified: Medical" at bounding box center [539, 309] width 647 height 44
drag, startPoint x: 1095, startPoint y: 284, endPoint x: 973, endPoint y: 332, distance: 131.3
click at [1093, 284] on div "Customer ID: 1571495 Credit Available: $0.00 Verified: Medical Flag to Delete" at bounding box center [720, 266] width 1295 height 140
click at [1048, 309] on div "Customer ID: 1571495 Credit Available: $0.00 Verified: Medical Flag to Delete" at bounding box center [720, 266] width 1295 height 140
click at [233, 70] on span at bounding box center [231, 70] width 8 height 4
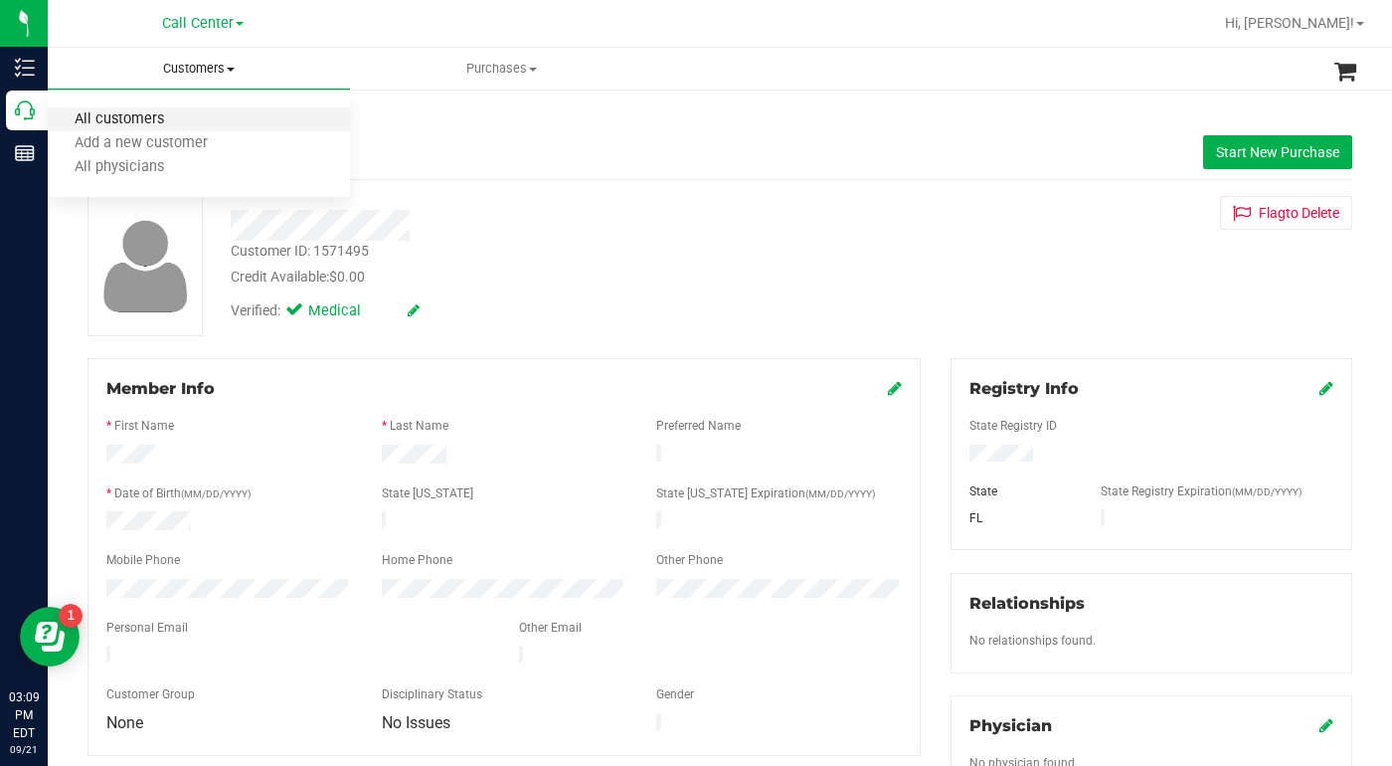
click at [131, 121] on span "All customers" at bounding box center [119, 119] width 143 height 17
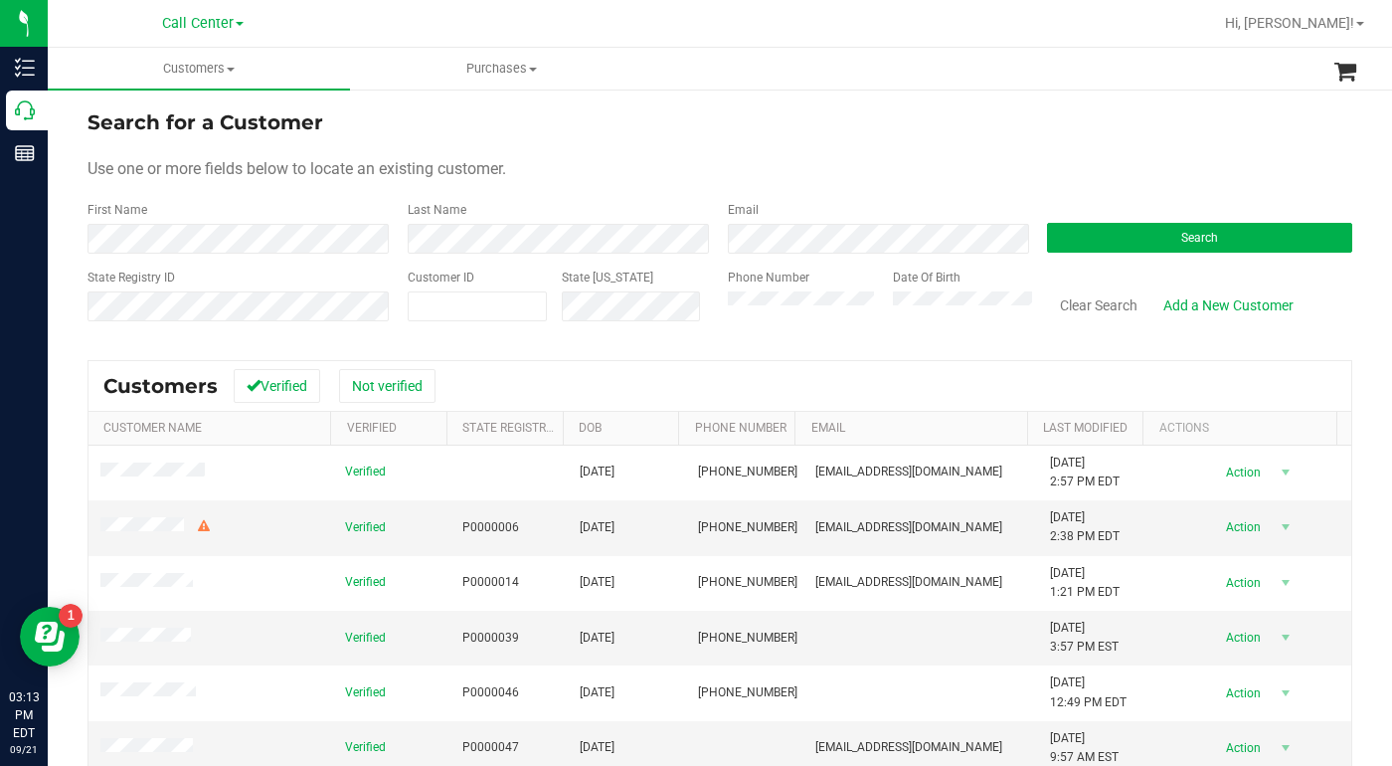
click at [1058, 162] on div "Use one or more fields below to locate an existing customer." at bounding box center [720, 169] width 1265 height 24
click at [976, 159] on div "Use one or more fields below to locate an existing customer." at bounding box center [720, 169] width 1265 height 24
click at [658, 210] on div "Last Name" at bounding box center [553, 227] width 320 height 53
click at [1106, 150] on form "Search for a Customer Use one or more fields below to locate an existing custom…" at bounding box center [720, 223] width 1265 height 232
click at [1019, 176] on div "Use one or more fields below to locate an existing customer." at bounding box center [720, 169] width 1265 height 24
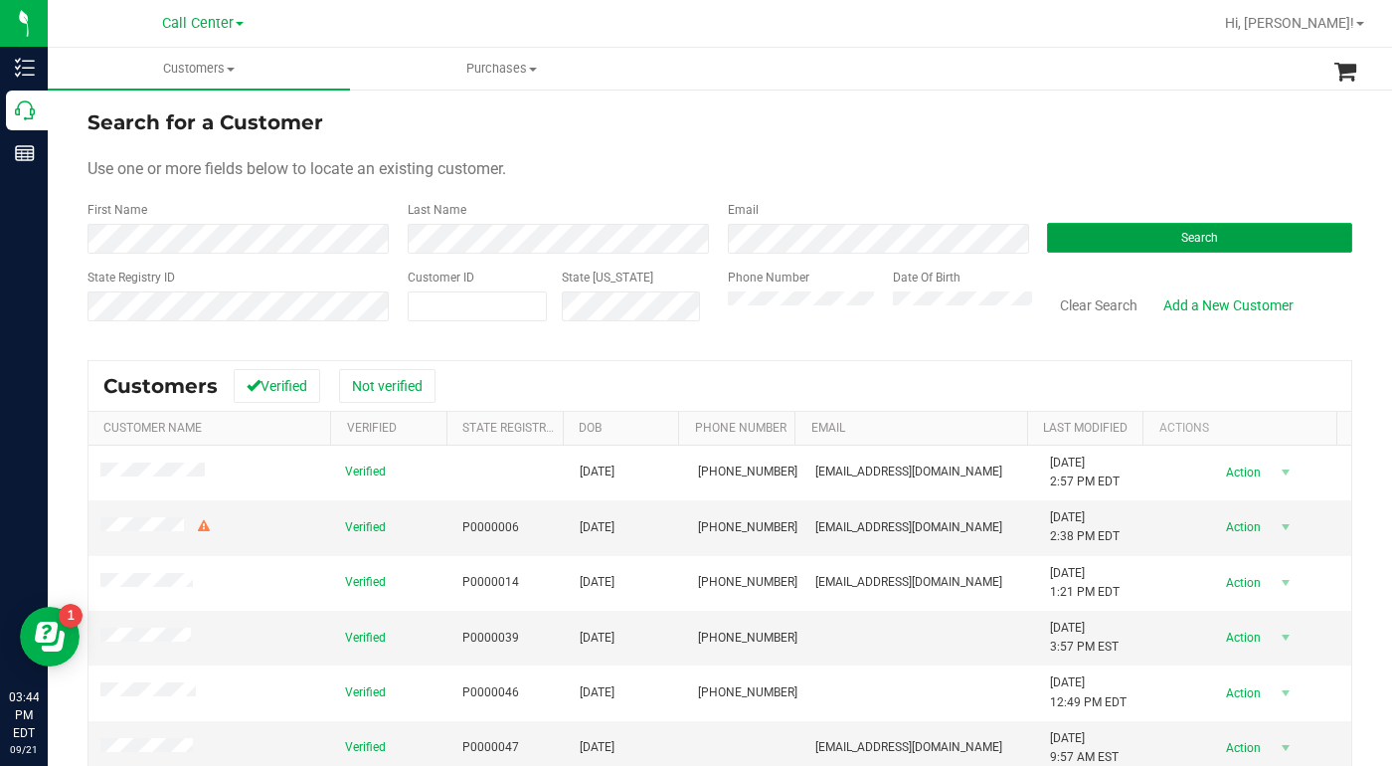
click at [1133, 238] on button "Search" at bounding box center [1199, 238] width 305 height 30
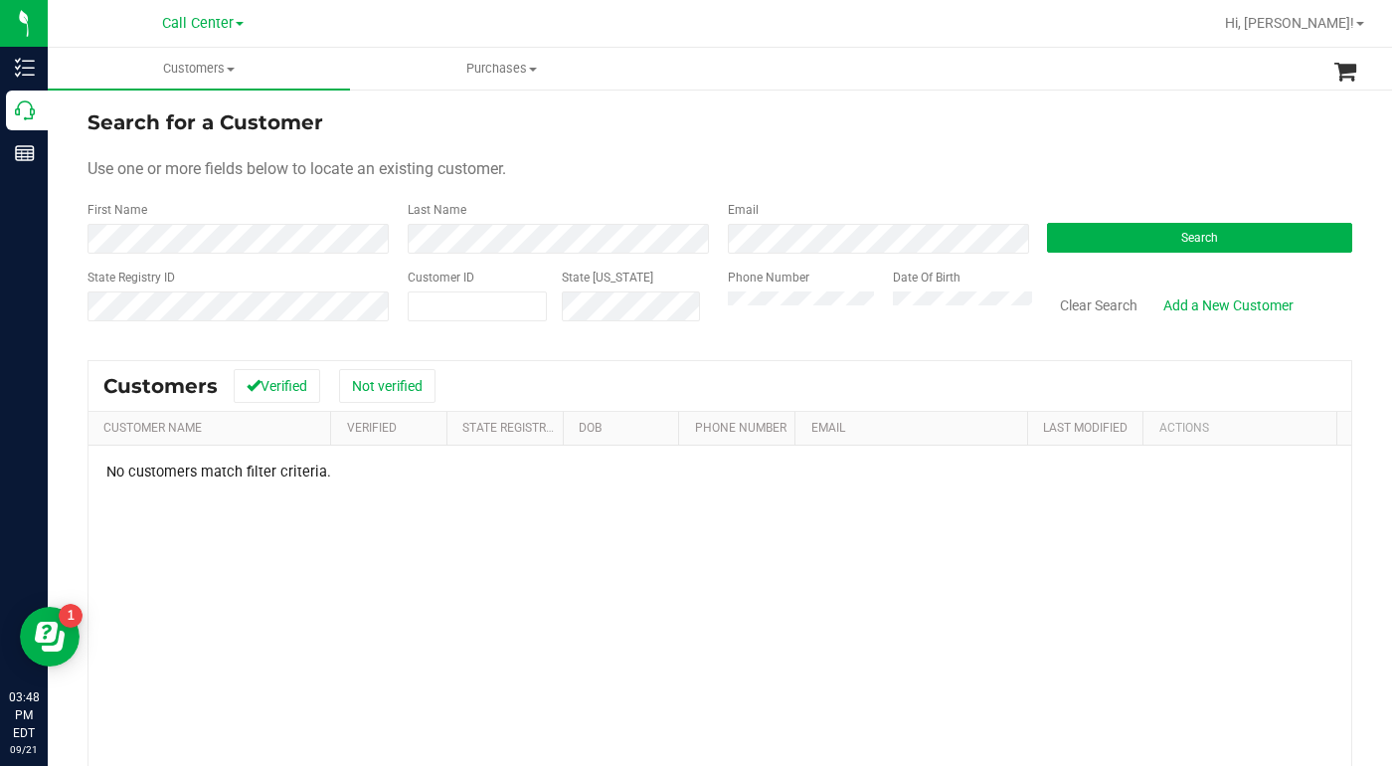
click at [1126, 167] on div "Use one or more fields below to locate an existing customer." at bounding box center [720, 169] width 1265 height 24
click at [995, 188] on form "Search for a Customer Use one or more fields below to locate an existing custom…" at bounding box center [720, 223] width 1265 height 232
click at [713, 311] on div "Phone Number Date Of Birth" at bounding box center [873, 304] width 320 height 71
click at [1147, 230] on button "Search" at bounding box center [1199, 238] width 305 height 30
click at [813, 148] on form "Search for a Customer Use one or more fields below to locate an existing custom…" at bounding box center [720, 223] width 1265 height 232
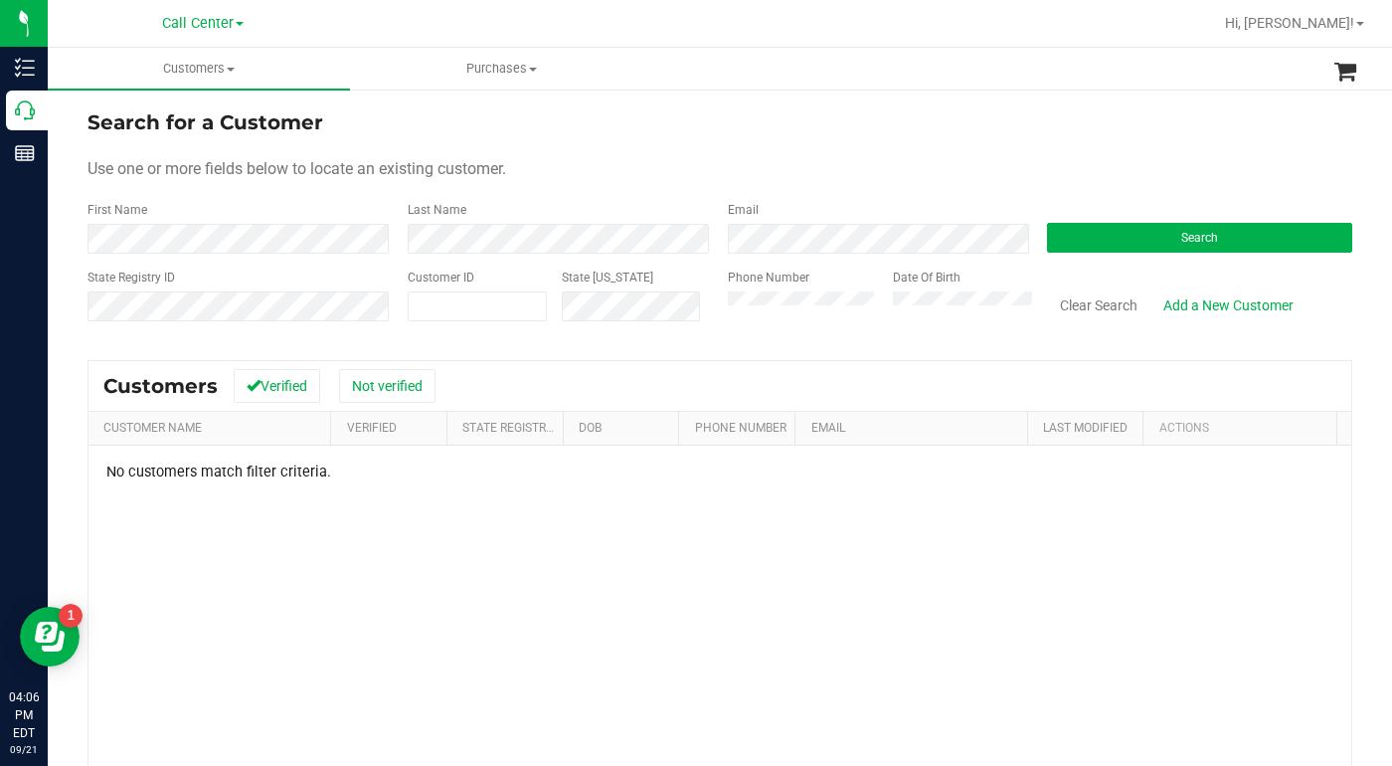
click at [1093, 201] on div "Search" at bounding box center [1192, 227] width 320 height 53
click at [836, 177] on div "Use one or more fields below to locate an existing customer." at bounding box center [720, 169] width 1265 height 24
click at [619, 141] on form "Search for a Customer Use one or more fields below to locate an existing custom…" at bounding box center [720, 223] width 1265 height 232
click at [1100, 184] on form "Search for a Customer Use one or more fields below to locate an existing custom…" at bounding box center [720, 223] width 1265 height 232
click at [433, 311] on span at bounding box center [478, 306] width 140 height 30
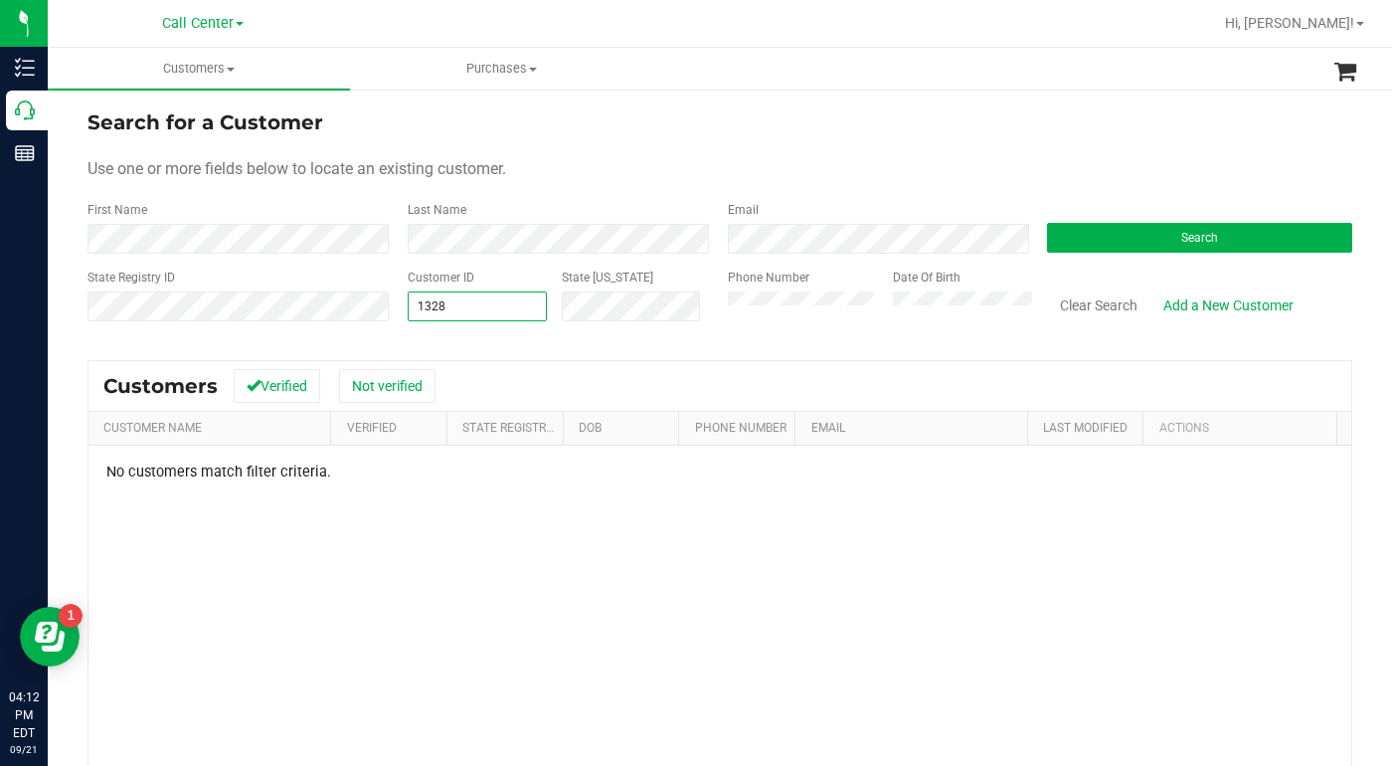
type input "13289"
click at [1121, 252] on button "Search" at bounding box center [1199, 238] width 305 height 30
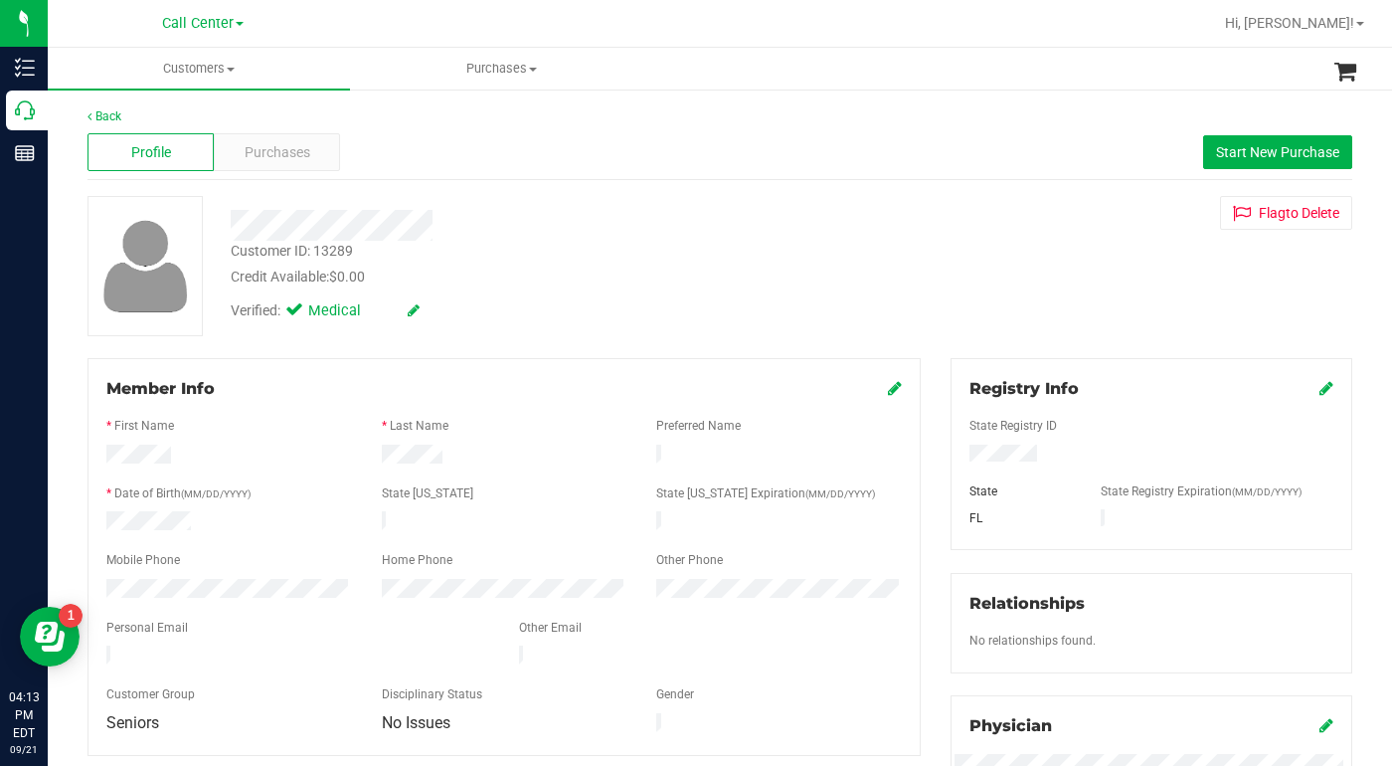
click at [645, 281] on div "Credit Available: $0.00" at bounding box center [540, 277] width 618 height 21
click at [1026, 266] on div "Customer ID: 13289 Credit Available: $0.00 Verified: Medical Flag to Delete" at bounding box center [720, 266] width 1295 height 140
click at [942, 292] on div "Customer ID: 13289 Credit Available: $0.00 Verified: Medical Flag to Delete" at bounding box center [720, 266] width 1295 height 140
click at [1064, 298] on div "Customer ID: 13289 Credit Available: $0.00 Verified: Medical Flag to Delete" at bounding box center [720, 266] width 1295 height 140
click at [1111, 327] on div "Customer ID: 13289 Credit Available: $0.00 Verified: Medical Flag to Delete" at bounding box center [720, 266] width 1295 height 140
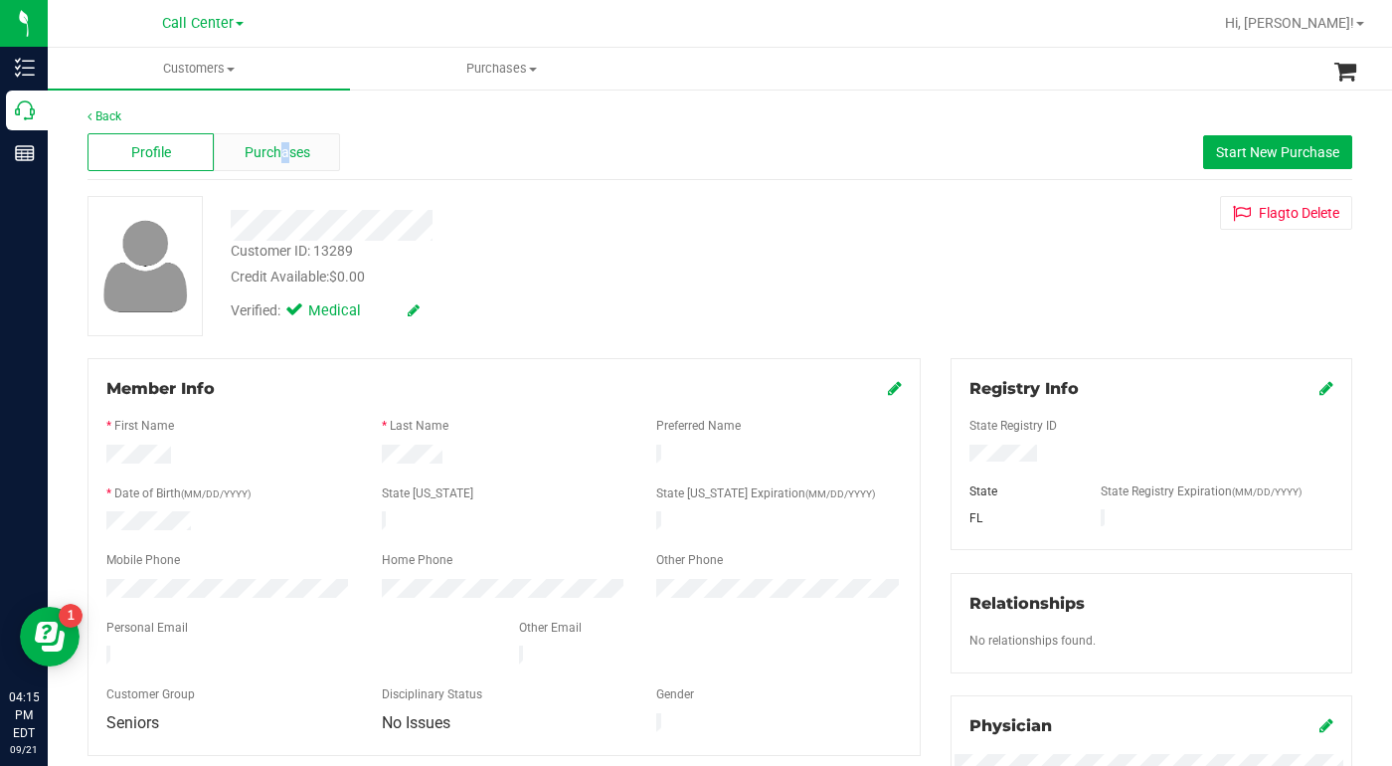
click at [282, 150] on span "Purchases" at bounding box center [278, 152] width 66 height 21
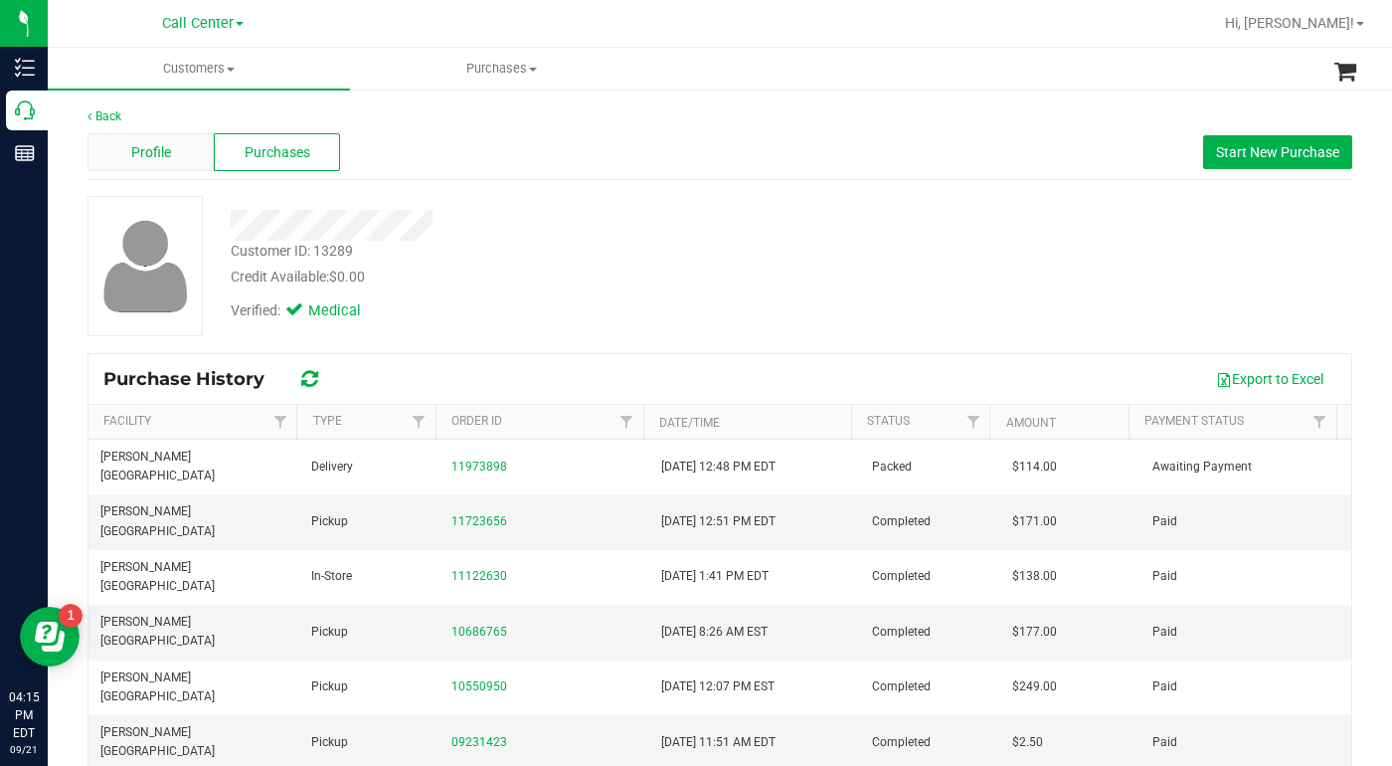
click at [168, 162] on span "Profile" at bounding box center [151, 152] width 40 height 21
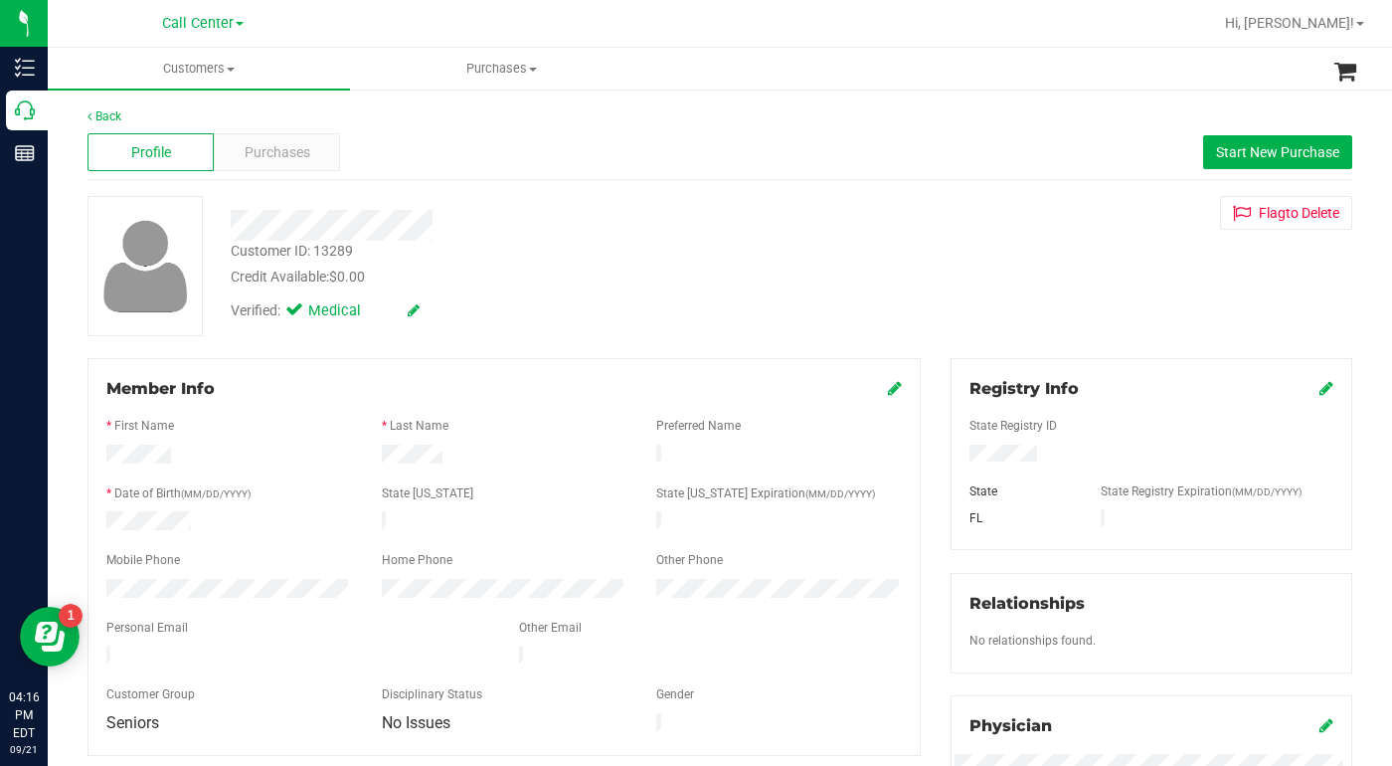
click at [1032, 312] on div "Customer ID: 13289 Credit Available: $0.00 Verified: Medical Flag to Delete" at bounding box center [720, 266] width 1295 height 140
click at [230, 72] on span "Customers" at bounding box center [199, 69] width 302 height 18
click at [160, 119] on span "All customers" at bounding box center [119, 119] width 143 height 17
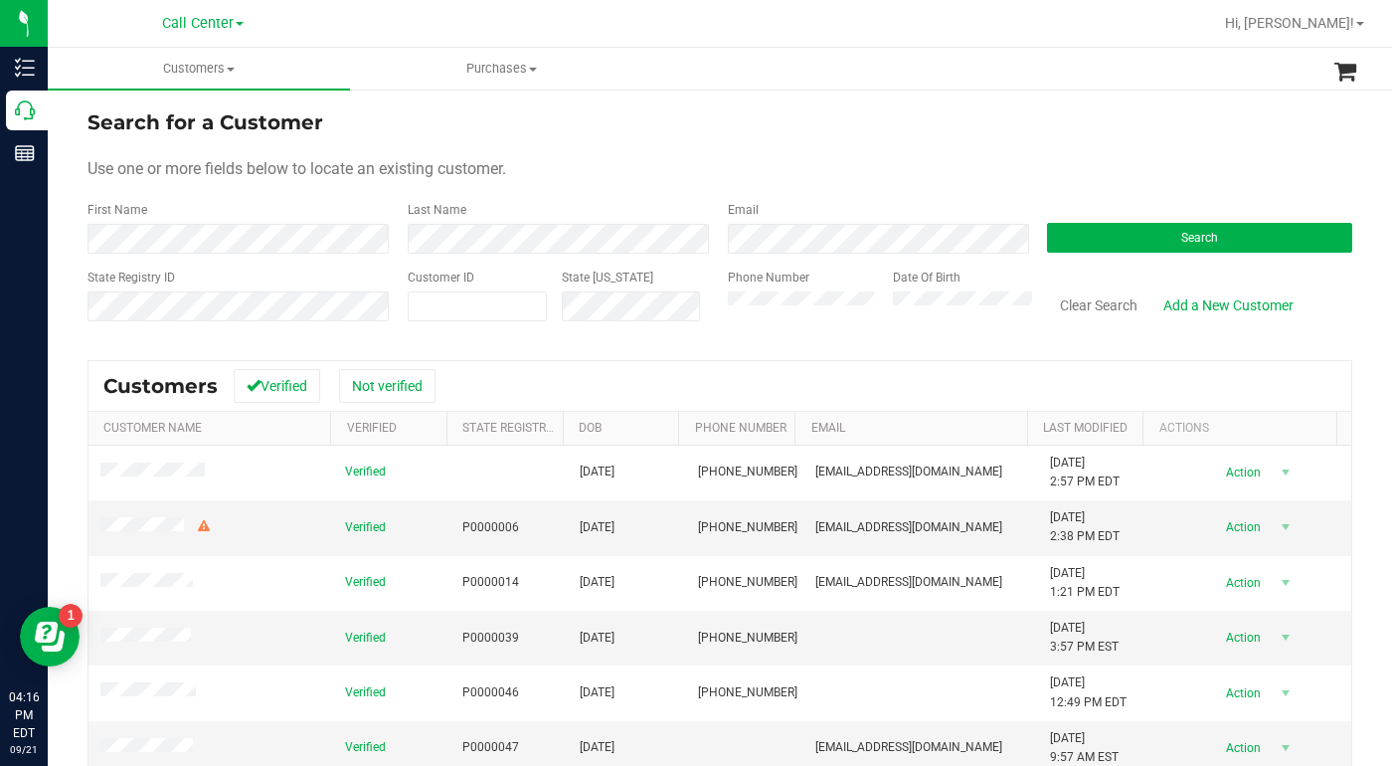
click at [762, 176] on div "Use one or more fields below to locate an existing customer." at bounding box center [720, 169] width 1265 height 24
click at [1034, 169] on div "Use one or more fields below to locate an existing customer." at bounding box center [720, 169] width 1265 height 24
click at [1102, 168] on div "Use one or more fields below to locate an existing customer." at bounding box center [720, 169] width 1265 height 24
click at [1133, 144] on form "Search for a Customer Use one or more fields below to locate an existing custom…" at bounding box center [720, 223] width 1265 height 232
drag, startPoint x: 1047, startPoint y: 157, endPoint x: 1018, endPoint y: 181, distance: 37.4
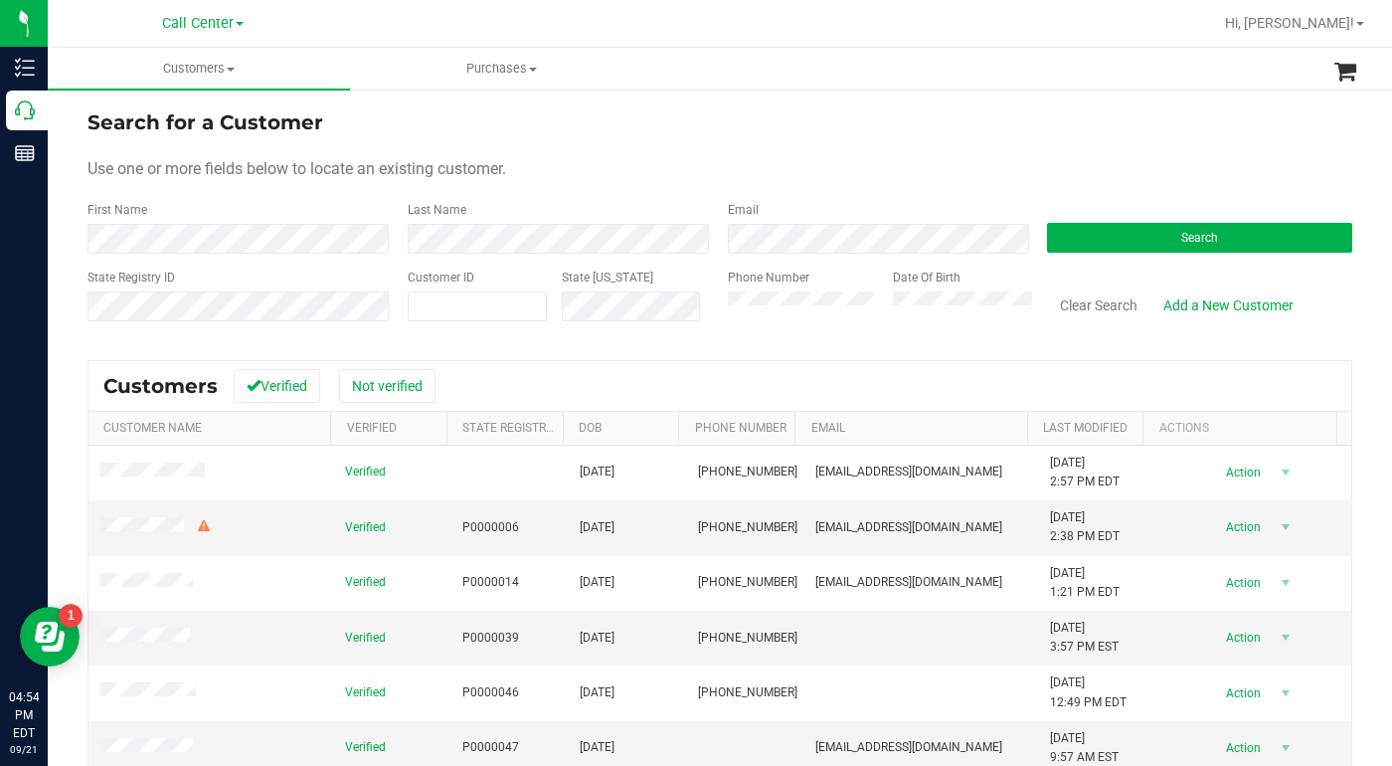
click at [1047, 157] on div "Use one or more fields below to locate an existing customer." at bounding box center [720, 169] width 1265 height 24
click at [1079, 246] on button "Search" at bounding box center [1199, 238] width 305 height 30
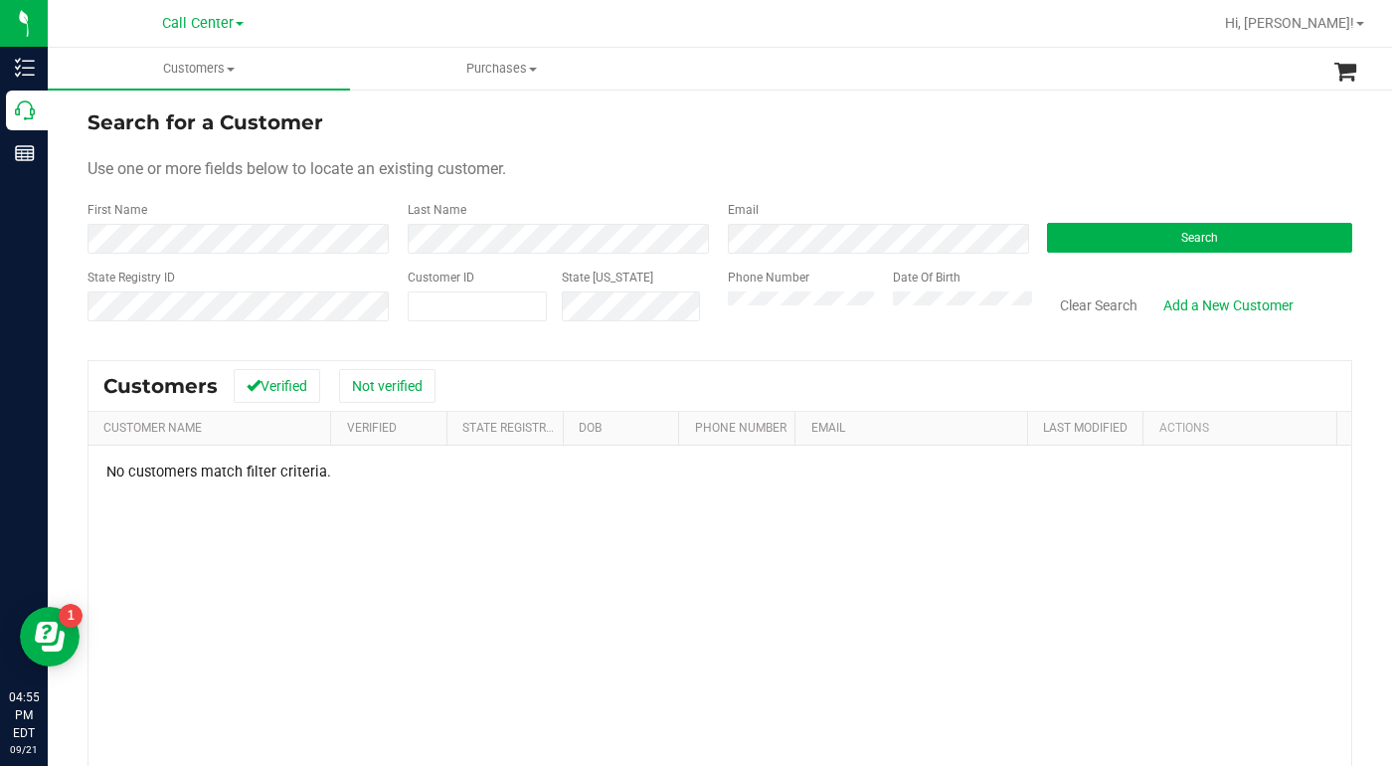
click at [769, 135] on div "Search for a Customer" at bounding box center [720, 122] width 1265 height 30
click at [1173, 256] on form "Search for a Customer Use one or more fields below to locate an existing custom…" at bounding box center [720, 223] width 1265 height 232
click at [1155, 248] on button "Search" at bounding box center [1199, 238] width 305 height 30
click at [689, 323] on div "State Registry ID Customer ID State ID Phone Number Date Of Birth Clear Search …" at bounding box center [720, 304] width 1265 height 71
click at [1116, 227] on button "Search" at bounding box center [1199, 238] width 305 height 30
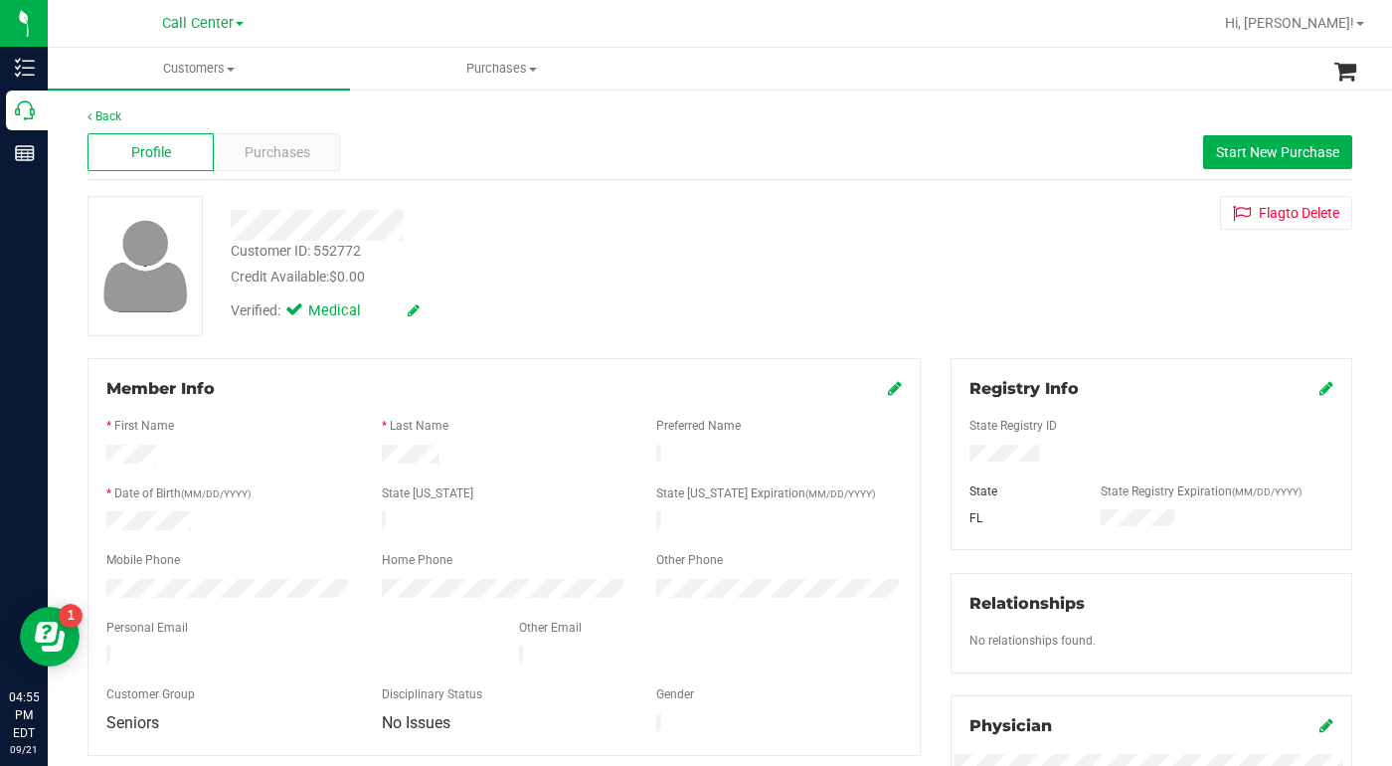
click at [540, 314] on div "Verified: Medical" at bounding box center [539, 309] width 647 height 44
click at [980, 261] on div "Customer ID: 552772 Credit Available: $0.00 Verified: Medical Flag to Delete" at bounding box center [720, 266] width 1295 height 140
click at [1022, 284] on div "Customer ID: 552772 Credit Available: $0.00 Verified: Medical Flag to Delete" at bounding box center [720, 266] width 1295 height 140
click at [262, 148] on span "Purchases" at bounding box center [278, 152] width 66 height 21
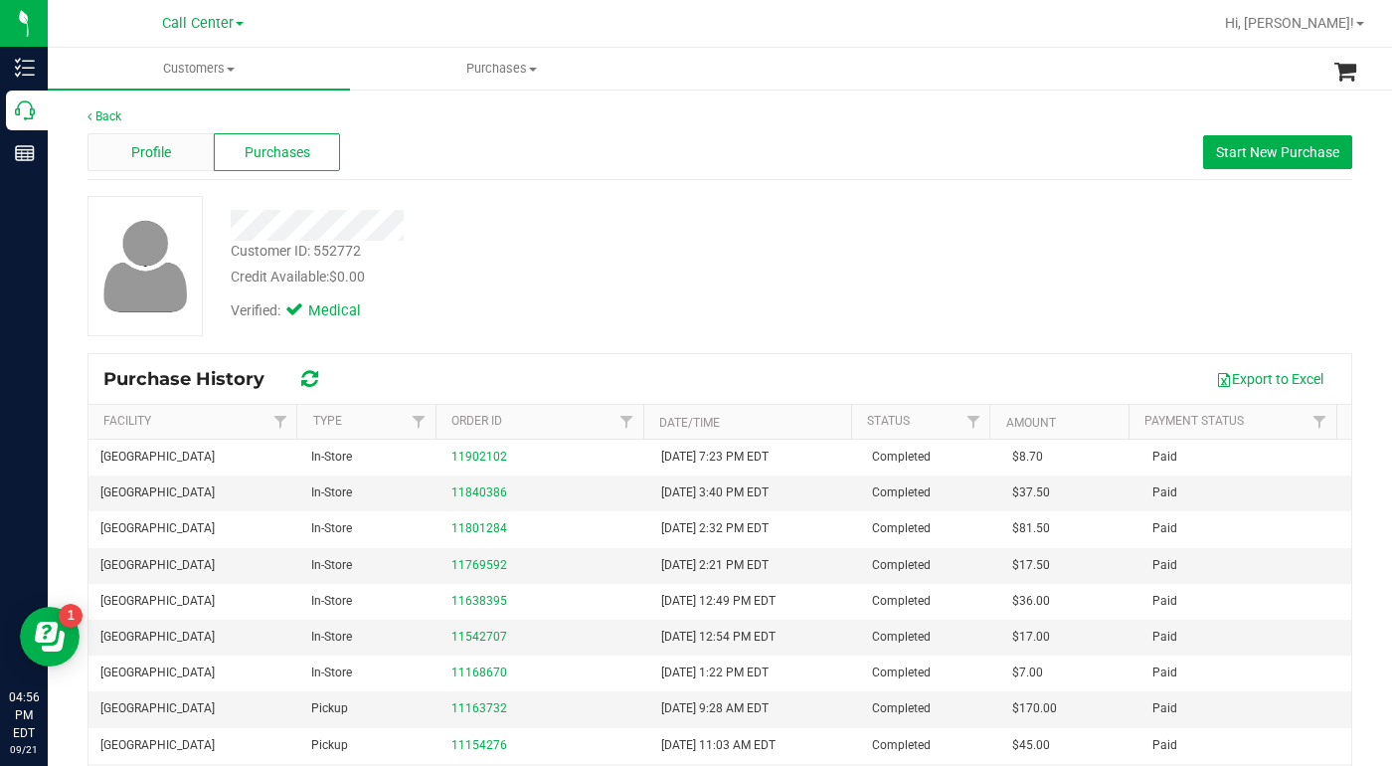
click at [150, 158] on span "Profile" at bounding box center [151, 152] width 40 height 21
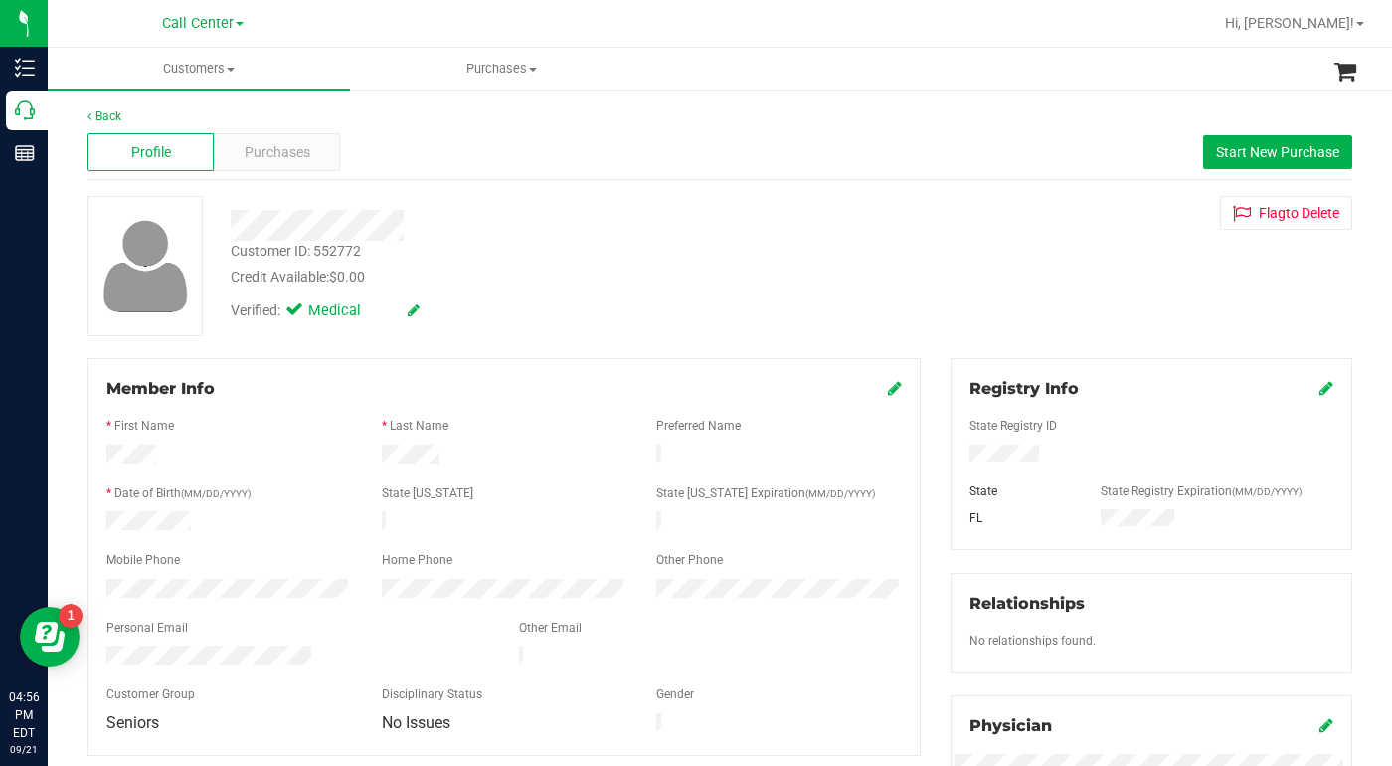
click at [1003, 285] on div "Customer ID: 552772 Credit Available: $0.00 Verified: Medical Flag to Delete" at bounding box center [720, 266] width 1295 height 140
click at [252, 162] on span "Purchases" at bounding box center [278, 152] width 66 height 21
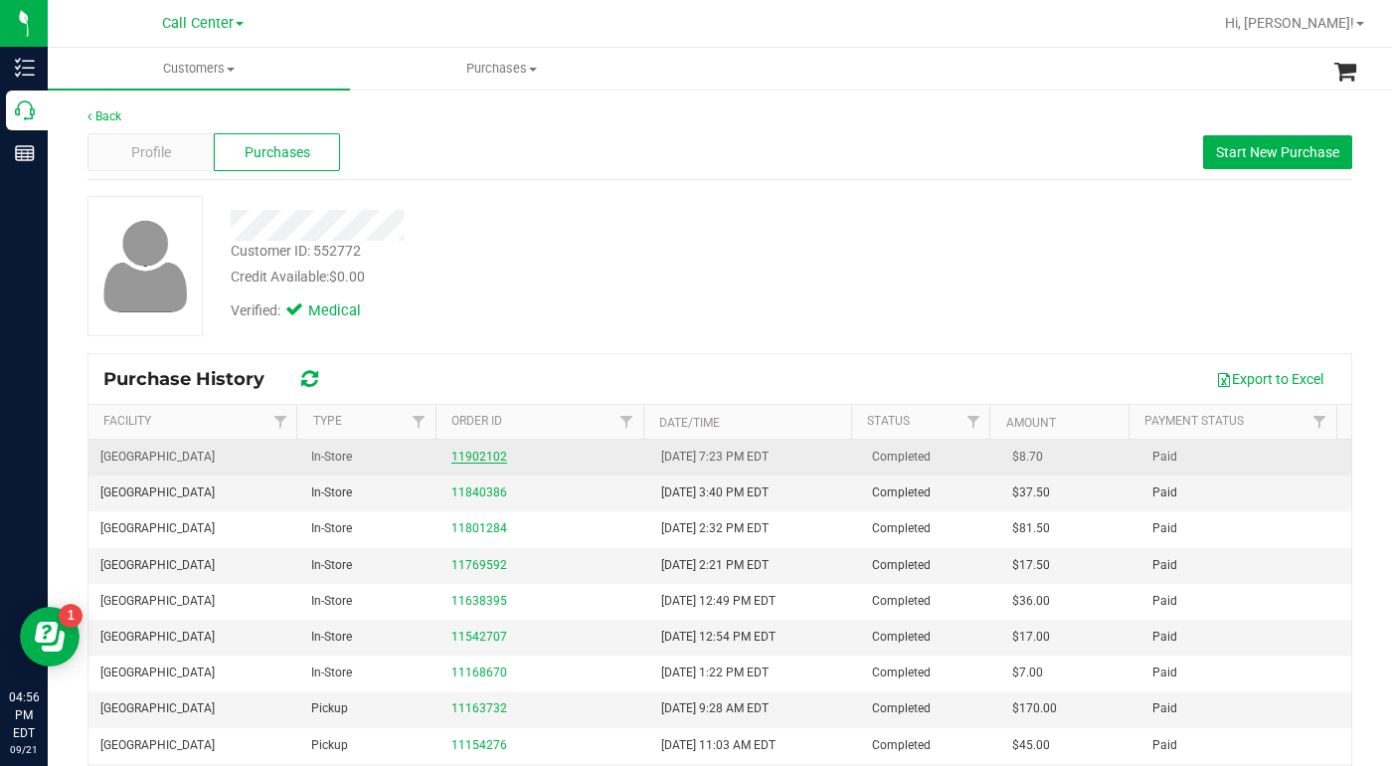
click at [462, 457] on link "11902102" at bounding box center [480, 457] width 56 height 14
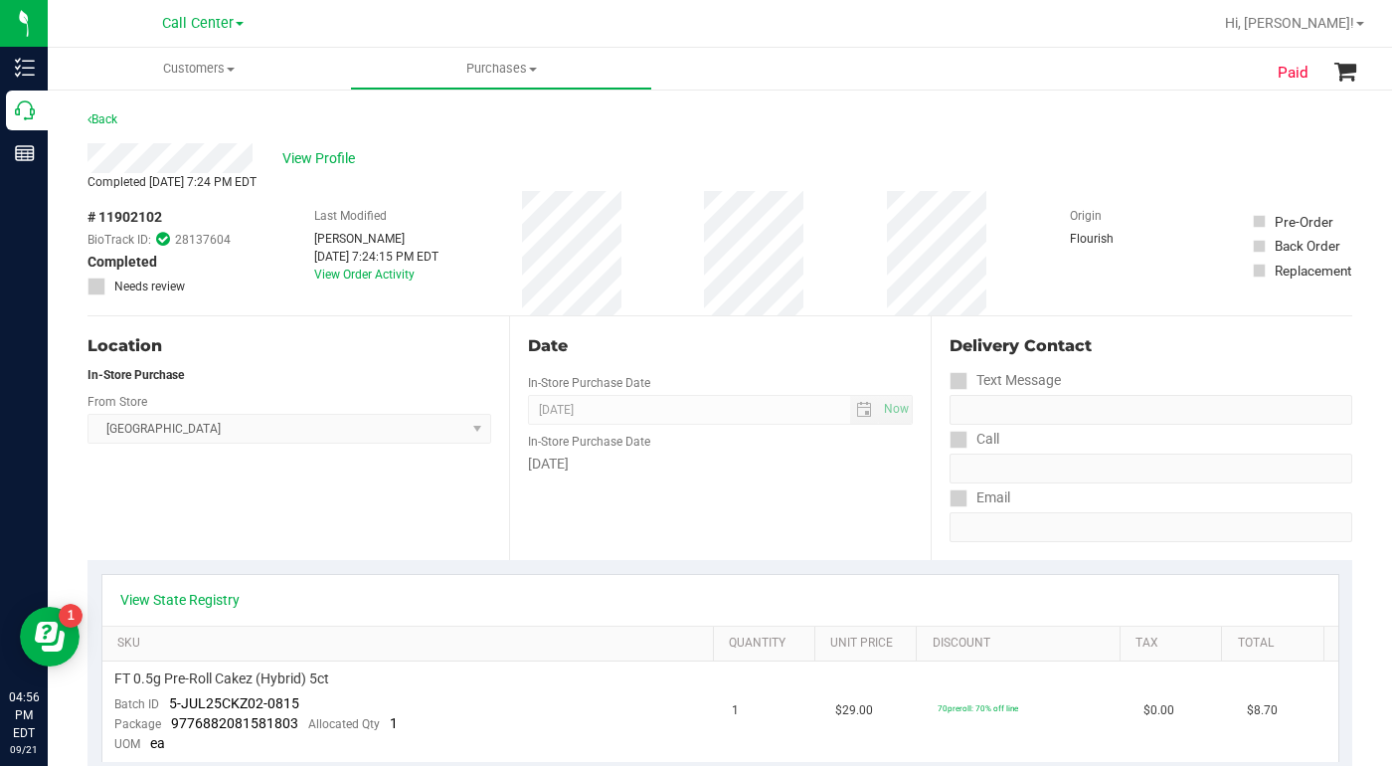
click at [166, 611] on div "View State Registry" at bounding box center [720, 600] width 1236 height 51
click at [164, 597] on link "View State Registry" at bounding box center [179, 600] width 119 height 20
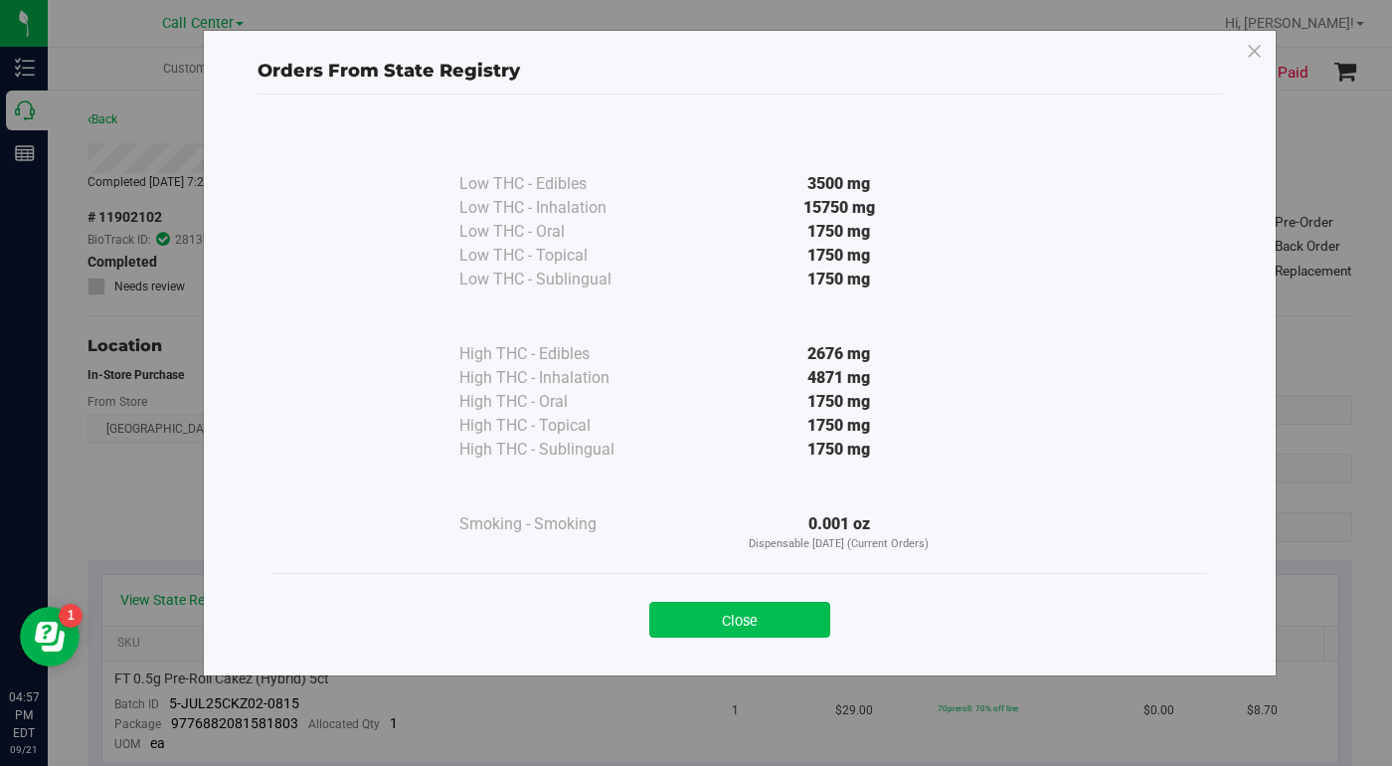
click at [720, 625] on button "Close" at bounding box center [739, 620] width 181 height 36
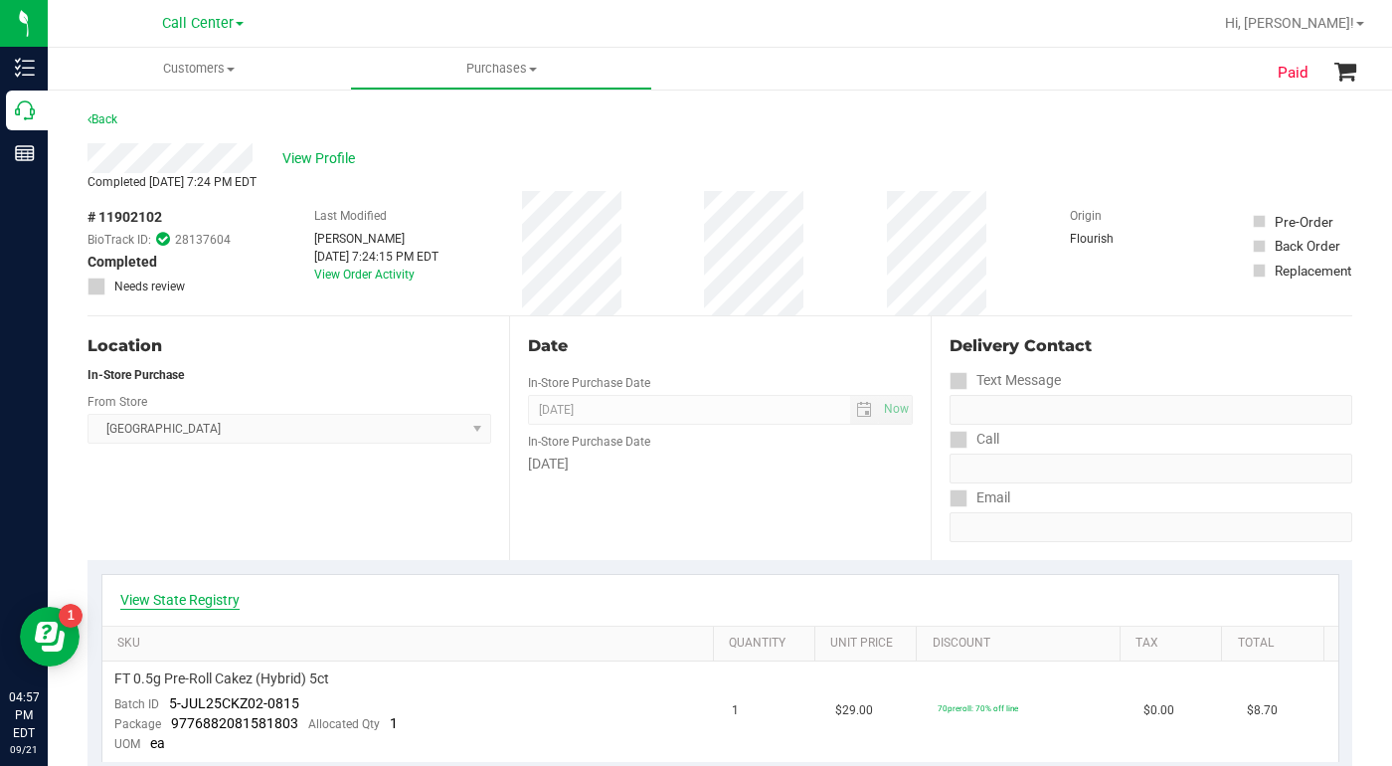
click at [193, 594] on link "View State Registry" at bounding box center [179, 600] width 119 height 20
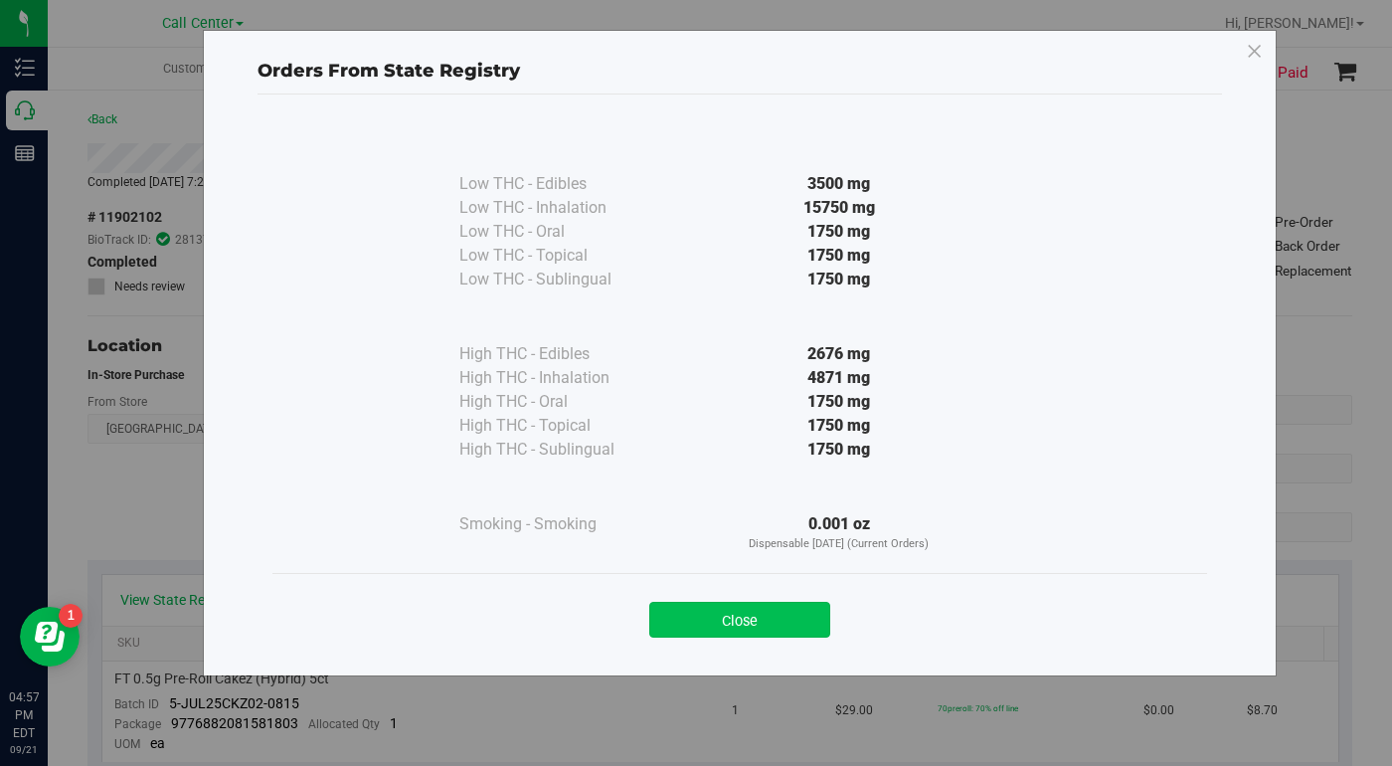
click at [695, 627] on button "Close" at bounding box center [739, 620] width 181 height 36
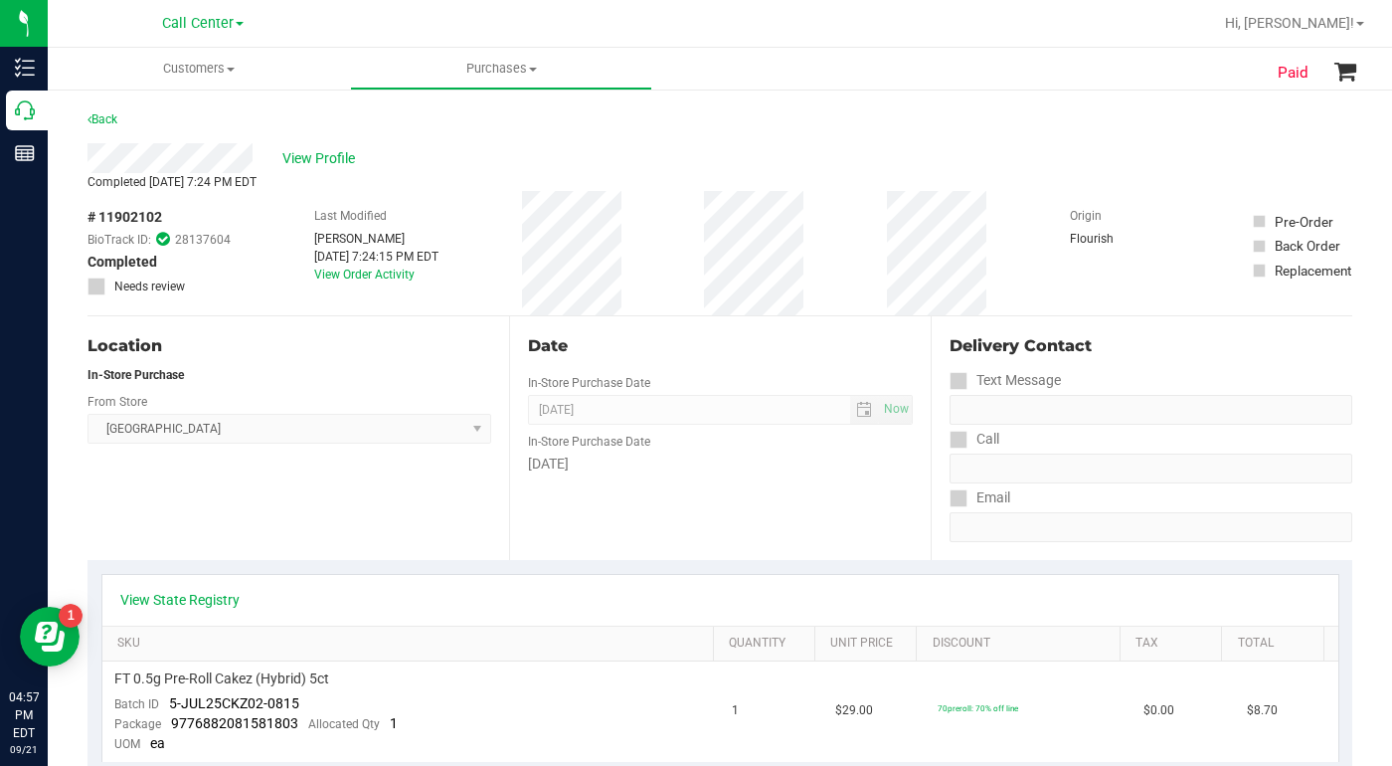
click at [223, 527] on div "Location In-Store Purchase From Store Lakeland WC Select Store Bonita Springs W…" at bounding box center [299, 438] width 422 height 244
click at [318, 157] on span "View Profile" at bounding box center [322, 158] width 80 height 21
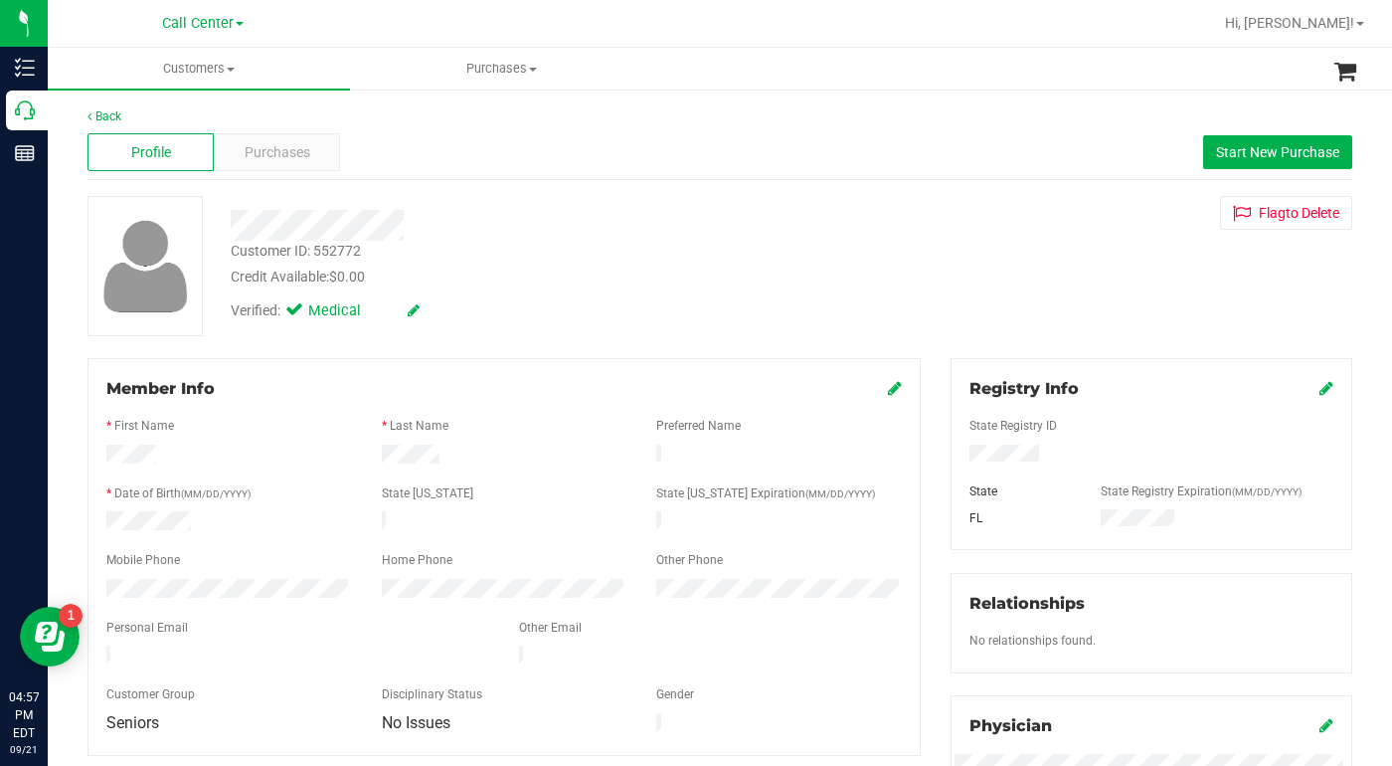
click at [503, 267] on div "Credit Available: $0.00" at bounding box center [540, 277] width 618 height 21
click at [1049, 129] on div "Profile Purchases Start New Purchase" at bounding box center [720, 152] width 1265 height 55
drag, startPoint x: 1057, startPoint y: 318, endPoint x: 1045, endPoint y: 318, distance: 11.9
click at [1057, 318] on div "Customer ID: 552772 Credit Available: $0.00 Verified: Medical Flag to Delete" at bounding box center [720, 266] width 1295 height 140
click at [894, 393] on div "Member Info * First Name * Last Name Preferred Name * Date of Birth (MM/DD/YYYY…" at bounding box center [504, 557] width 833 height 398
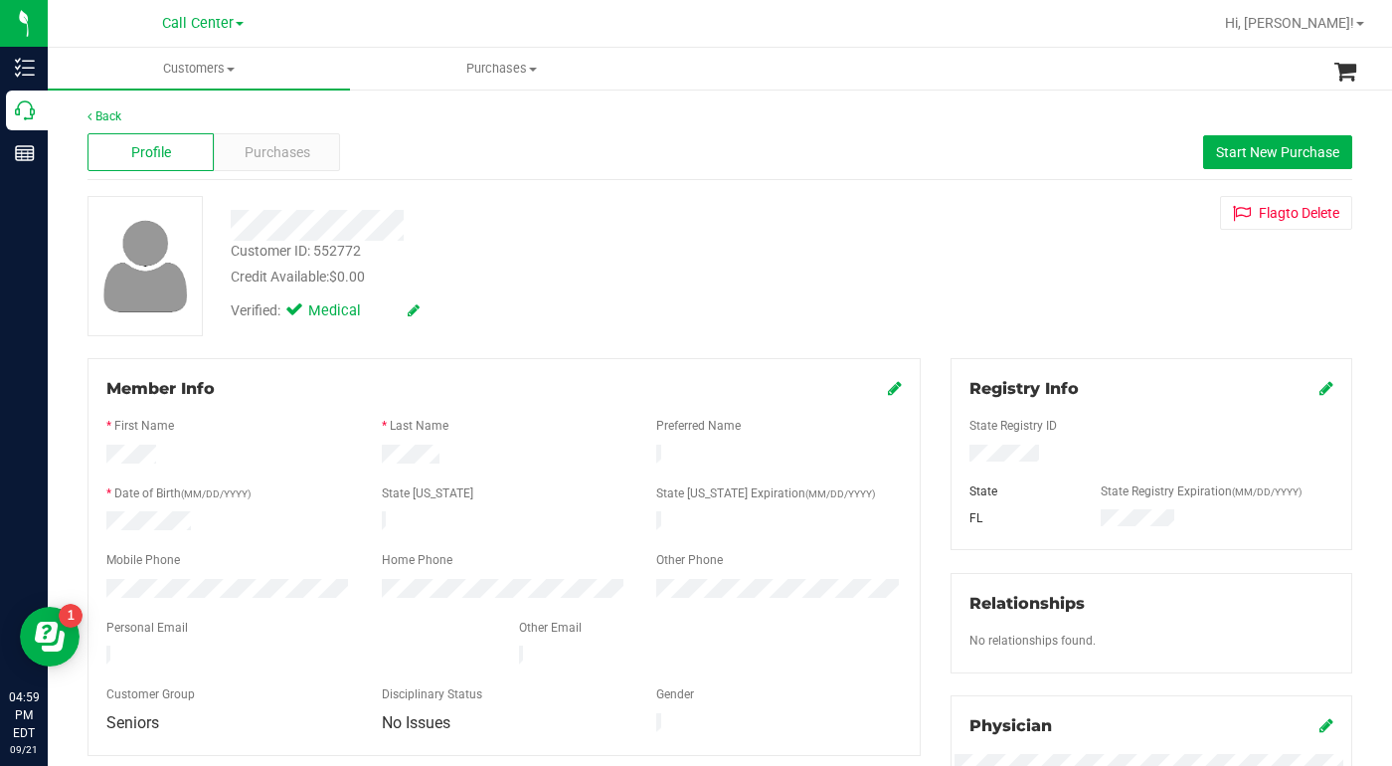
click at [889, 391] on icon at bounding box center [895, 388] width 14 height 16
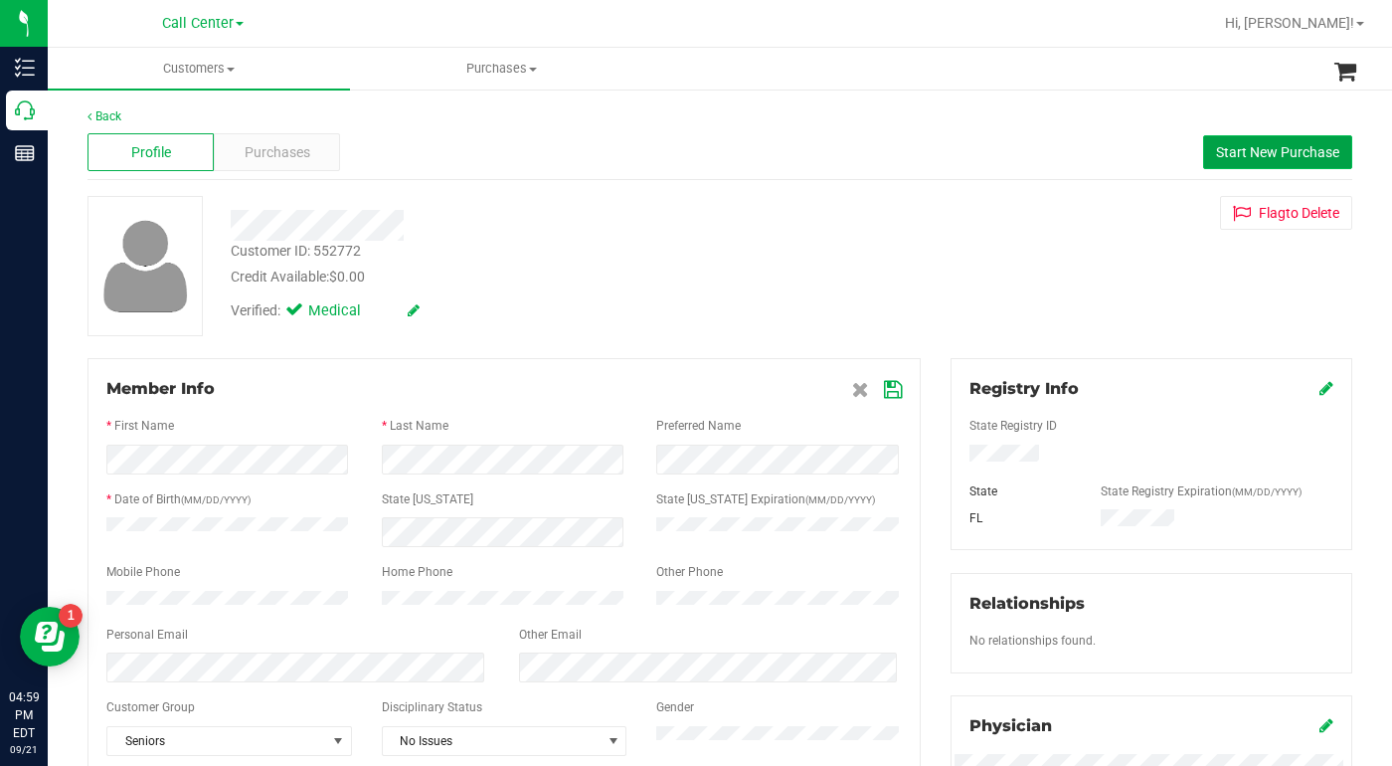
click at [1216, 148] on span "Start New Purchase" at bounding box center [1277, 152] width 123 height 16
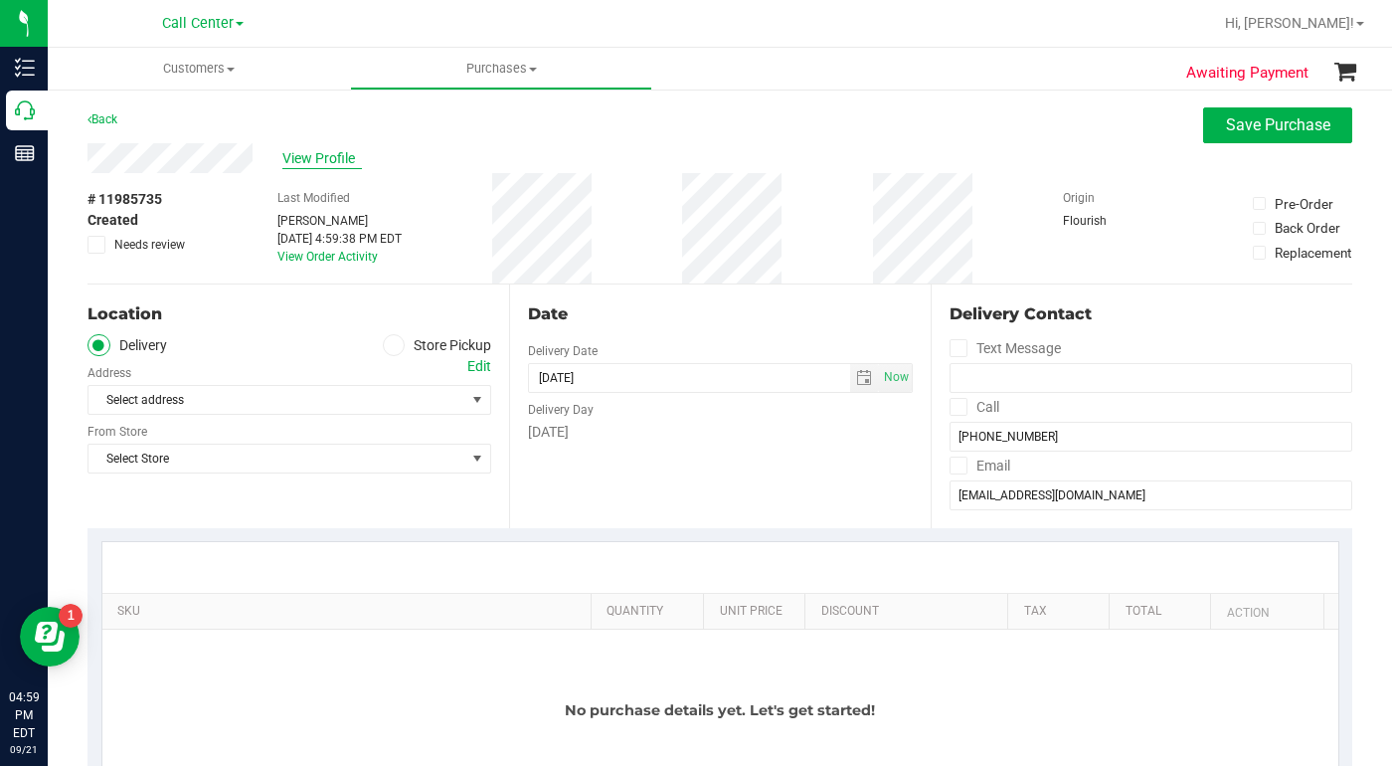
click at [291, 167] on span "View Profile" at bounding box center [322, 158] width 80 height 21
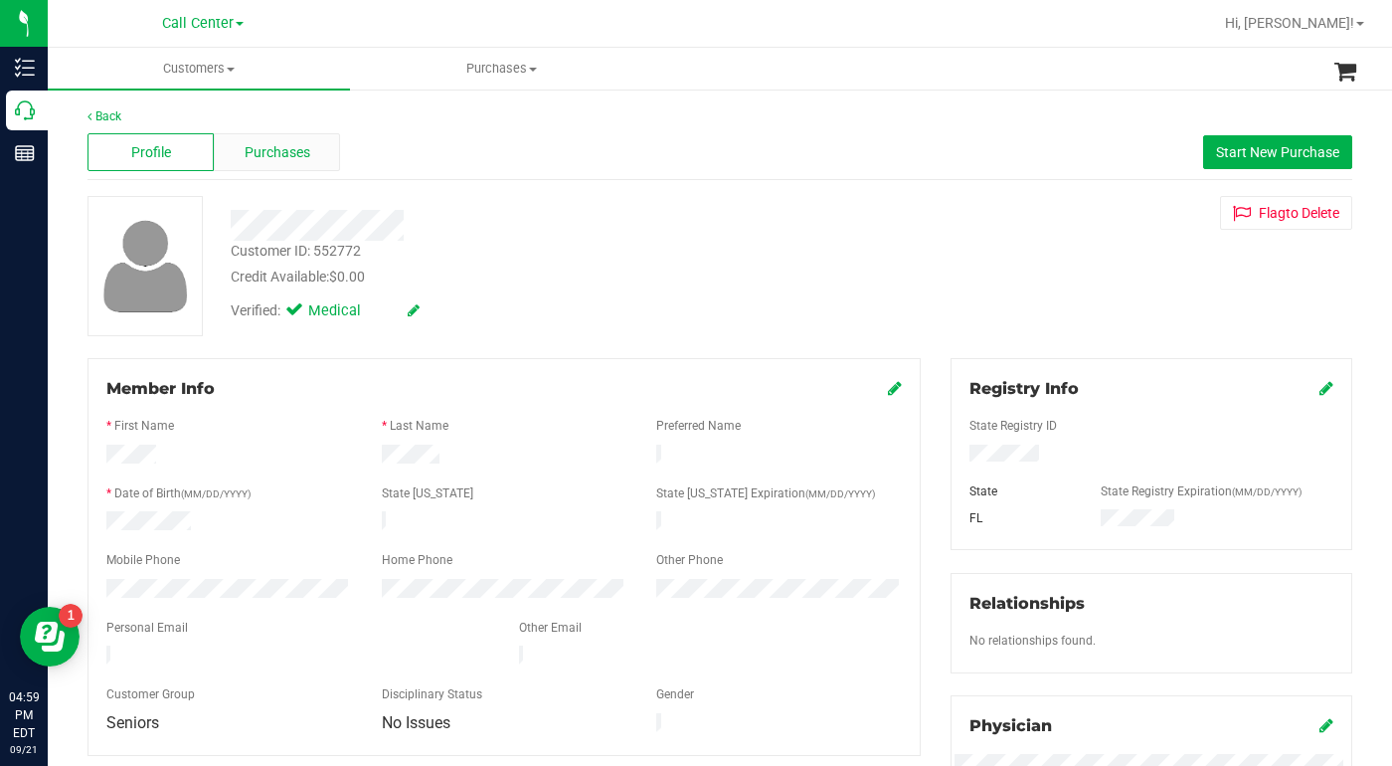
click at [285, 156] on span "Purchases" at bounding box center [278, 152] width 66 height 21
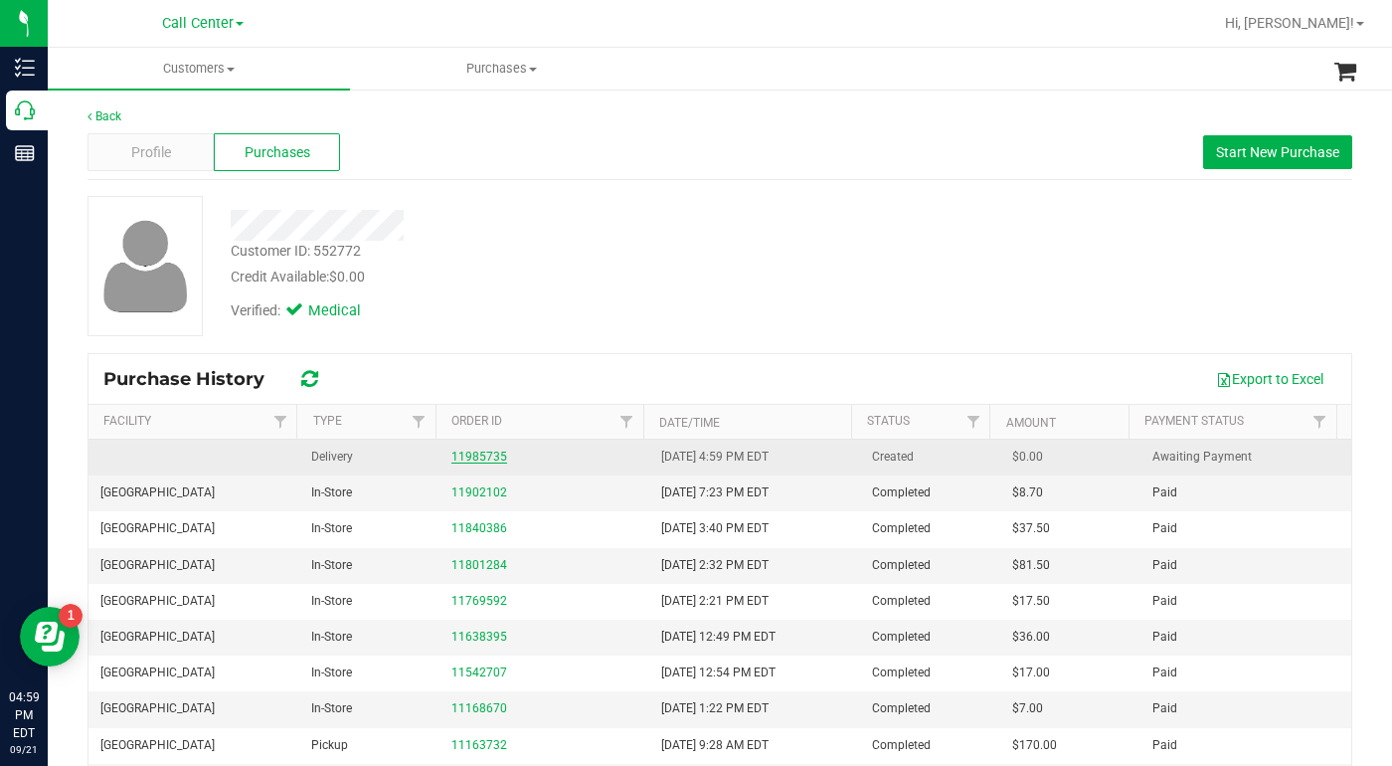
click at [471, 459] on link "11985735" at bounding box center [480, 457] width 56 height 14
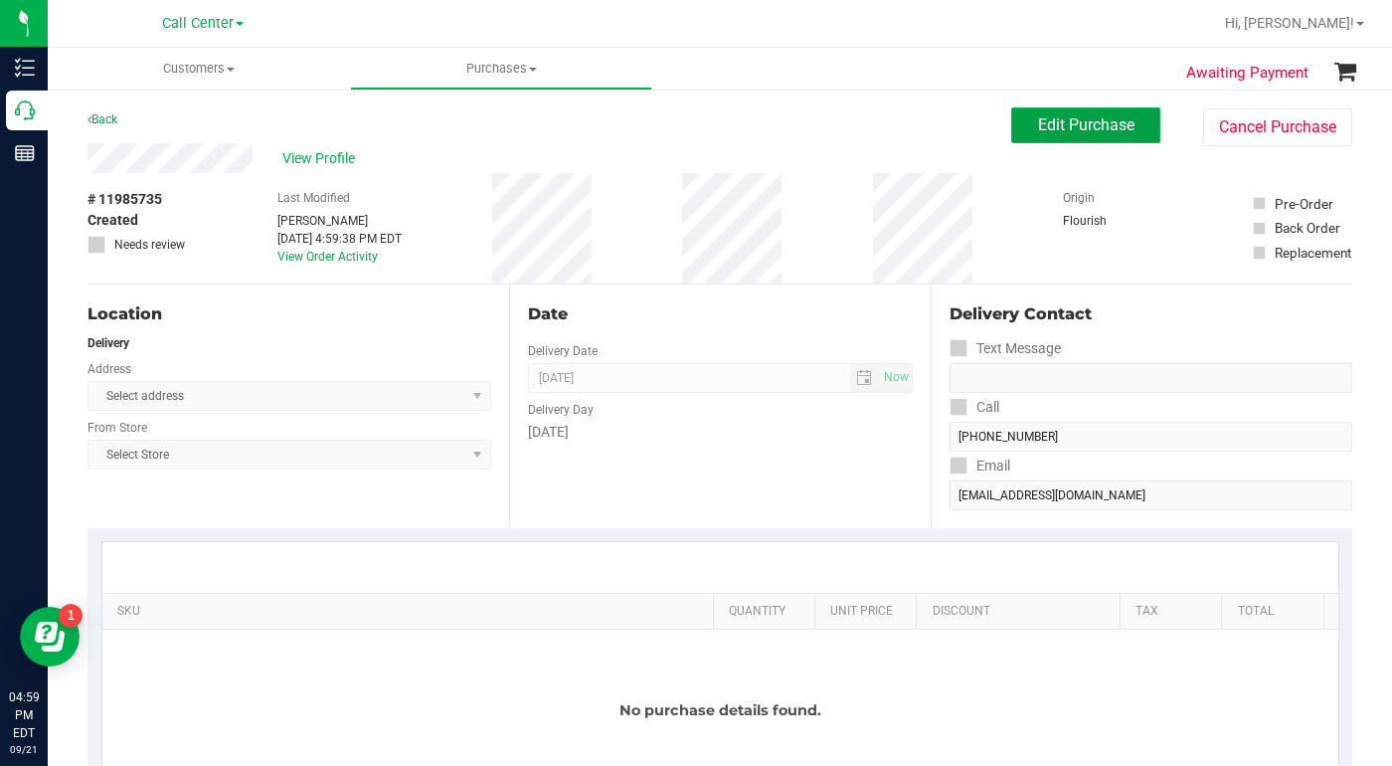
click at [1038, 123] on span "Edit Purchase" at bounding box center [1086, 124] width 96 height 19
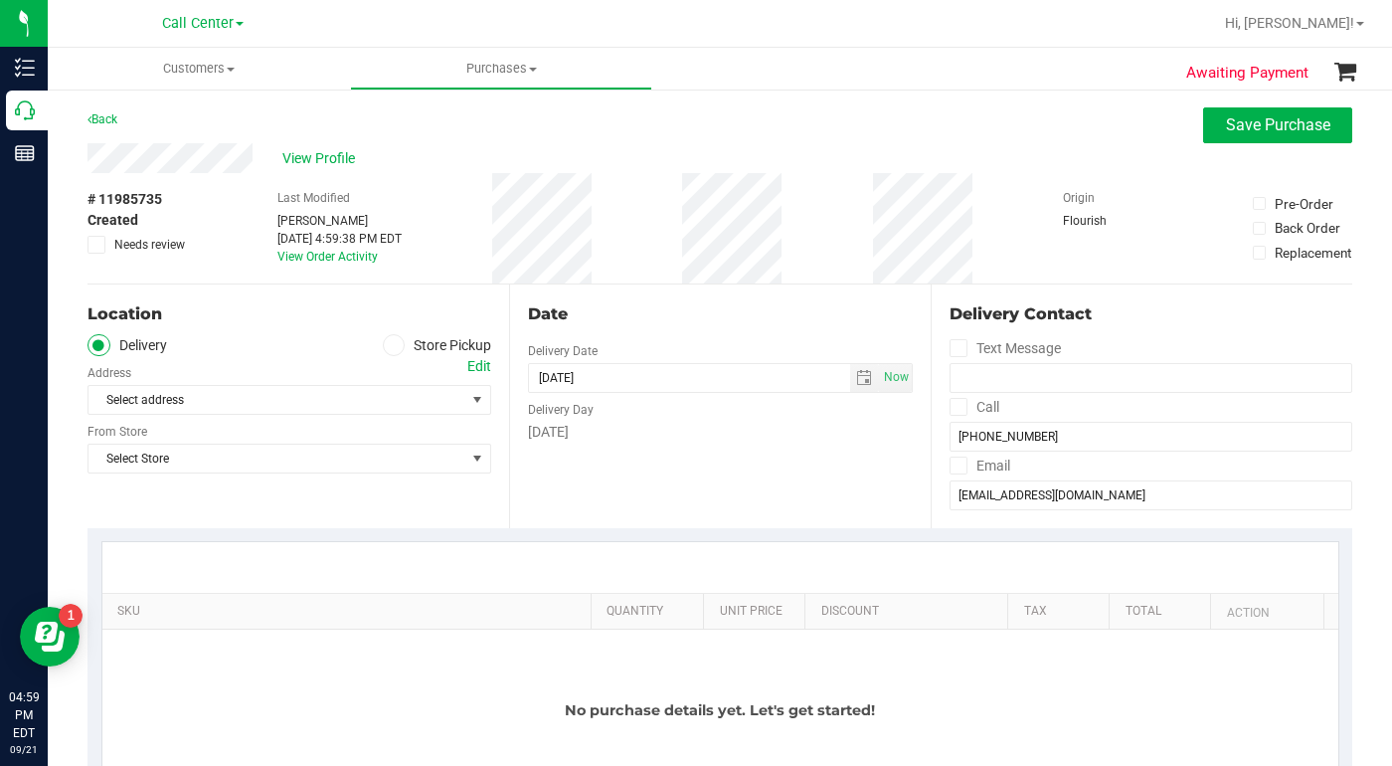
click at [394, 344] on span at bounding box center [394, 345] width 23 height 23
click at [0, 0] on input "Store Pickup" at bounding box center [0, 0] width 0 height 0
drag, startPoint x: 467, startPoint y: 404, endPoint x: 454, endPoint y: 407, distance: 14.2
click at [469, 404] on span "select" at bounding box center [477, 400] width 16 height 16
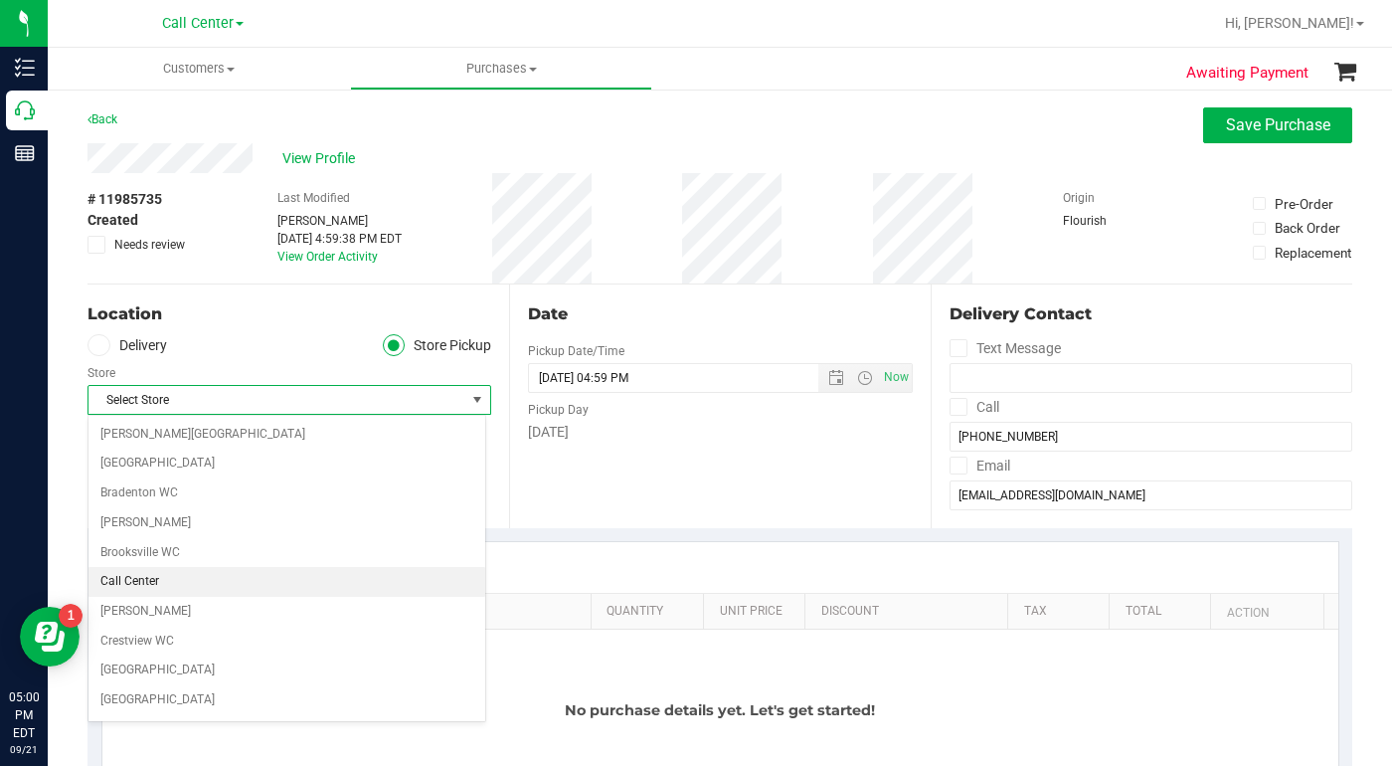
drag, startPoint x: 167, startPoint y: 586, endPoint x: 283, endPoint y: 529, distance: 129.4
click at [169, 586] on li "Call Center" at bounding box center [287, 582] width 397 height 30
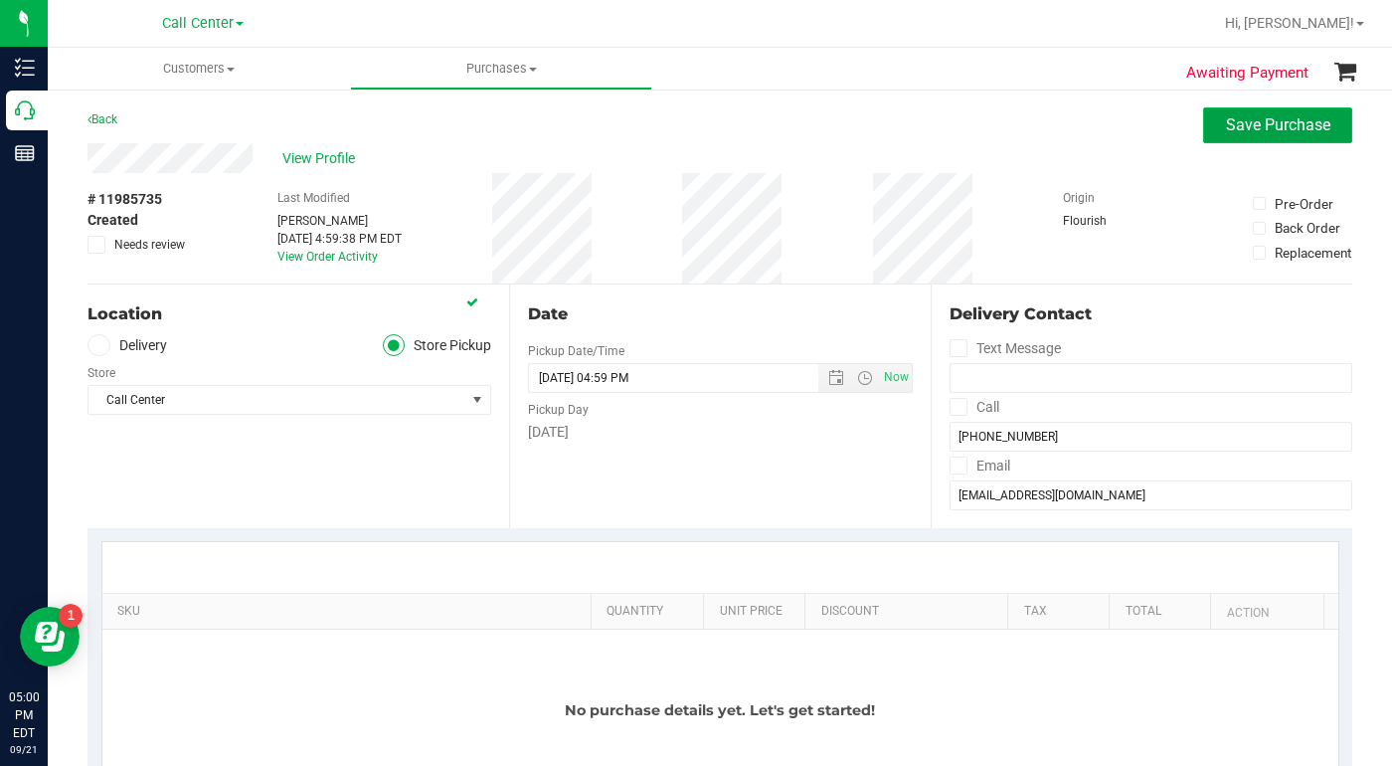
click at [1247, 129] on span "Save Purchase" at bounding box center [1278, 124] width 104 height 19
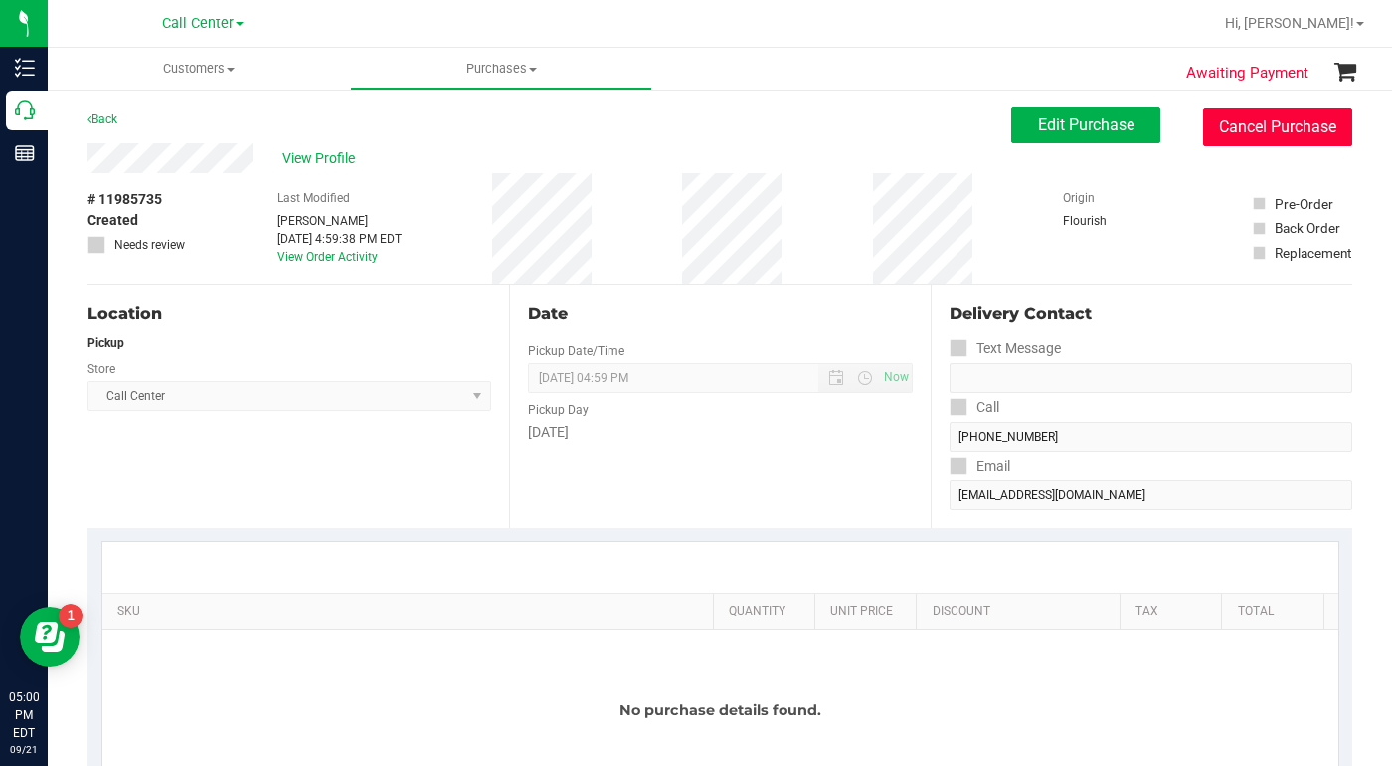
click at [1244, 126] on button "Cancel Purchase" at bounding box center [1277, 127] width 149 height 38
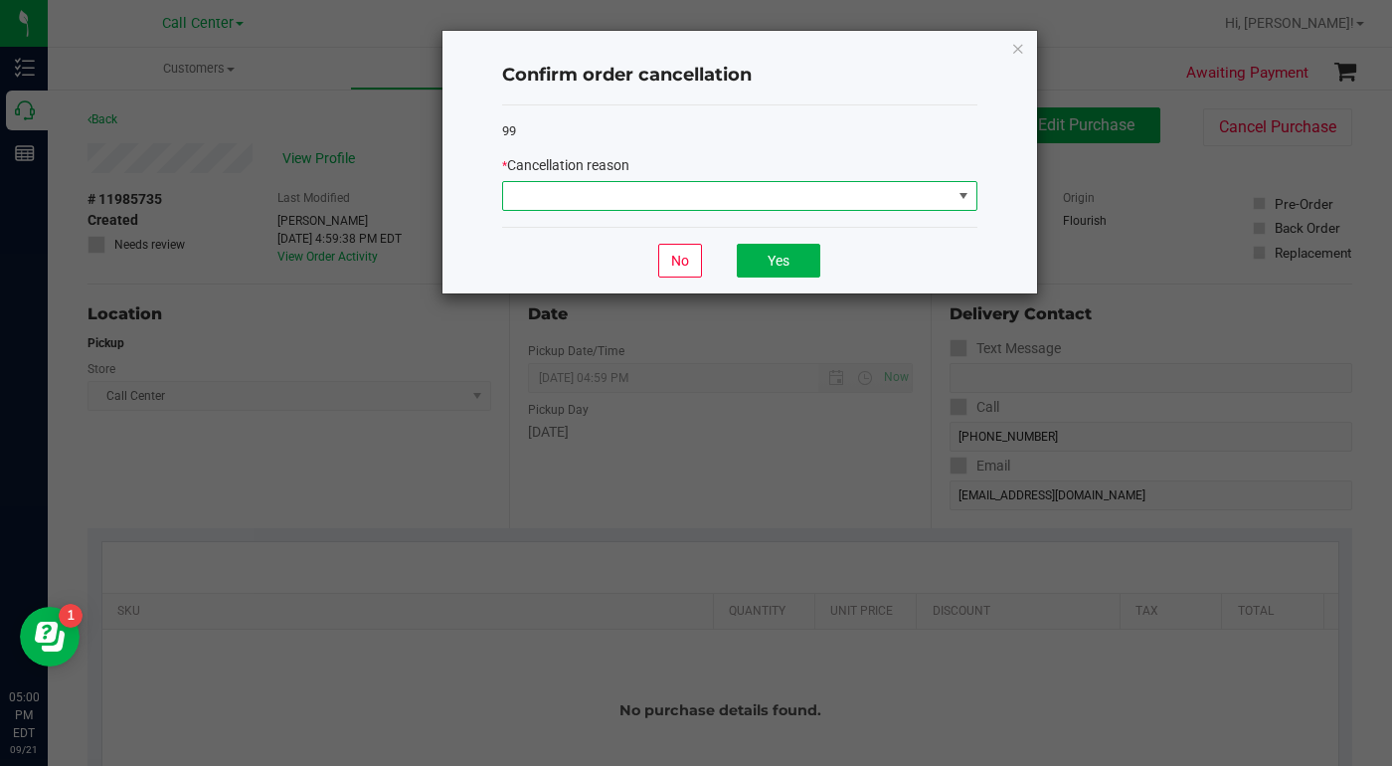
click at [961, 190] on span at bounding box center [964, 196] width 16 height 16
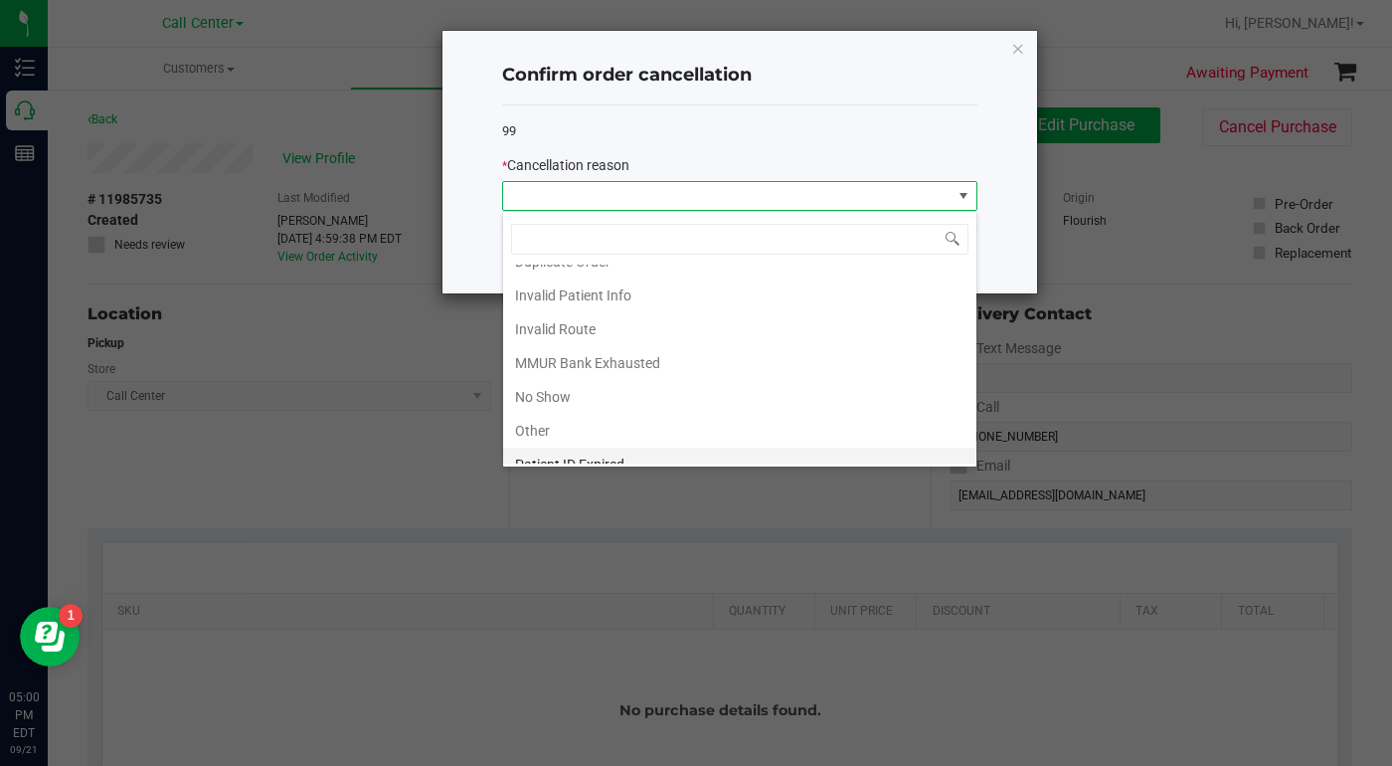
scroll to position [105, 0]
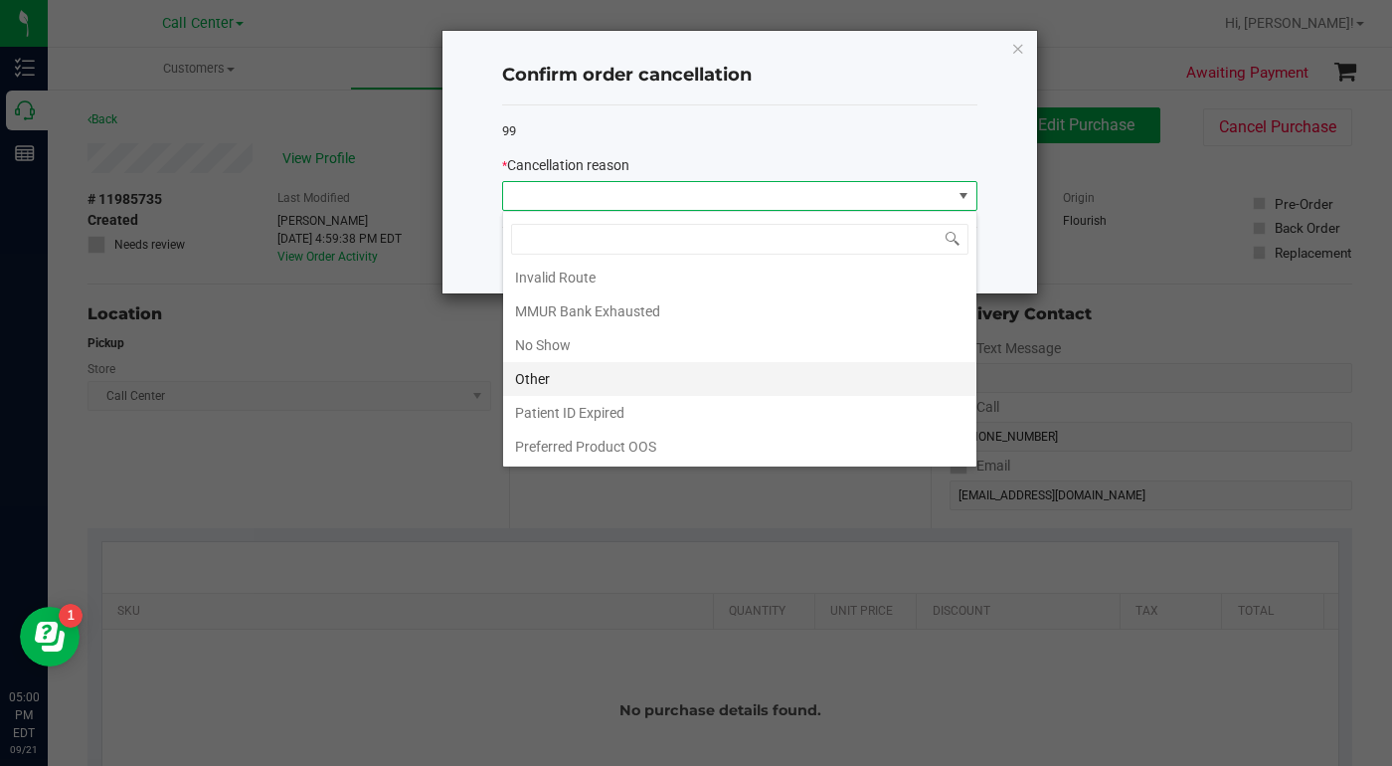
click at [540, 382] on li "Other" at bounding box center [739, 379] width 473 height 34
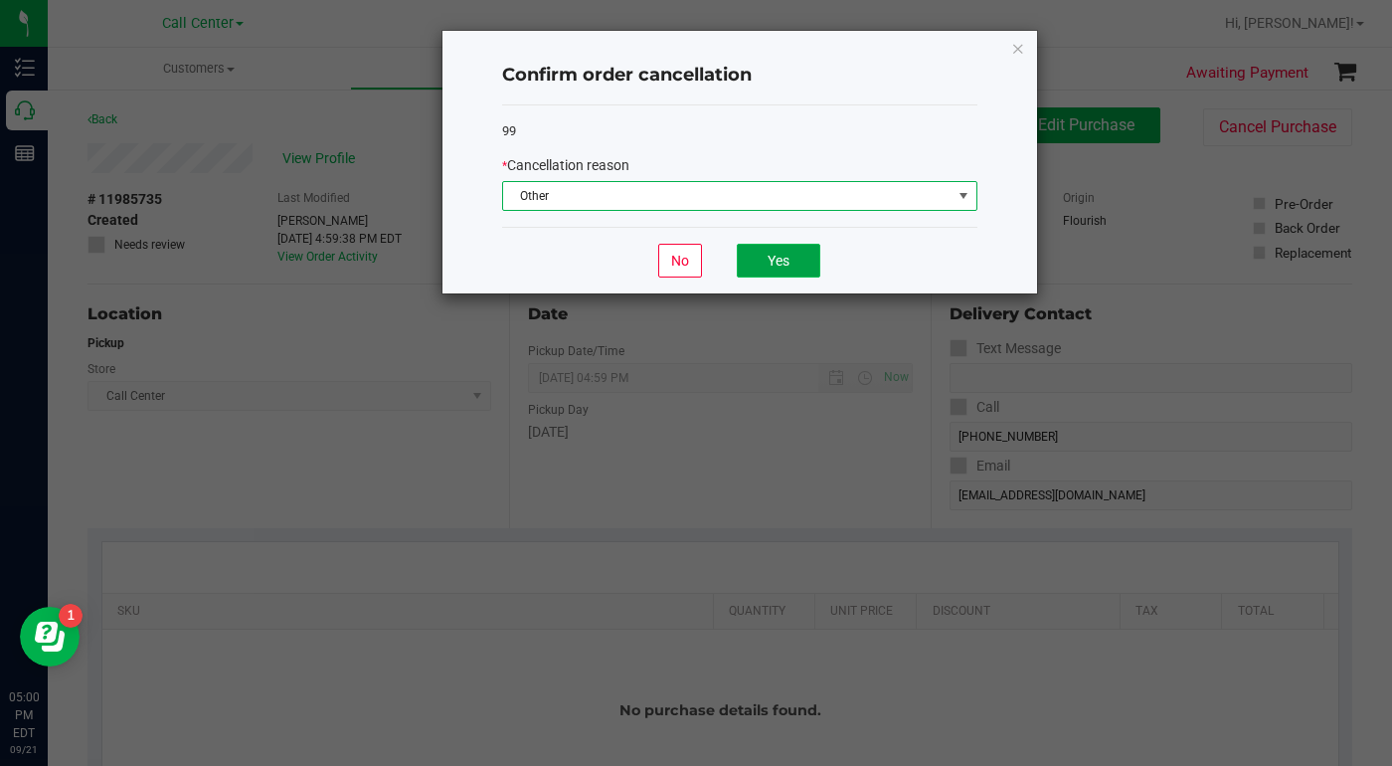
click at [800, 261] on button "Yes" at bounding box center [779, 261] width 84 height 34
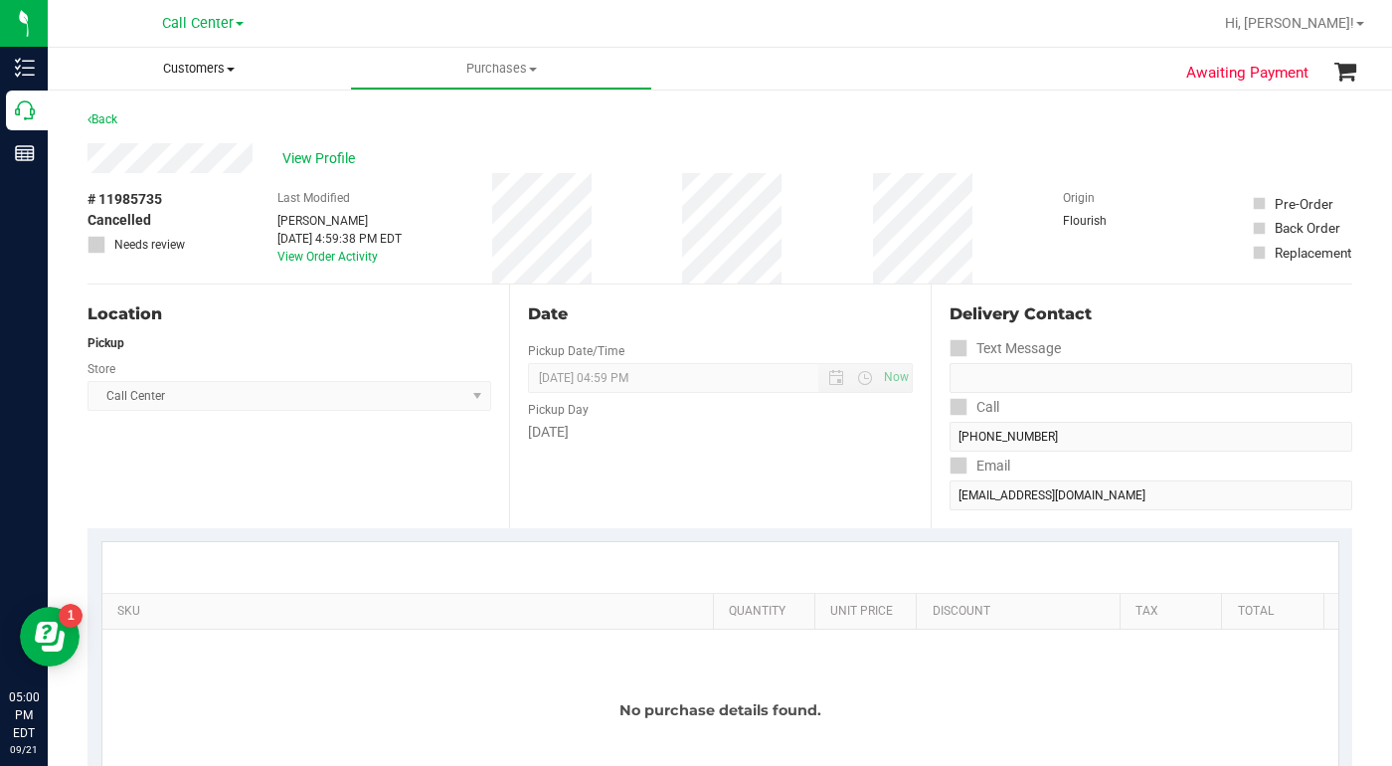
click at [233, 73] on span "Customers" at bounding box center [199, 69] width 302 height 18
click at [116, 124] on span "All customers" at bounding box center [119, 119] width 143 height 17
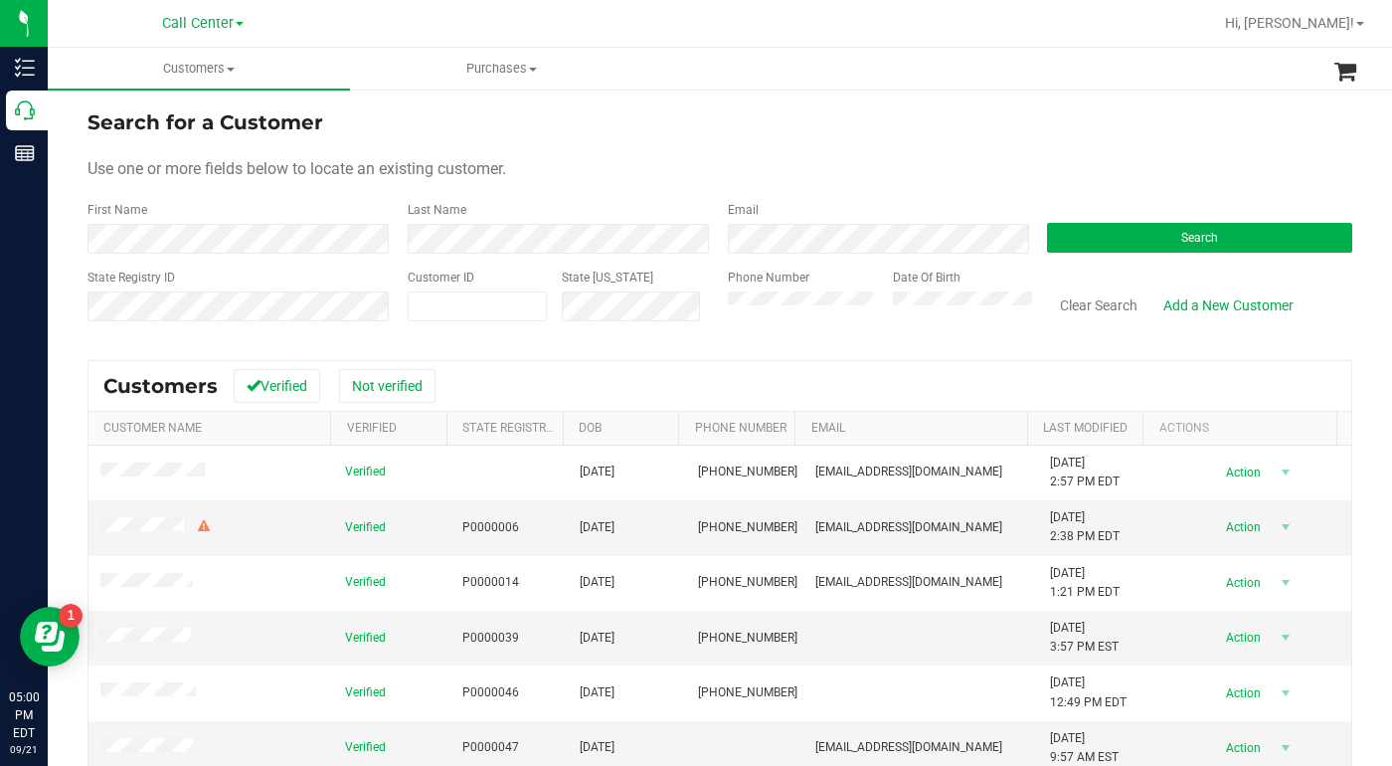
click at [735, 173] on div "Use one or more fields below to locate an existing customer." at bounding box center [720, 169] width 1265 height 24
click at [1213, 186] on form "Search for a Customer Use one or more fields below to locate an existing custom…" at bounding box center [720, 223] width 1265 height 232
click at [1359, 25] on span at bounding box center [1361, 24] width 8 height 4
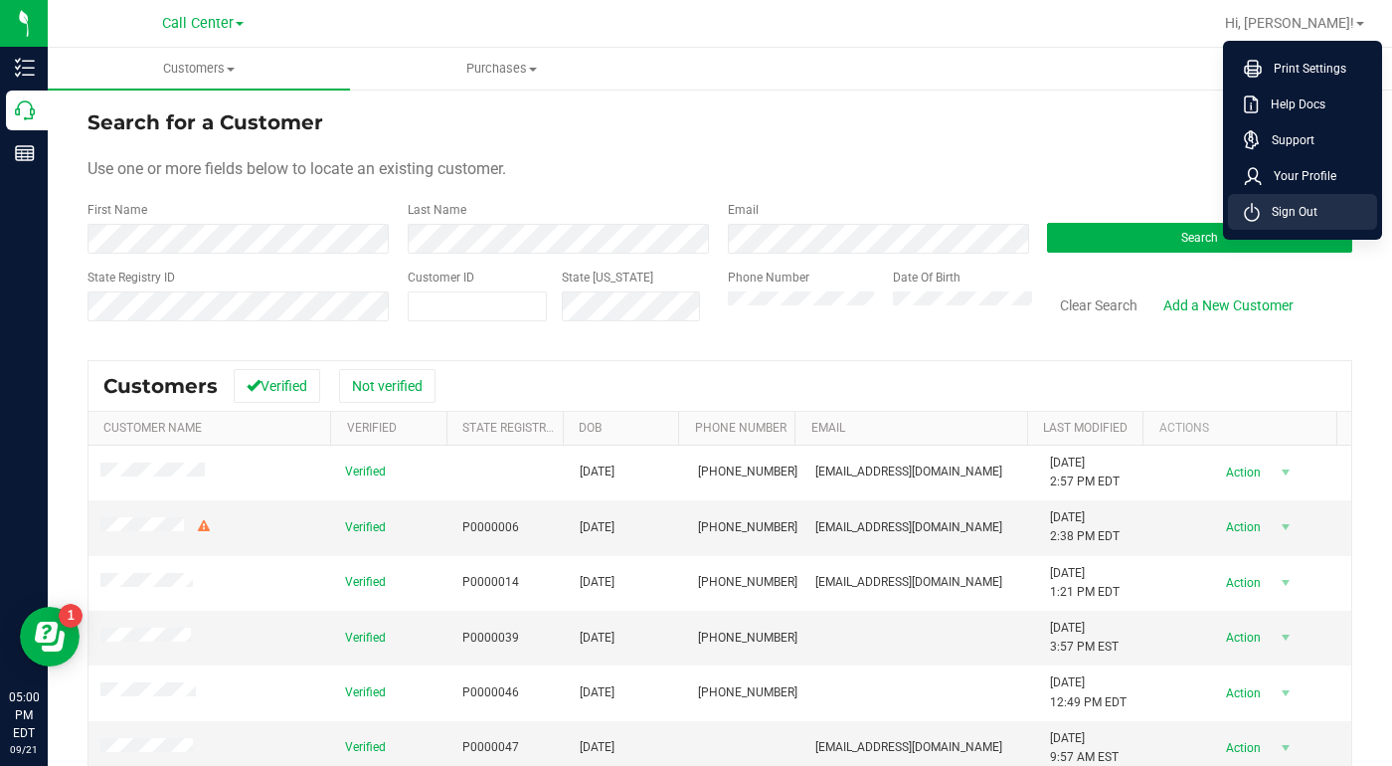
click at [1270, 213] on span "Sign Out" at bounding box center [1289, 212] width 58 height 20
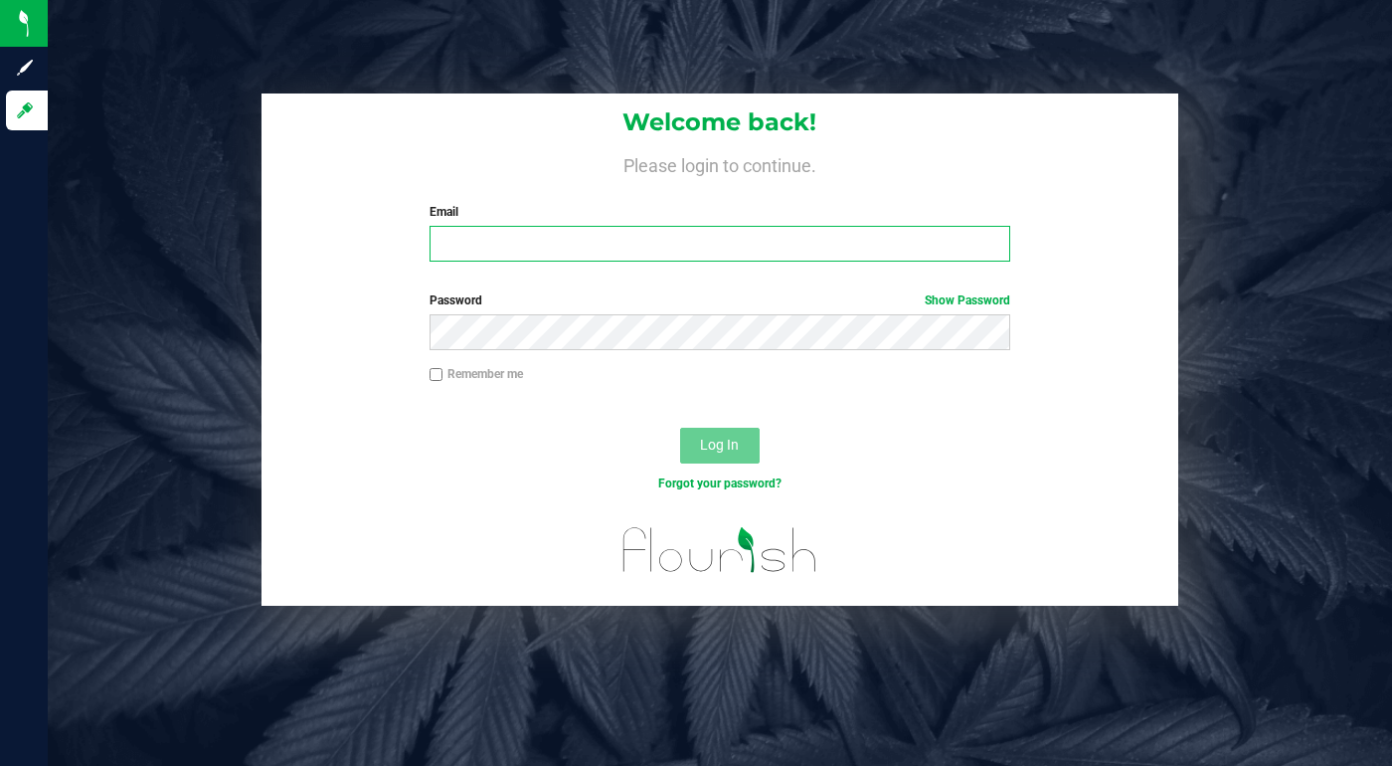
type input "lcousin@liveparallel.com"
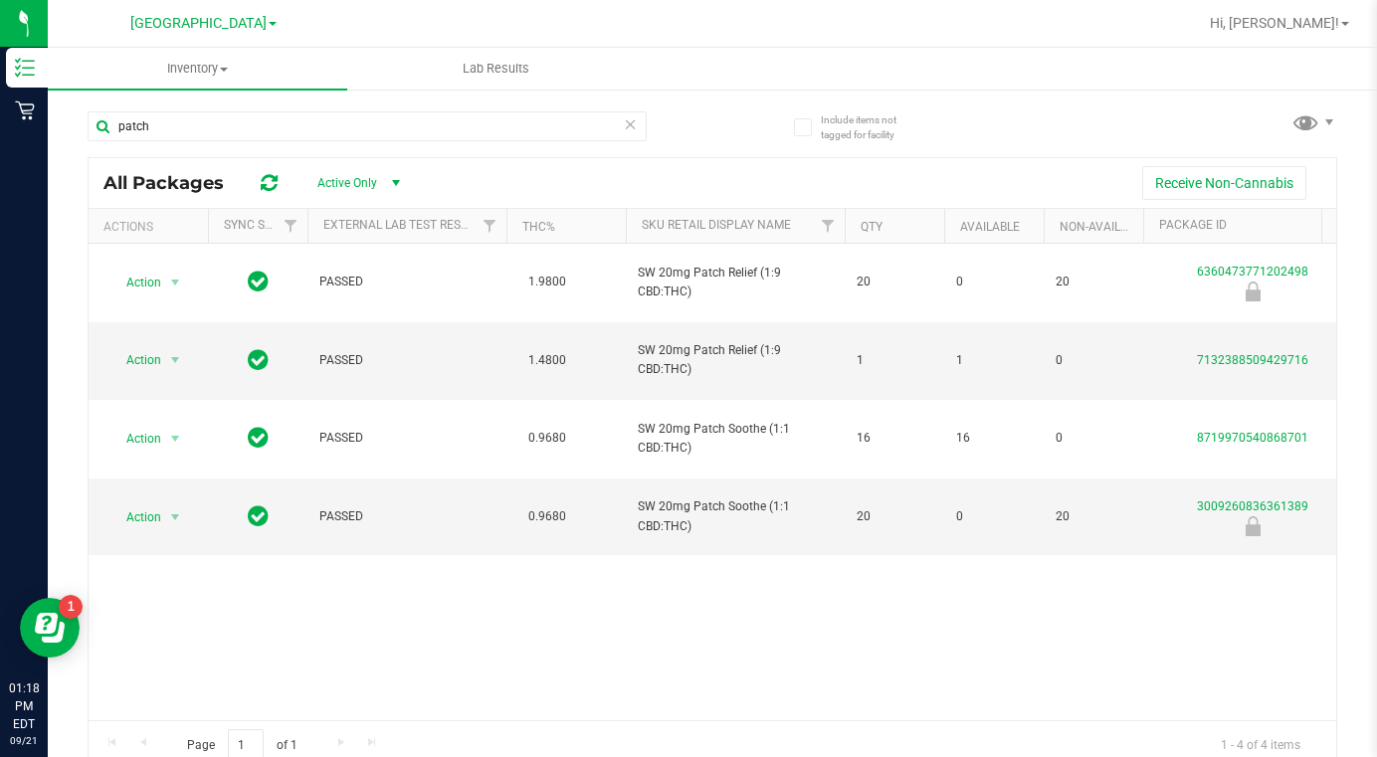
click at [269, 25] on span at bounding box center [273, 24] width 8 height 4
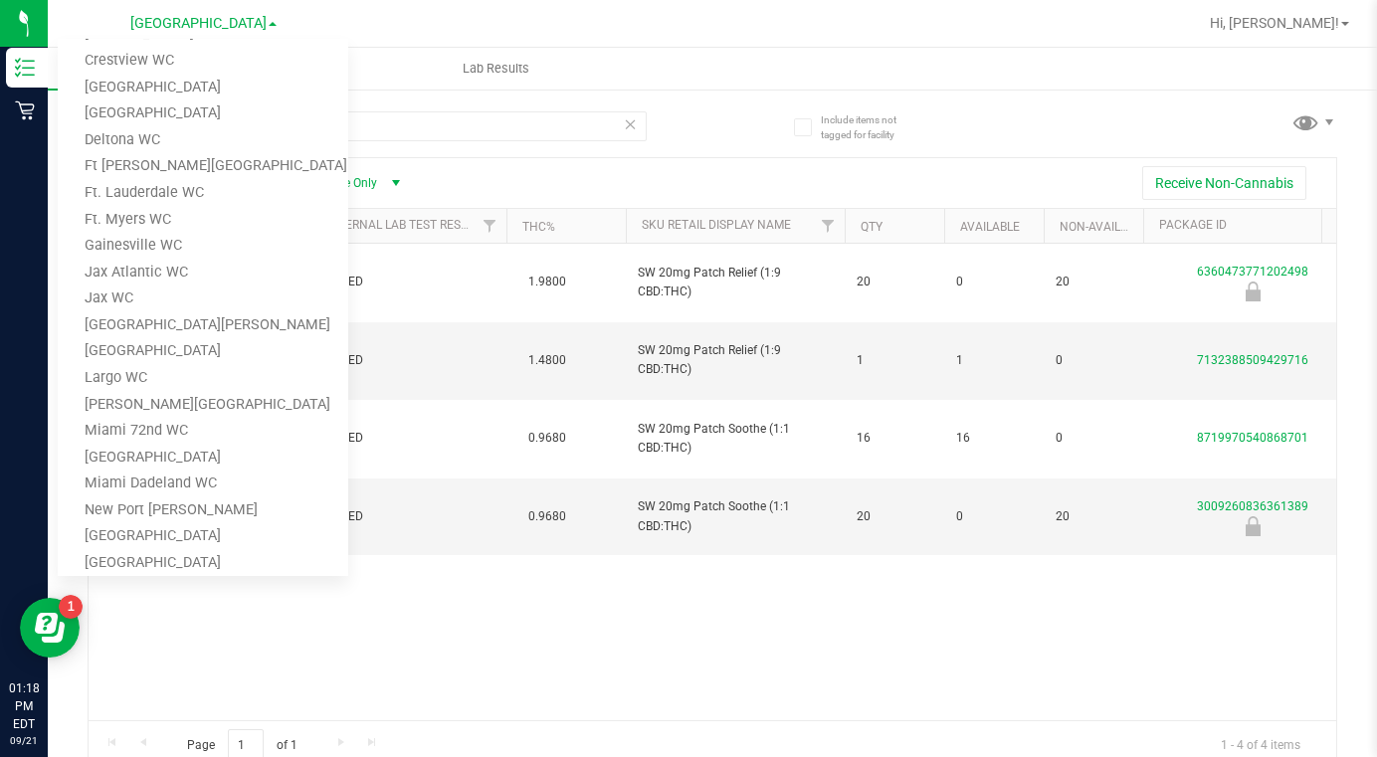
scroll to position [597, 0]
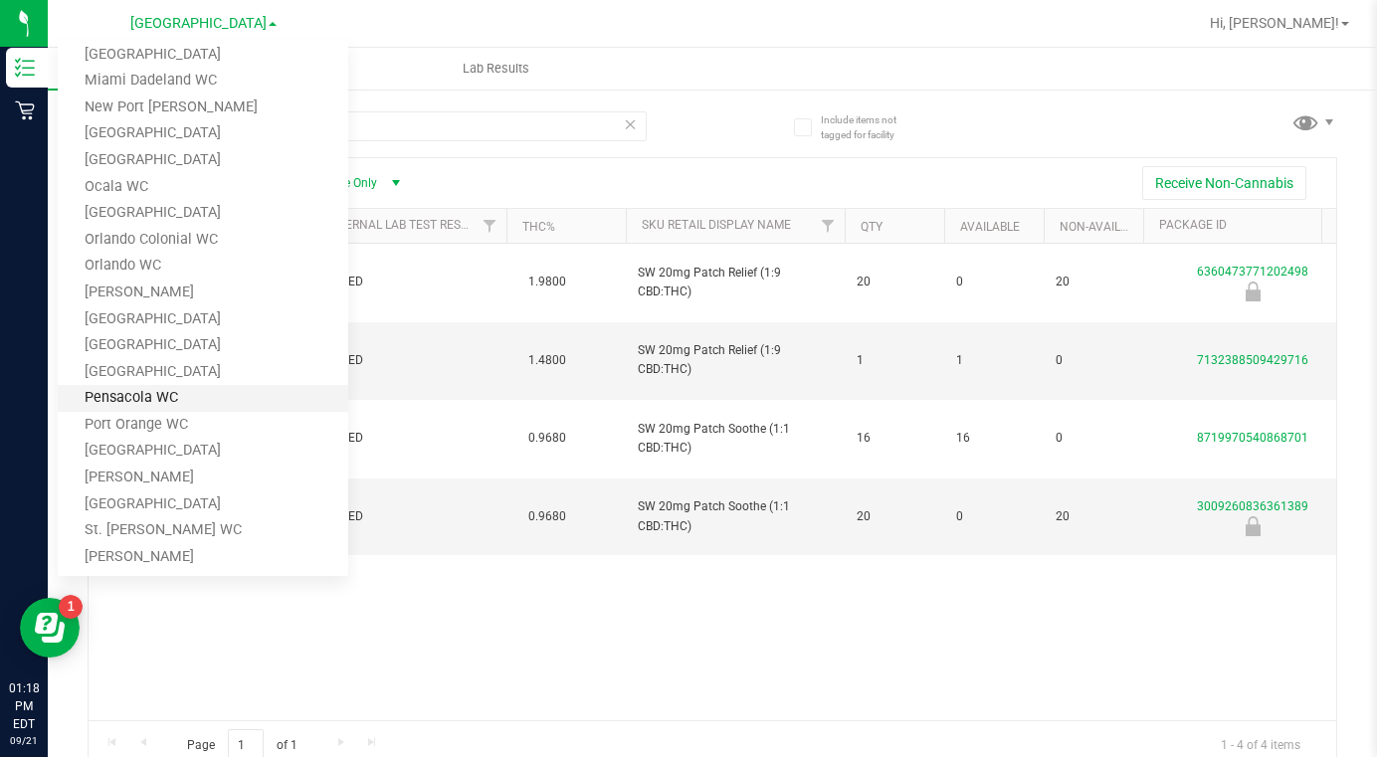
click at [103, 402] on link "Pensacola WC" at bounding box center [203, 398] width 290 height 27
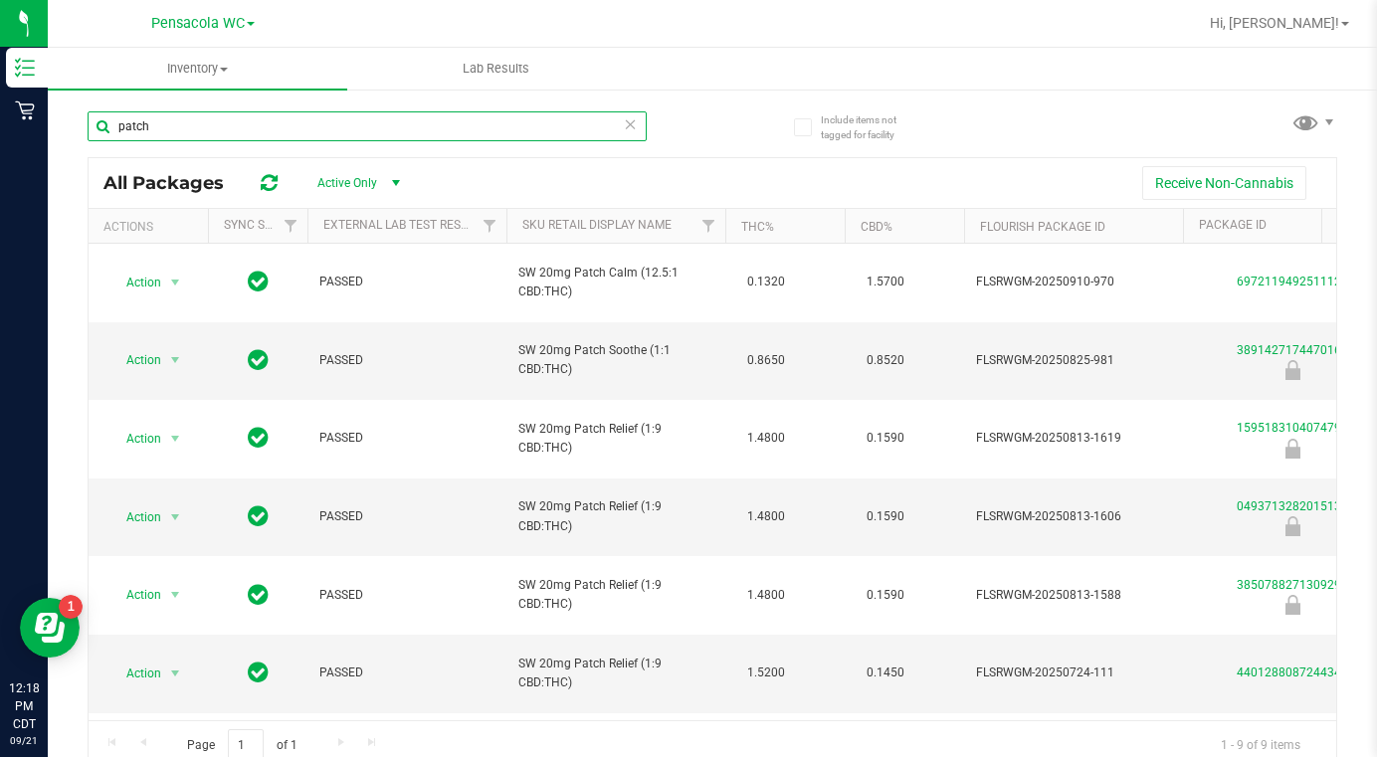
drag, startPoint x: 193, startPoint y: 131, endPoint x: 104, endPoint y: 135, distance: 88.6
click at [104, 135] on input "patch" at bounding box center [367, 126] width 559 height 30
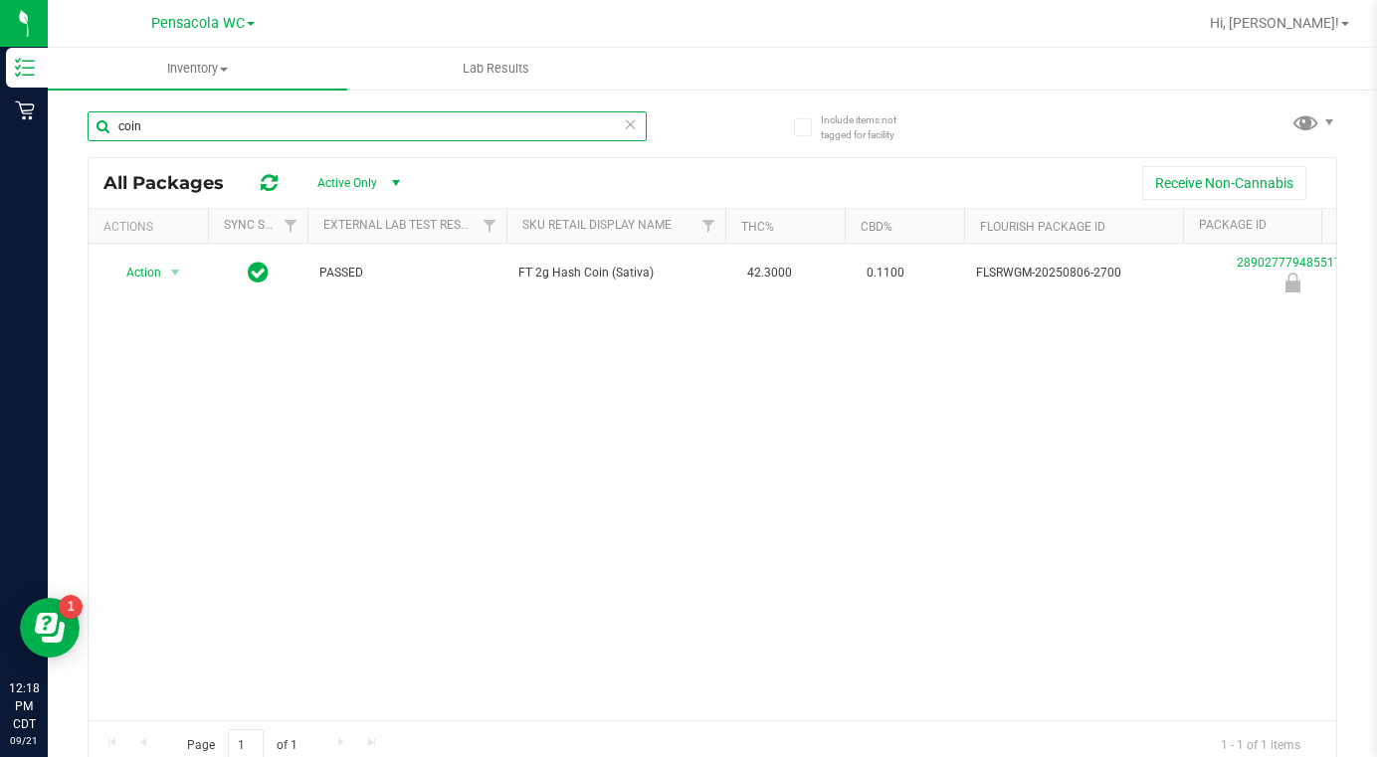
type input "coin"
